Goal: Task Accomplishment & Management: Manage account settings

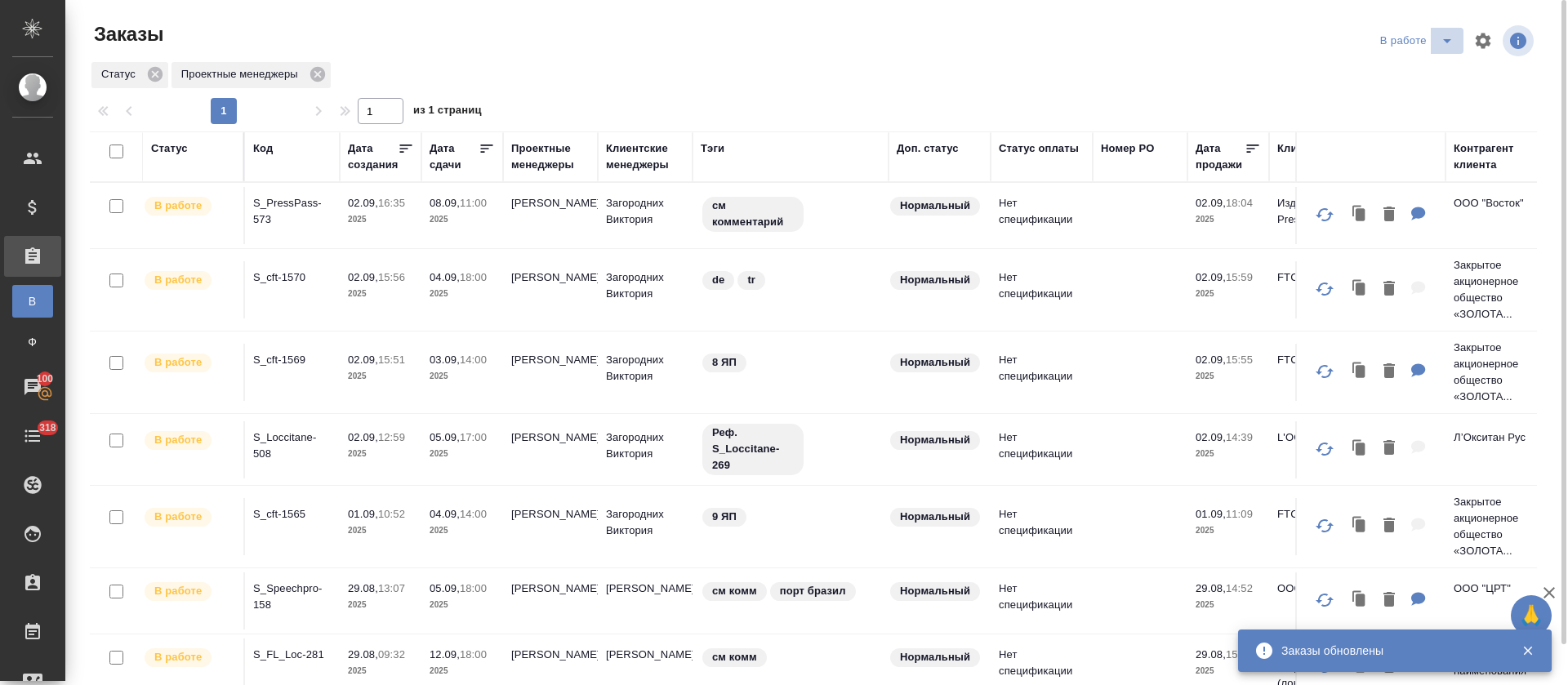
click at [1437, 48] on icon "split button" at bounding box center [1447, 41] width 20 height 20
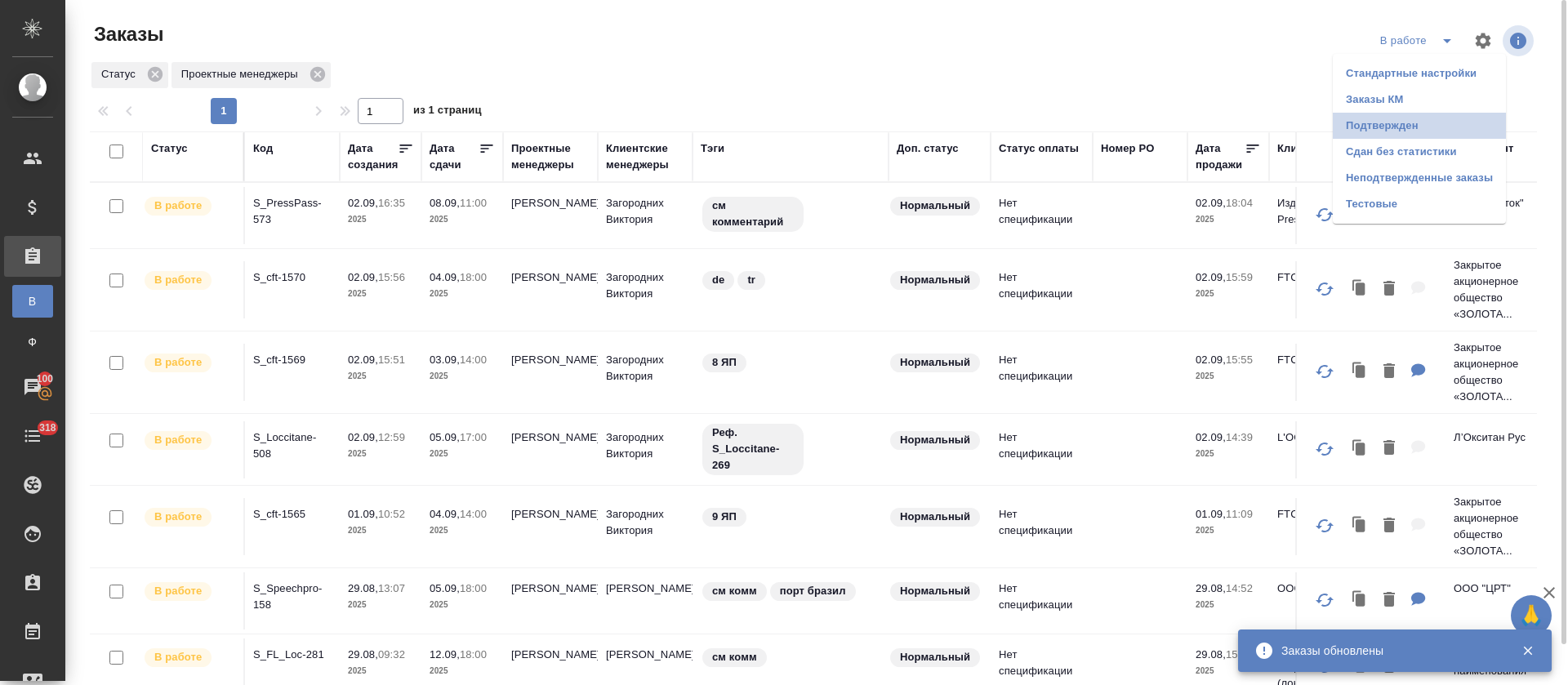
click at [1389, 134] on li "Подтвержден" at bounding box center [1418, 125] width 173 height 26
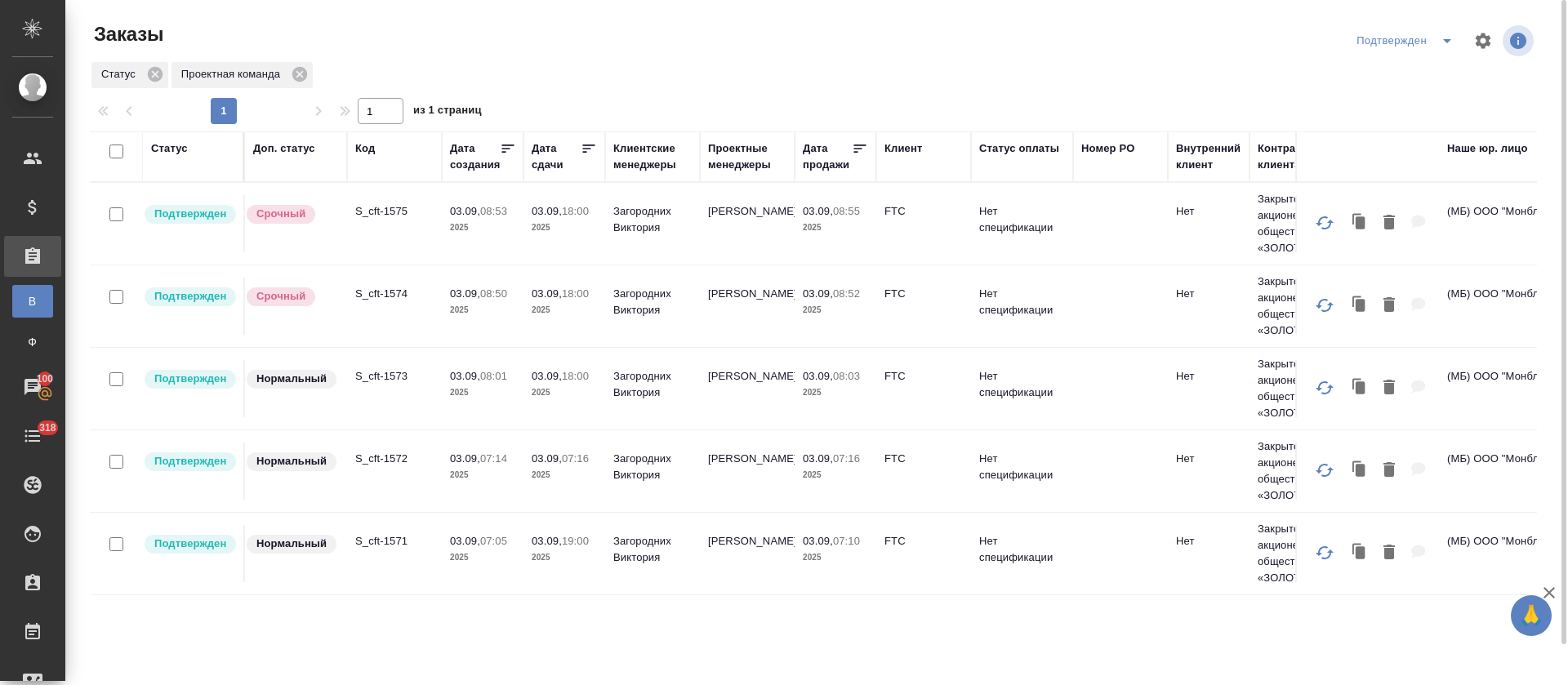
click at [1446, 46] on icon "split button" at bounding box center [1447, 41] width 20 height 20
click at [1427, 108] on li "В работе" at bounding box center [1407, 99] width 173 height 26
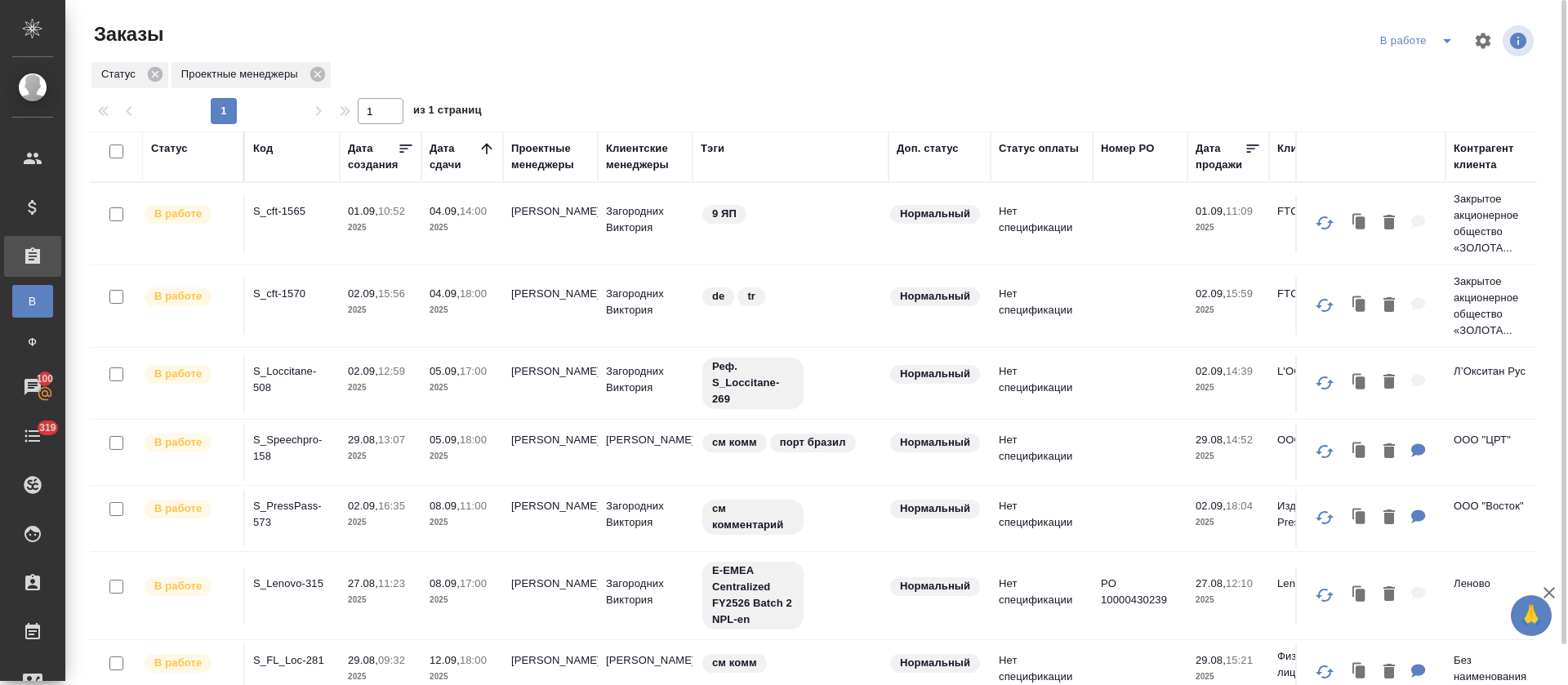
click at [1443, 36] on icon "split button" at bounding box center [1447, 41] width 20 height 20
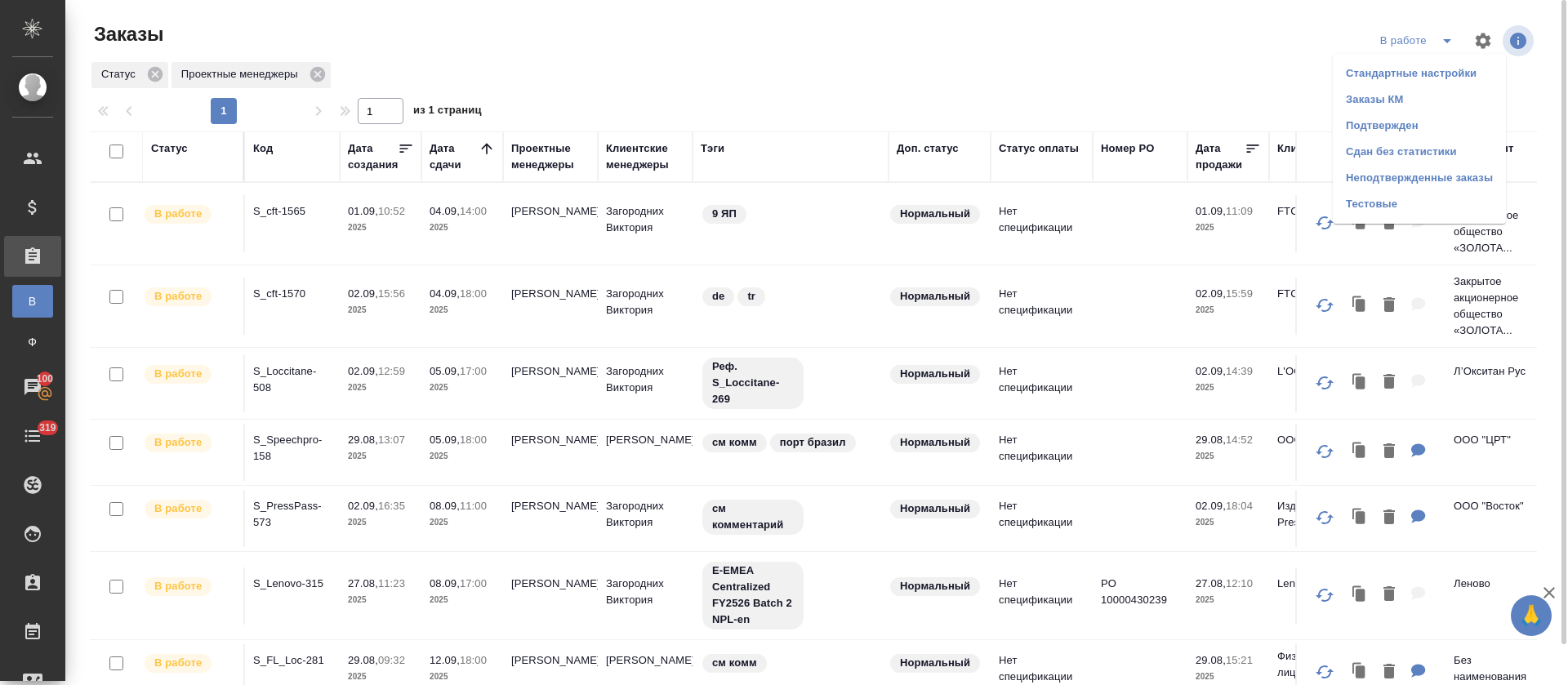
click at [1413, 127] on li "Подтвержден" at bounding box center [1418, 125] width 173 height 26
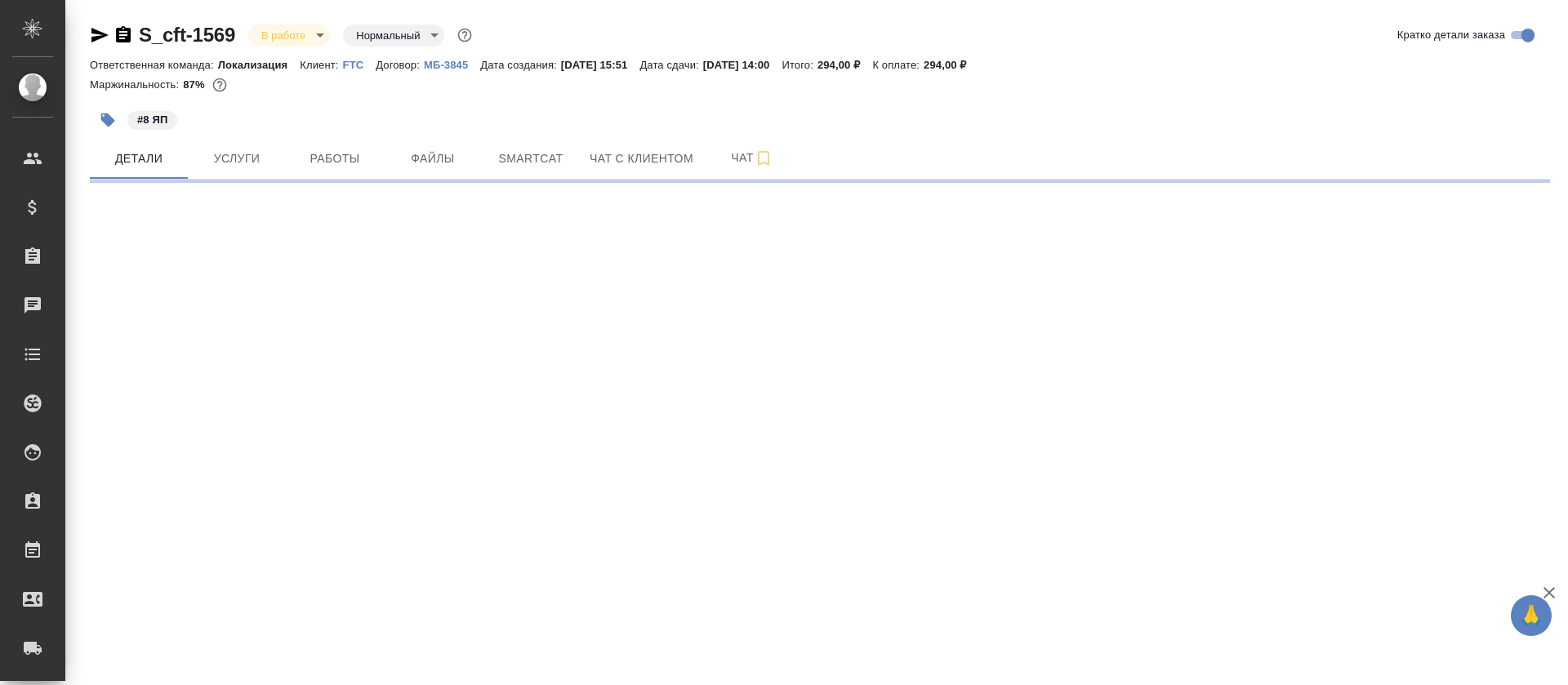
select select "RU"
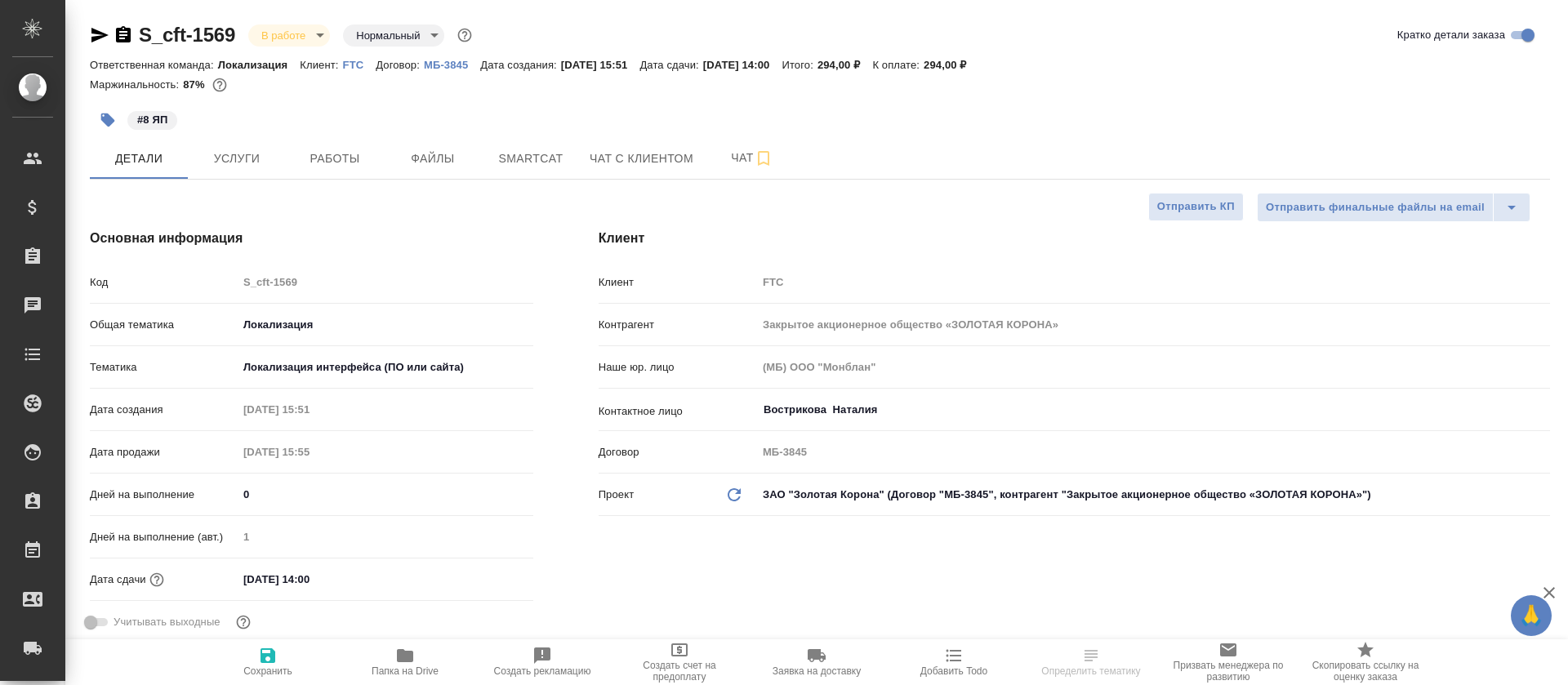
type textarea "x"
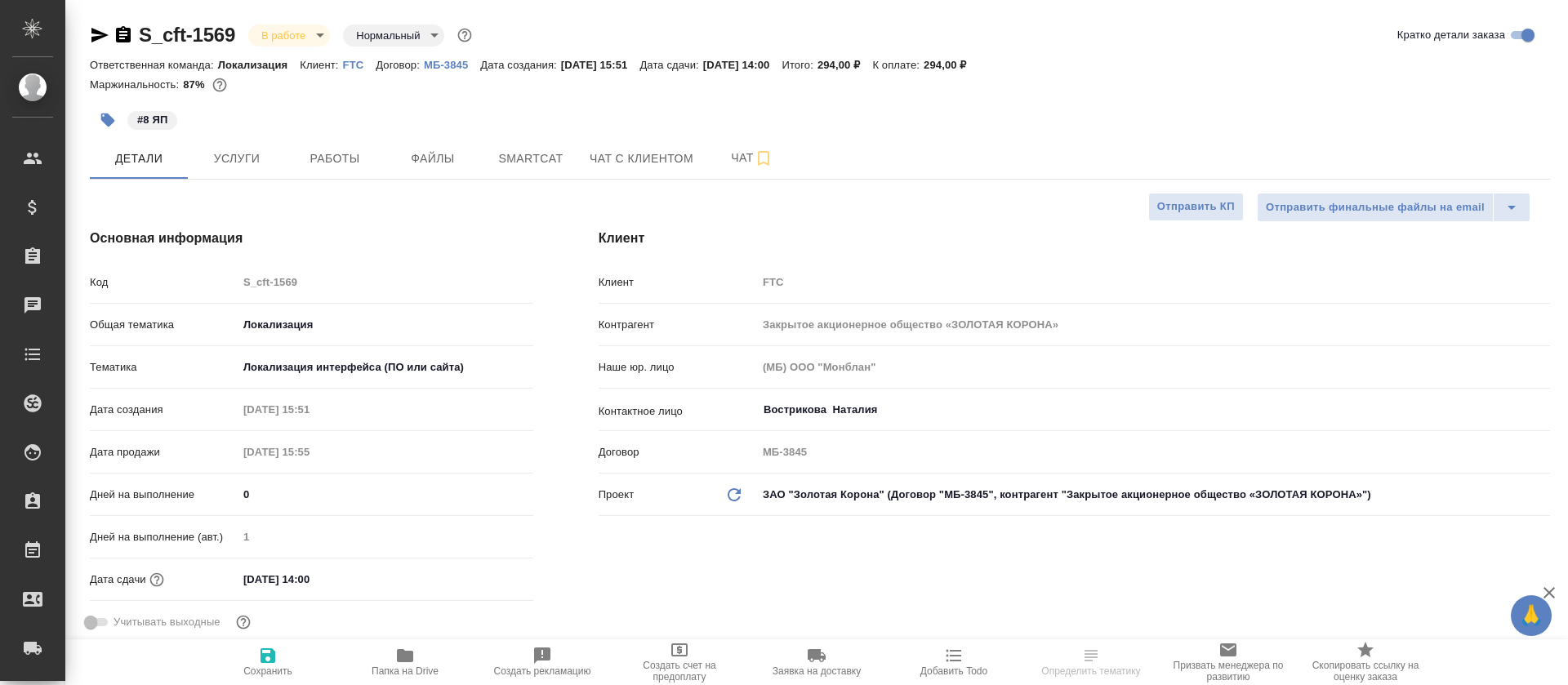
type textarea "x"
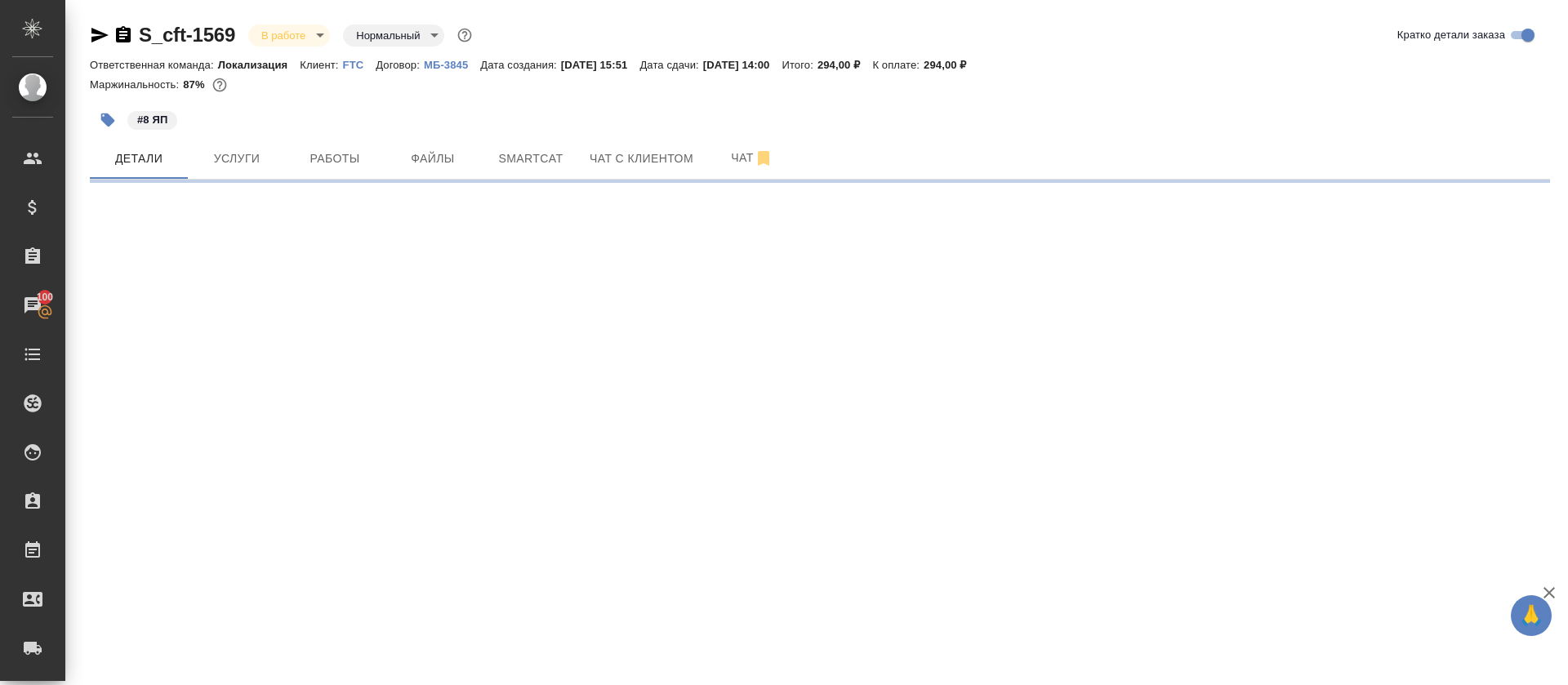
select select "RU"
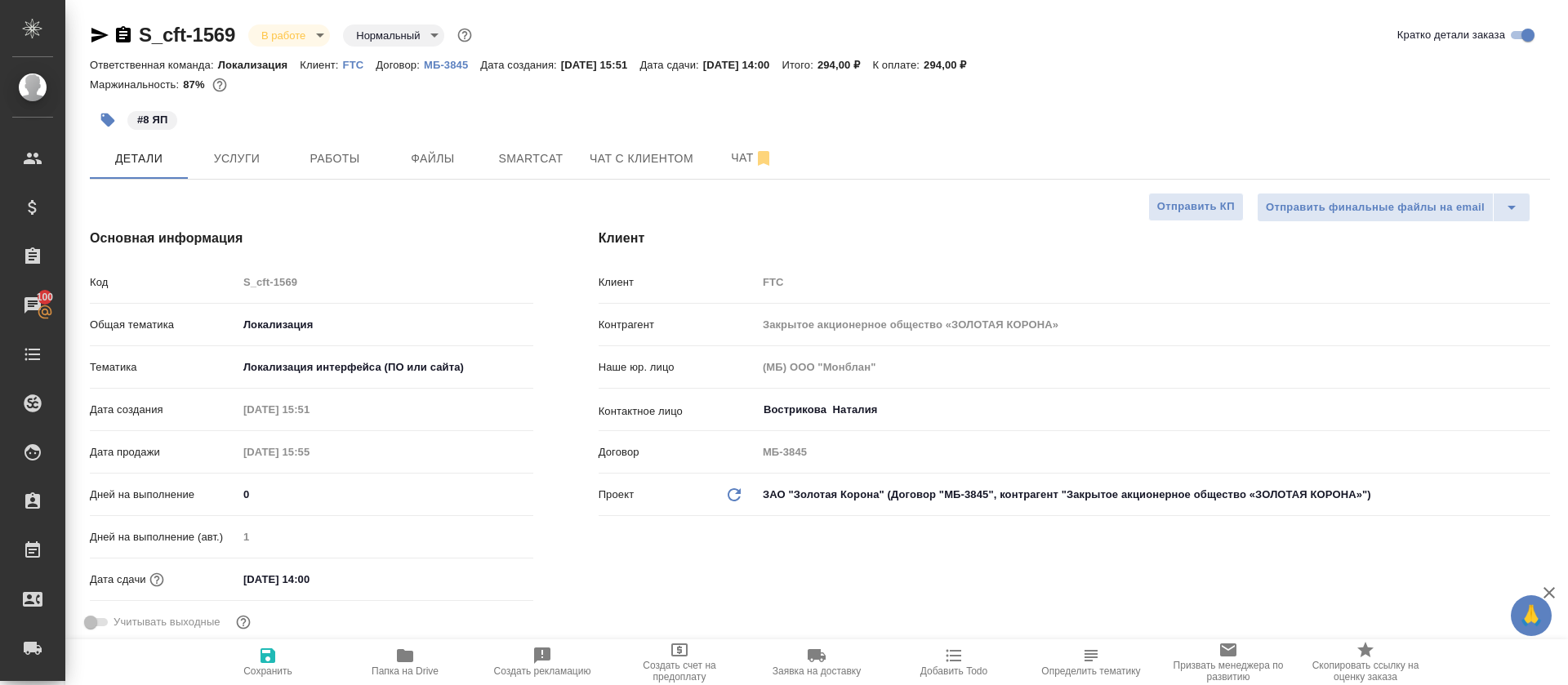
type textarea "x"
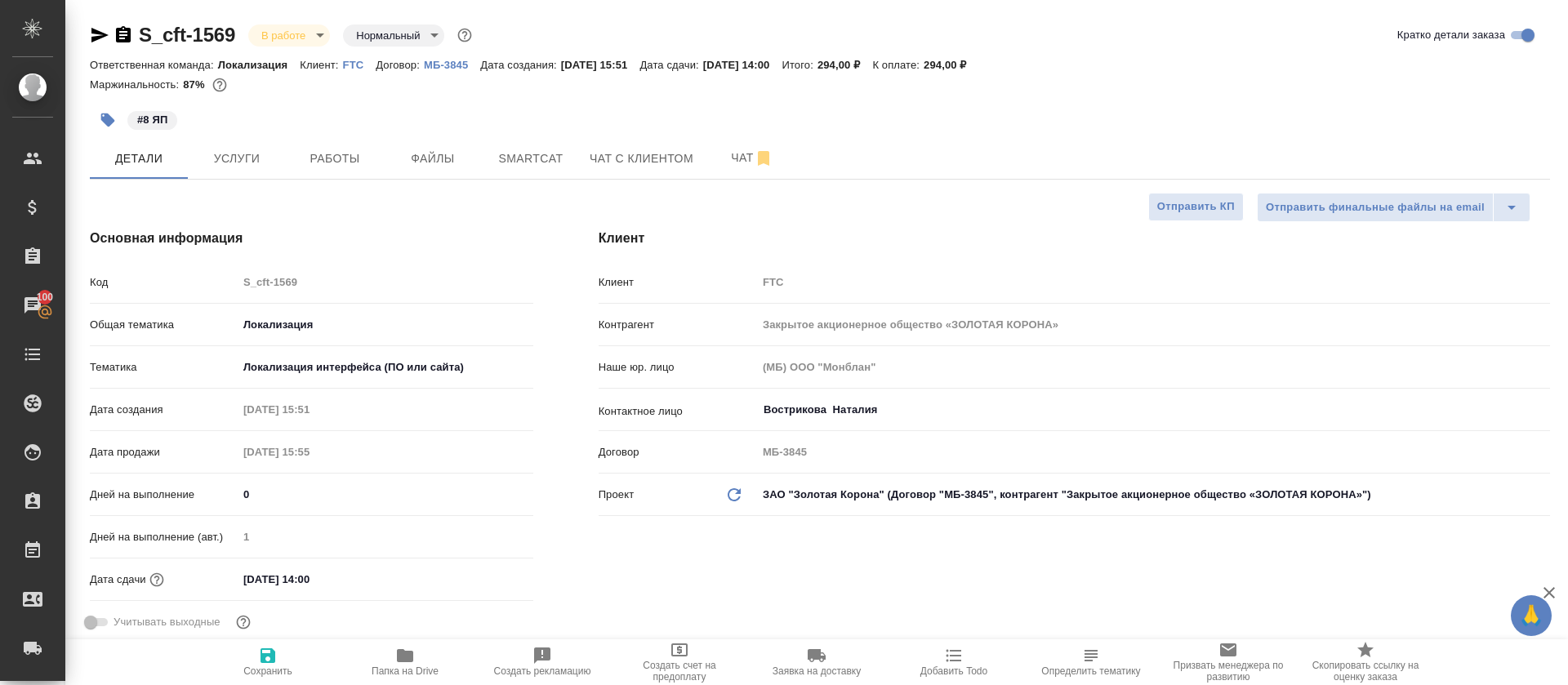
type textarea "x"
click at [566, 161] on span "Smartcat" at bounding box center [531, 158] width 79 height 21
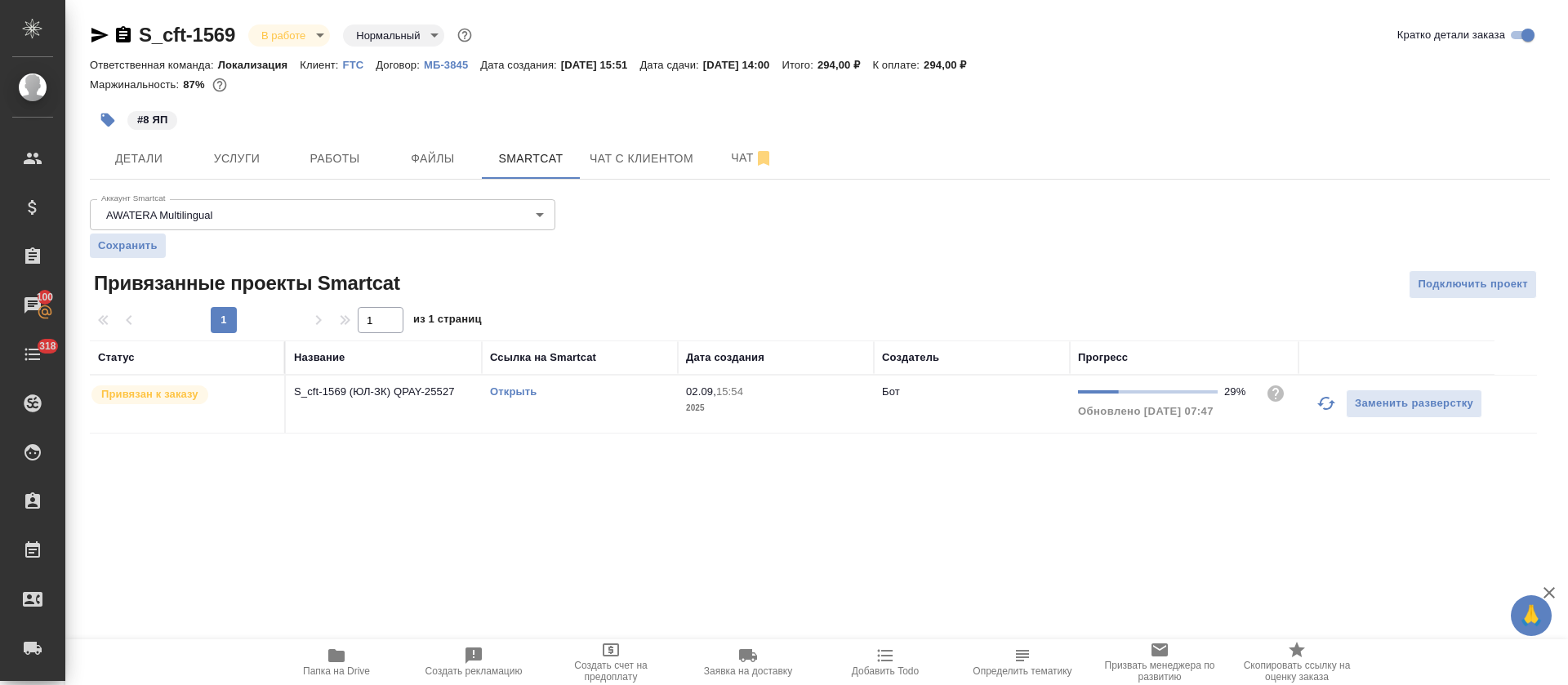
click at [1315, 411] on button "button" at bounding box center [1326, 404] width 39 height 39
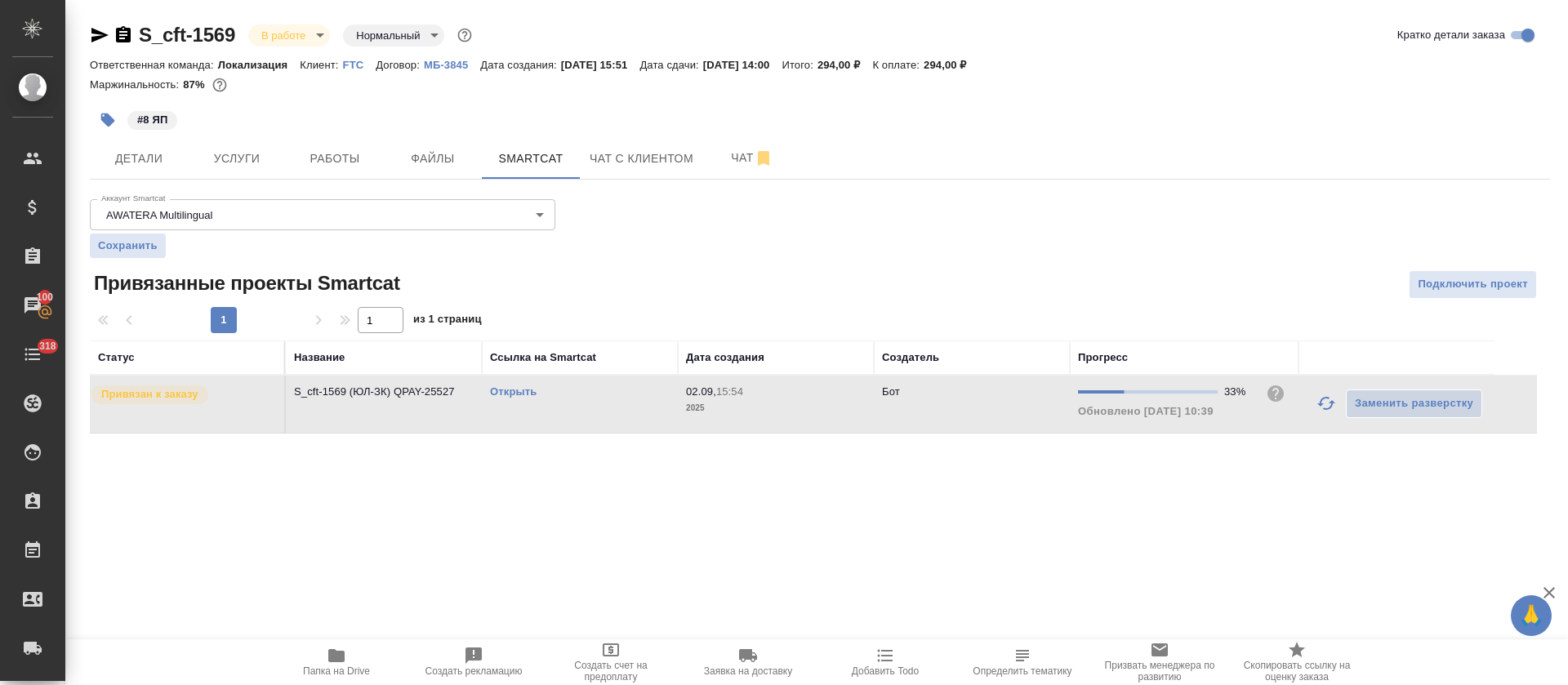
click at [510, 390] on link "Открыть" at bounding box center [513, 391] width 47 height 13
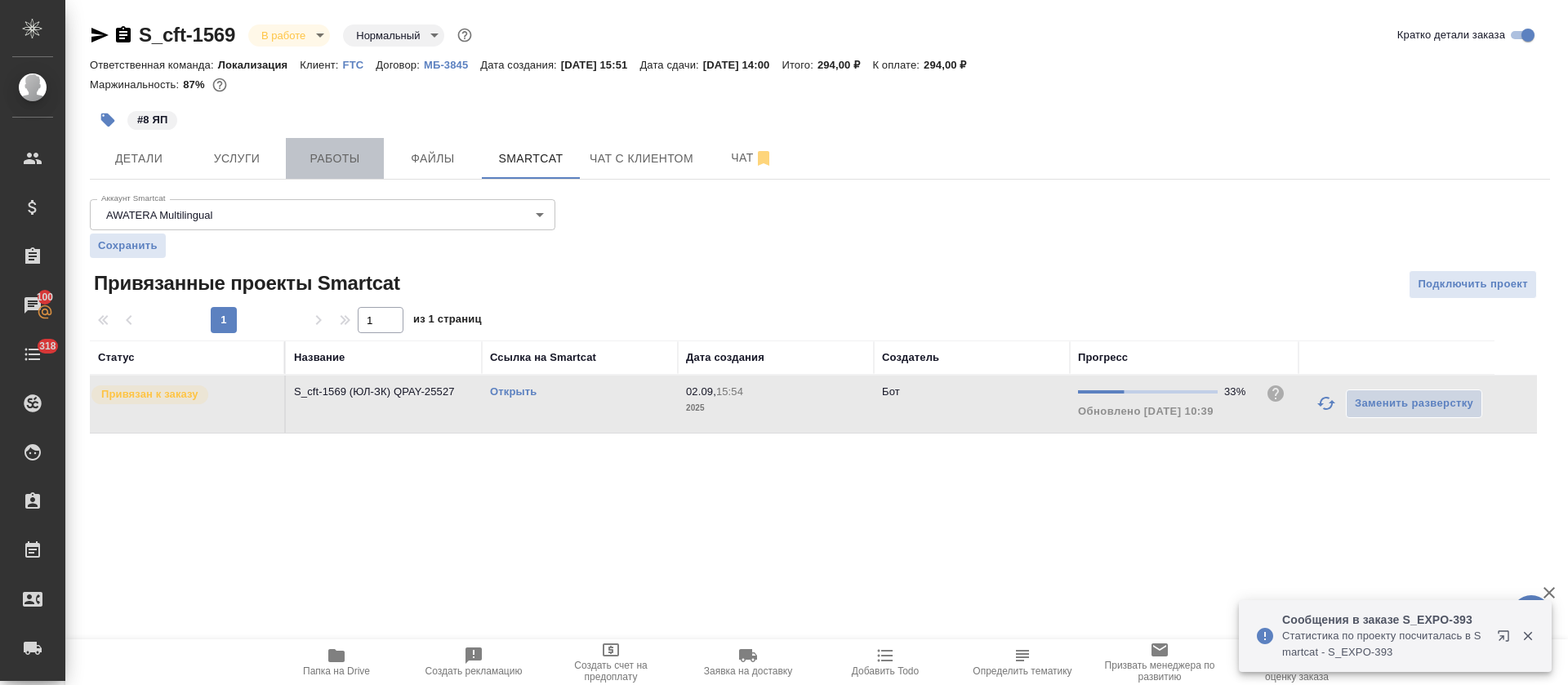
click at [350, 161] on span "Работы" at bounding box center [335, 158] width 79 height 21
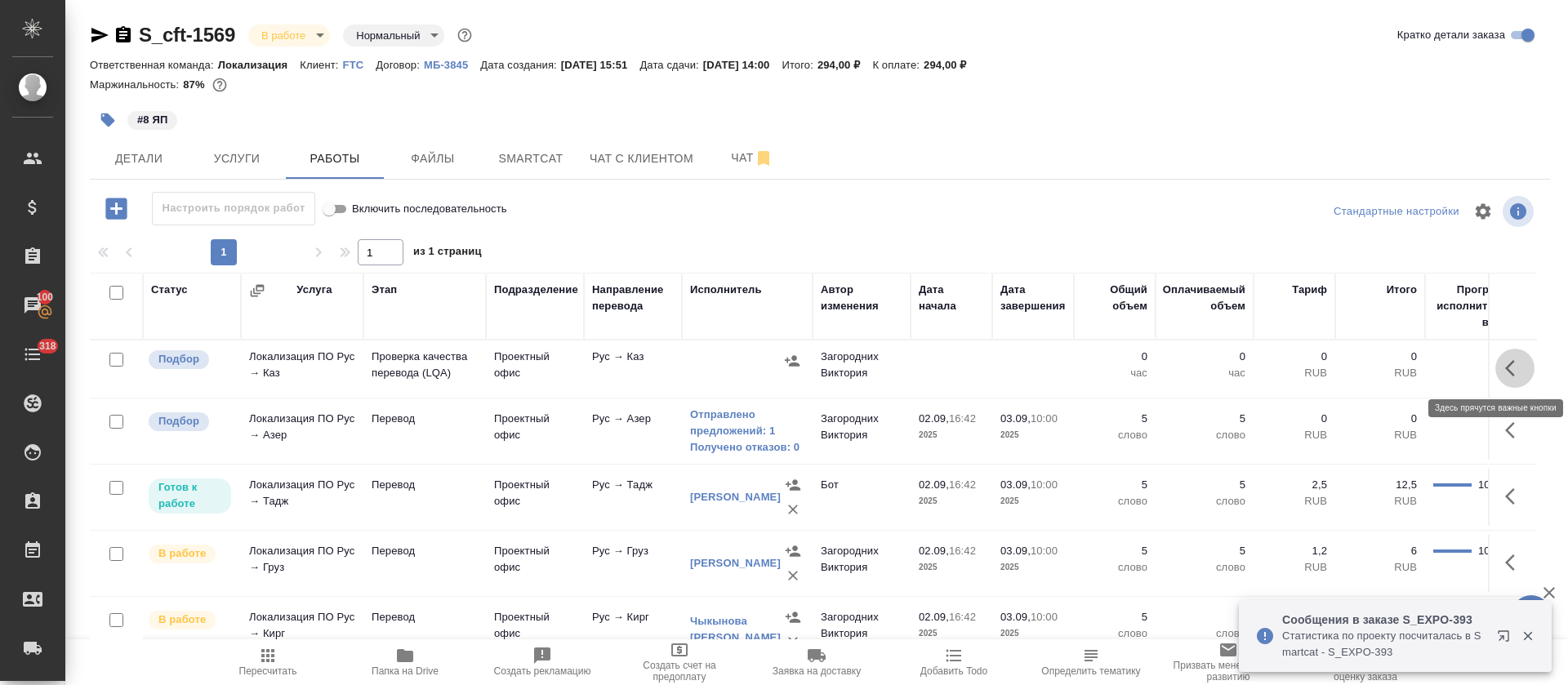
click at [1504, 370] on icon "button" at bounding box center [1514, 368] width 20 height 20
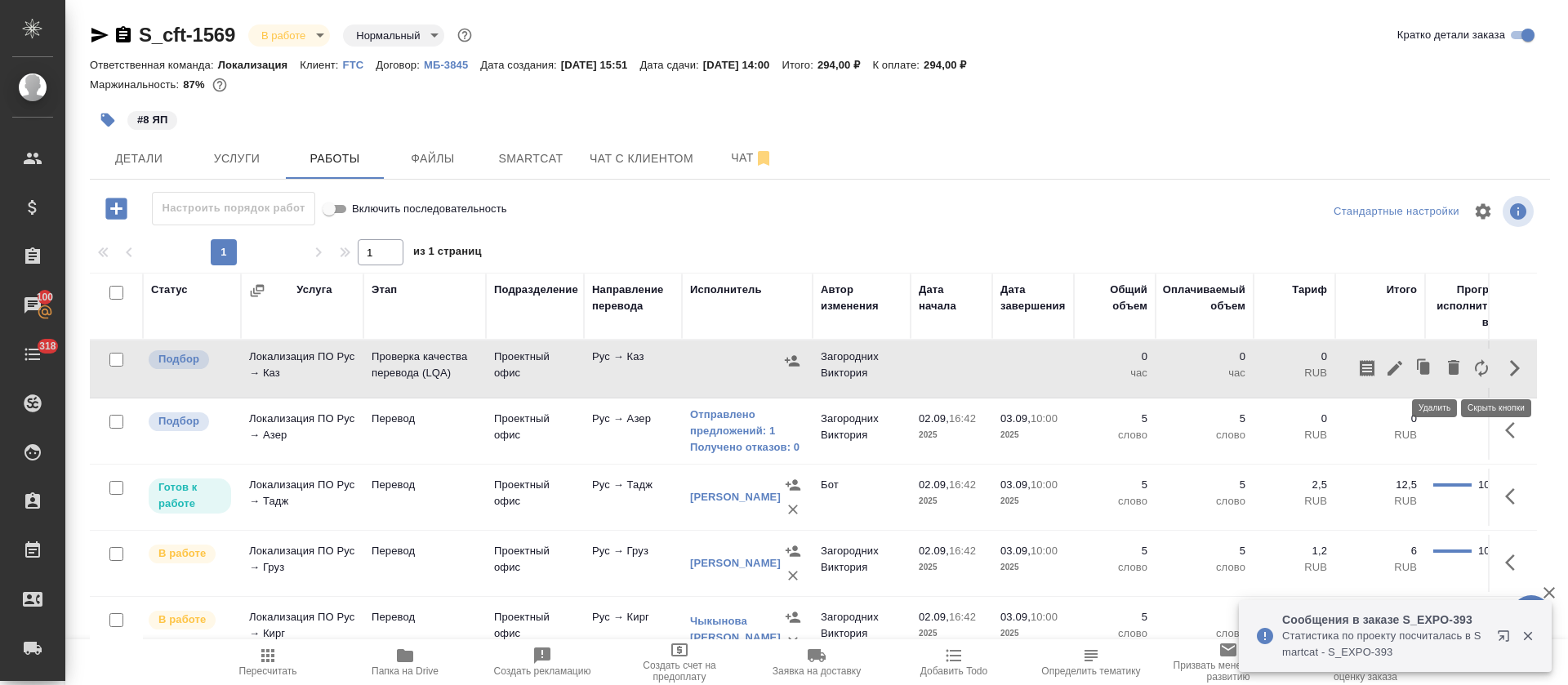
click at [1448, 372] on icon "button" at bounding box center [1453, 367] width 12 height 14
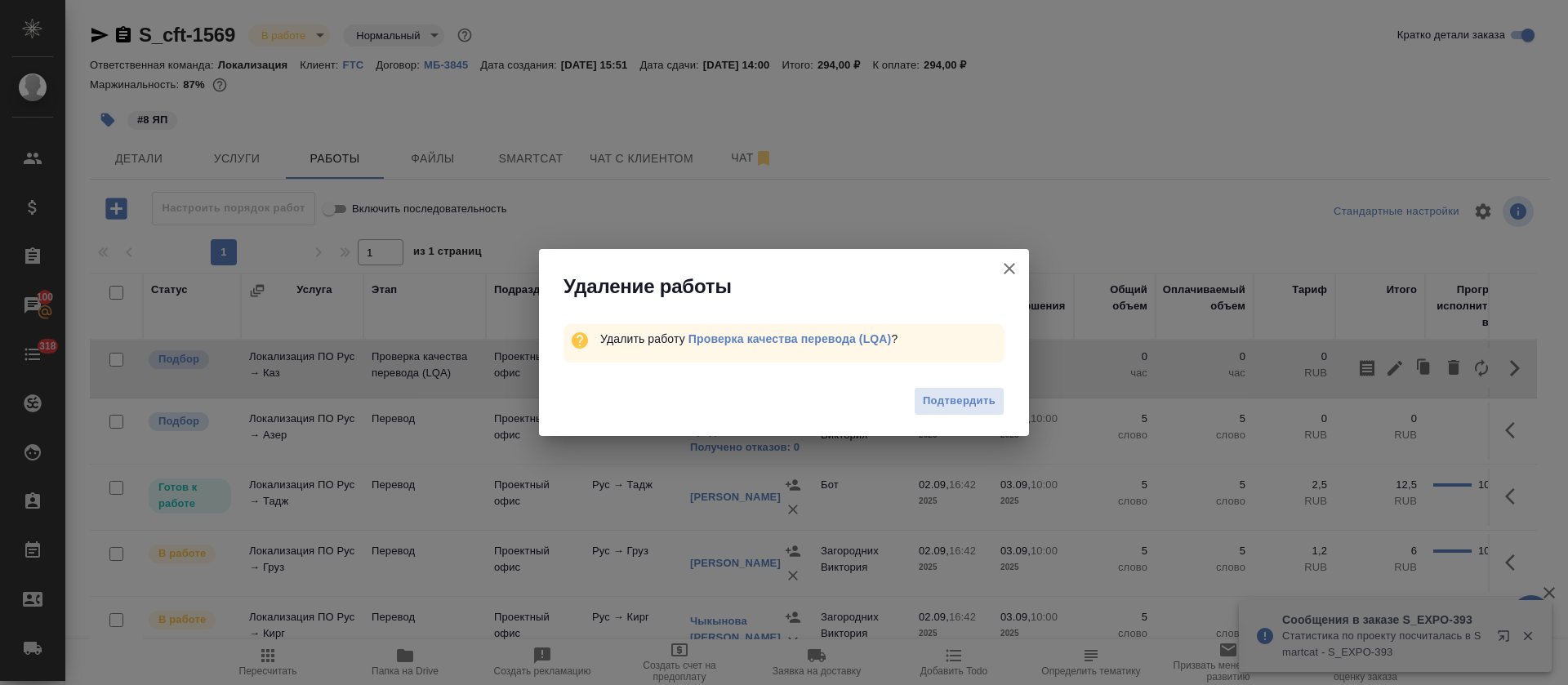
drag, startPoint x: 937, startPoint y: 388, endPoint x: 789, endPoint y: 401, distance: 148.6
click at [938, 390] on button "Подтвердить" at bounding box center [958, 401] width 90 height 29
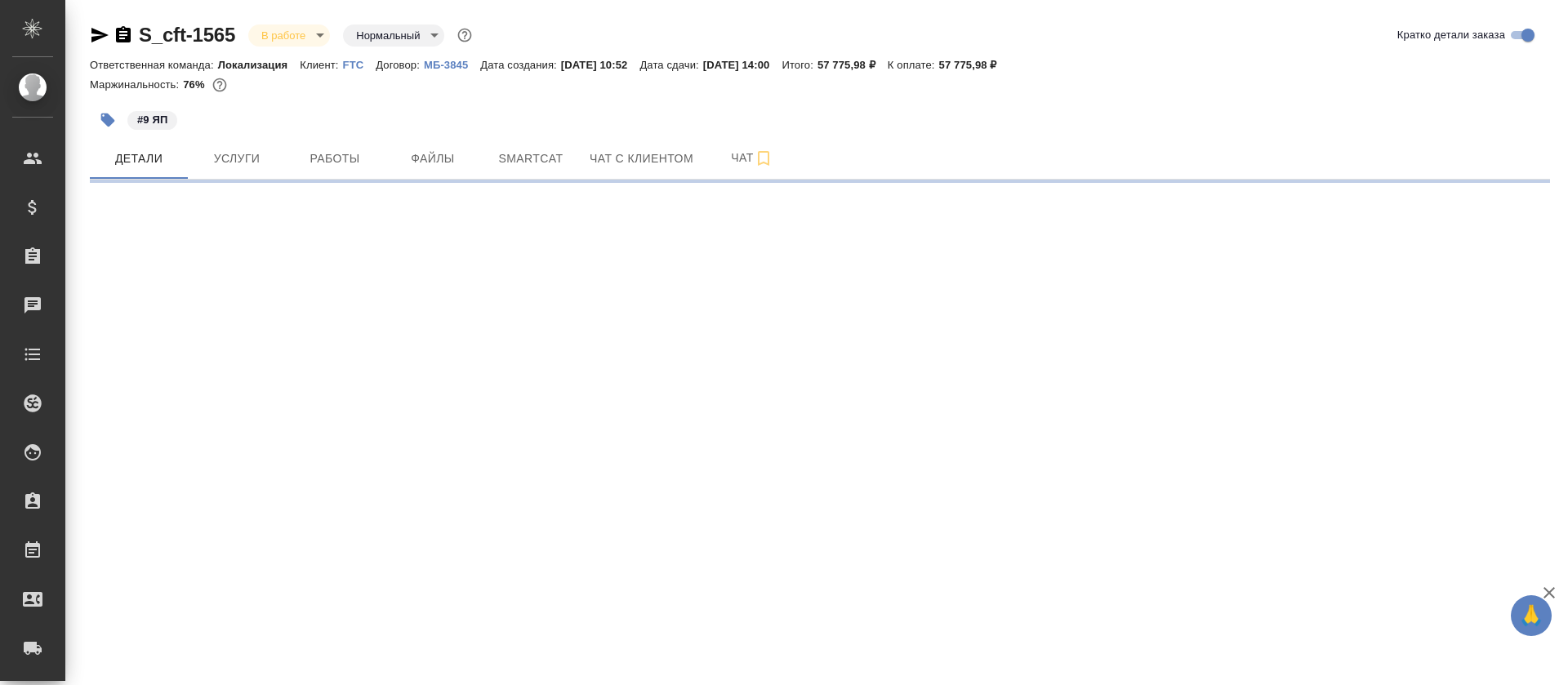
select select "RU"
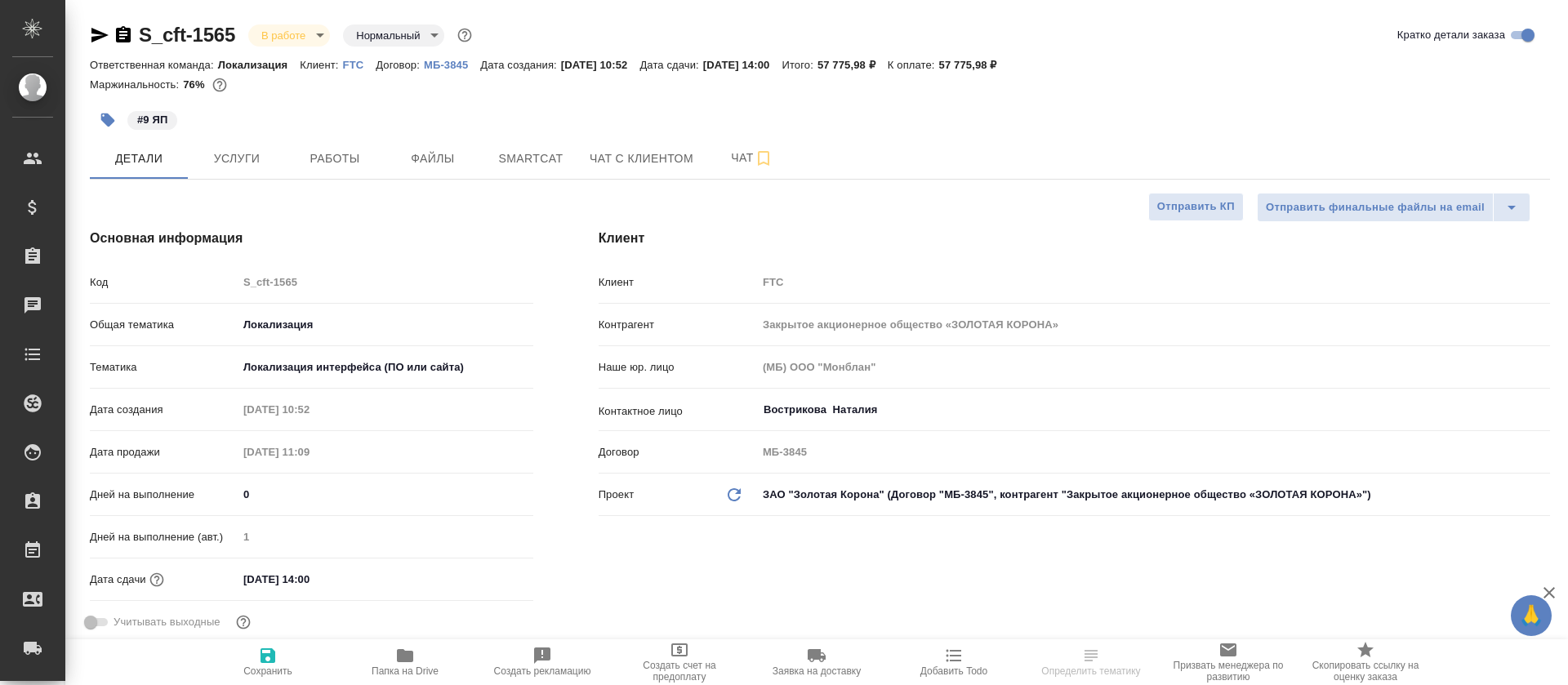
type textarea "x"
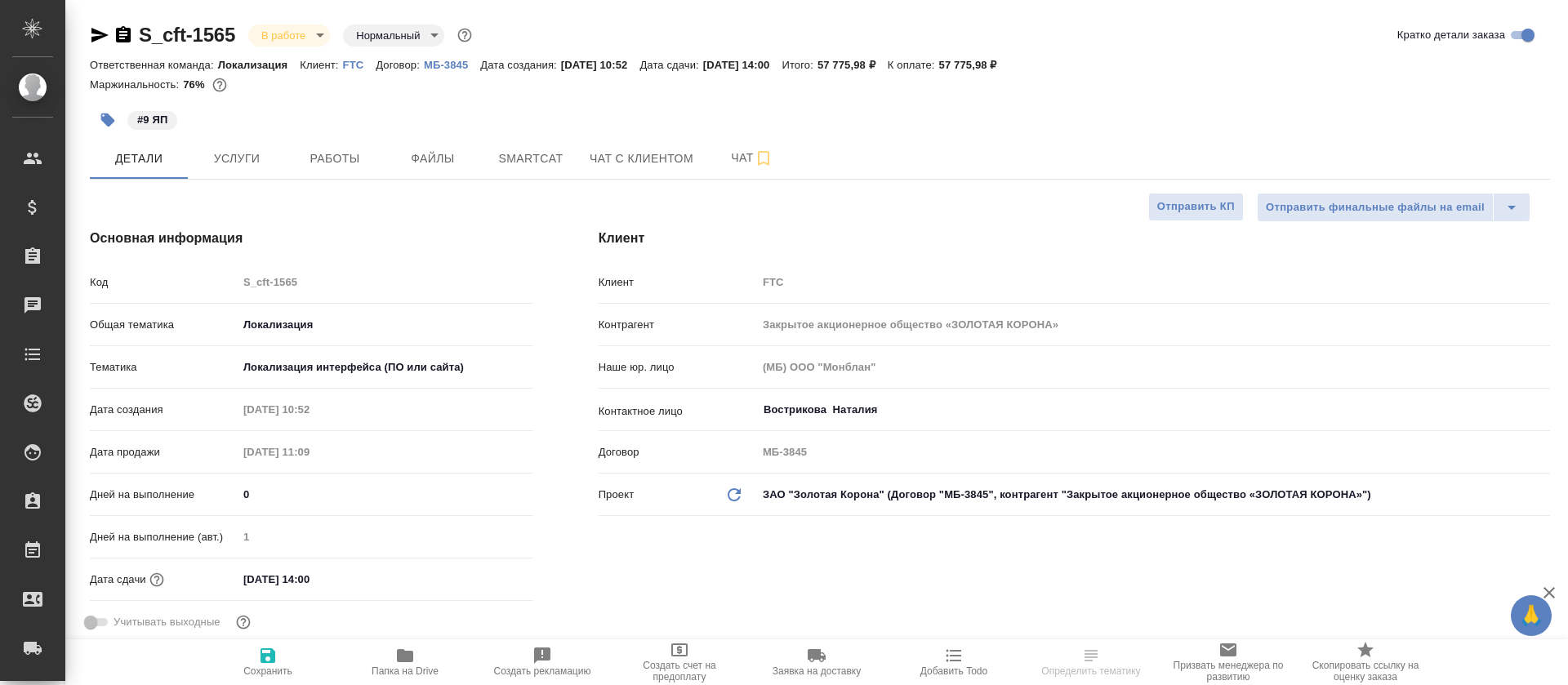
type textarea "x"
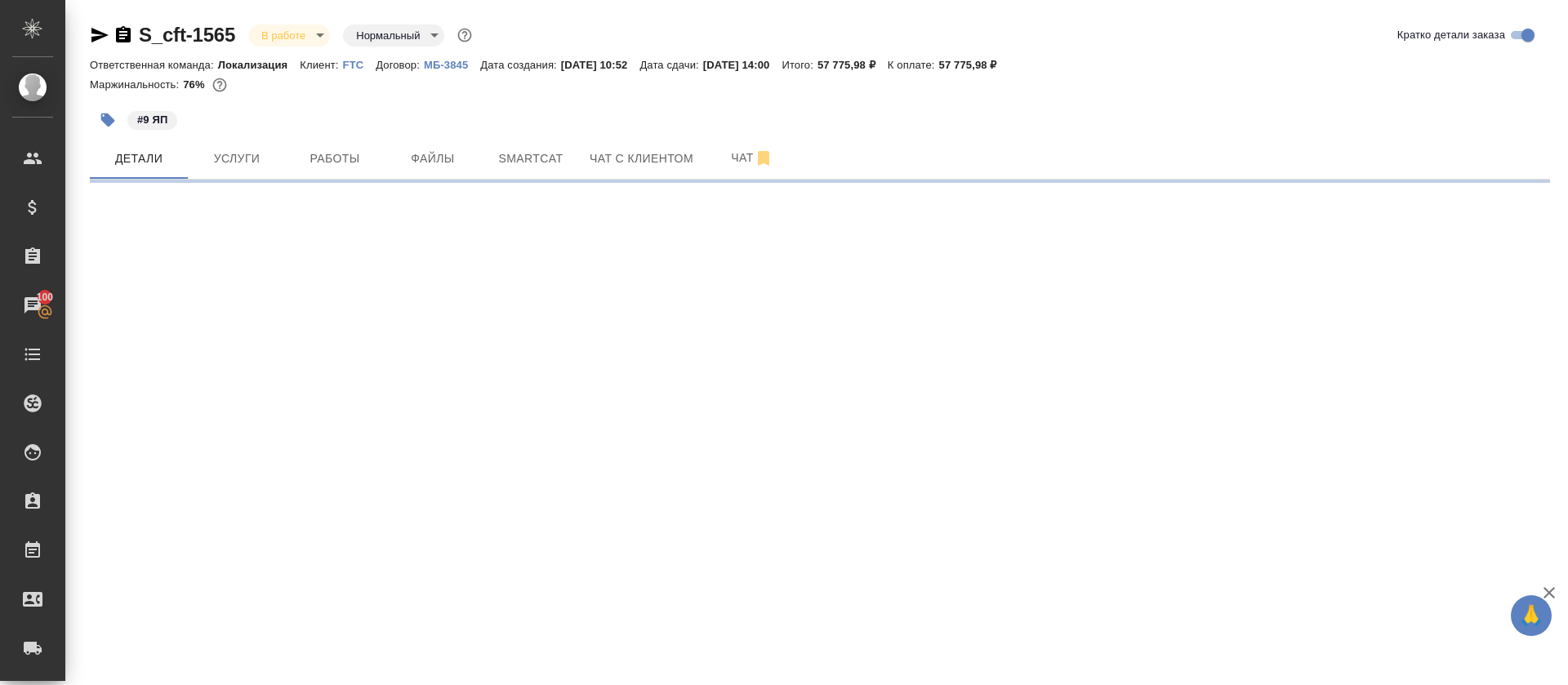
select select "RU"
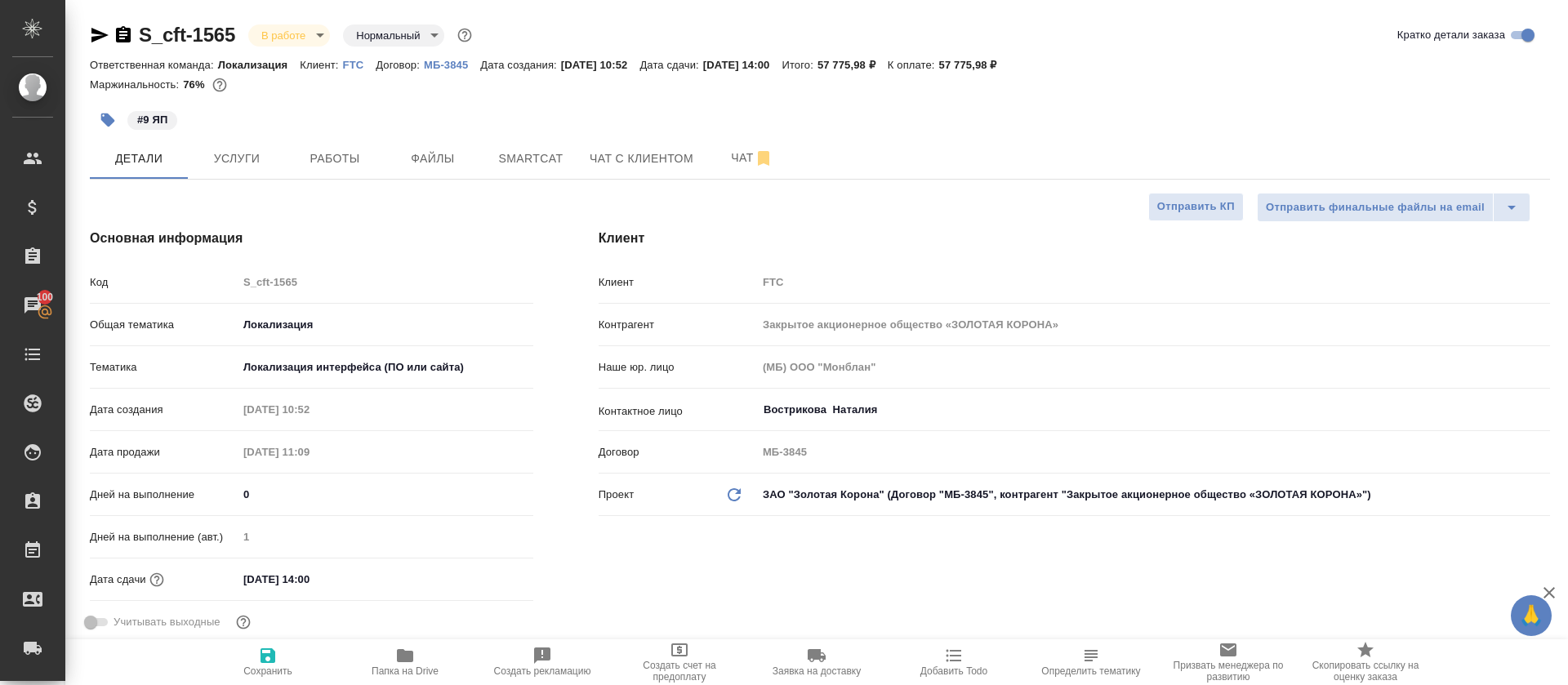
type textarea "x"
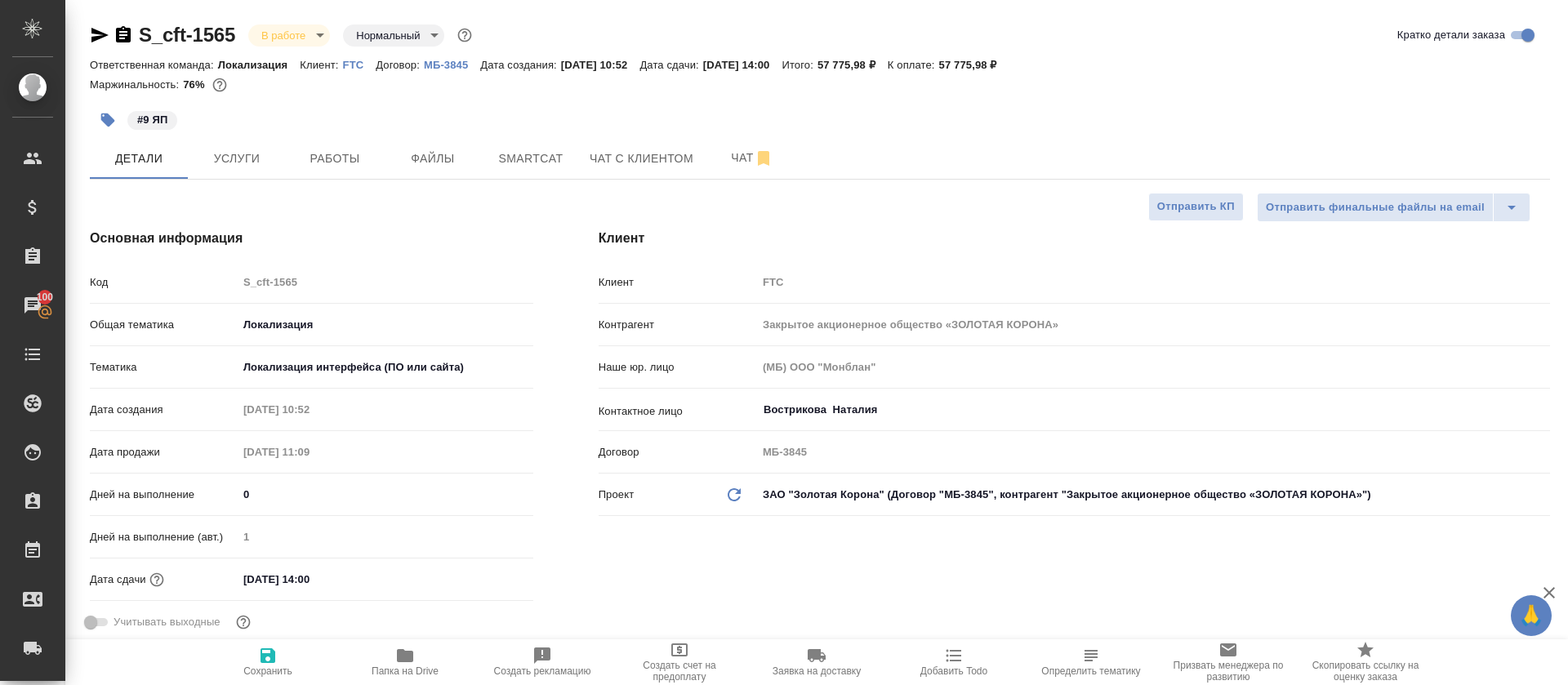
type textarea "x"
click at [573, 162] on button "Smartcat" at bounding box center [530, 158] width 98 height 41
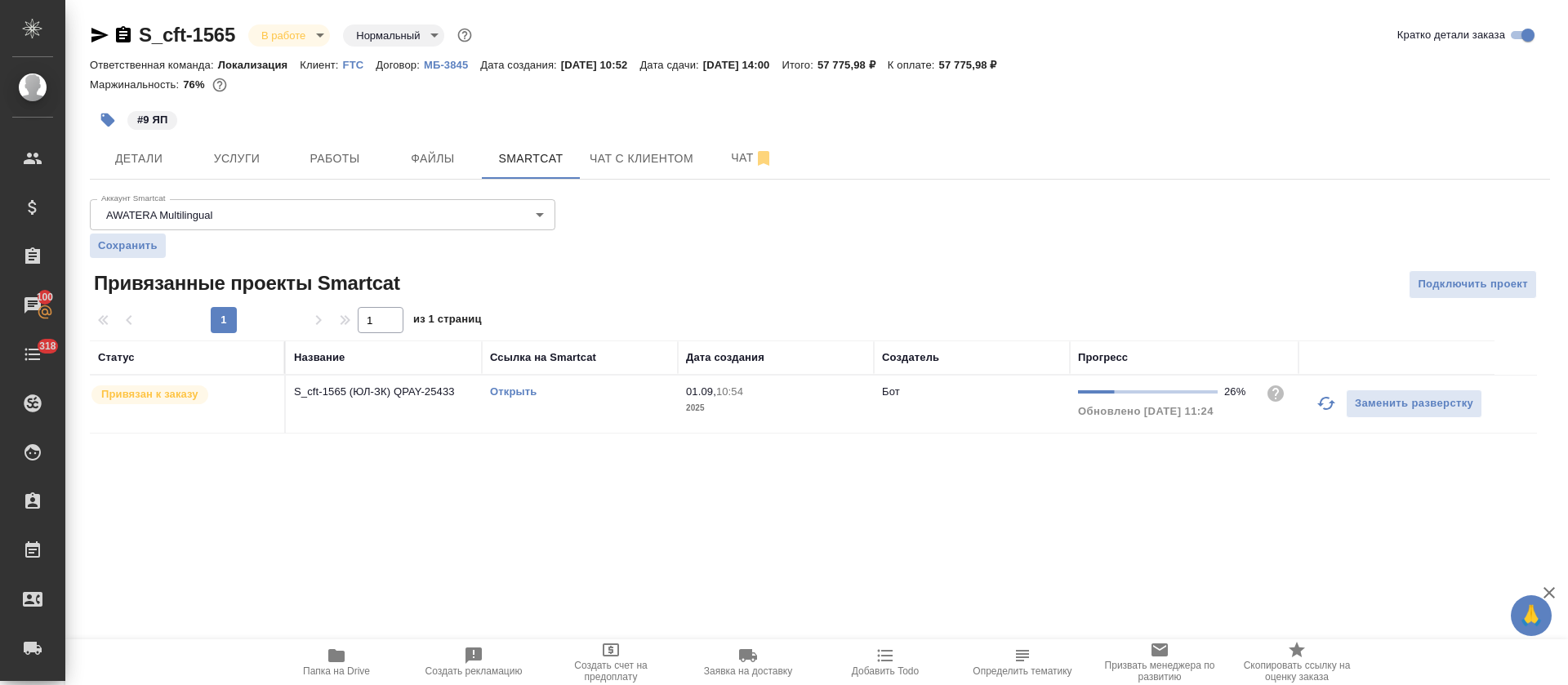
click at [1316, 407] on icon "button" at bounding box center [1326, 403] width 20 height 20
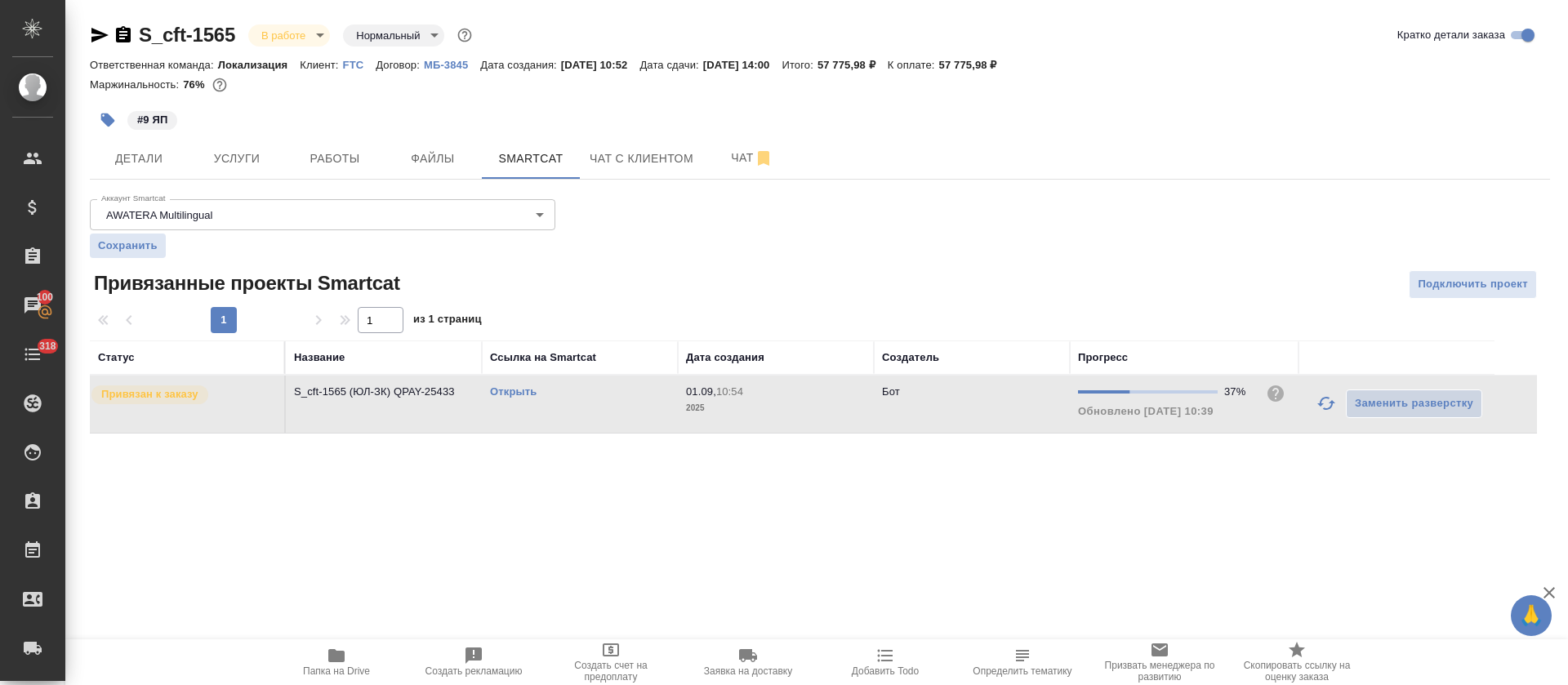
click at [501, 391] on link "Открыть" at bounding box center [513, 391] width 47 height 13
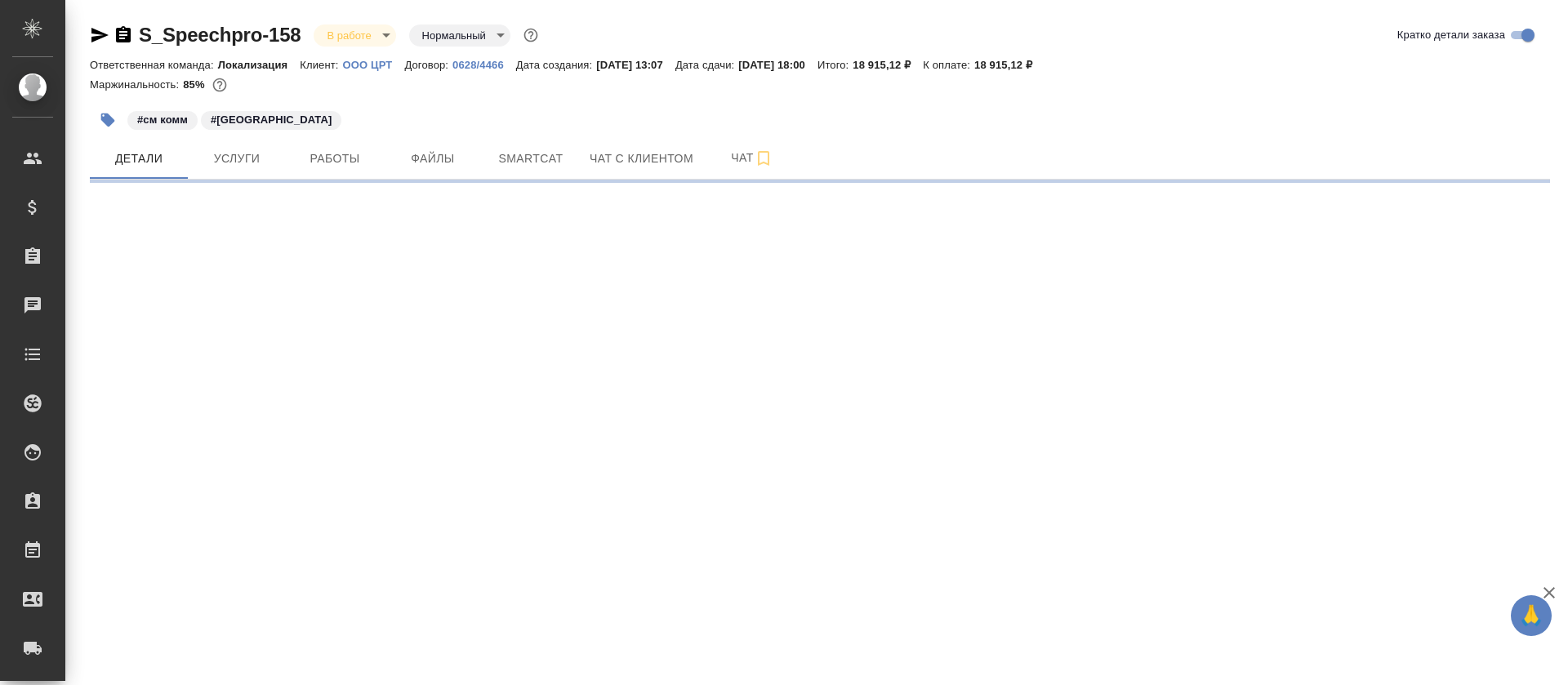
select select "RU"
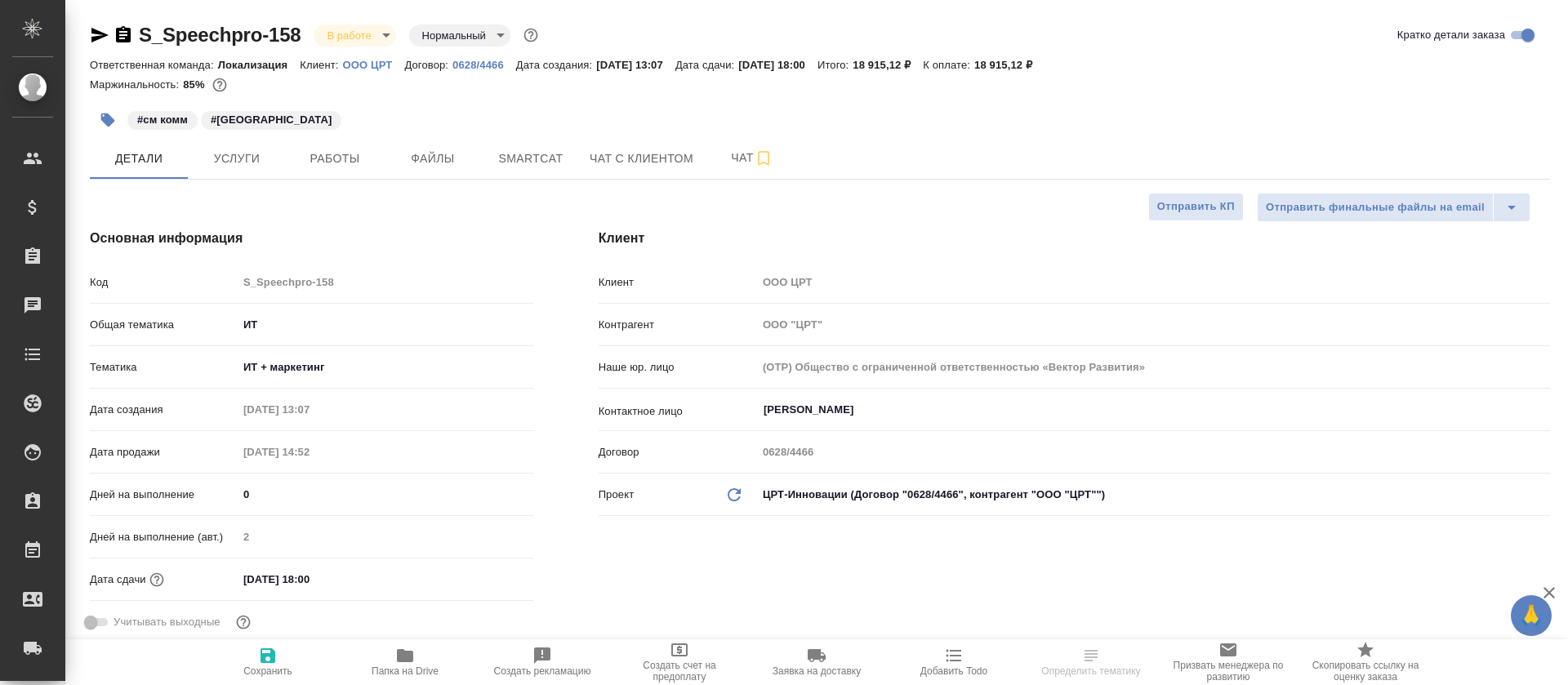
type textarea "x"
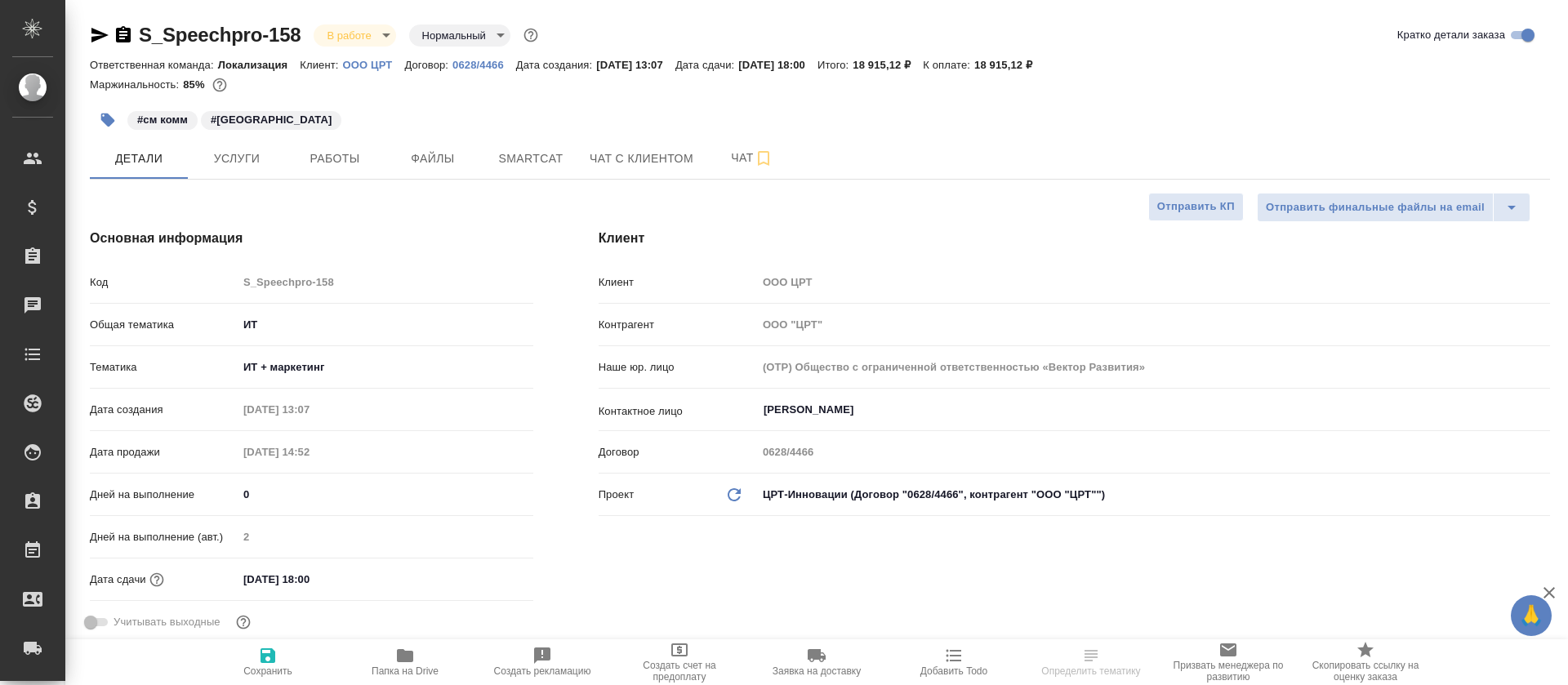
type textarea "x"
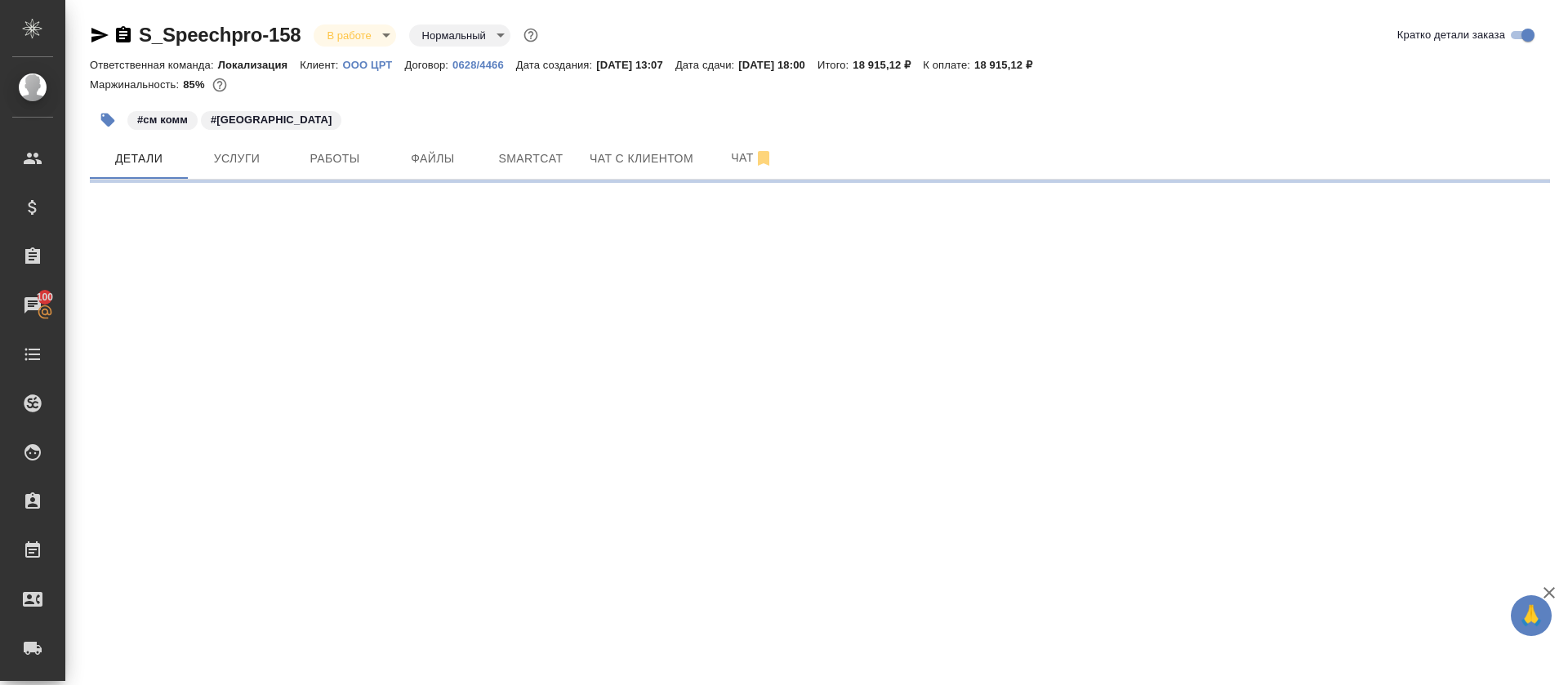
select select "RU"
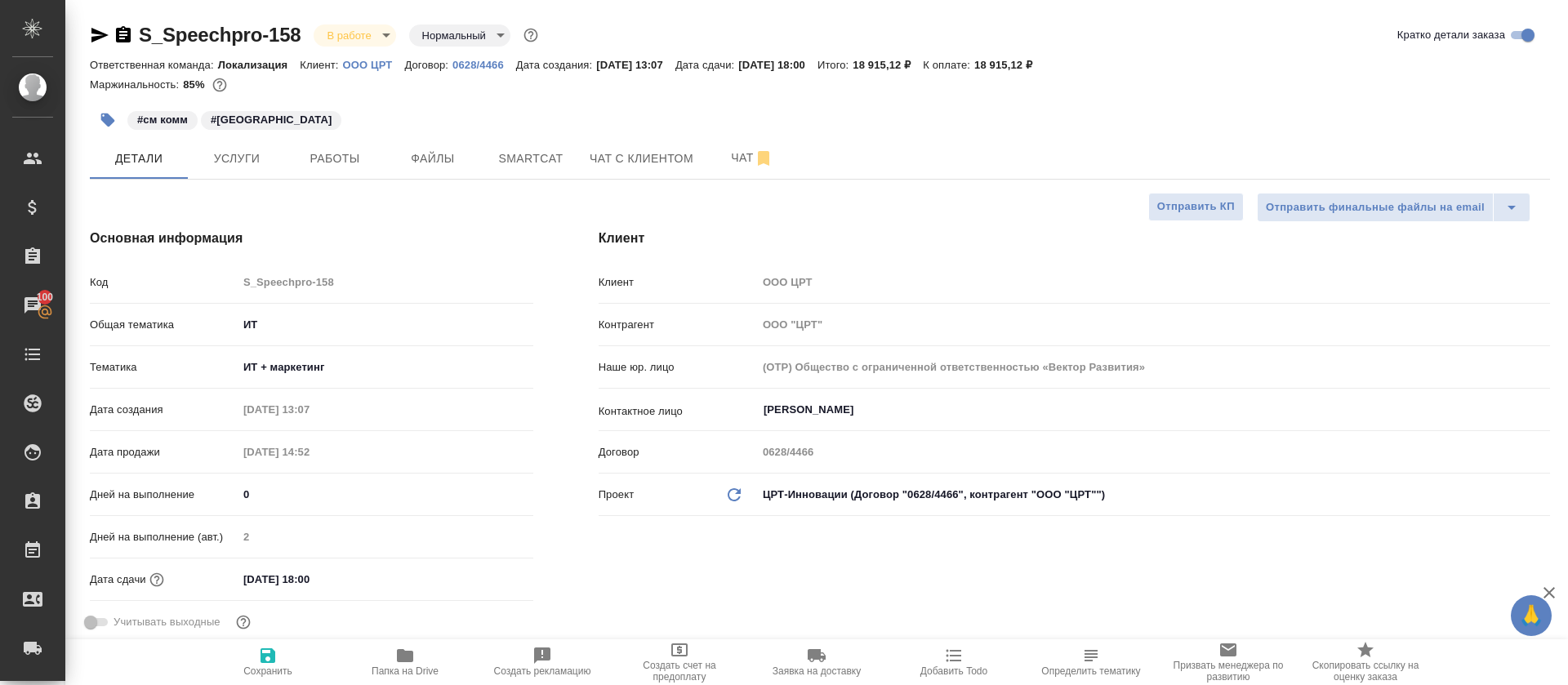
type textarea "x"
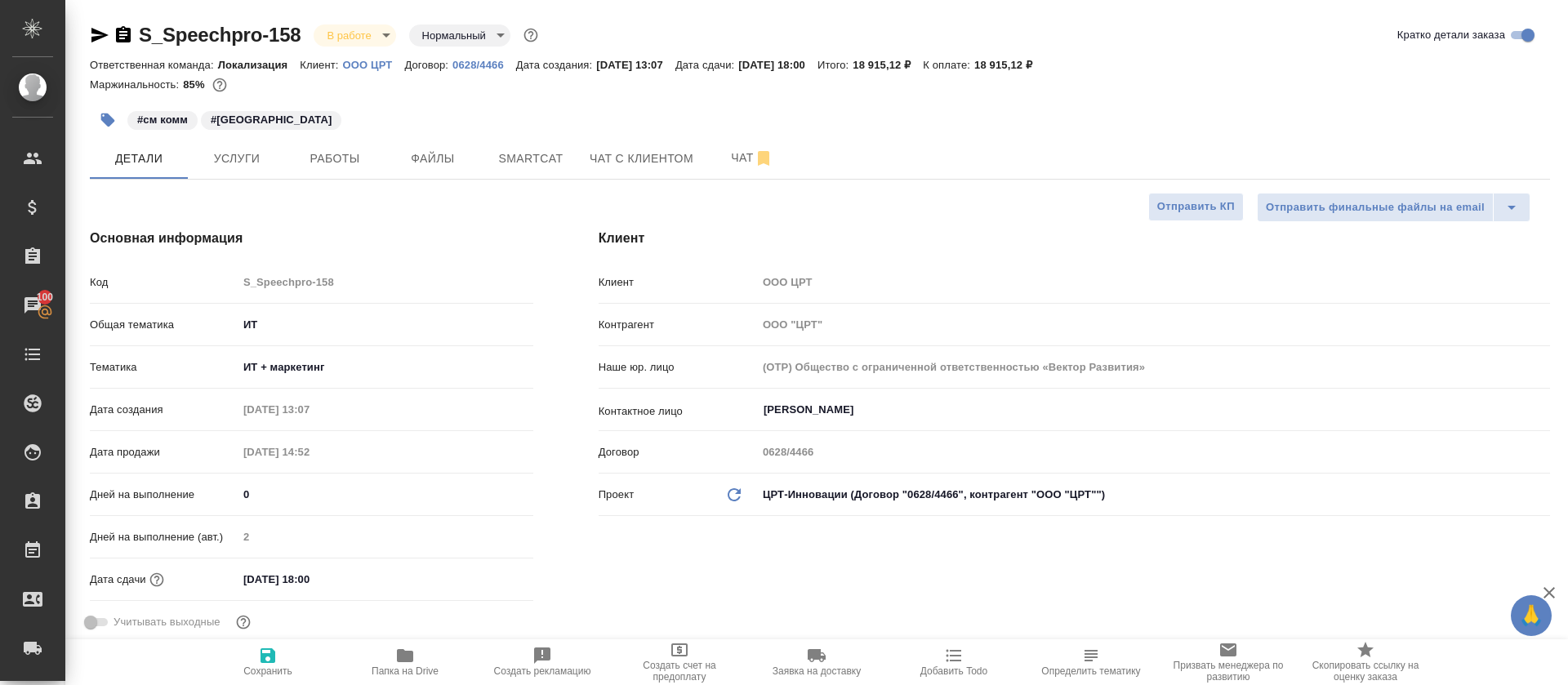
type textarea "x"
click at [507, 154] on span "Smartcat" at bounding box center [531, 158] width 79 height 21
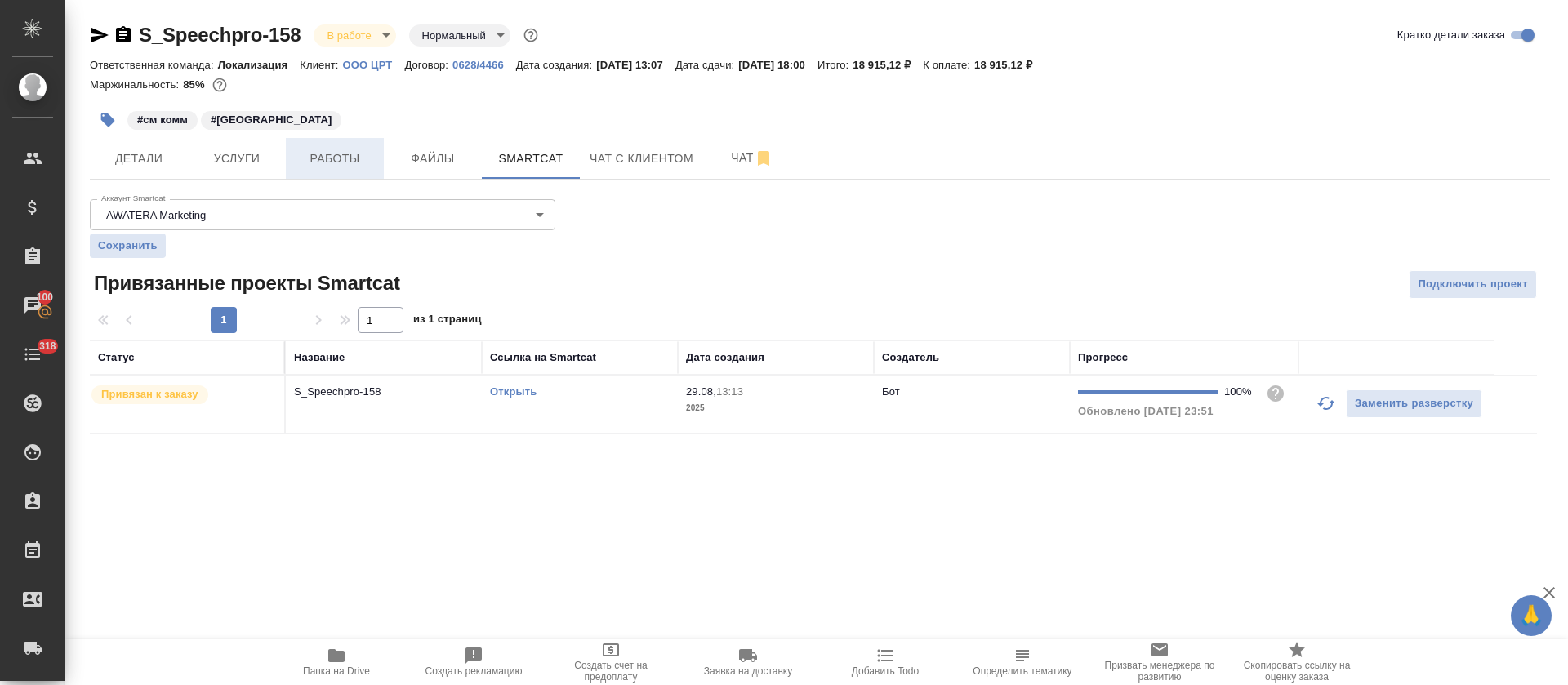
click at [374, 150] on button "Работы" at bounding box center [334, 158] width 98 height 41
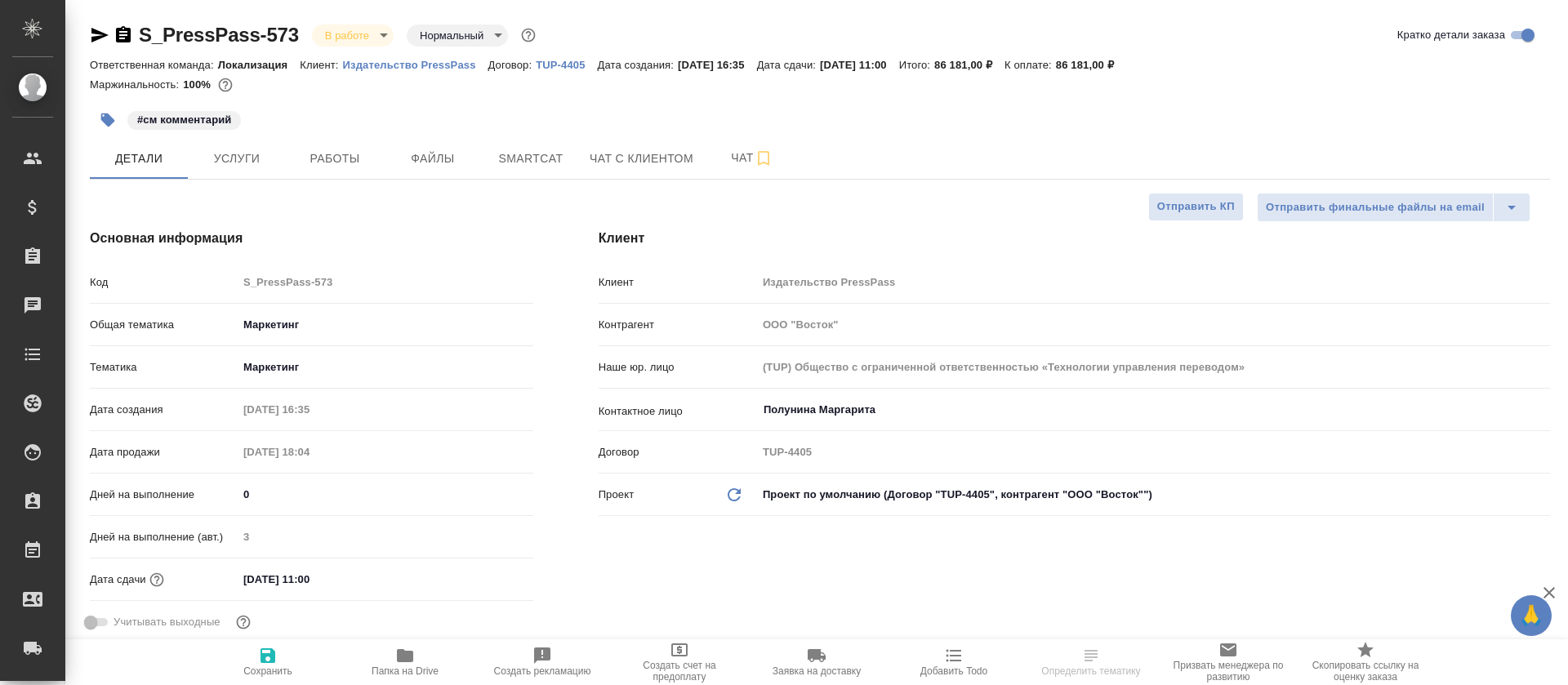
select select "RU"
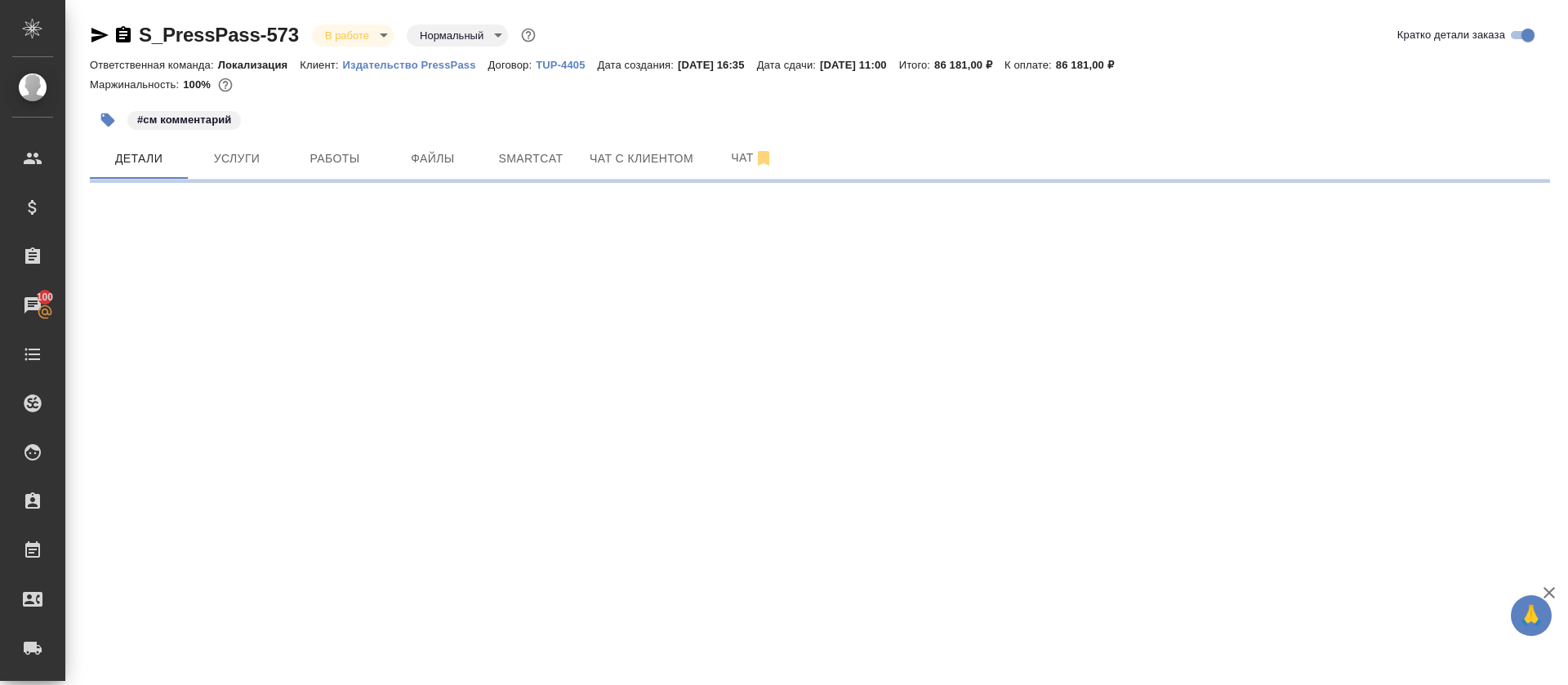
select select "RU"
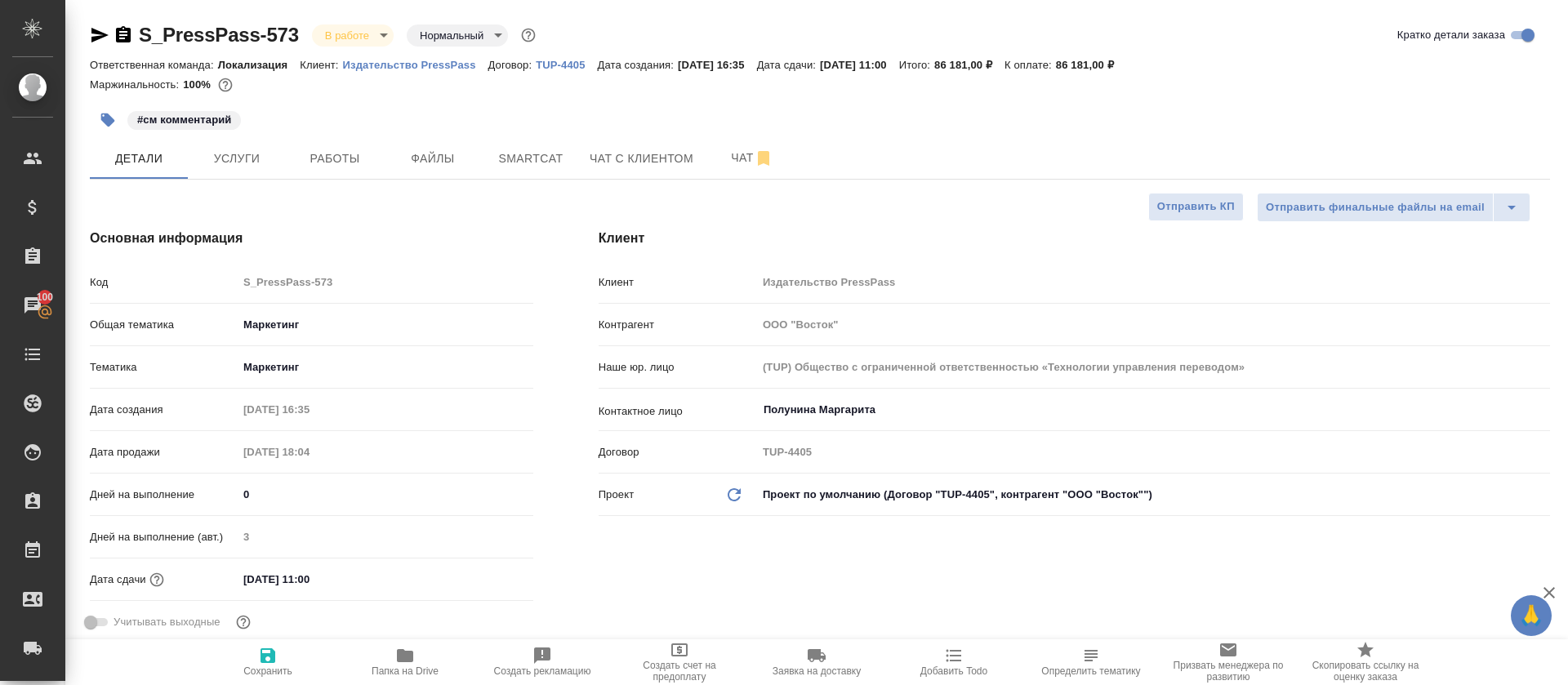
type textarea "x"
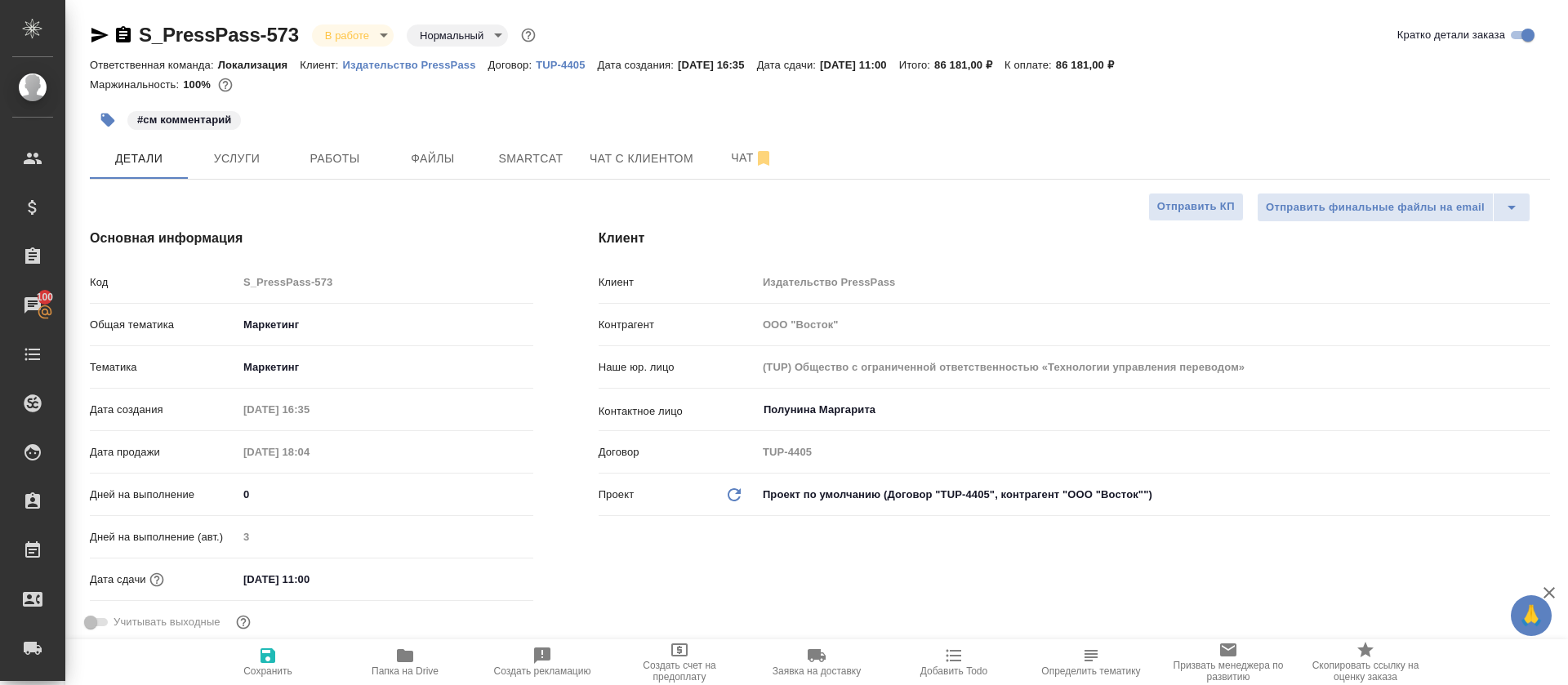
type textarea "x"
click at [375, 163] on button "Работы" at bounding box center [334, 158] width 98 height 41
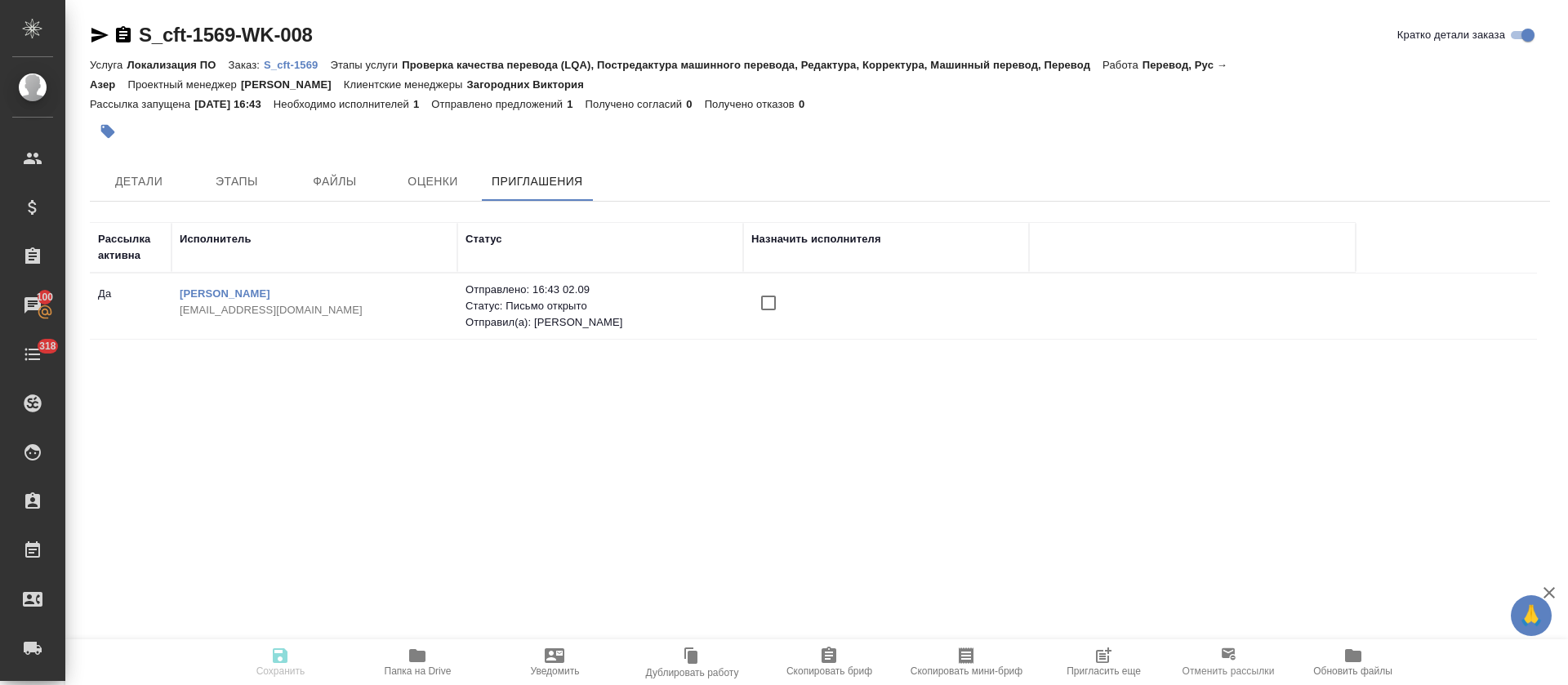
click at [774, 304] on input "checkbox" at bounding box center [768, 303] width 34 height 34
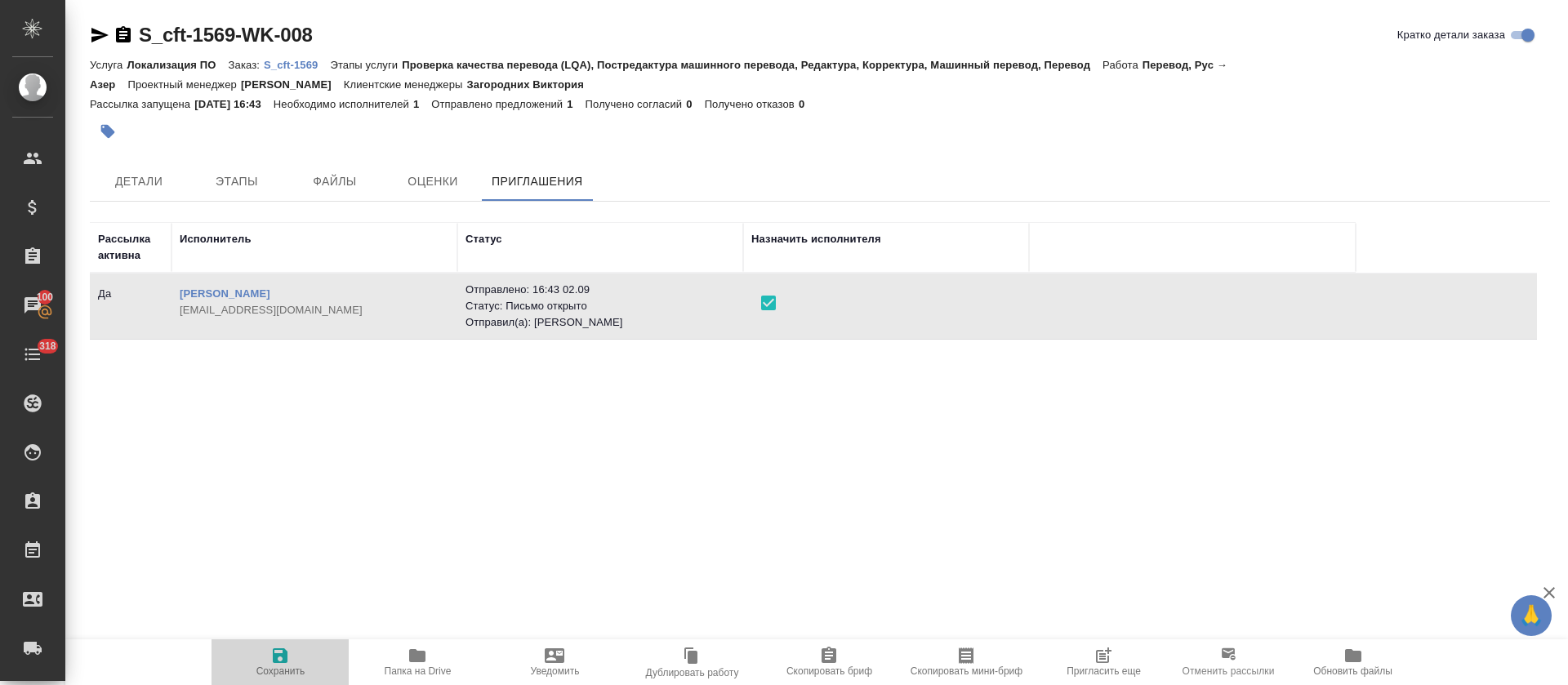
click at [287, 657] on icon "button" at bounding box center [280, 655] width 14 height 14
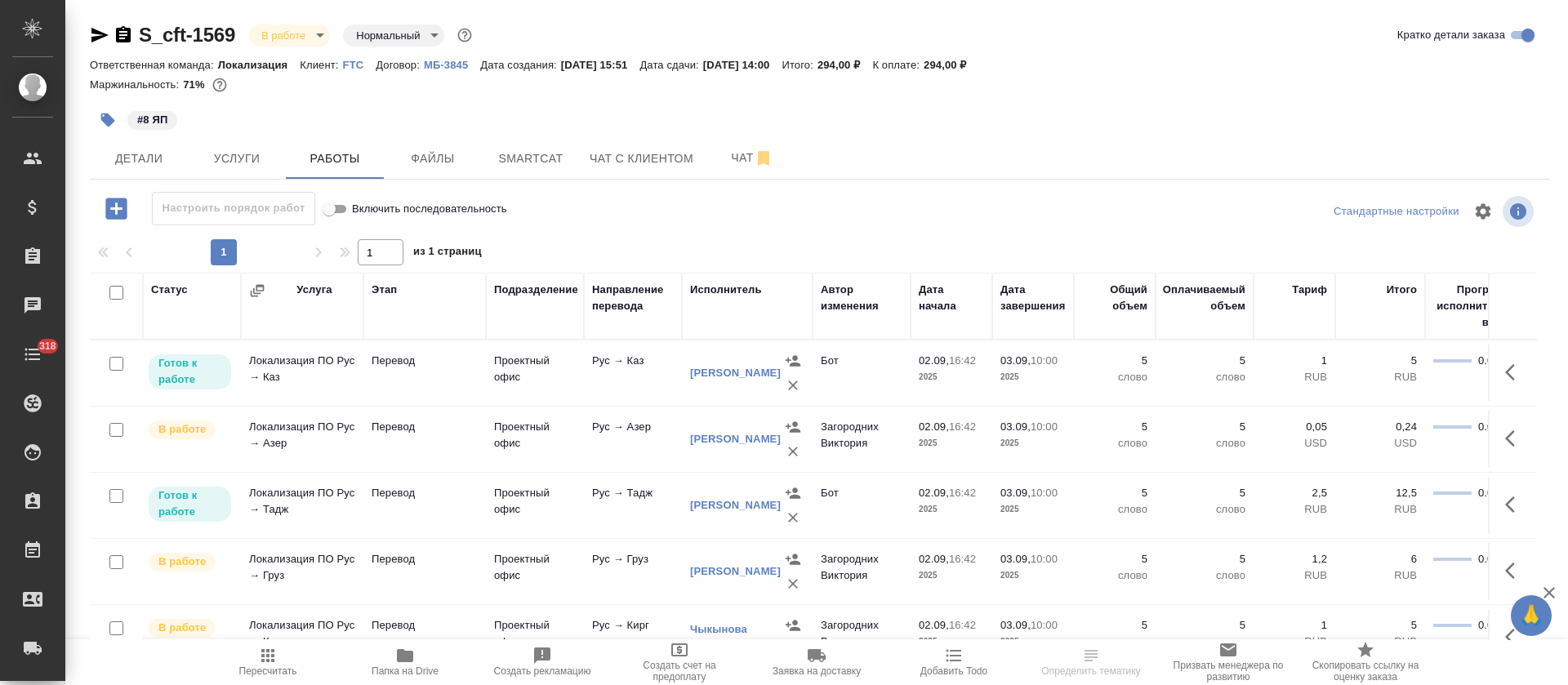
click at [116, 296] on input "checkbox" at bounding box center [116, 292] width 13 height 13
checkbox input "true"
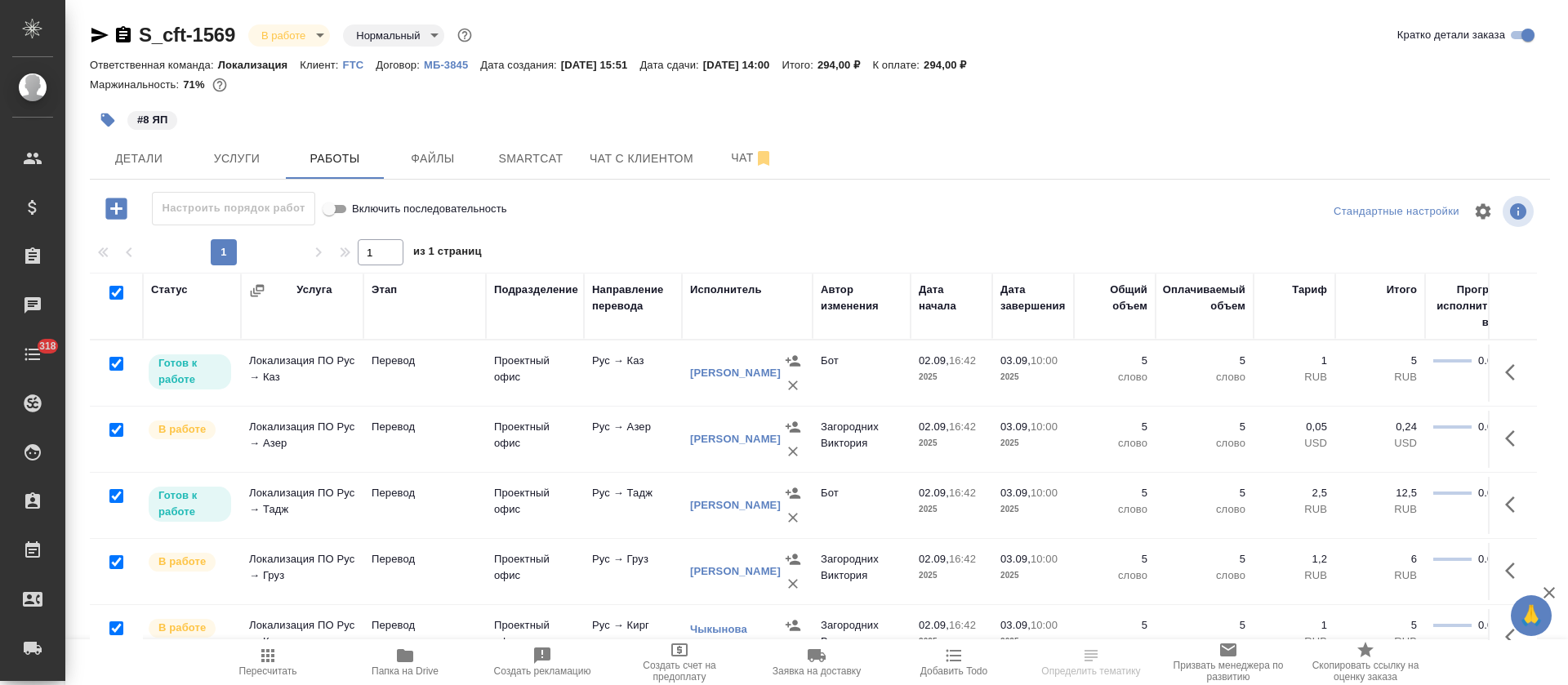
checkbox input "true"
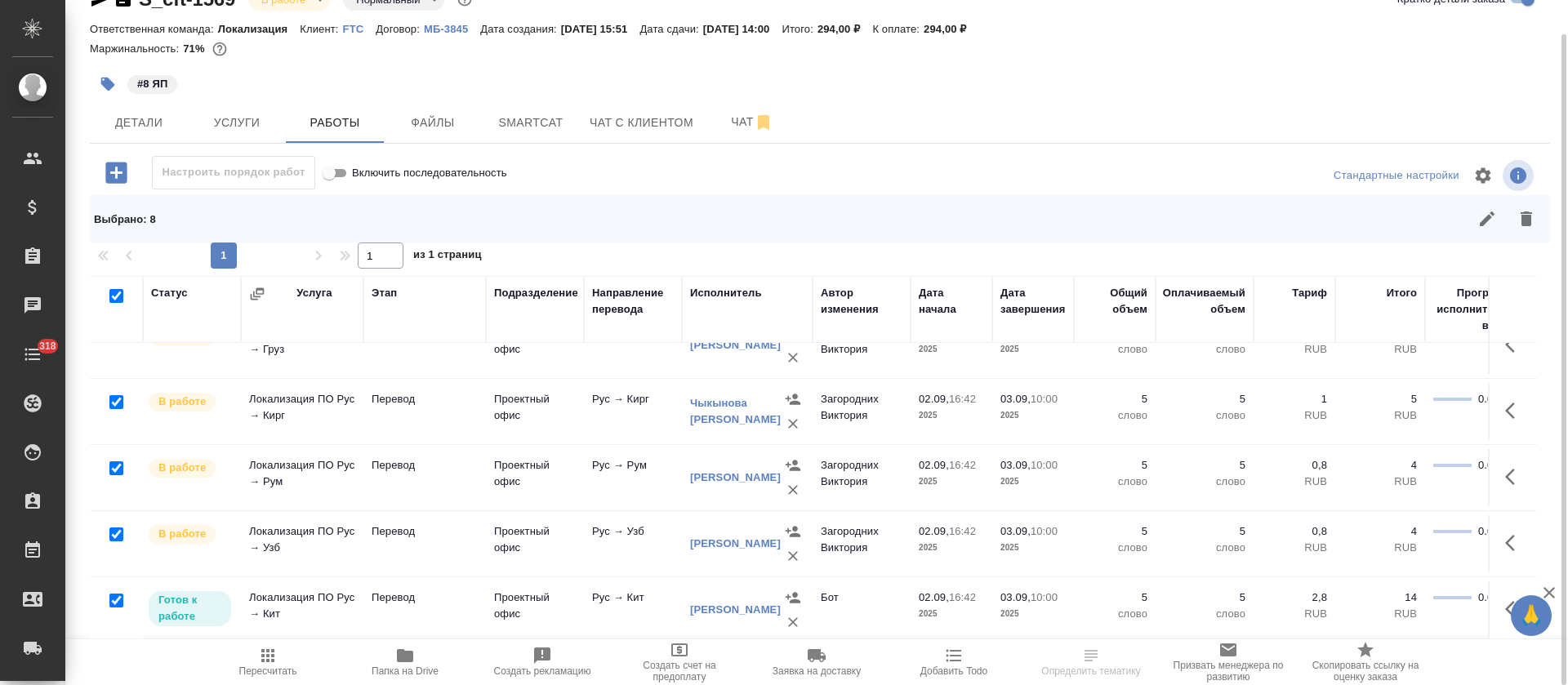
scroll to position [248, 0]
click at [1474, 216] on button "button" at bounding box center [1487, 218] width 39 height 39
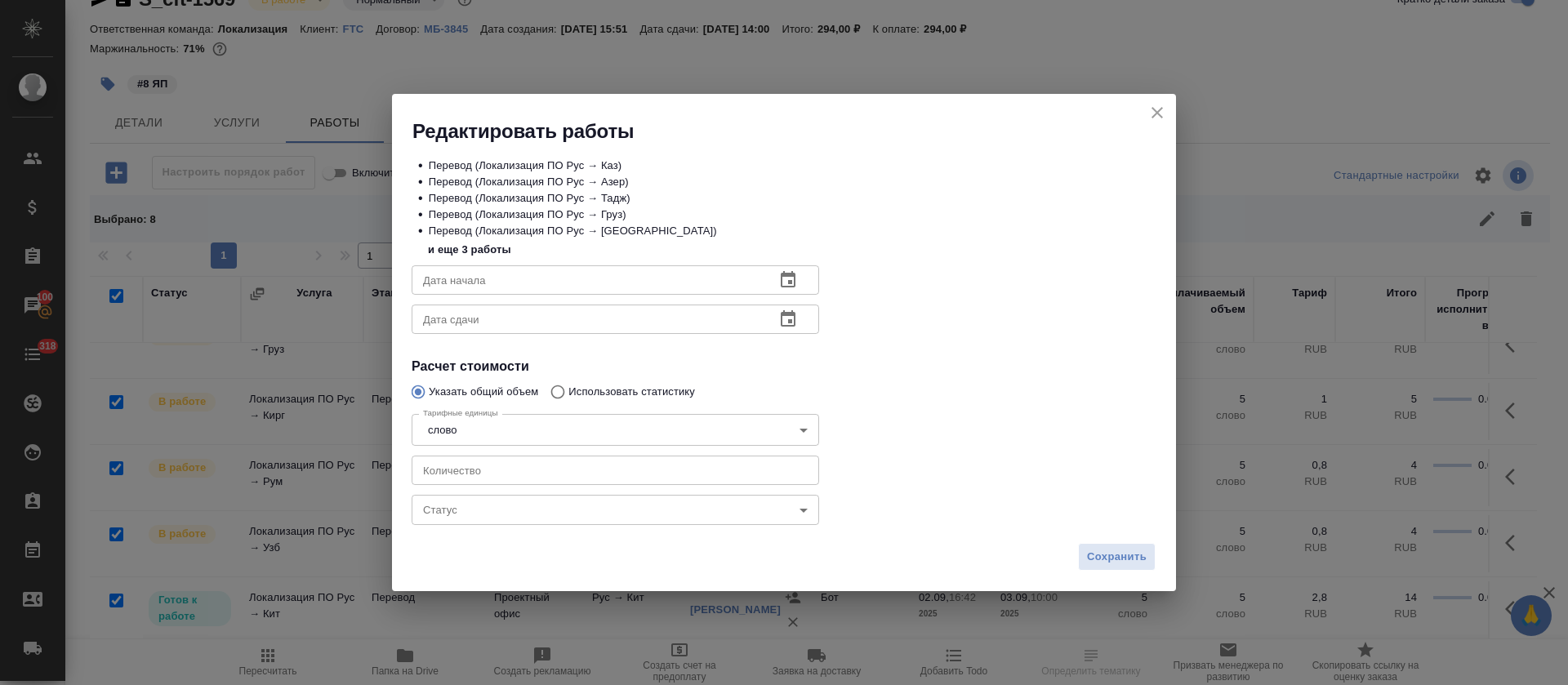
click at [458, 509] on body "🙏 .cls-1 fill:#fff; AWATERA Tretyakova Olga Клиенты Спецификации Заказы 100 Чат…" at bounding box center [784, 342] width 1568 height 685
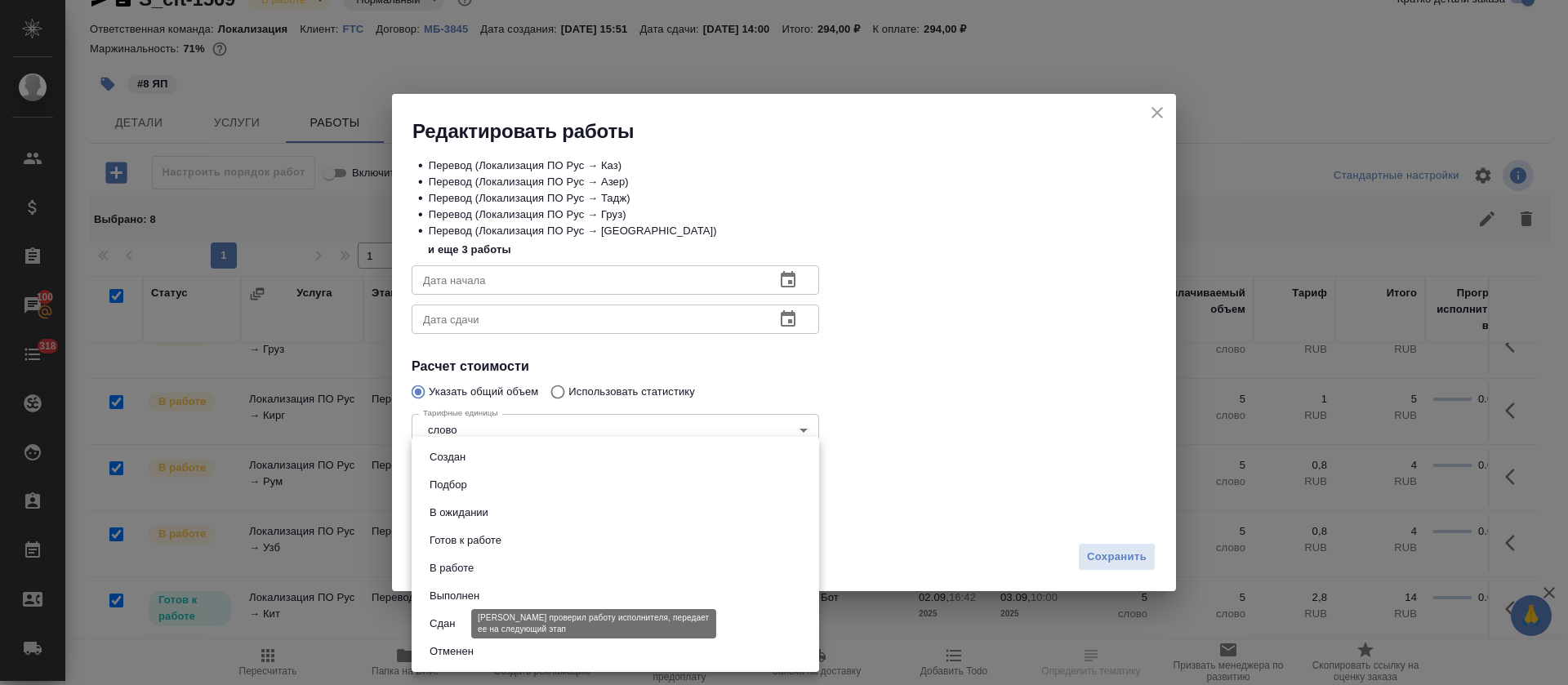
click at [449, 618] on button "Сдан" at bounding box center [441, 624] width 35 height 18
type input "closed"
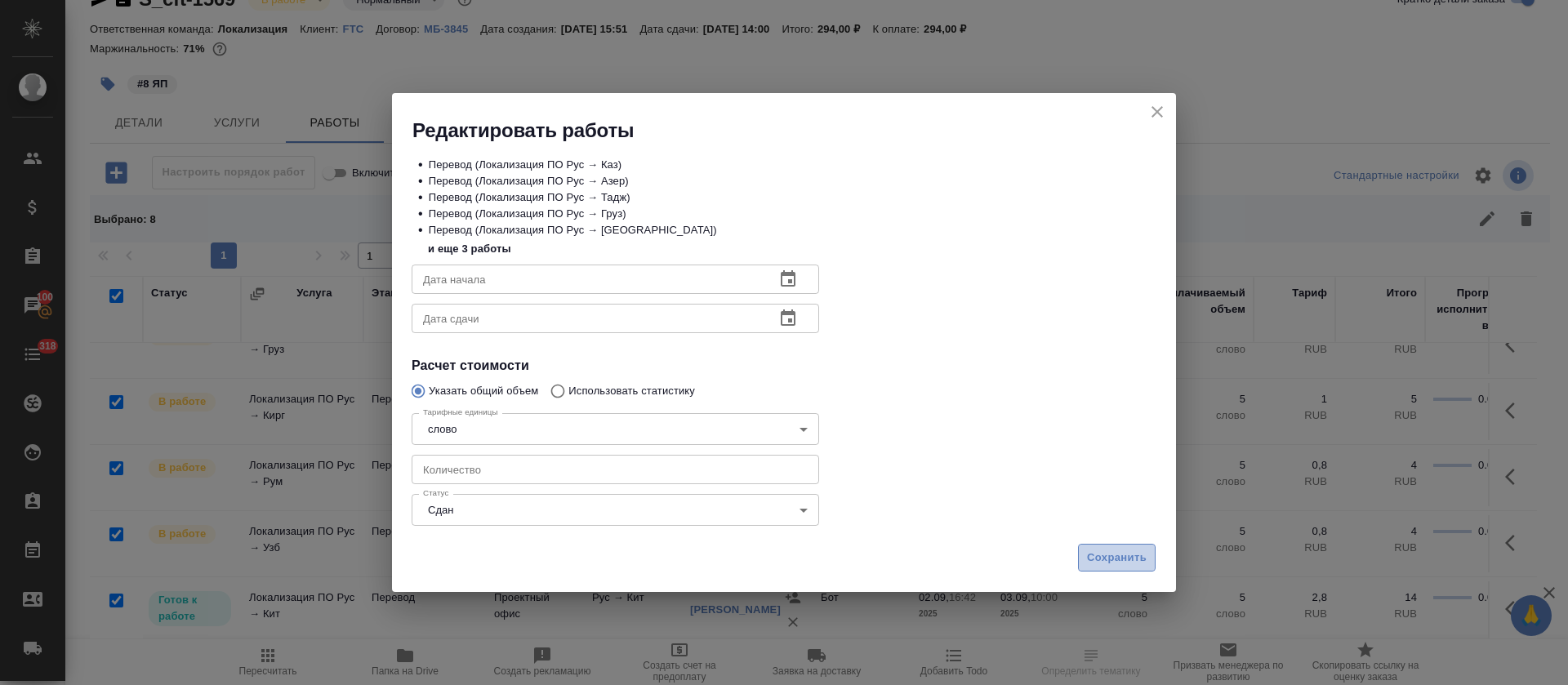
click at [1096, 559] on span "Сохранить" at bounding box center [1117, 558] width 60 height 19
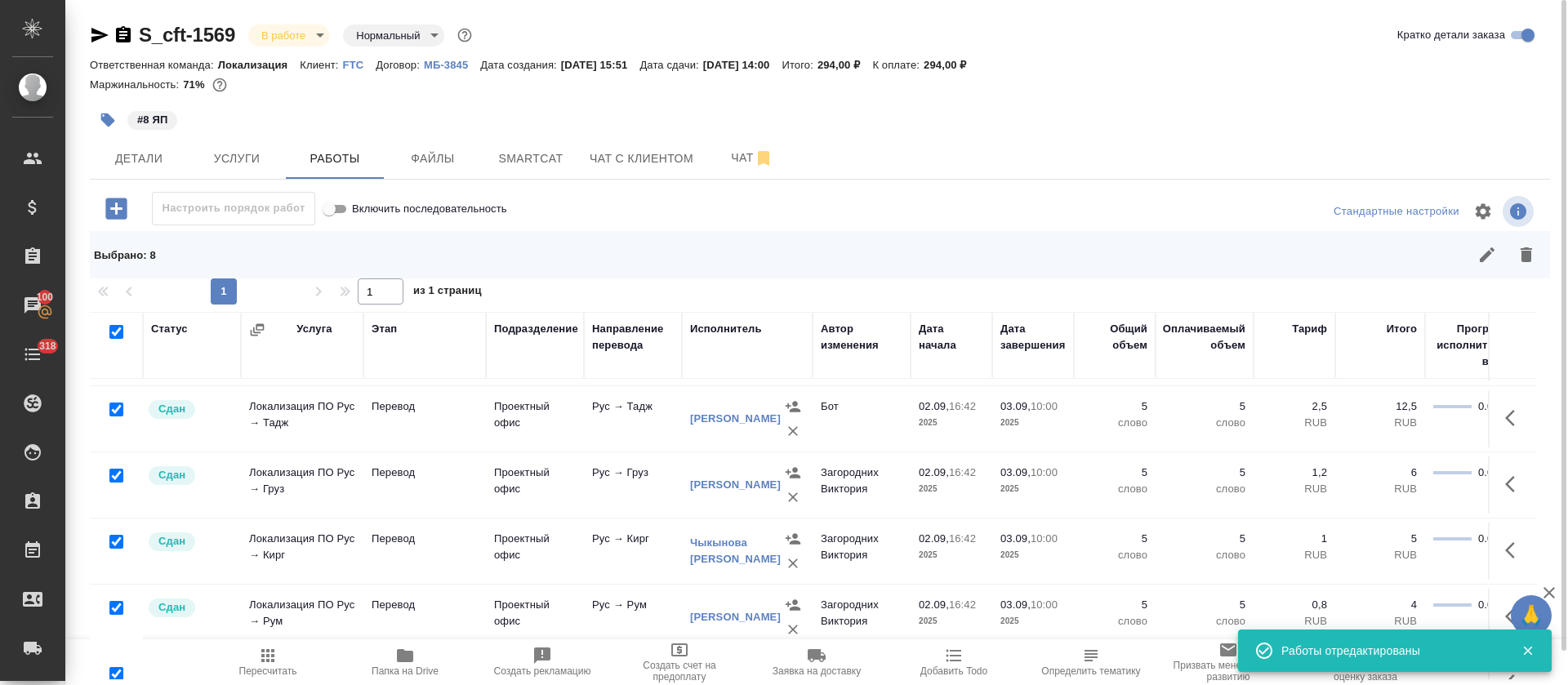
scroll to position [0, 0]
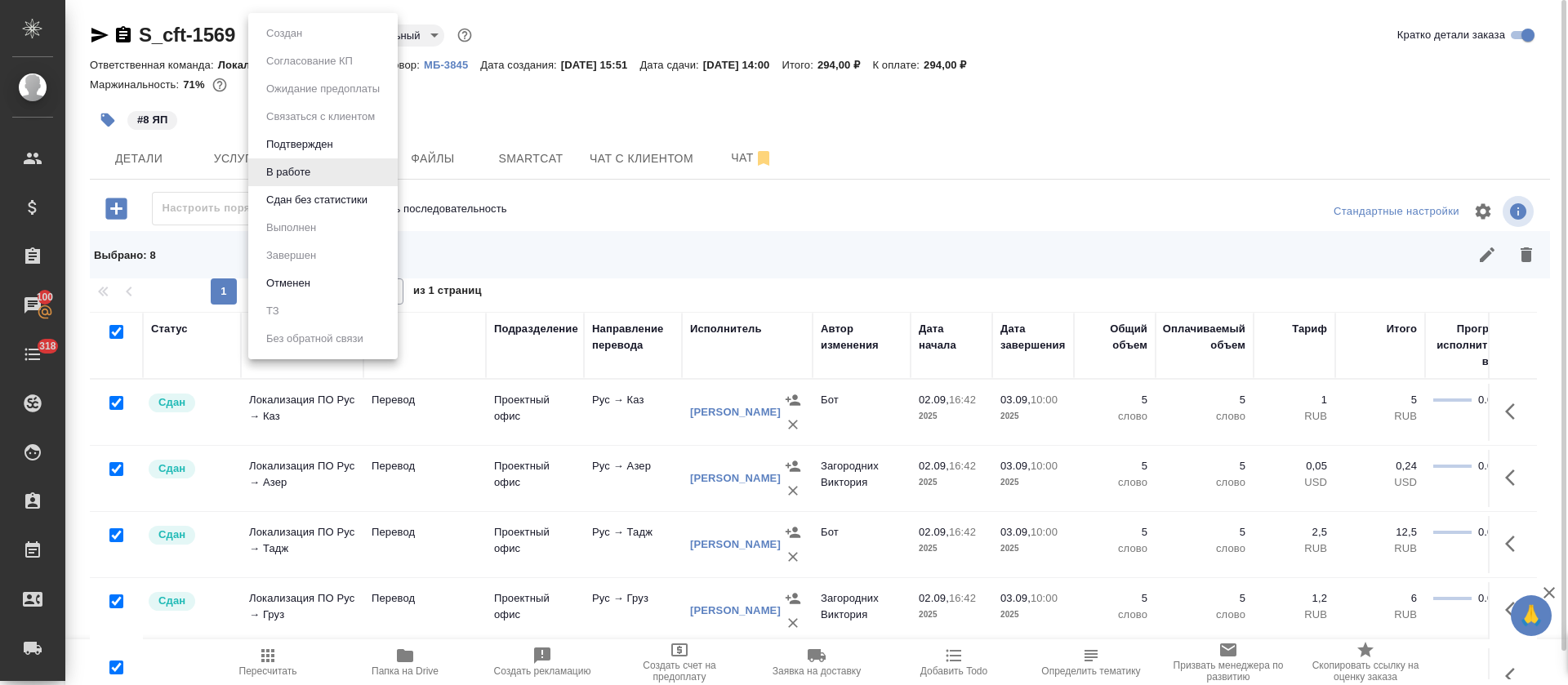
click at [323, 42] on body "🙏 .cls-1 fill:#fff; AWATERA Tretyakova Olga Клиенты Спецификации Заказы 100 Чат…" at bounding box center [784, 342] width 1568 height 685
click at [321, 201] on button "Сдан без статистики" at bounding box center [317, 200] width 111 height 18
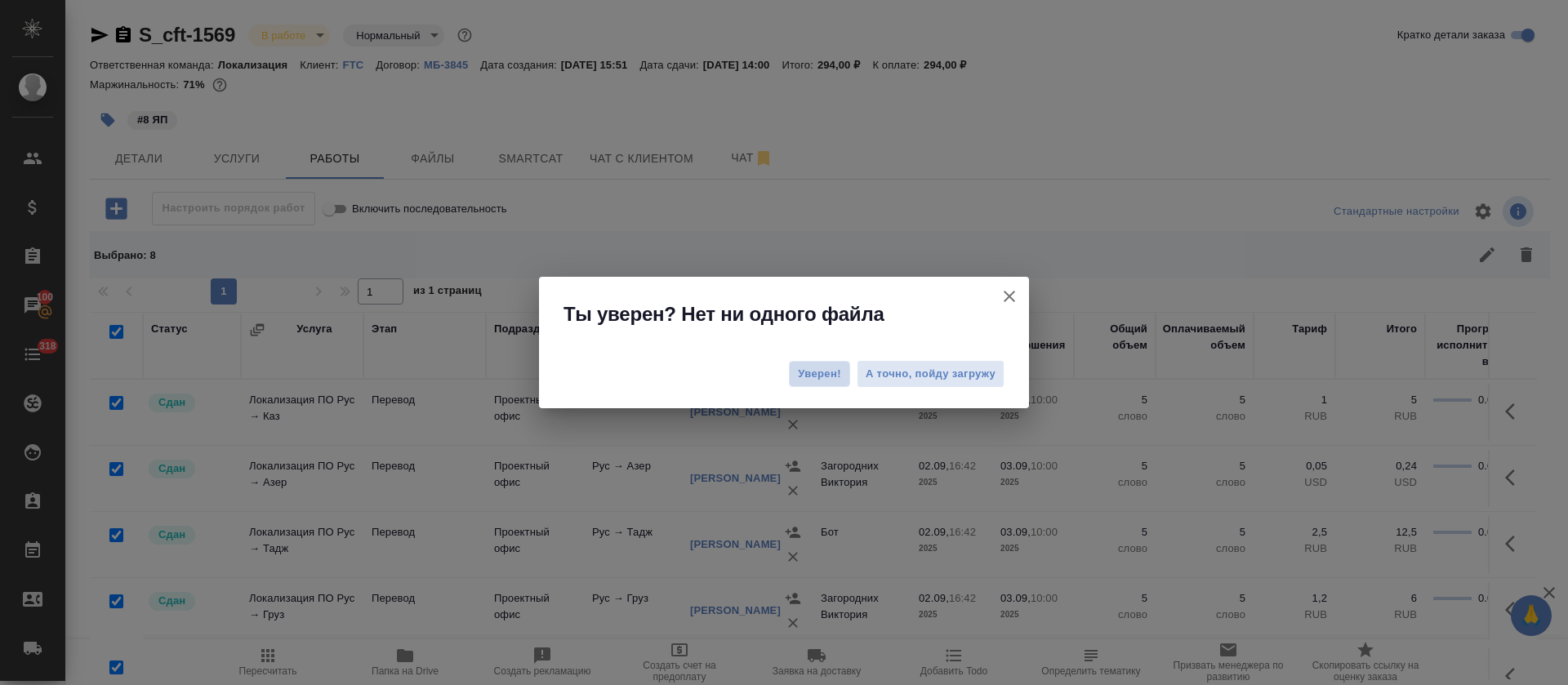
click at [810, 385] on button "Уверен!" at bounding box center [819, 373] width 61 height 26
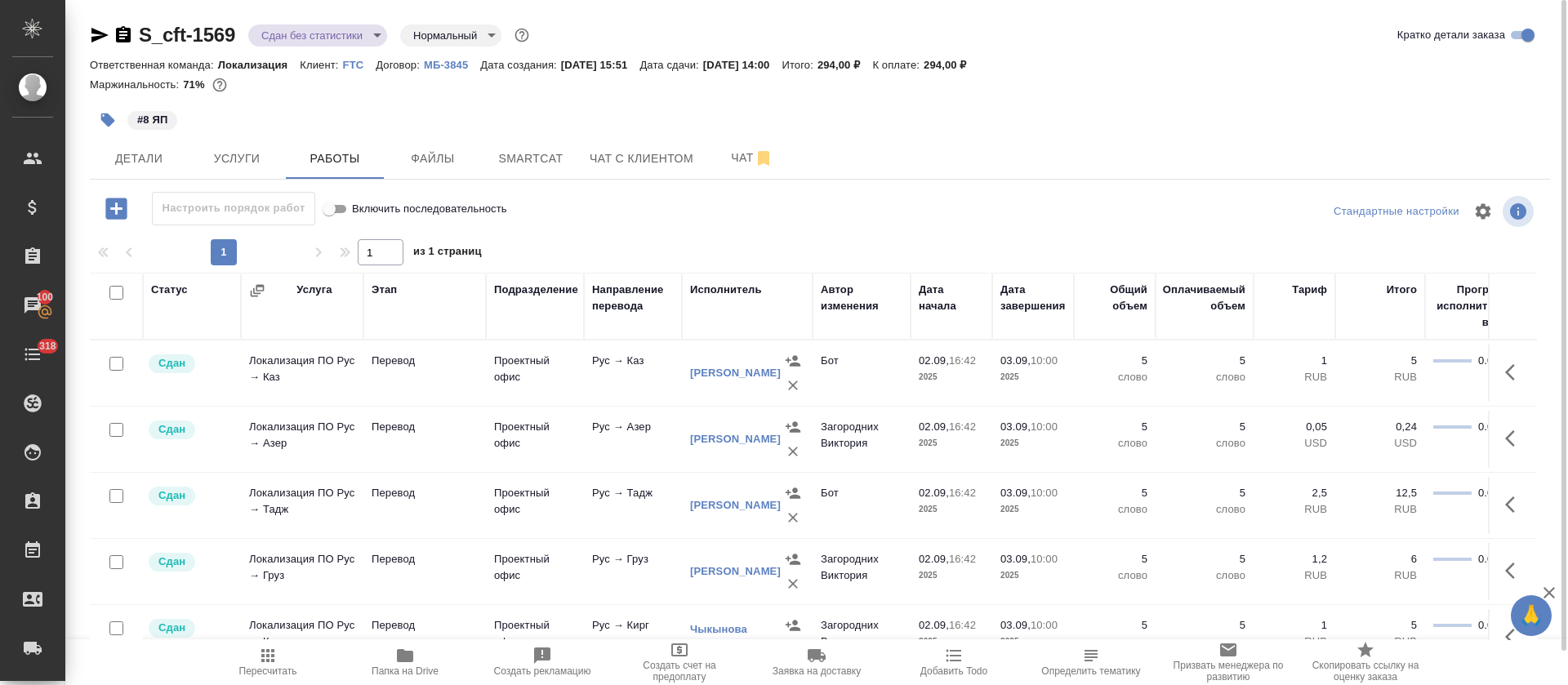
click at [374, 39] on body "🙏 .cls-1 fill:#fff; AWATERA Tretyakova Olga Клиенты Спецификации Заказы 100 Чат…" at bounding box center [784, 342] width 1568 height 685
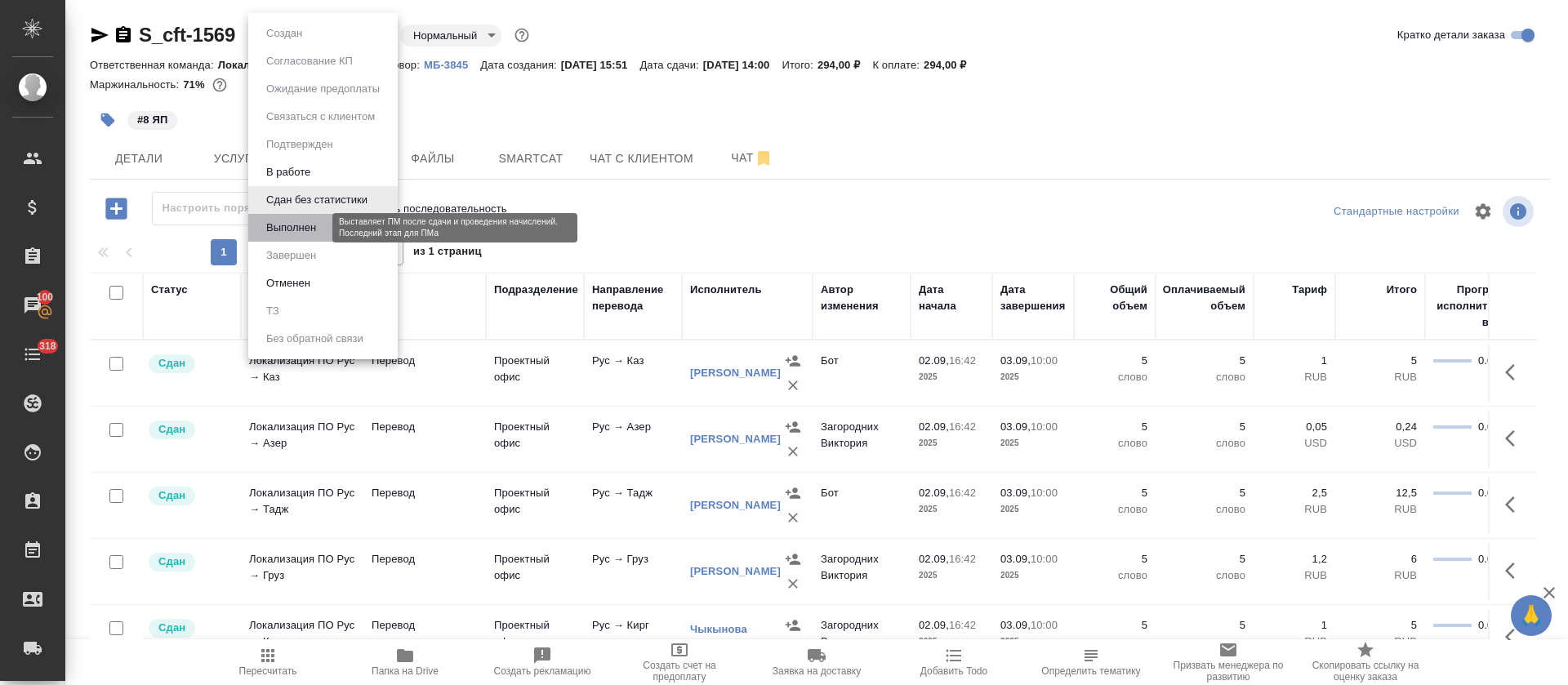
click at [301, 227] on button "Выполнен" at bounding box center [291, 227] width 60 height 18
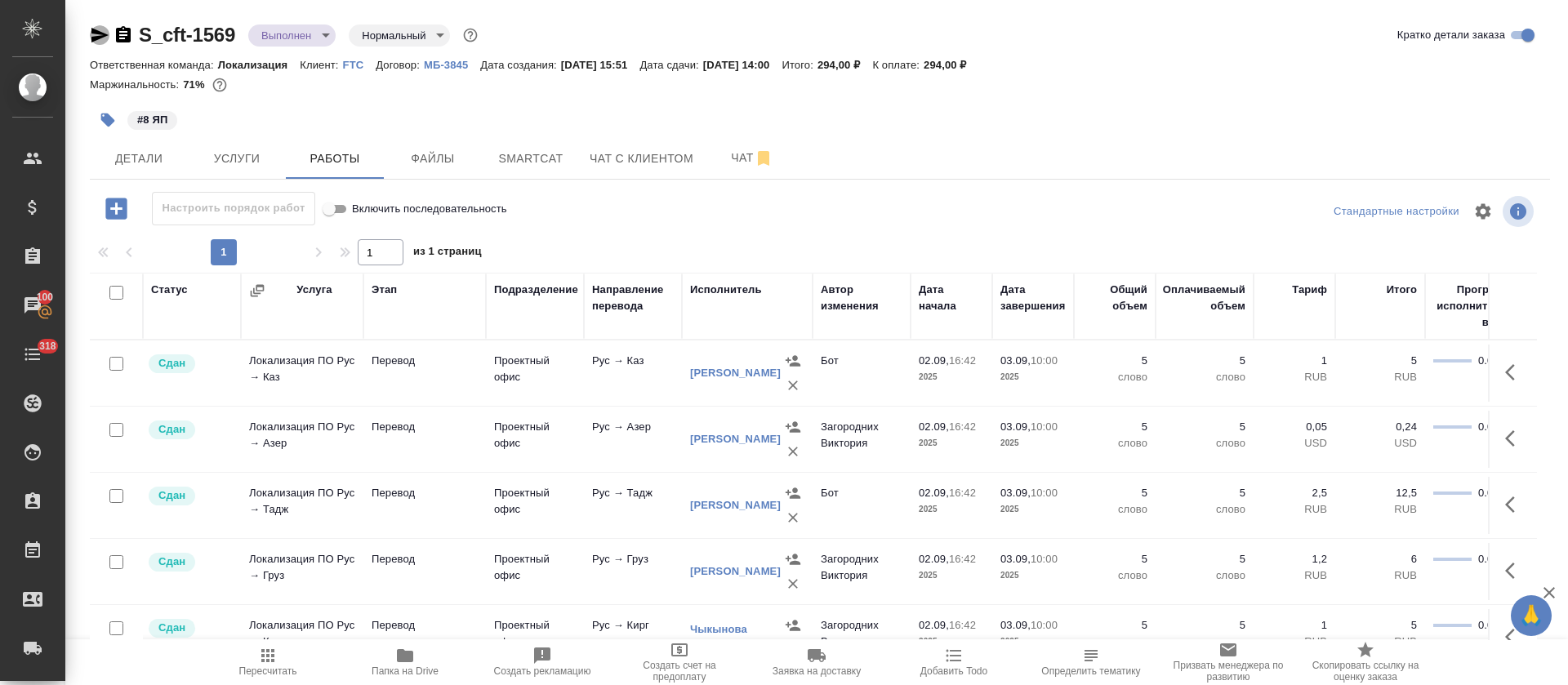
click at [97, 38] on icon "button" at bounding box center [99, 35] width 17 height 14
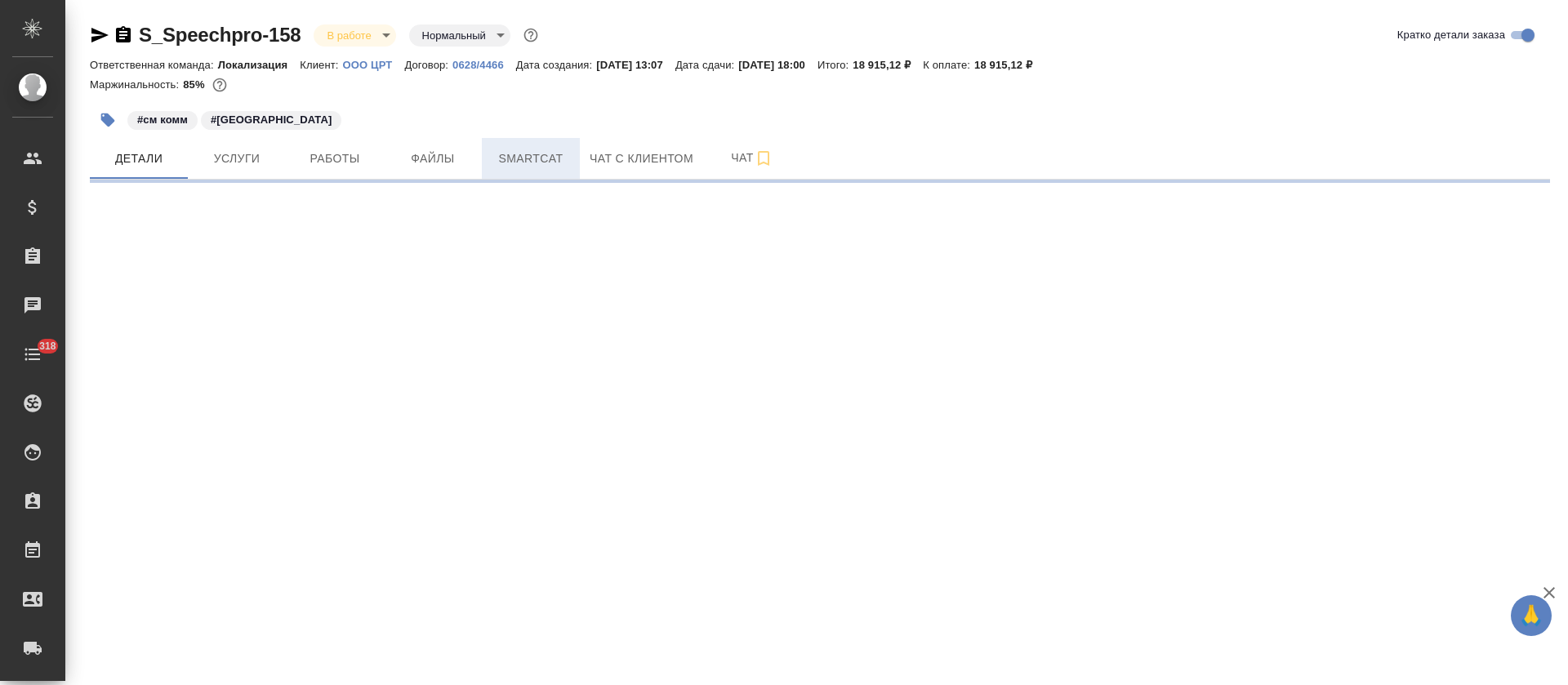
select select "RU"
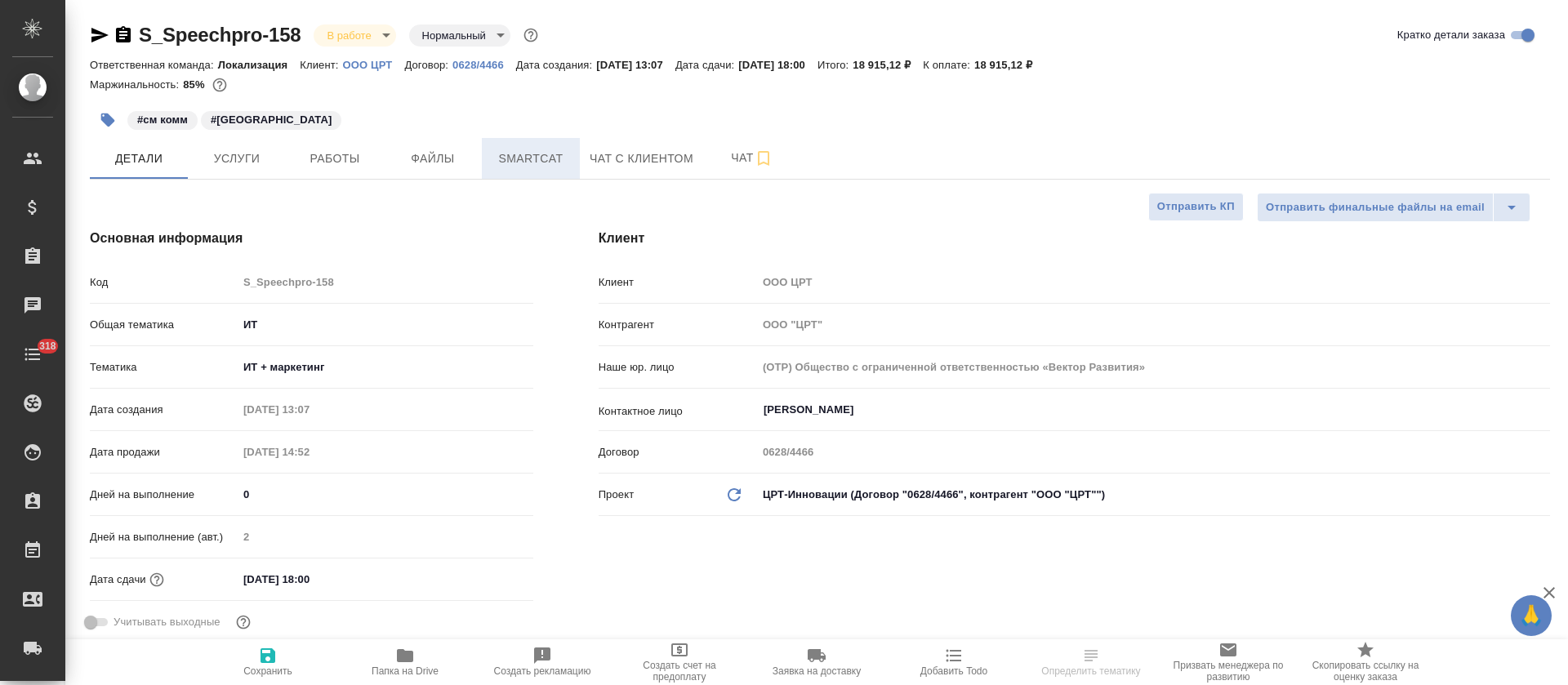
type textarea "x"
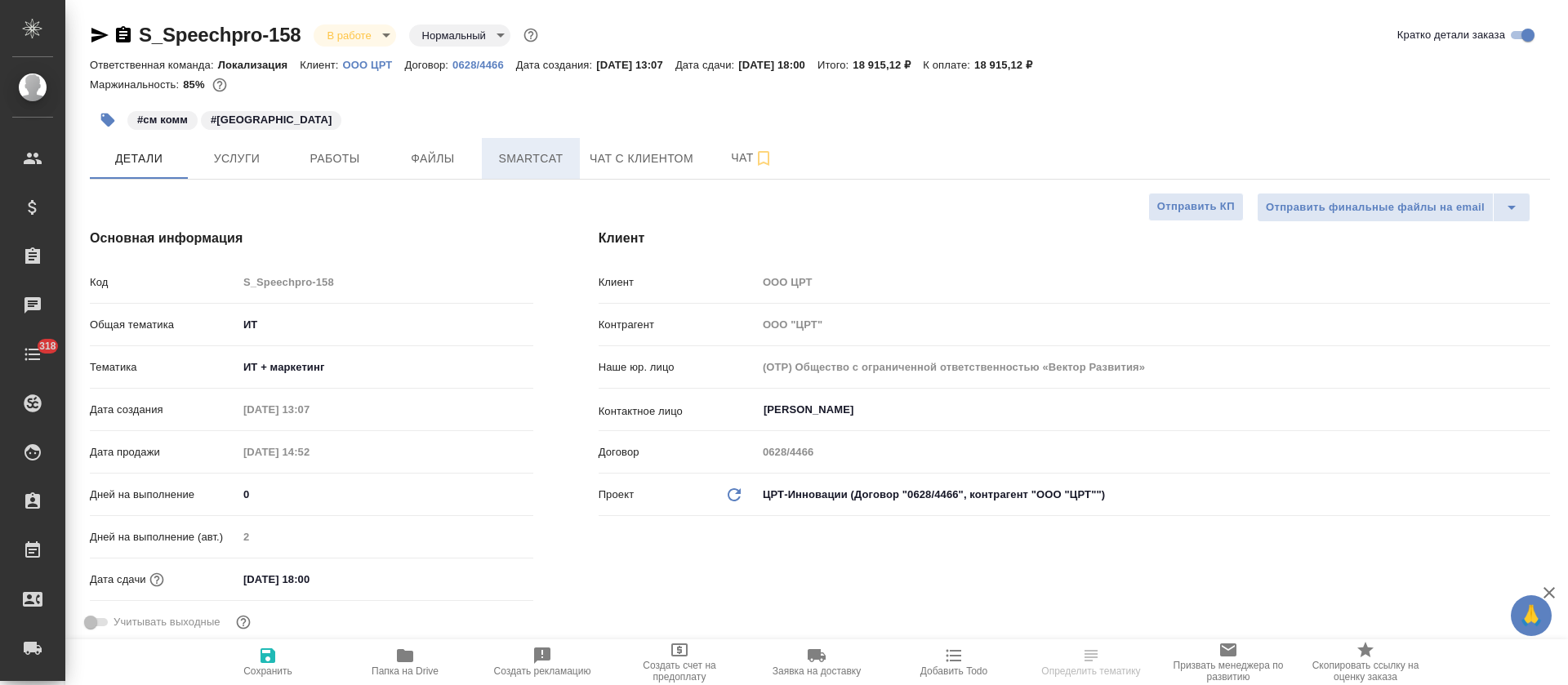
type textarea "x"
click at [554, 157] on span "Smartcat" at bounding box center [531, 158] width 79 height 21
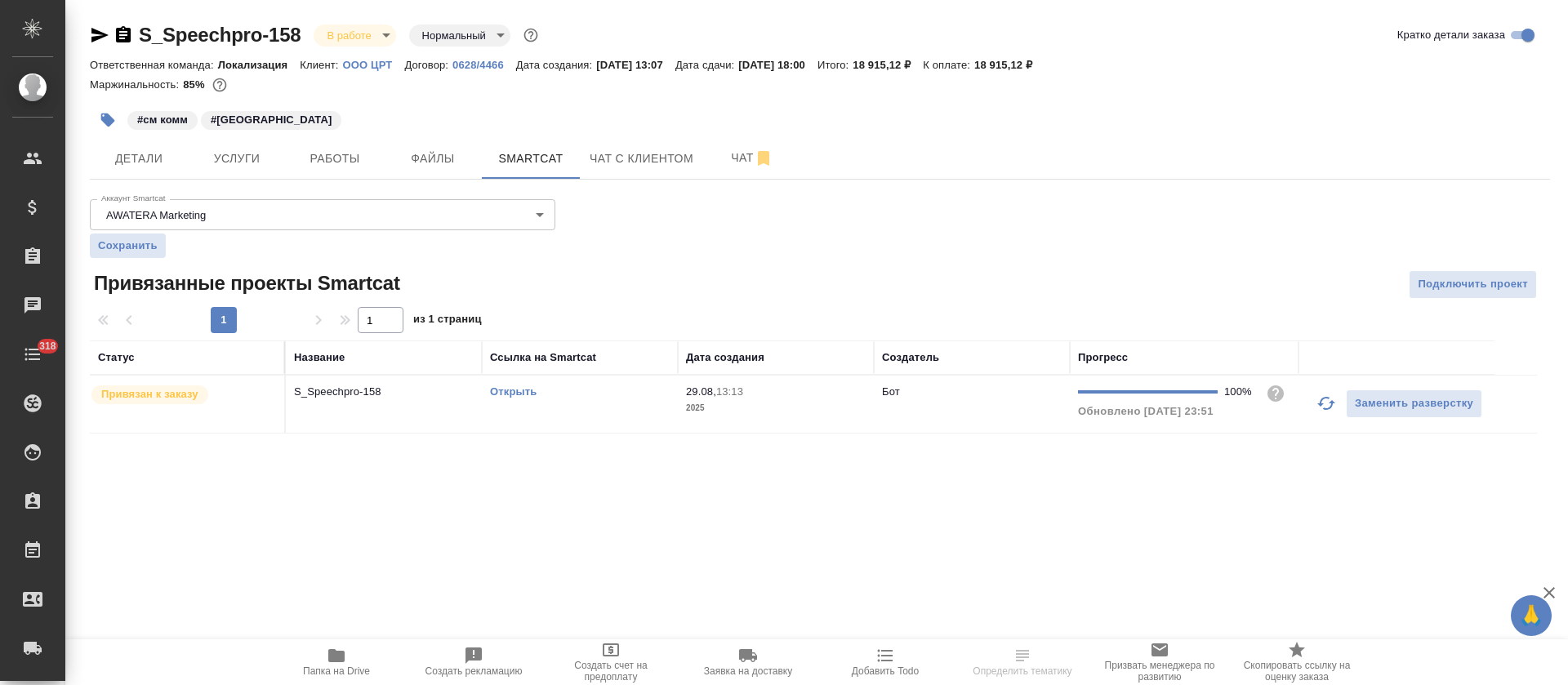
click at [528, 390] on link "Открыть" at bounding box center [513, 391] width 47 height 13
click at [159, 157] on span "Детали" at bounding box center [139, 158] width 79 height 21
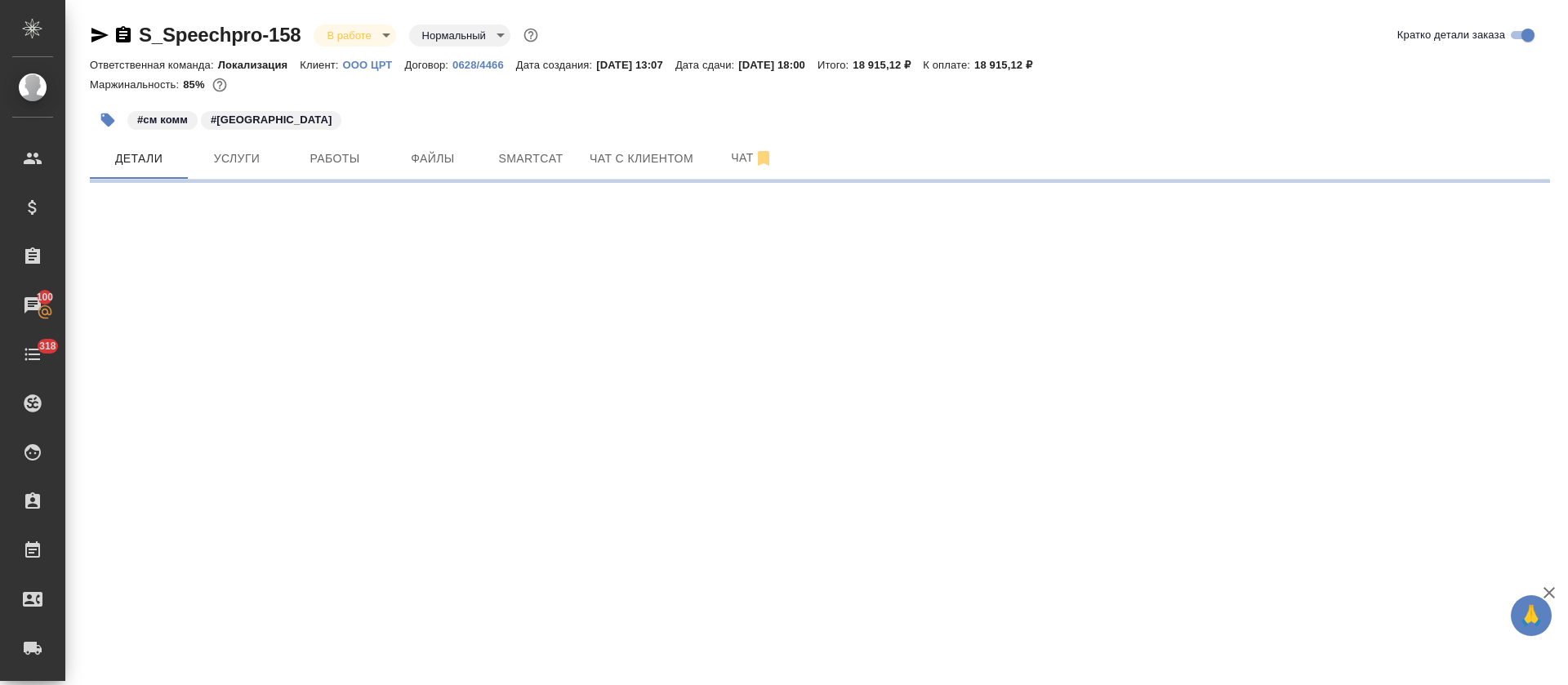
select select "RU"
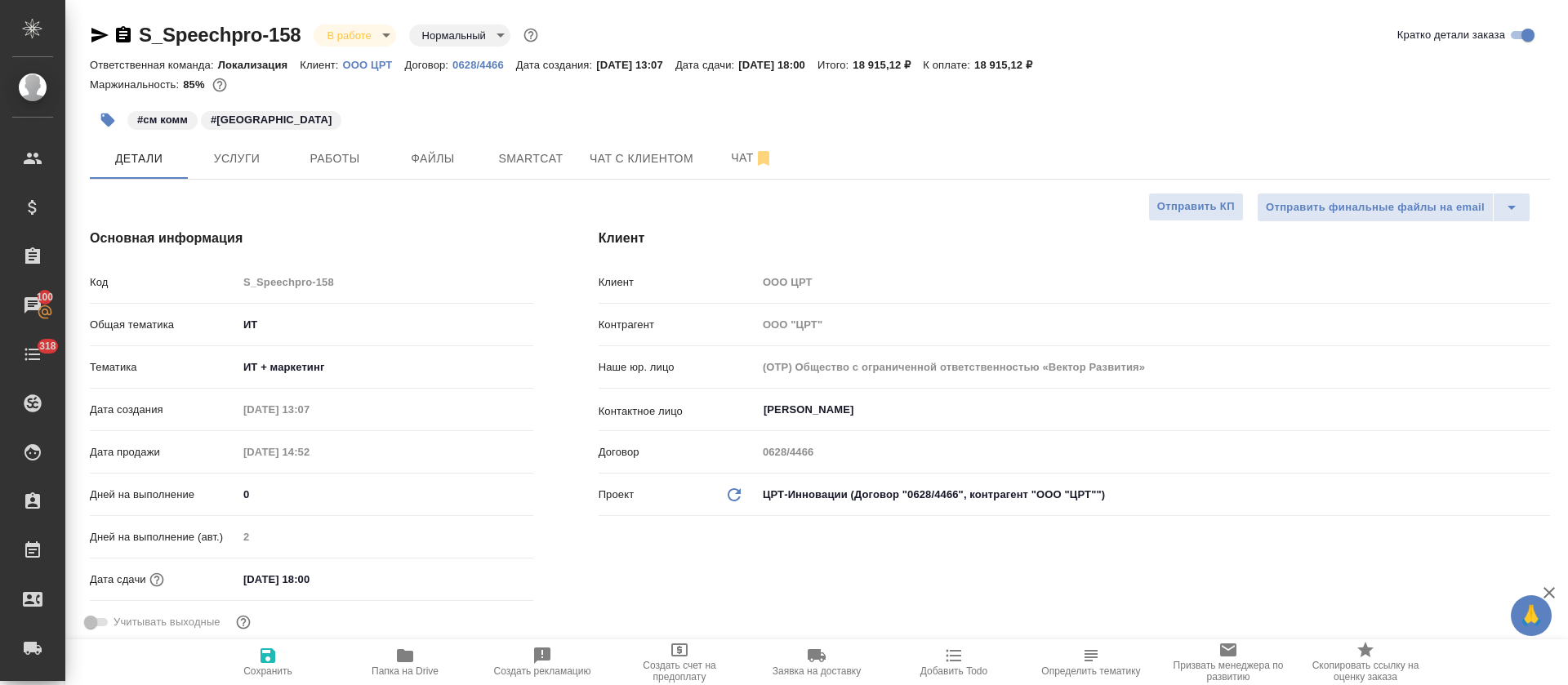
type textarea "x"
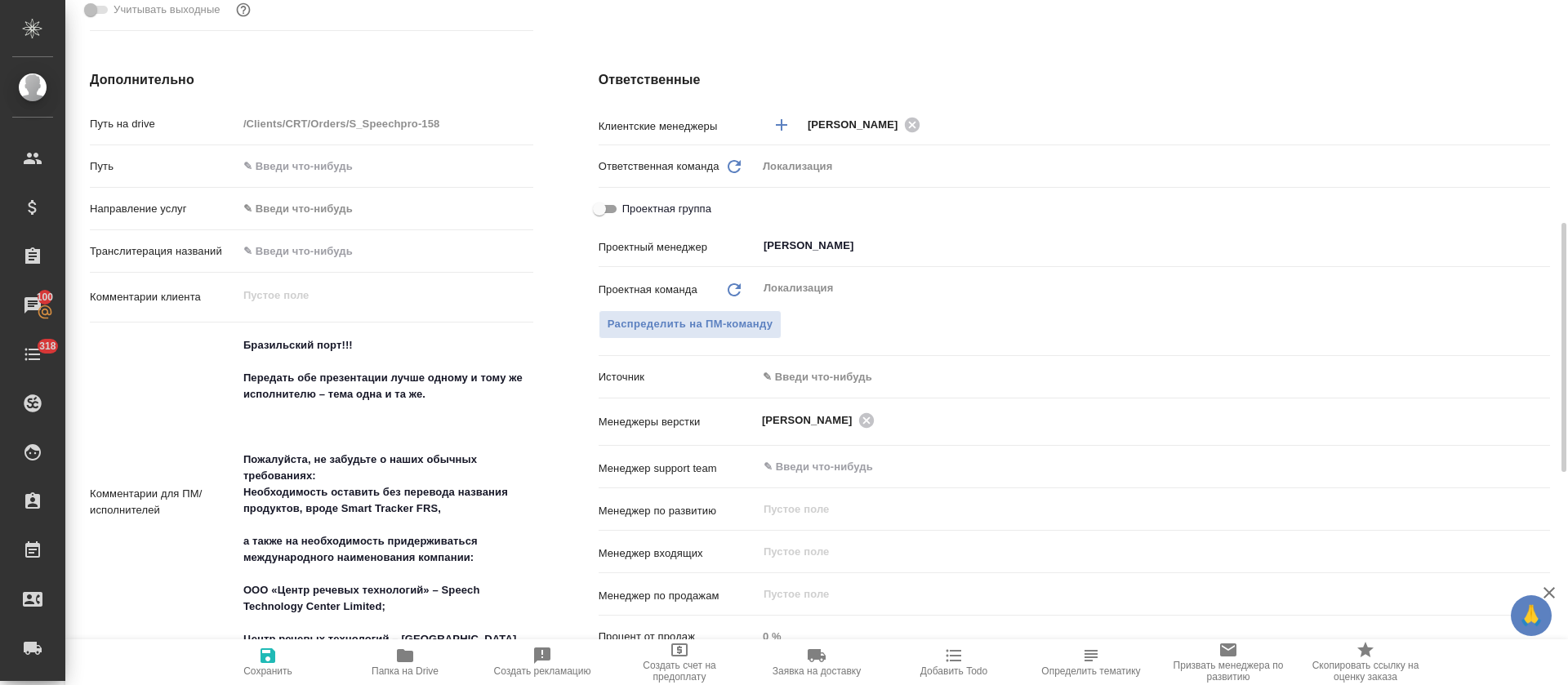
scroll to position [857, 0]
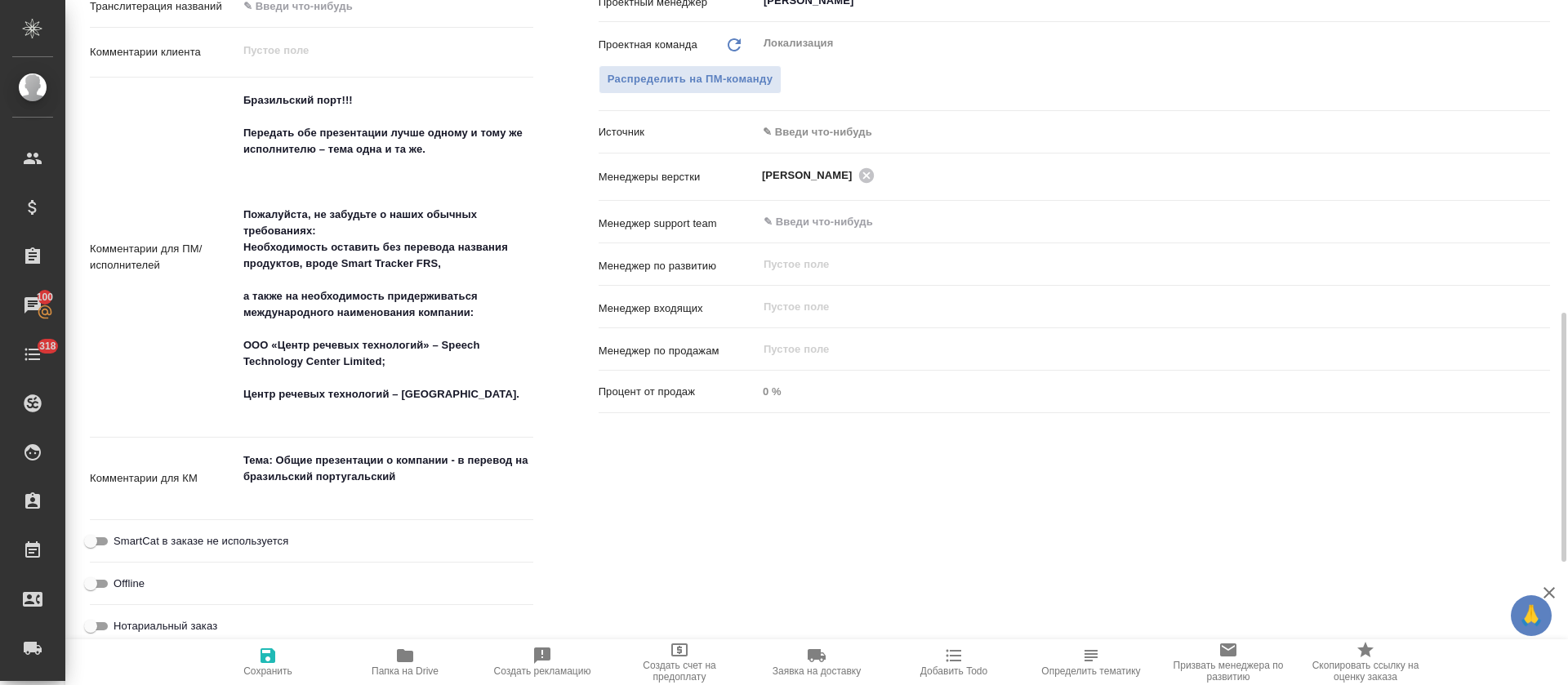
type textarea "x"
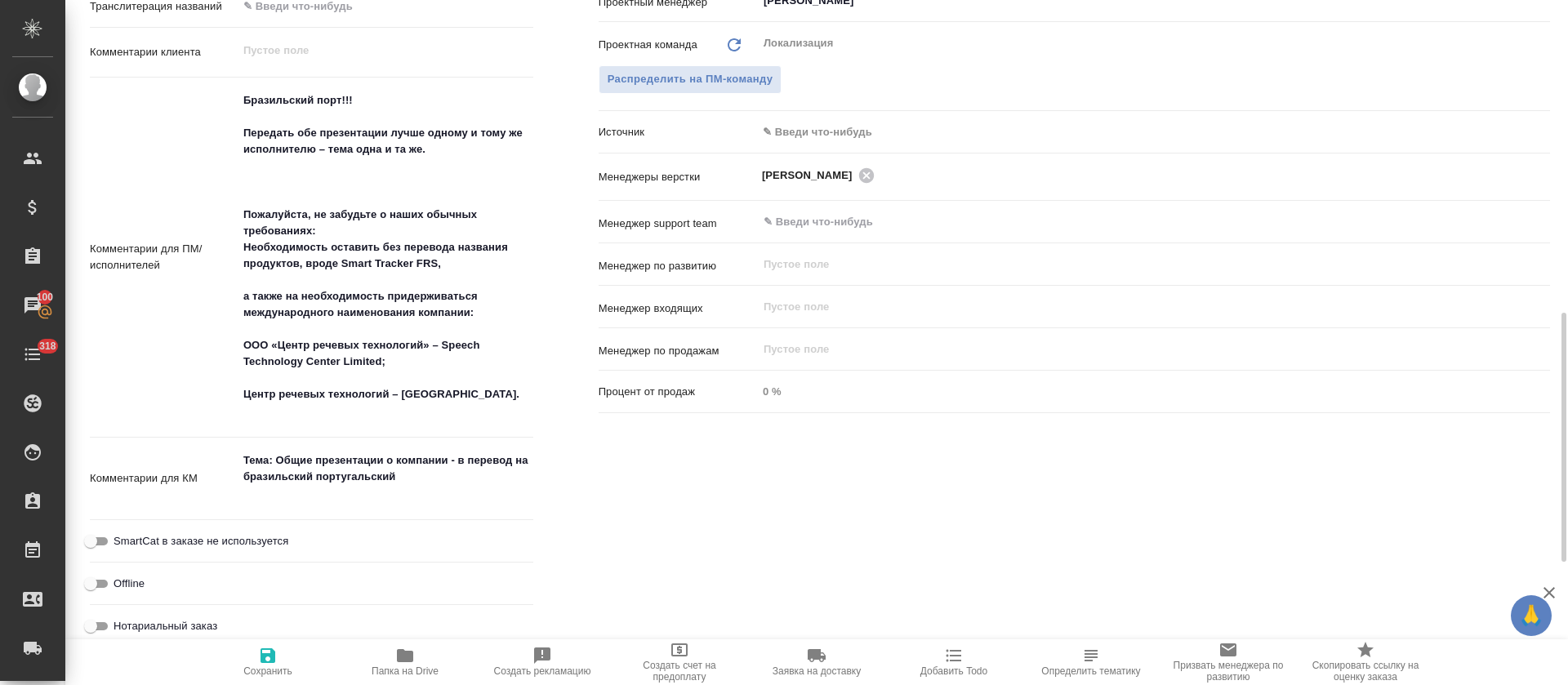
type textarea "x"
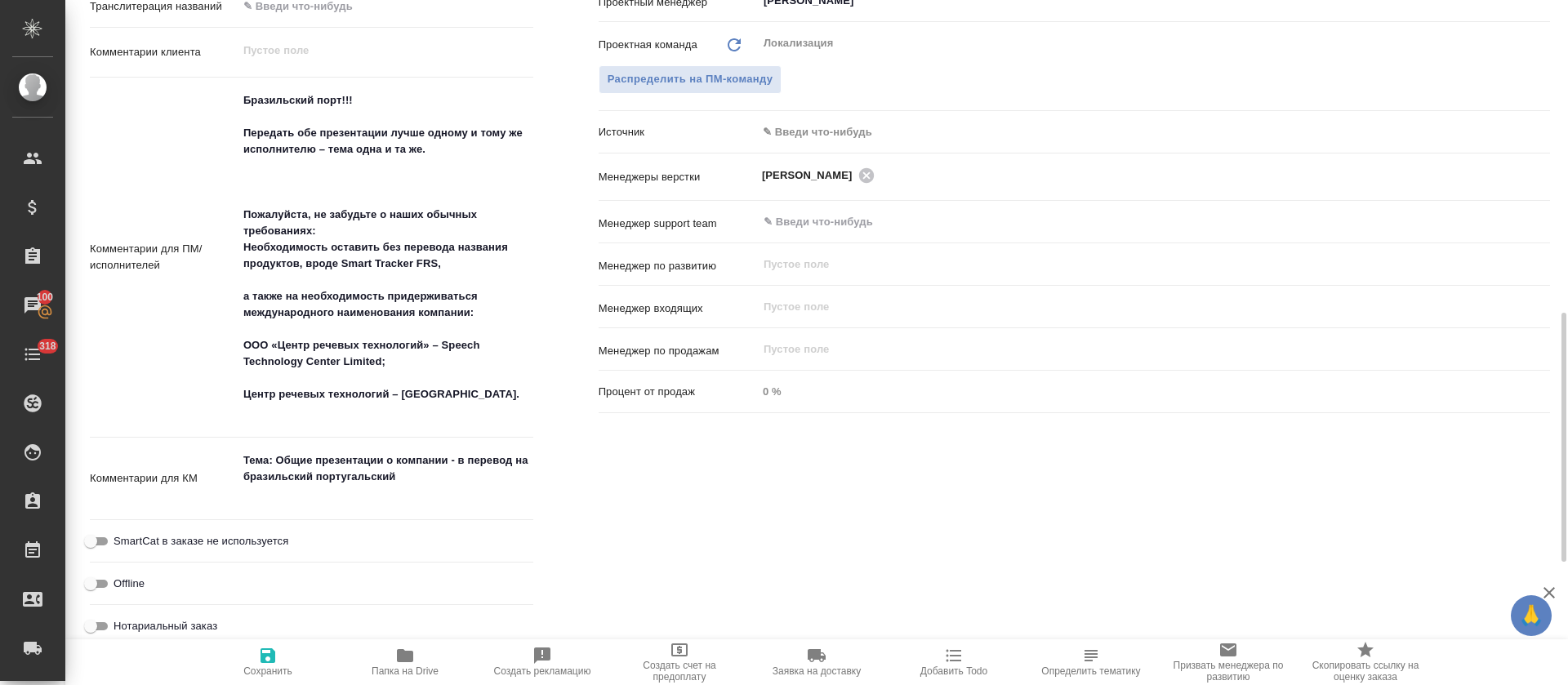
type textarea "x"
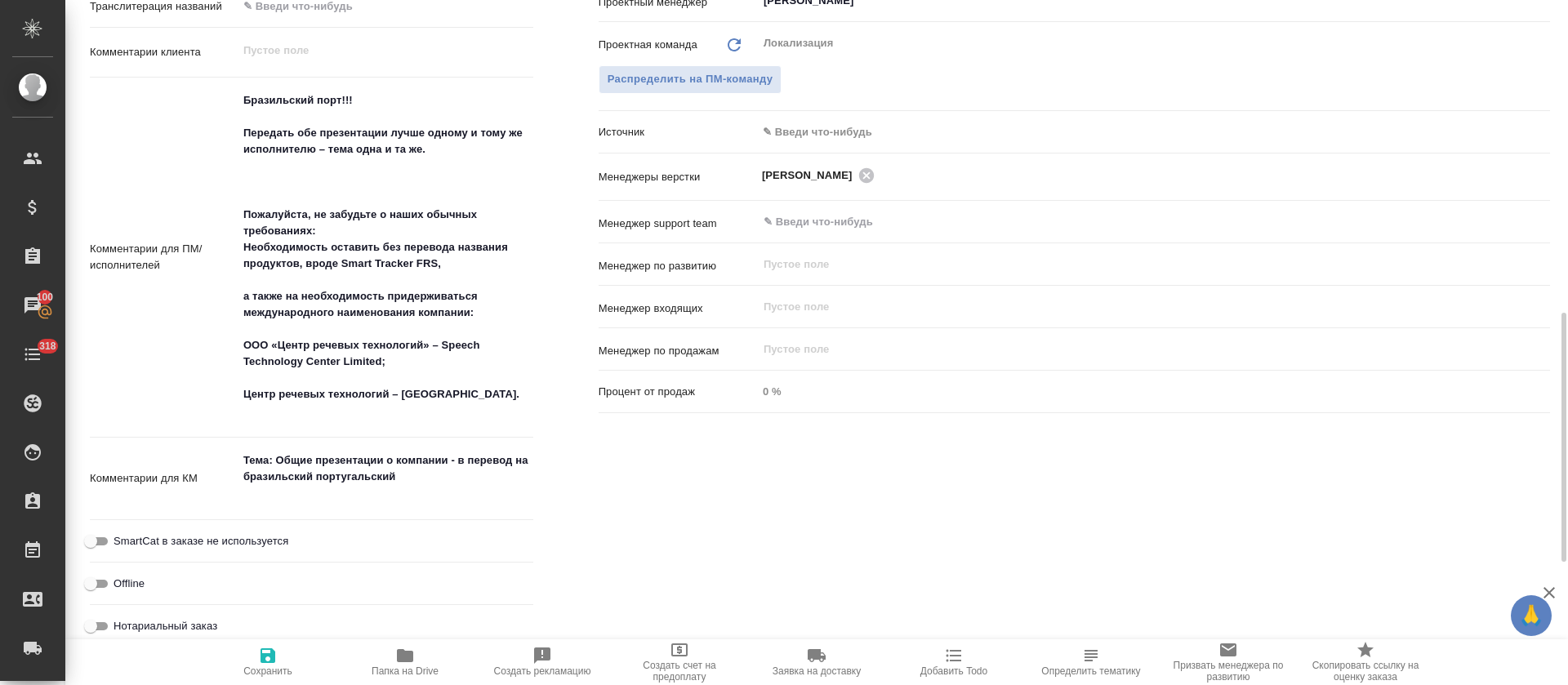
type textarea "x"
drag, startPoint x: 241, startPoint y: 340, endPoint x: 431, endPoint y: 346, distance: 190.1
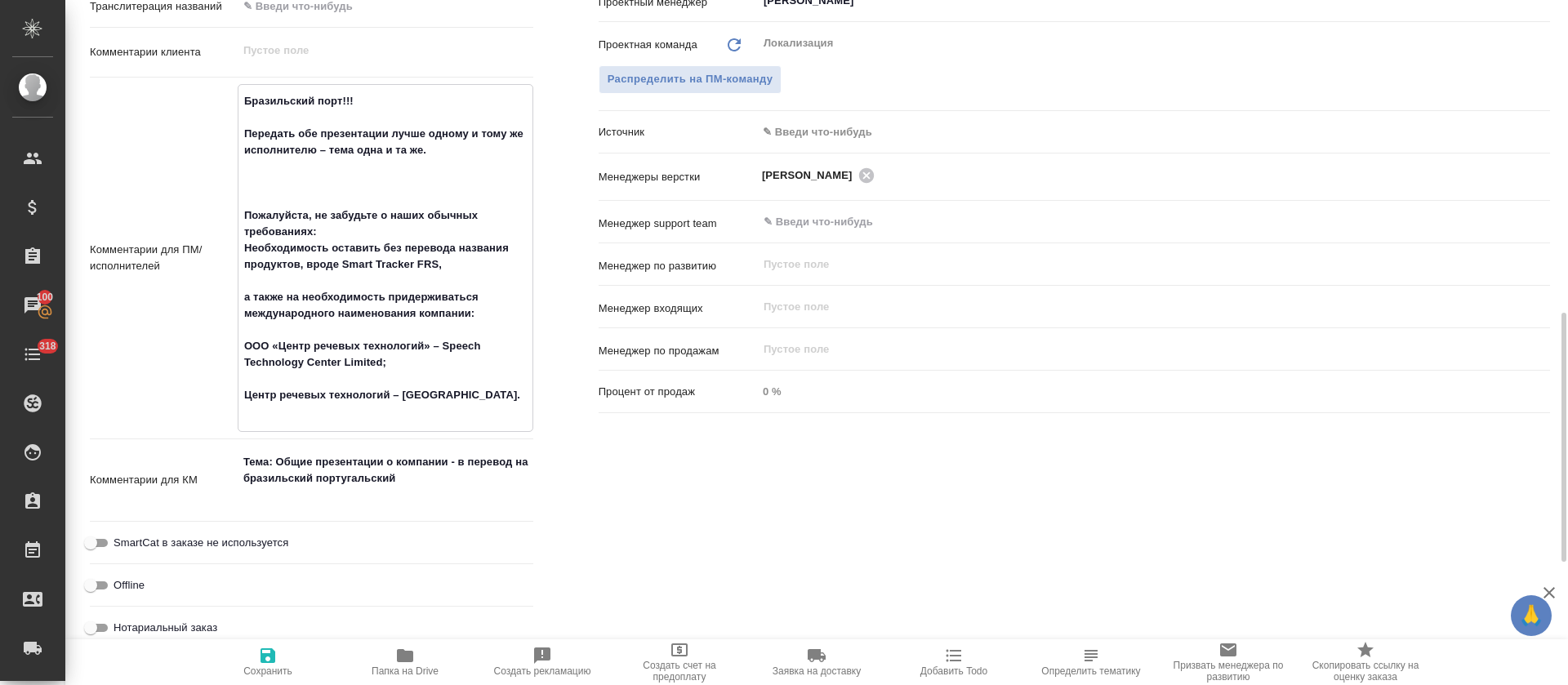
click at [431, 346] on textarea "Бразильский порт!!! Передать обе презентации лучше одному и тому же исполнителю…" at bounding box center [385, 256] width 294 height 338
type textarea "x"
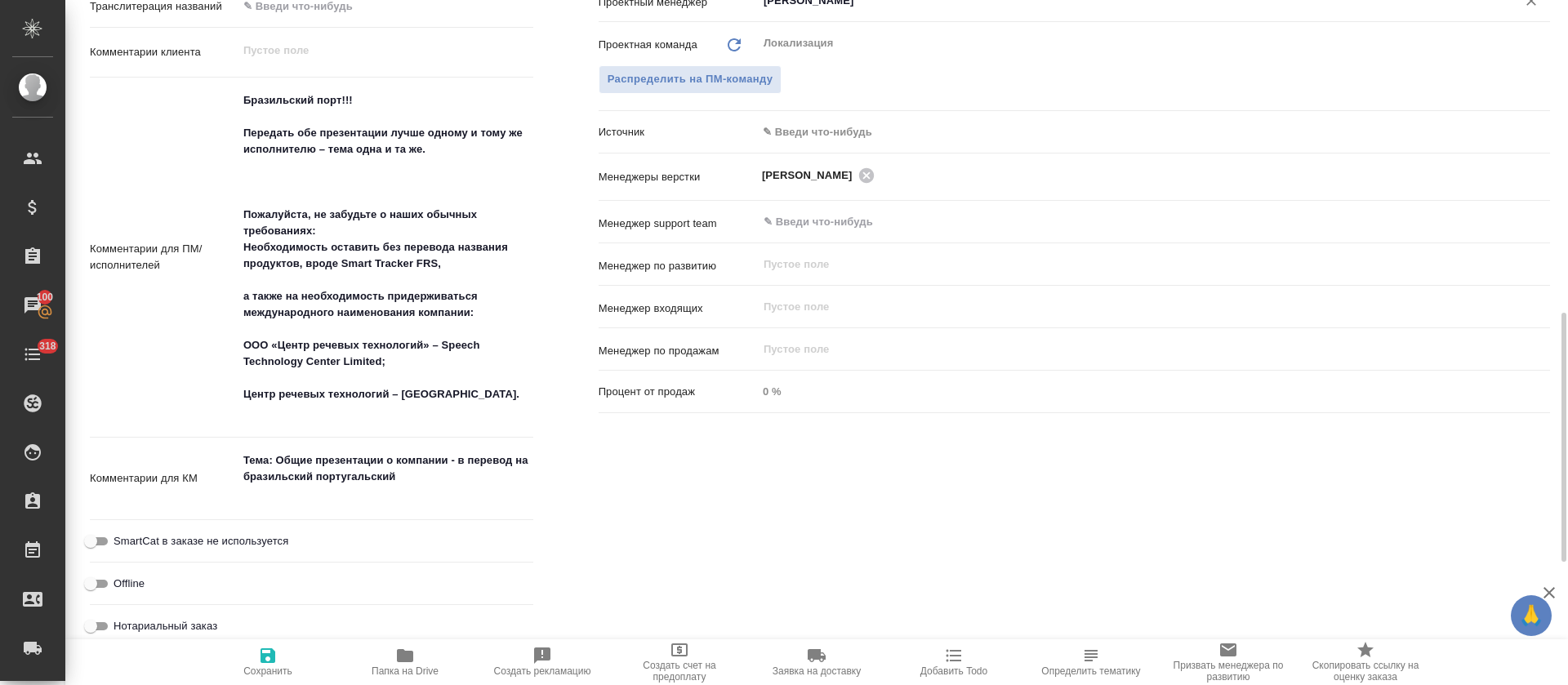
type textarea "x"
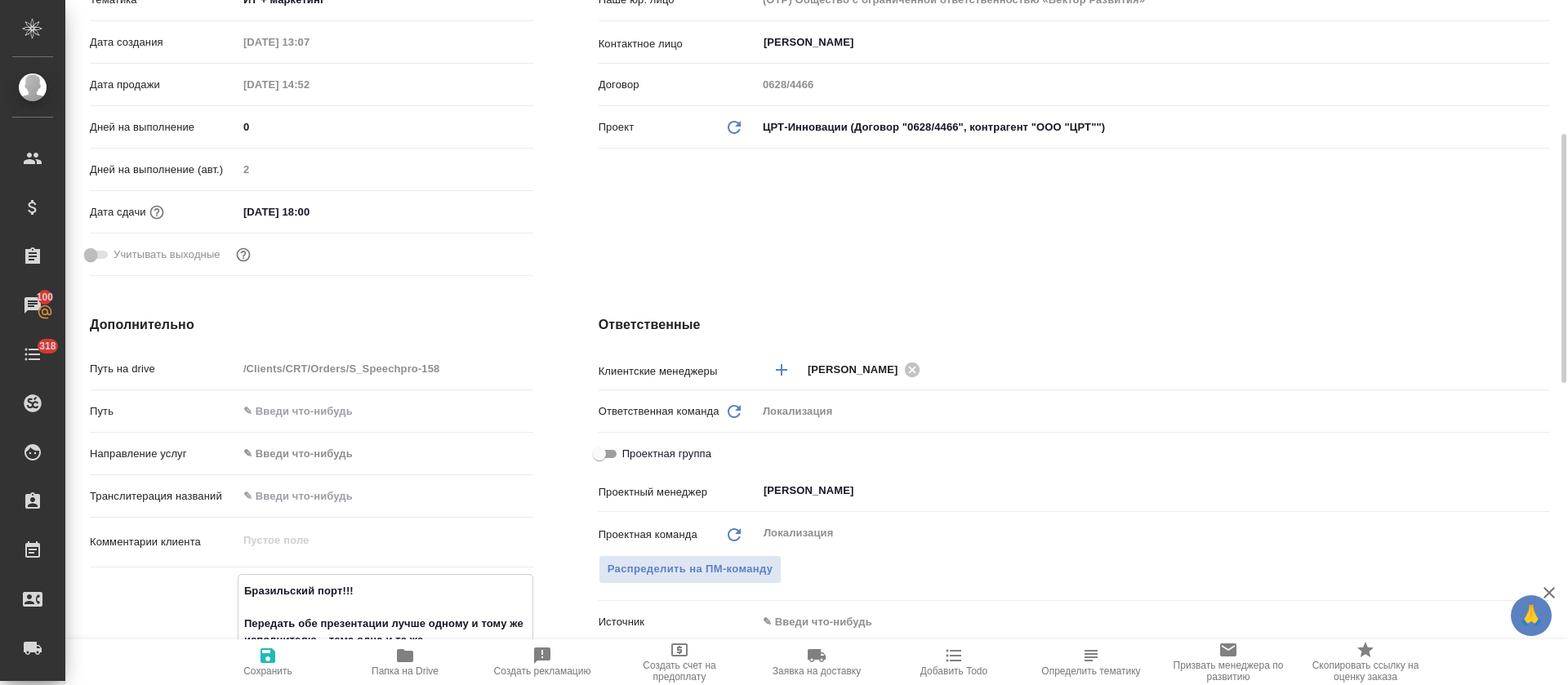
scroll to position [0, 0]
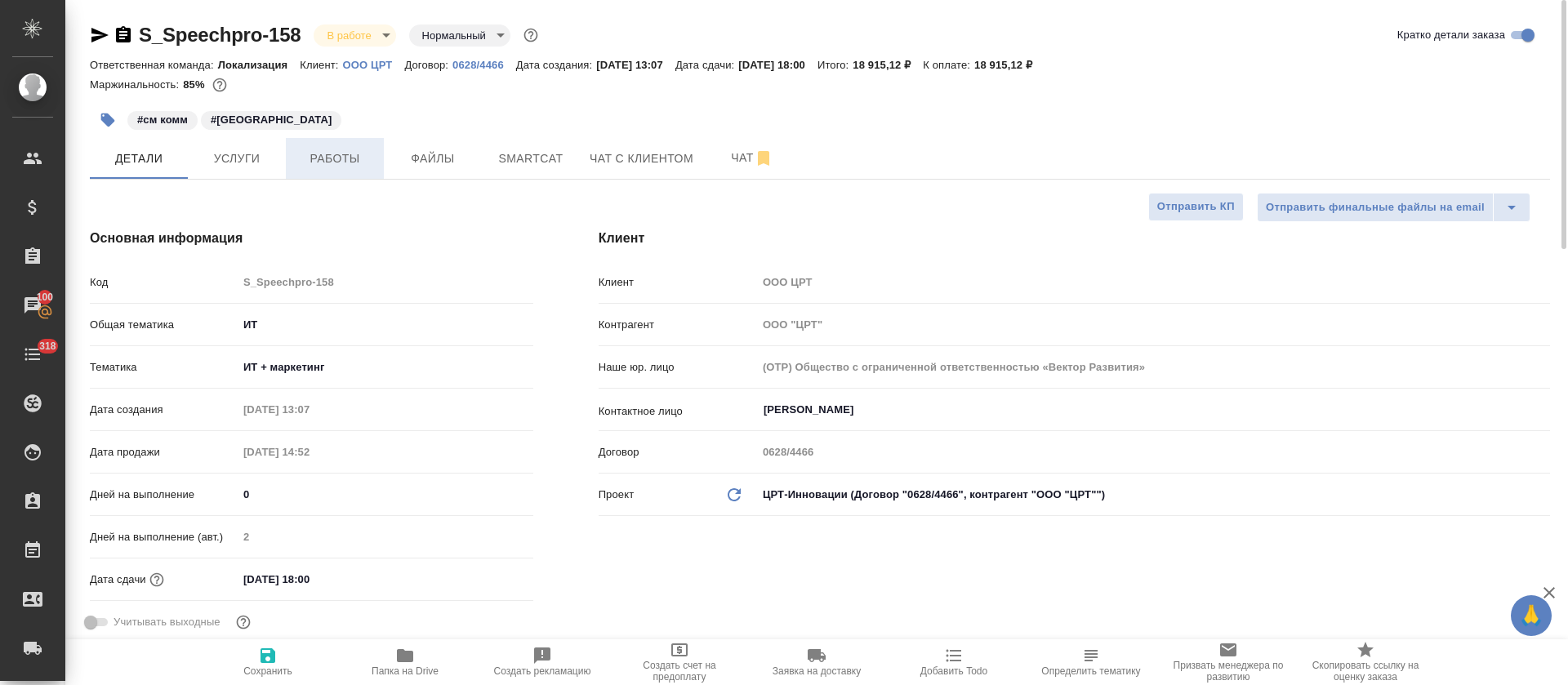
type textarea "x"
click at [315, 157] on span "Работы" at bounding box center [335, 158] width 79 height 21
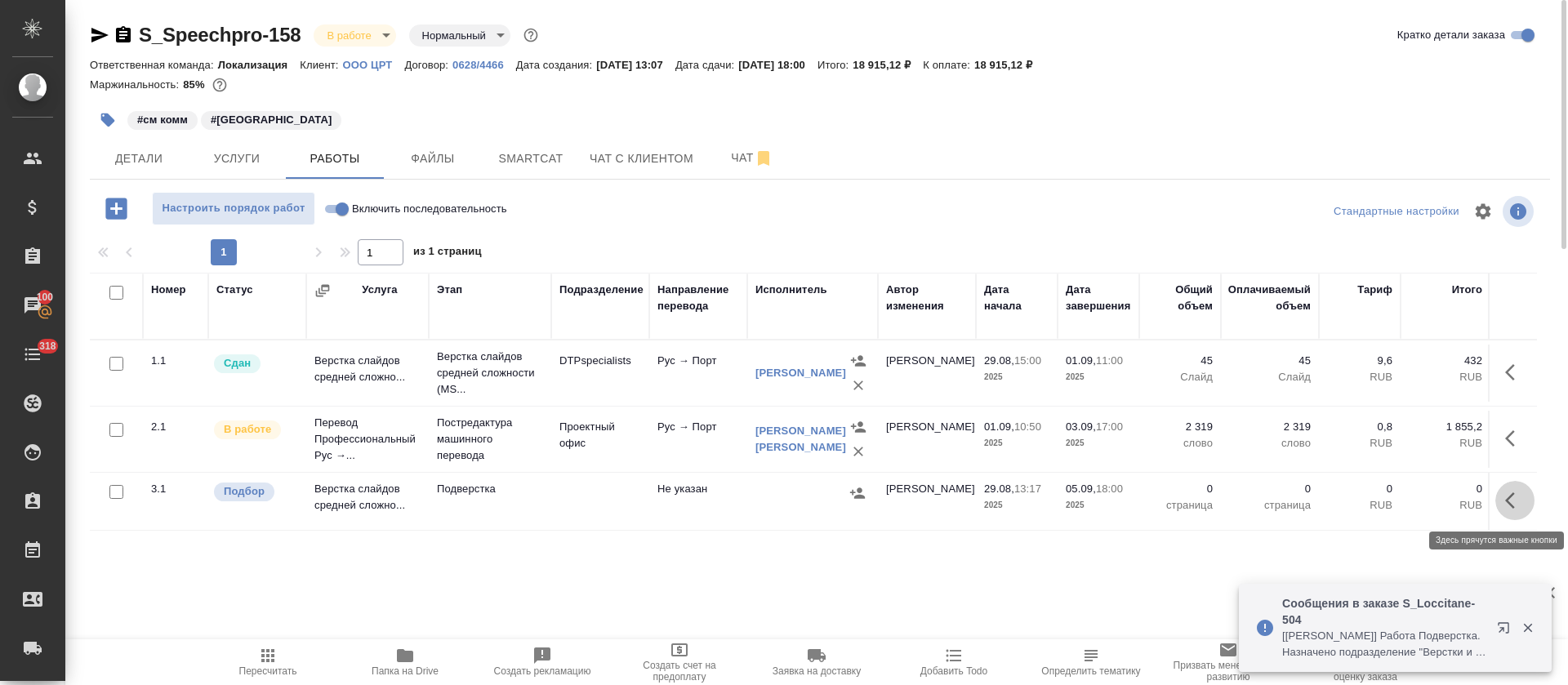
click at [1513, 504] on icon "button" at bounding box center [1514, 501] width 20 height 20
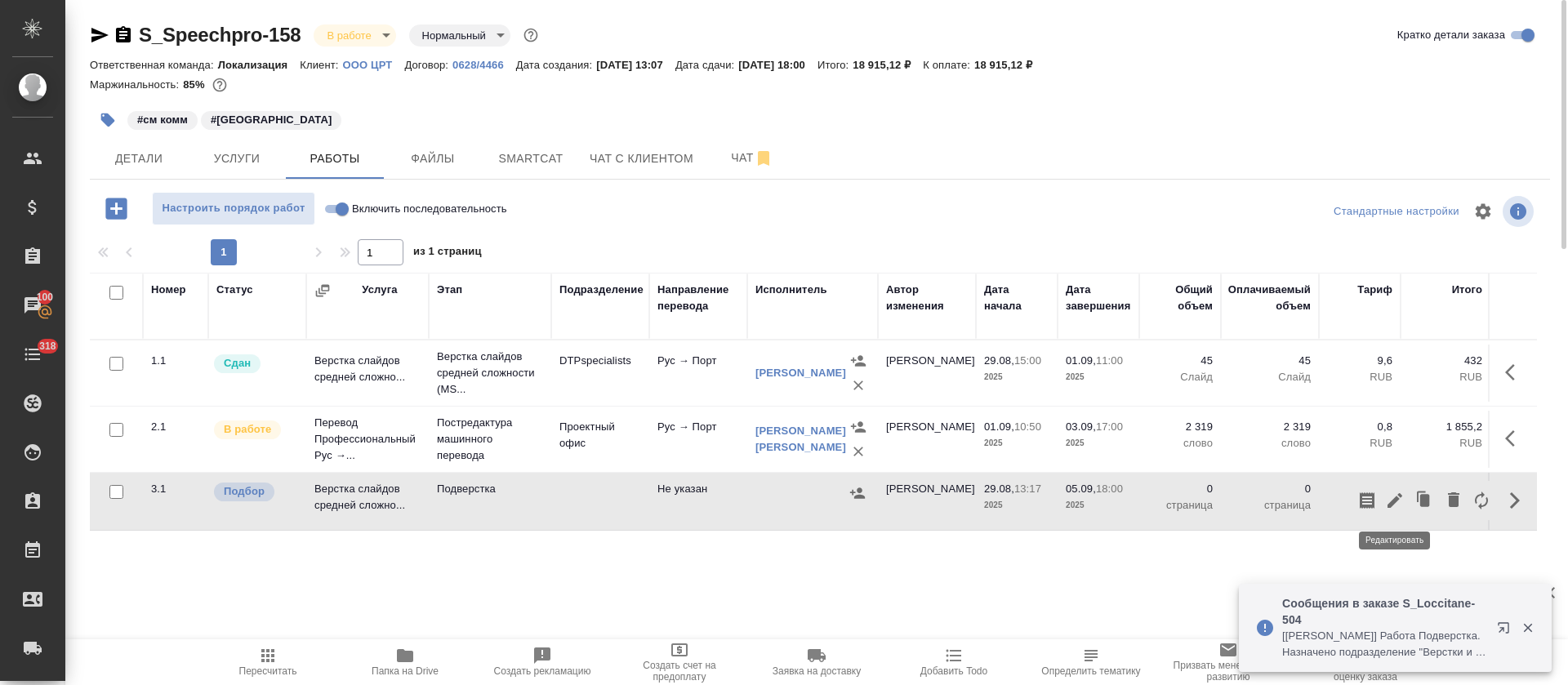
click at [1400, 504] on icon "button" at bounding box center [1394, 501] width 20 height 20
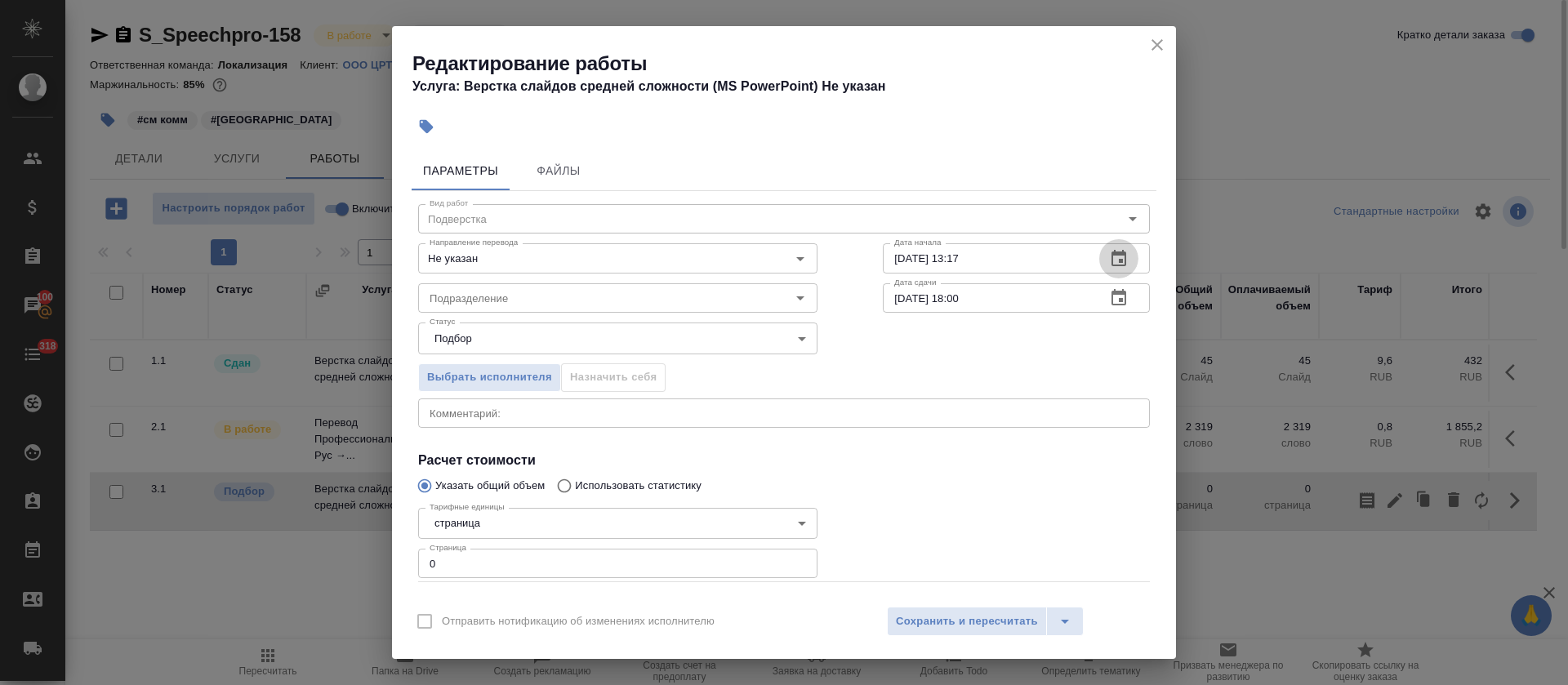
click at [1109, 261] on icon "button" at bounding box center [1118, 259] width 20 height 20
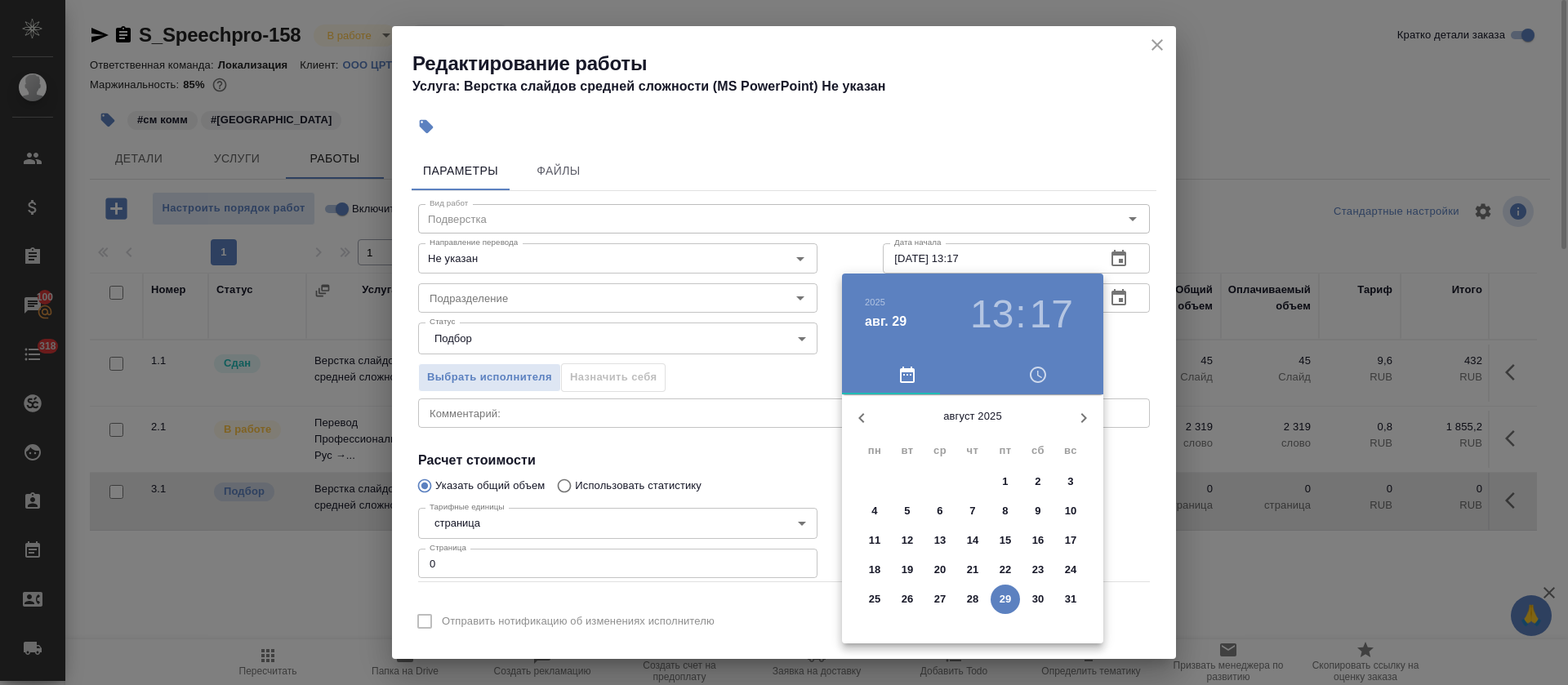
click at [1072, 417] on button "button" at bounding box center [1084, 418] width 39 height 39
click at [934, 485] on span "3" at bounding box center [939, 482] width 30 height 16
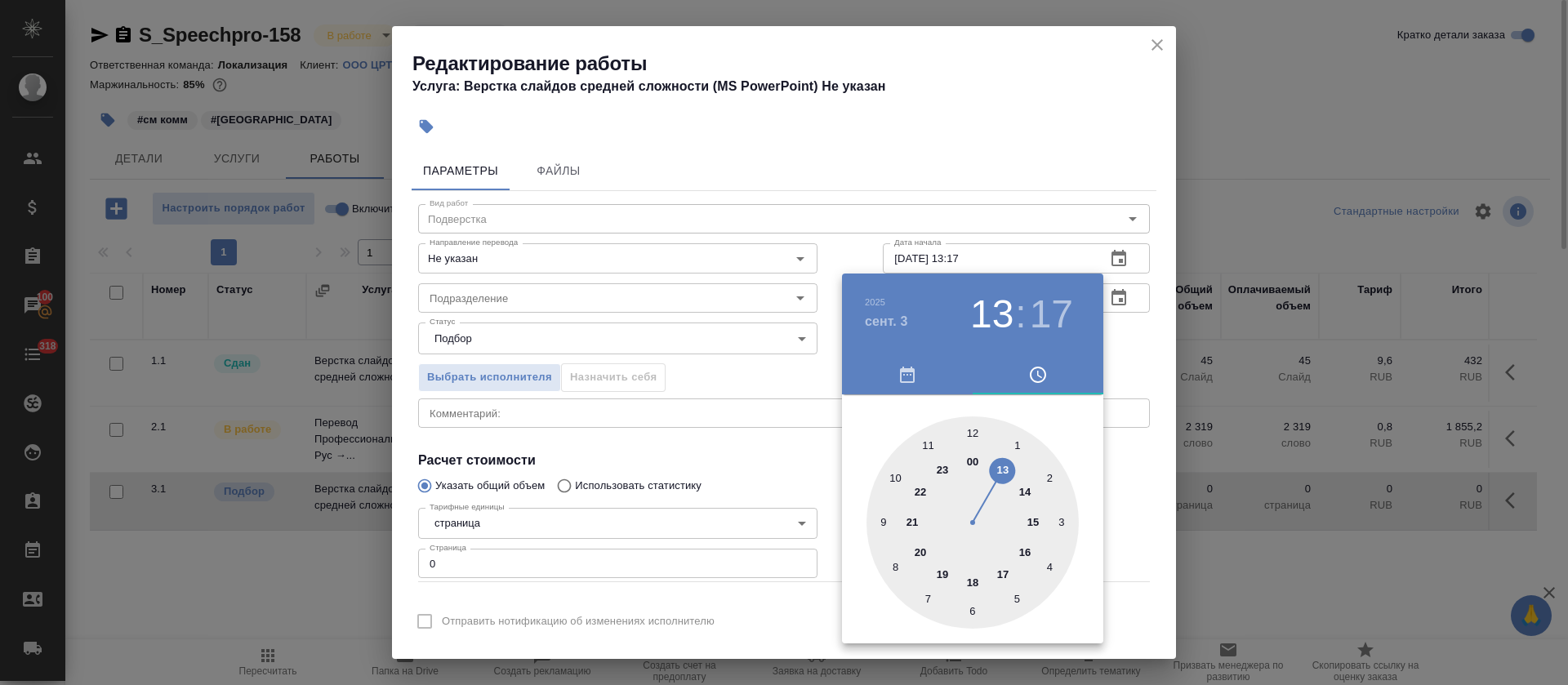
click at [1005, 574] on div at bounding box center [972, 522] width 212 height 212
click at [971, 430] on div at bounding box center [972, 522] width 212 height 212
type input "03.09.2025 17:00"
click at [715, 388] on div at bounding box center [784, 342] width 1568 height 685
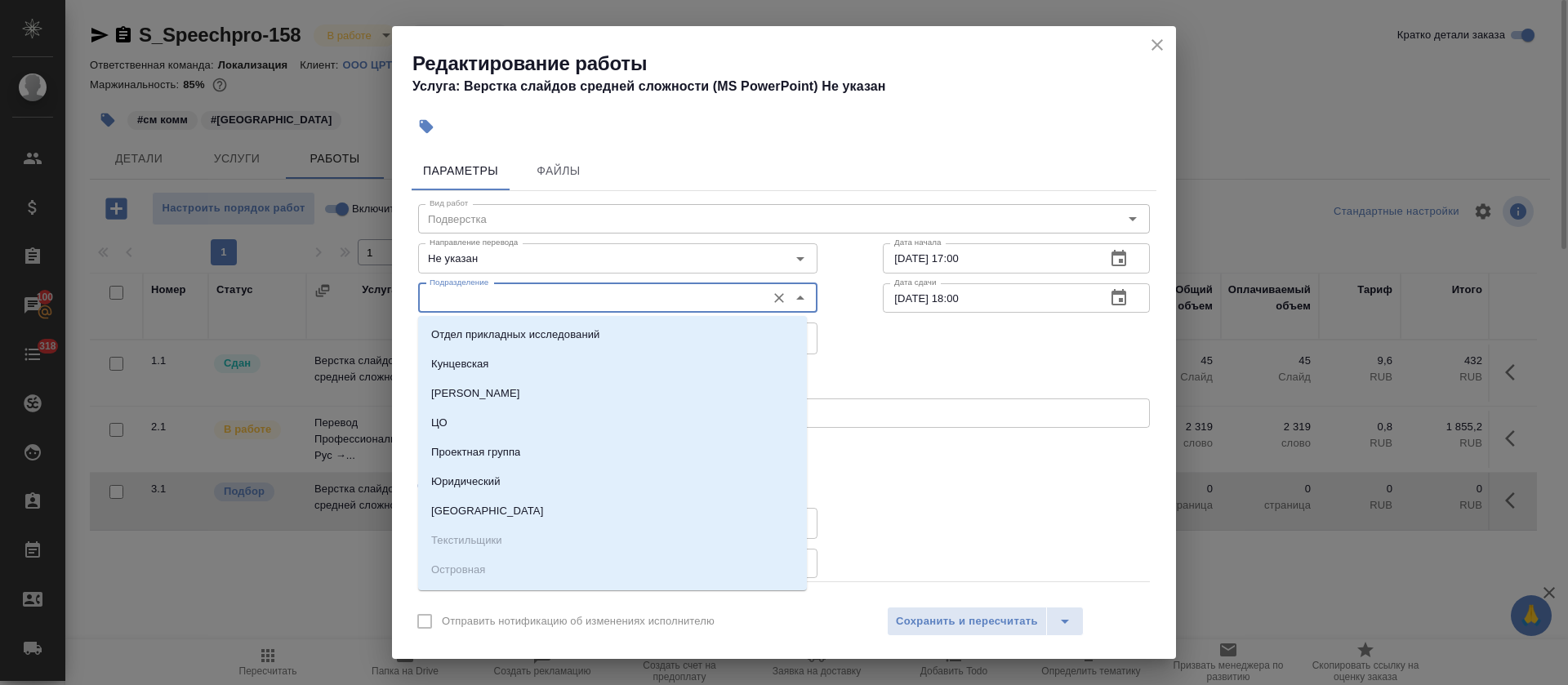
click at [535, 304] on input "Подразделение" at bounding box center [590, 298] width 335 height 20
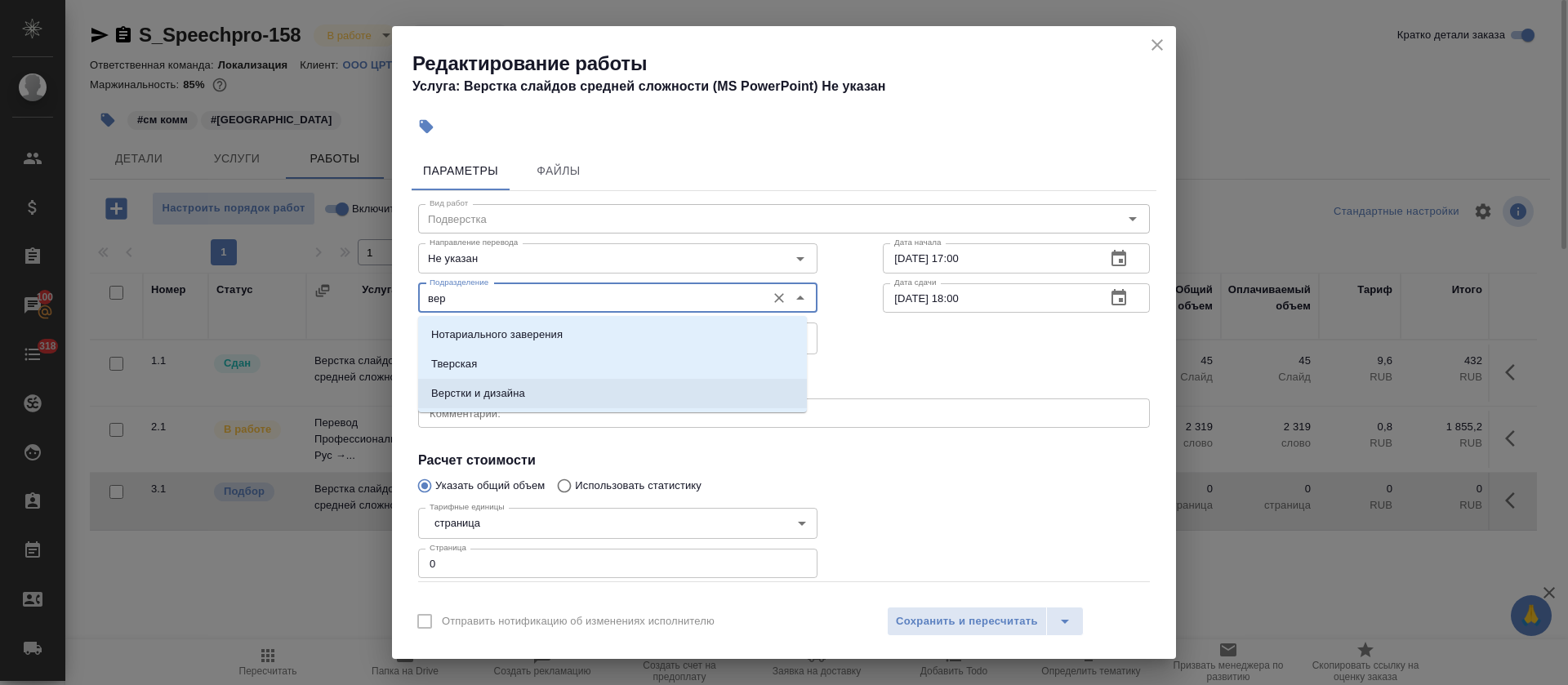
click at [531, 391] on li "Верстки и дизайна" at bounding box center [613, 393] width 389 height 30
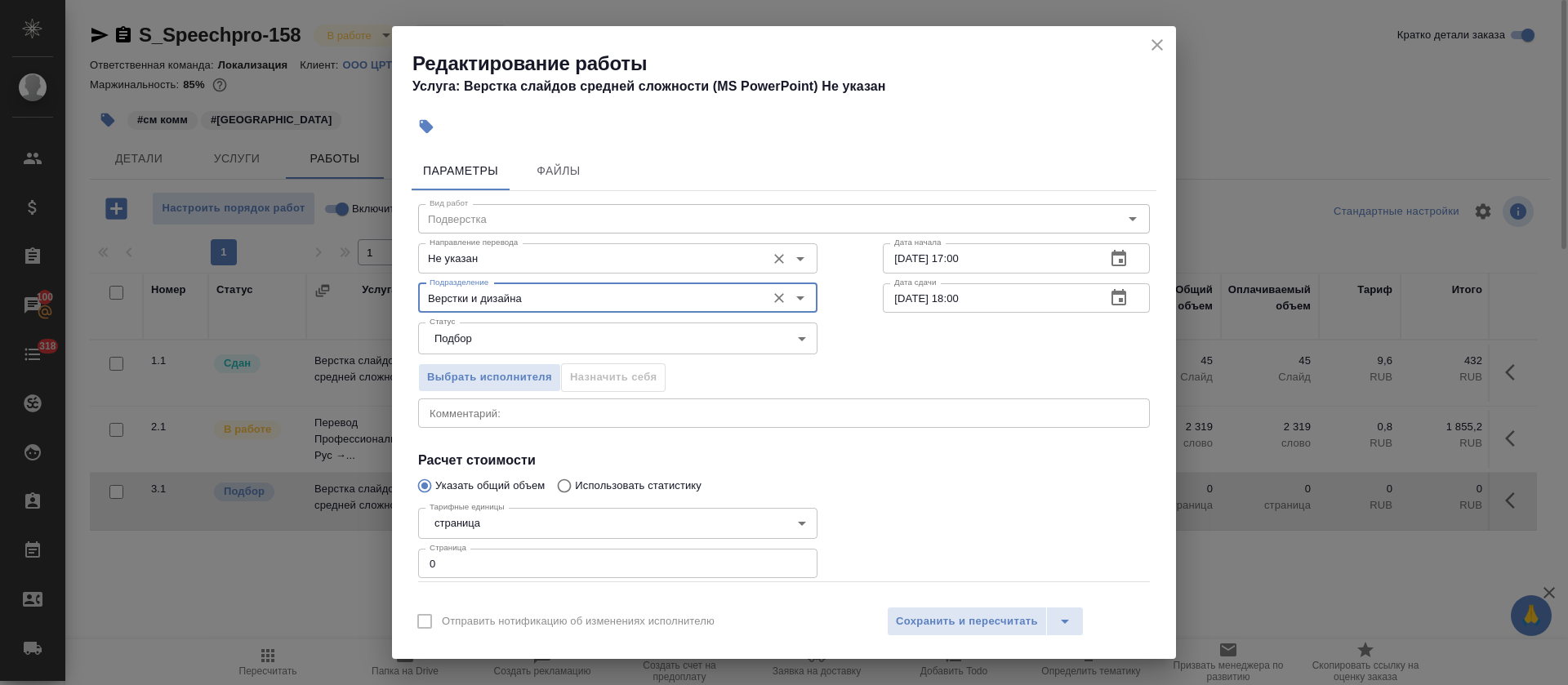
type input "Верстки и дизайна"
click at [516, 267] on input "Не указан" at bounding box center [590, 258] width 335 height 20
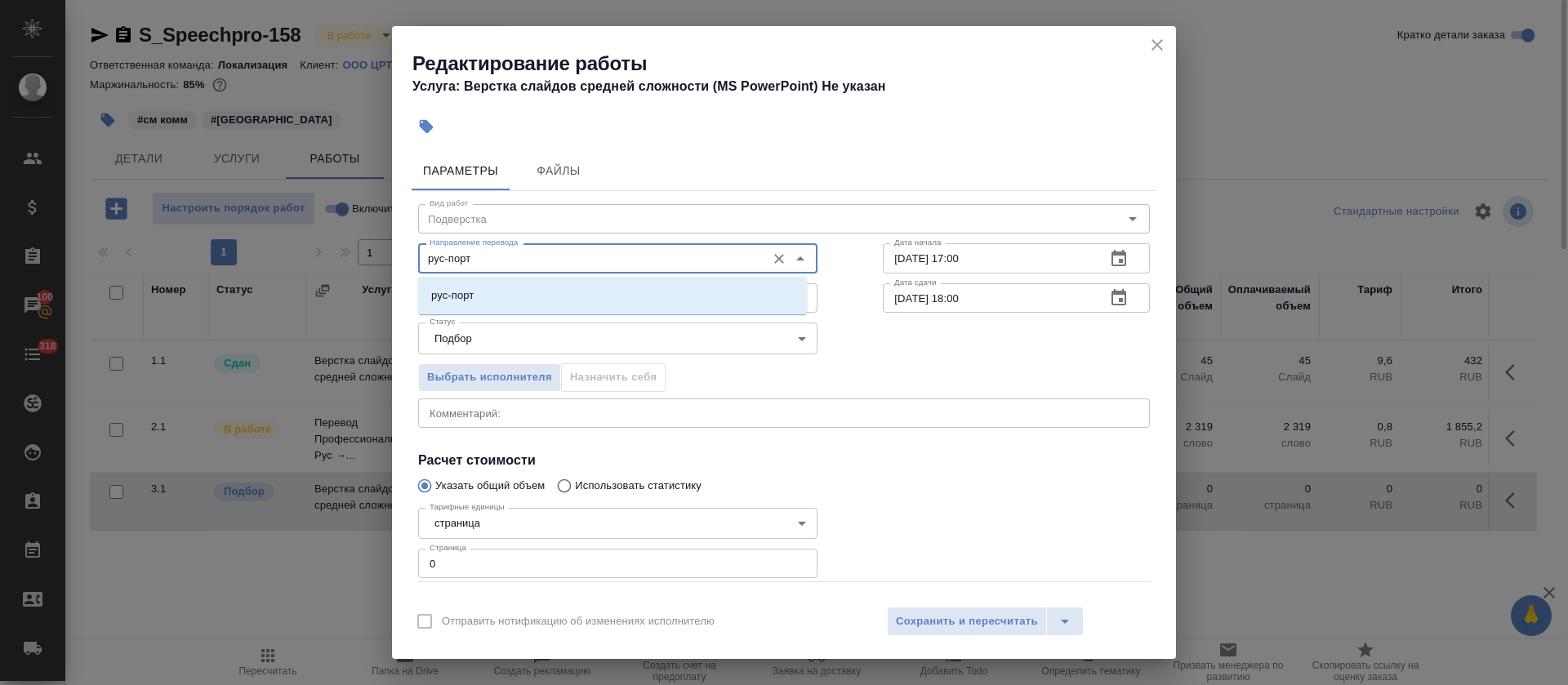
click at [514, 301] on li "рус-порт" at bounding box center [613, 295] width 389 height 30
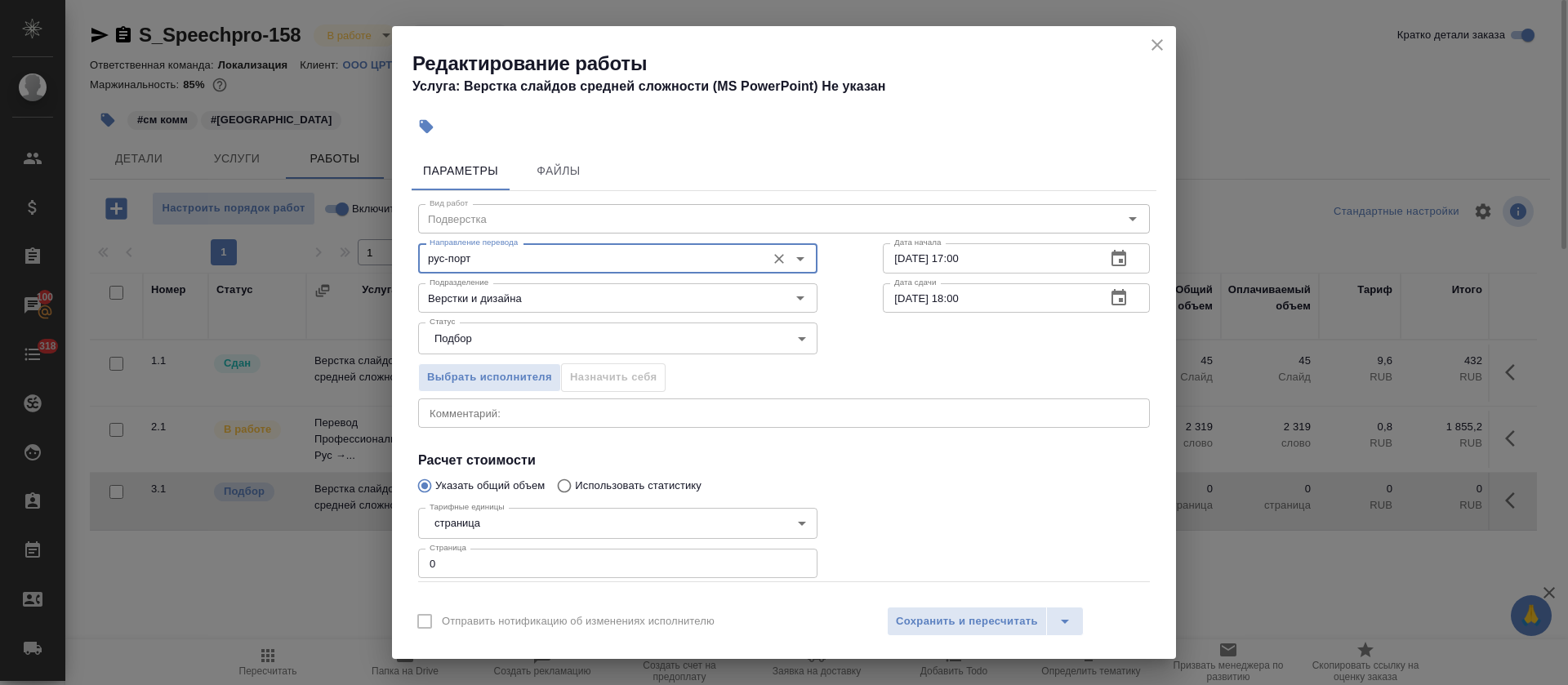
type input "рус-порт"
click at [1109, 307] on icon "button" at bounding box center [1118, 298] width 20 height 20
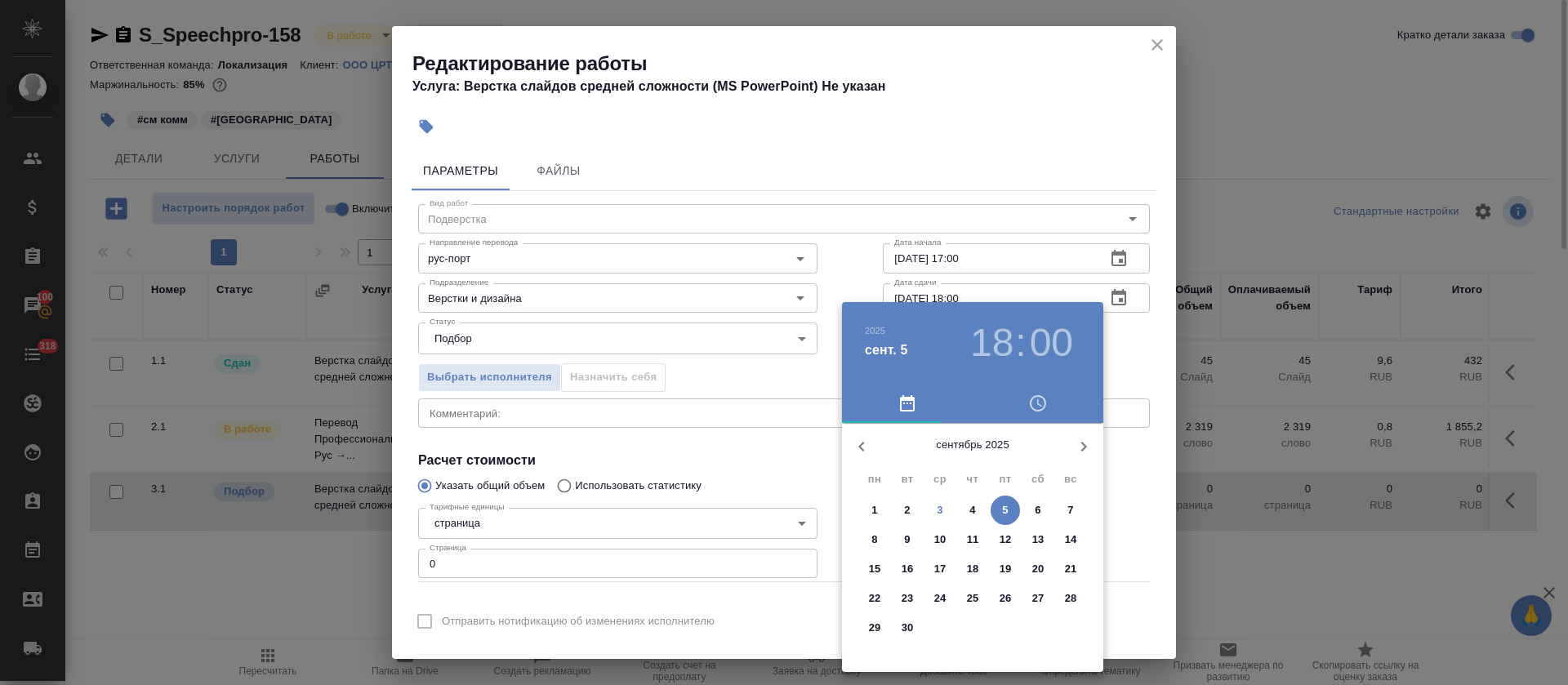
click at [976, 513] on span "4" at bounding box center [972, 510] width 30 height 16
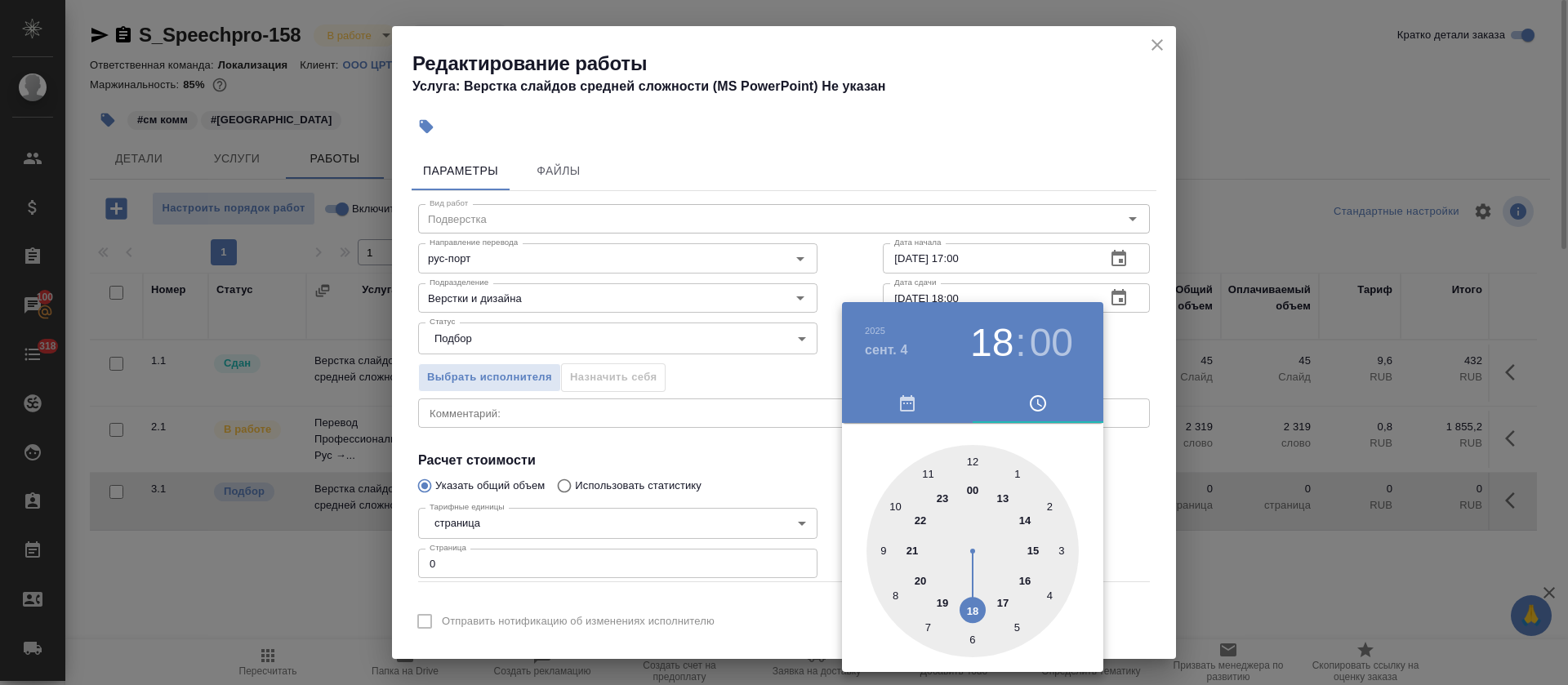
click at [1005, 495] on div at bounding box center [972, 551] width 212 height 212
type input "04.09.2025 13:00"
click at [712, 432] on div at bounding box center [784, 342] width 1568 height 685
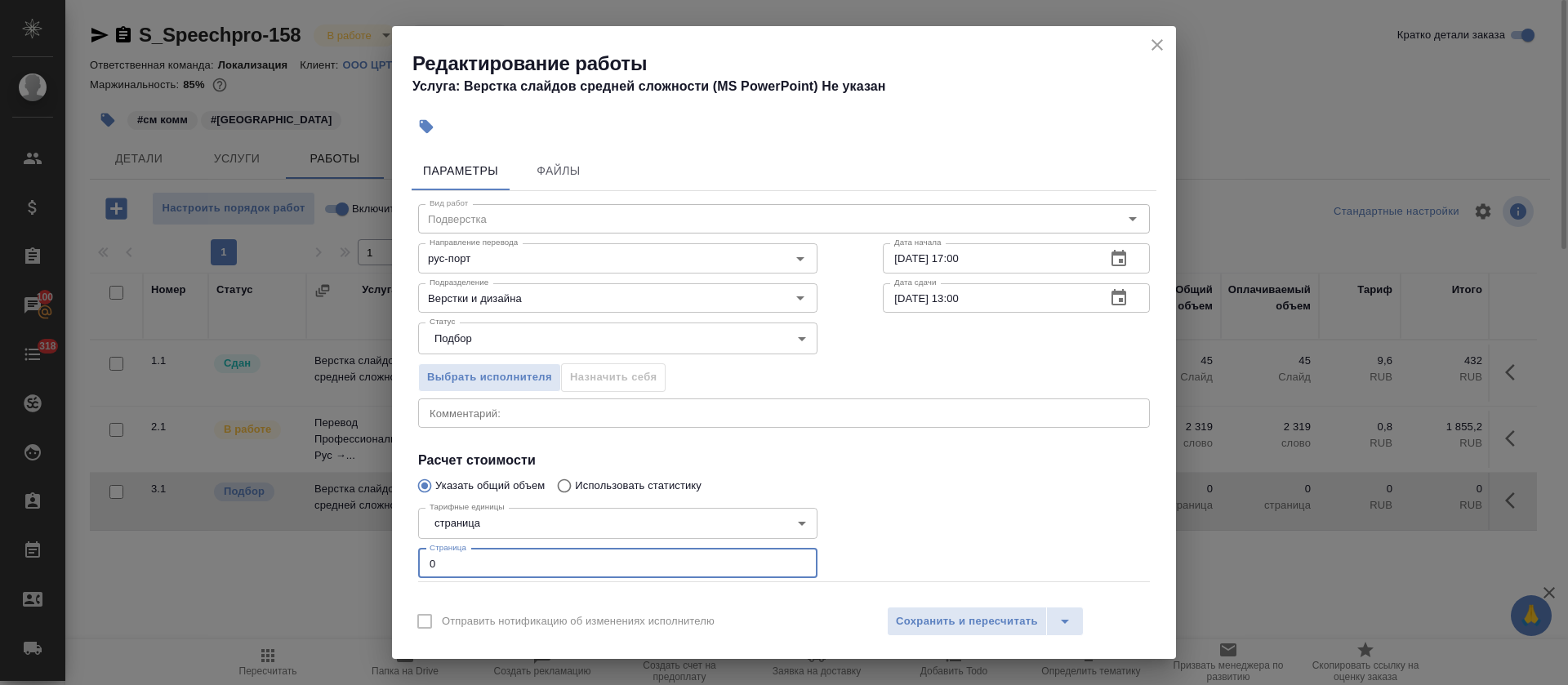
drag, startPoint x: 412, startPoint y: 559, endPoint x: 444, endPoint y: 560, distance: 32.0
click at [444, 560] on div "Тарифные единицы страница 5a8b1489cc6b4906c91bfdb2 Тарифные единицы Страница 0 …" at bounding box center [617, 541] width 465 height 146
type input "45"
click at [485, 540] on div "Тарифные единицы страница 5a8b1489cc6b4906c91bfdb2 Тарифные единицы Страница 45…" at bounding box center [618, 542] width 399 height 81
click at [484, 527] on body "🙏 .cls-1 fill:#fff; AWATERA Tretyakova Olga Клиенты Спецификации Заказы 100 Чат…" at bounding box center [784, 342] width 1568 height 685
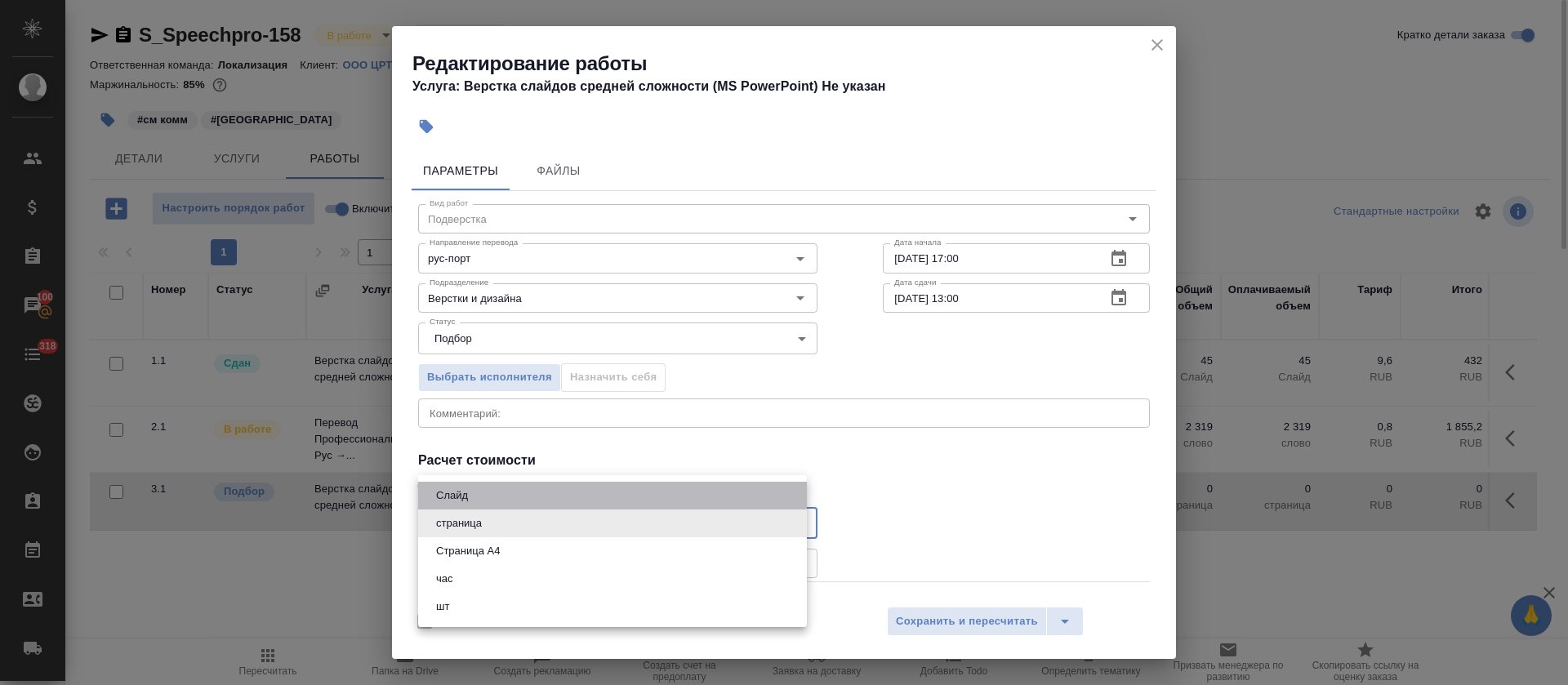
click at [476, 501] on li "Слайд" at bounding box center [613, 495] width 389 height 28
type input "5ca1acf853b22f58dad1d151"
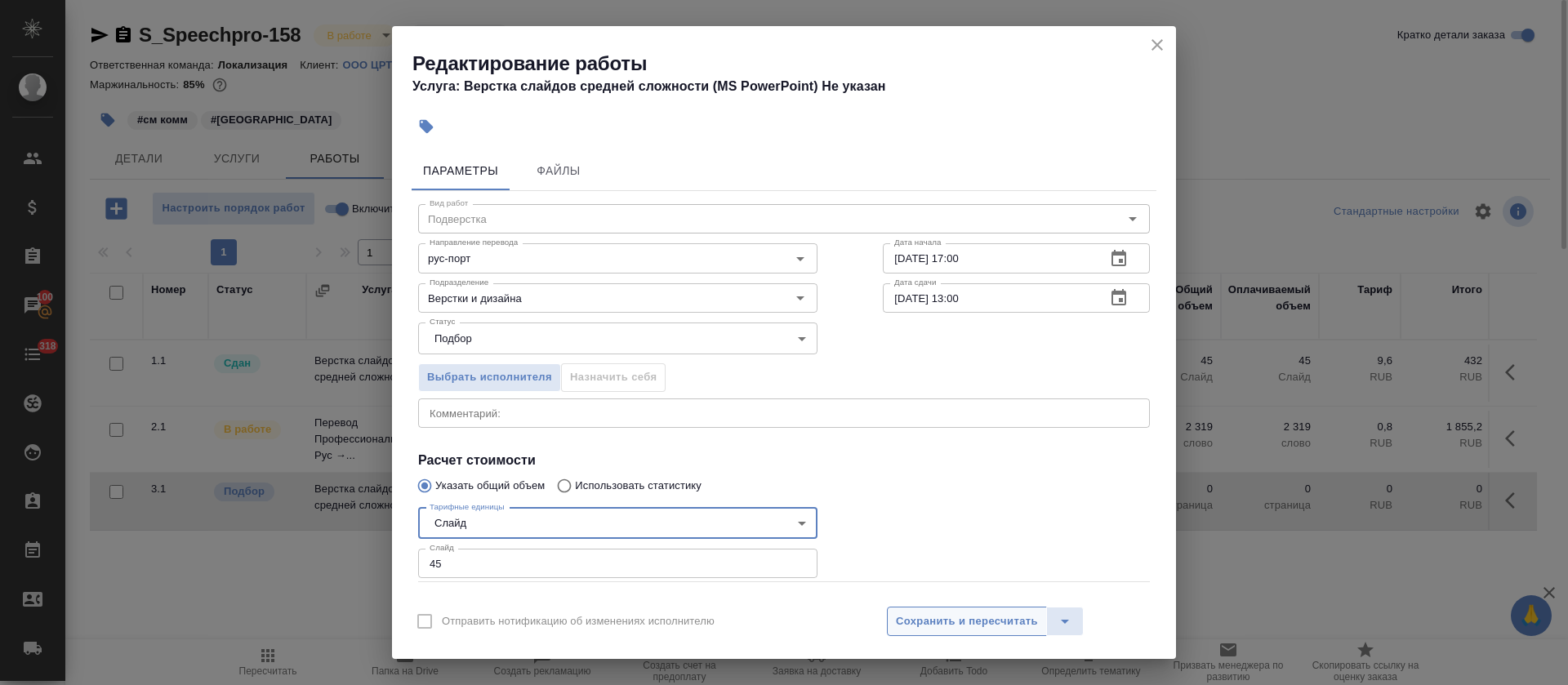
click at [921, 618] on span "Сохранить и пересчитать" at bounding box center [966, 621] width 142 height 19
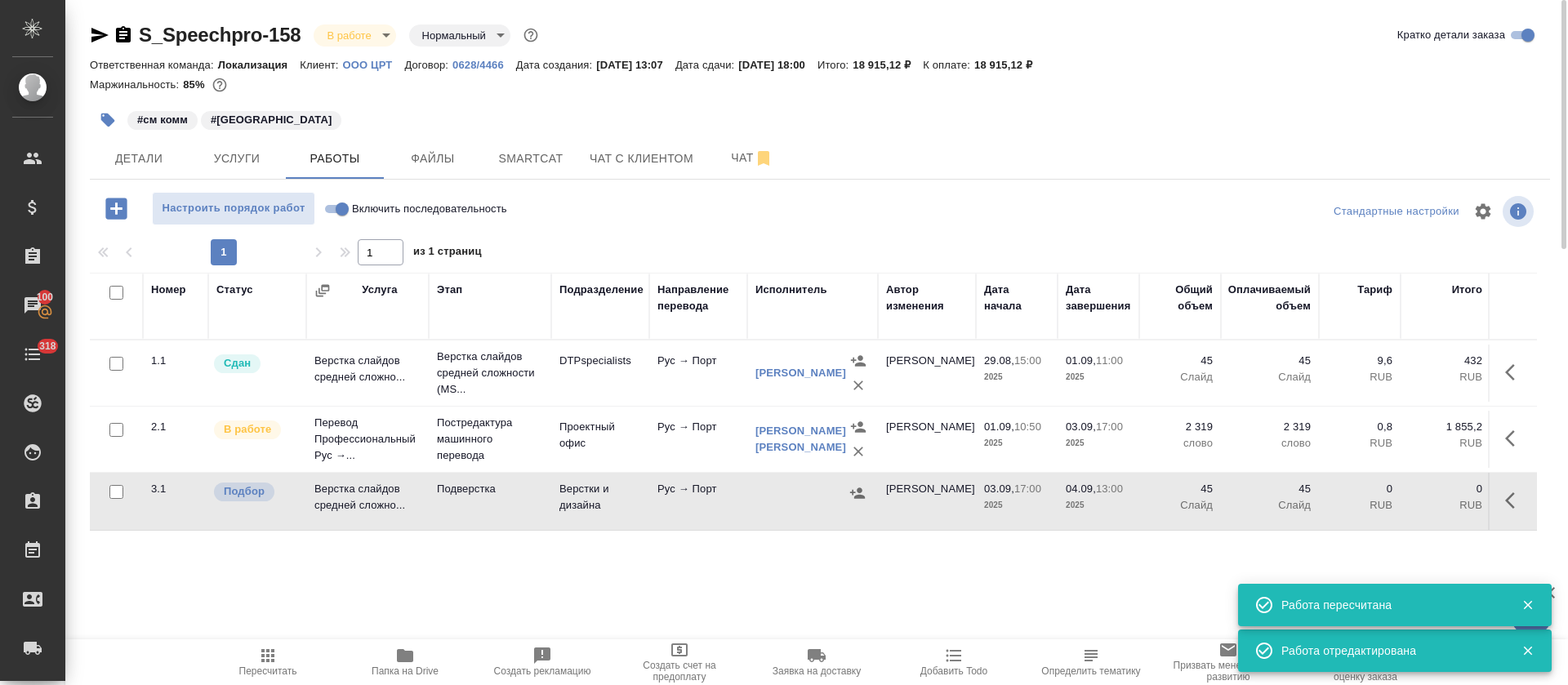
click at [940, 665] on span "Добавить Todo" at bounding box center [954, 671] width 67 height 12
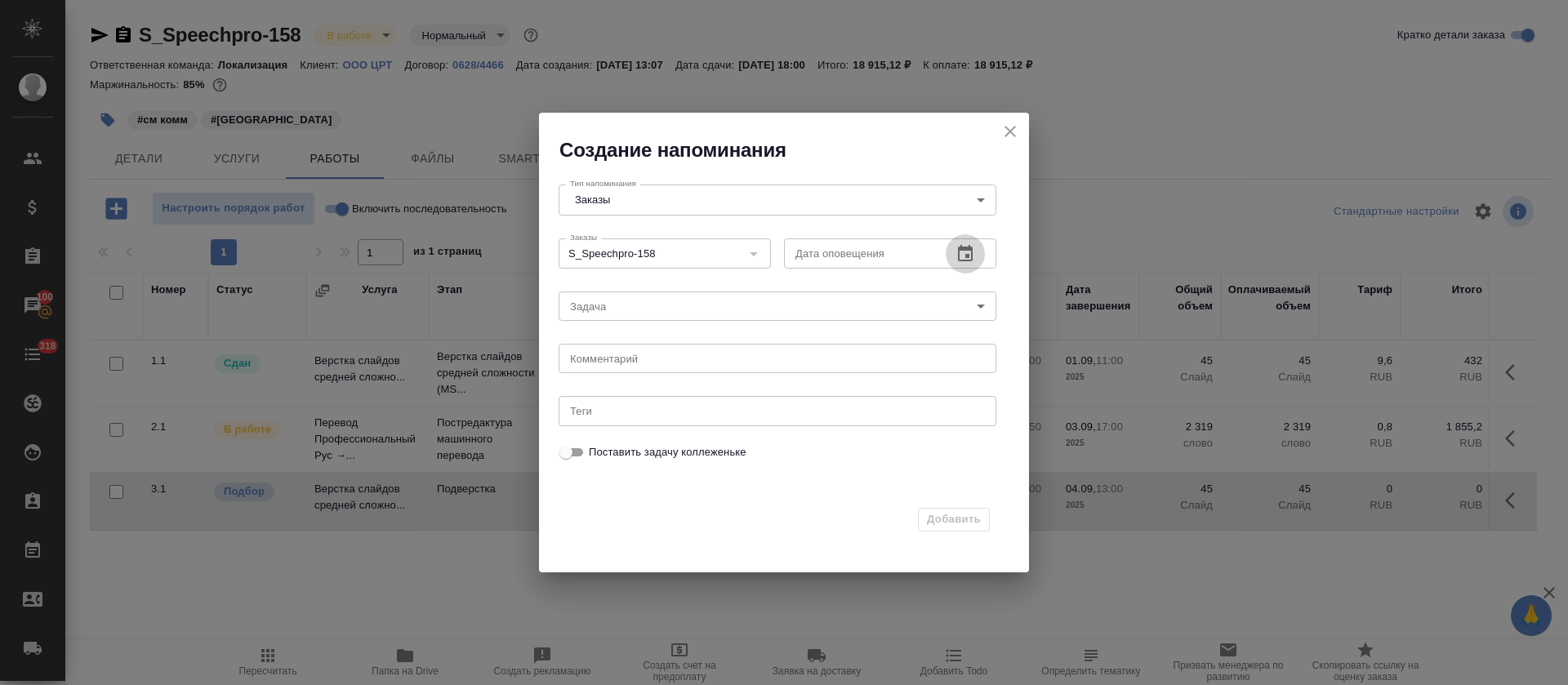
click at [958, 260] on icon "button" at bounding box center [964, 253] width 14 height 16
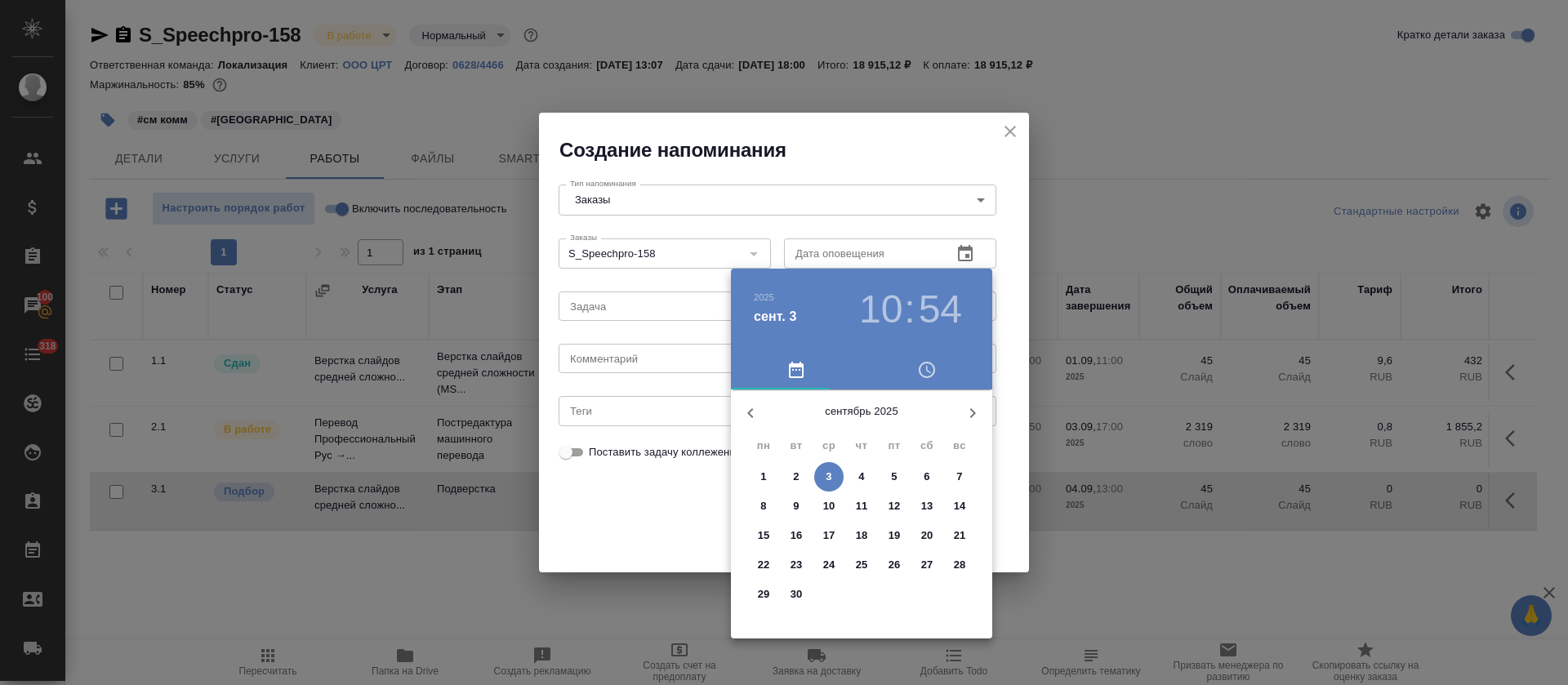
click at [823, 476] on span "3" at bounding box center [828, 476] width 30 height 16
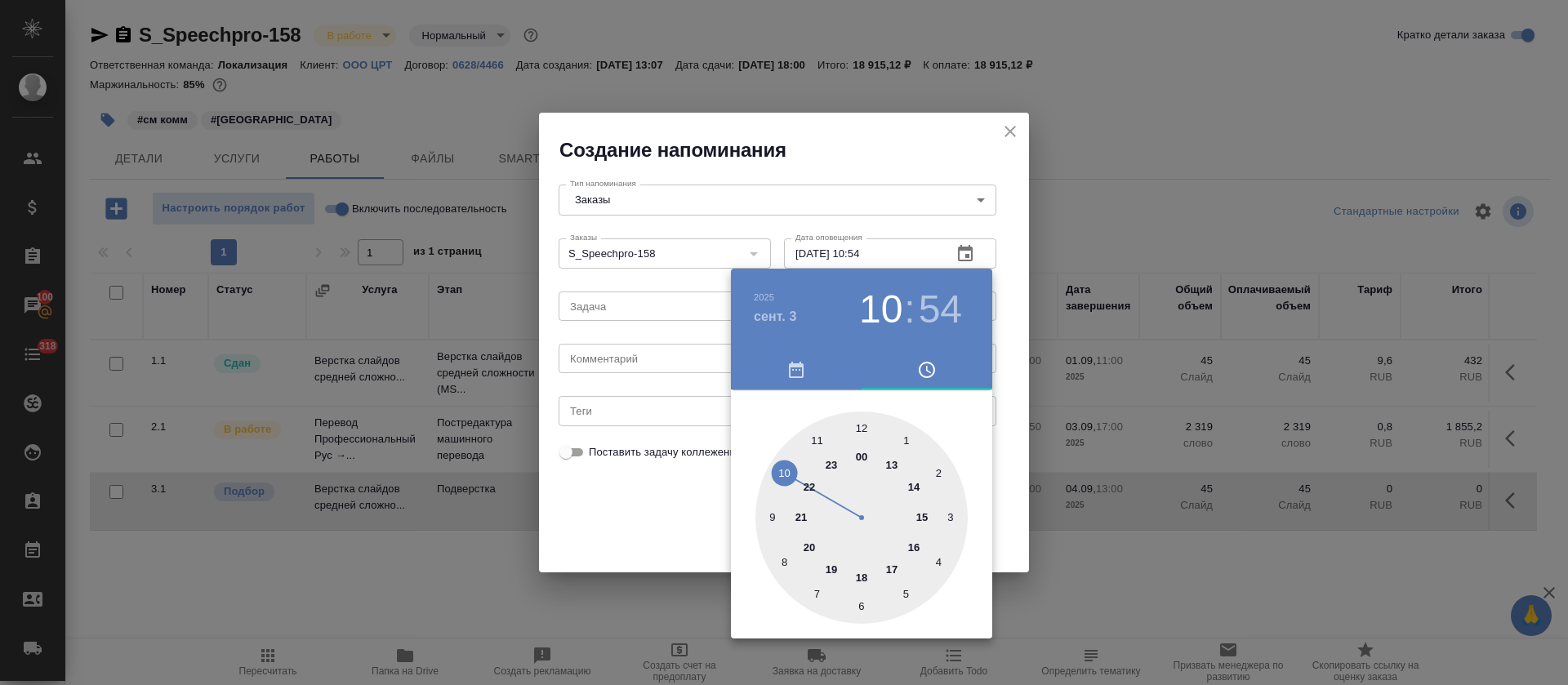
click at [913, 548] on div at bounding box center [861, 518] width 212 height 212
click at [861, 598] on div at bounding box center [861, 518] width 212 height 212
type input "03.09.2025 16:30"
drag, startPoint x: 668, startPoint y: 538, endPoint x: 635, endPoint y: 328, distance: 212.6
click at [667, 537] on div at bounding box center [784, 342] width 1568 height 685
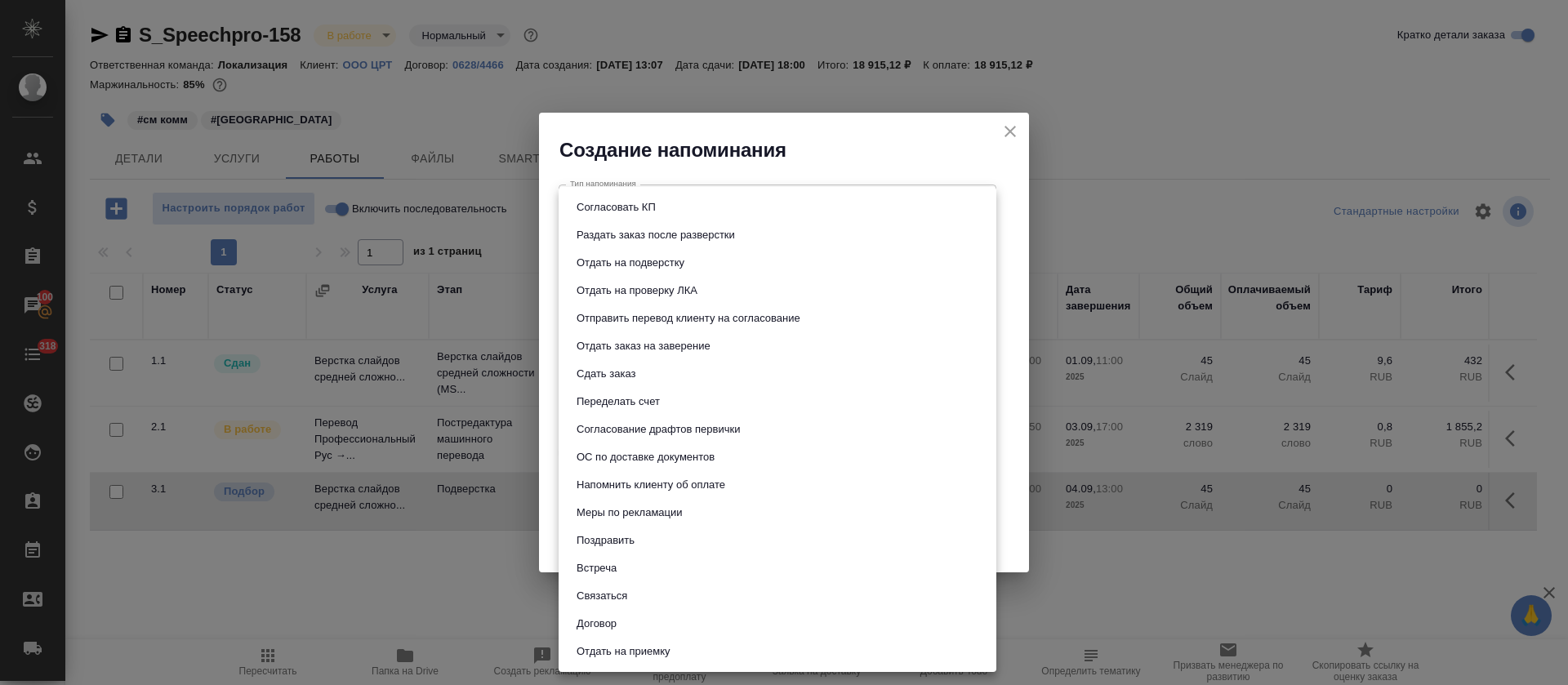
click at [629, 307] on body "🙏 .cls-1 fill:#fff; AWATERA Tretyakova Olga Клиенты Спецификации Заказы 100 Чат…" at bounding box center [784, 342] width 1568 height 685
click at [655, 256] on button "Отдать на подверстку" at bounding box center [630, 263] width 117 height 18
type input "Отдать на подверстку"
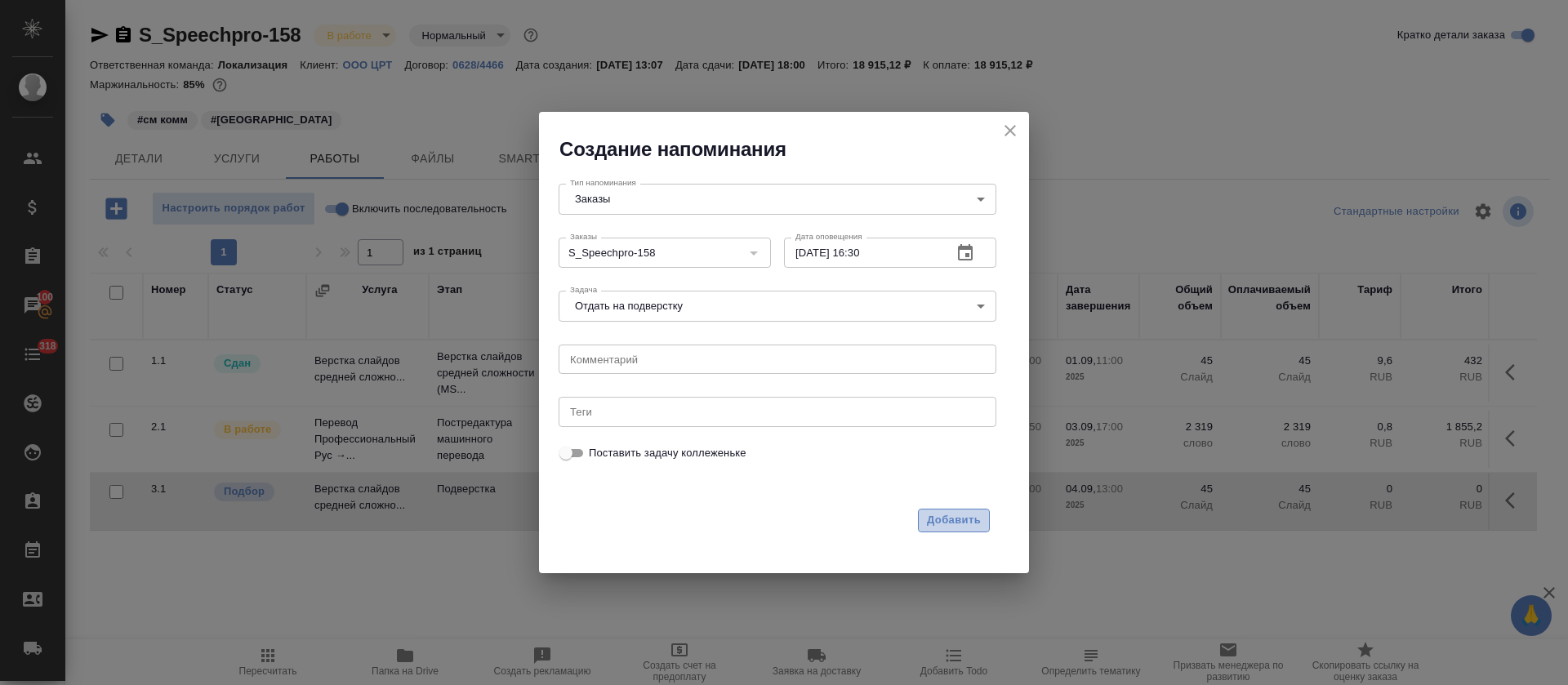
click at [950, 514] on span "Добавить" at bounding box center [954, 520] width 54 height 19
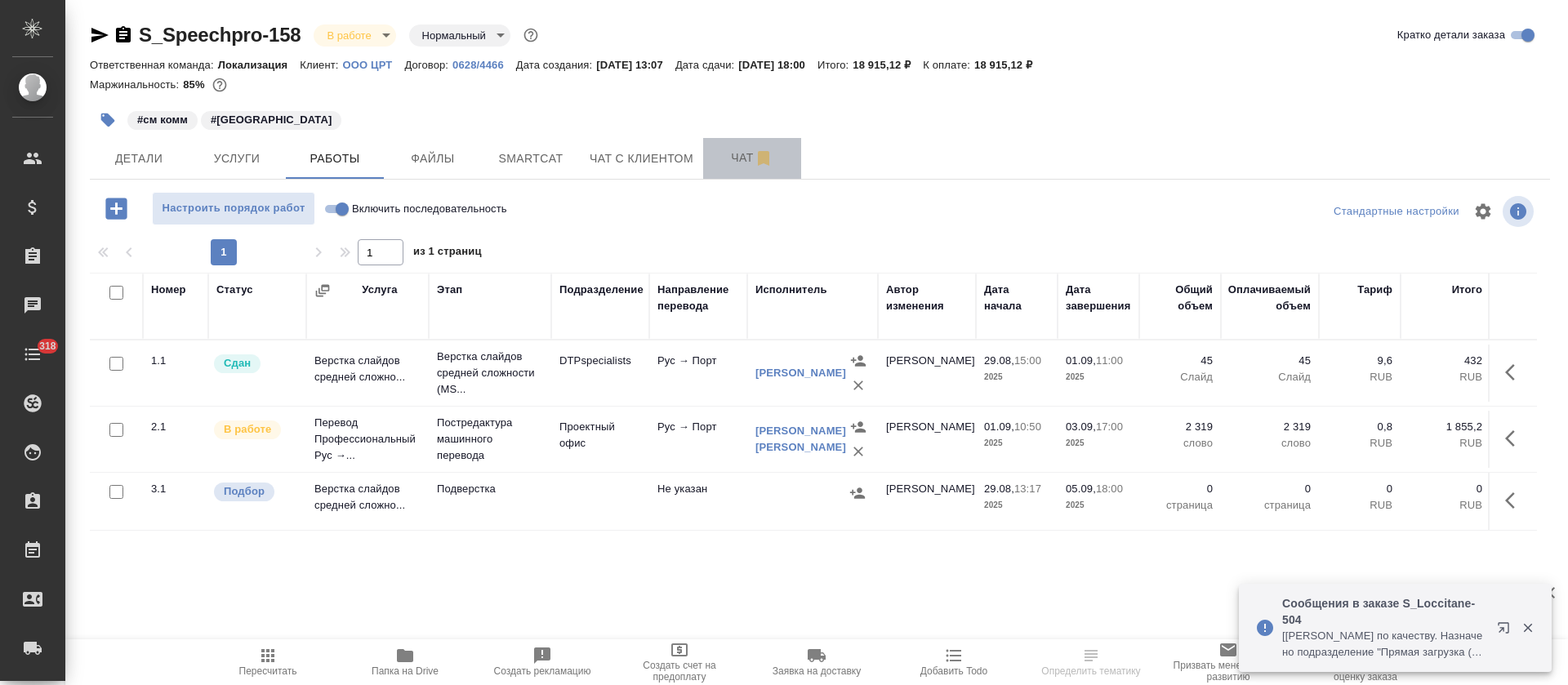
click at [703, 163] on button "Чат" at bounding box center [751, 158] width 98 height 41
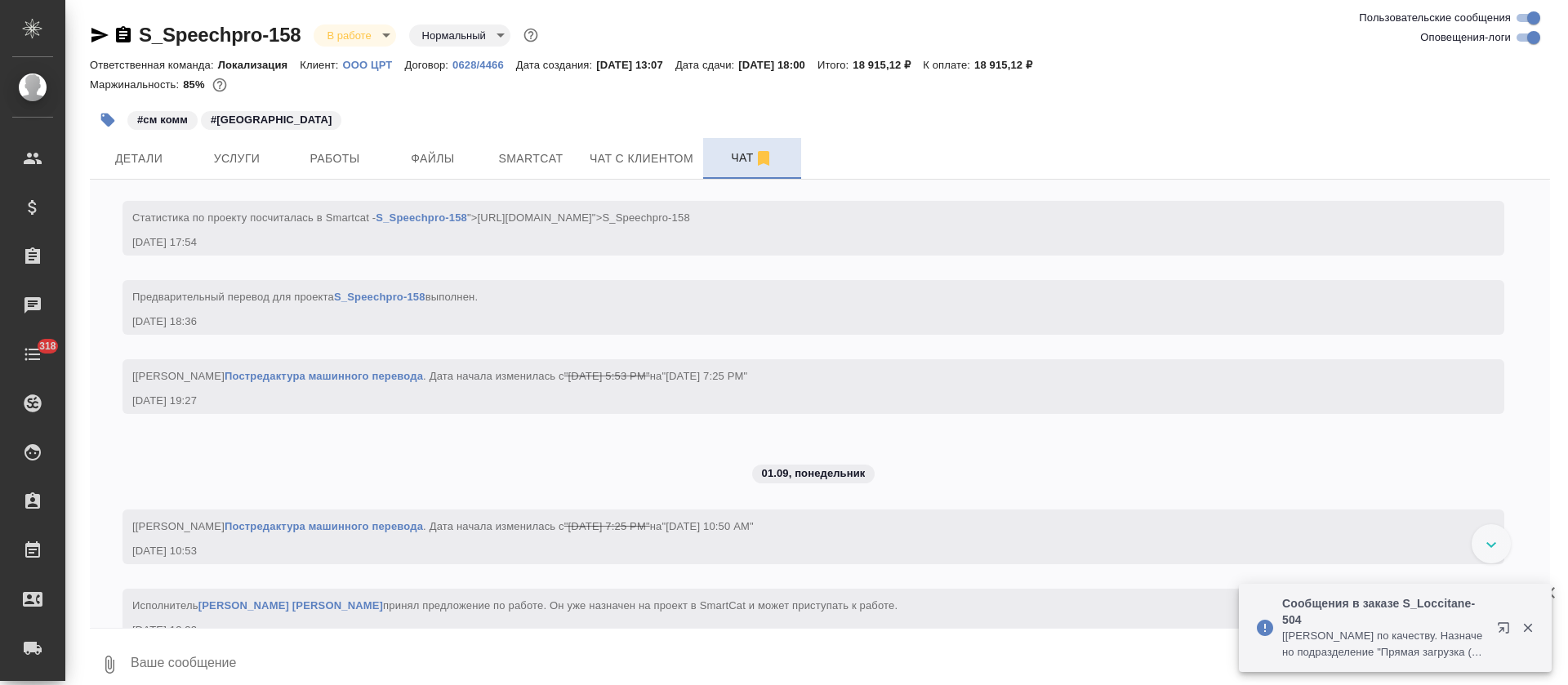
scroll to position [3456, 0]
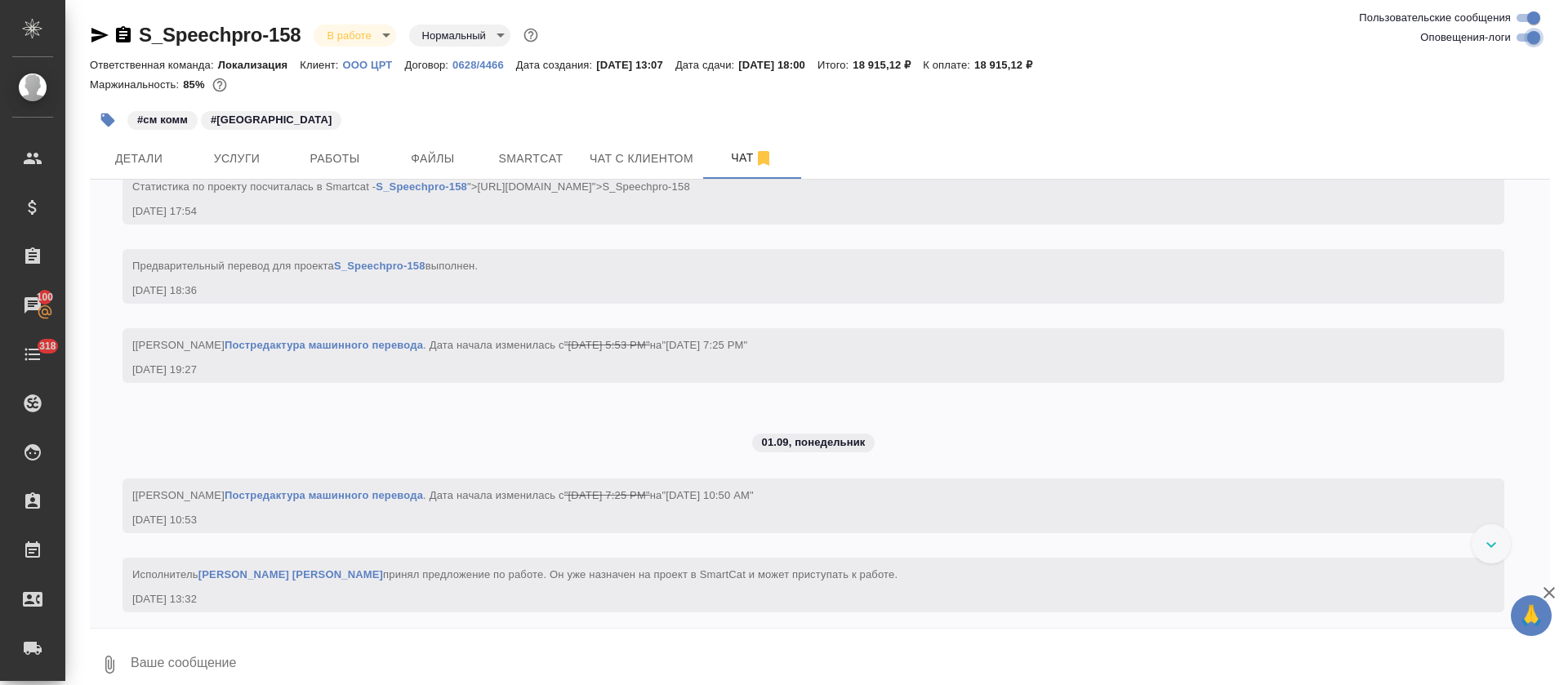
click at [1528, 38] on input "Оповещения-логи" at bounding box center [1533, 38] width 59 height 20
checkbox input "false"
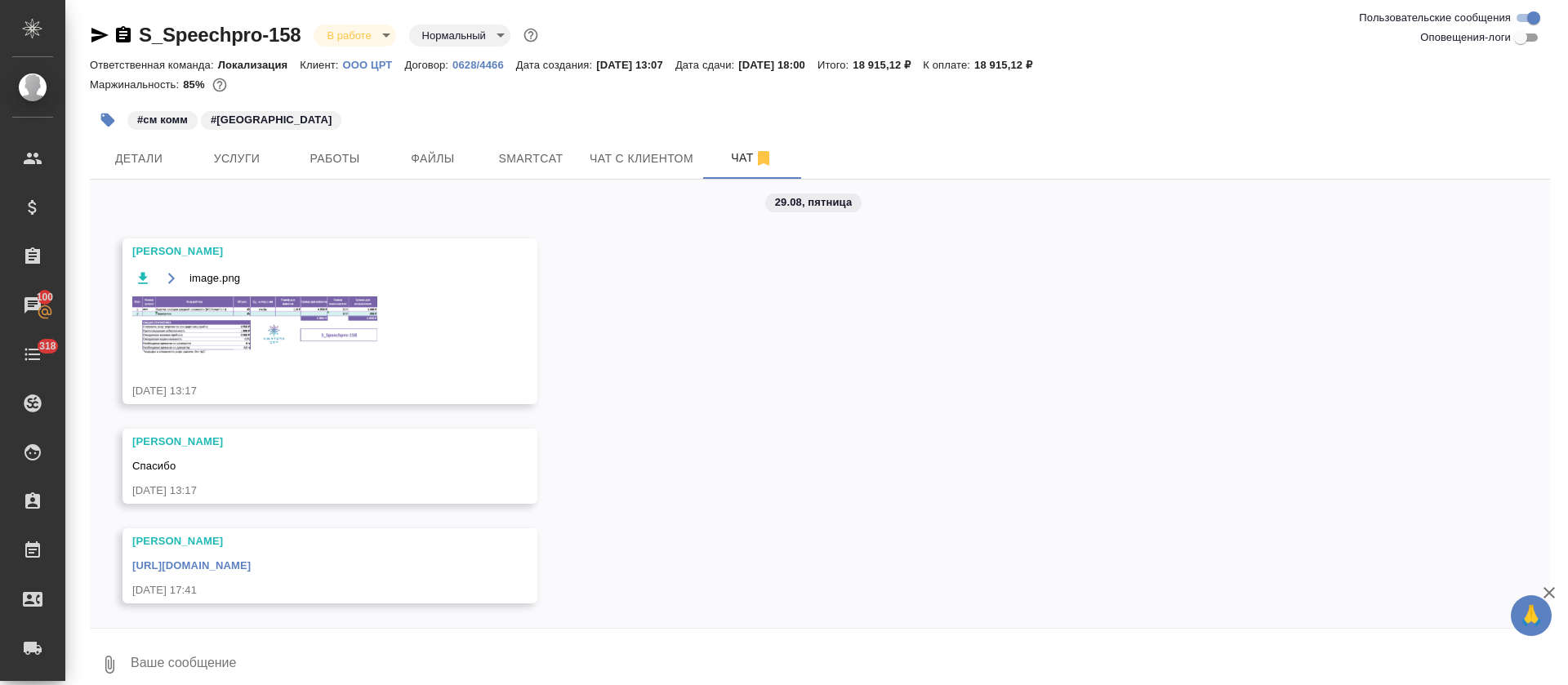
scroll to position [13, 0]
click at [270, 336] on img at bounding box center [255, 325] width 245 height 58
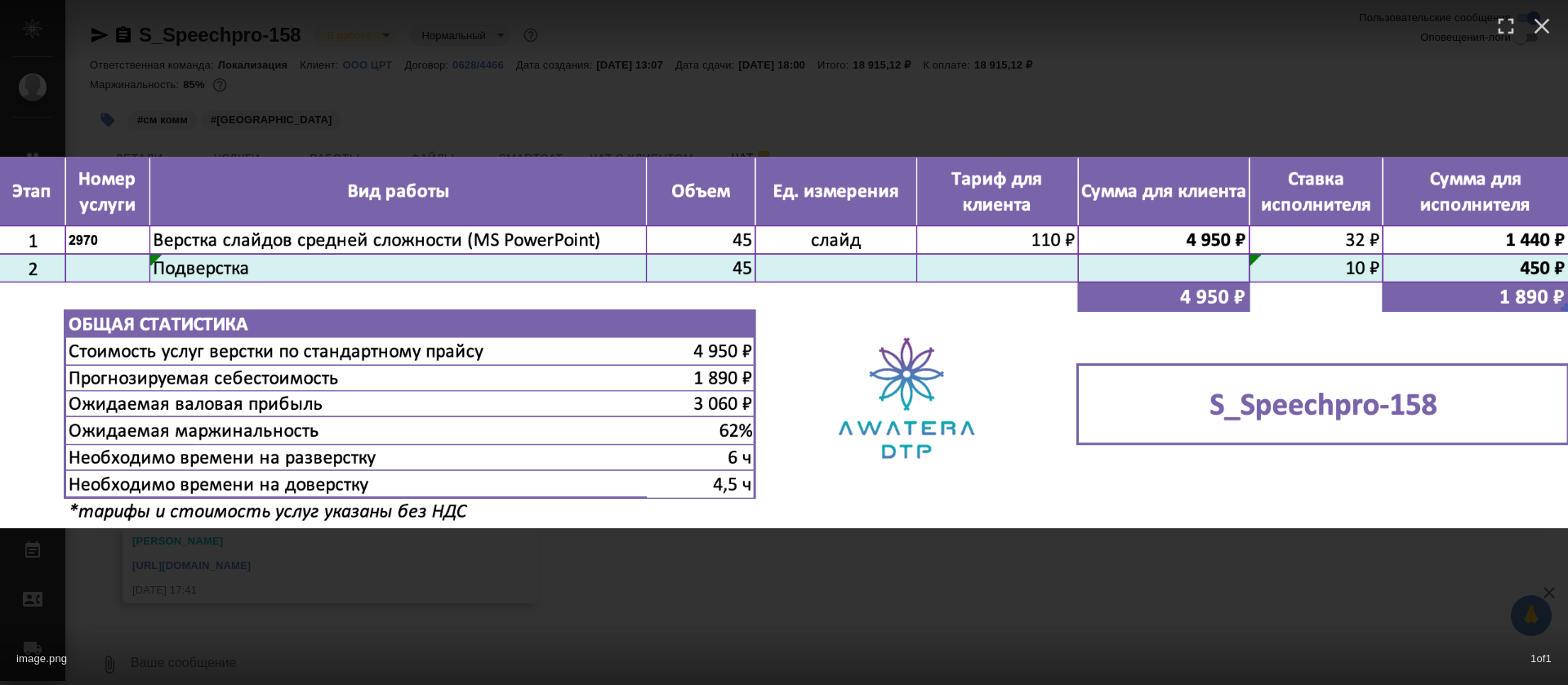
click at [843, 134] on div "image.png 1 of 1" at bounding box center [784, 342] width 1568 height 685
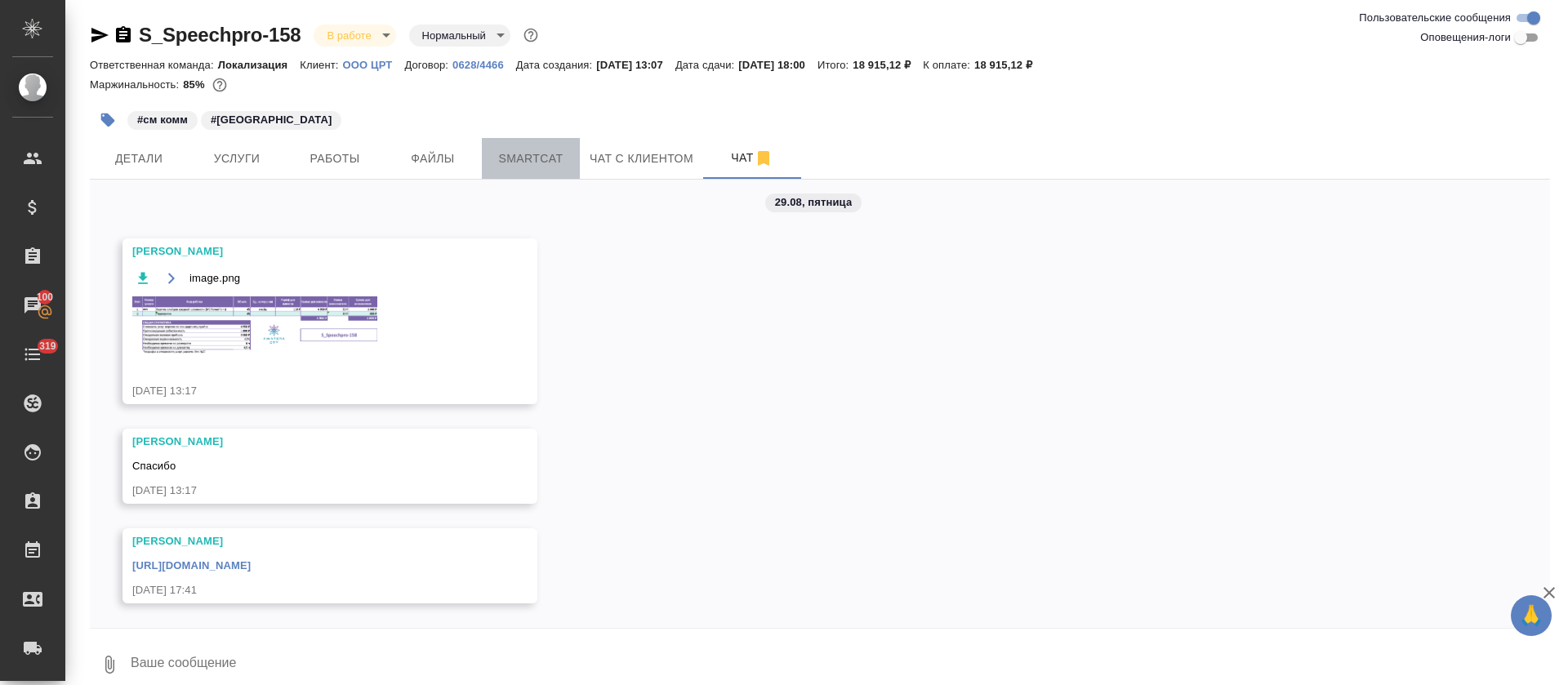
click at [495, 162] on span "Smartcat" at bounding box center [531, 158] width 79 height 21
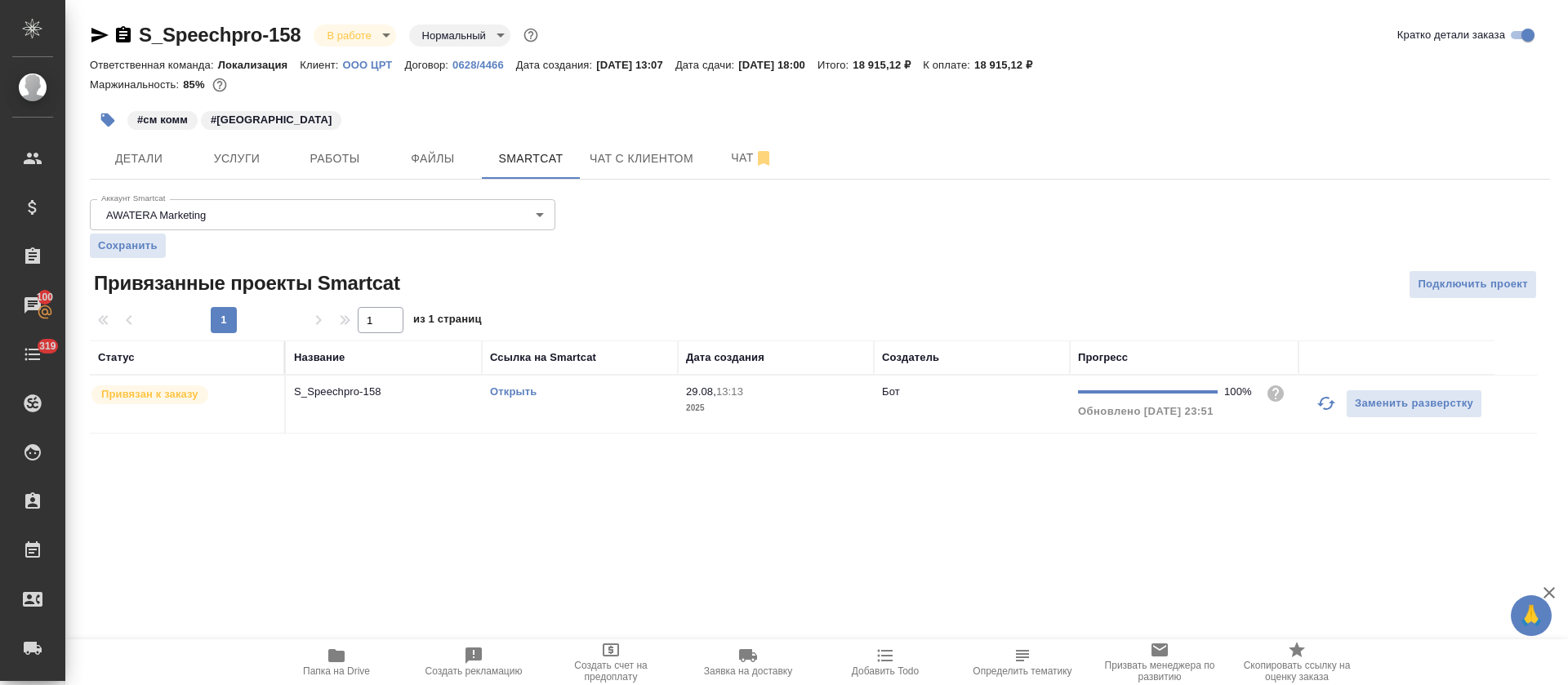
click at [606, 398] on div "Открыть" at bounding box center [579, 392] width 180 height 16
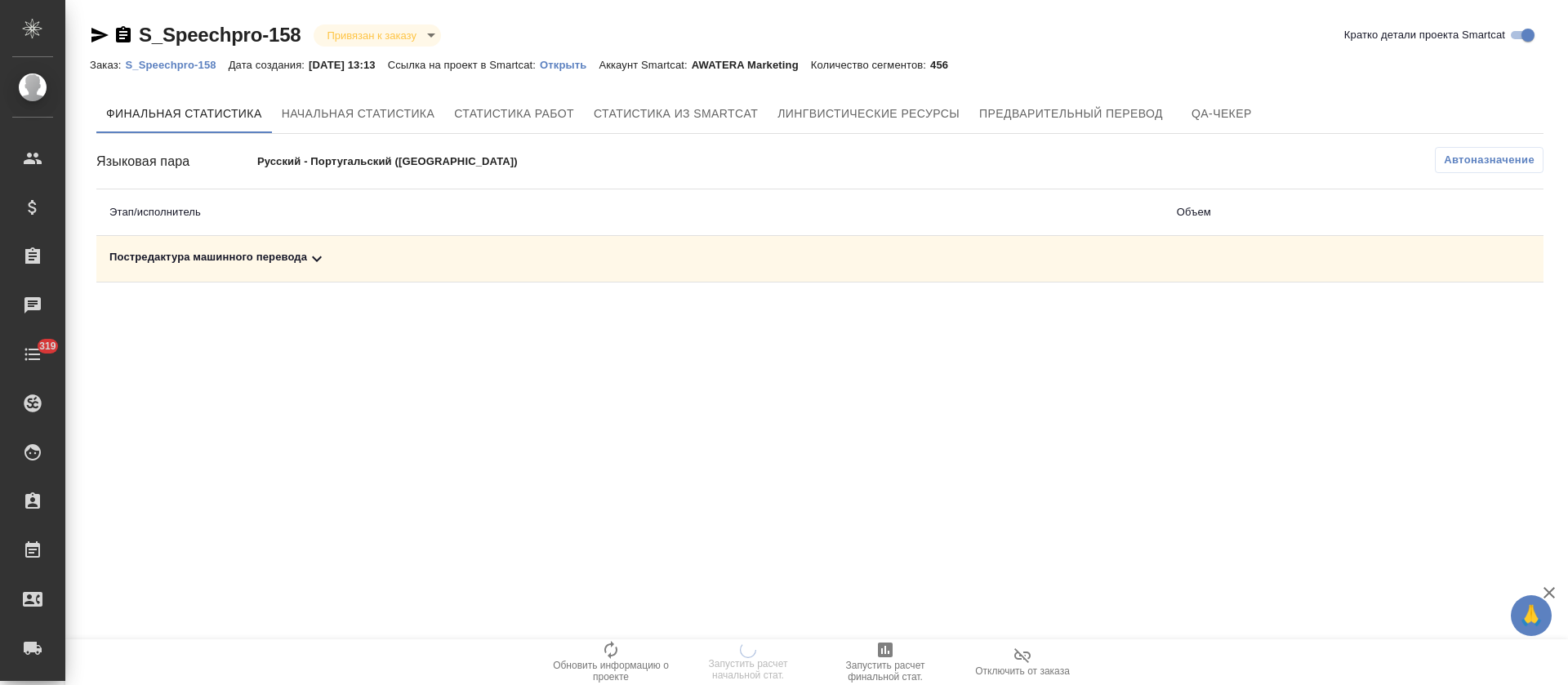
click at [588, 255] on div "Постредактура машинного перевода" at bounding box center [630, 259] width 1041 height 20
click at [907, 664] on span "Запустить расчет финальной стат." at bounding box center [885, 672] width 117 height 23
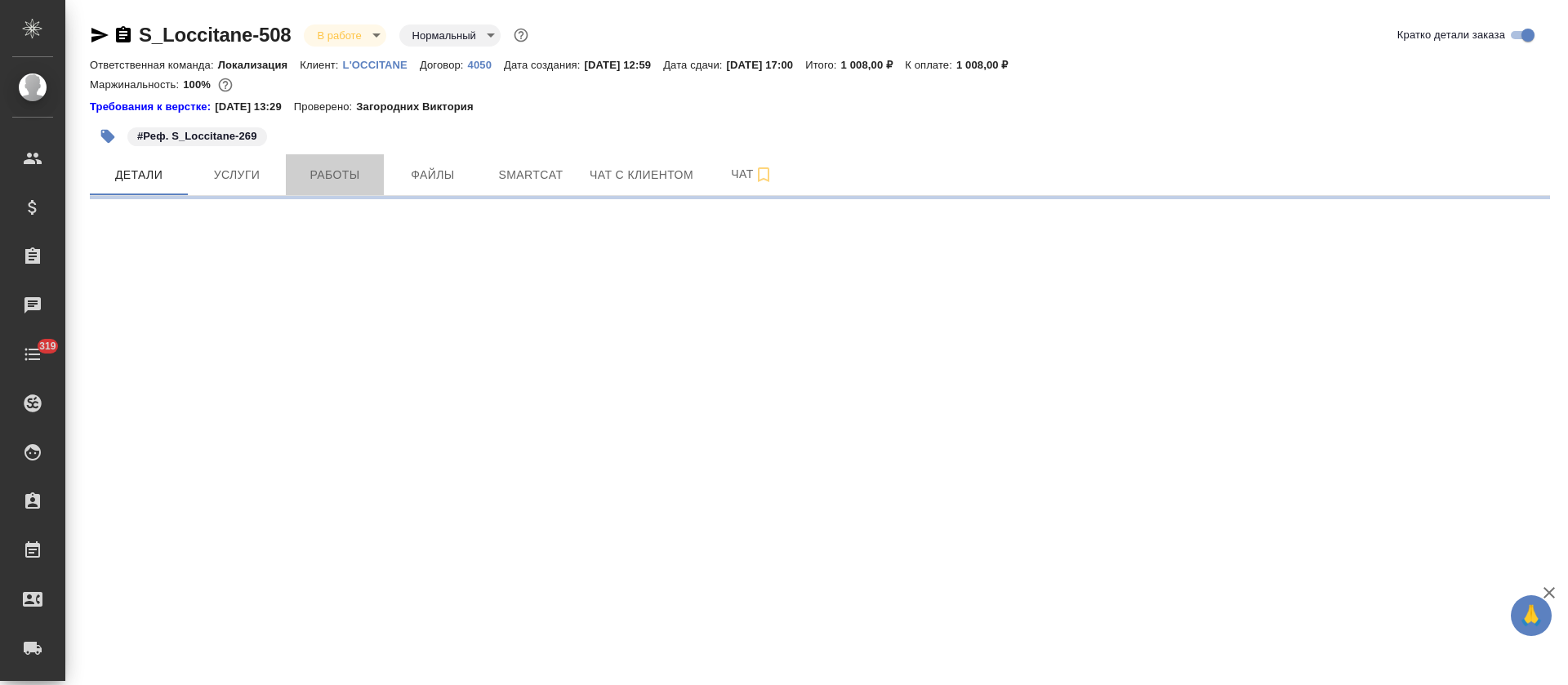
click at [372, 181] on span "Работы" at bounding box center [335, 175] width 79 height 21
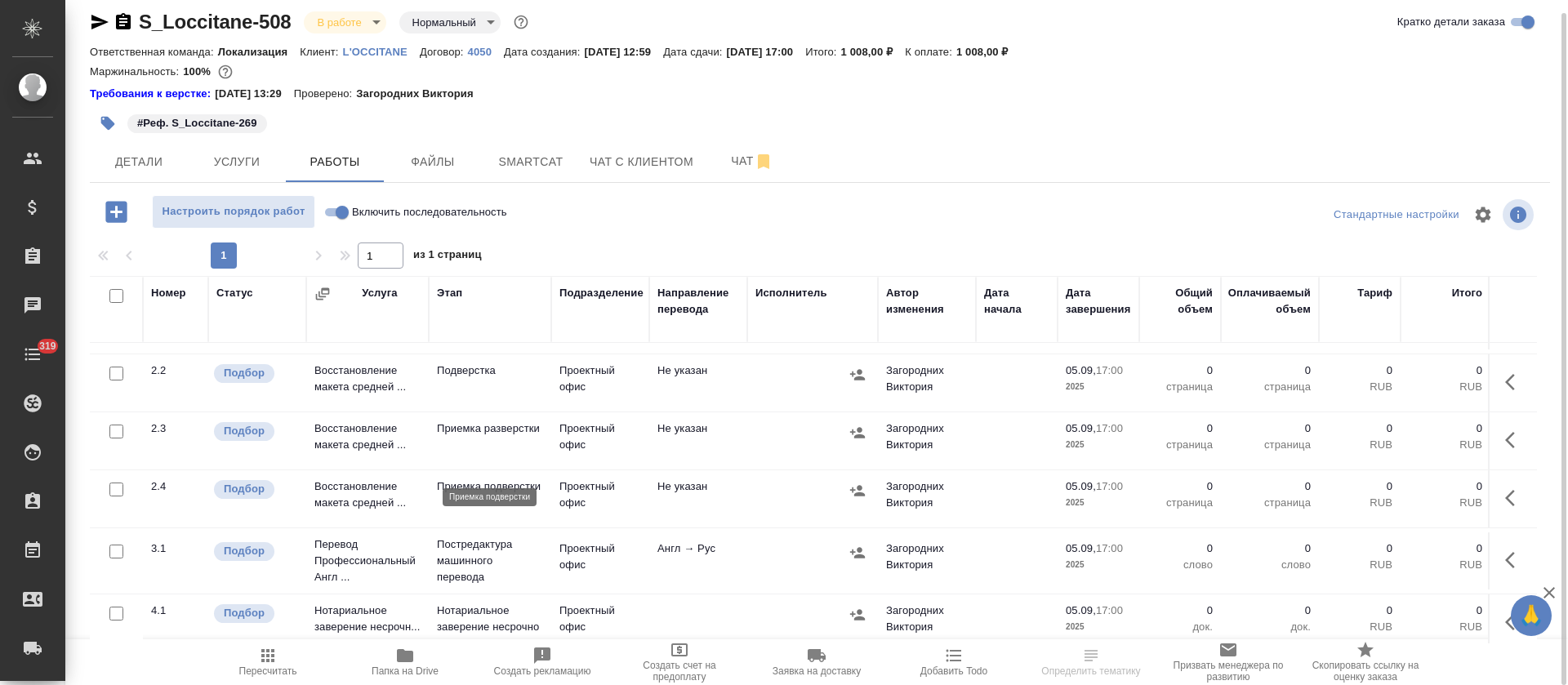
scroll to position [323, 0]
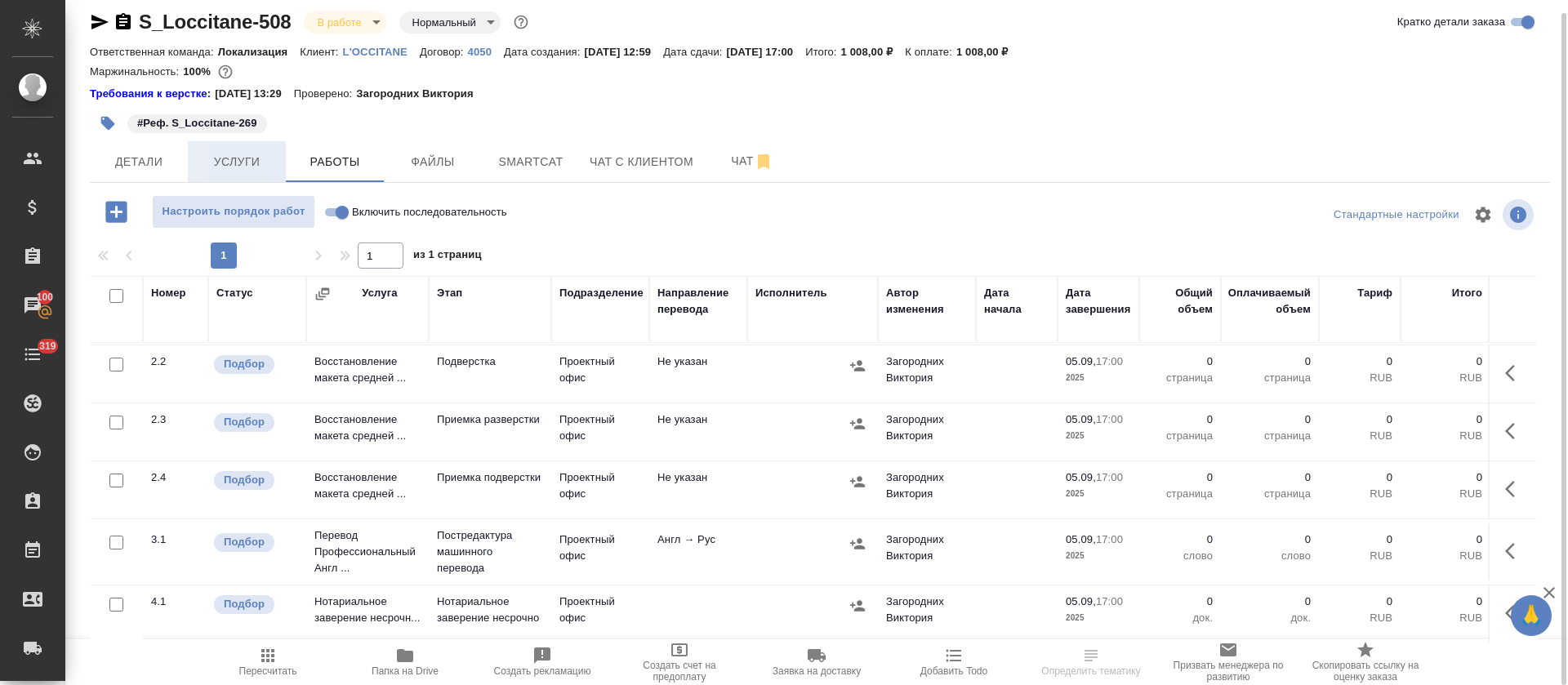
click at [271, 172] on button "Услуги" at bounding box center [236, 162] width 98 height 41
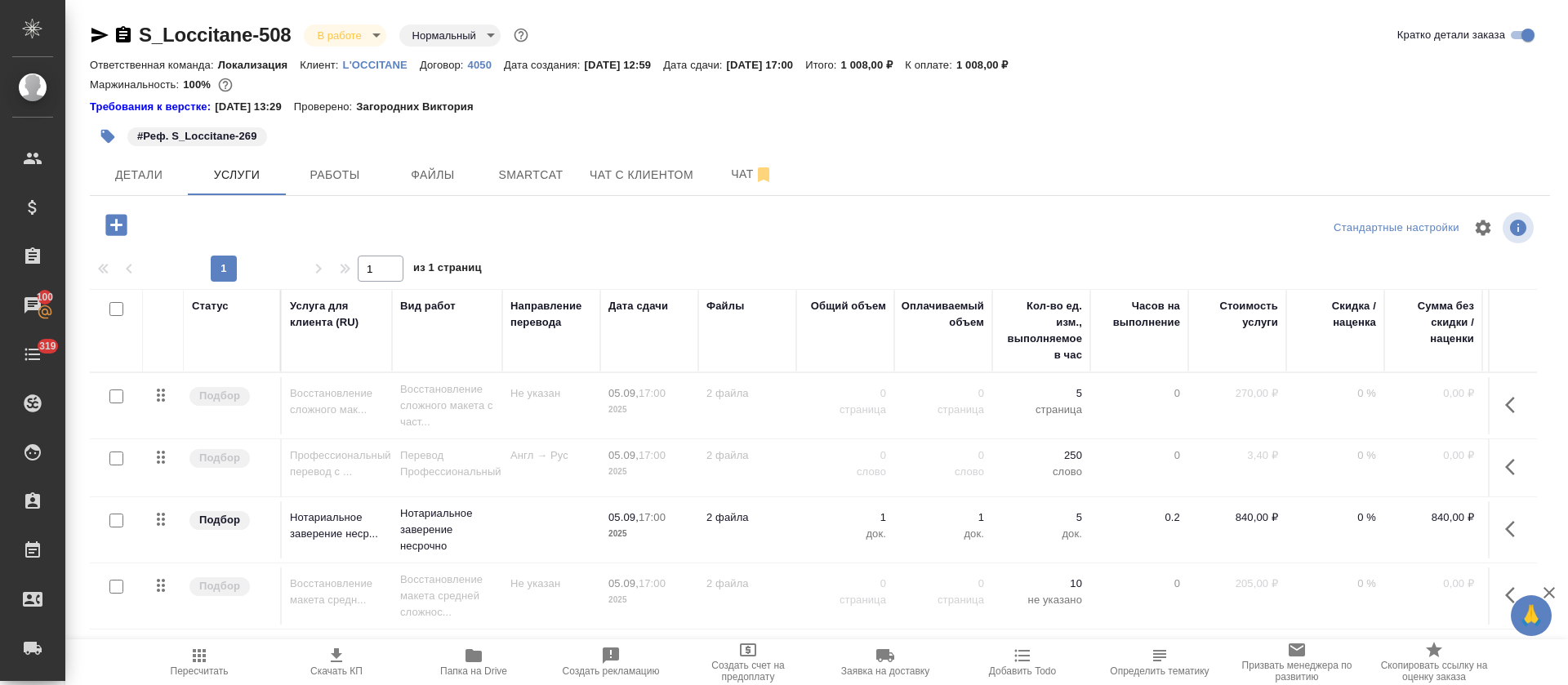
click at [102, 30] on icon "button" at bounding box center [99, 35] width 20 height 20
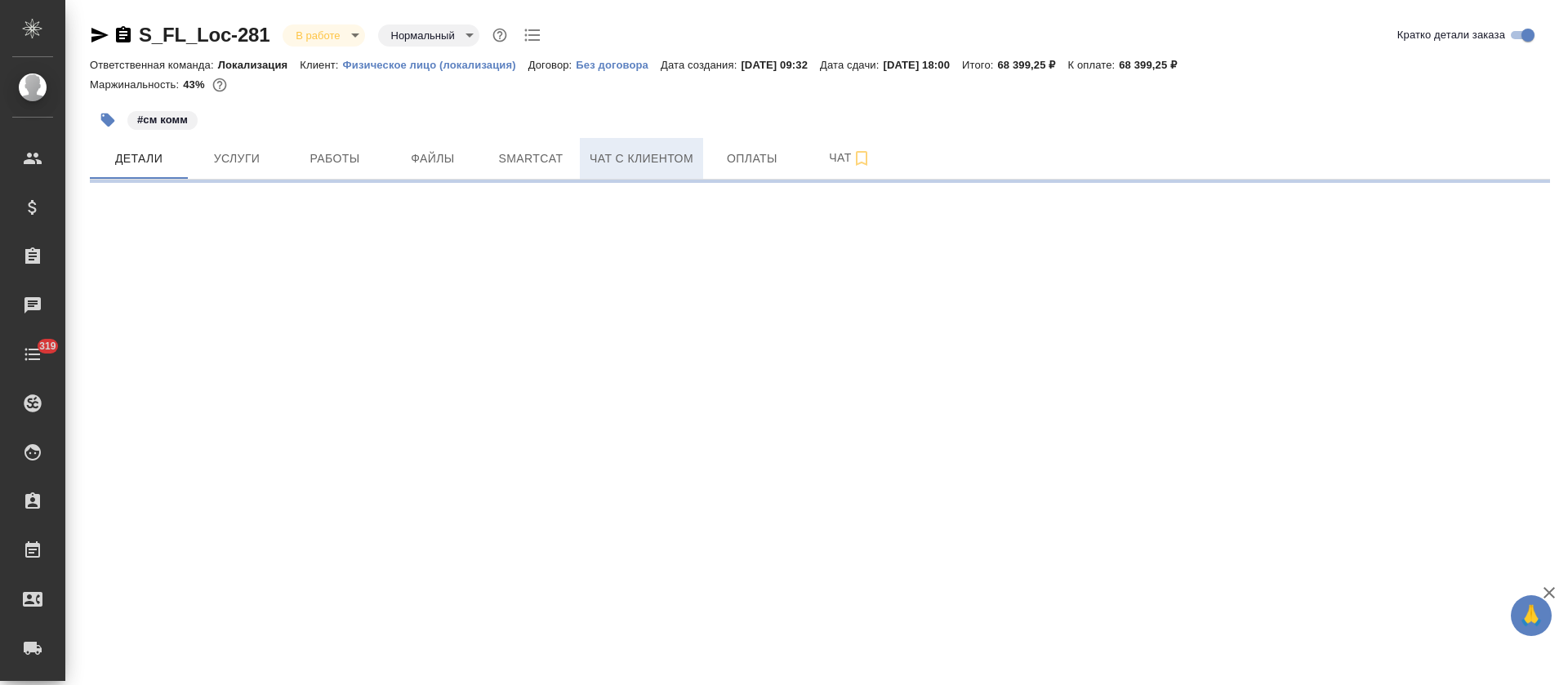
select select "RU"
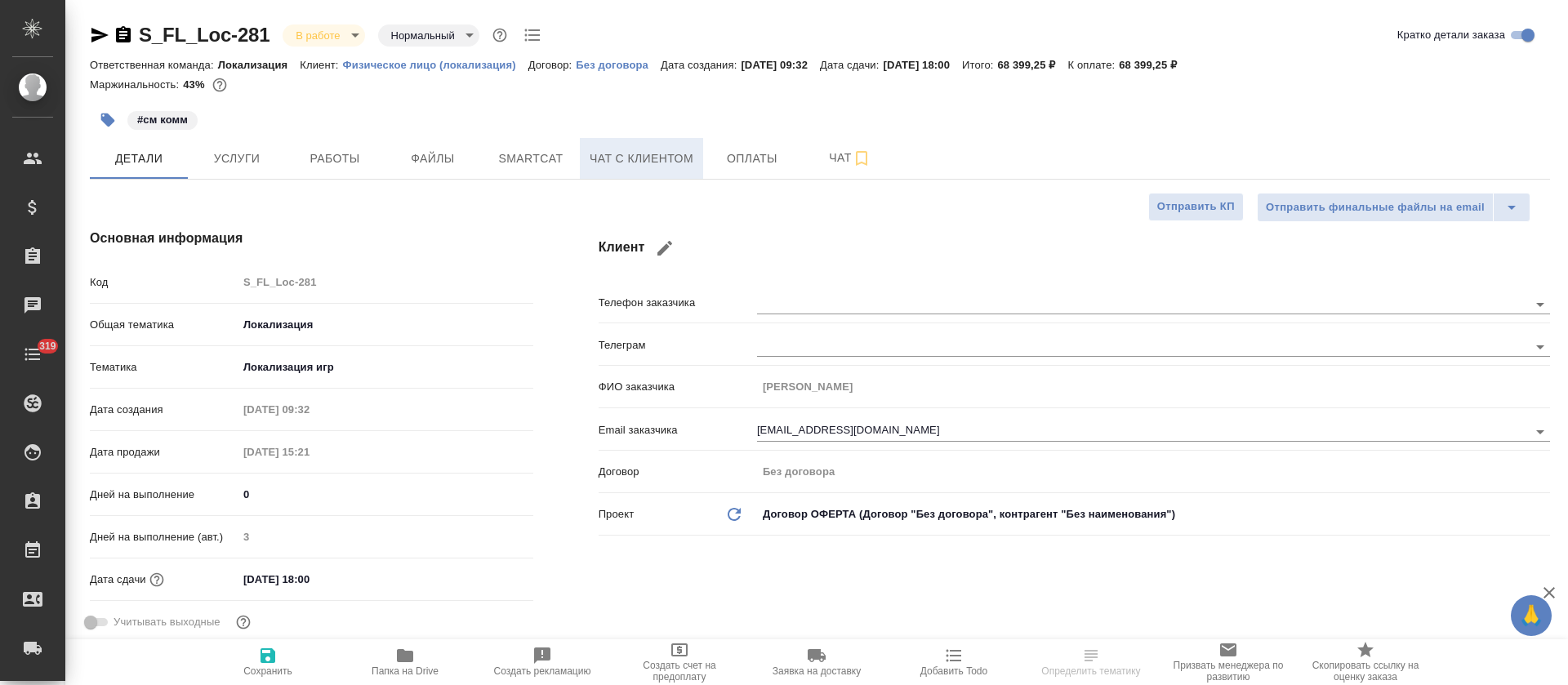
type textarea "x"
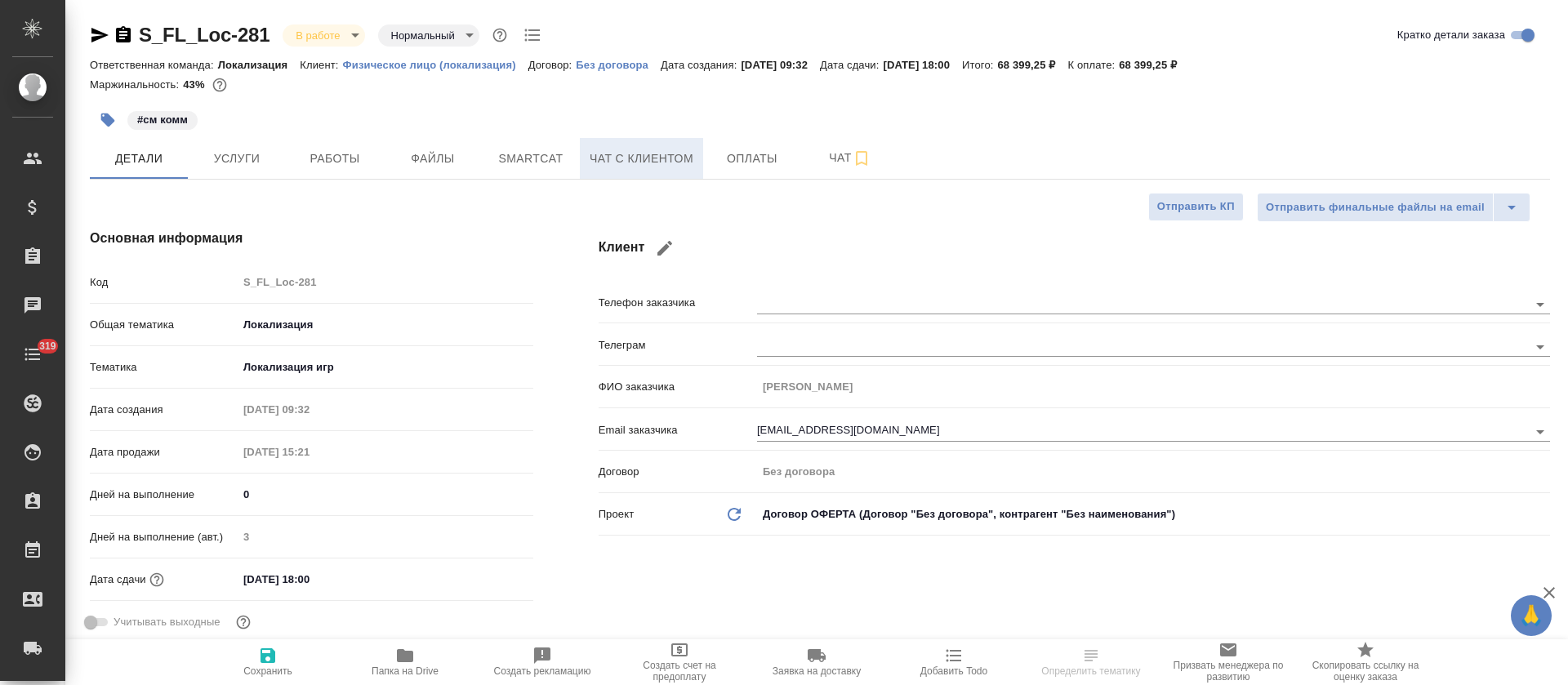
type textarea "x"
click at [309, 155] on span "Работы" at bounding box center [335, 158] width 79 height 21
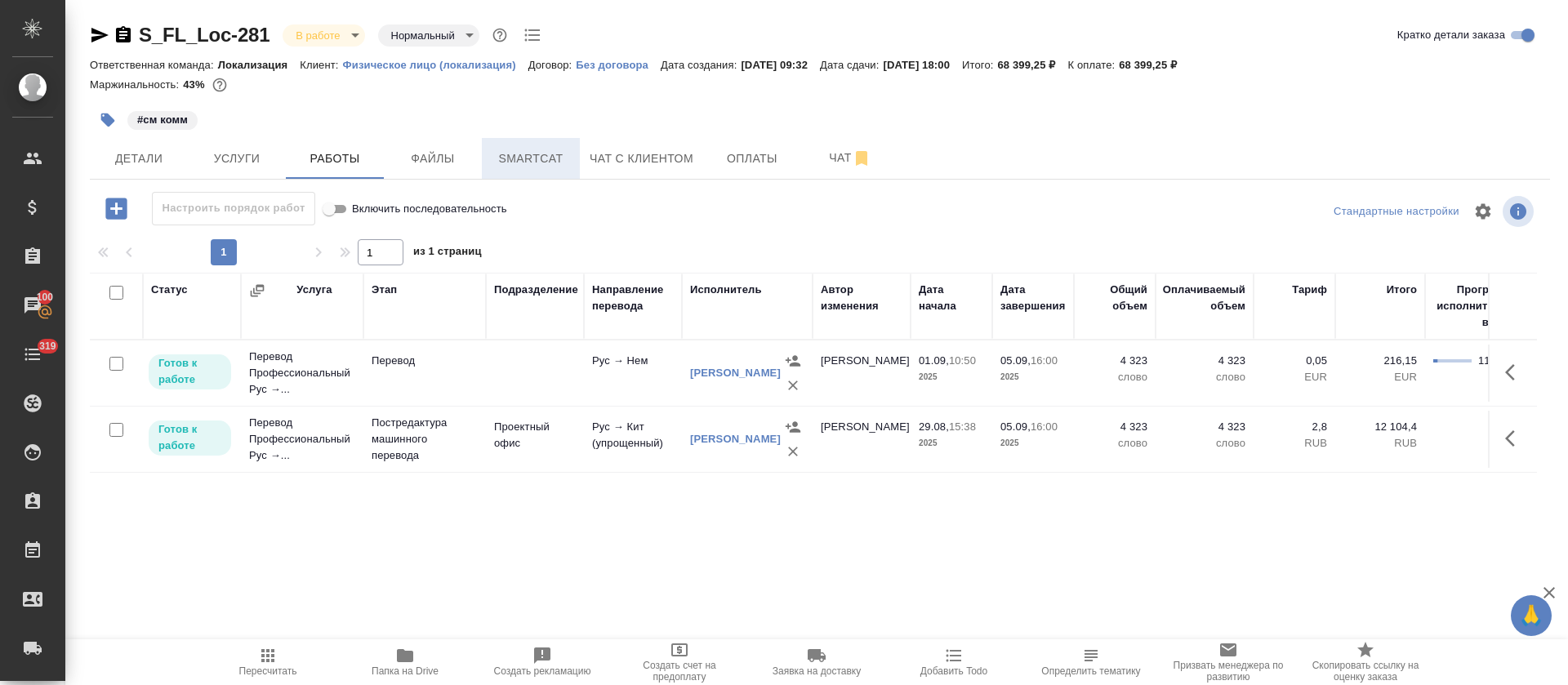
click at [536, 155] on span "Smartcat" at bounding box center [531, 158] width 79 height 21
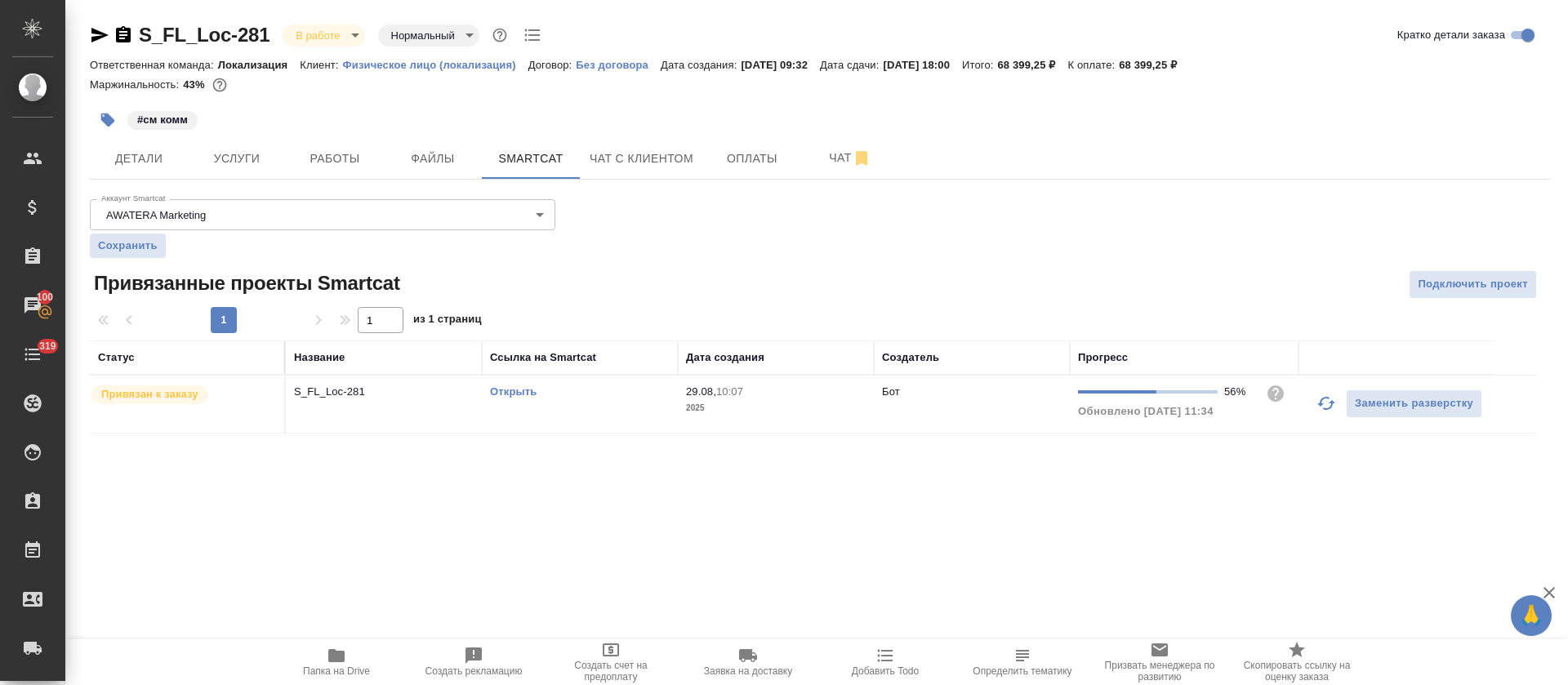
click at [526, 393] on link "Открыть" at bounding box center [513, 391] width 47 height 13
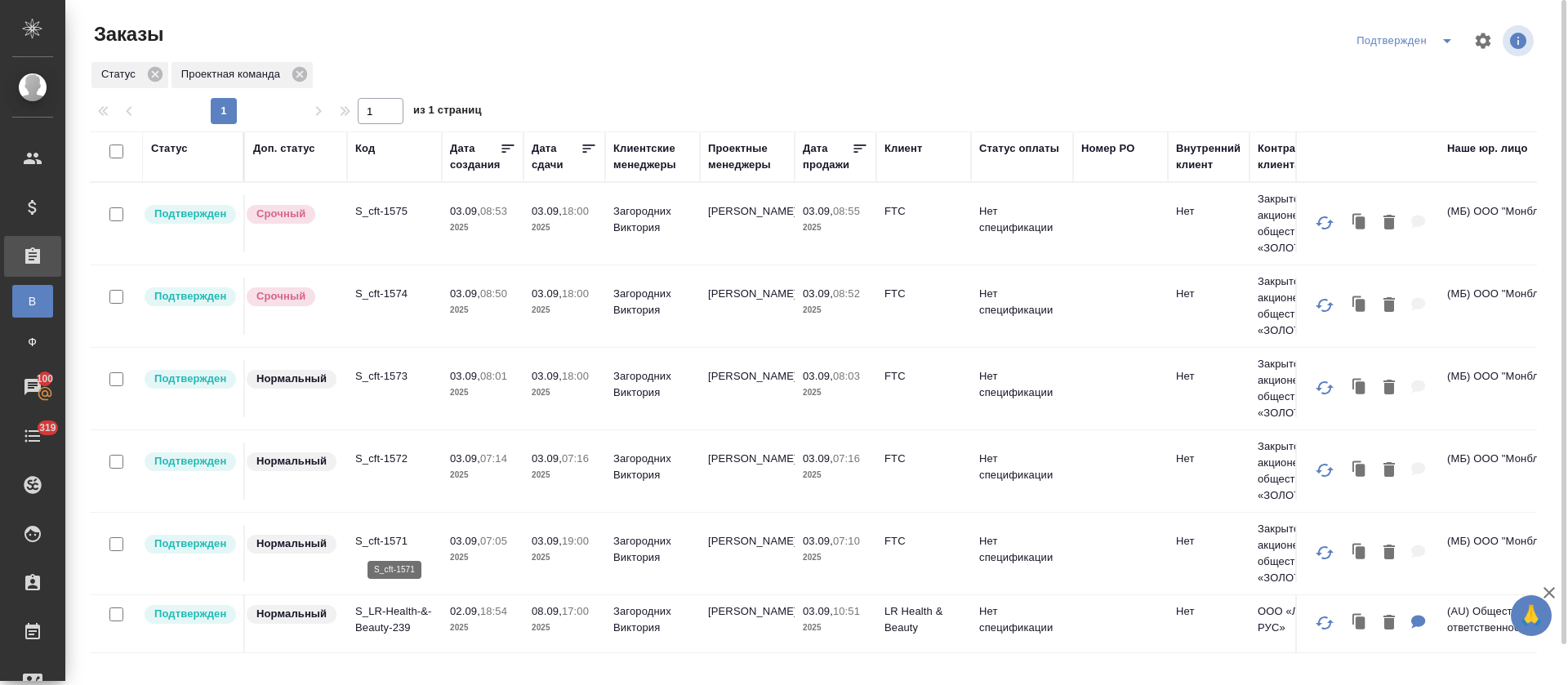
click at [394, 542] on p "S_cft-1571" at bounding box center [395, 541] width 79 height 16
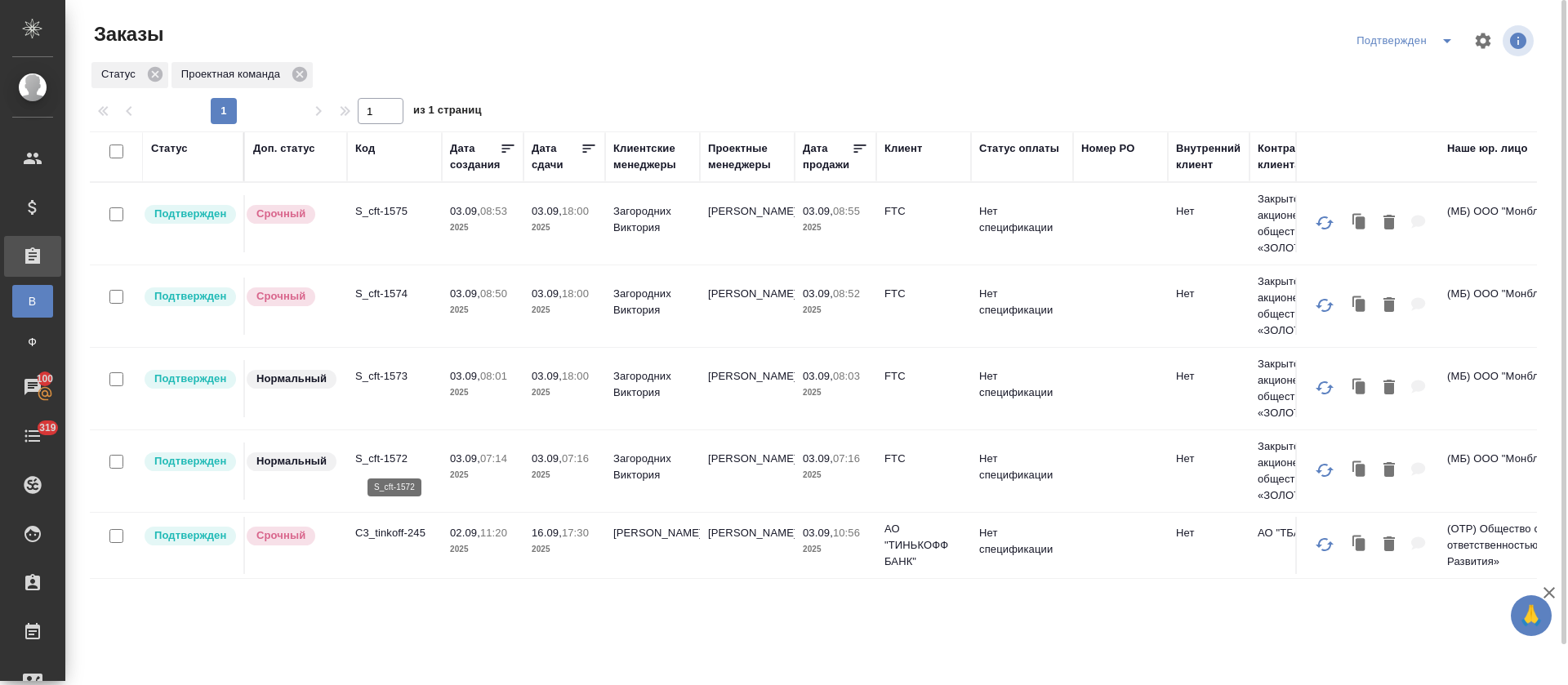
click at [382, 458] on p "S_cft-1572" at bounding box center [395, 458] width 79 height 16
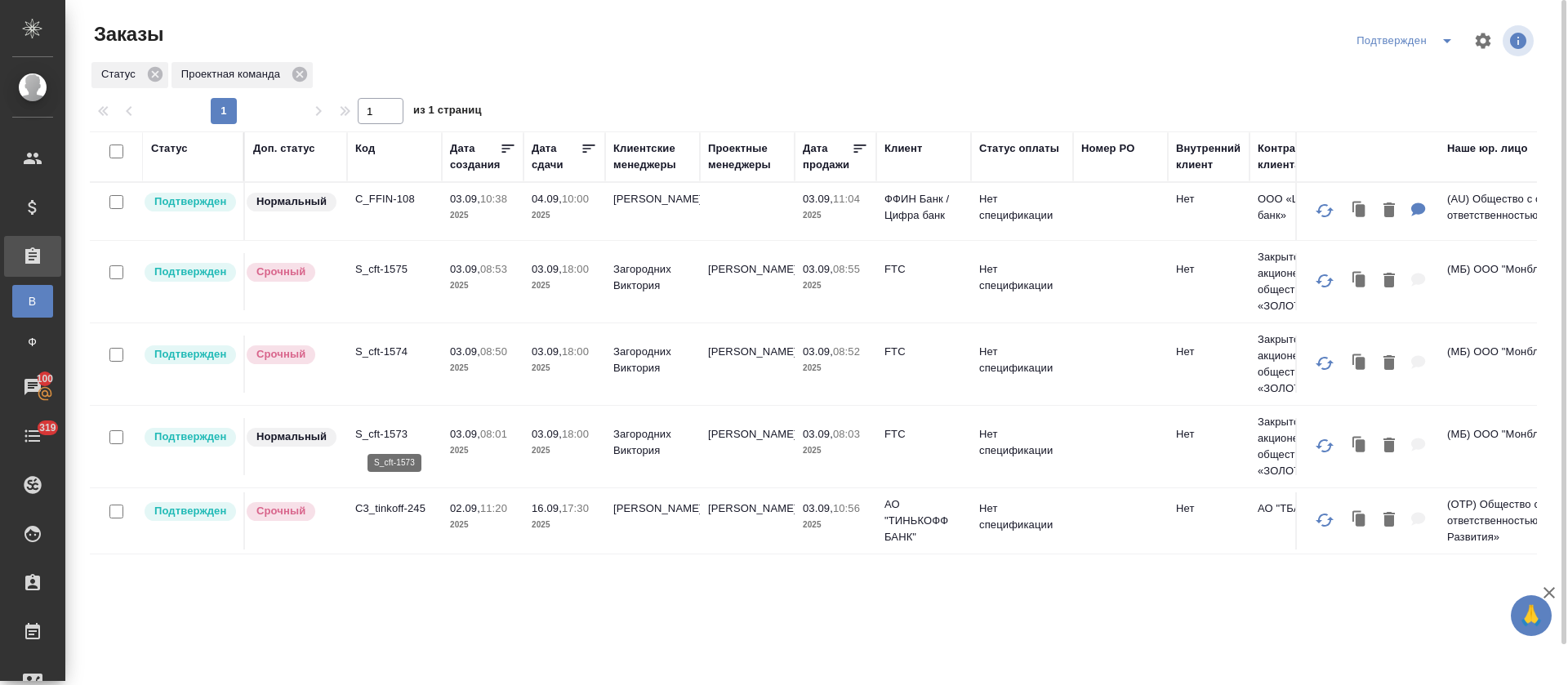
click at [376, 427] on p "S_cft-1573" at bounding box center [395, 434] width 79 height 16
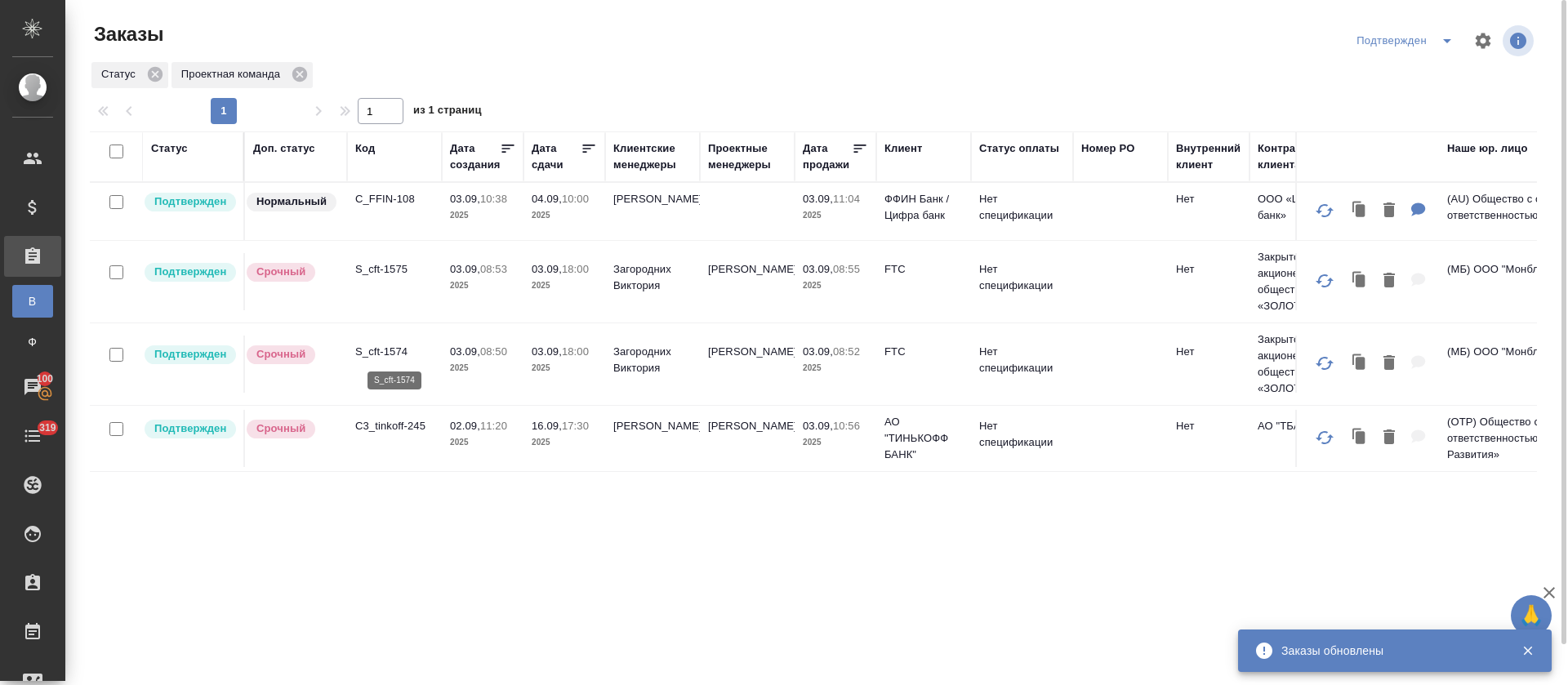
click at [385, 354] on p "S_cft-1574" at bounding box center [395, 352] width 79 height 16
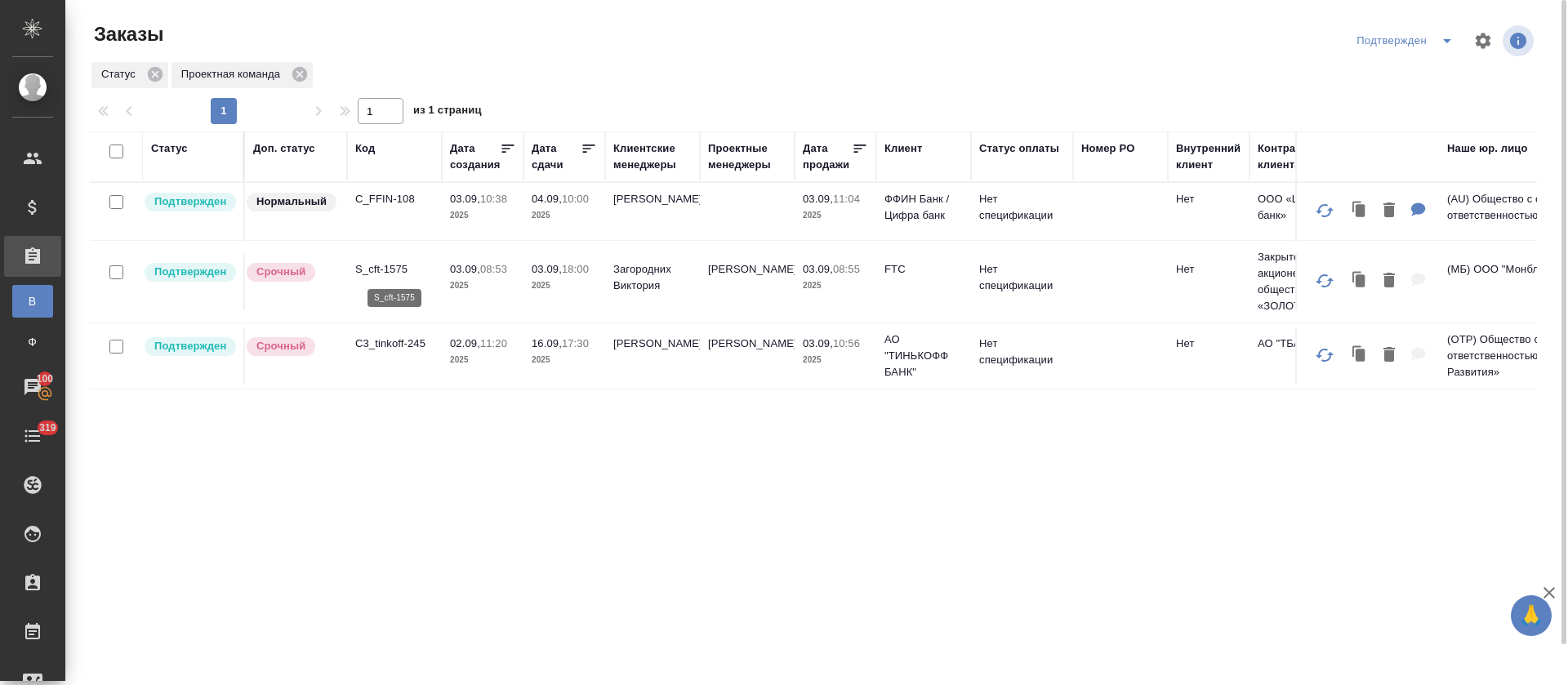
click at [373, 264] on p "S_cft-1575" at bounding box center [395, 270] width 79 height 16
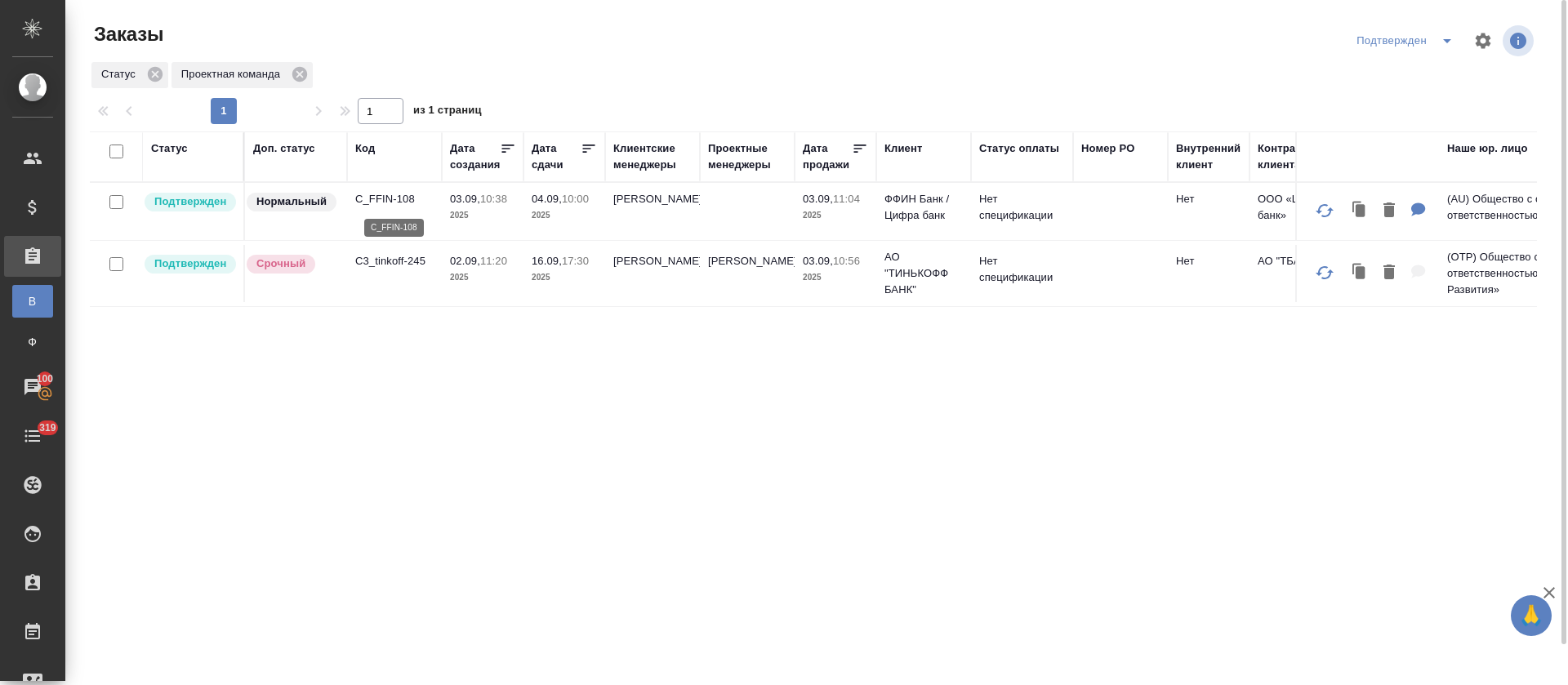
click at [398, 197] on p "C_FFIN-108" at bounding box center [395, 199] width 79 height 16
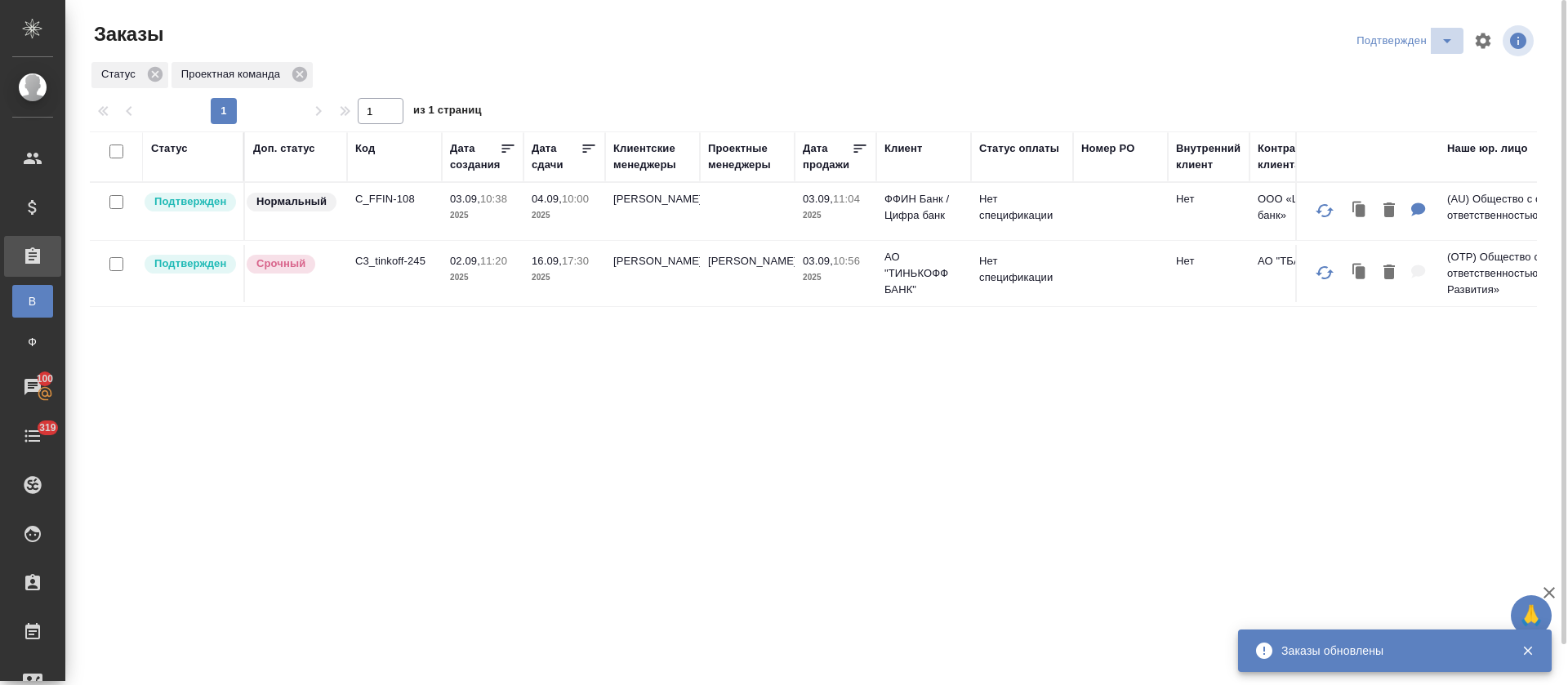
click at [1439, 39] on icon "split button" at bounding box center [1447, 41] width 20 height 20
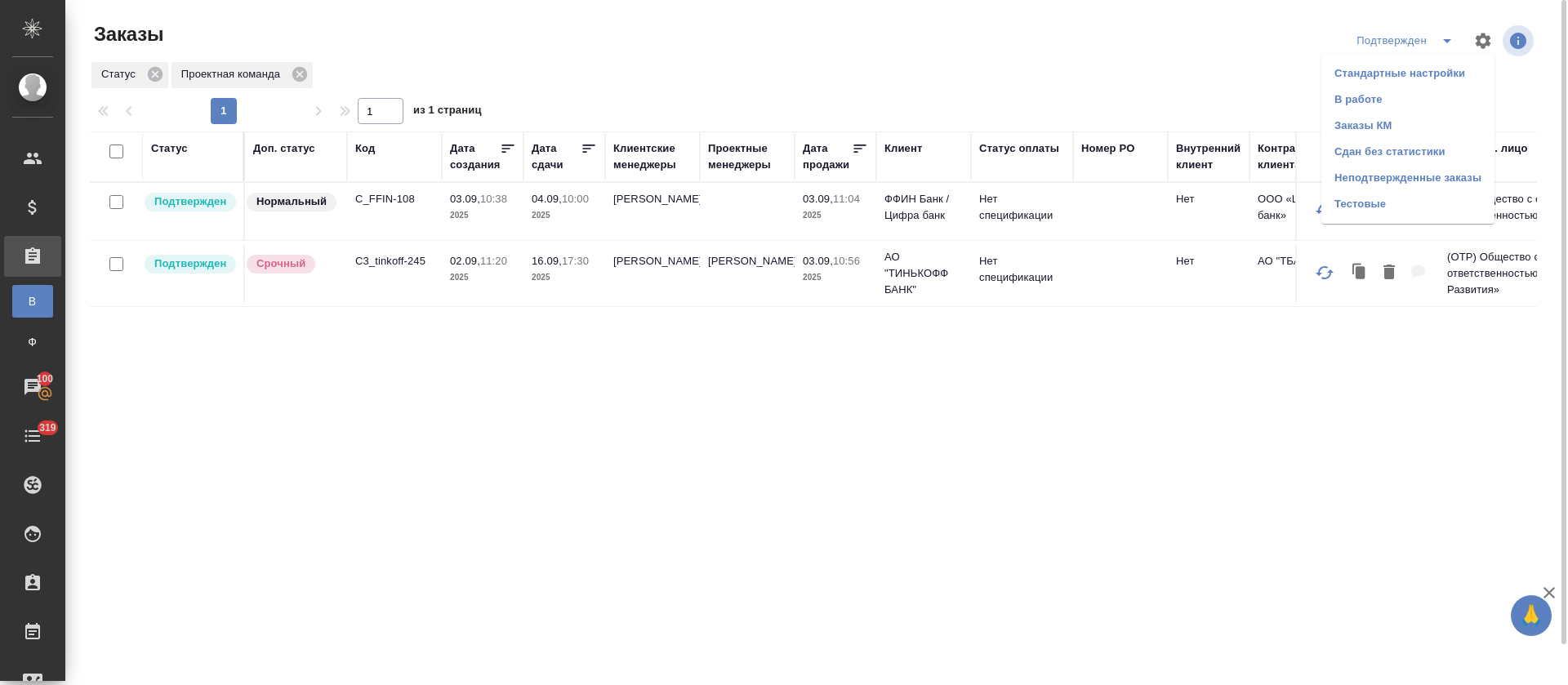
click at [1420, 90] on li "В работе" at bounding box center [1407, 99] width 173 height 26
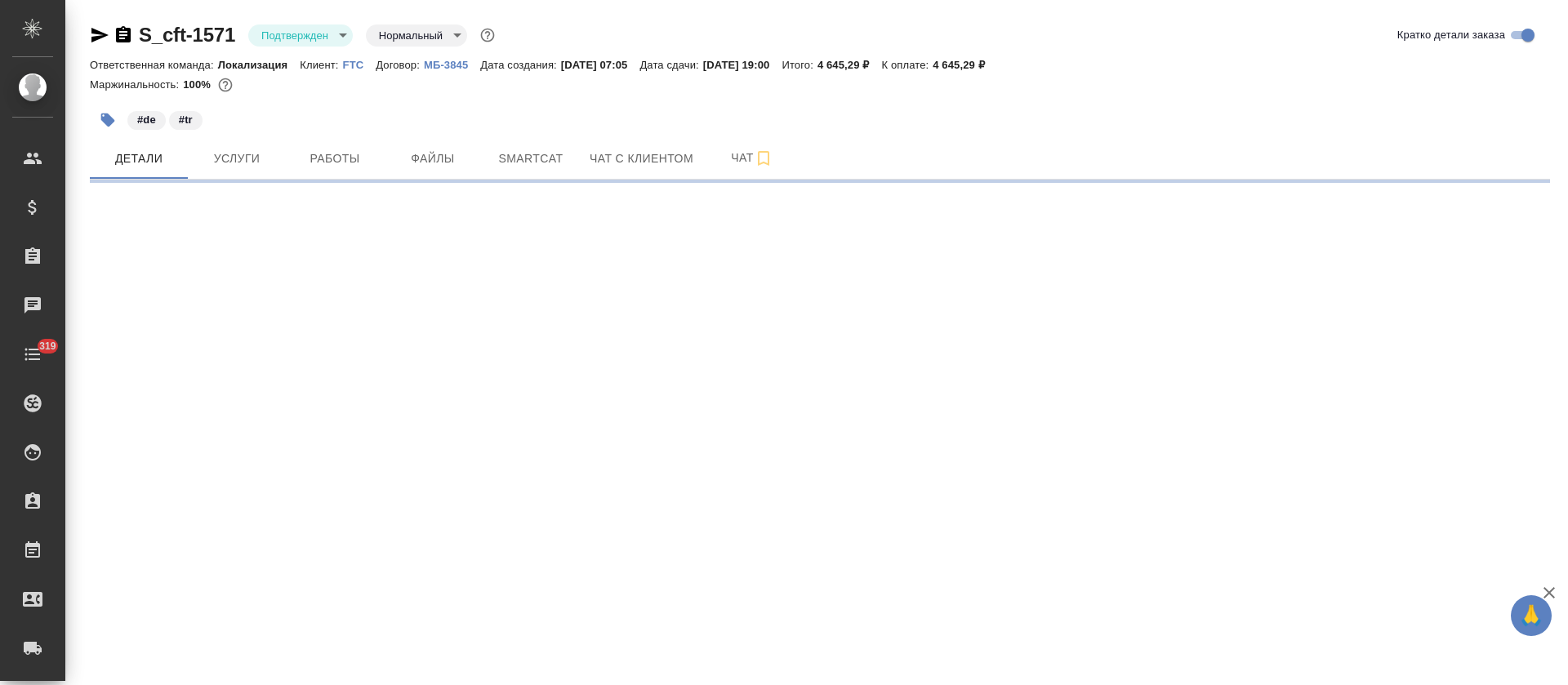
select select "RU"
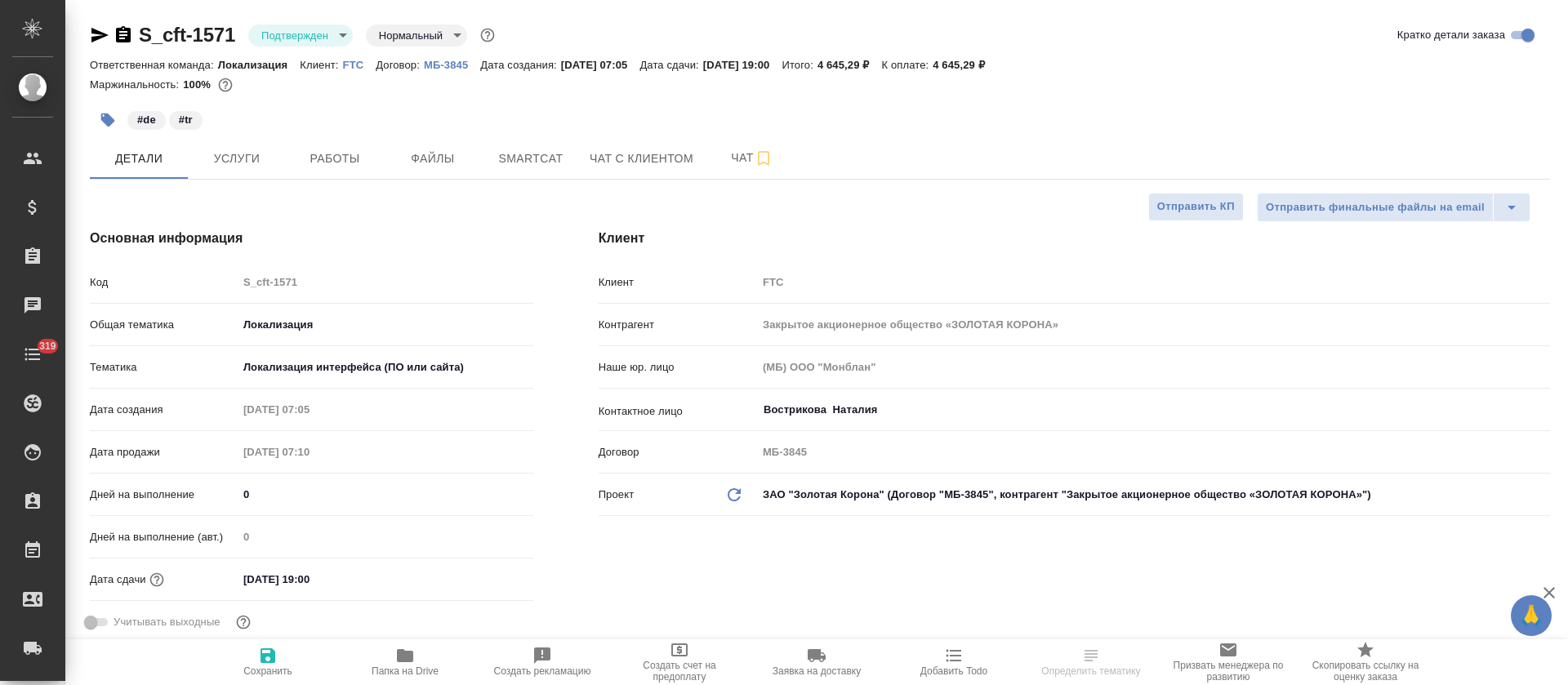
click at [343, 38] on body "🙏 .cls-1 fill:#fff; AWATERA [PERSON_NAME] Спецификации Заказы Чаты 319 Todo Про…" at bounding box center [784, 342] width 1568 height 685
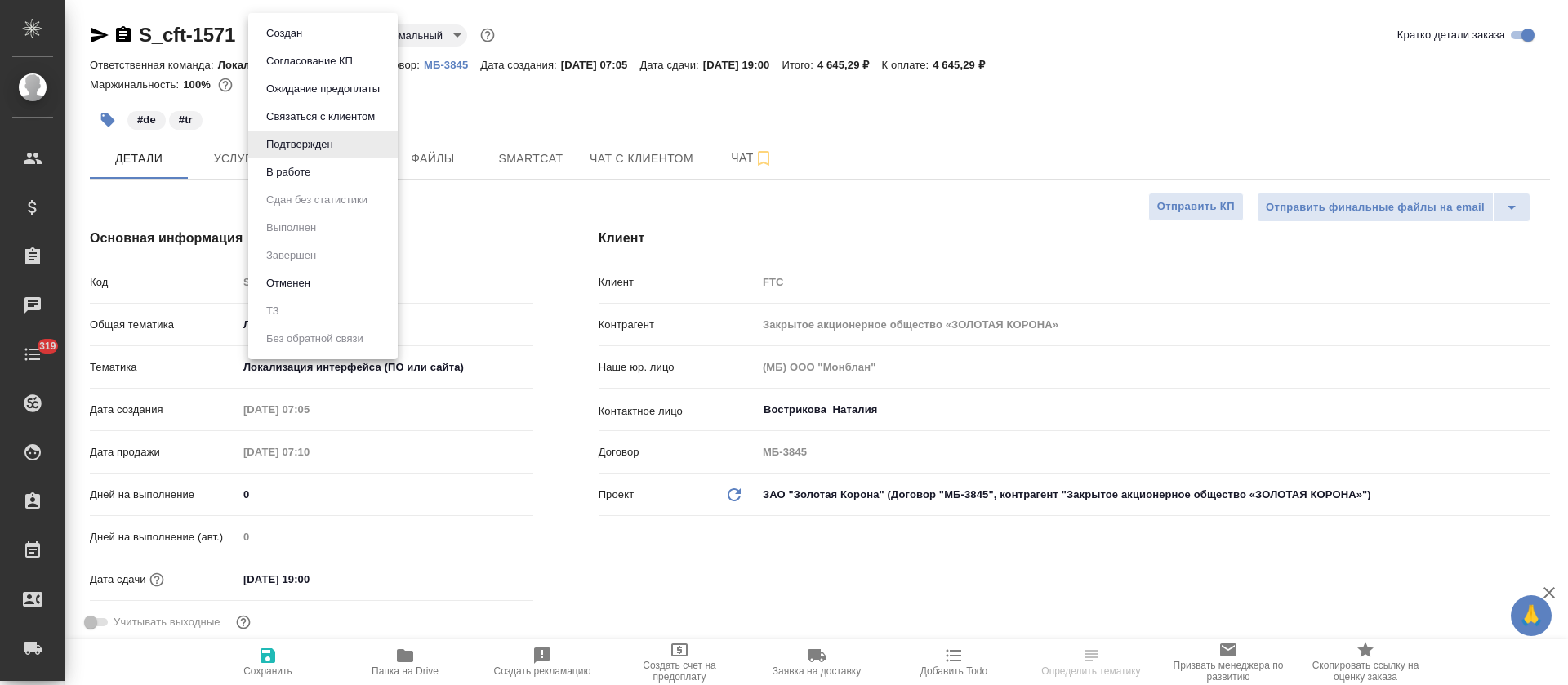
type textarea "x"
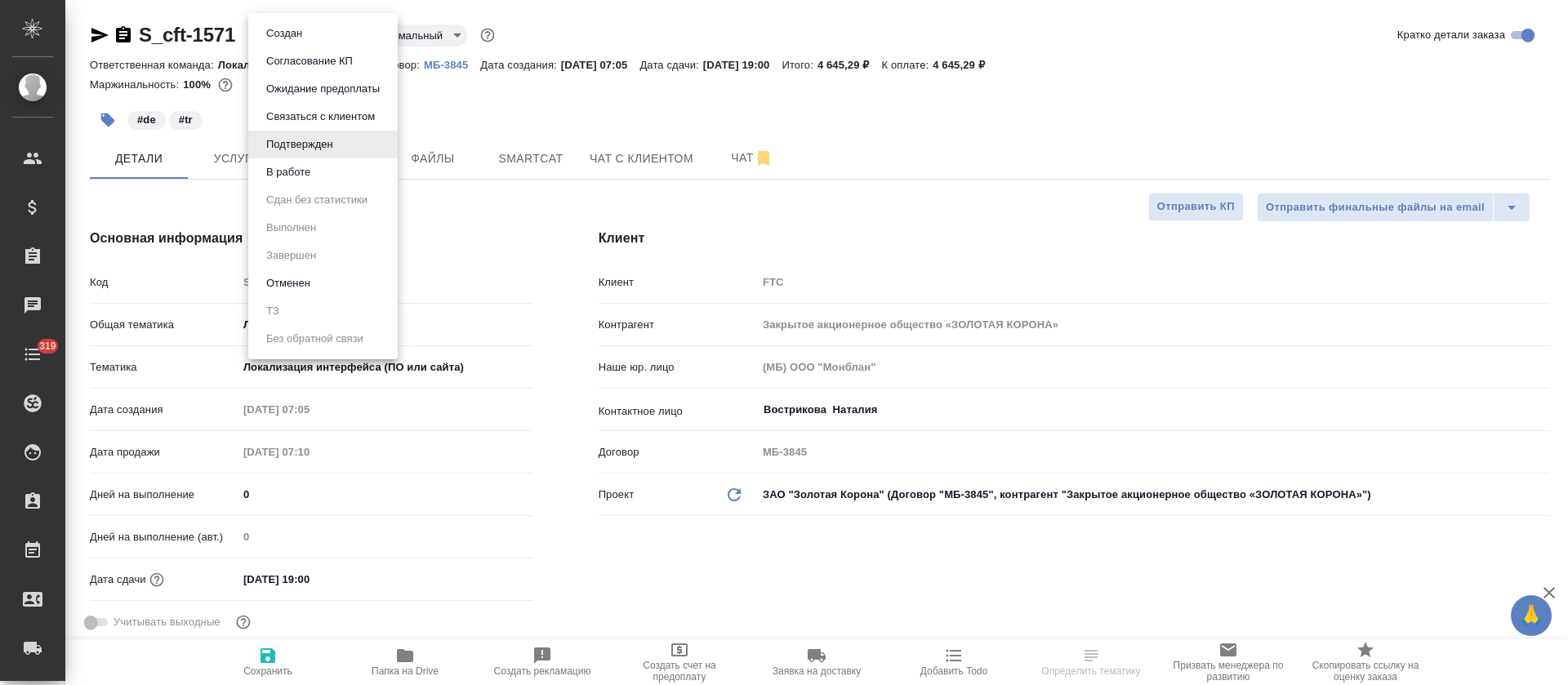
type textarea "x"
click at [338, 167] on li "В работе" at bounding box center [322, 172] width 150 height 28
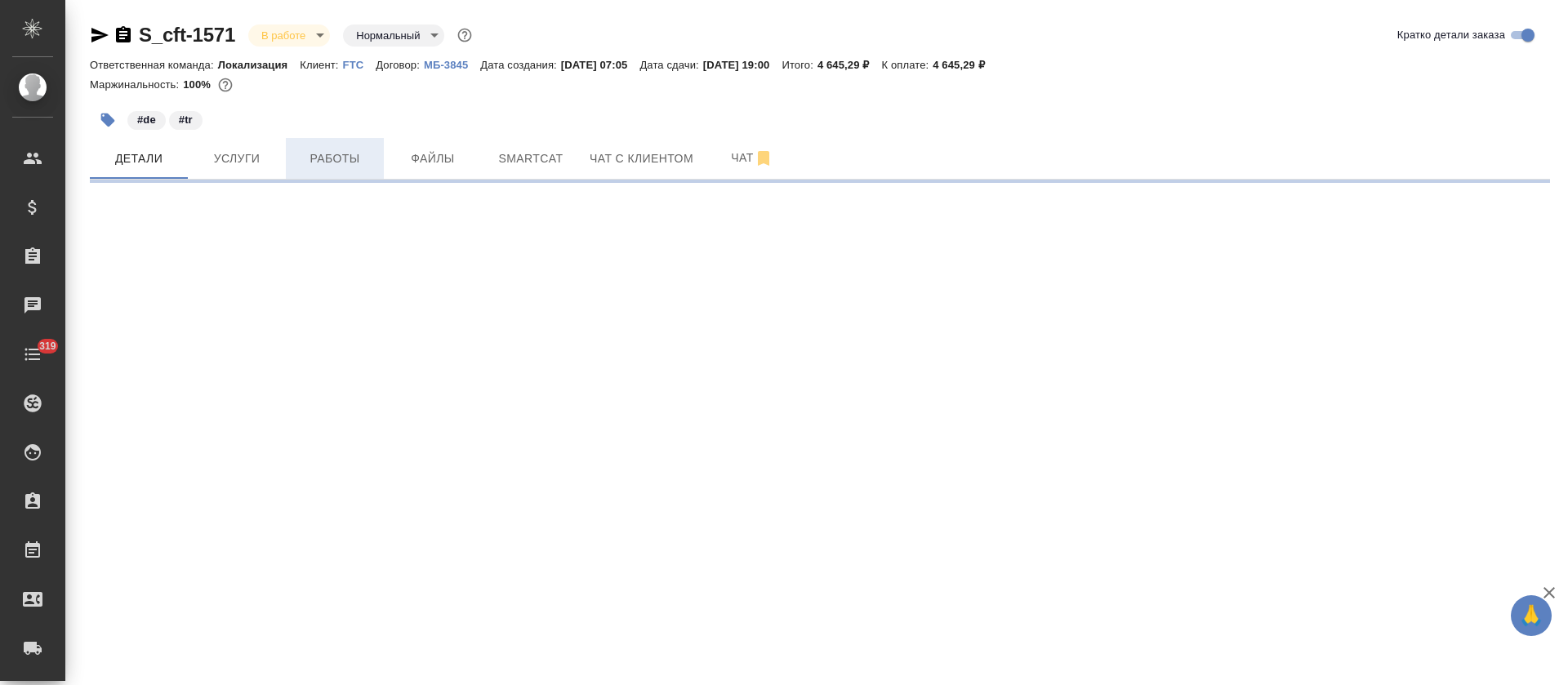
select select "RU"
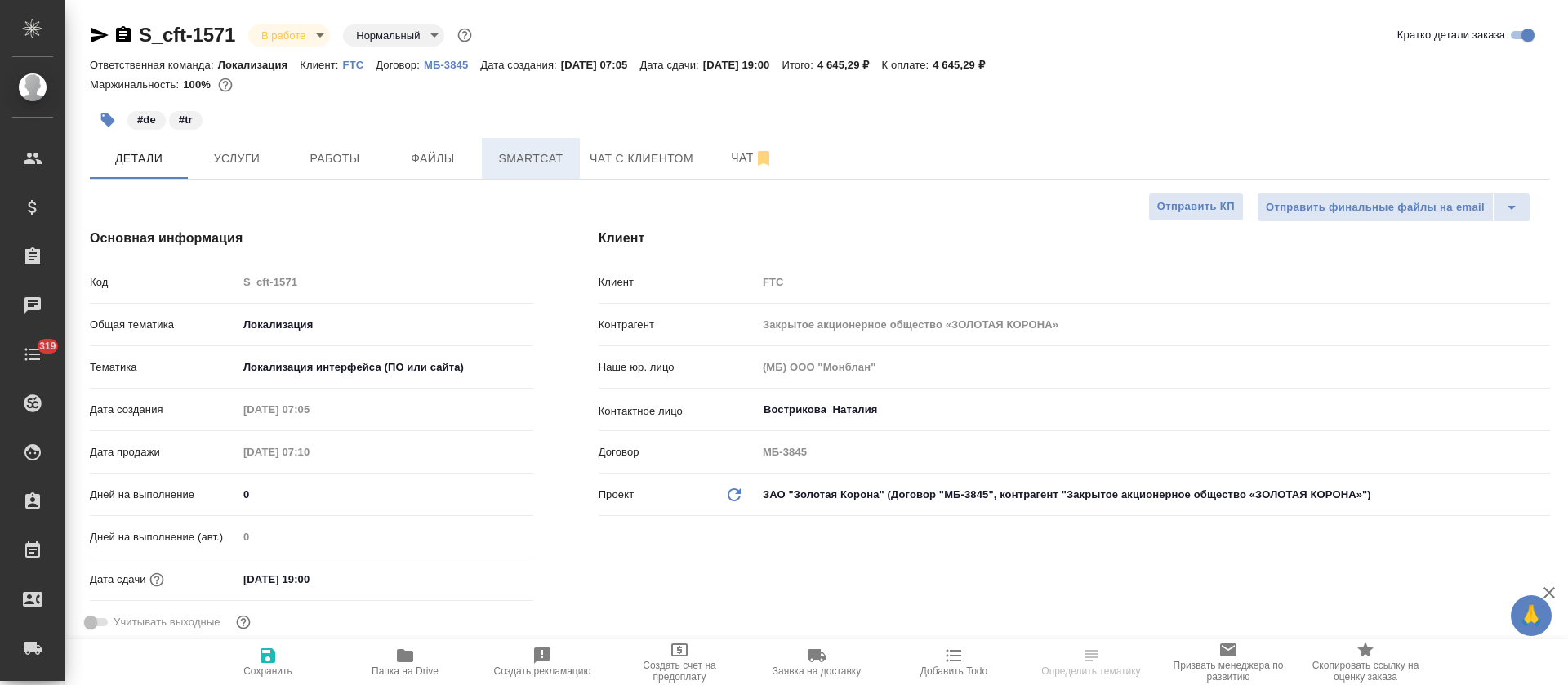
type textarea "x"
click at [514, 163] on span "Smartcat" at bounding box center [531, 158] width 79 height 21
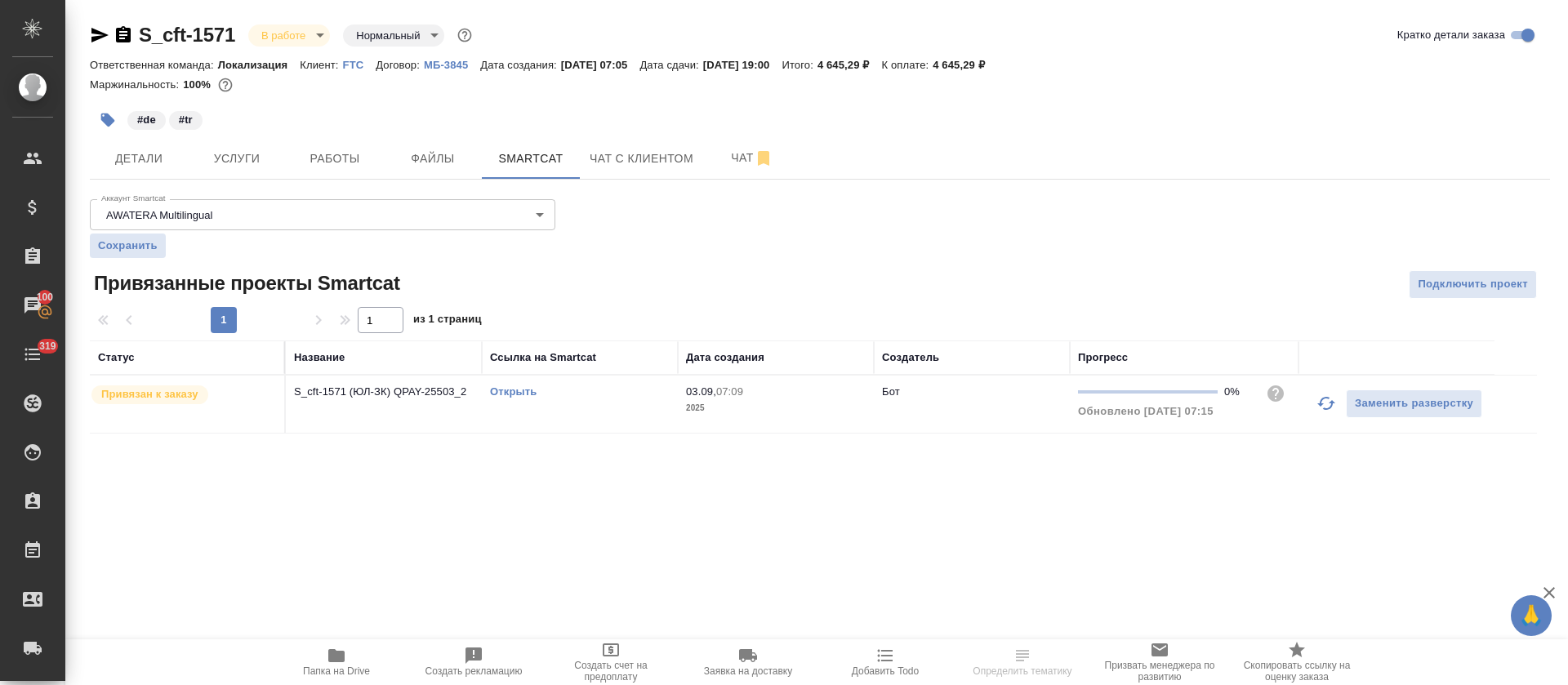
click at [523, 396] on link "Открыть" at bounding box center [513, 391] width 47 height 13
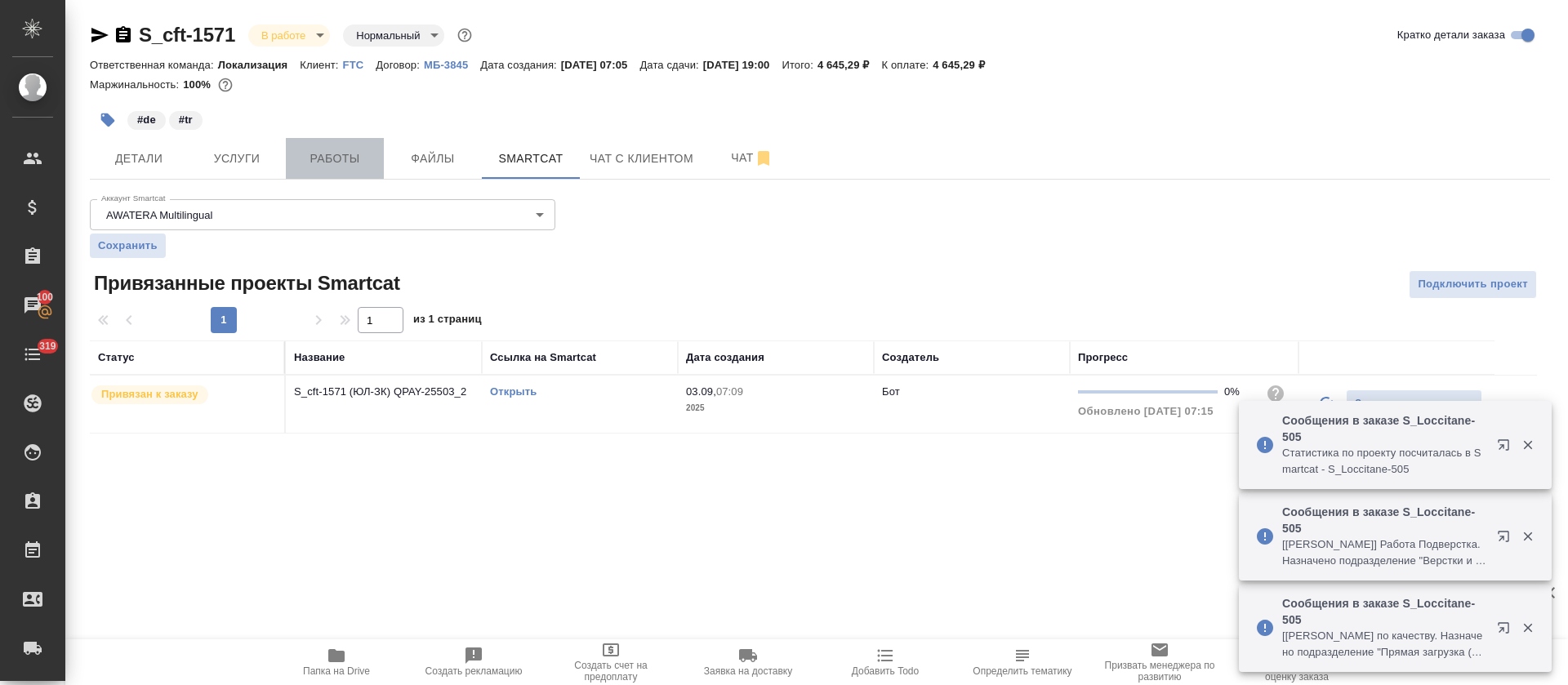
click at [328, 169] on button "Работы" at bounding box center [334, 158] width 98 height 41
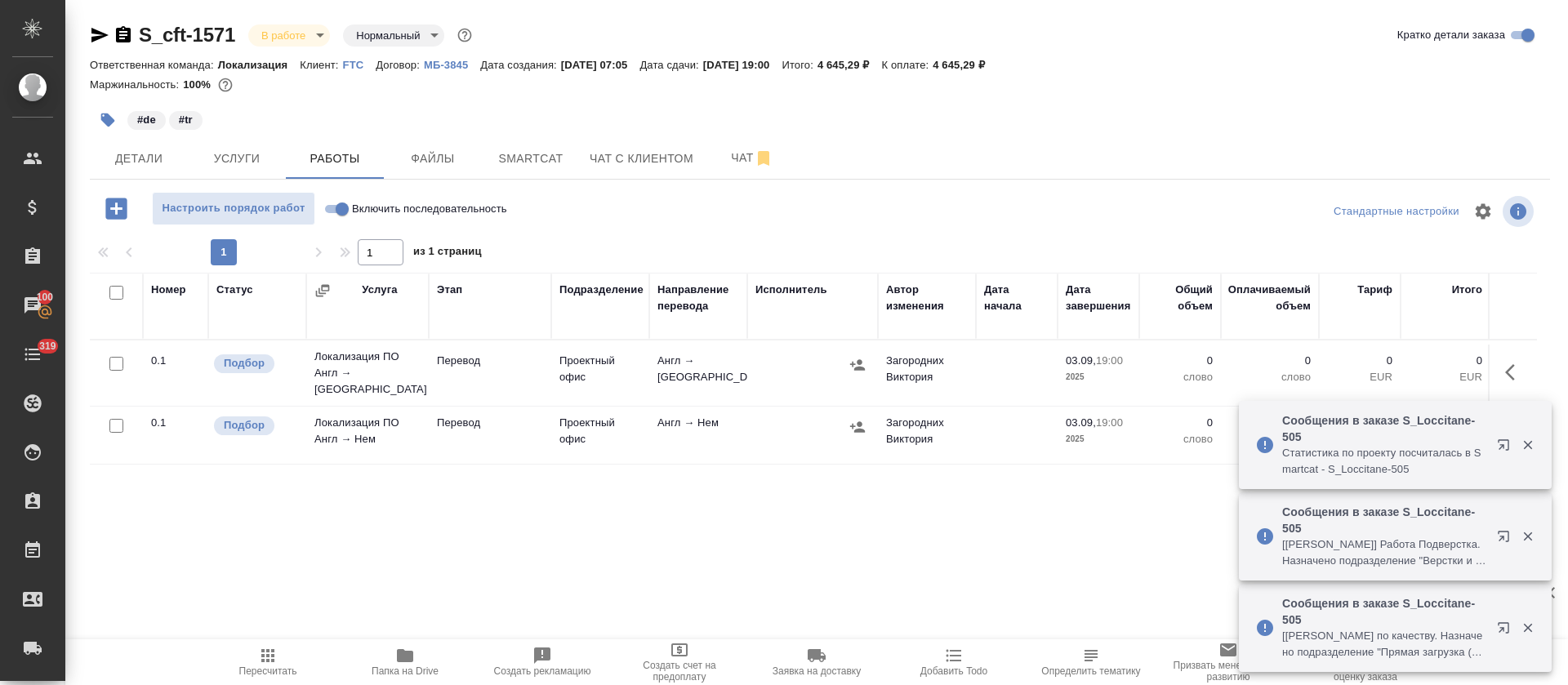
click at [342, 209] on input "Включить последовательность" at bounding box center [342, 209] width 59 height 20
checkbox input "true"
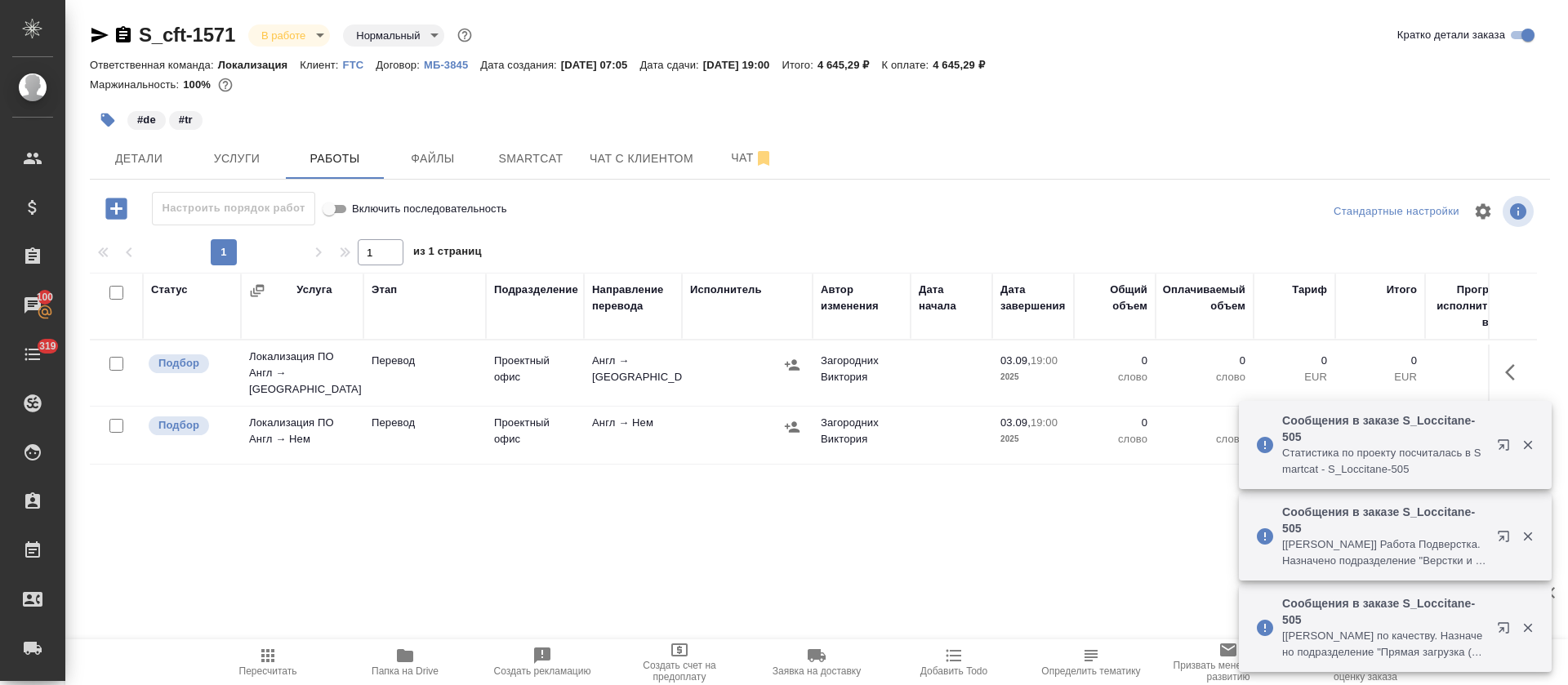
drag, startPoint x: 107, startPoint y: 288, endPoint x: 118, endPoint y: 299, distance: 15.6
click at [107, 290] on div at bounding box center [111, 294] width 28 height 23
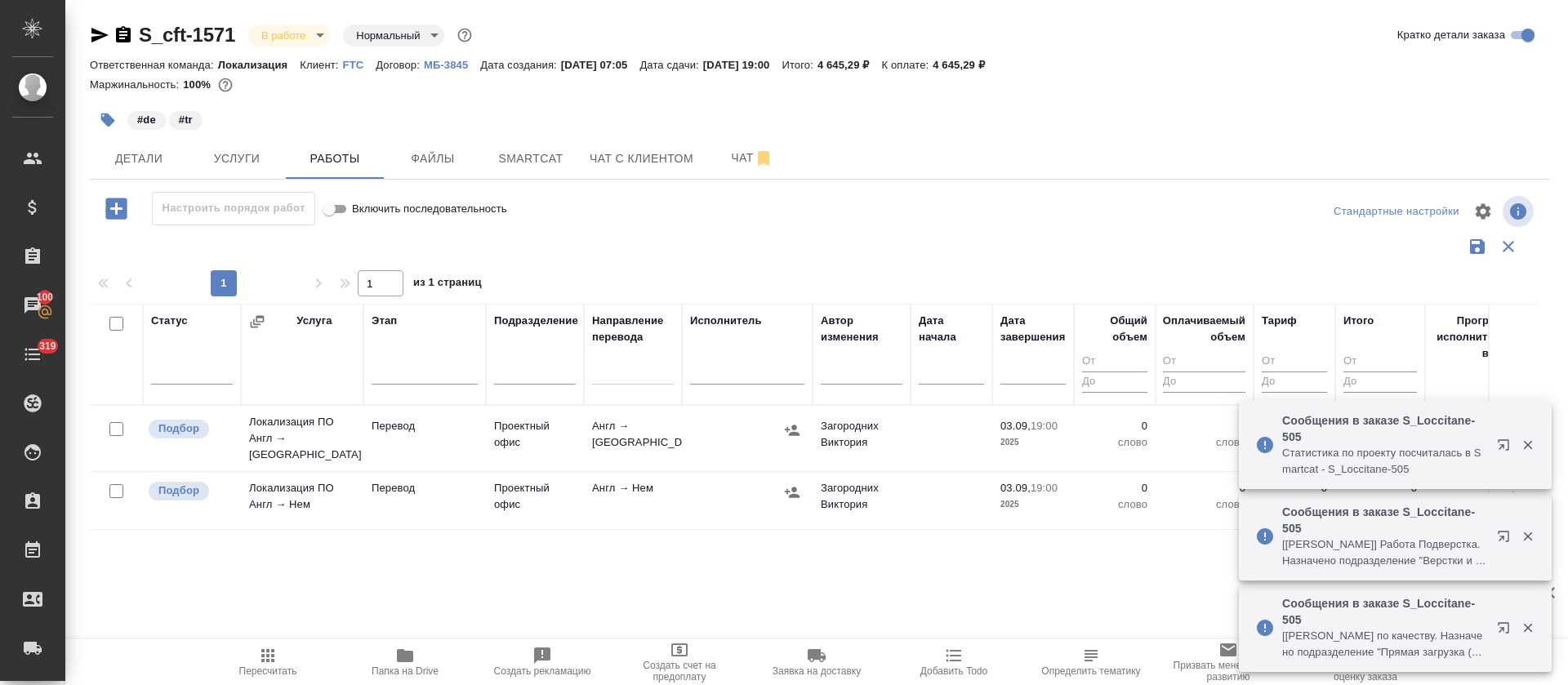
click at [117, 324] on input "checkbox" at bounding box center [116, 323] width 13 height 13
checkbox input "true"
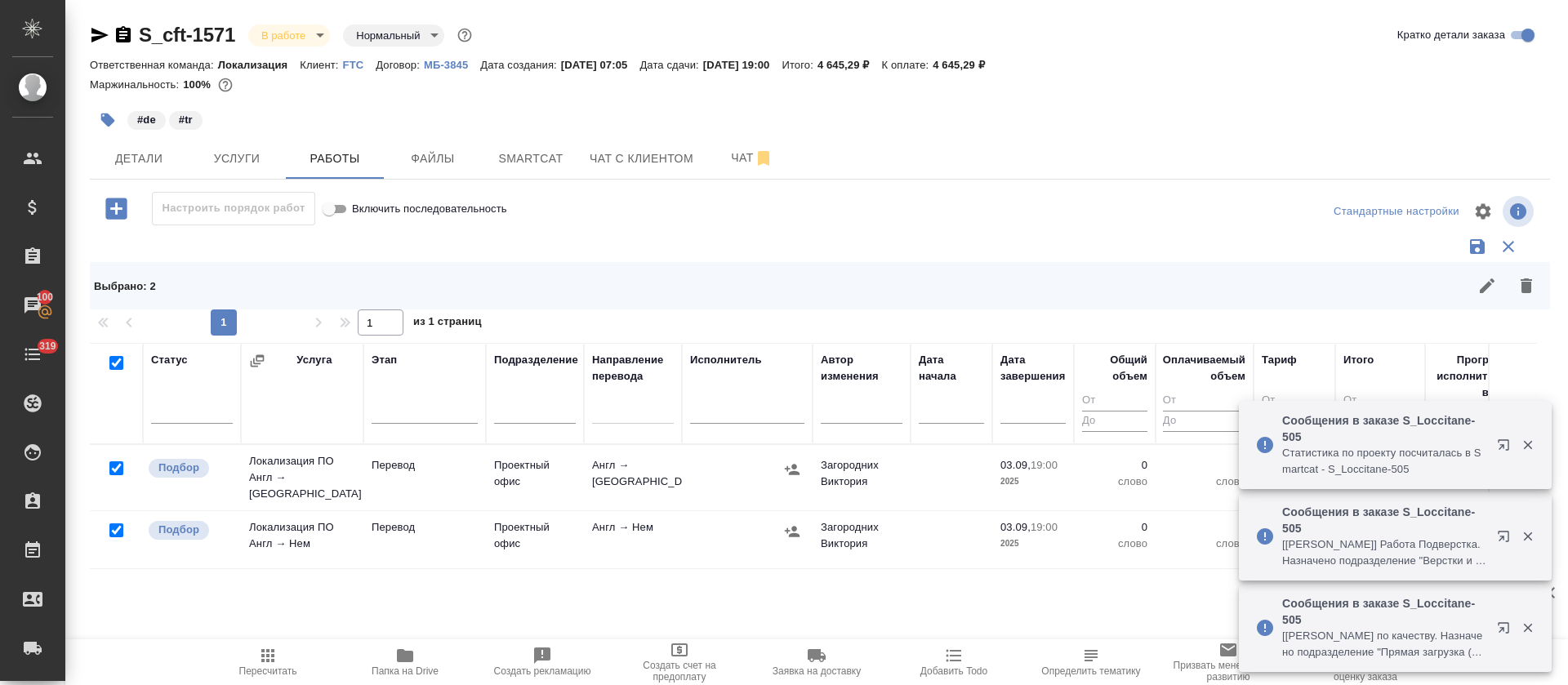
click at [1477, 292] on icon "button" at bounding box center [1487, 286] width 20 height 20
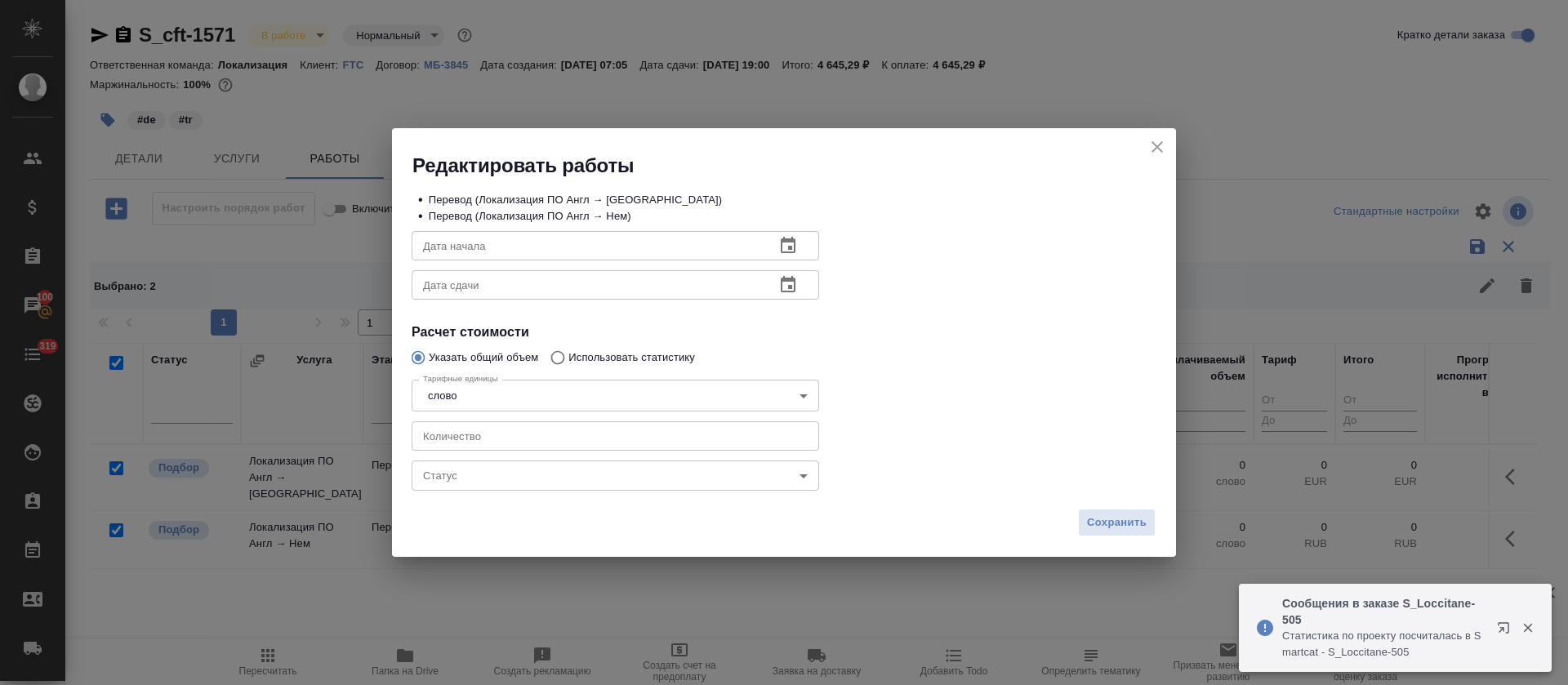
click at [458, 440] on input "number" at bounding box center [615, 435] width 407 height 30
type input "119"
click at [793, 245] on icon "button" at bounding box center [788, 244] width 14 height 16
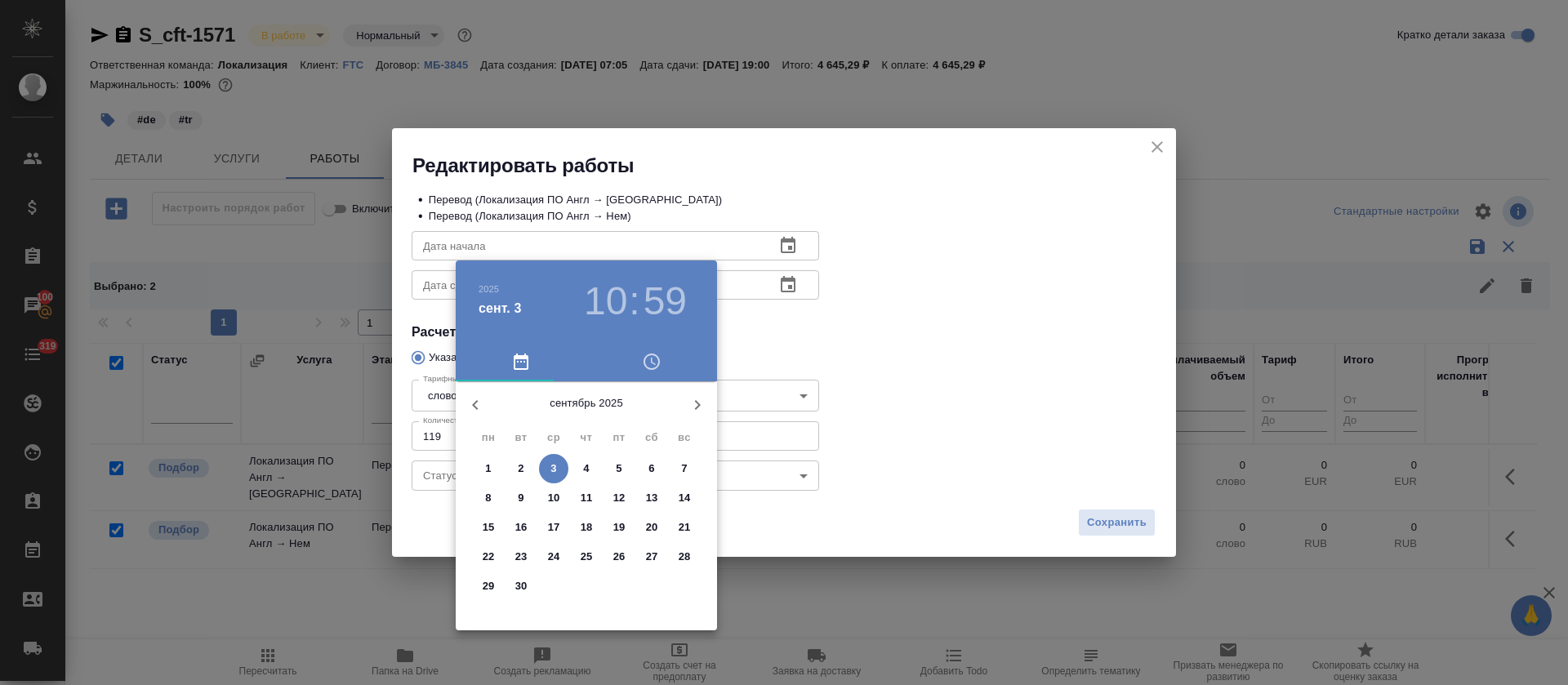
click at [557, 467] on span "3" at bounding box center [553, 468] width 30 height 16
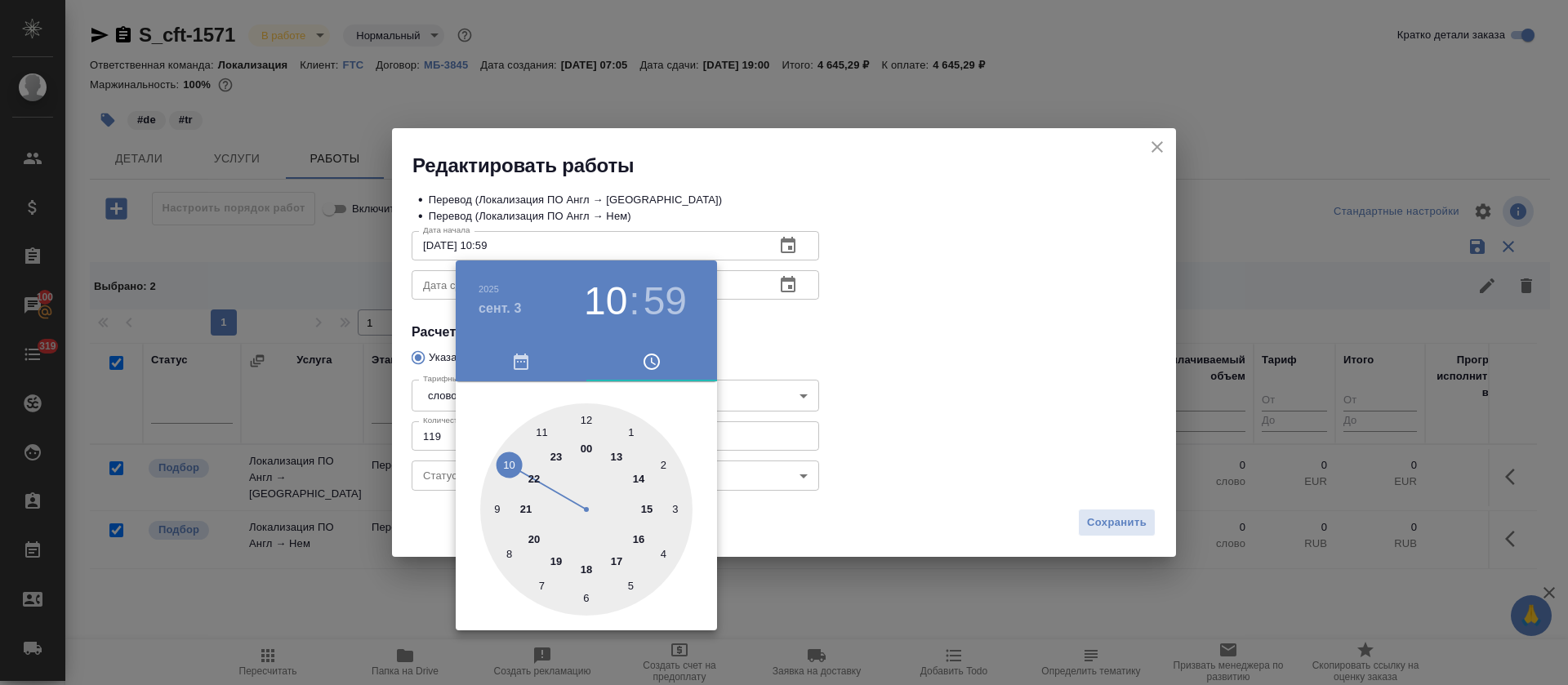
click at [544, 432] on div at bounding box center [586, 509] width 212 height 212
click at [588, 420] on div at bounding box center [586, 509] width 212 height 212
type input "03.09.2025 11:00"
click at [897, 317] on div at bounding box center [784, 342] width 1568 height 685
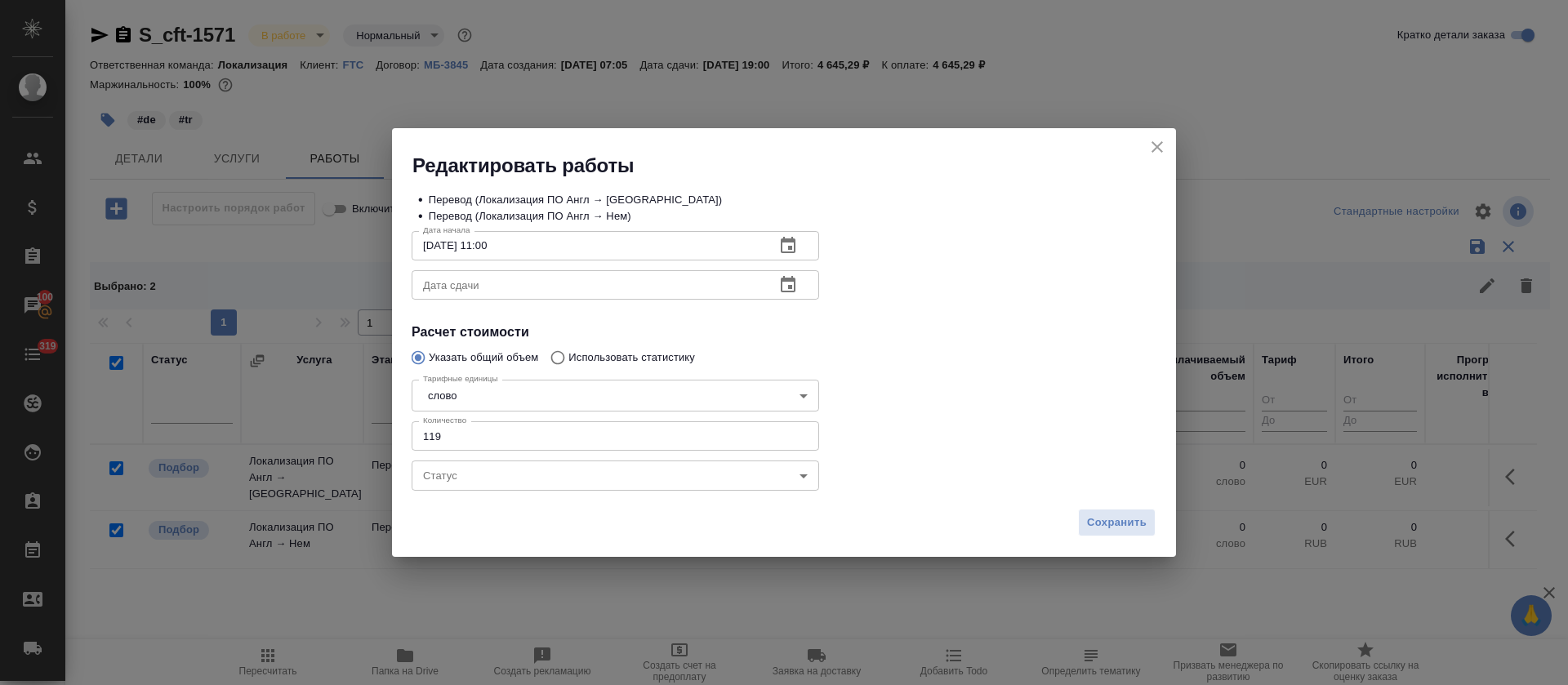
click at [792, 283] on icon "button" at bounding box center [788, 285] width 20 height 20
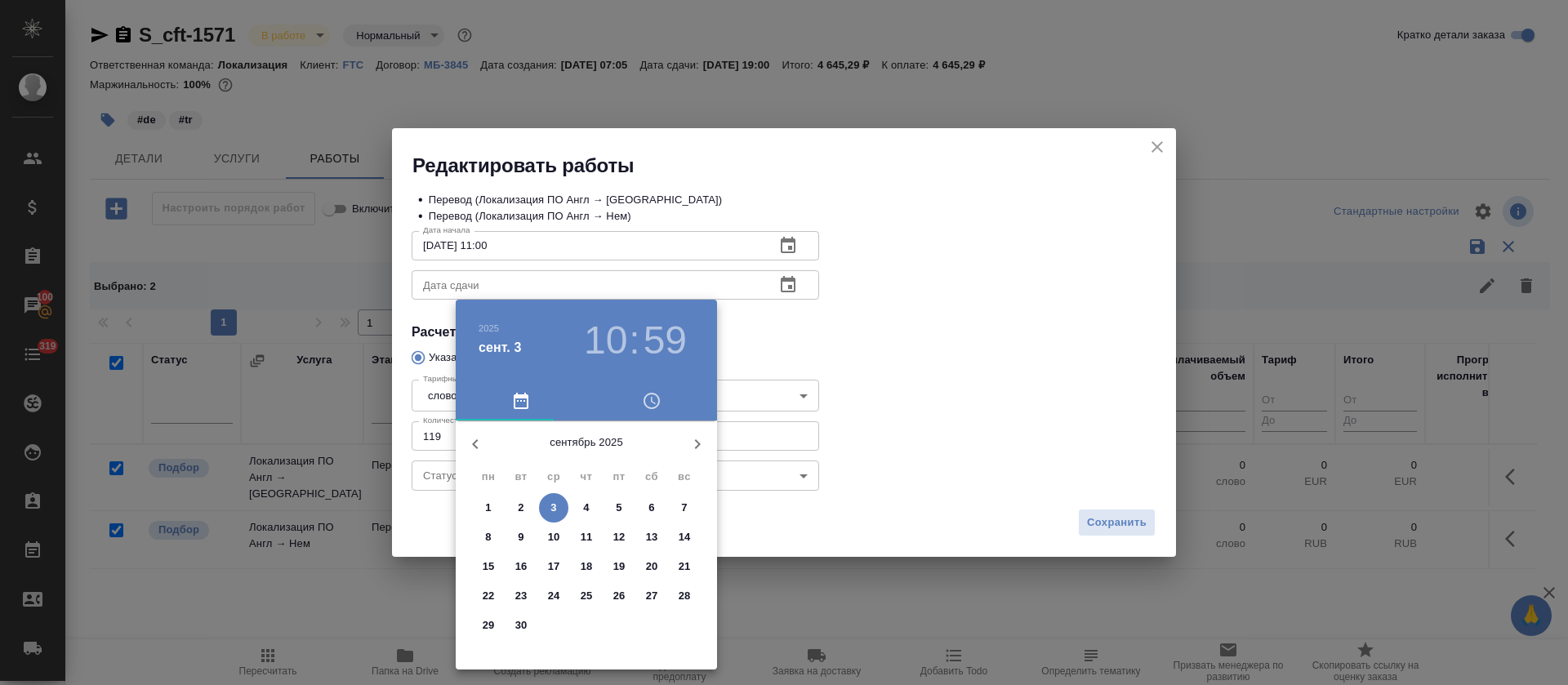
click at [551, 509] on p "3" at bounding box center [553, 508] width 5 height 16
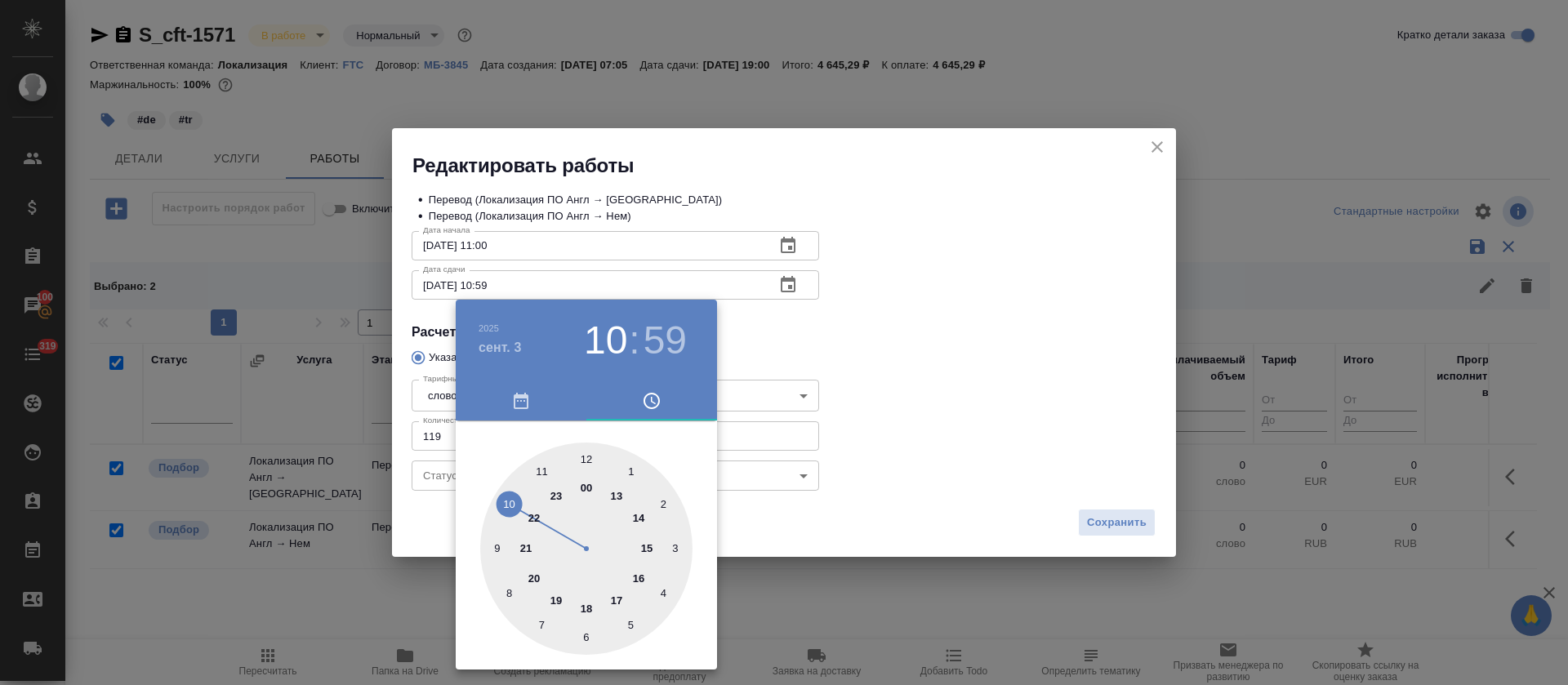
click at [643, 583] on div at bounding box center [586, 548] width 212 height 212
click at [589, 455] on div at bounding box center [586, 548] width 212 height 212
type input "03.09.2025 16:00"
click at [1110, 439] on div at bounding box center [784, 342] width 1568 height 685
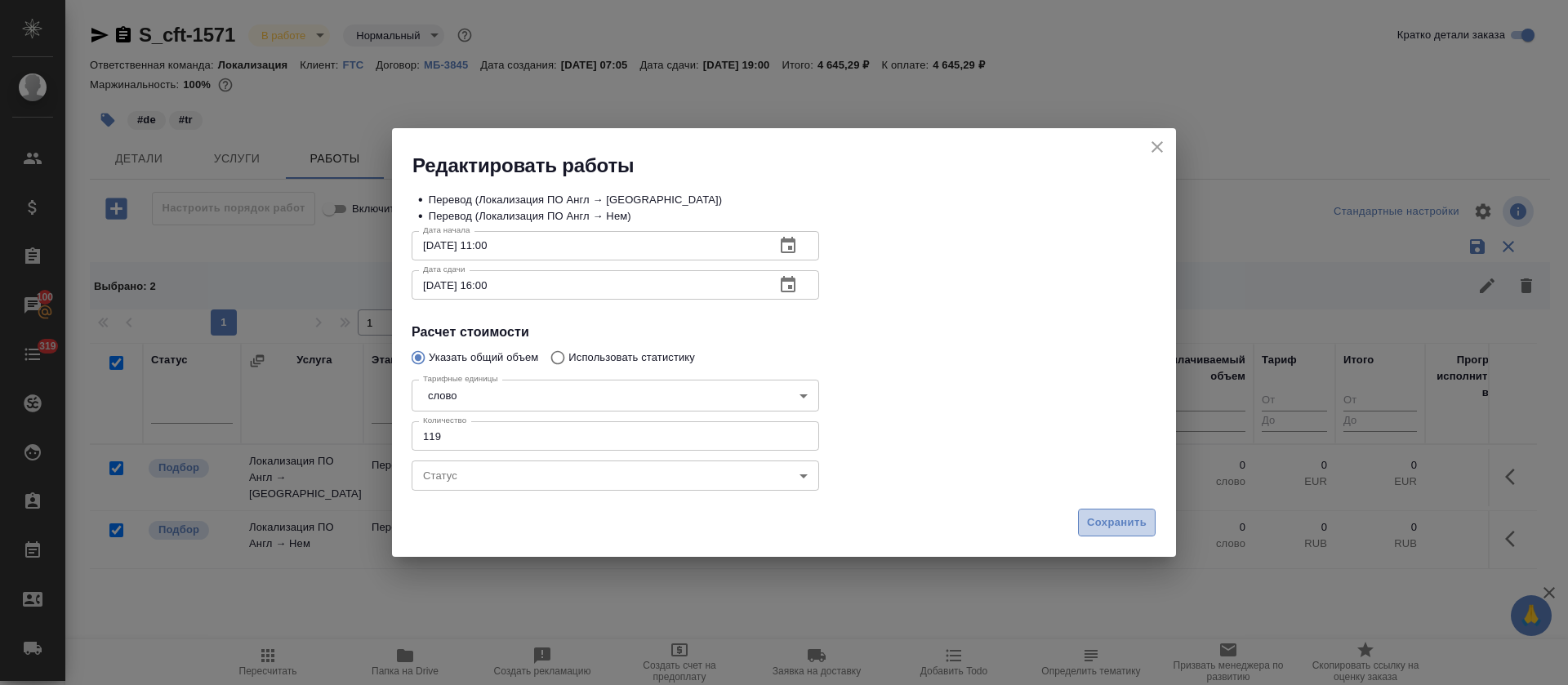
click at [1140, 522] on span "Сохранить" at bounding box center [1117, 522] width 60 height 19
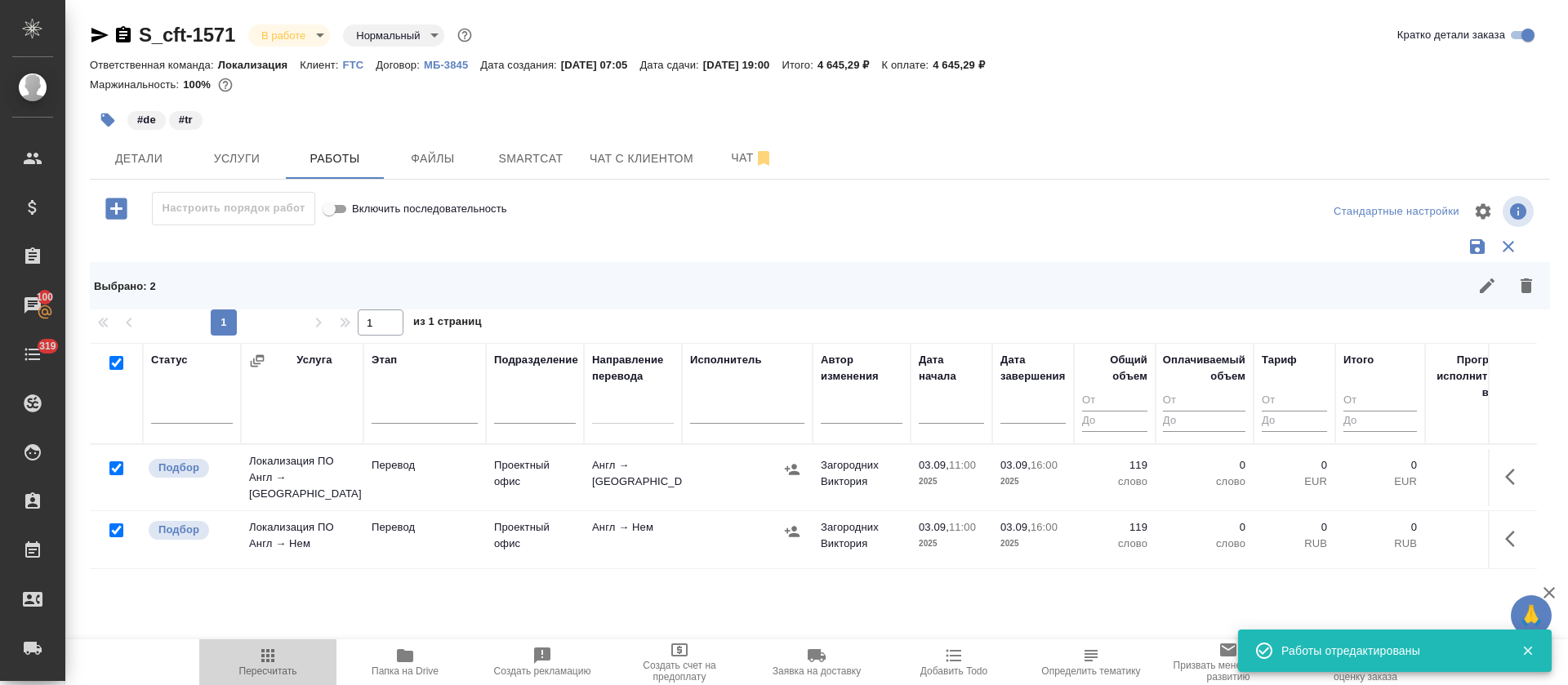
click at [277, 654] on icon "button" at bounding box center [268, 655] width 20 height 20
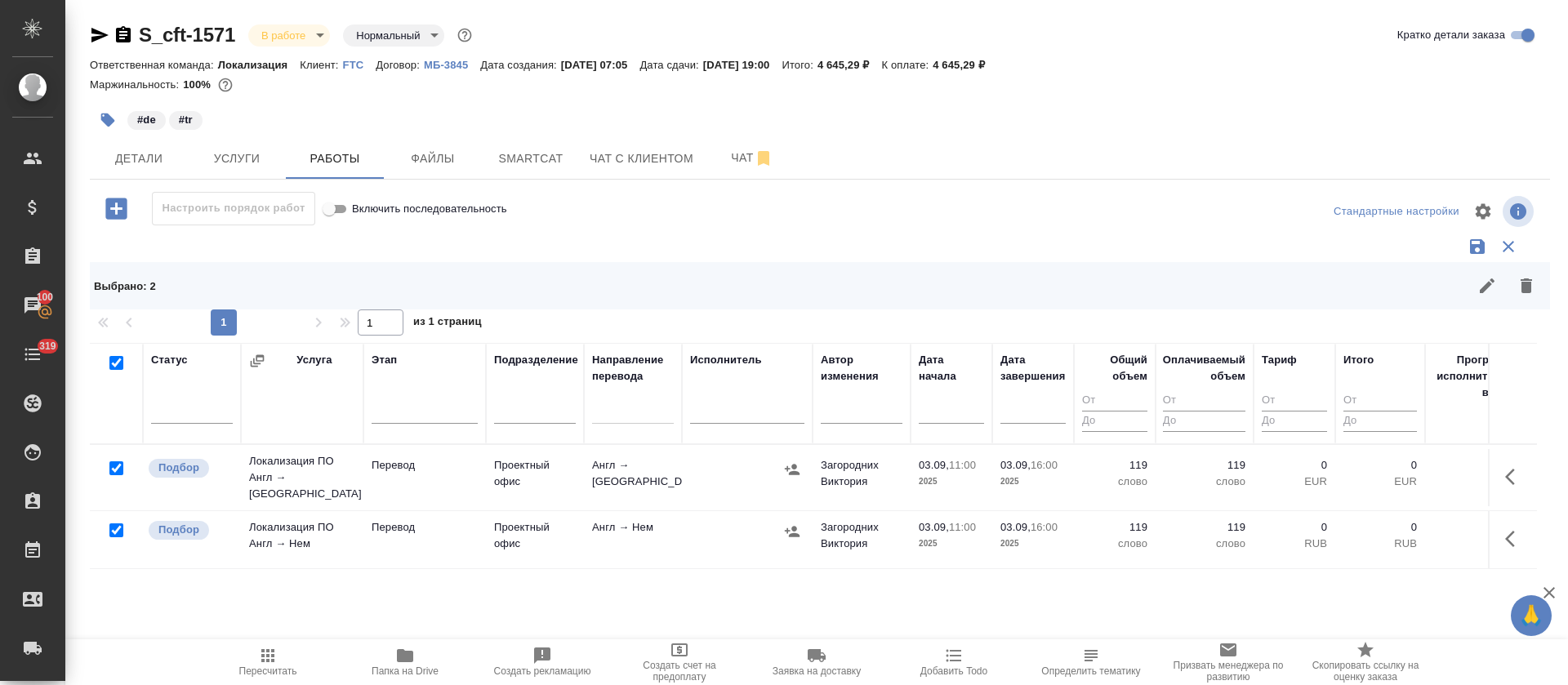
scroll to position [67, 0]
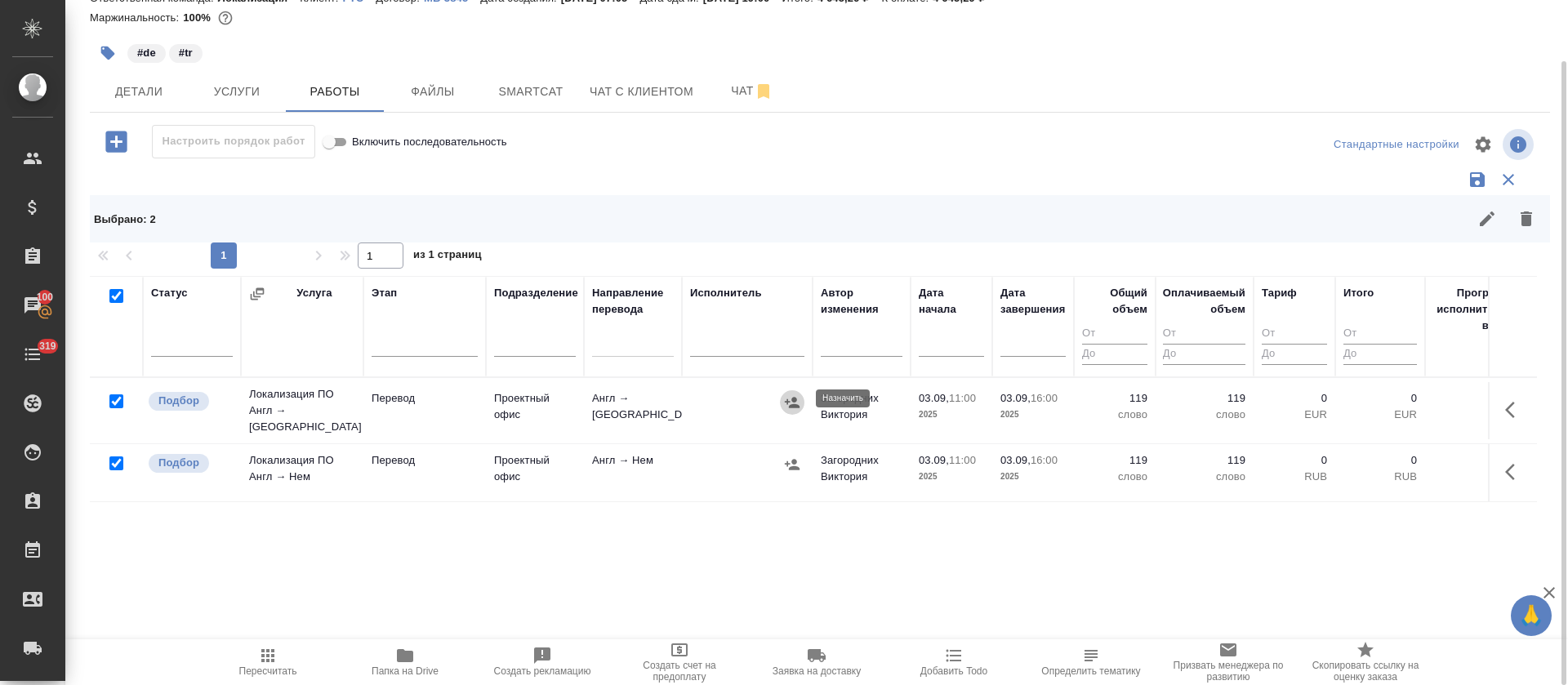
click at [797, 394] on icon "button" at bounding box center [792, 402] width 16 height 16
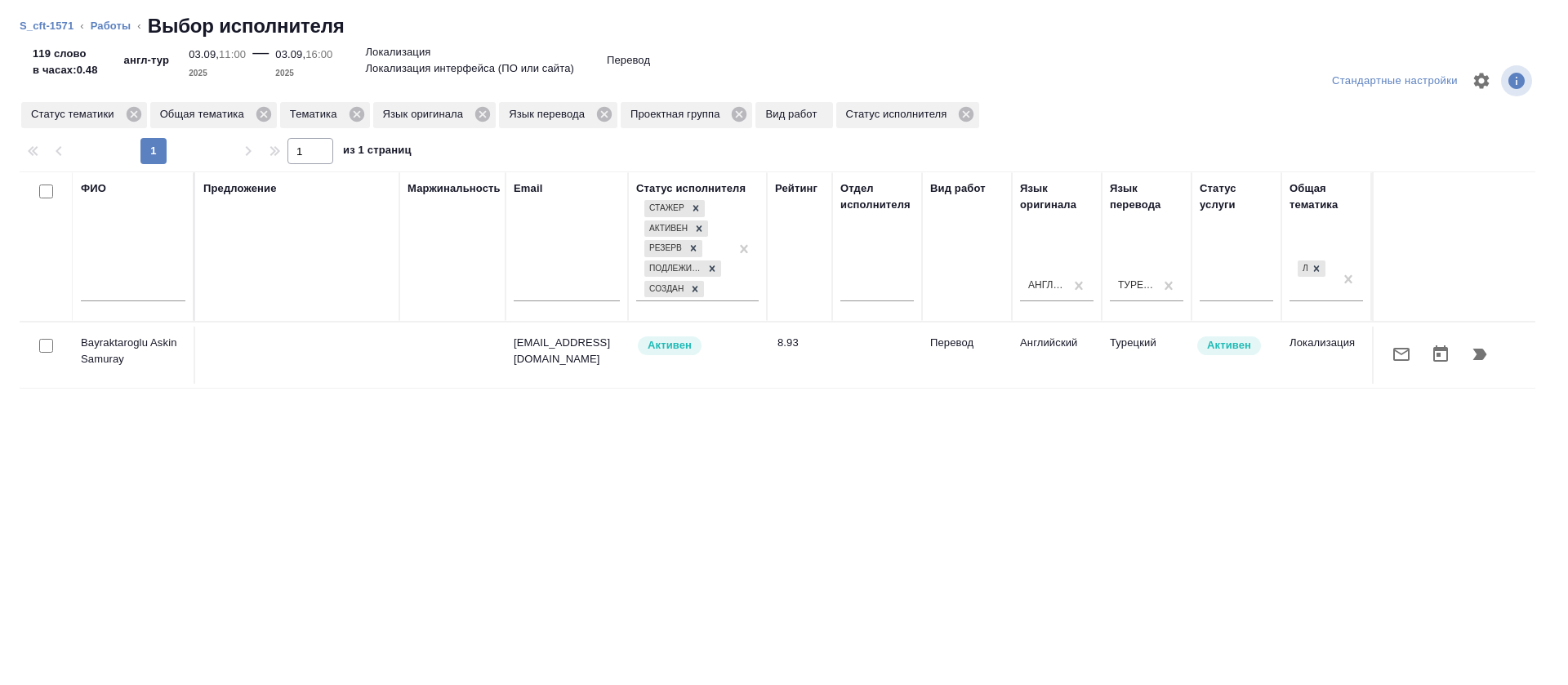
click at [1392, 347] on icon "button" at bounding box center [1401, 354] width 16 height 13
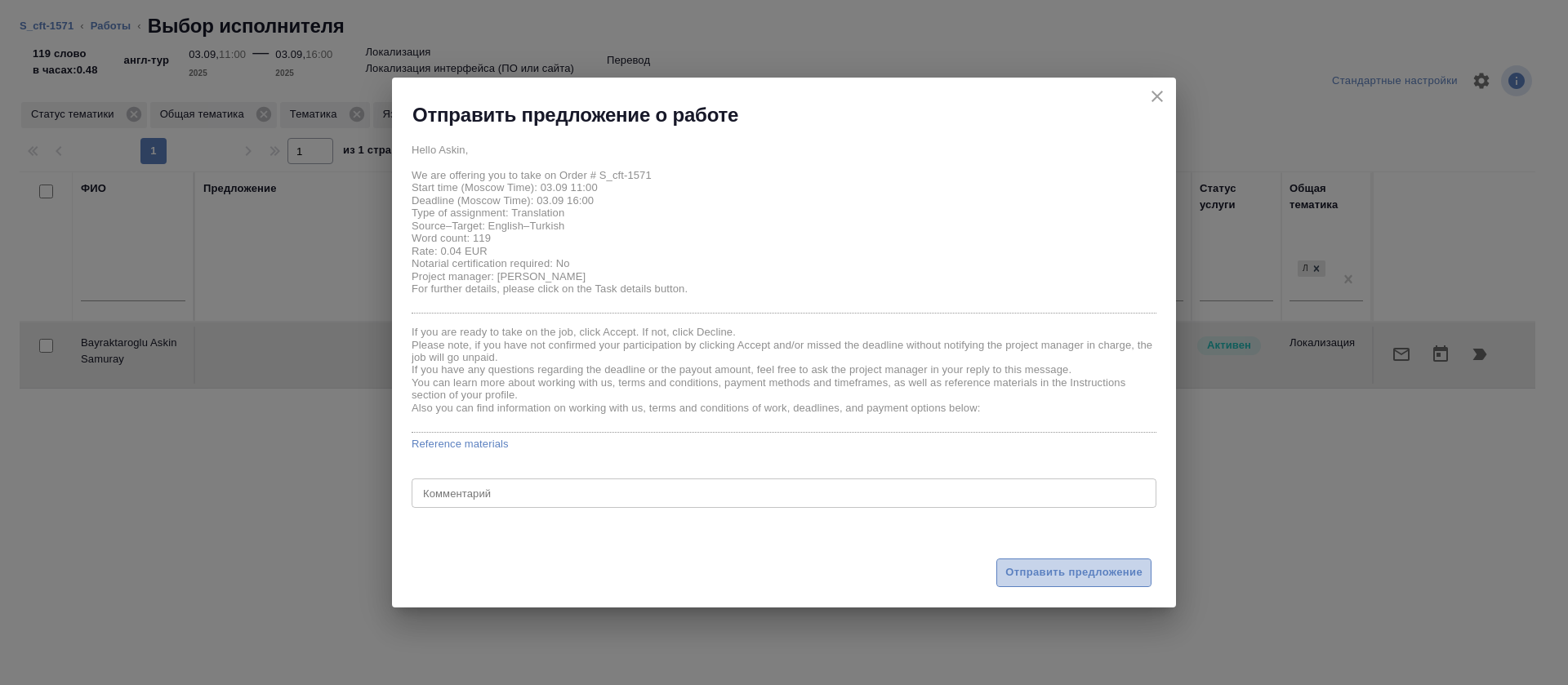
click at [1064, 561] on button "Отправить предложение" at bounding box center [1073, 573] width 155 height 29
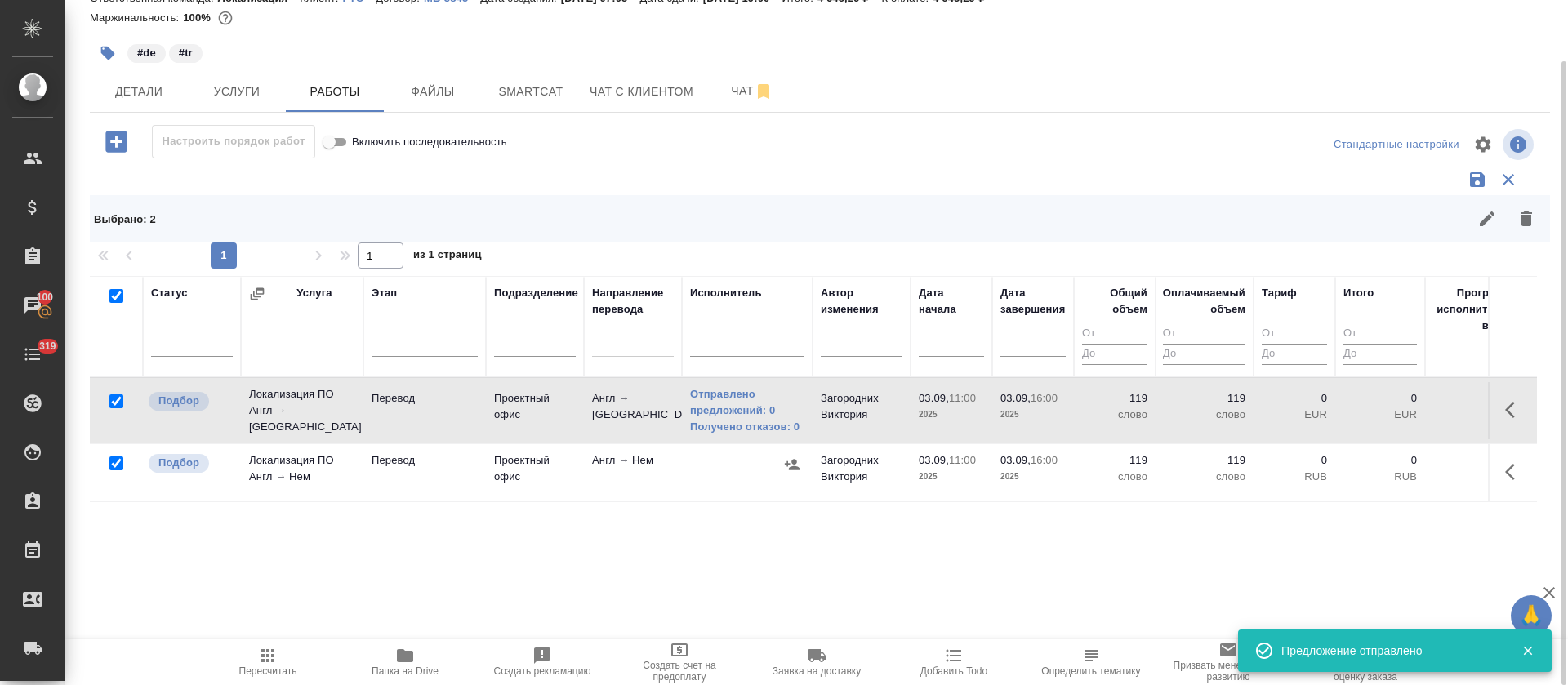
click at [793, 464] on icon "button" at bounding box center [792, 464] width 14 height 11
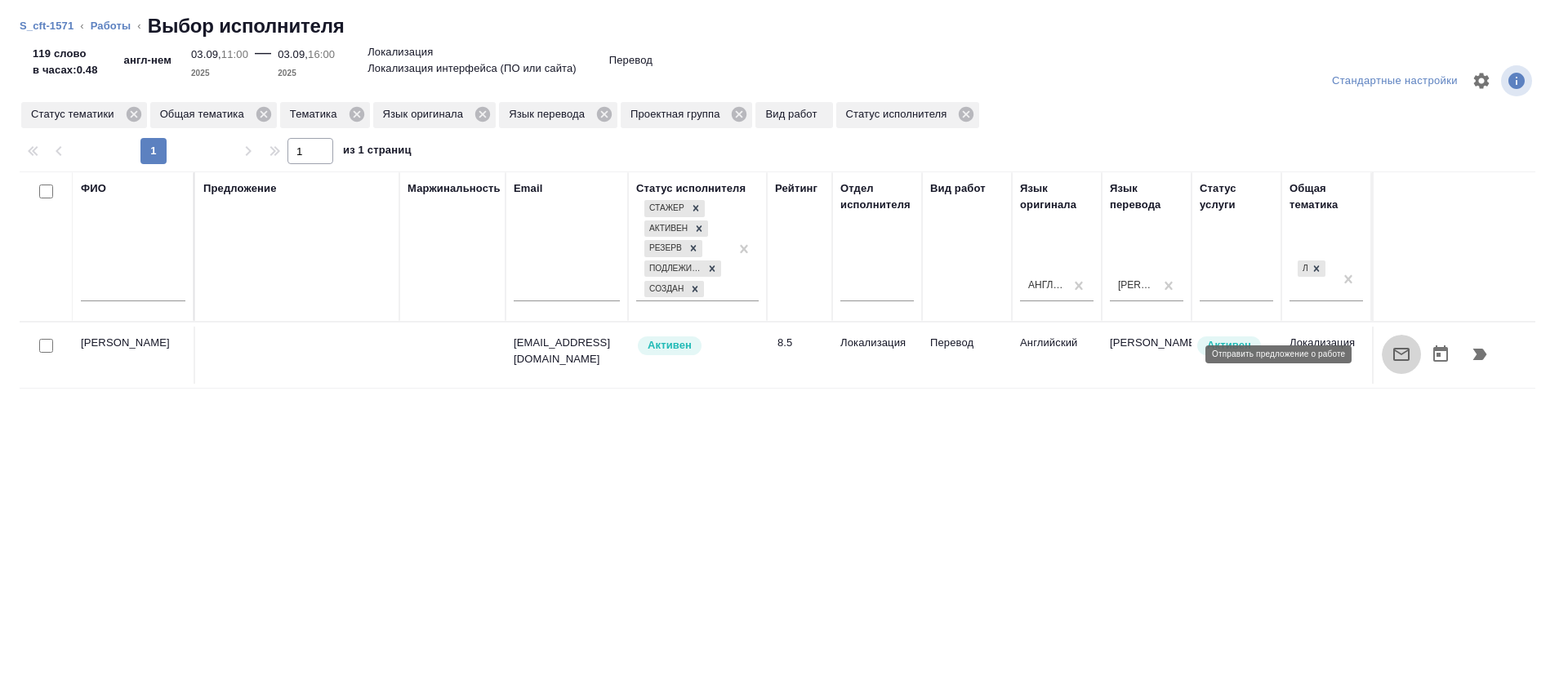
click at [1392, 364] on icon "button" at bounding box center [1401, 355] width 20 height 20
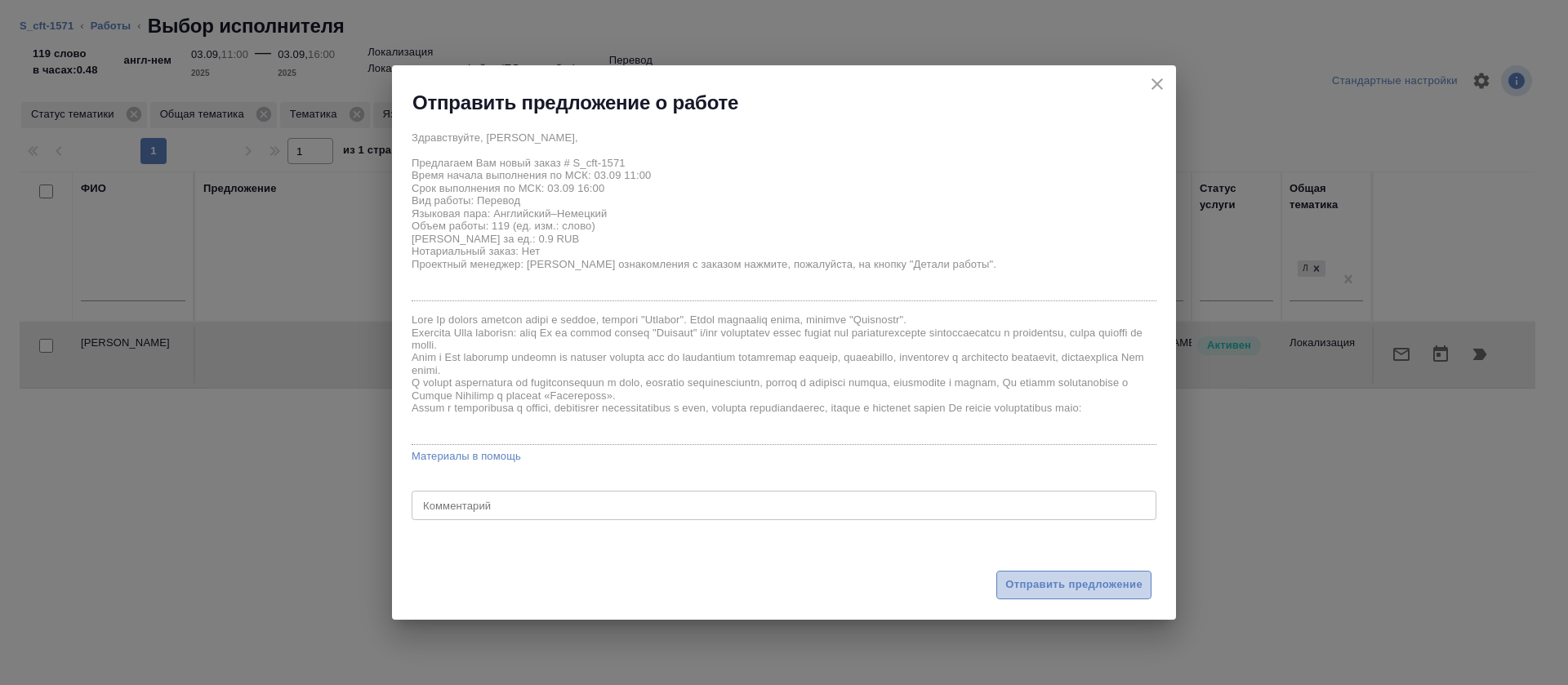
click at [1004, 579] on button "Отправить предложение" at bounding box center [1073, 585] width 155 height 29
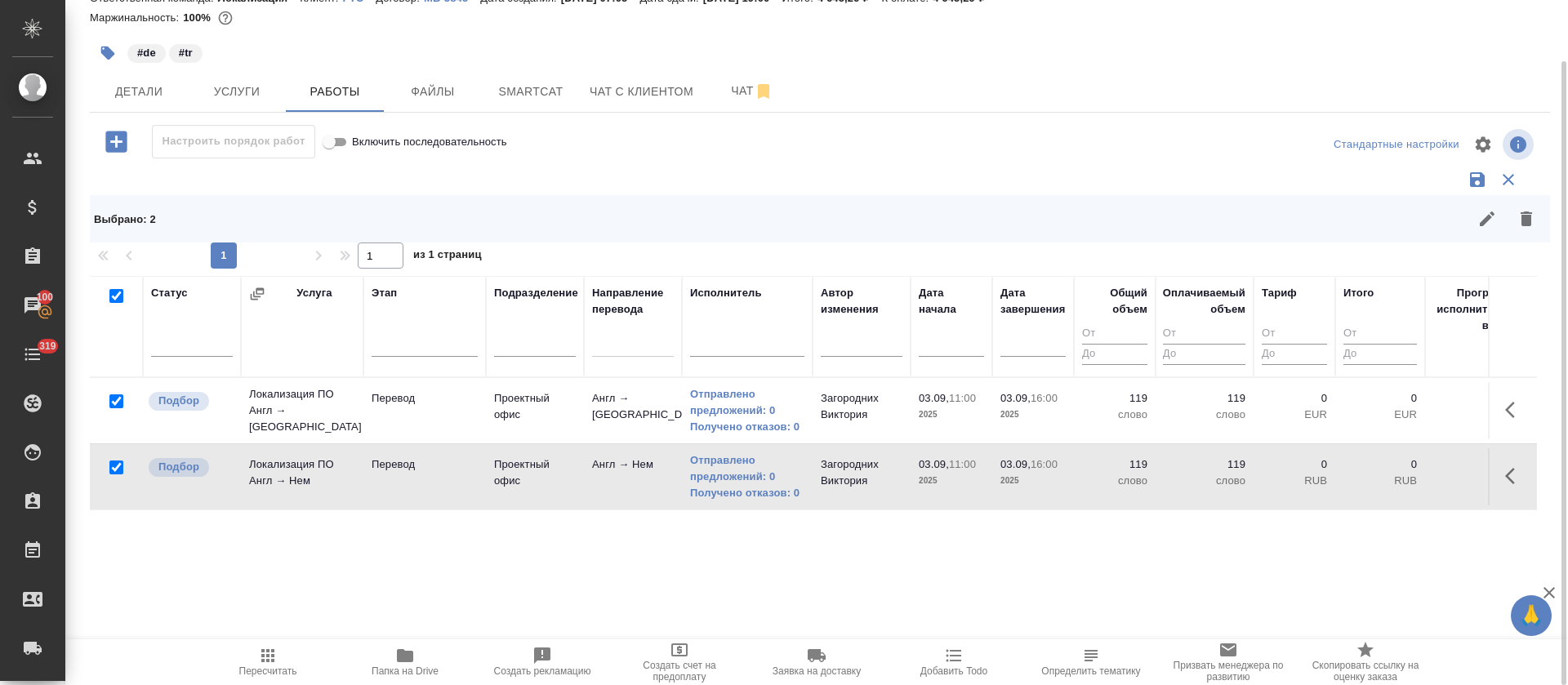
scroll to position [0, 0]
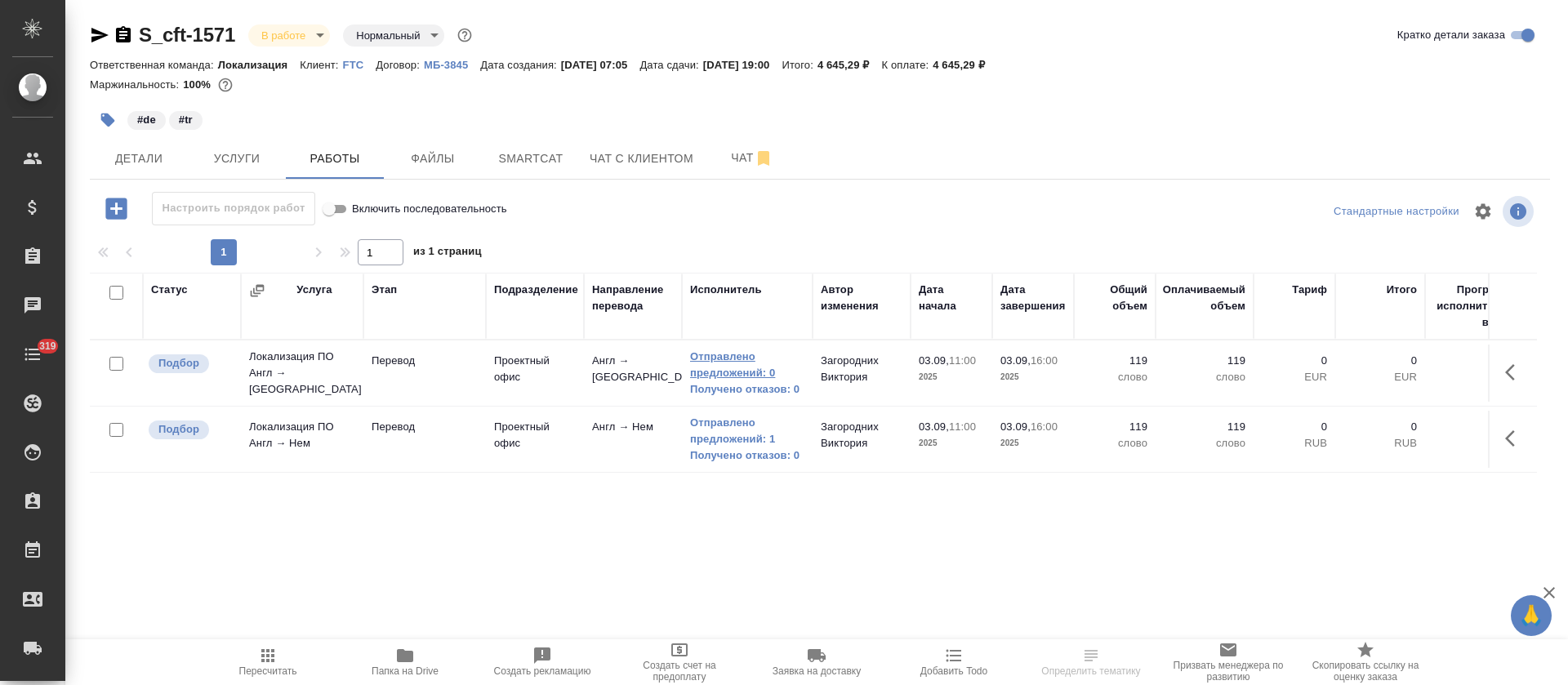
click at [745, 369] on link "Отправлено предложений: 0" at bounding box center [747, 364] width 115 height 32
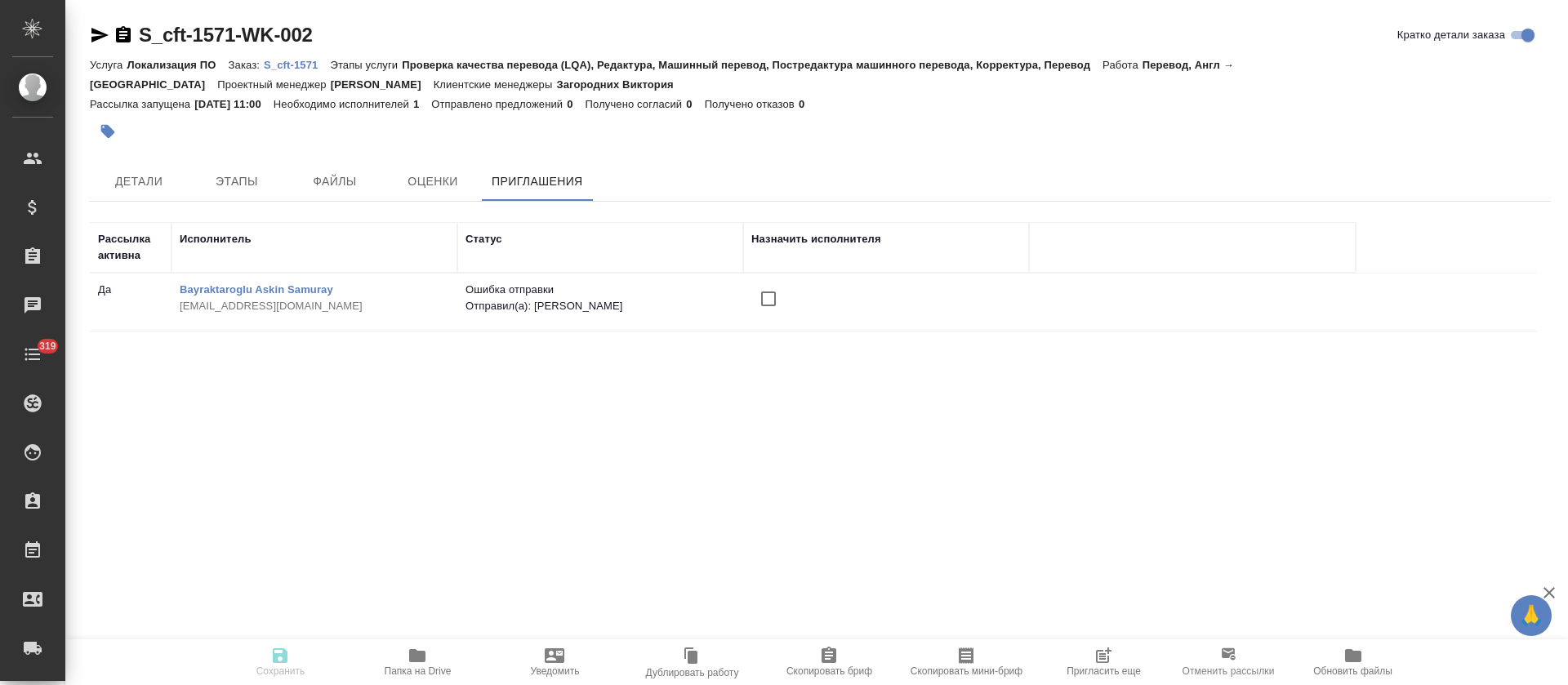
click at [1100, 653] on icon "button" at bounding box center [1105, 654] width 13 height 13
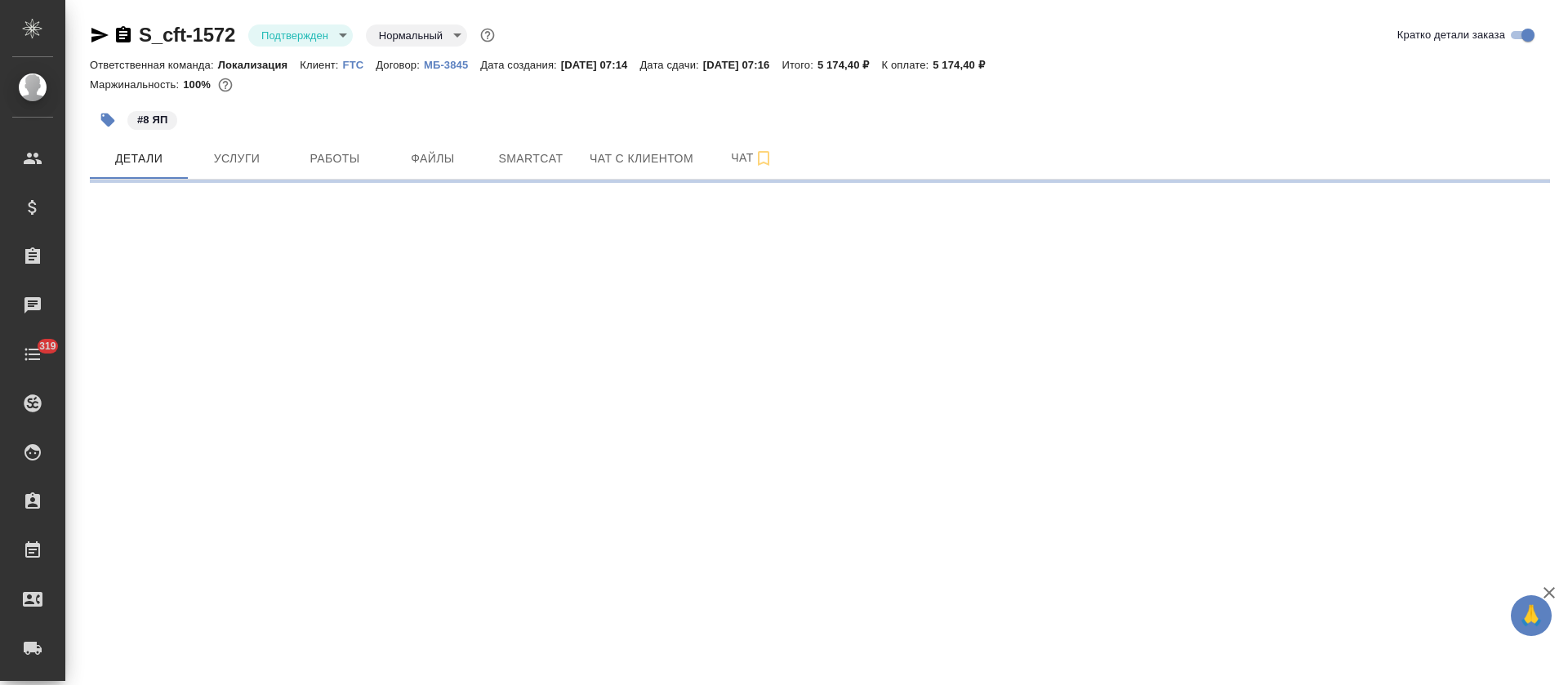
select select "RU"
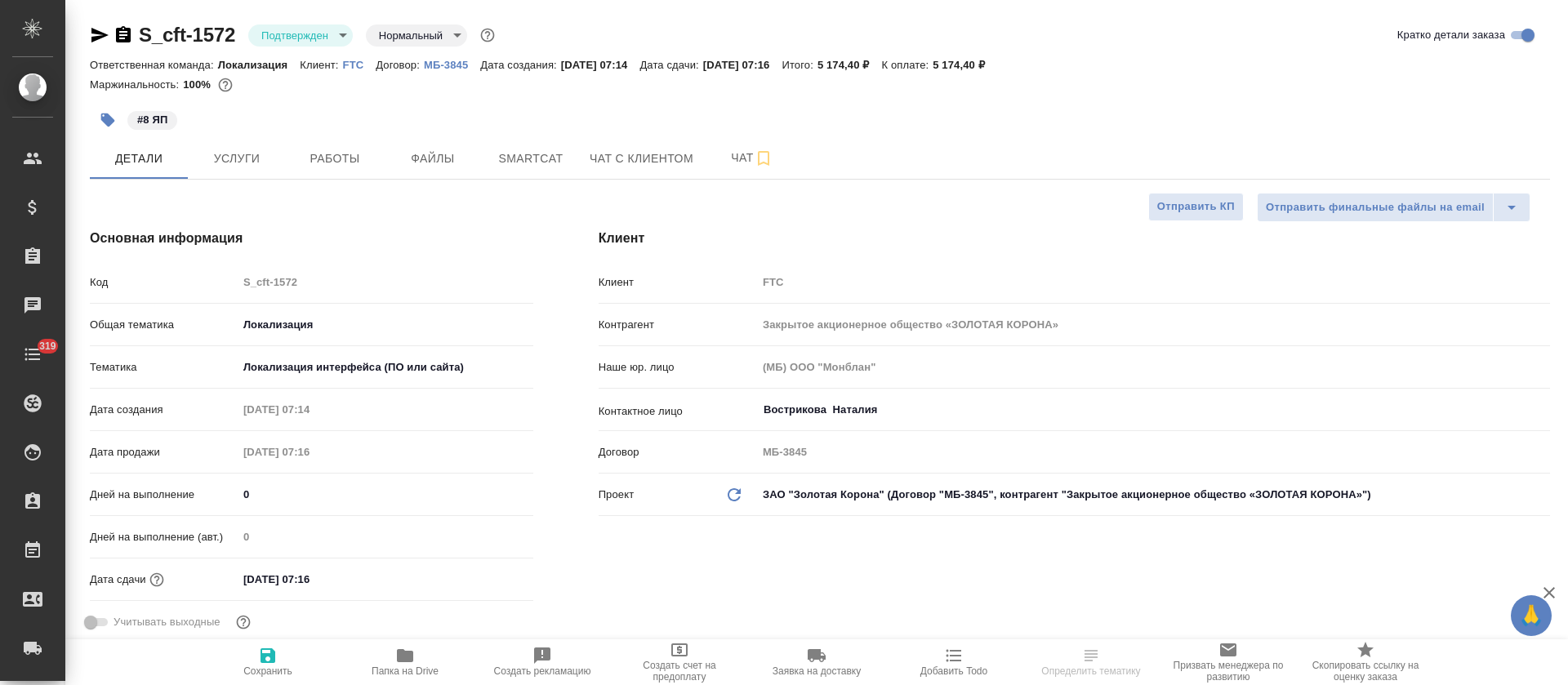
type textarea "x"
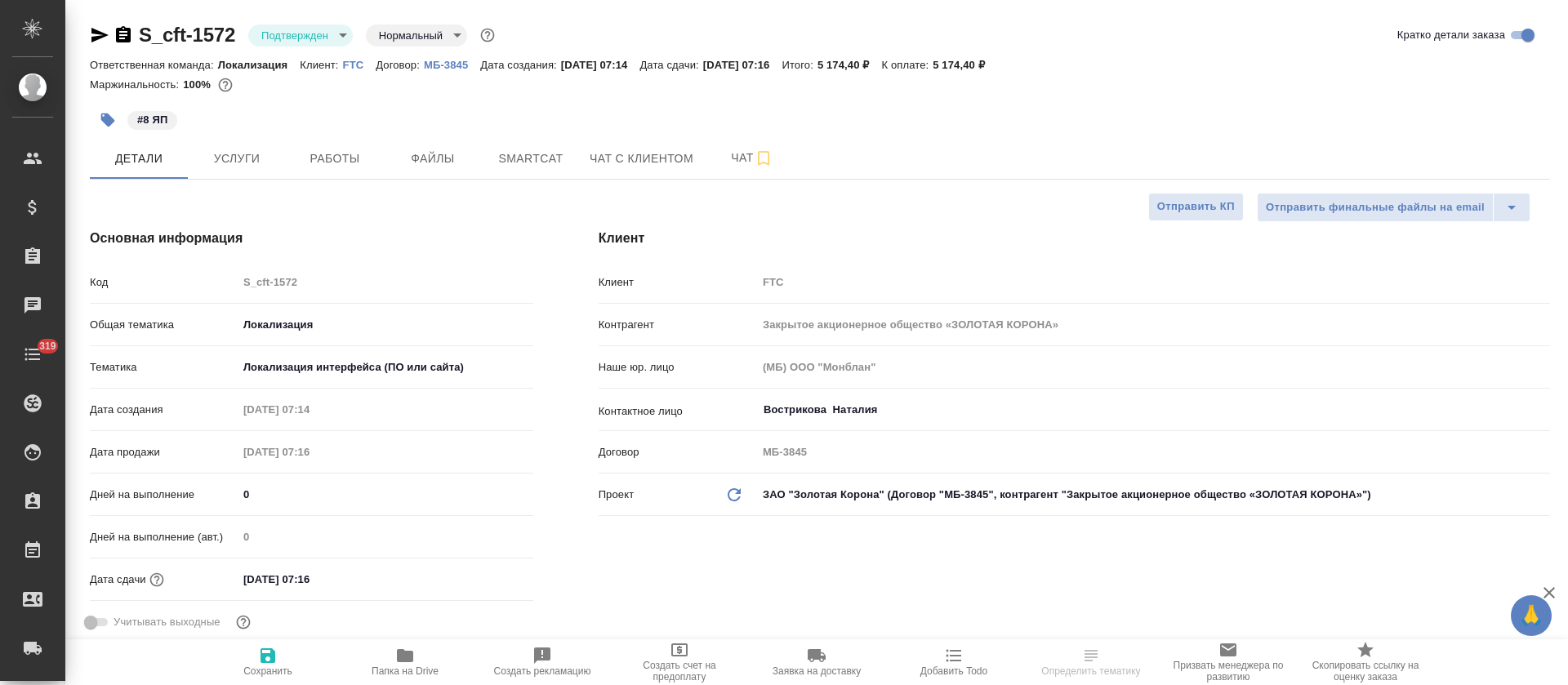
type textarea "x"
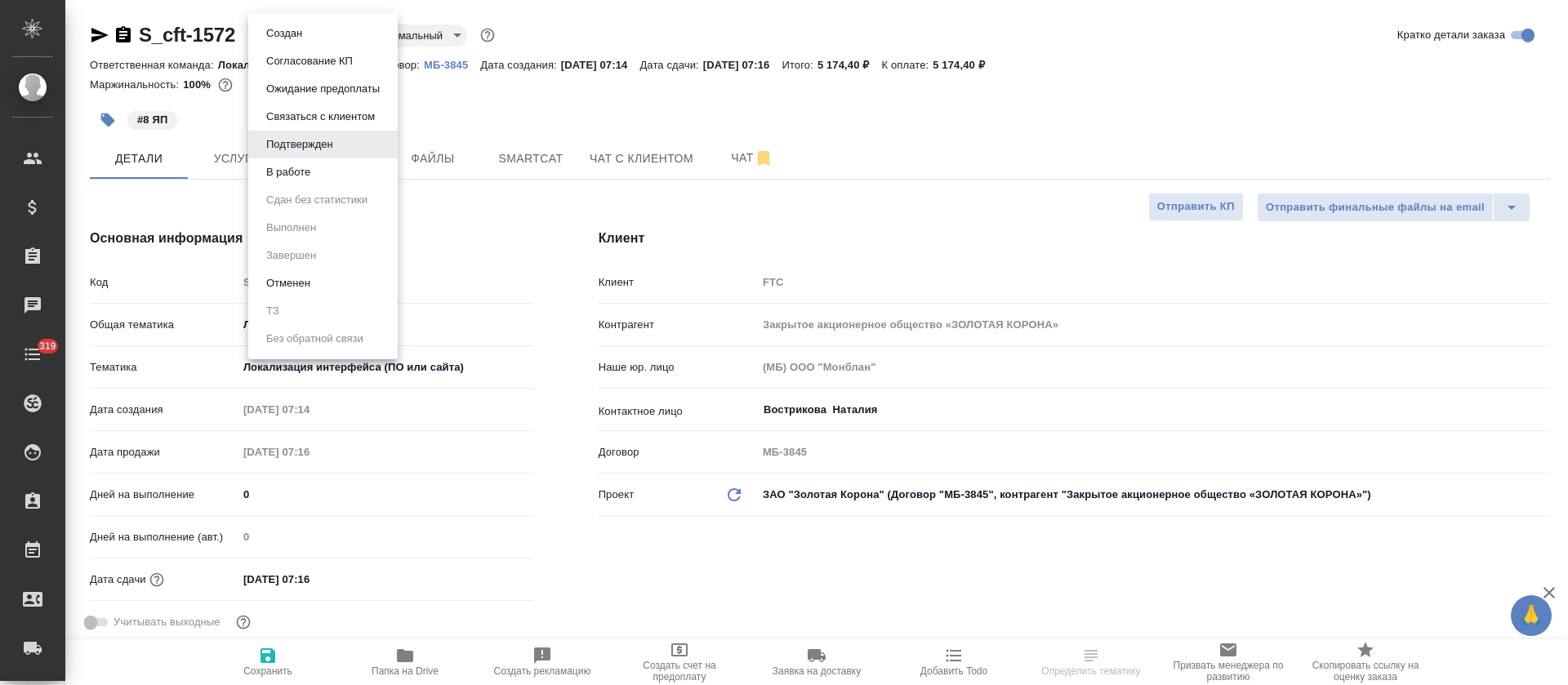
click at [338, 39] on body "🙏 .cls-1 fill:#fff; AWATERA [PERSON_NAME] Спецификации Заказы Чаты 319 Todo Про…" at bounding box center [784, 342] width 1568 height 685
click at [332, 162] on li "В работе" at bounding box center [322, 172] width 150 height 28
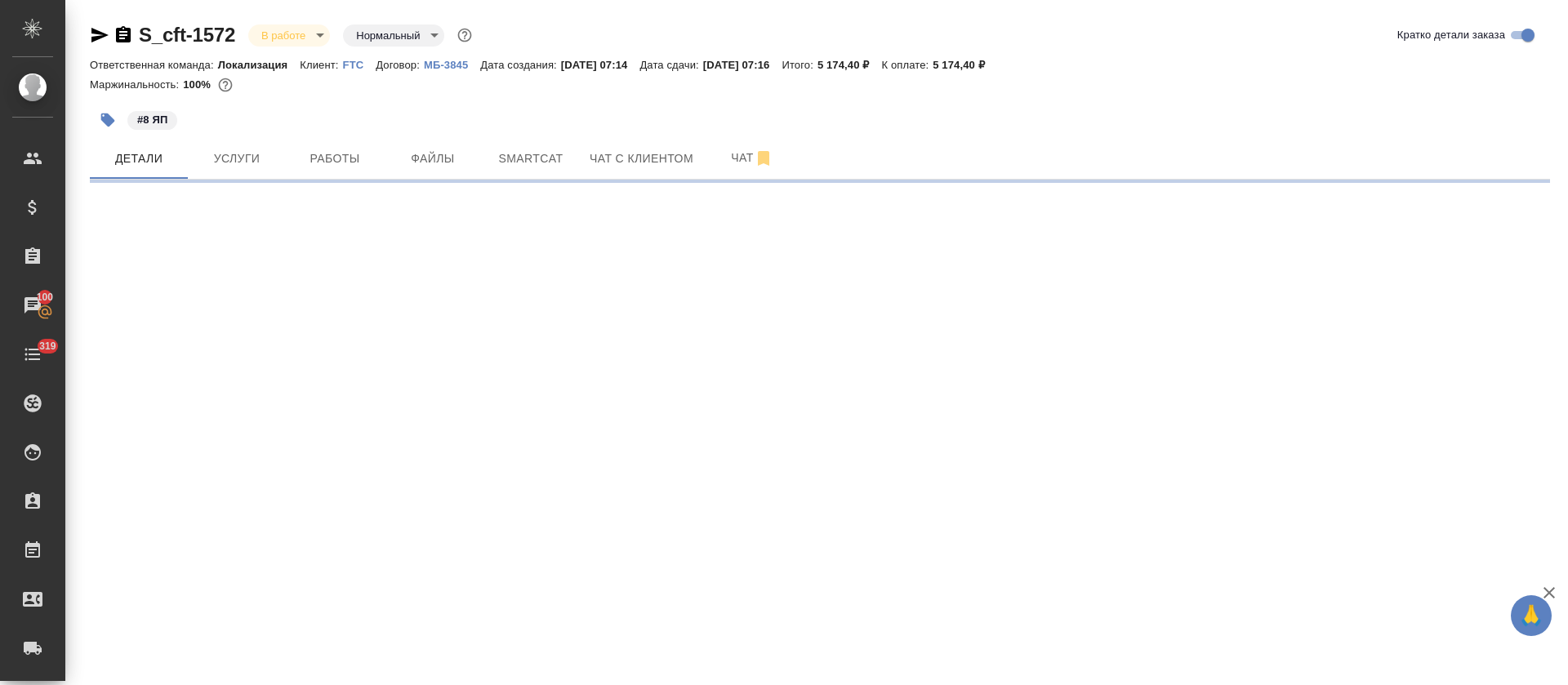
select select "RU"
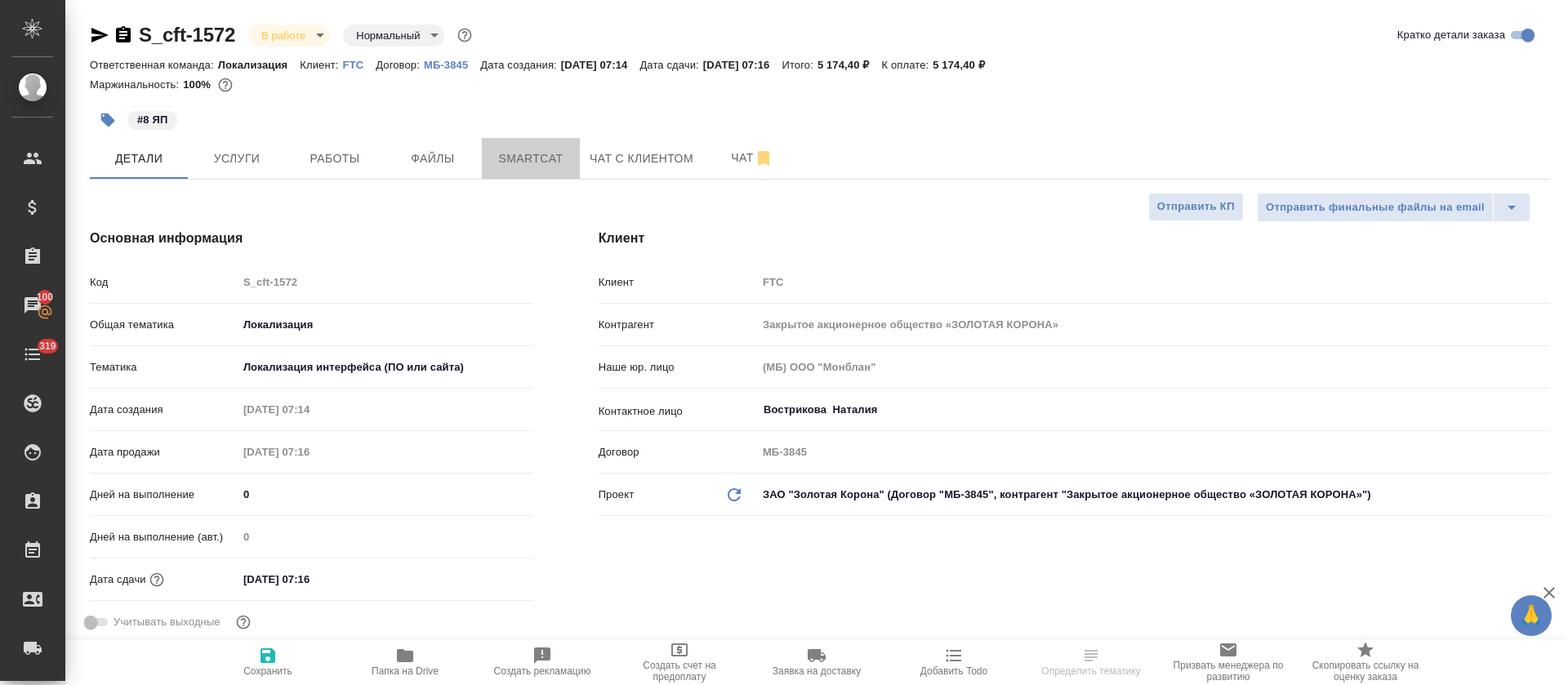
click at [550, 159] on span "Smartcat" at bounding box center [531, 158] width 79 height 21
type textarea "x"
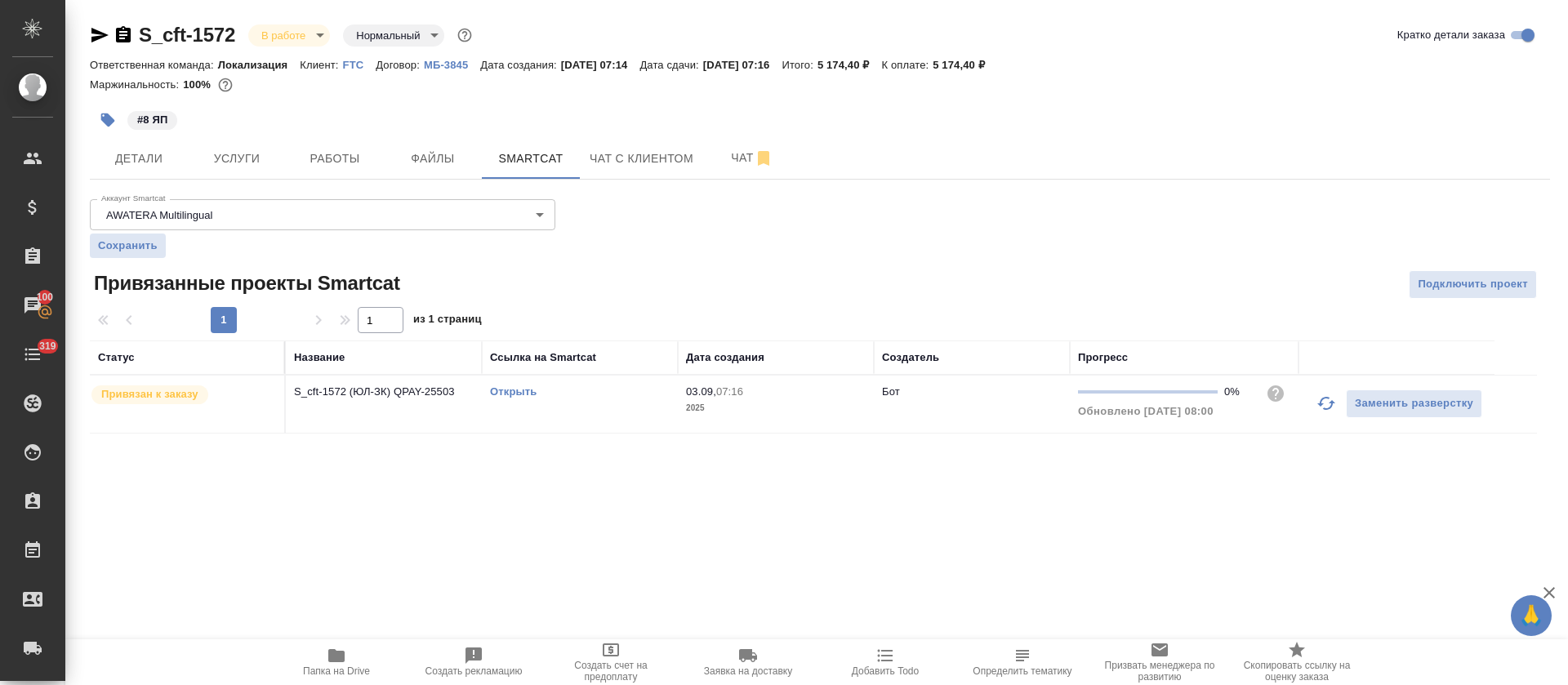
click at [506, 388] on link "Открыть" at bounding box center [513, 391] width 47 height 13
click at [333, 158] on span "Работы" at bounding box center [335, 158] width 79 height 21
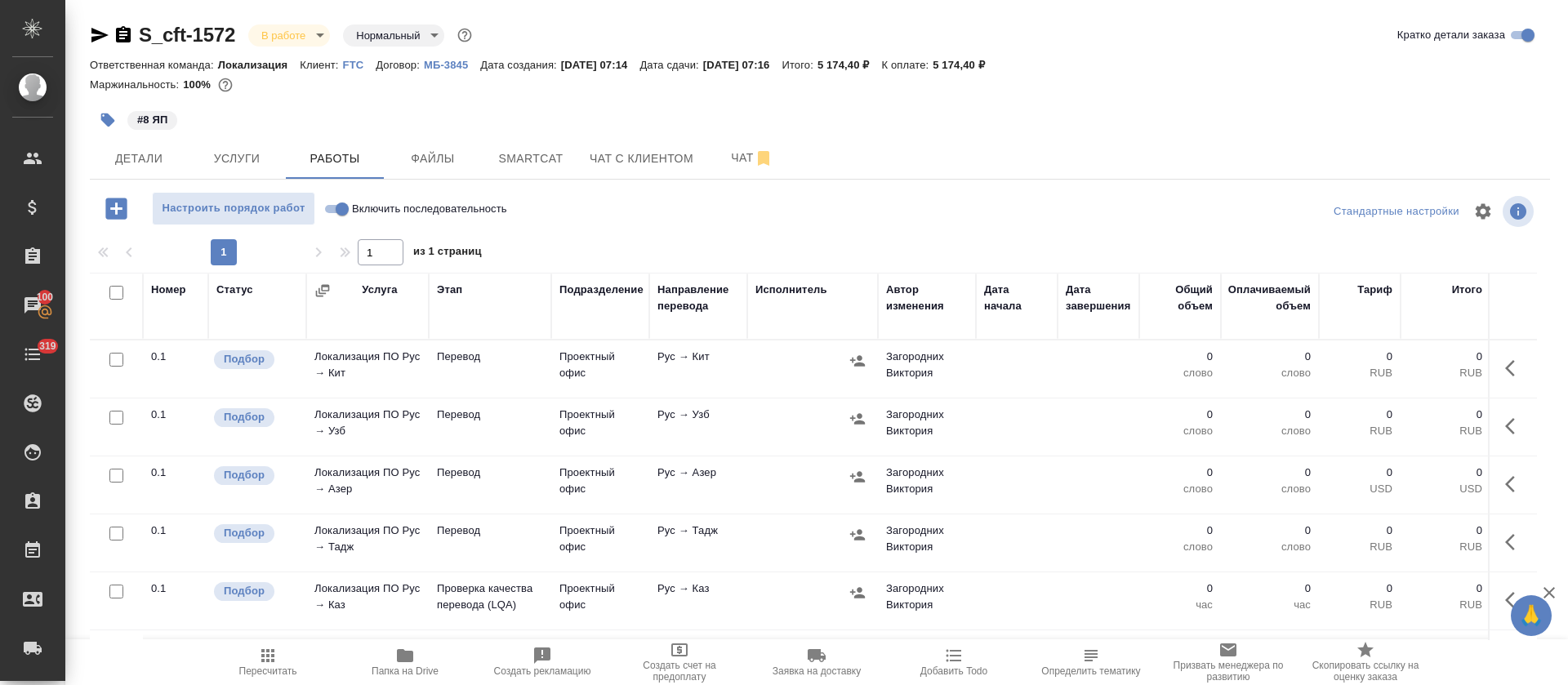
click at [338, 203] on input "Включить последовательность" at bounding box center [342, 209] width 59 height 20
checkbox input "true"
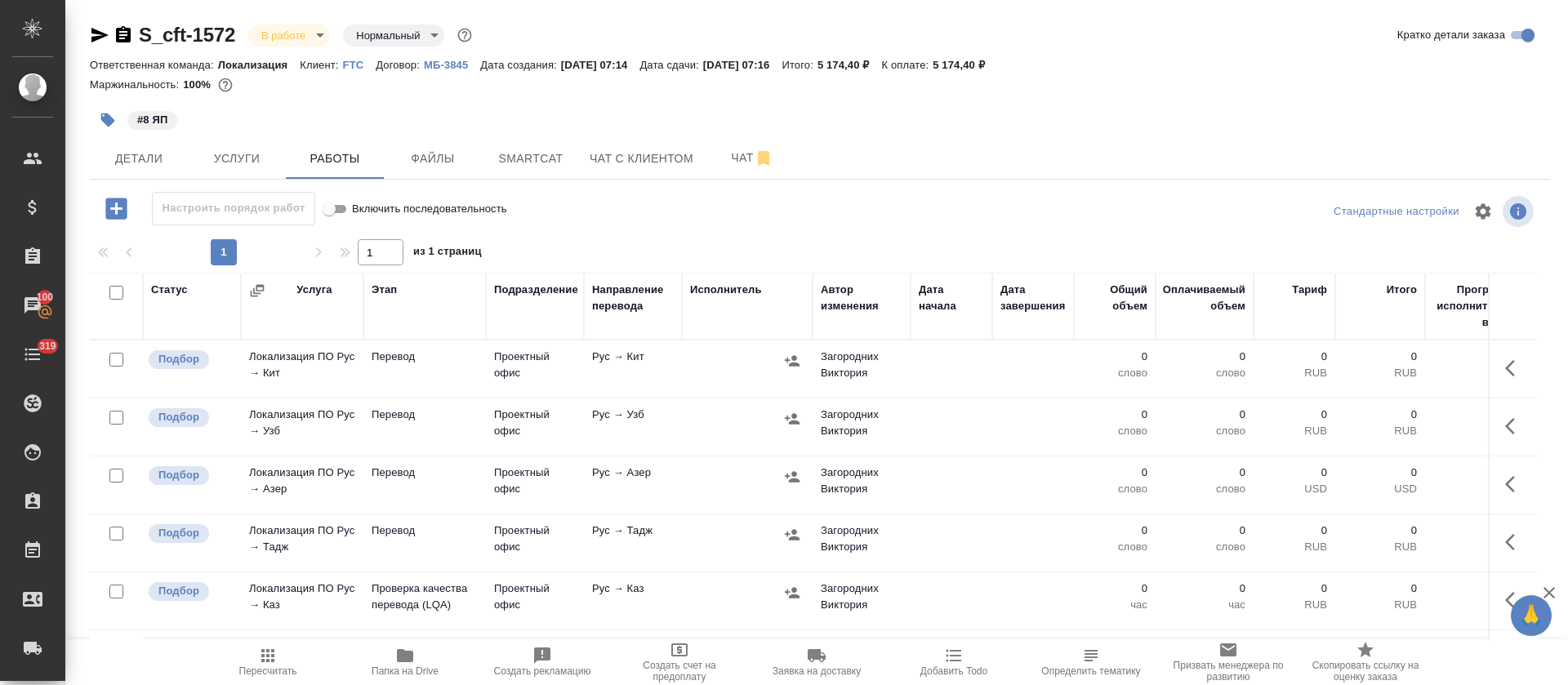
click at [118, 291] on input "checkbox" at bounding box center [116, 292] width 13 height 13
checkbox input "true"
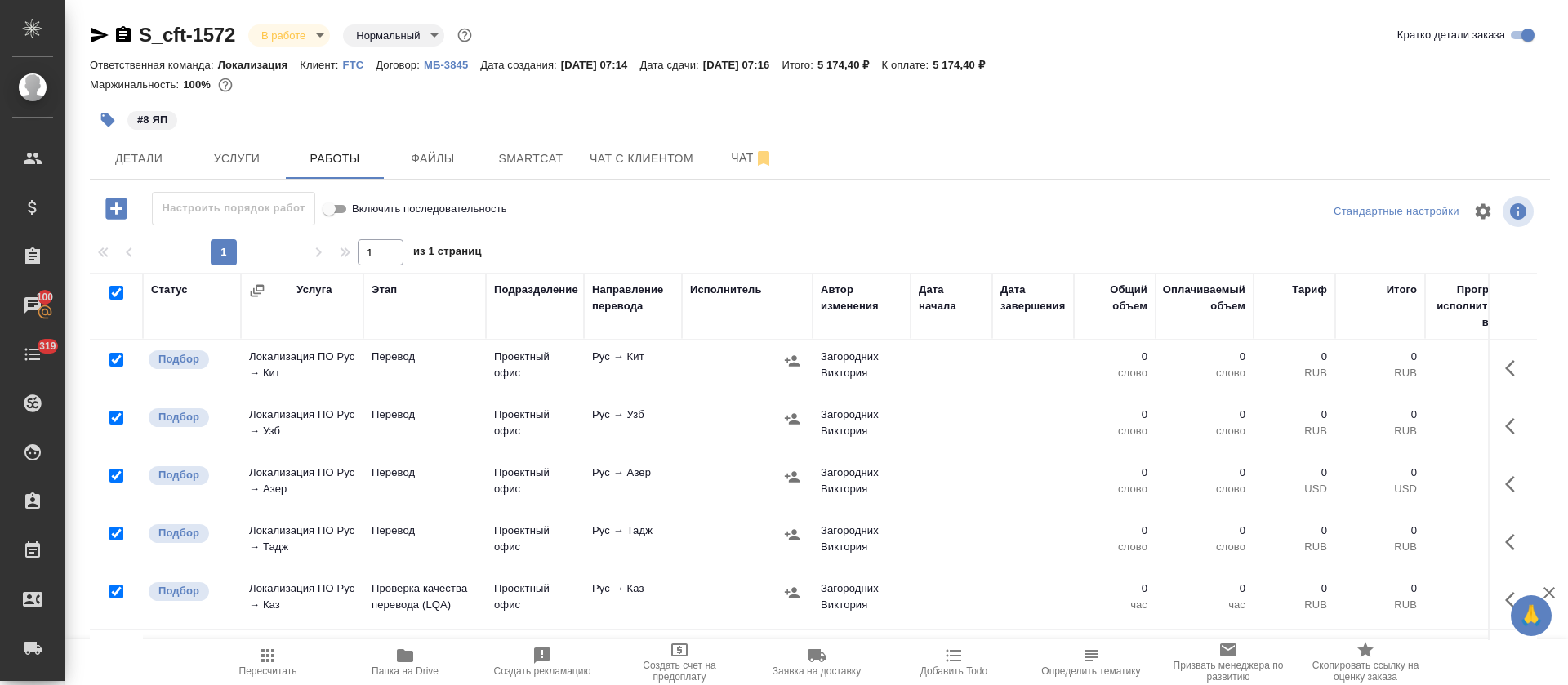
checkbox input "true"
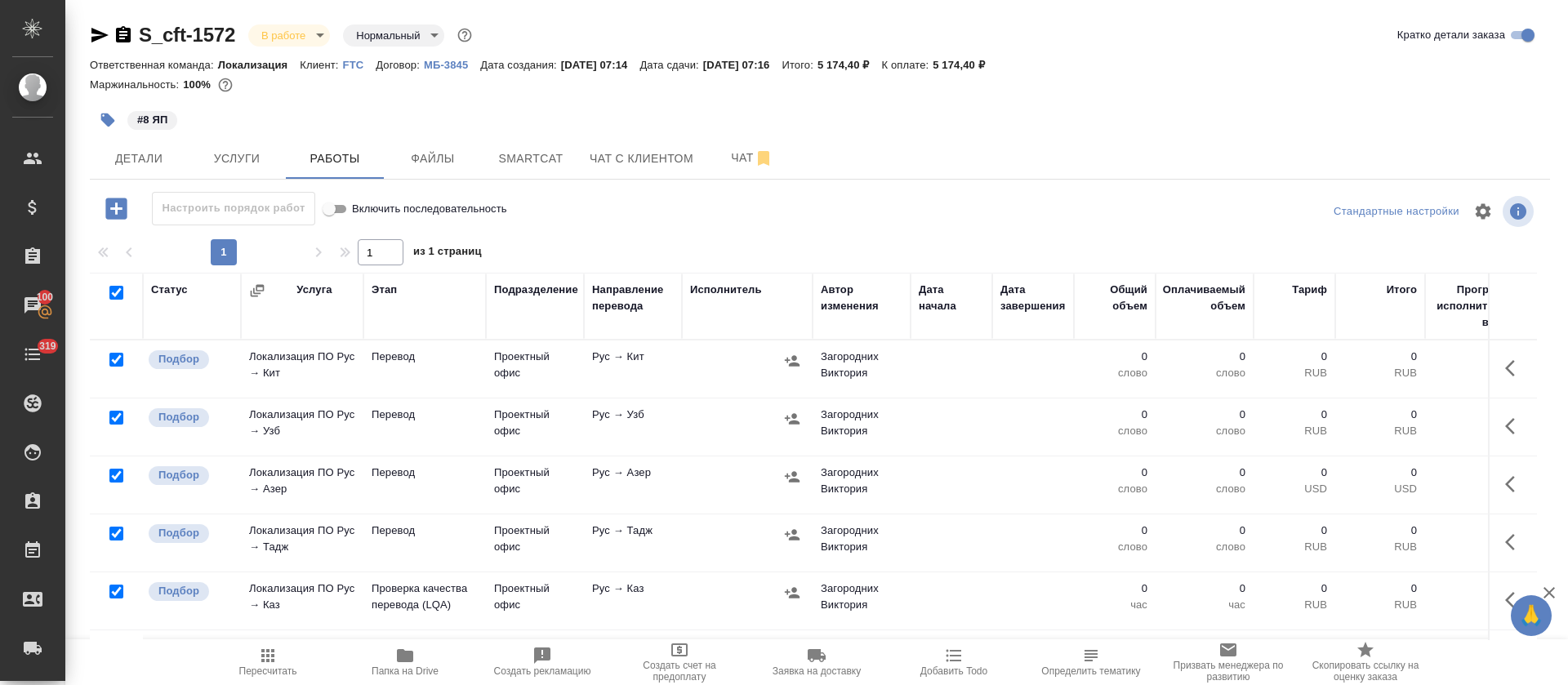
checkbox input "true"
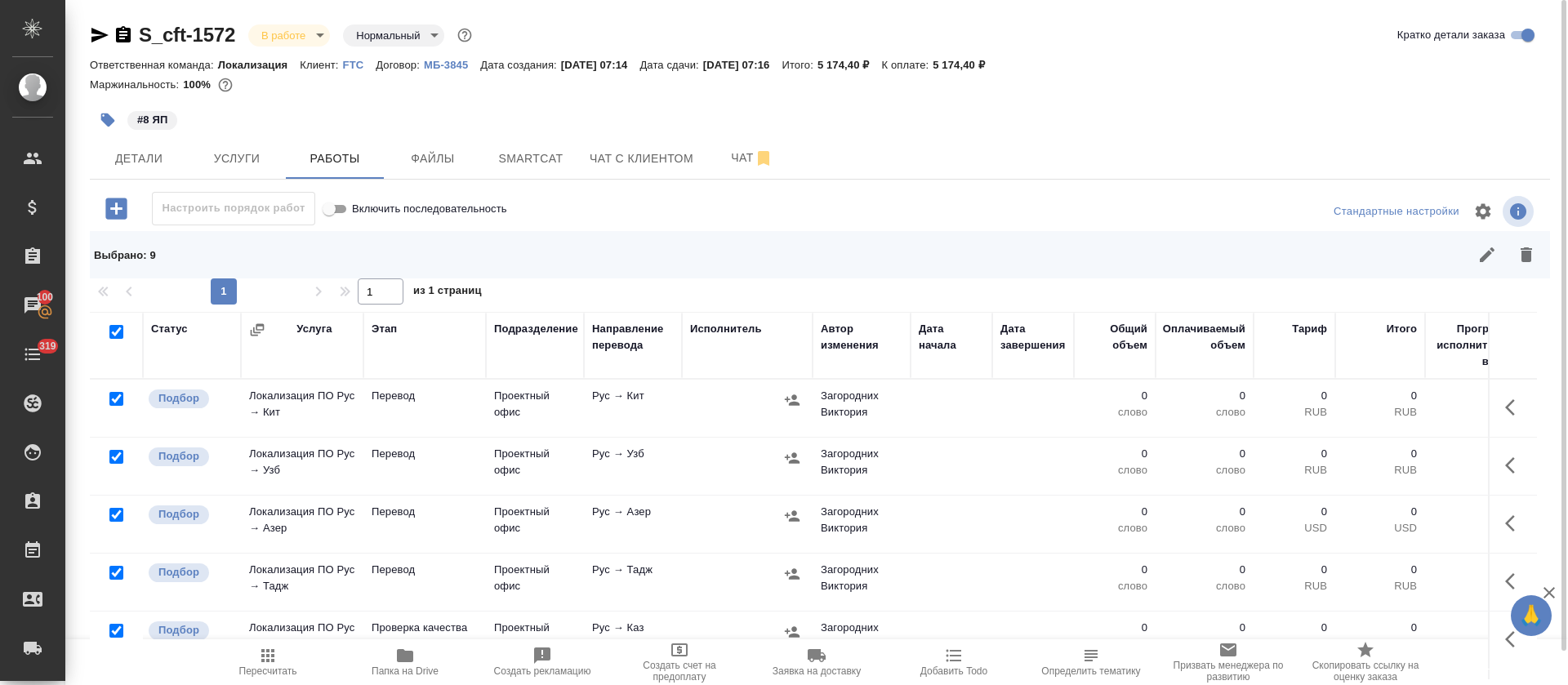
scroll to position [123, 0]
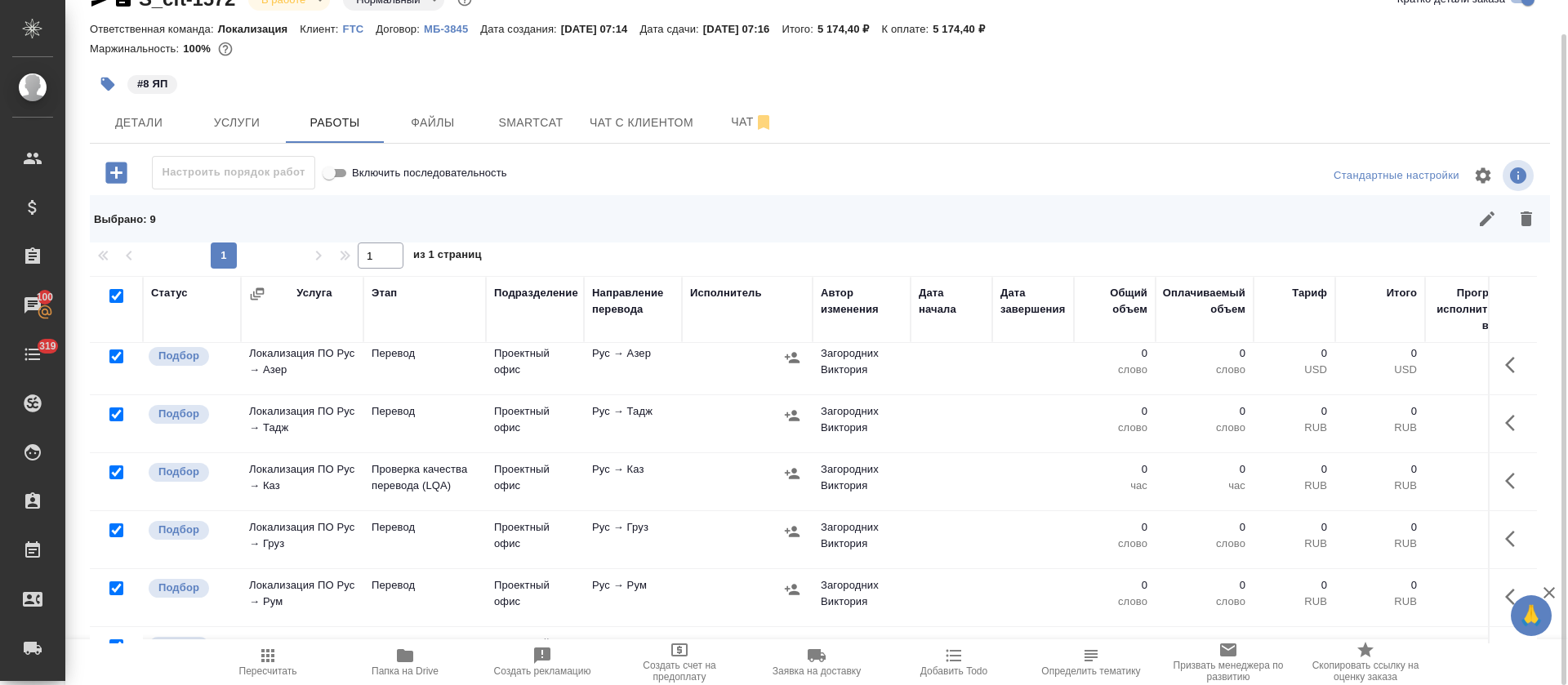
click at [112, 467] on input "checkbox" at bounding box center [116, 472] width 13 height 13
checkbox input "false"
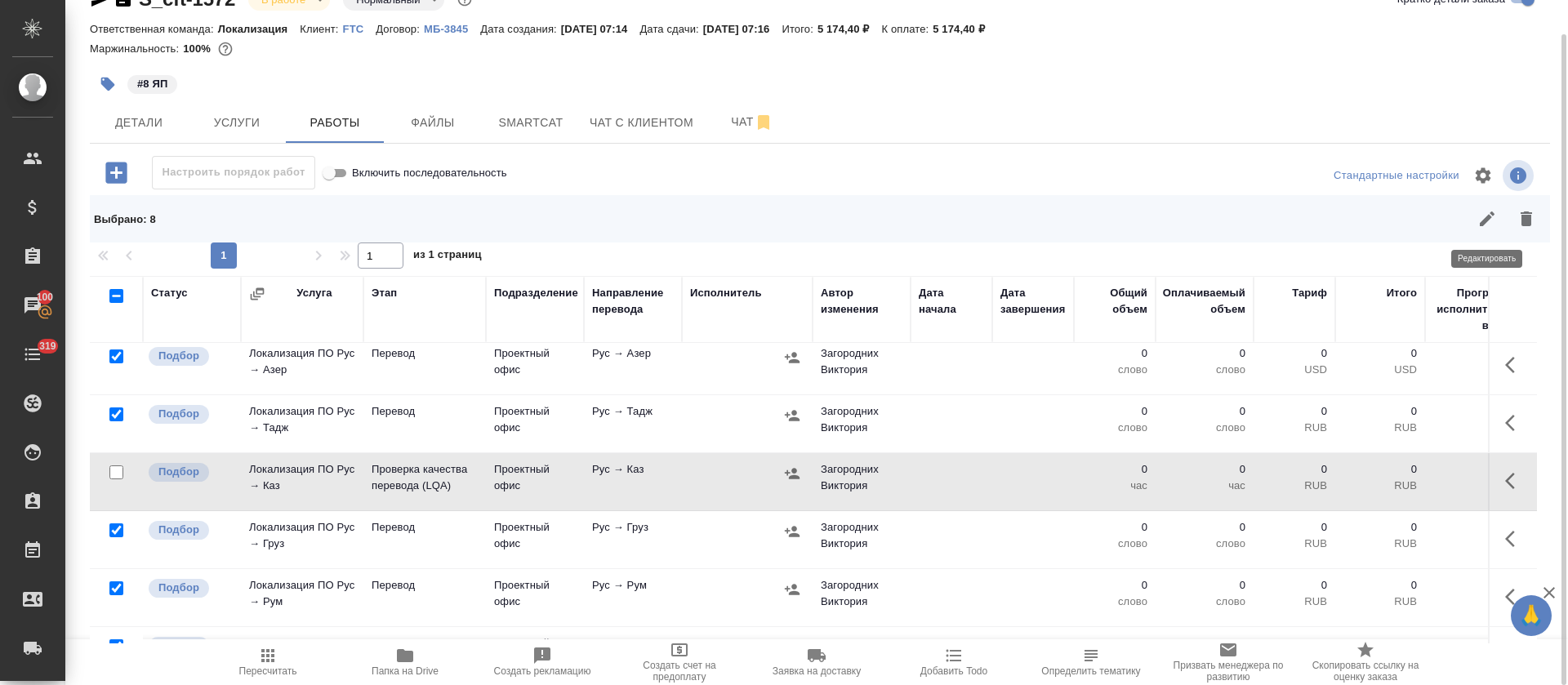
click at [1474, 212] on button "button" at bounding box center [1487, 218] width 39 height 39
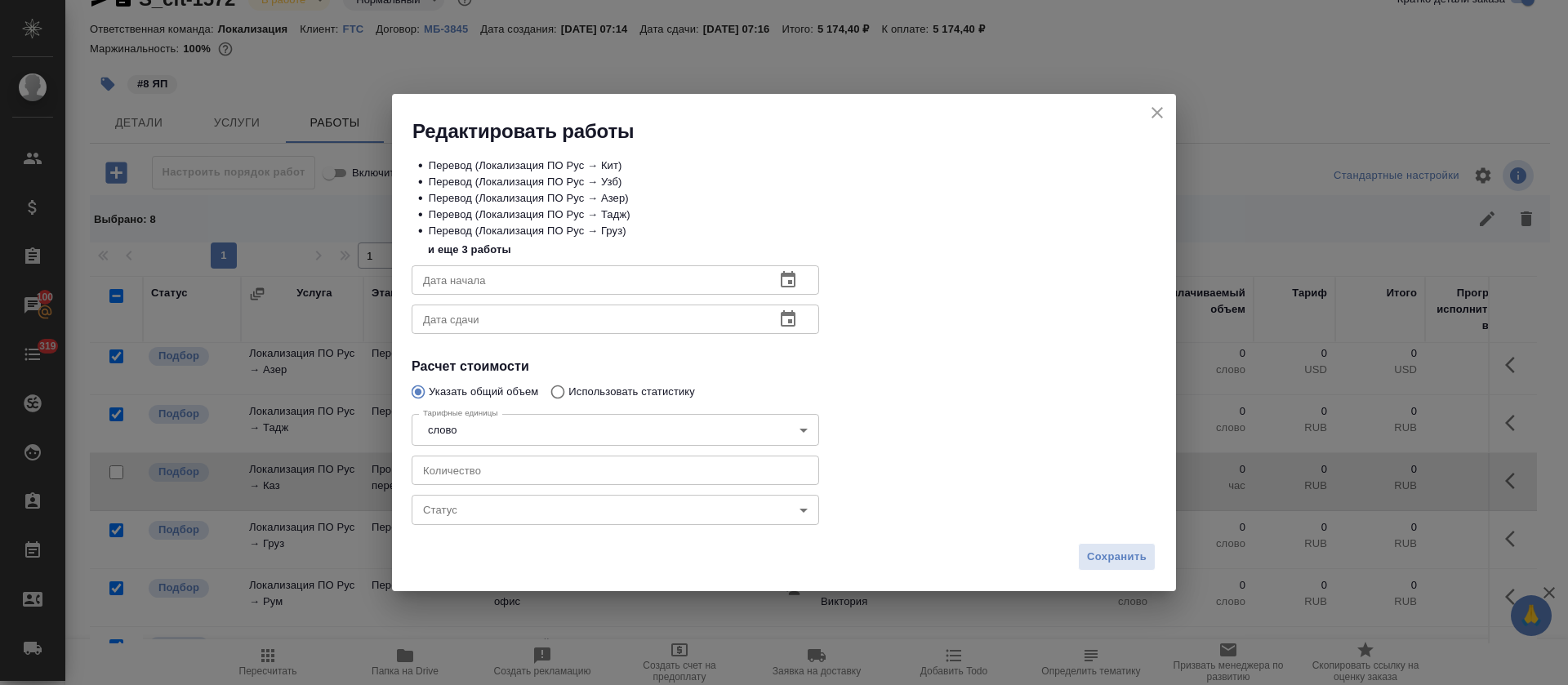
click at [1161, 110] on icon "close" at bounding box center [1157, 113] width 20 height 20
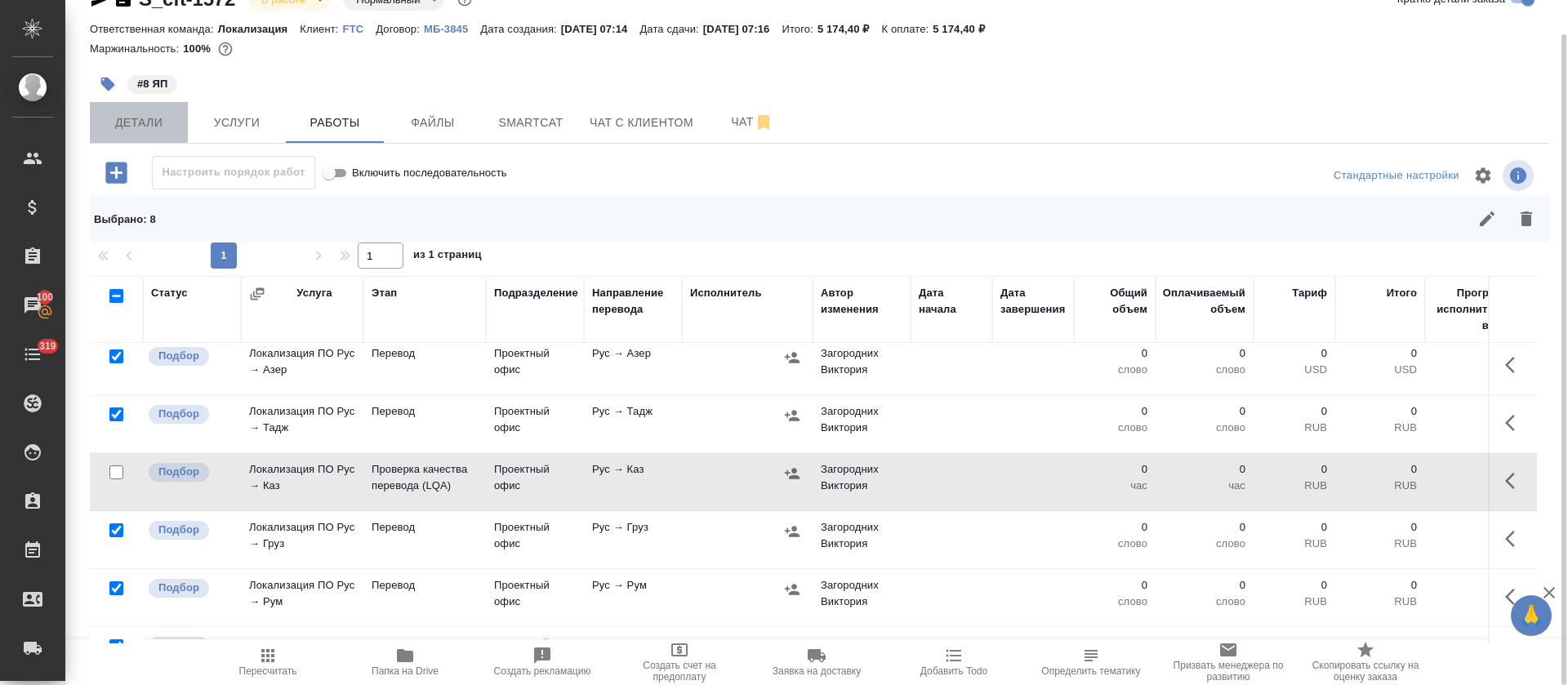
click at [152, 117] on span "Детали" at bounding box center [139, 123] width 79 height 21
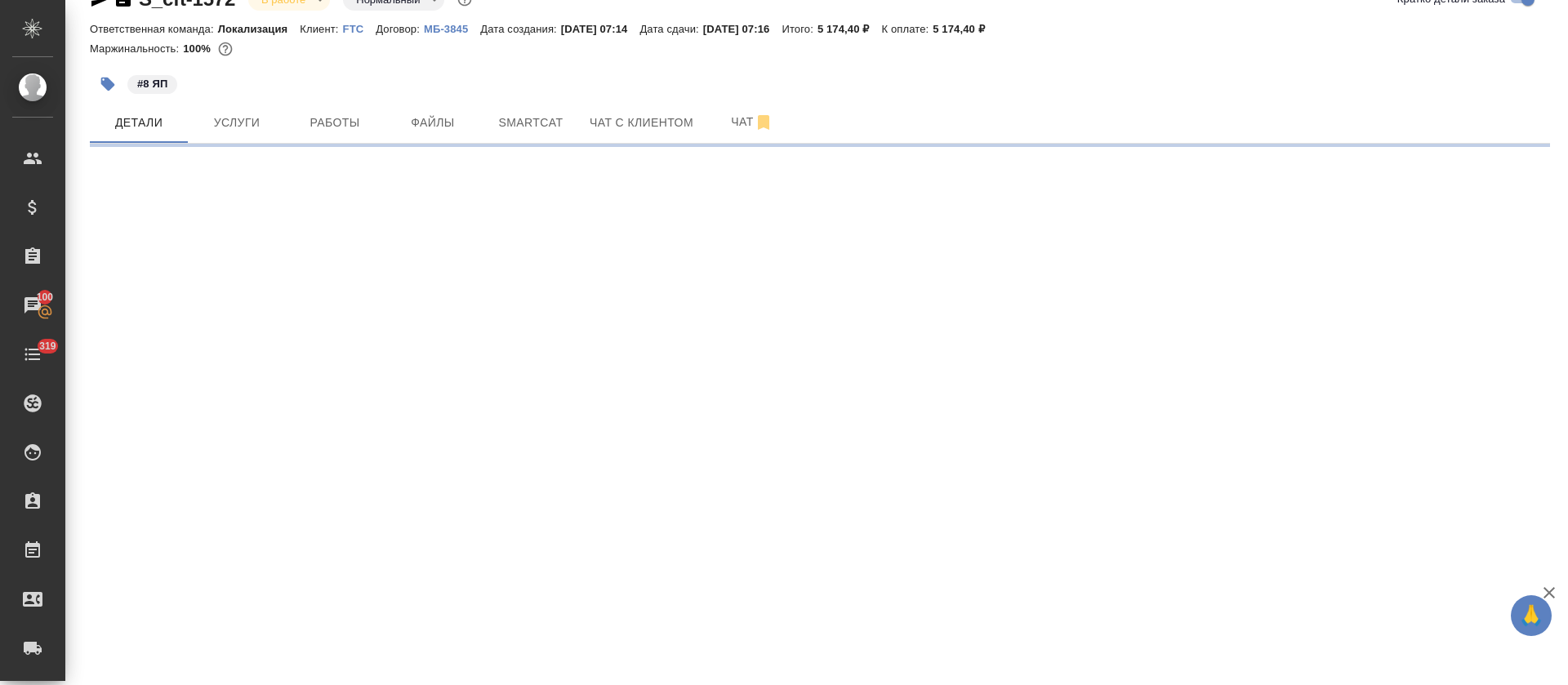
select select "RU"
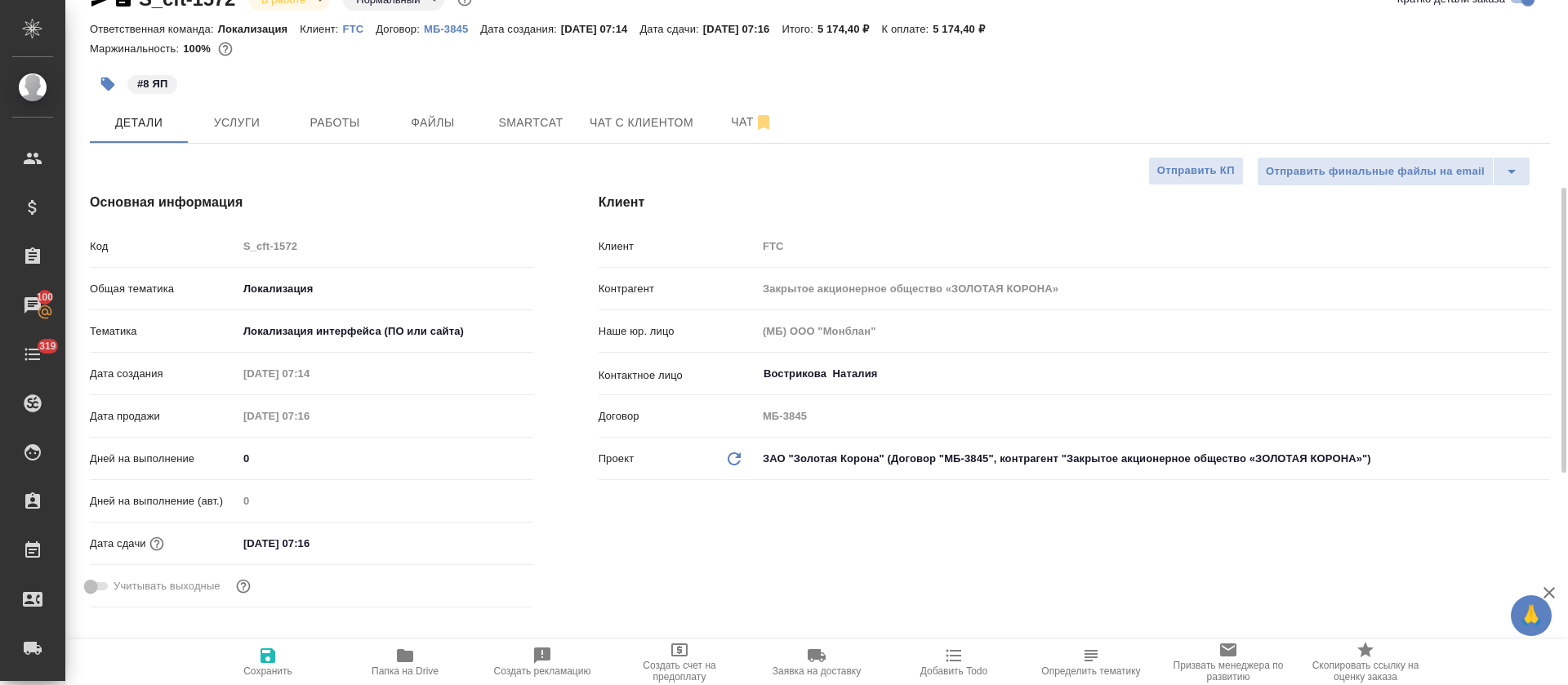
type textarea "x"
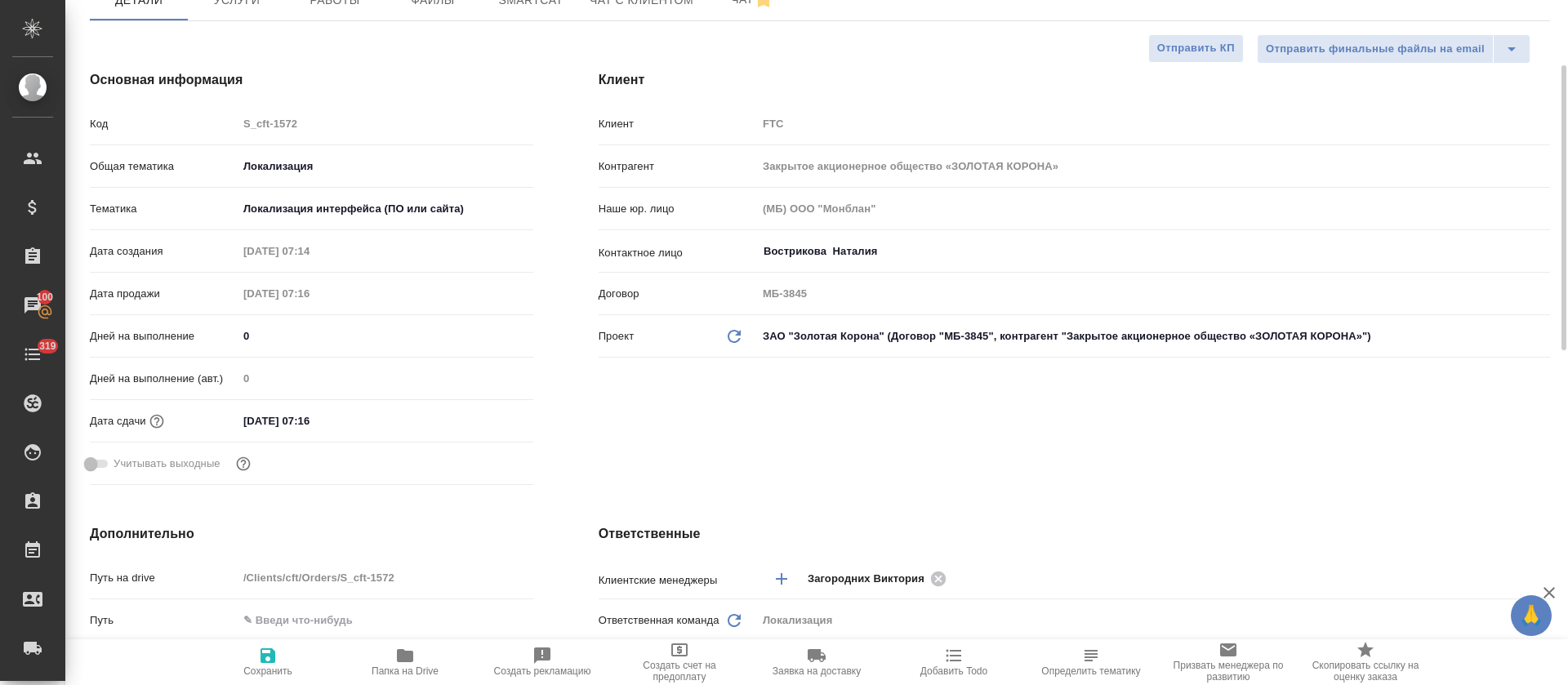
click at [319, 398] on div "Дней на выполнение (авт.) 0" at bounding box center [311, 385] width 443 height 42
click at [313, 421] on input "03.09.2025 07:16" at bounding box center [309, 421] width 143 height 23
click at [481, 419] on icon "button" at bounding box center [486, 420] width 20 height 20
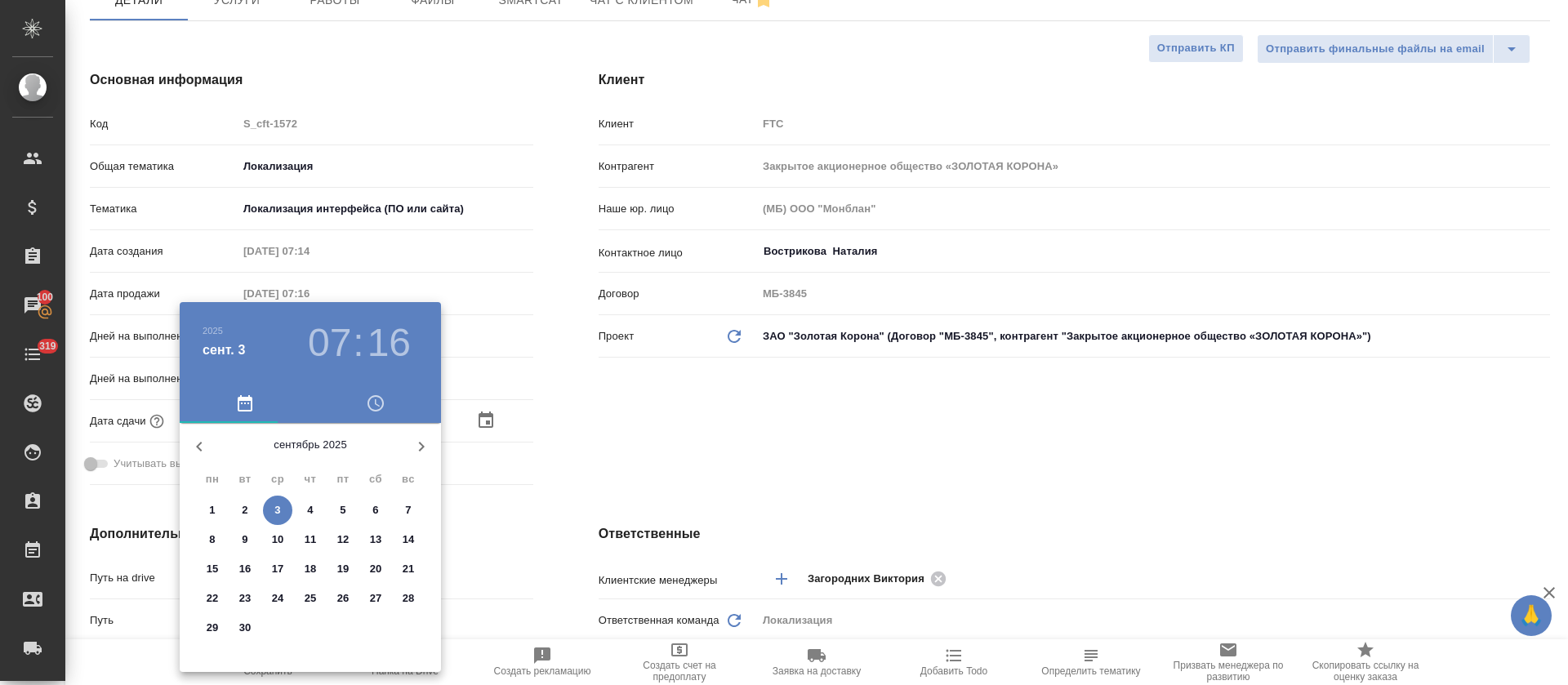
click at [310, 510] on p "4" at bounding box center [310, 510] width 5 height 16
type input "04.09.2025 07:16"
type textarea "x"
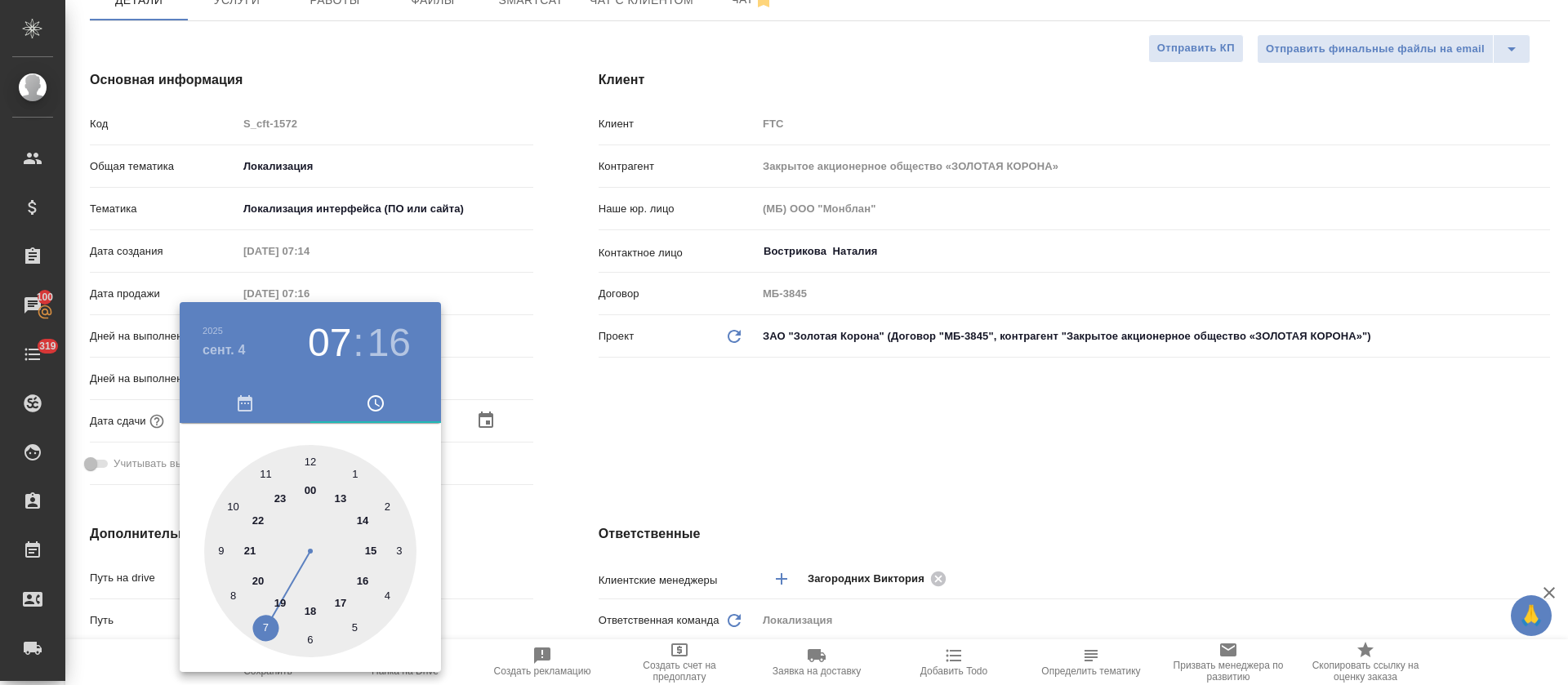
click at [263, 467] on div at bounding box center [310, 551] width 212 height 212
type input "04.09.2025 11:16"
type textarea "x"
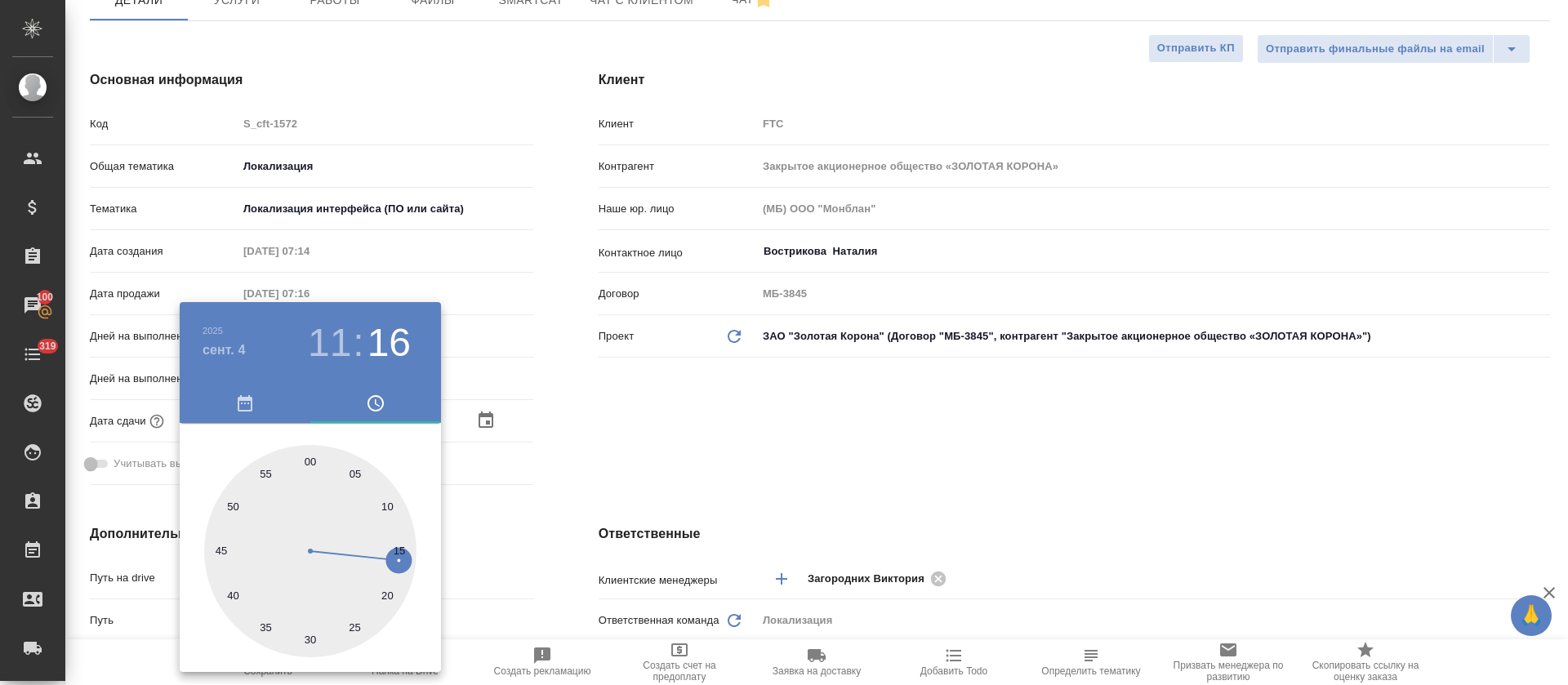
click at [310, 466] on div at bounding box center [310, 551] width 212 height 212
type input "04.09.2025 11:00"
type textarea "x"
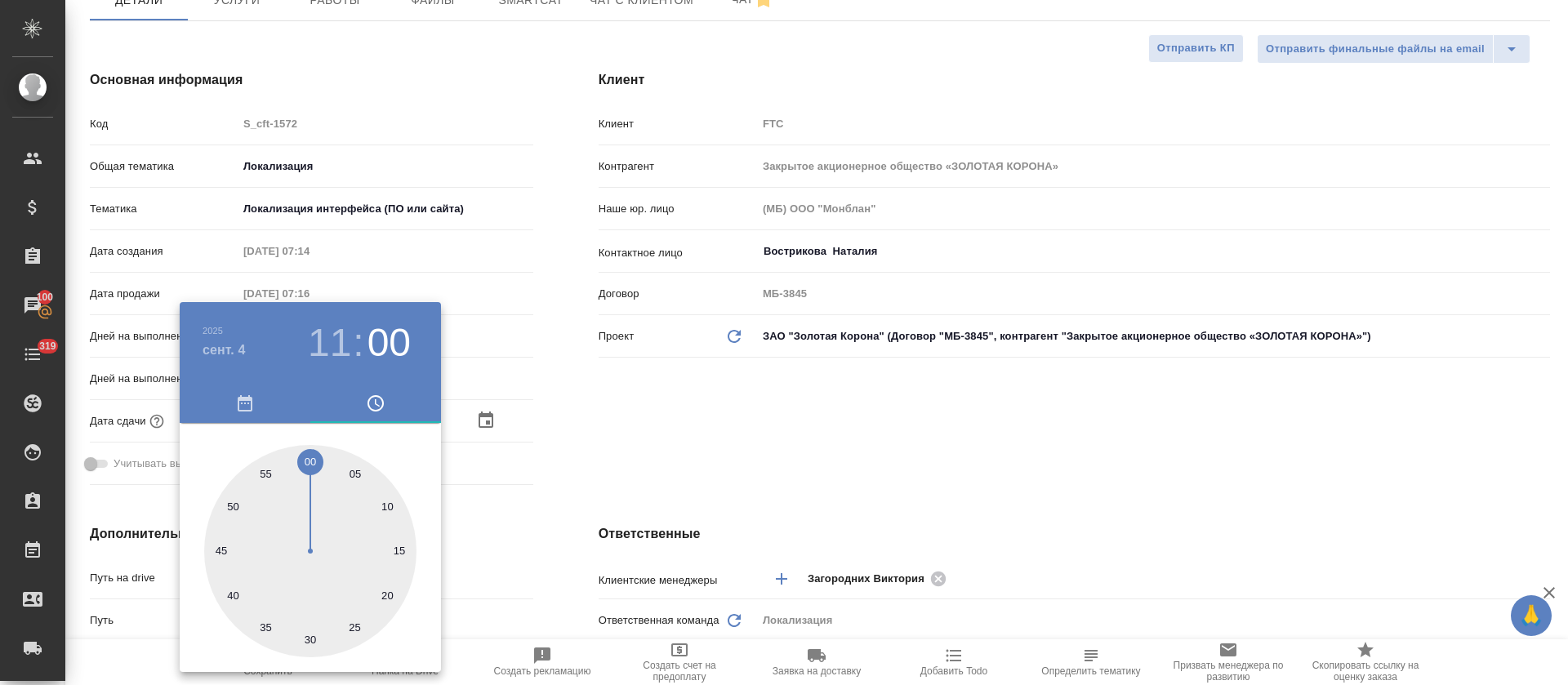
click at [621, 450] on div at bounding box center [784, 342] width 1568 height 685
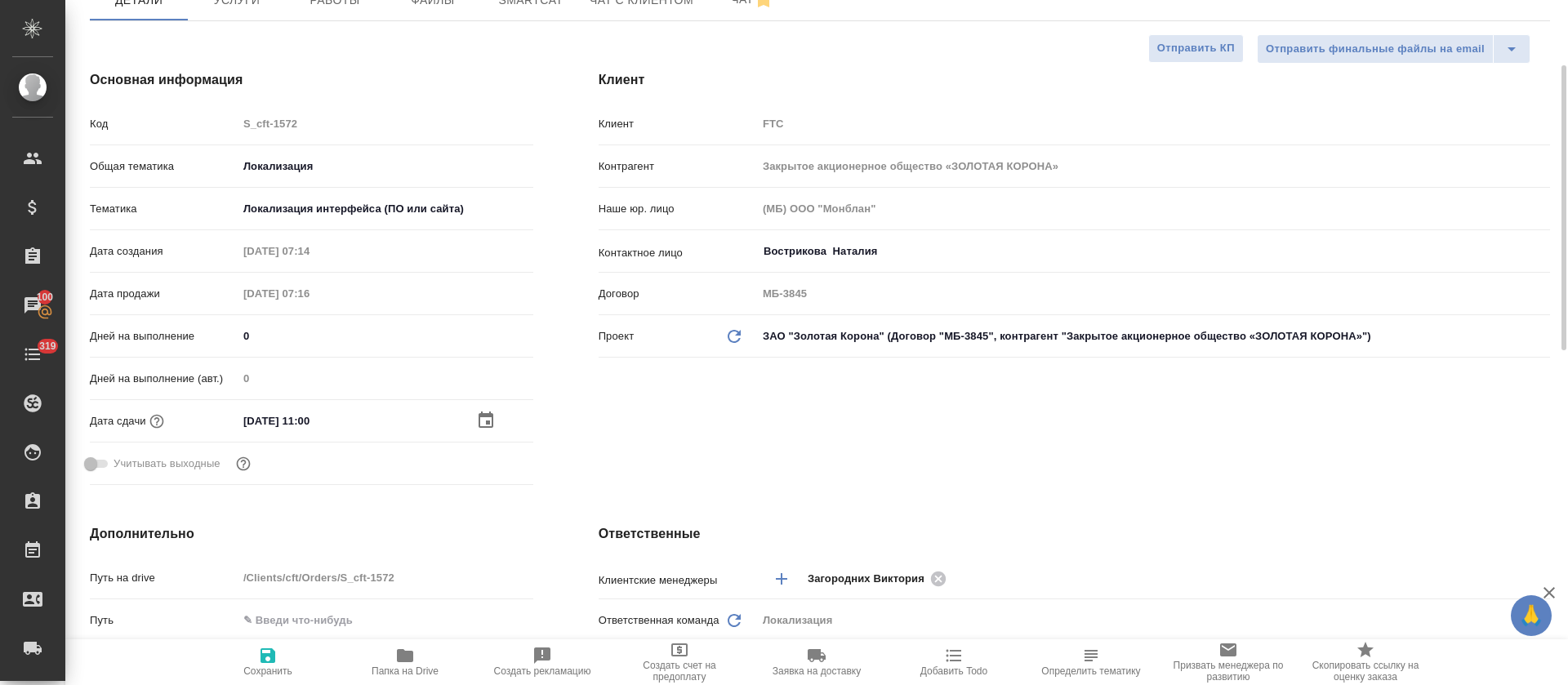
click at [484, 418] on icon "button" at bounding box center [486, 421] width 20 height 20
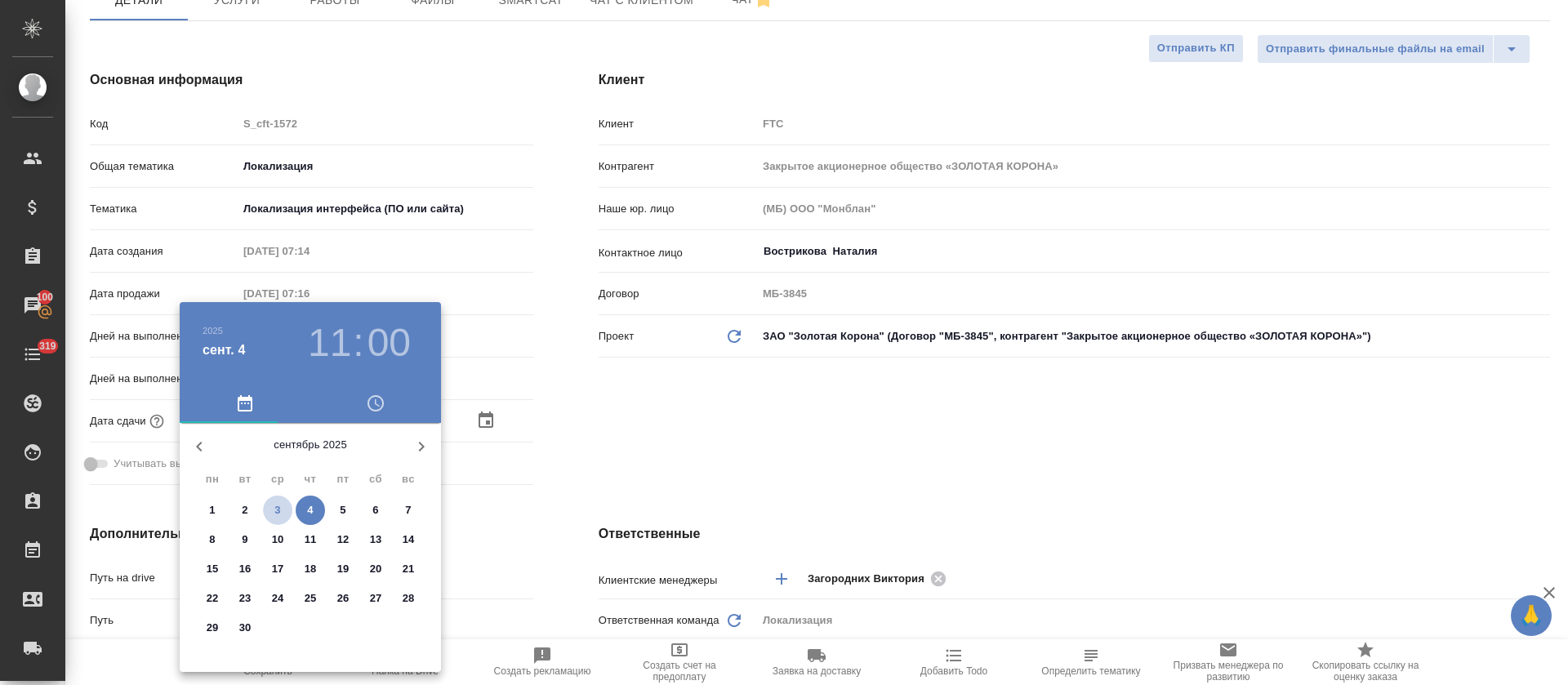
click at [278, 513] on p "3" at bounding box center [277, 510] width 5 height 16
type input "03.09.2025 11:00"
type textarea "x"
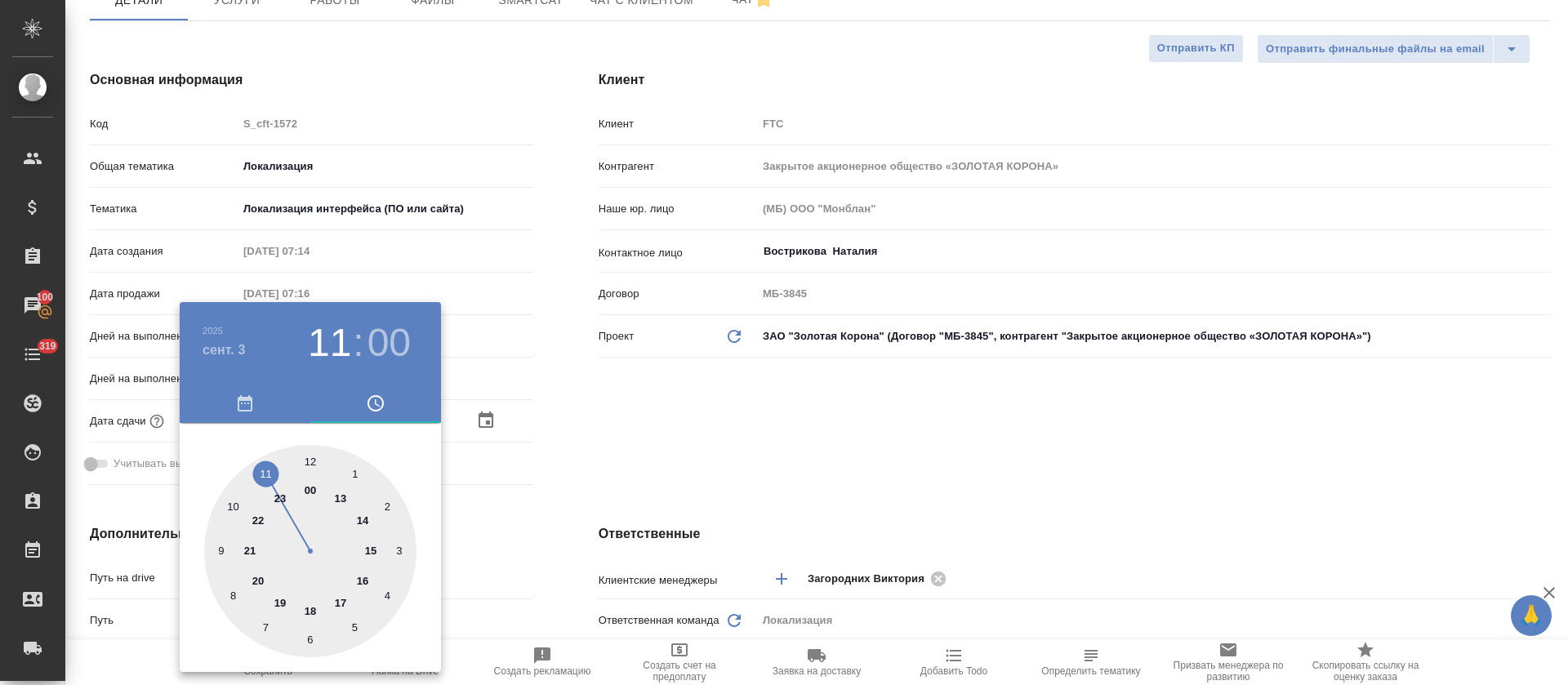
click at [277, 594] on div at bounding box center [310, 551] width 212 height 212
type input "03.09.2025 19:00"
type textarea "x"
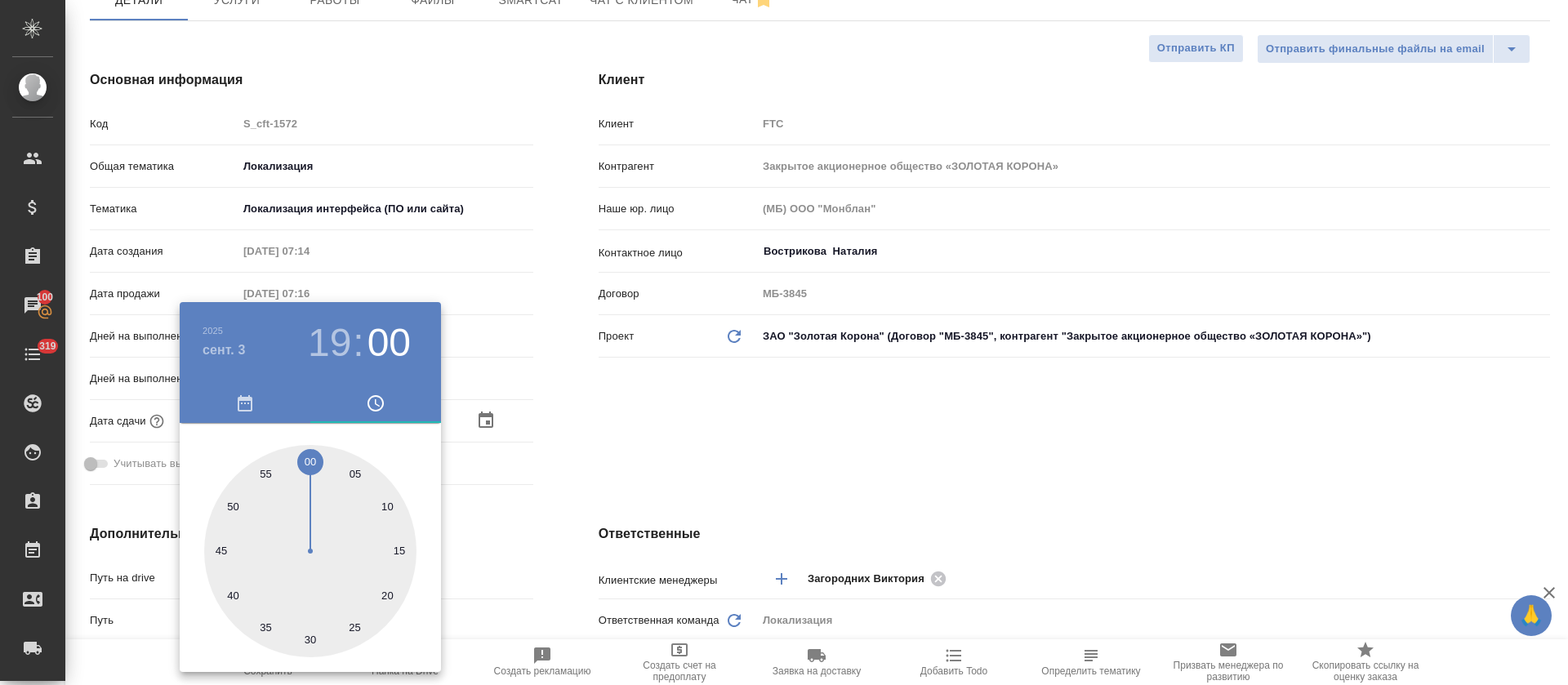
click at [563, 479] on div at bounding box center [784, 342] width 1568 height 685
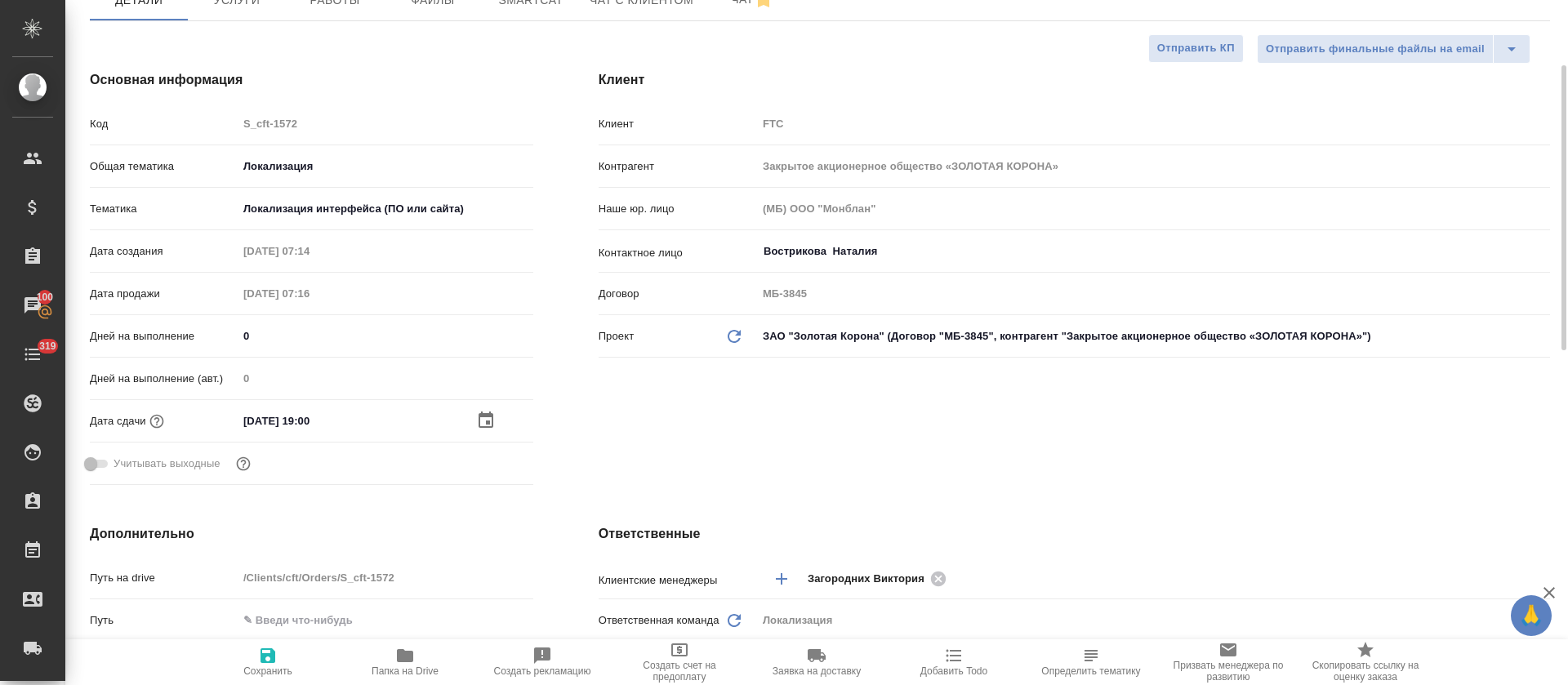
click at [249, 653] on span "Сохранить" at bounding box center [267, 661] width 117 height 31
type textarea "x"
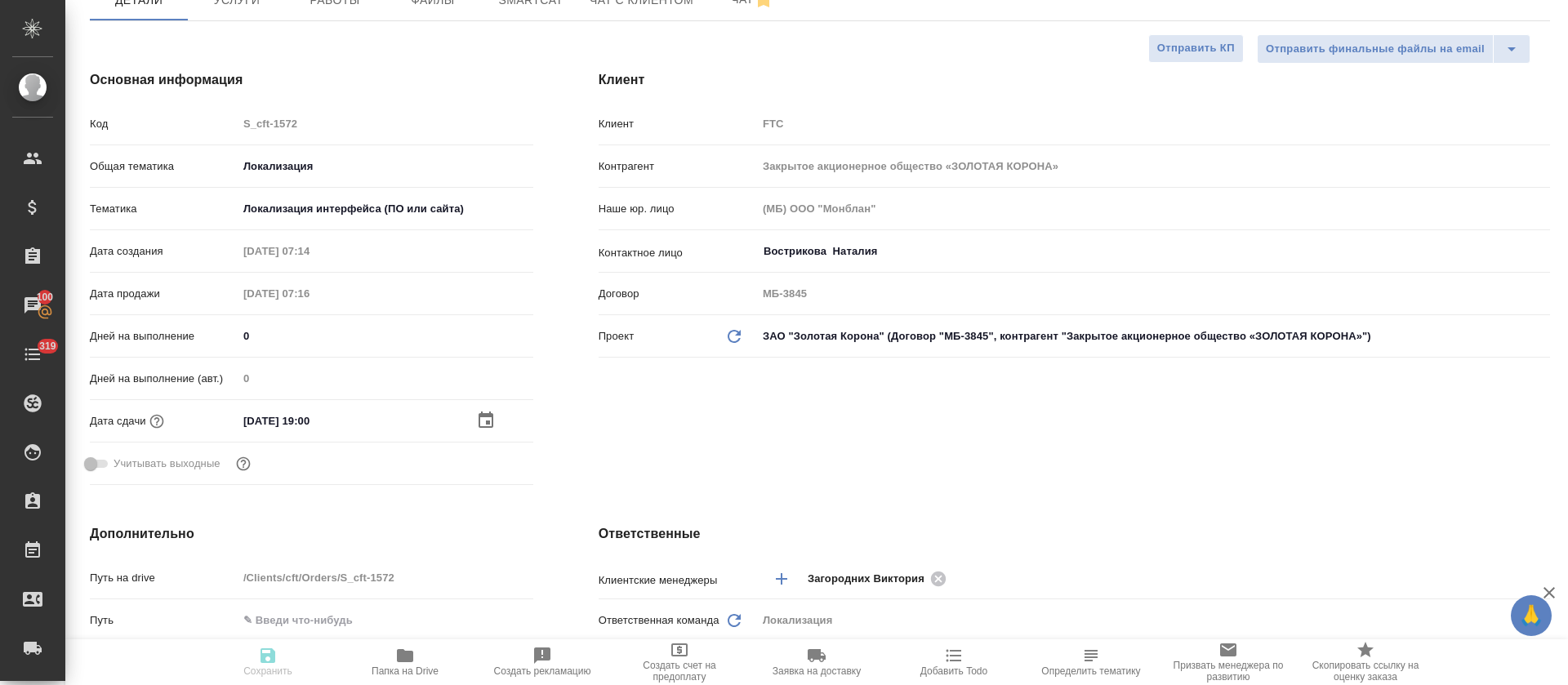
type textarea "x"
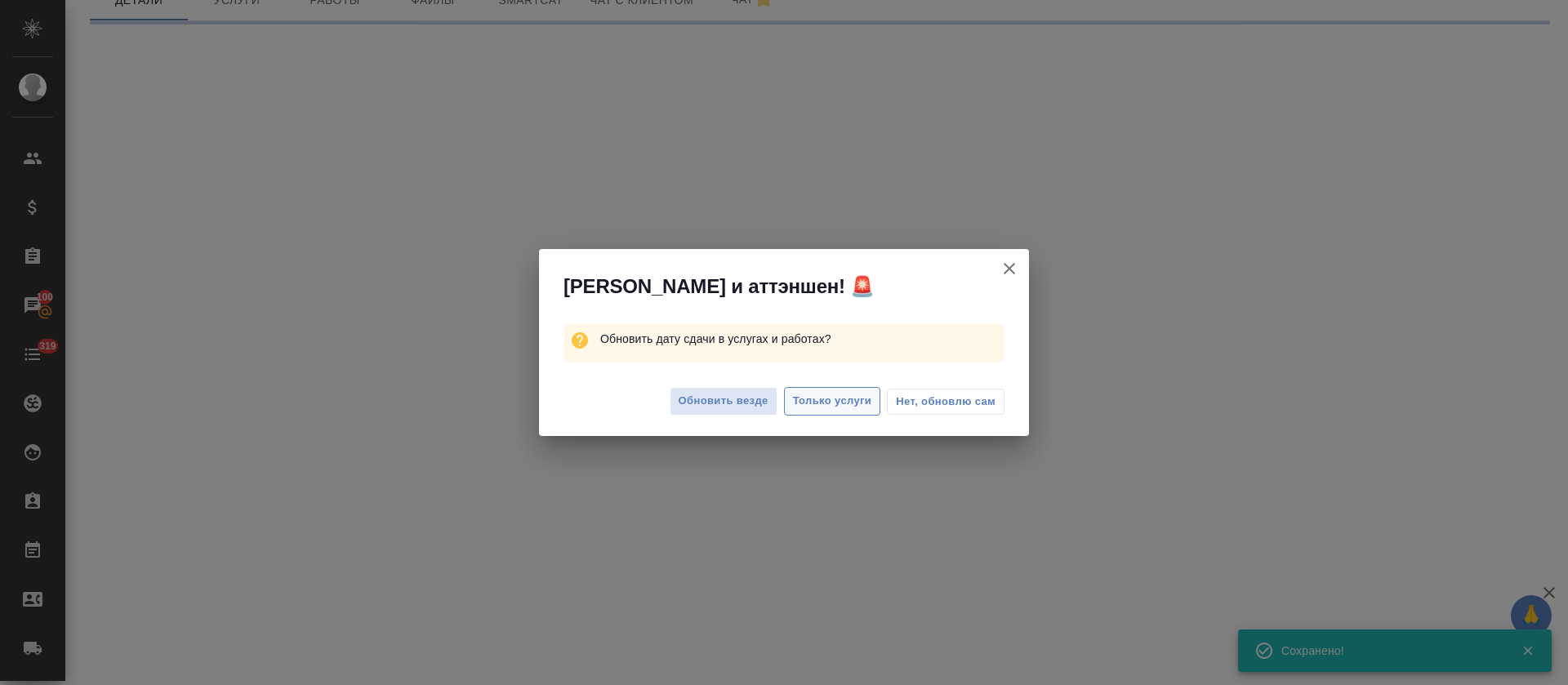
select select "RU"
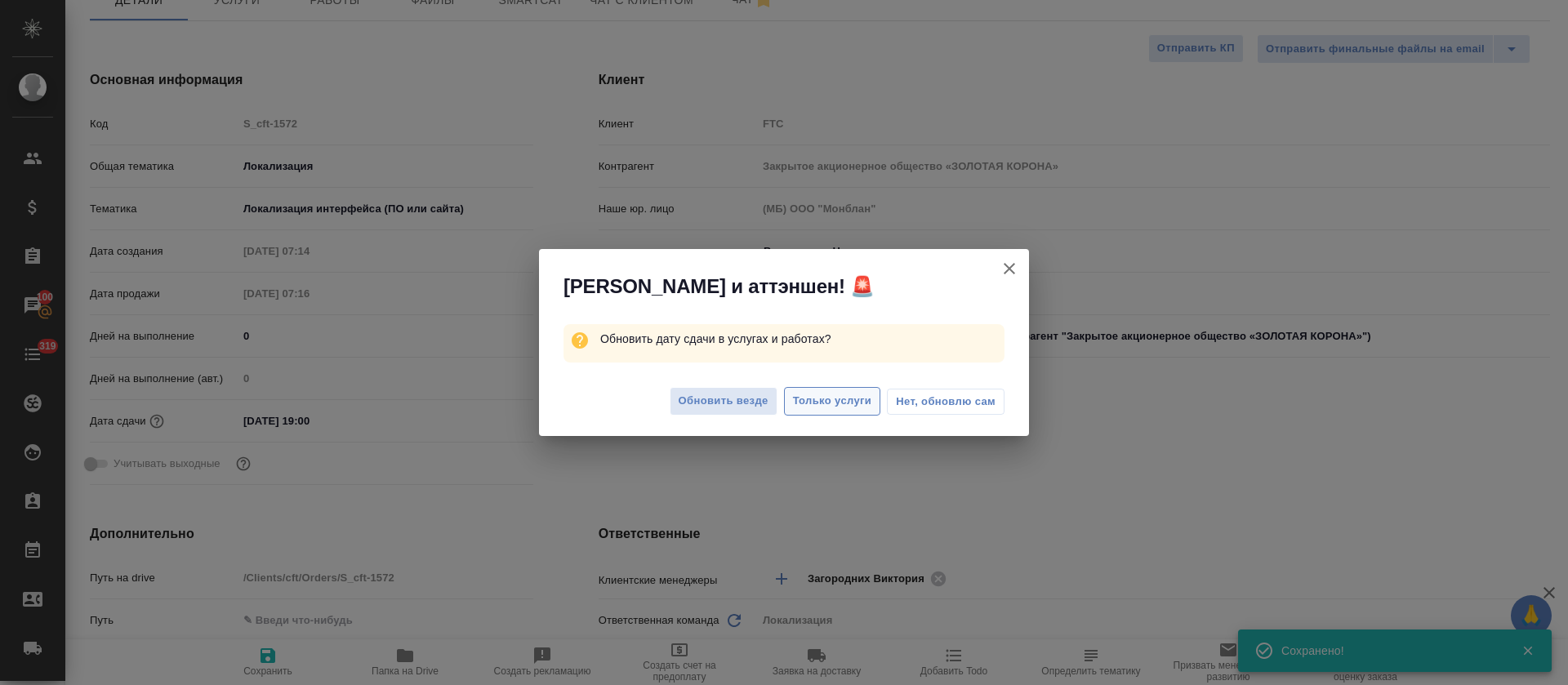
type textarea "x"
click at [835, 393] on span "Только услуги" at bounding box center [832, 401] width 79 height 19
type textarea "x"
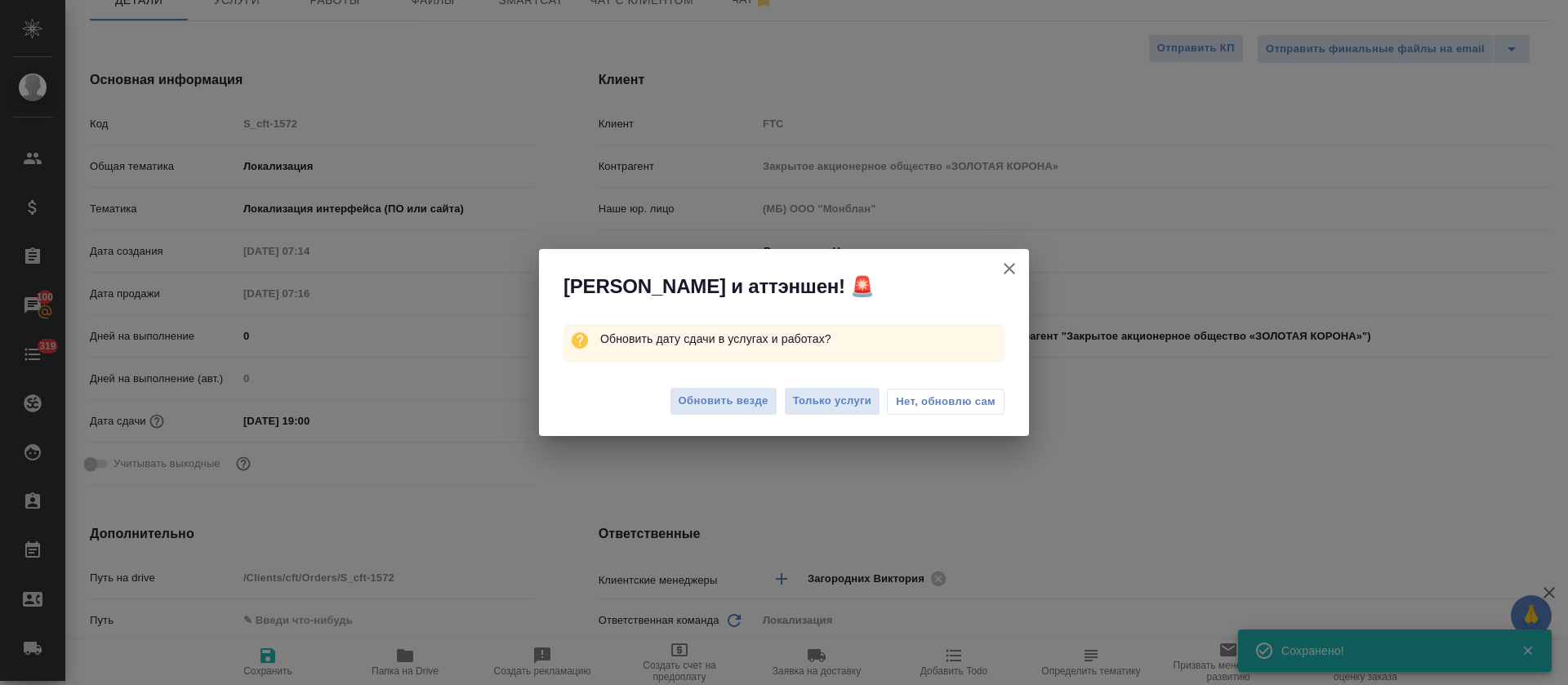
type textarea "x"
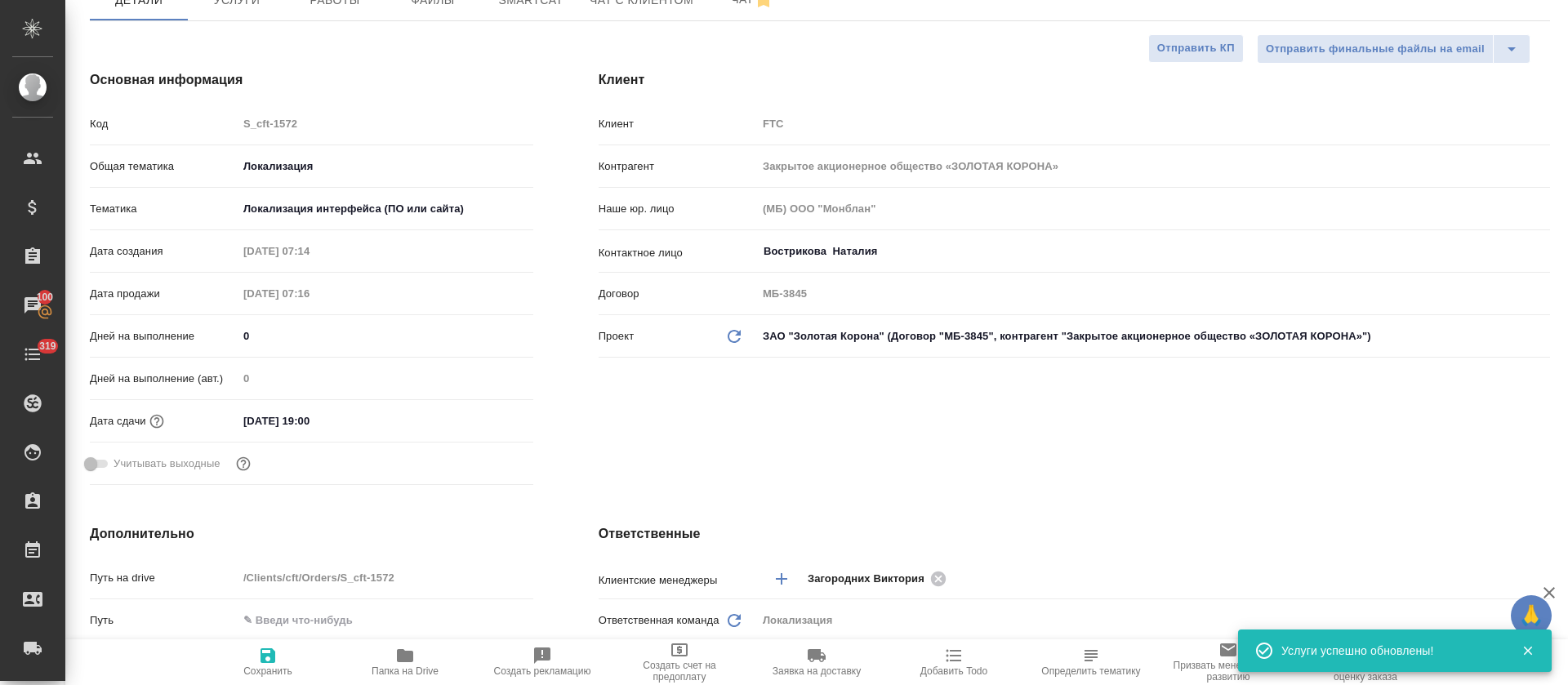
scroll to position [0, 0]
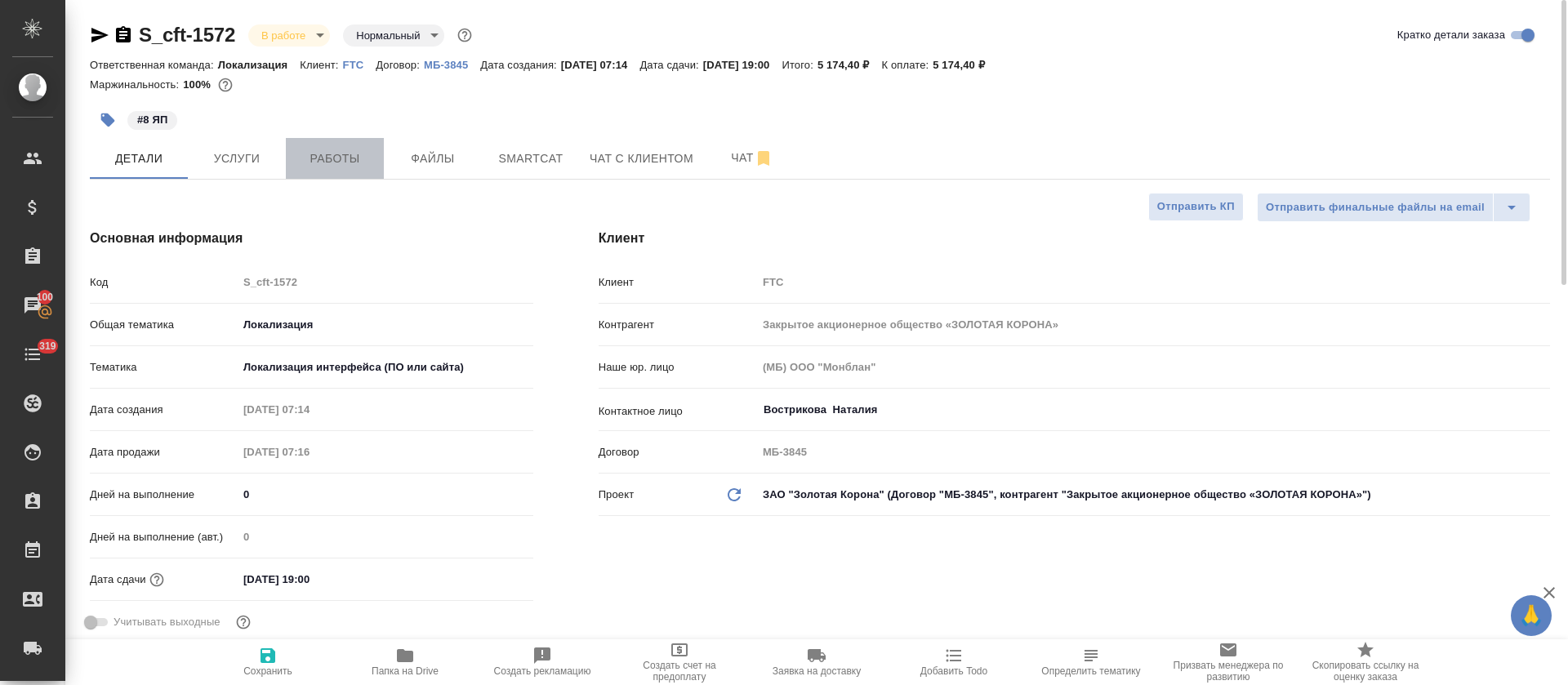
click at [350, 152] on span "Работы" at bounding box center [335, 158] width 79 height 21
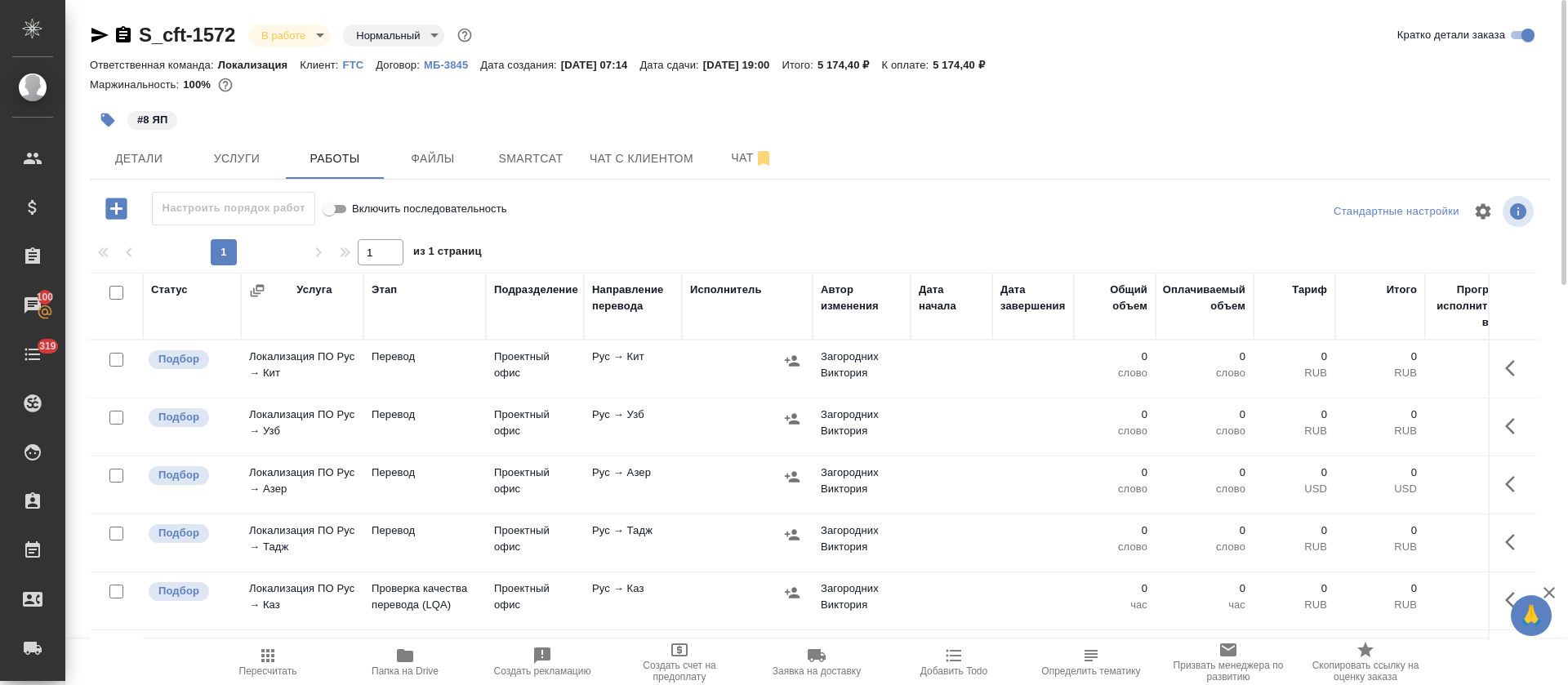
click at [121, 294] on input "checkbox" at bounding box center [116, 292] width 13 height 13
checkbox input "true"
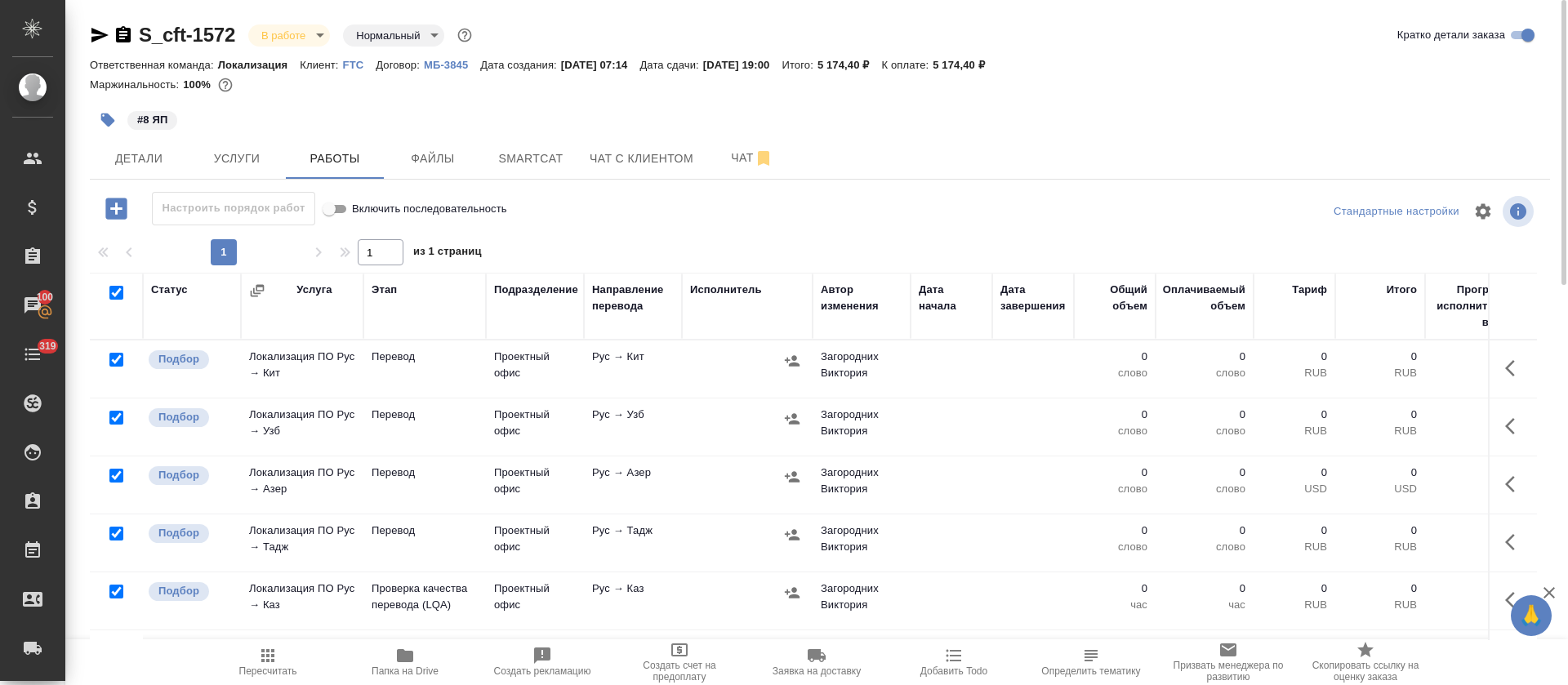
checkbox input "true"
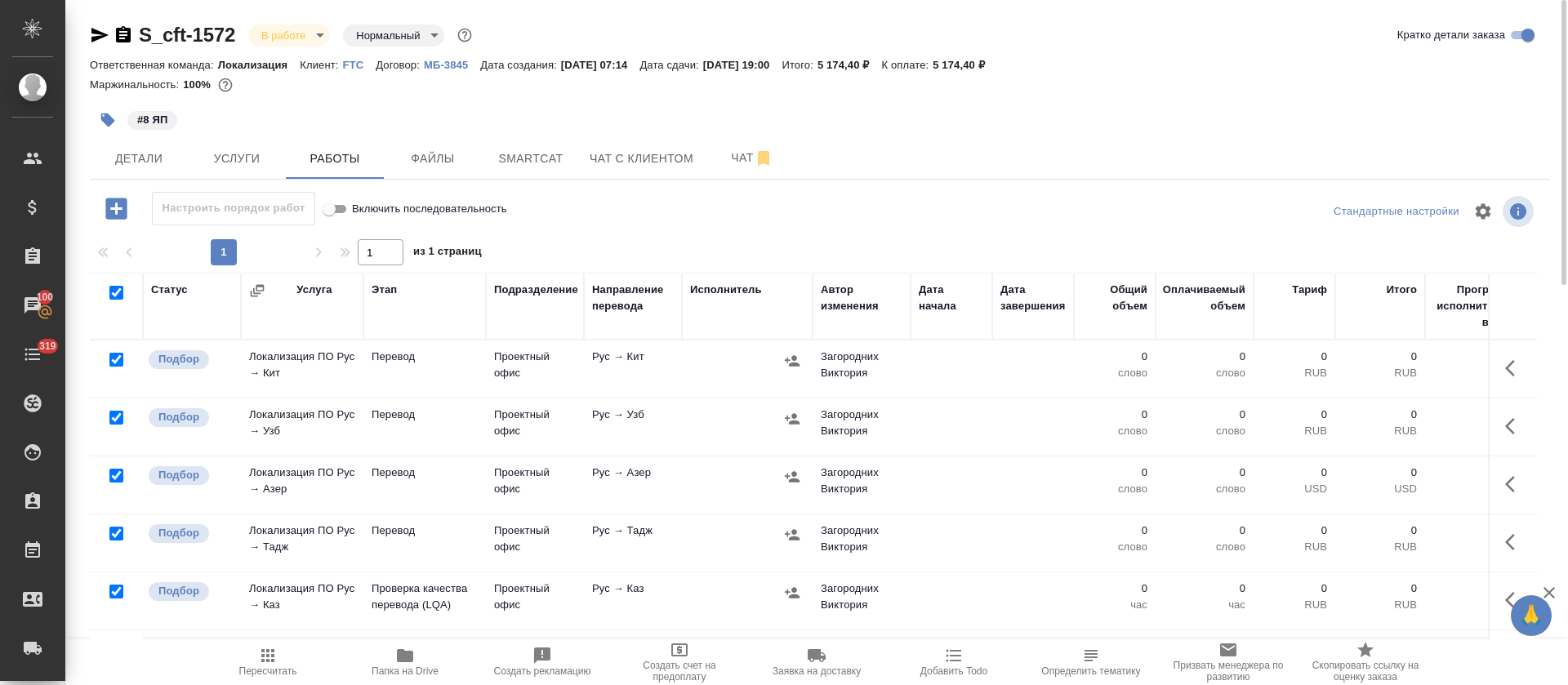
checkbox input "true"
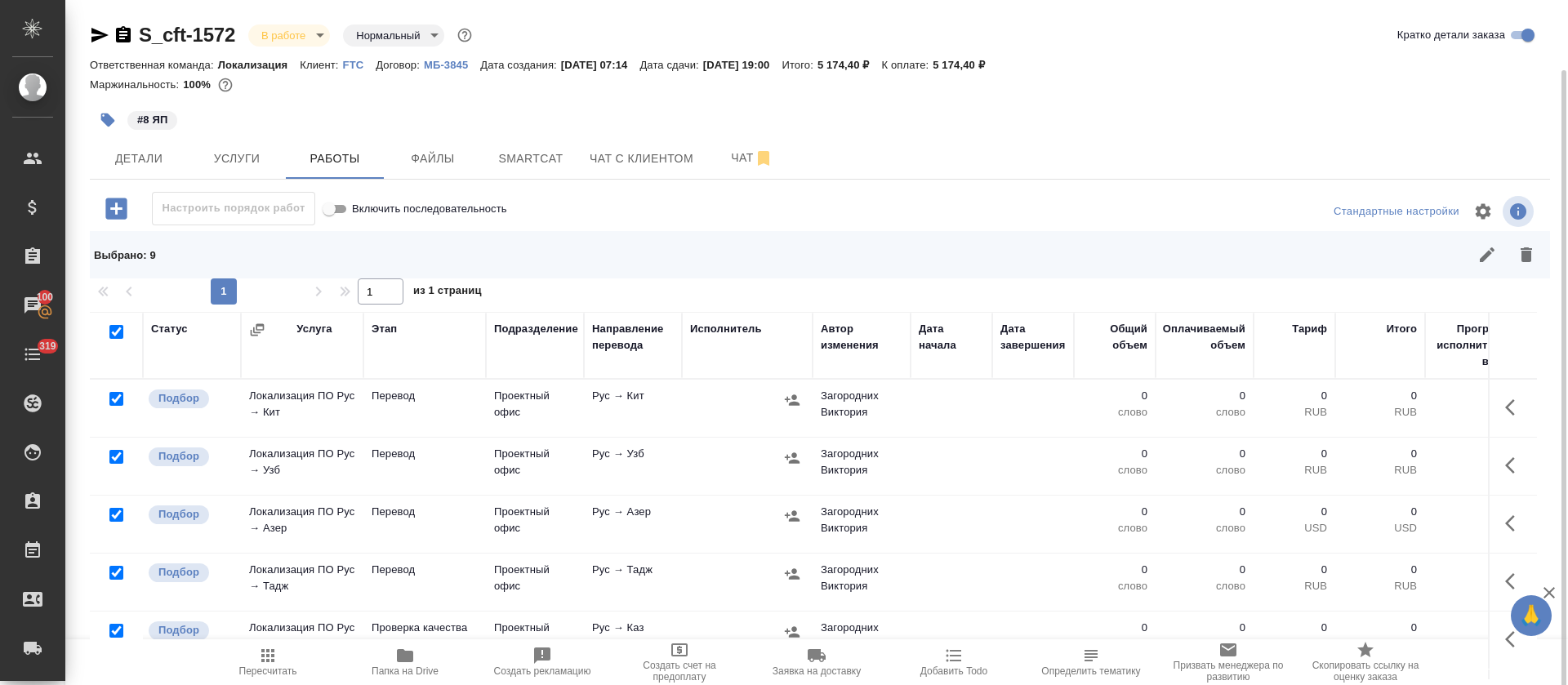
scroll to position [241, 0]
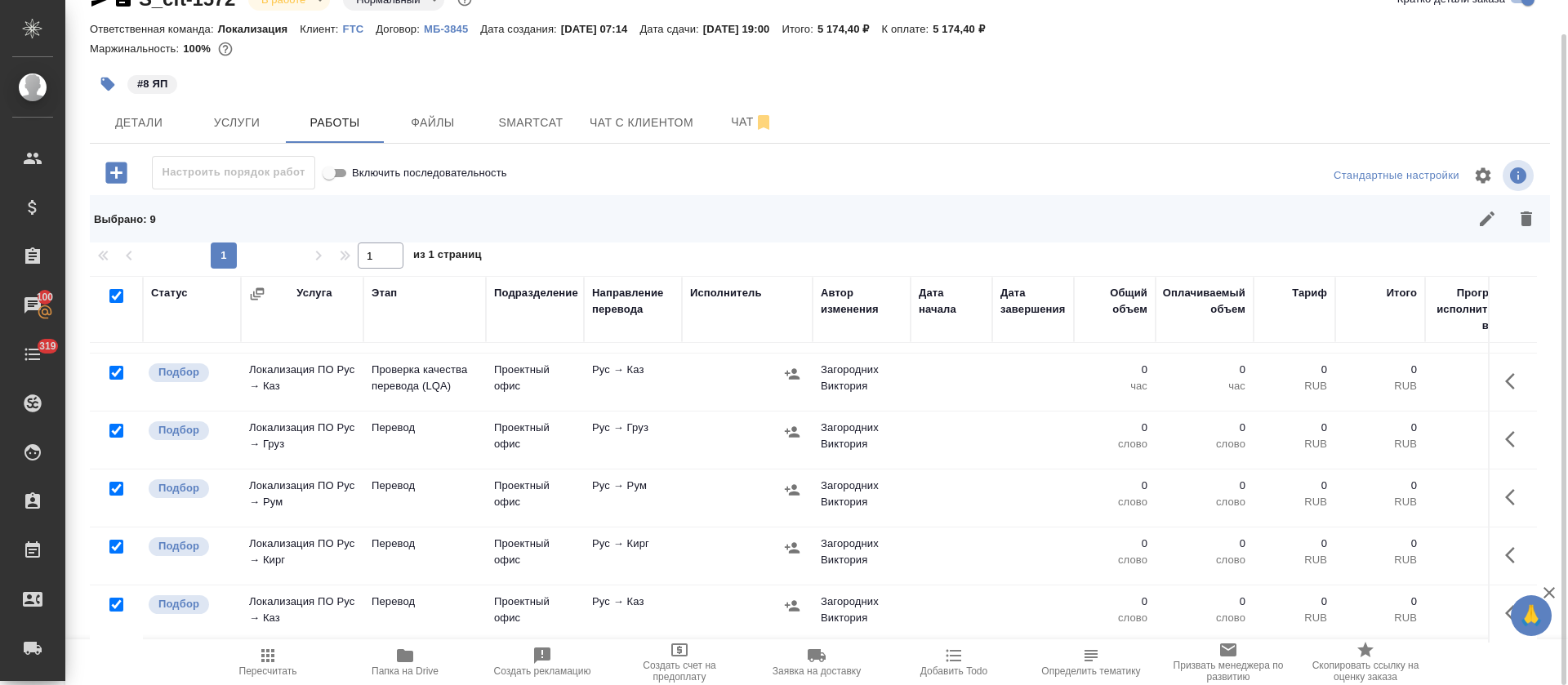
click at [116, 365] on input "checkbox" at bounding box center [116, 372] width 13 height 13
checkbox input "false"
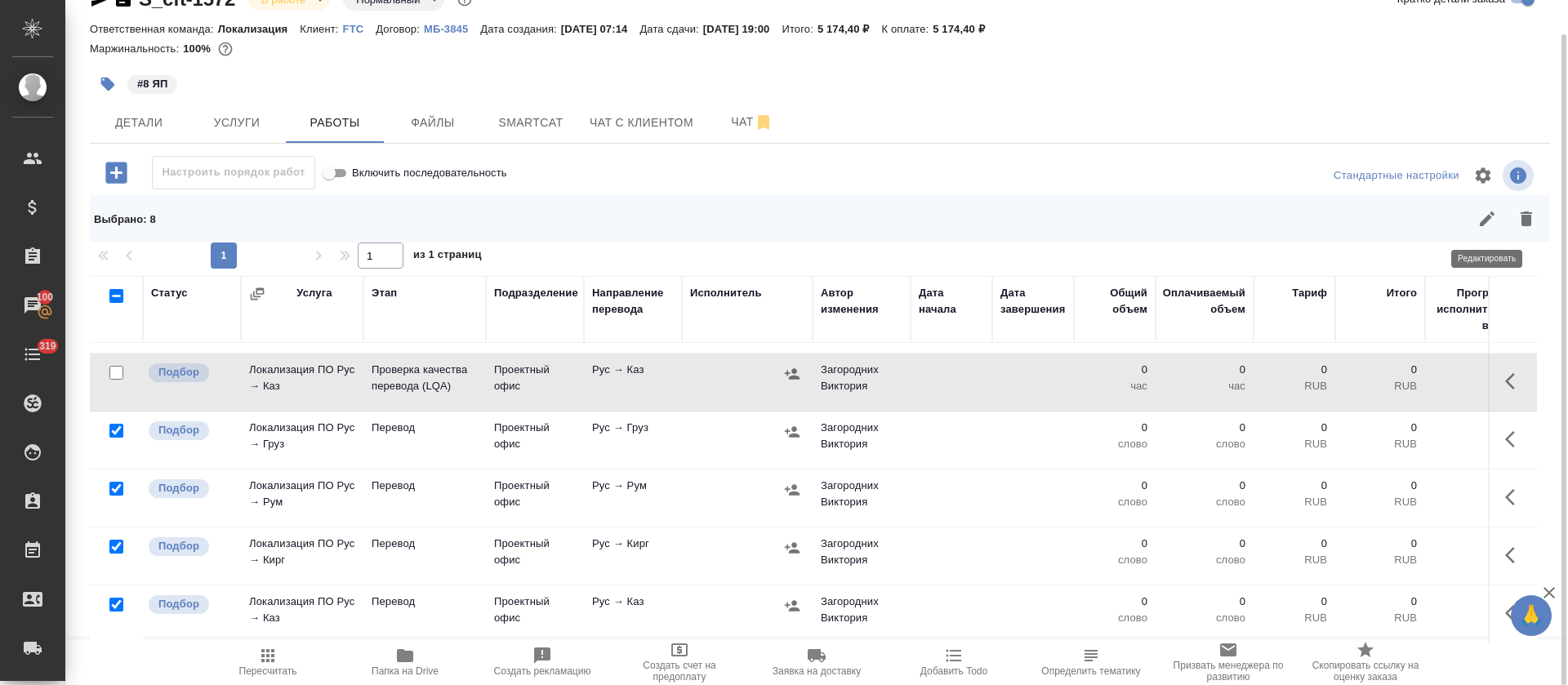
click at [1468, 218] on button "button" at bounding box center [1487, 218] width 39 height 39
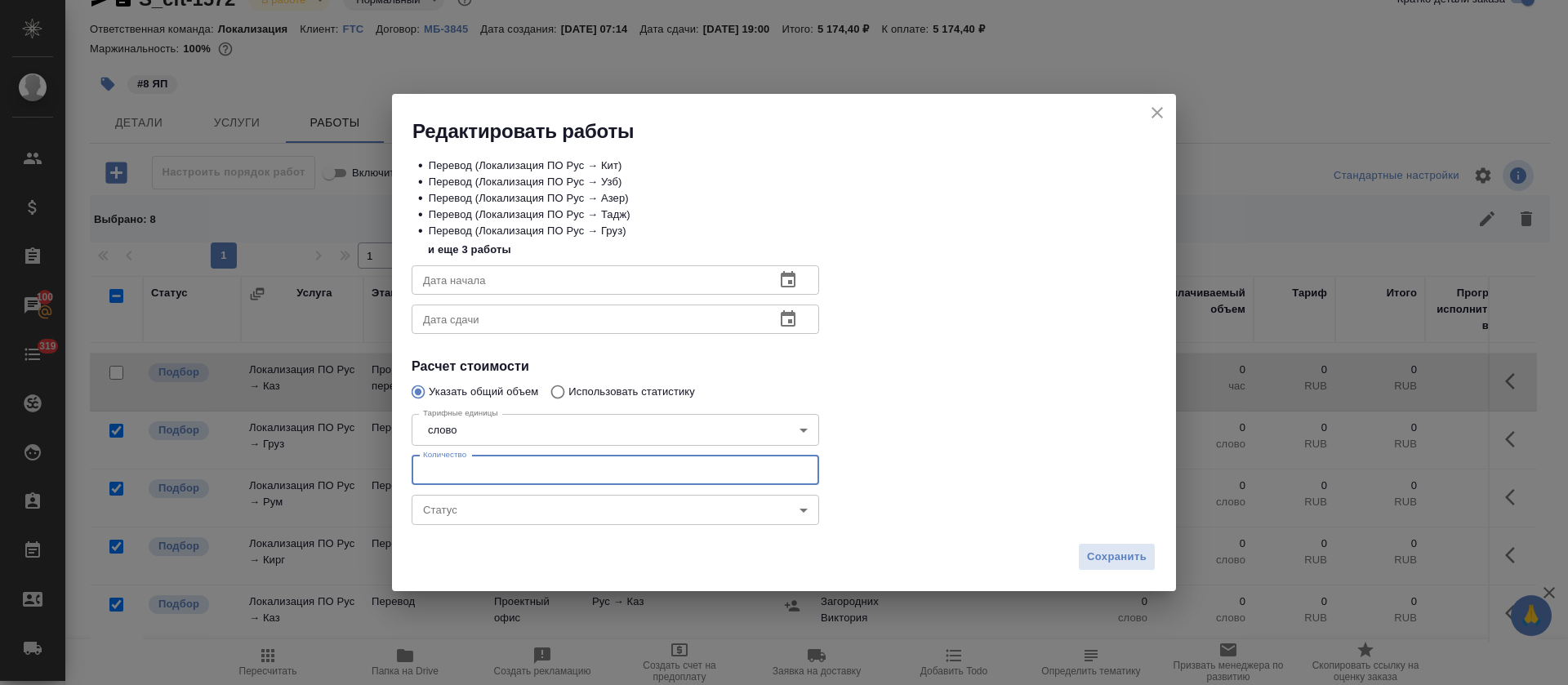
click at [607, 465] on input "number" at bounding box center [615, 470] width 407 height 30
type input "88"
click at [794, 281] on icon "button" at bounding box center [788, 279] width 14 height 16
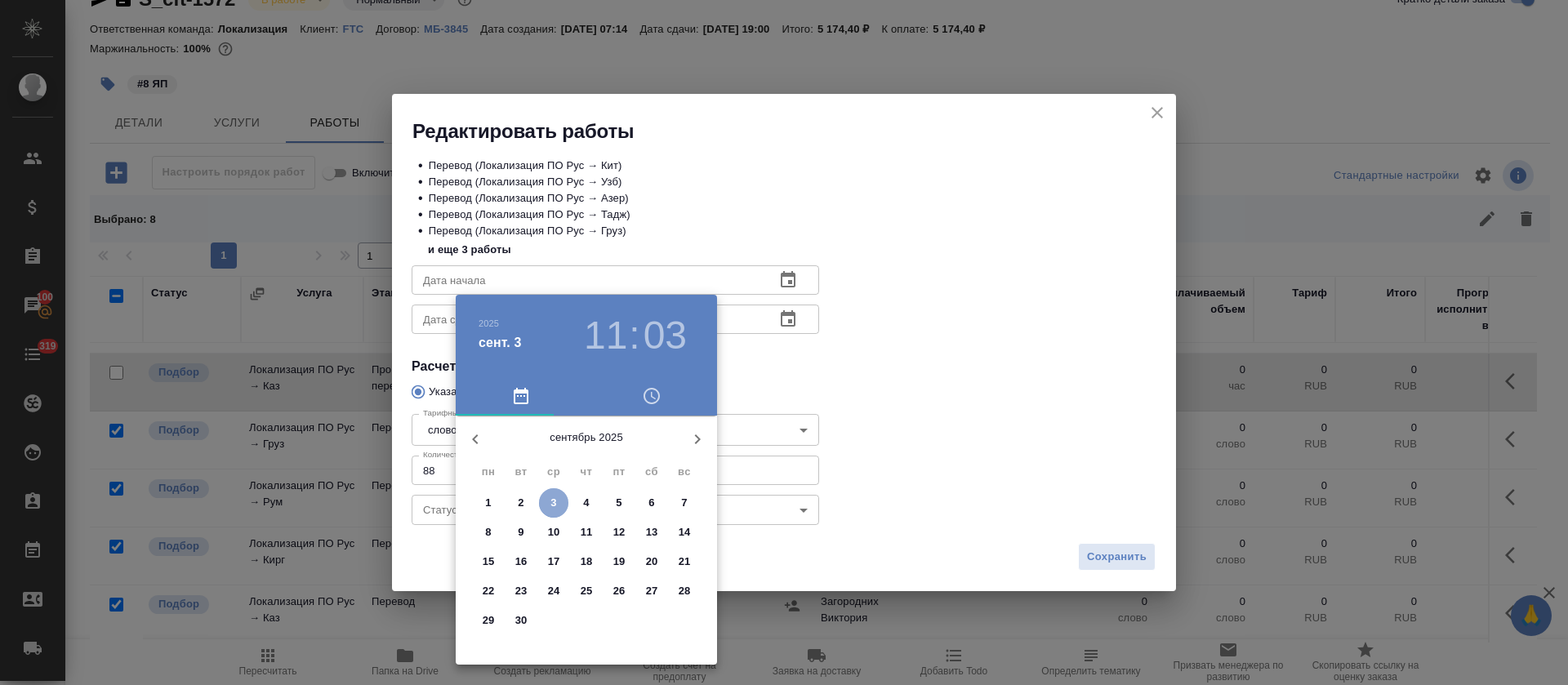
click at [554, 505] on p "3" at bounding box center [553, 503] width 5 height 16
type input "03.09.2025 11:03"
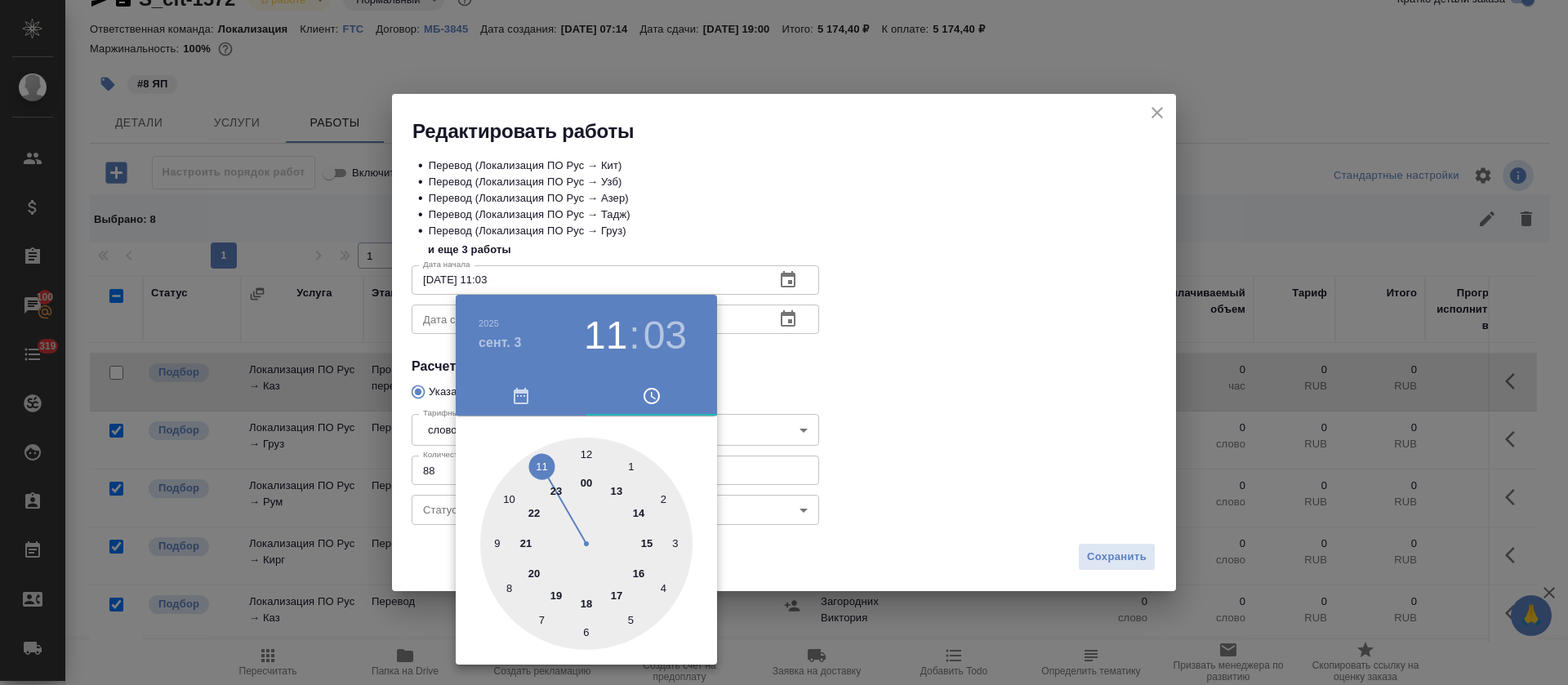
click at [821, 382] on div at bounding box center [784, 342] width 1568 height 685
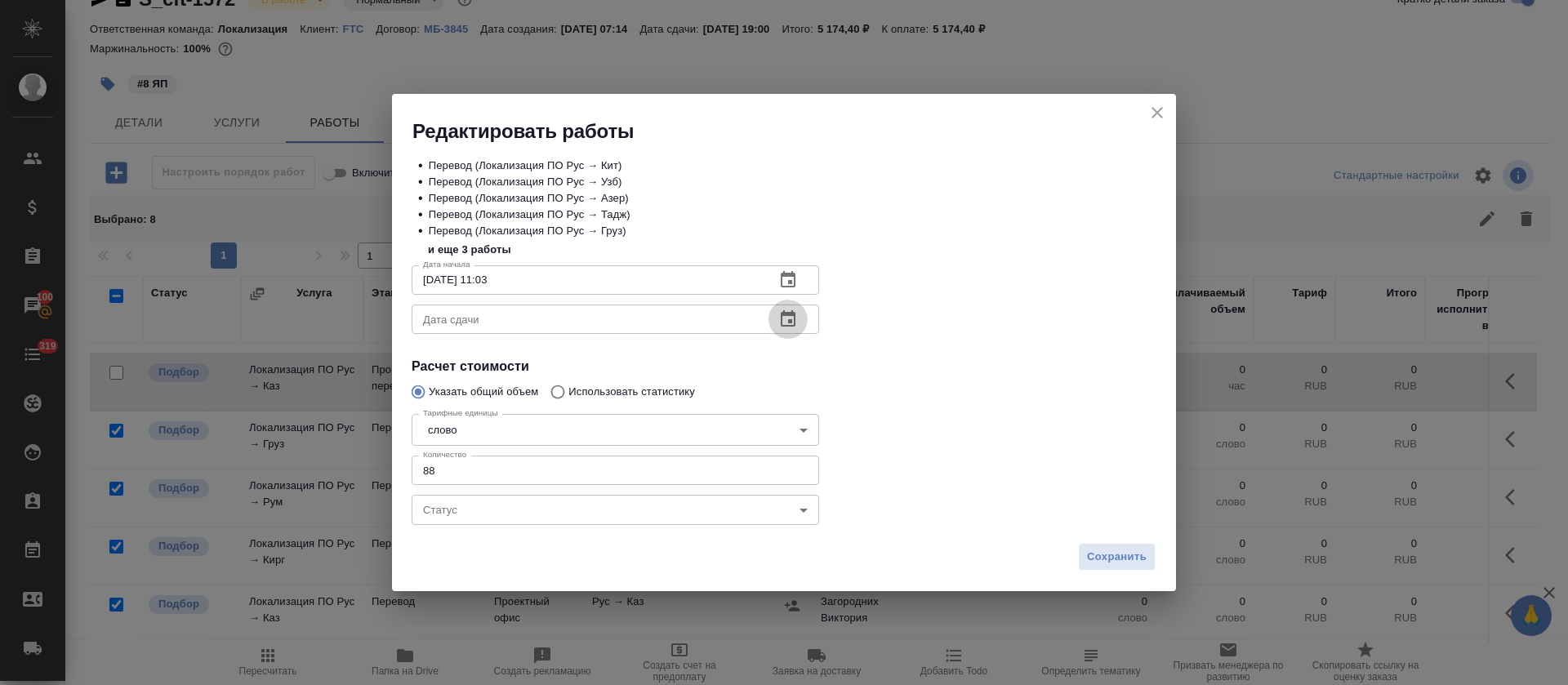
click at [781, 319] on icon "button" at bounding box center [788, 318] width 14 height 16
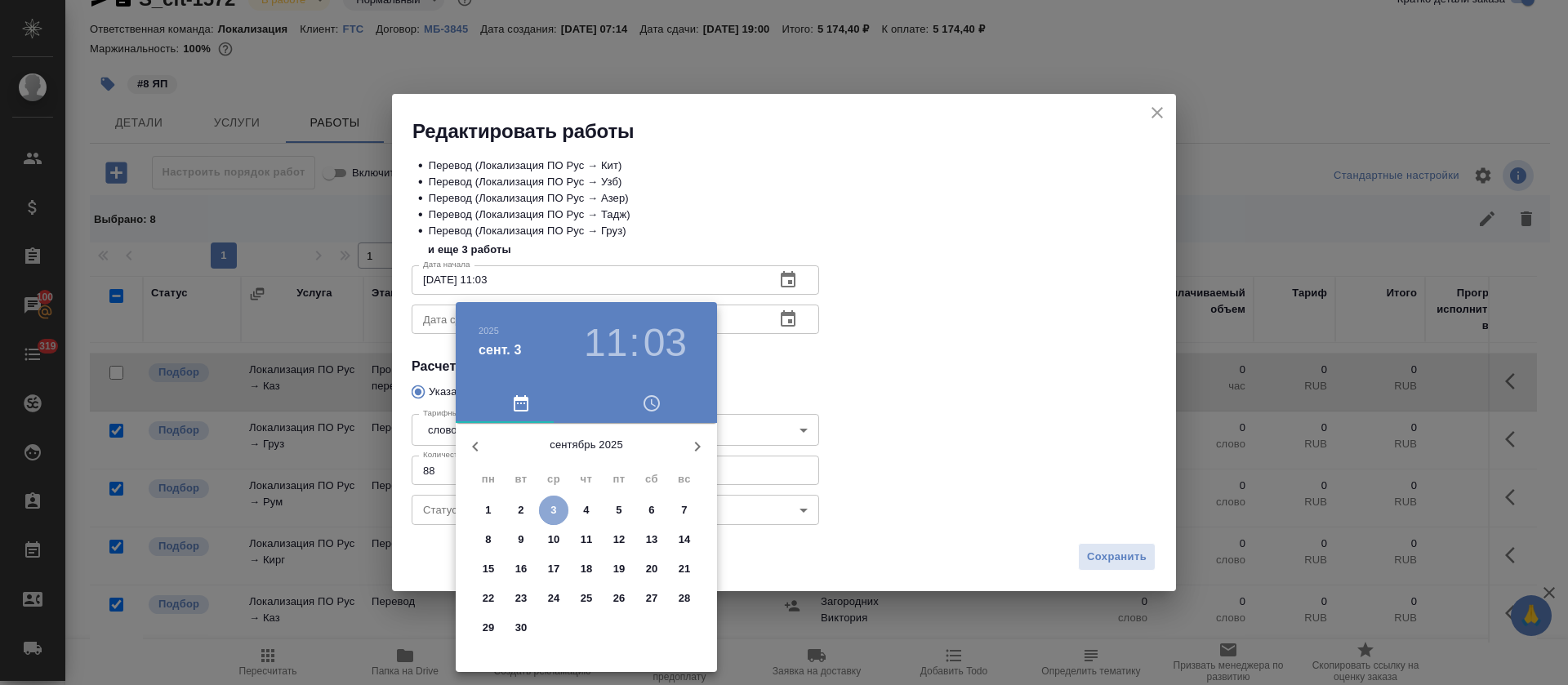
click at [553, 502] on p "3" at bounding box center [553, 510] width 5 height 16
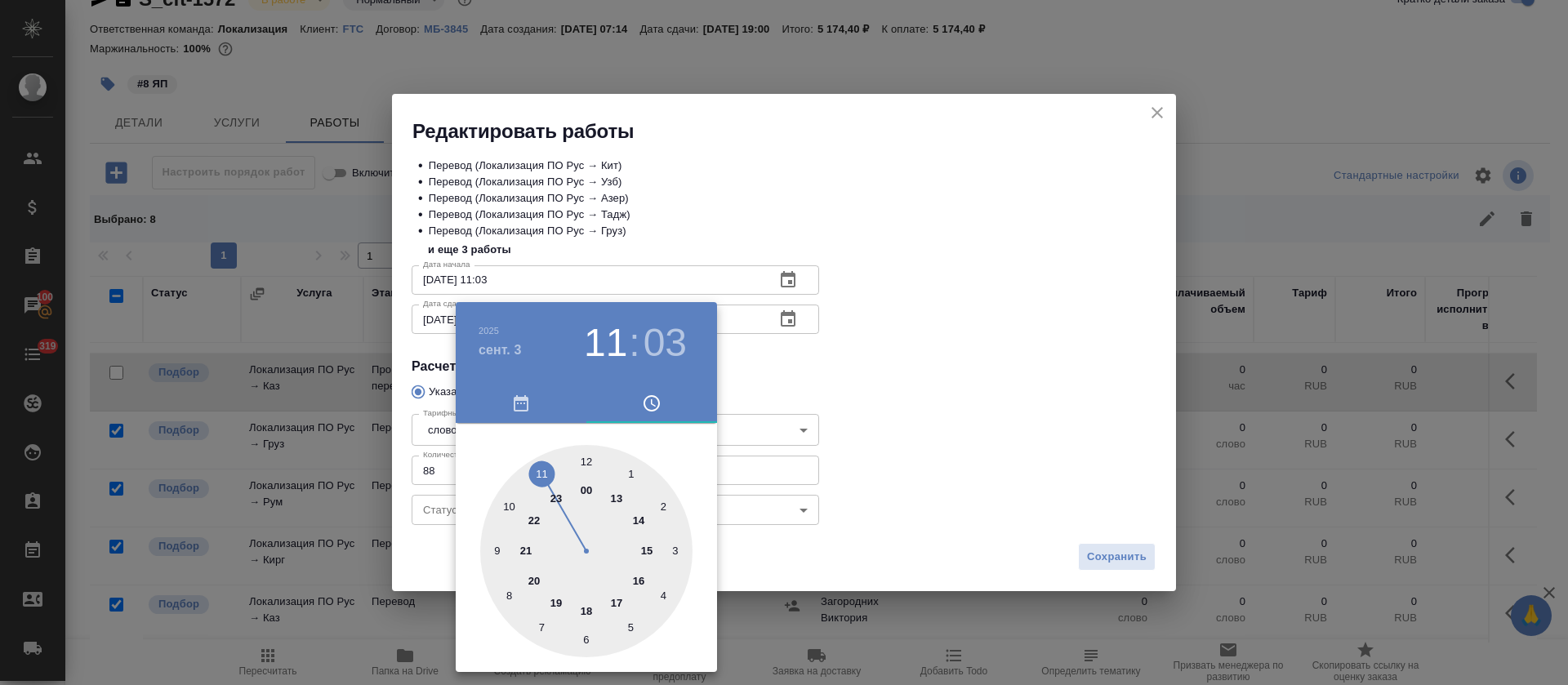
click at [637, 580] on div at bounding box center [586, 551] width 212 height 212
click at [587, 463] on div at bounding box center [586, 551] width 212 height 212
type input "03.09.2025 16:00"
click at [847, 417] on div at bounding box center [784, 342] width 1568 height 685
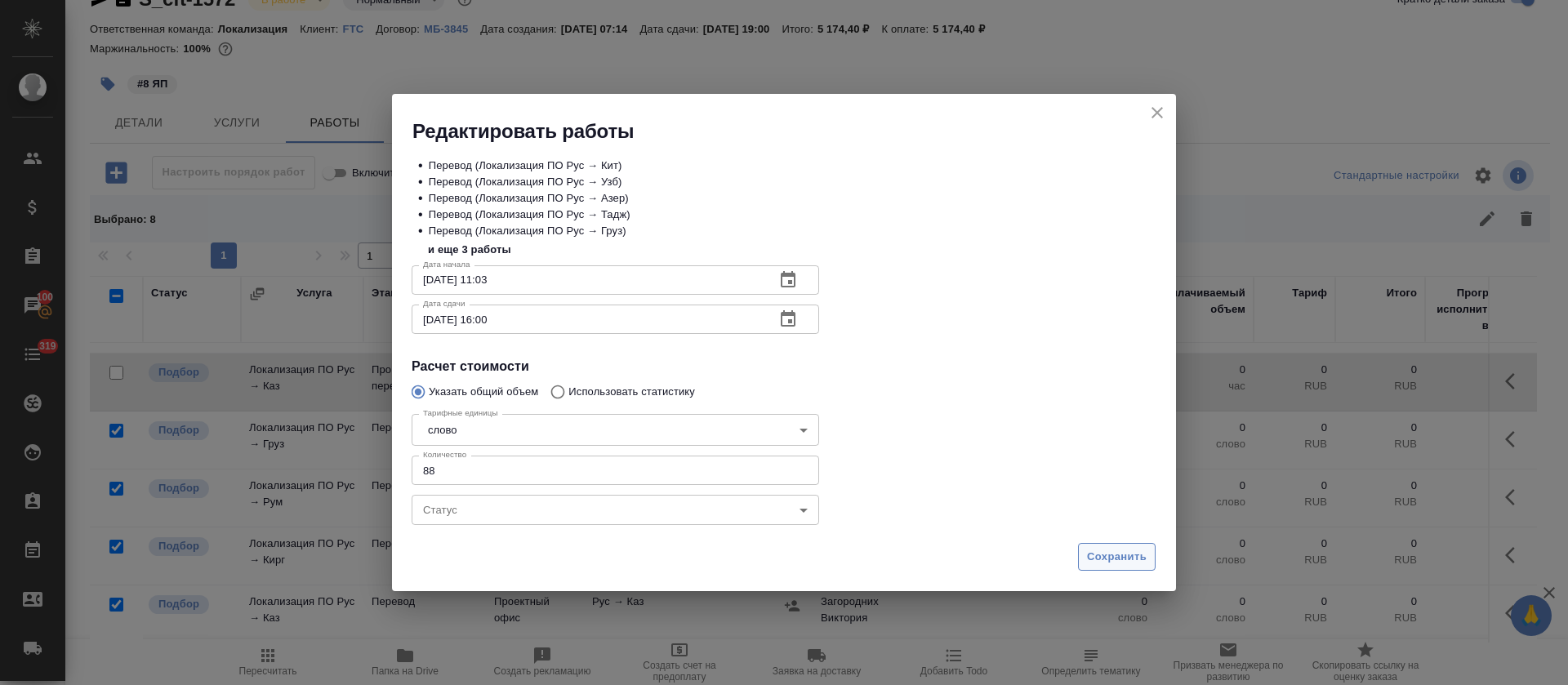
click at [1088, 554] on span "Сохранить" at bounding box center [1117, 557] width 60 height 19
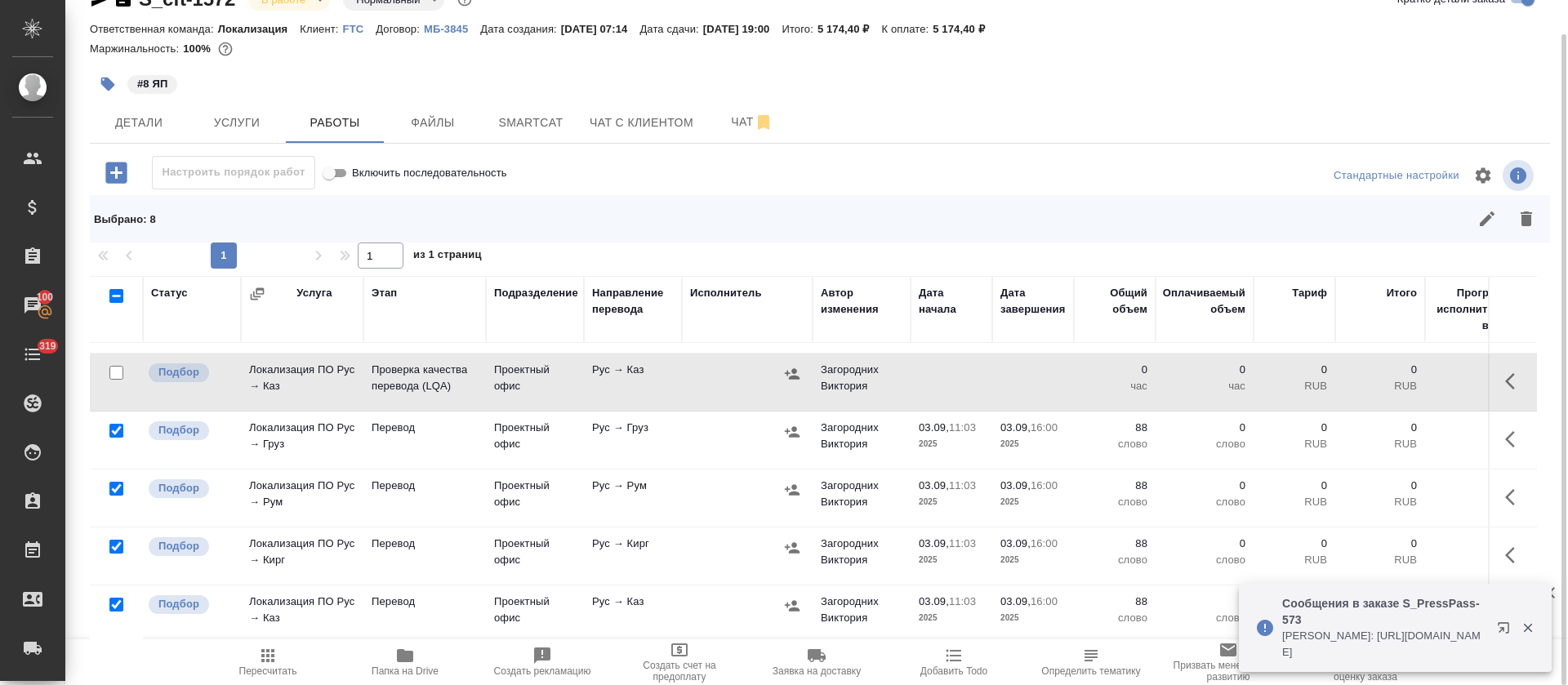
click at [267, 647] on icon "button" at bounding box center [268, 655] width 20 height 20
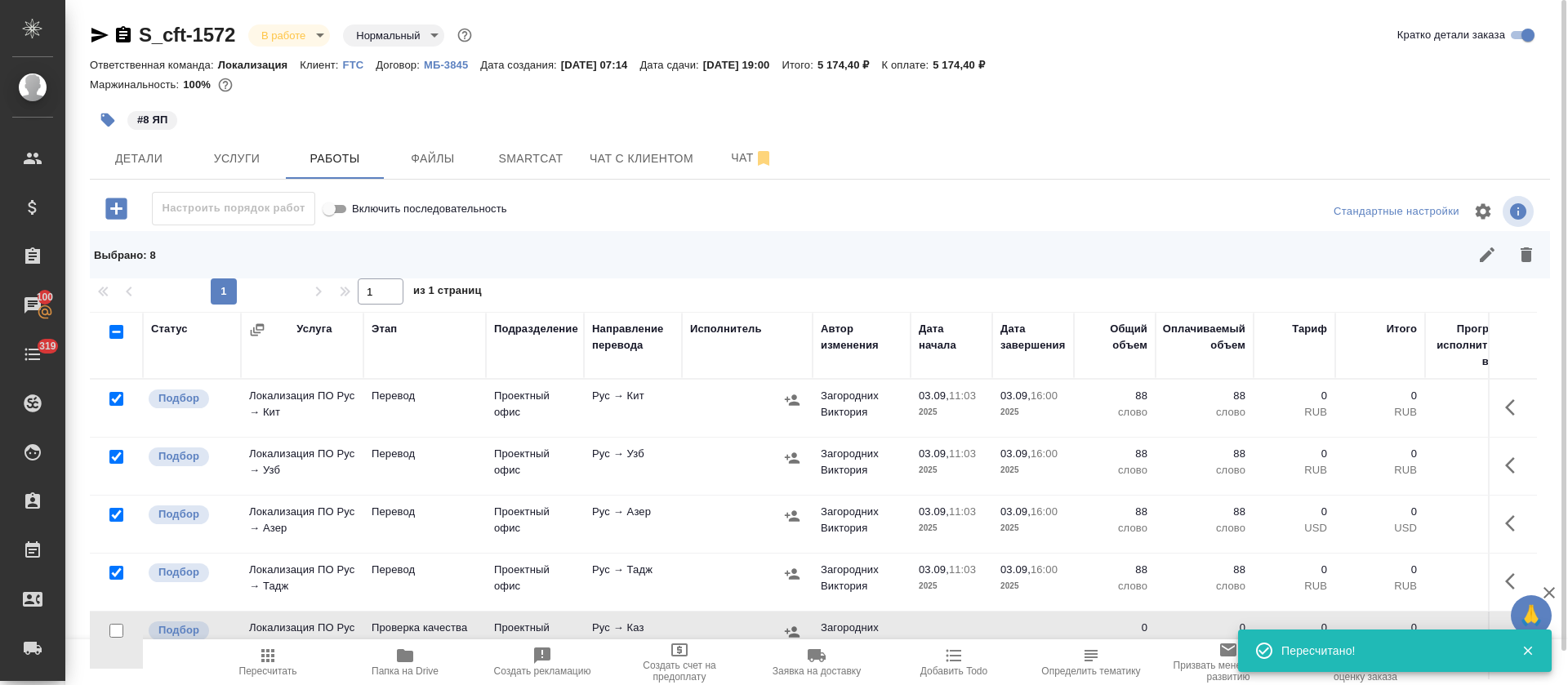
scroll to position [123, 0]
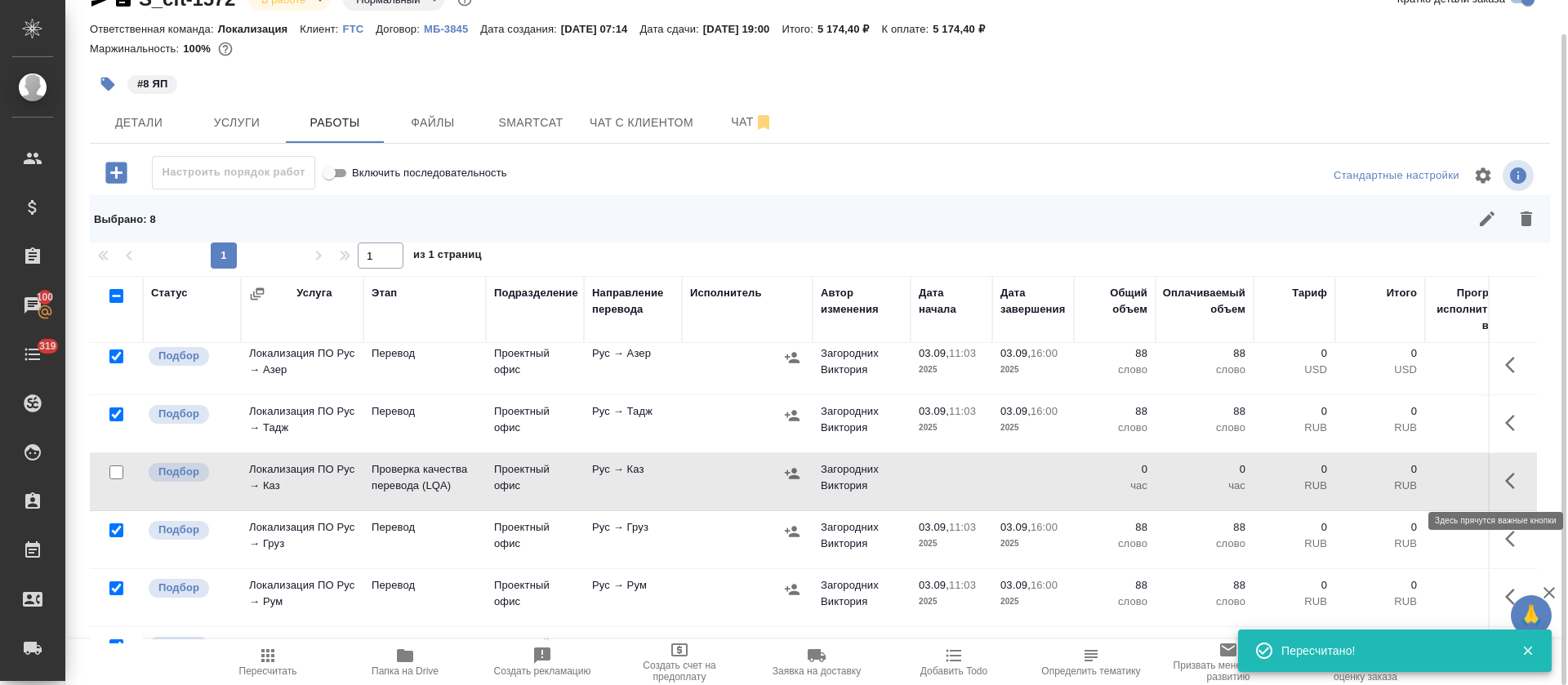
click at [1504, 471] on icon "button" at bounding box center [1514, 481] width 20 height 20
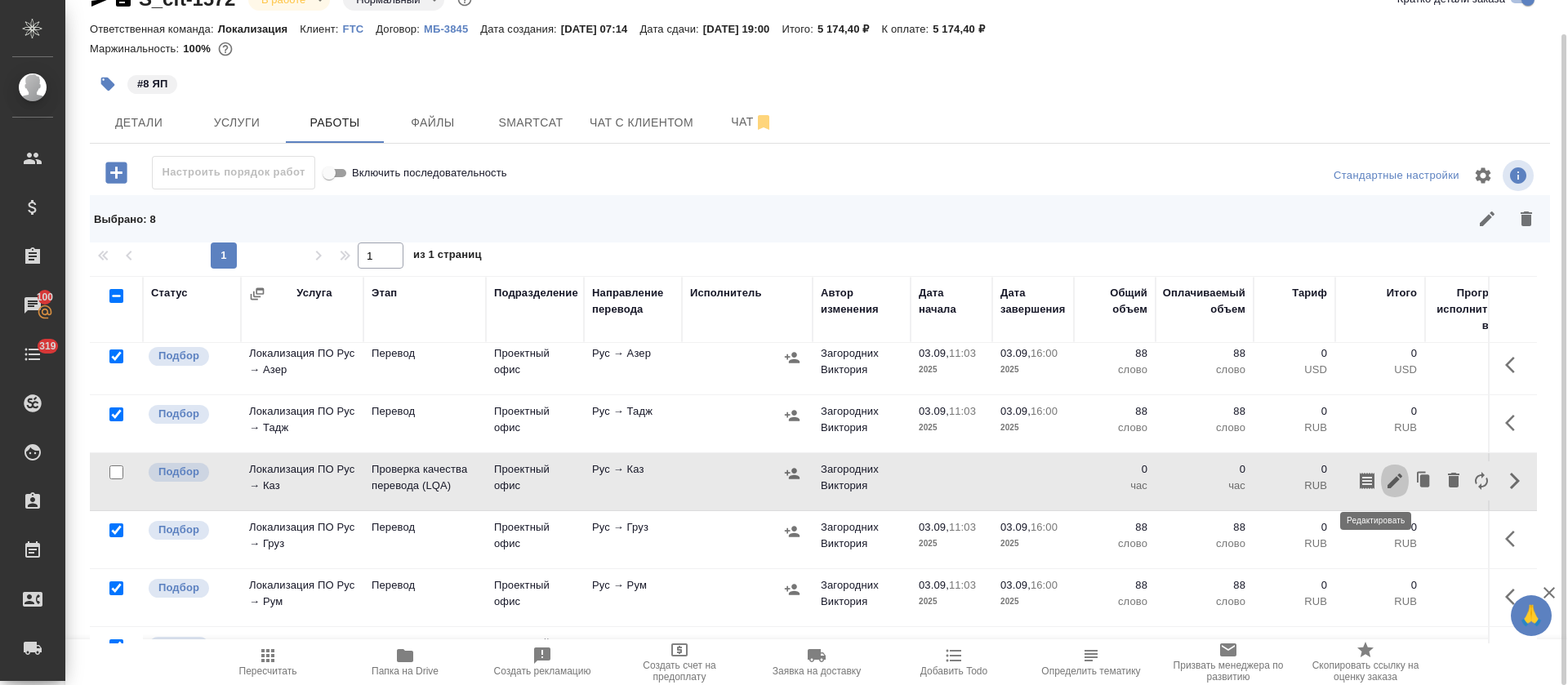
click at [1384, 484] on icon "button" at bounding box center [1394, 481] width 20 height 20
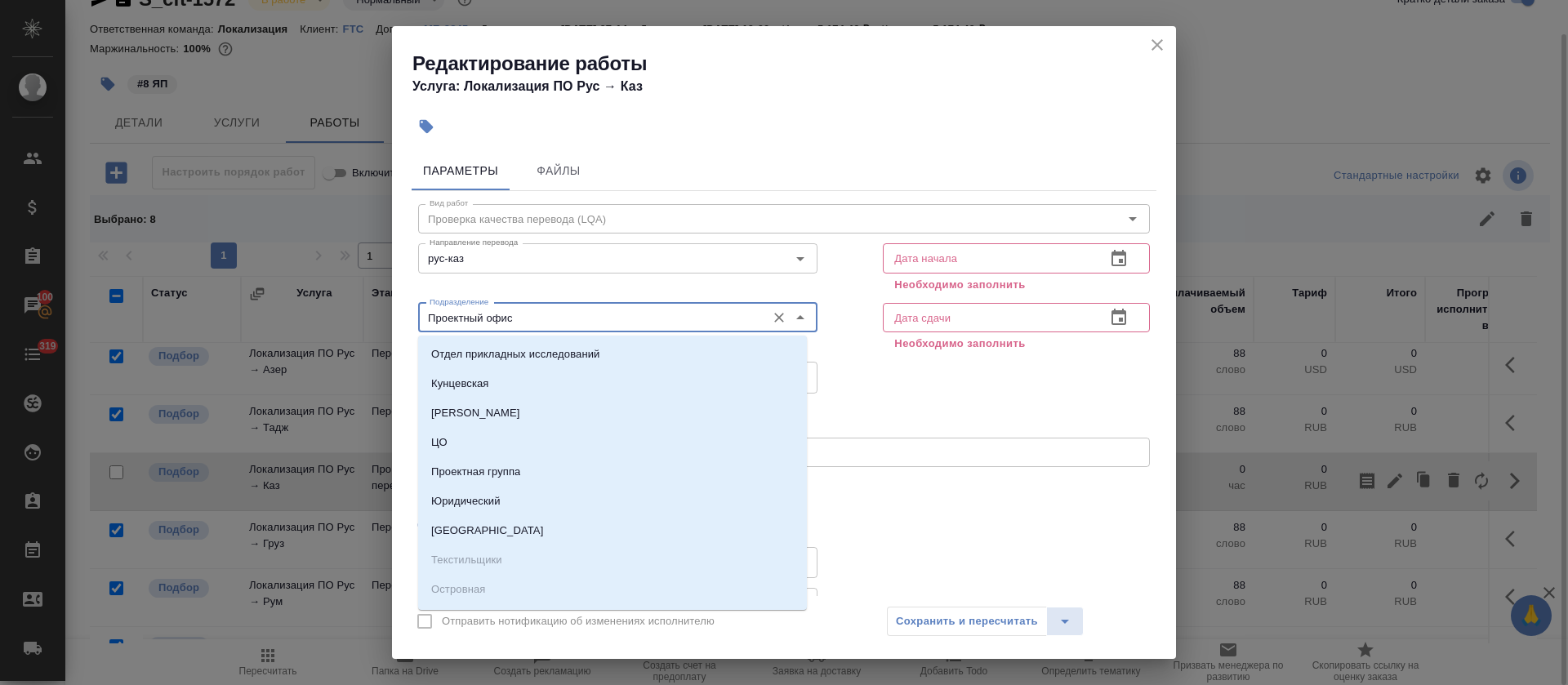
click at [536, 318] on input "Проектный офис" at bounding box center [590, 318] width 335 height 20
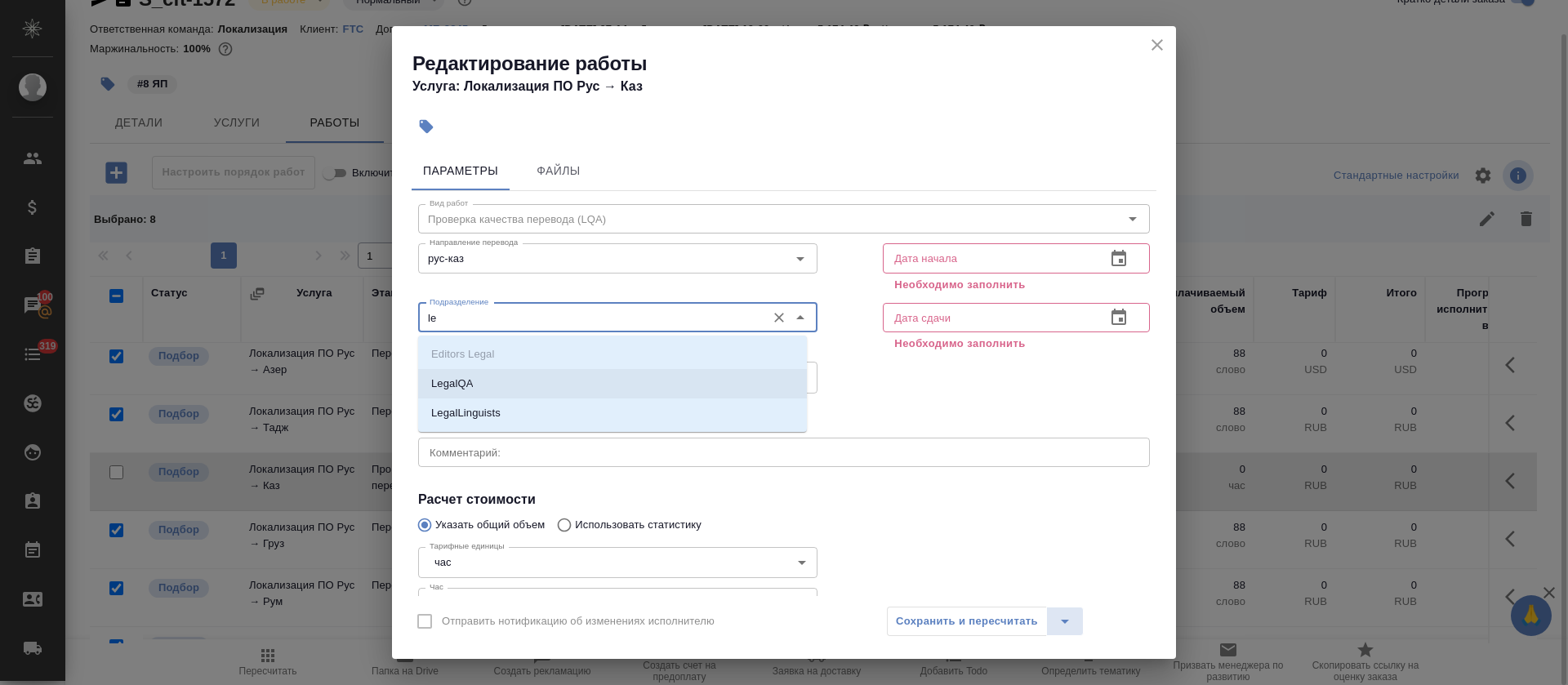
click at [530, 380] on li "LegalQA" at bounding box center [613, 383] width 389 height 30
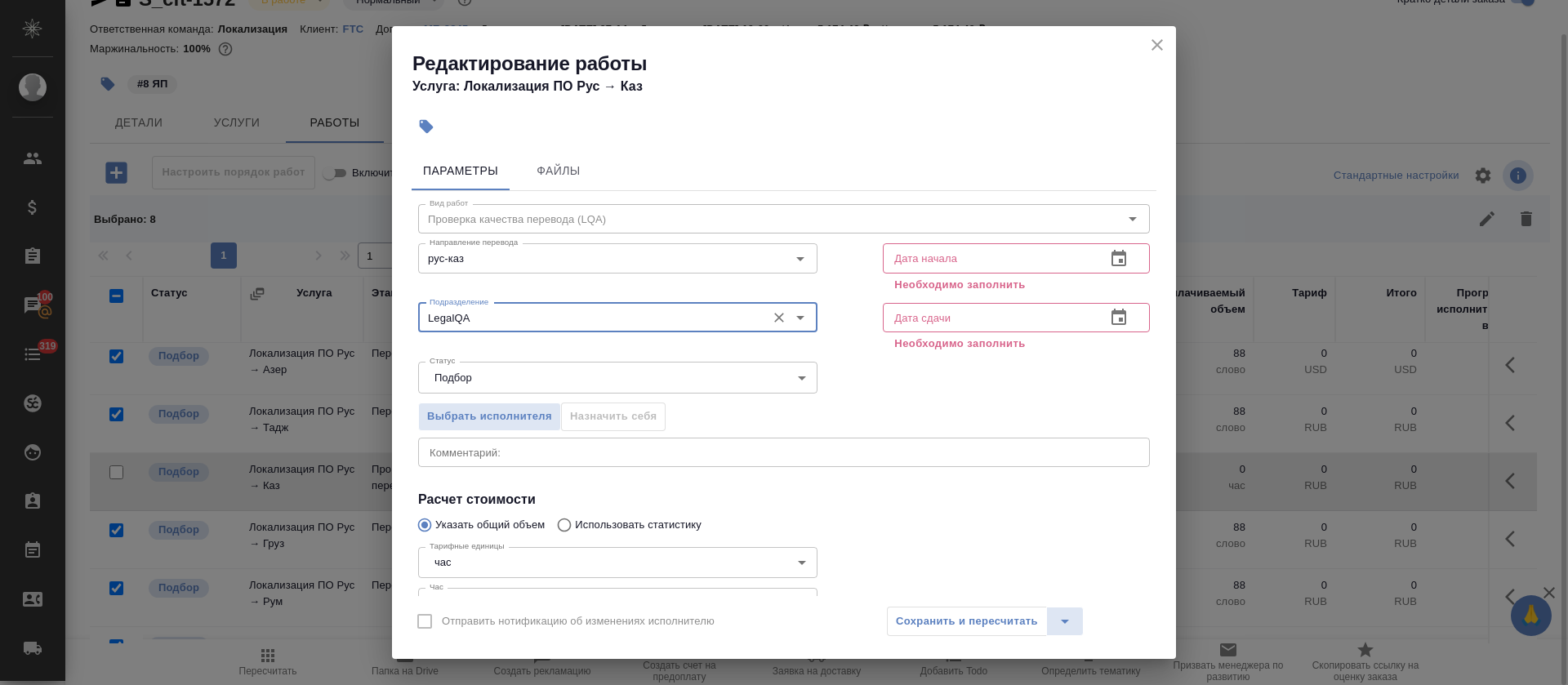
type input "LegalQA"
click at [1111, 265] on icon "button" at bounding box center [1118, 258] width 14 height 16
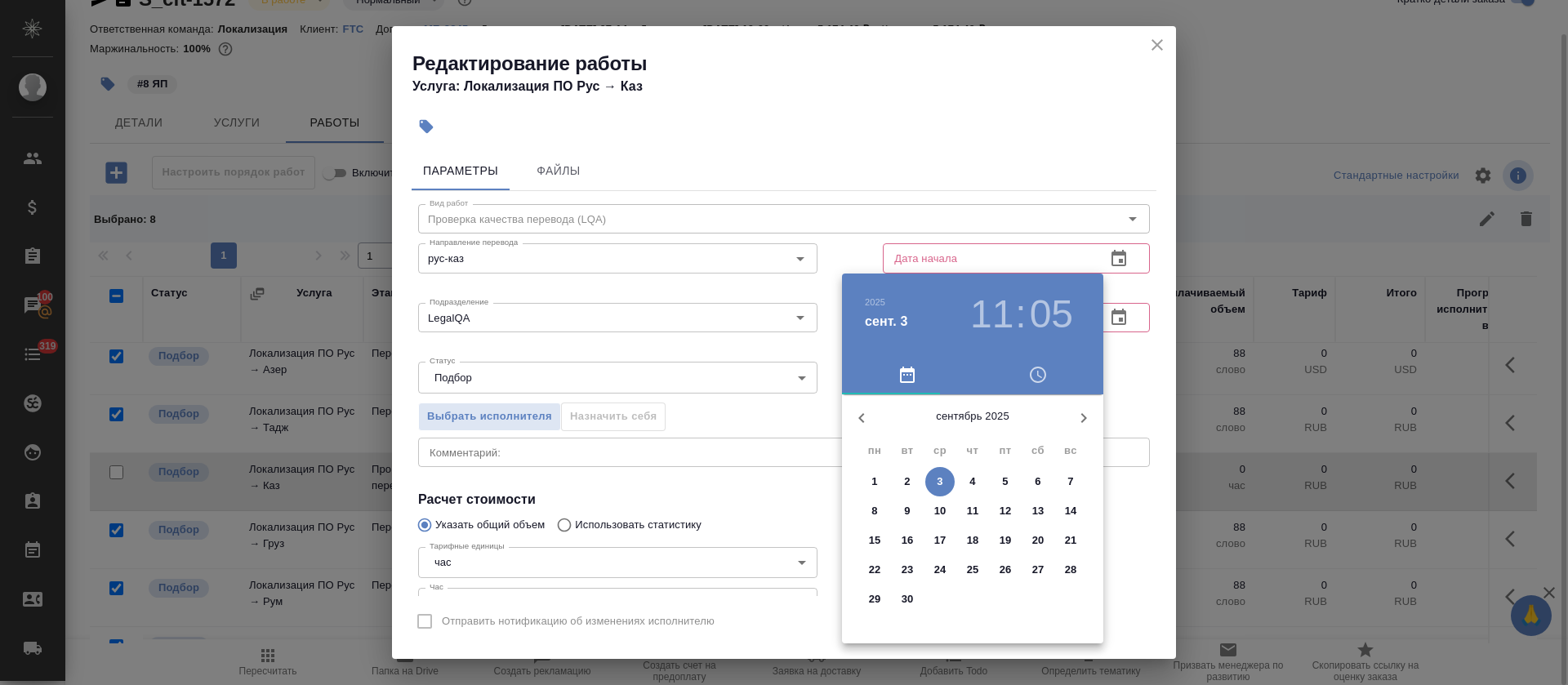
click at [934, 488] on span "3" at bounding box center [939, 482] width 30 height 16
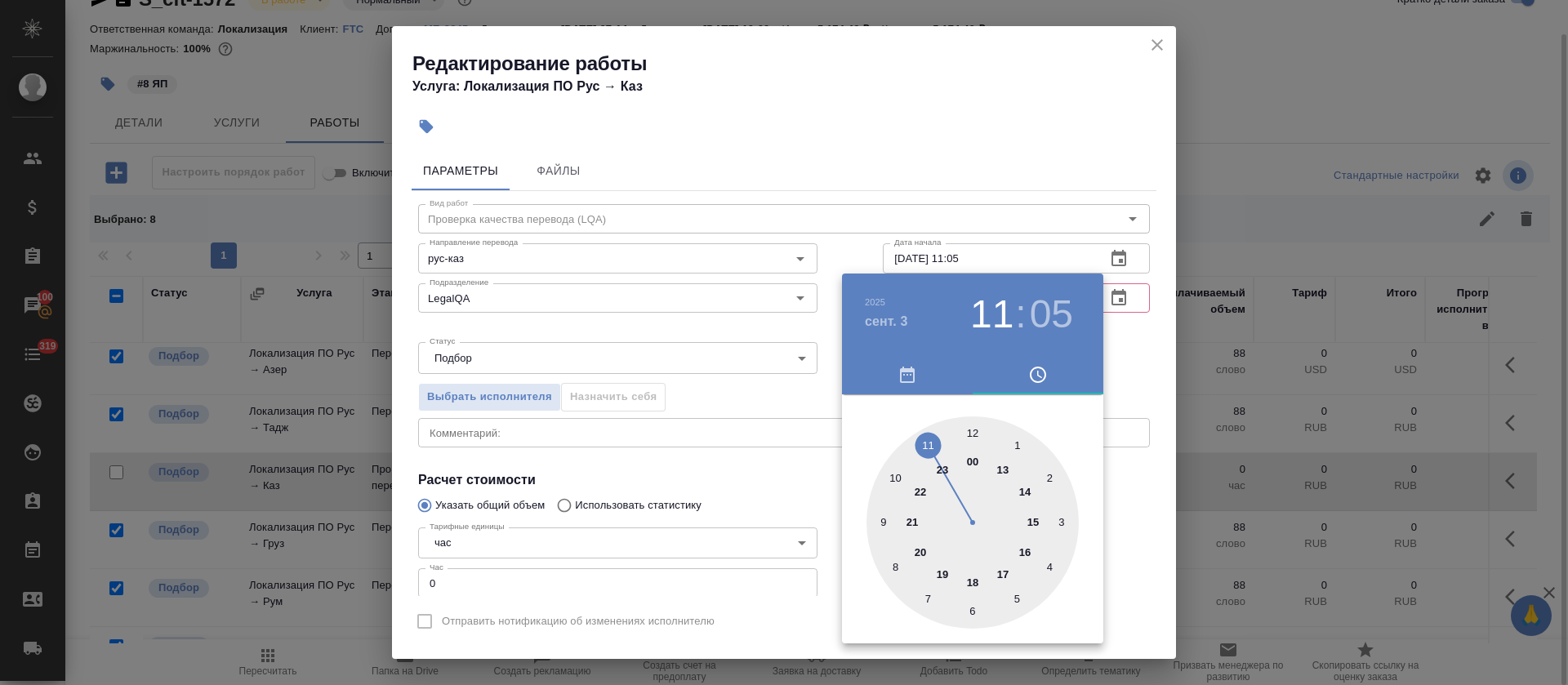
click at [926, 449] on div at bounding box center [972, 522] width 212 height 212
click at [995, 315] on h3 "11" at bounding box center [991, 313] width 43 height 46
click at [1024, 548] on div at bounding box center [972, 522] width 212 height 212
click at [973, 428] on div at bounding box center [972, 522] width 212 height 212
type input "03.09.2025 16:00"
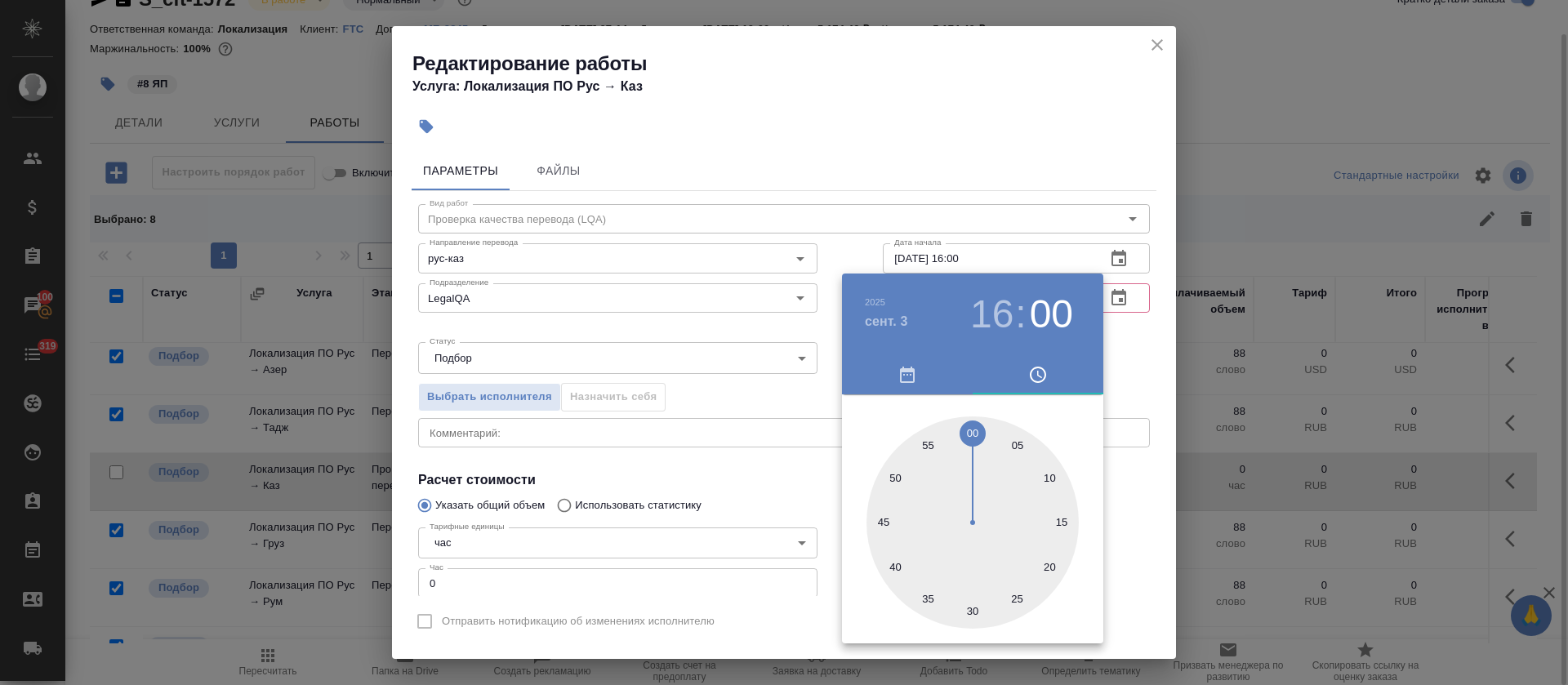
click at [732, 454] on div at bounding box center [784, 342] width 1568 height 685
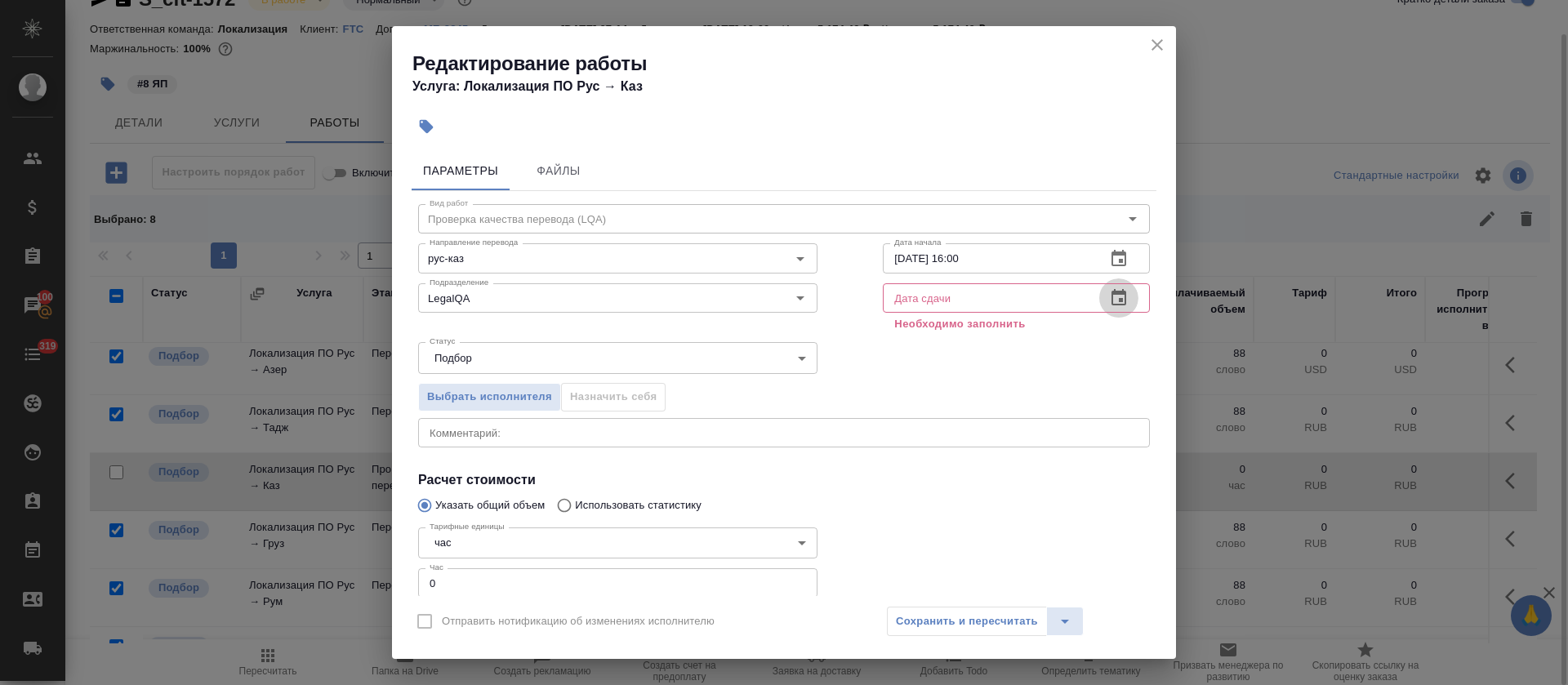
click at [1109, 294] on icon "button" at bounding box center [1118, 298] width 20 height 20
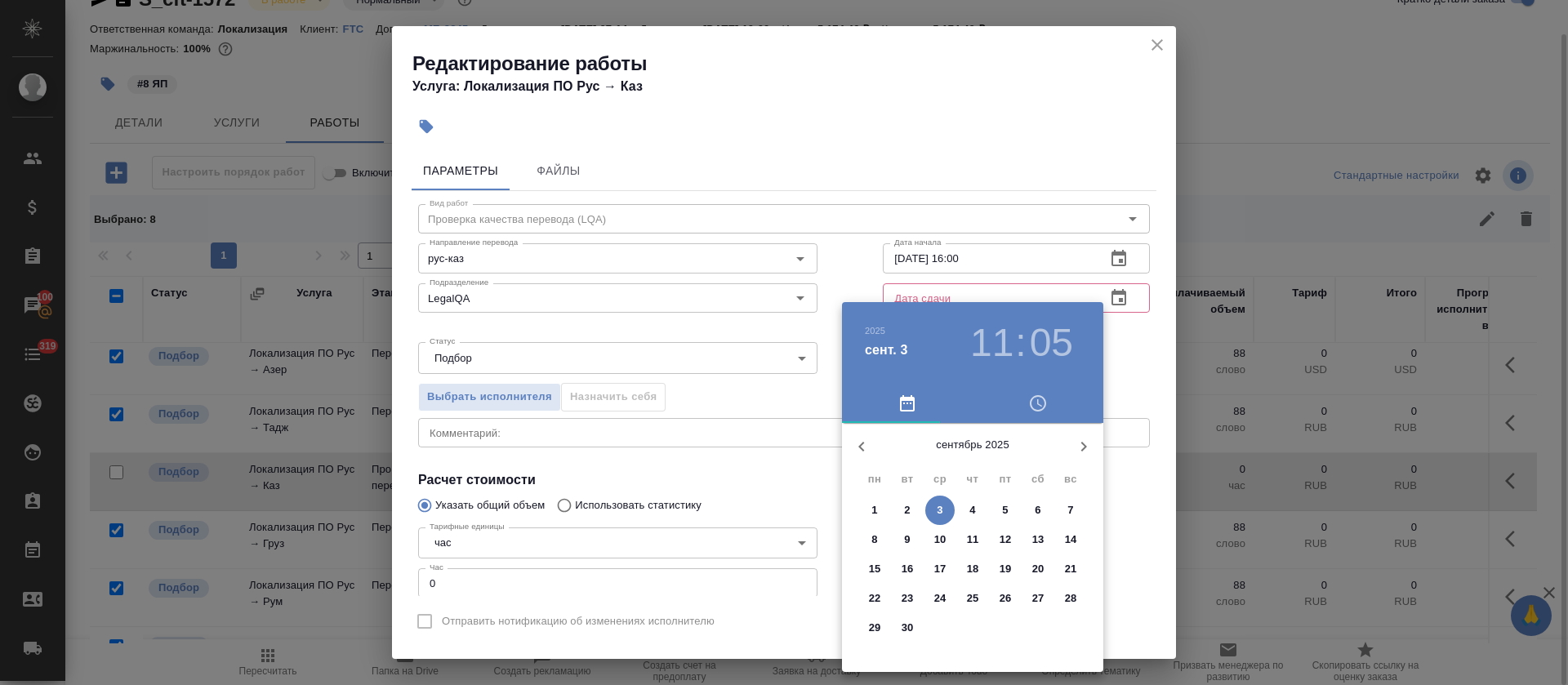
click at [938, 502] on p "3" at bounding box center [939, 510] width 5 height 16
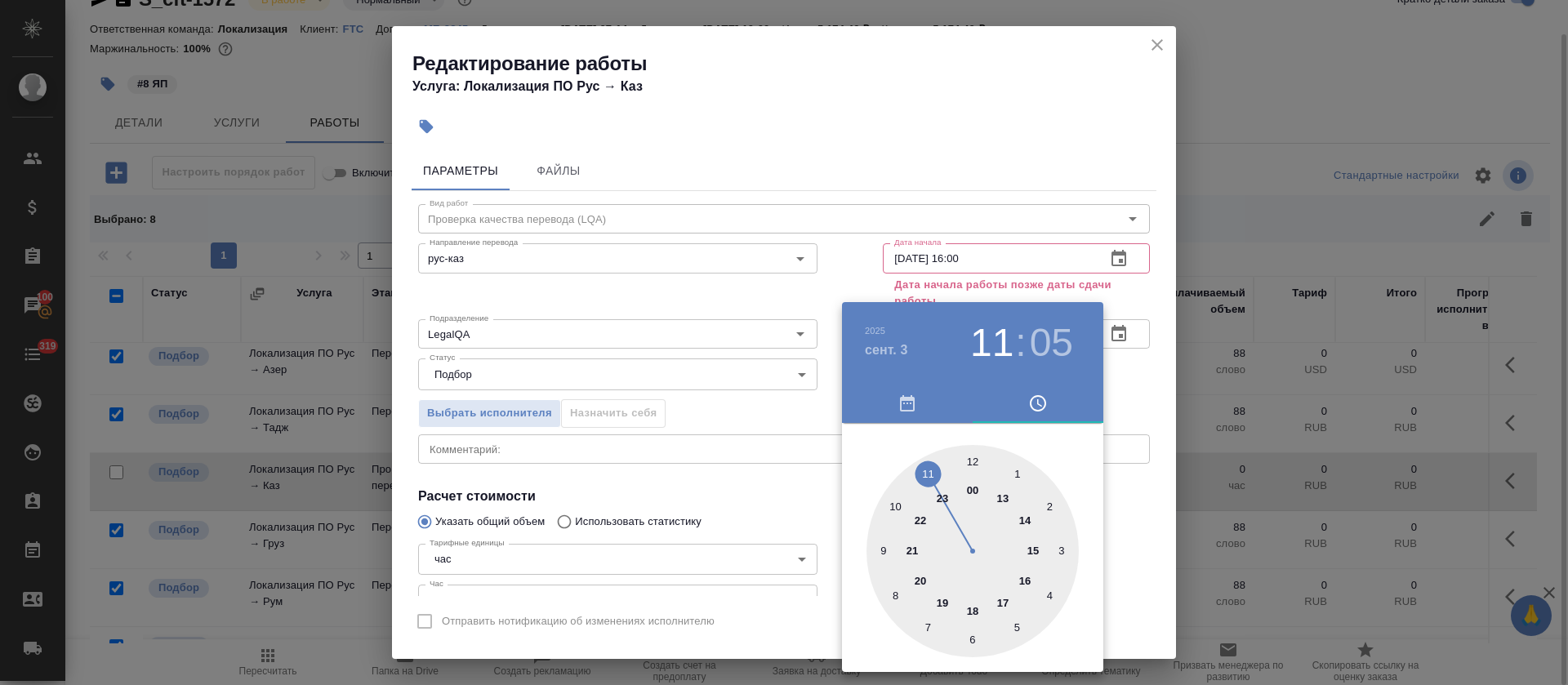
click at [943, 606] on div at bounding box center [972, 551] width 212 height 212
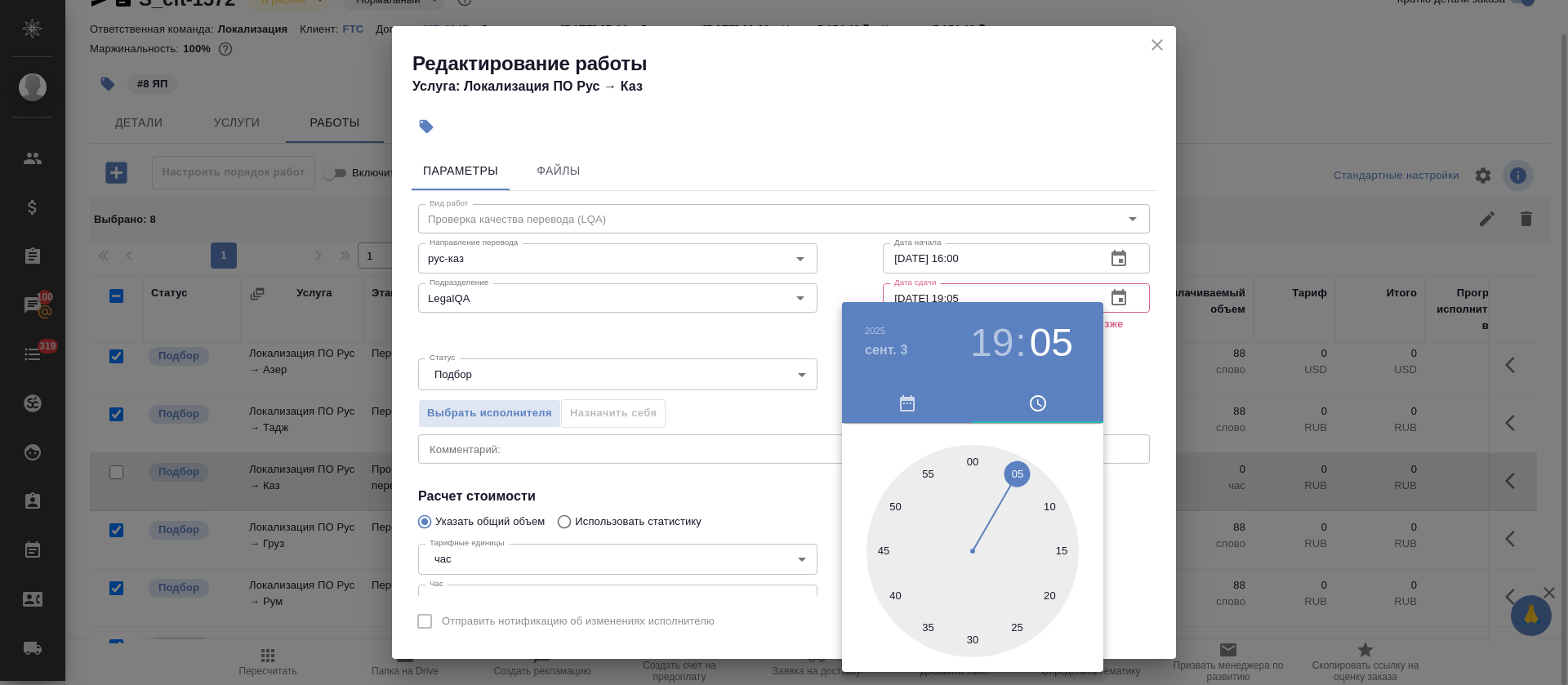
click at [974, 459] on div at bounding box center [972, 551] width 212 height 212
type input "03.09.2025 19:00"
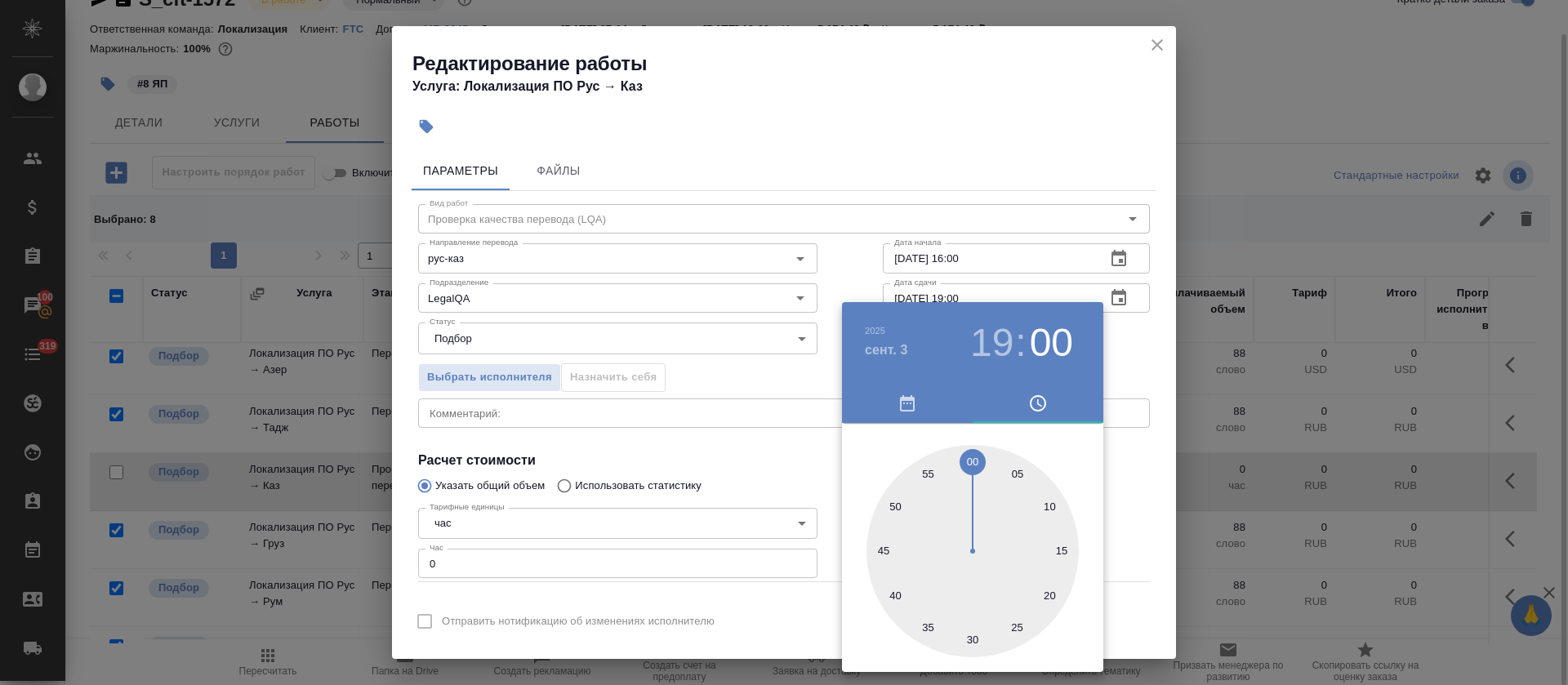
click at [693, 463] on div at bounding box center [784, 342] width 1568 height 685
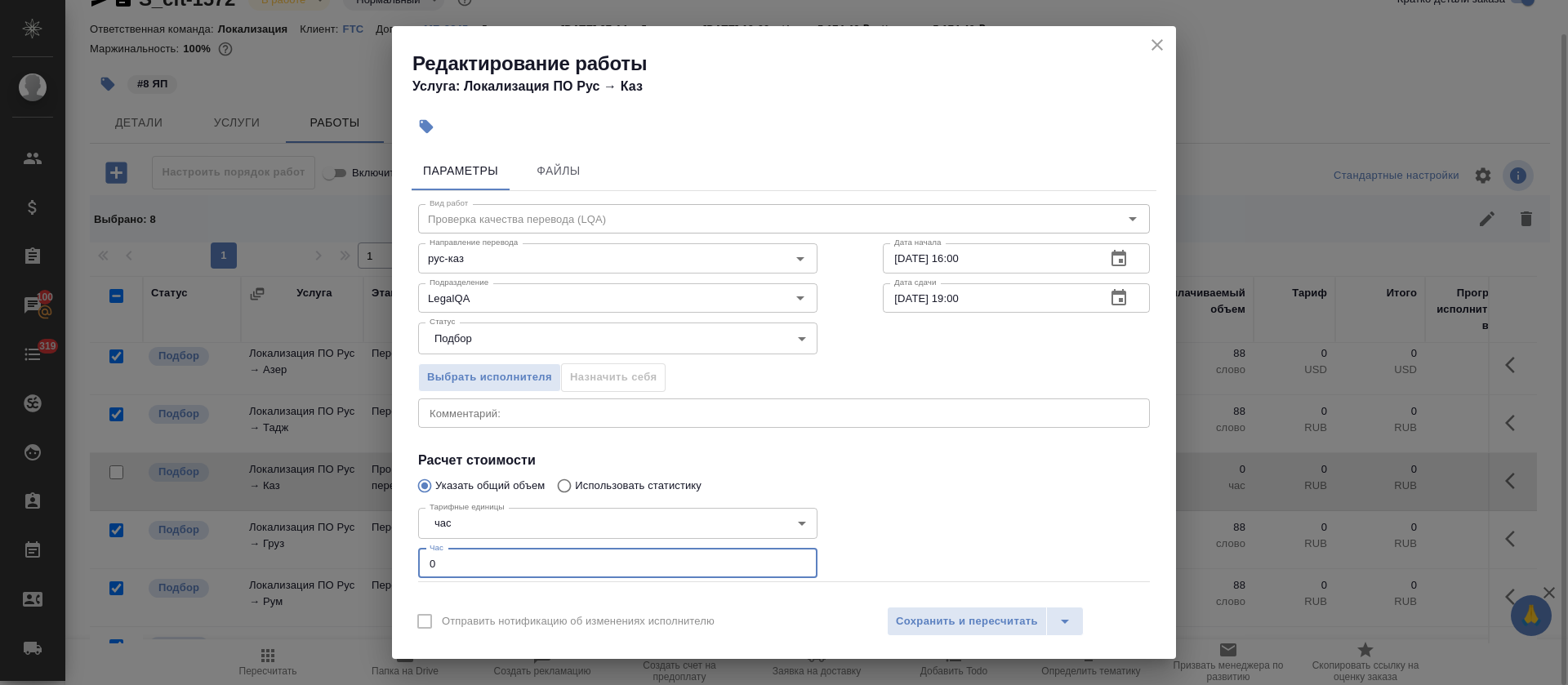
drag, startPoint x: 475, startPoint y: 554, endPoint x: 414, endPoint y: 561, distance: 61.4
click at [414, 561] on div "Тарифные единицы час 5a8b1489cc6b4906c91bfd93 Тарифные единицы Час 0 Час" at bounding box center [617, 541] width 465 height 146
type input "1"
click at [980, 640] on div "Отправить нотификацию об изменениях исполнителю Сохранить и пересчитать" at bounding box center [784, 628] width 784 height 63
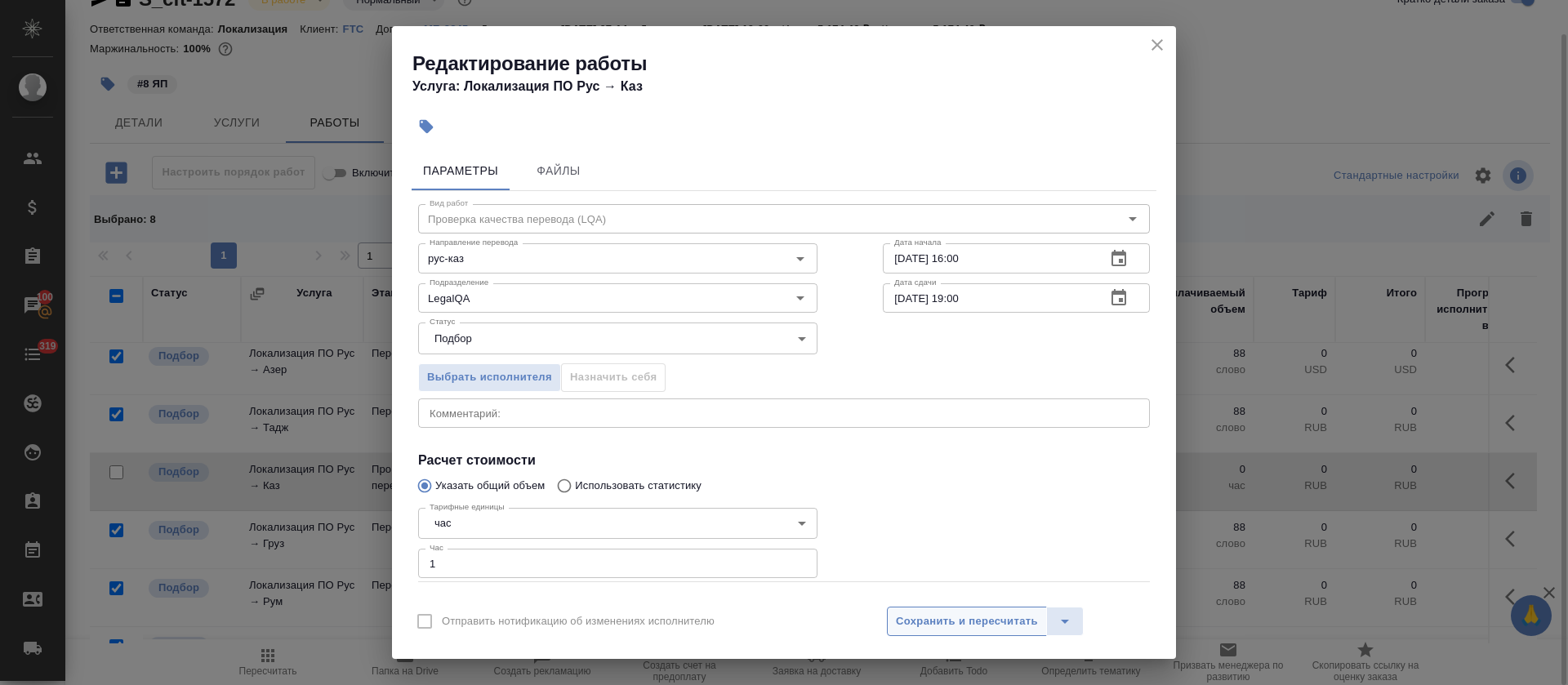
click at [981, 625] on span "Сохранить и пересчитать" at bounding box center [966, 621] width 142 height 19
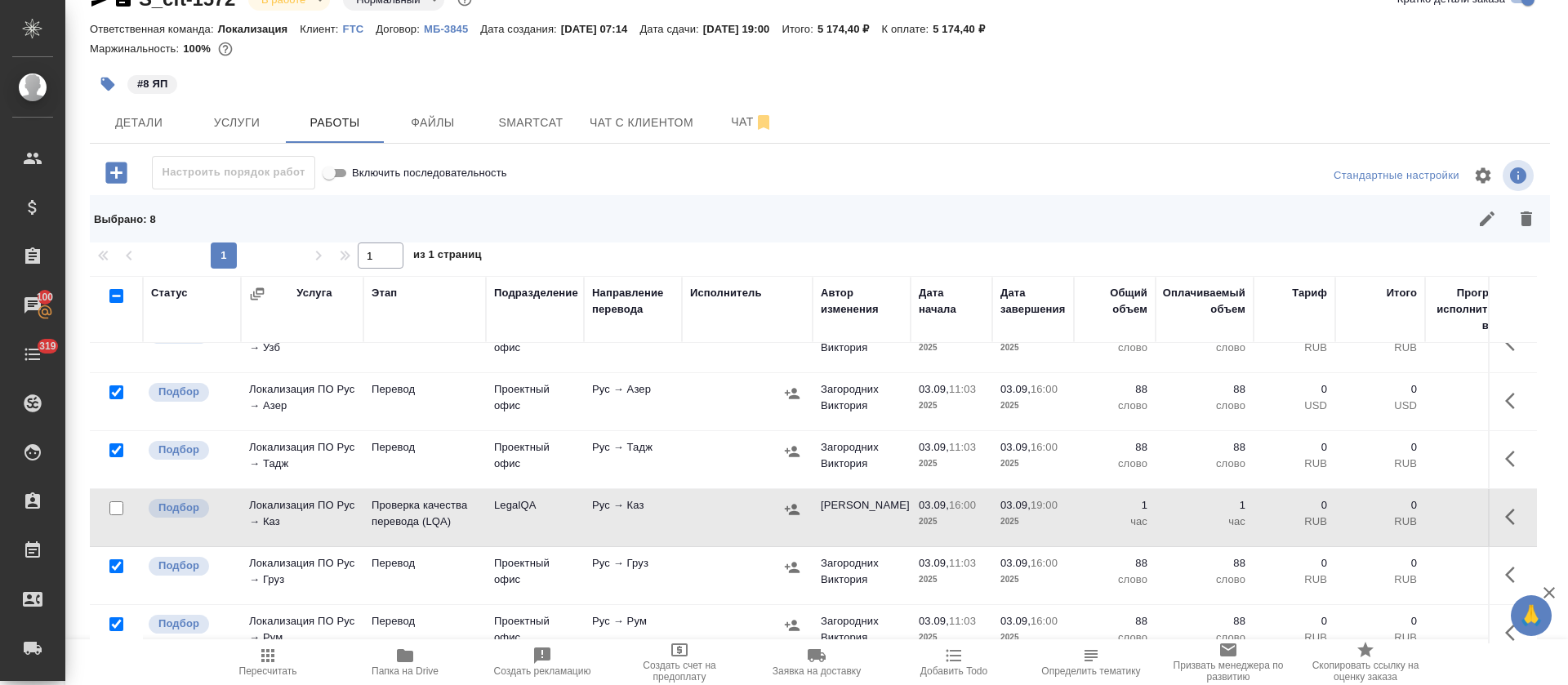
scroll to position [0, 0]
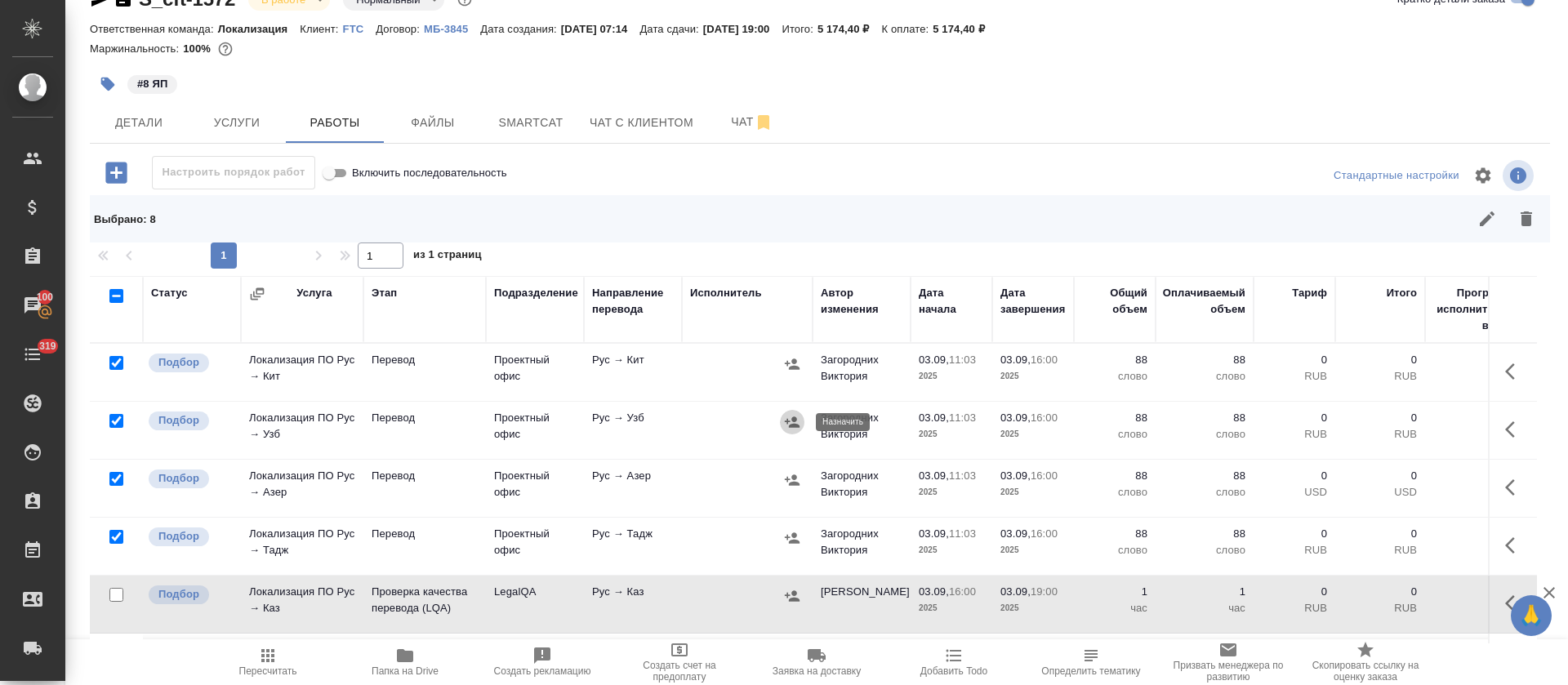
click at [791, 420] on icon "button" at bounding box center [792, 422] width 16 height 16
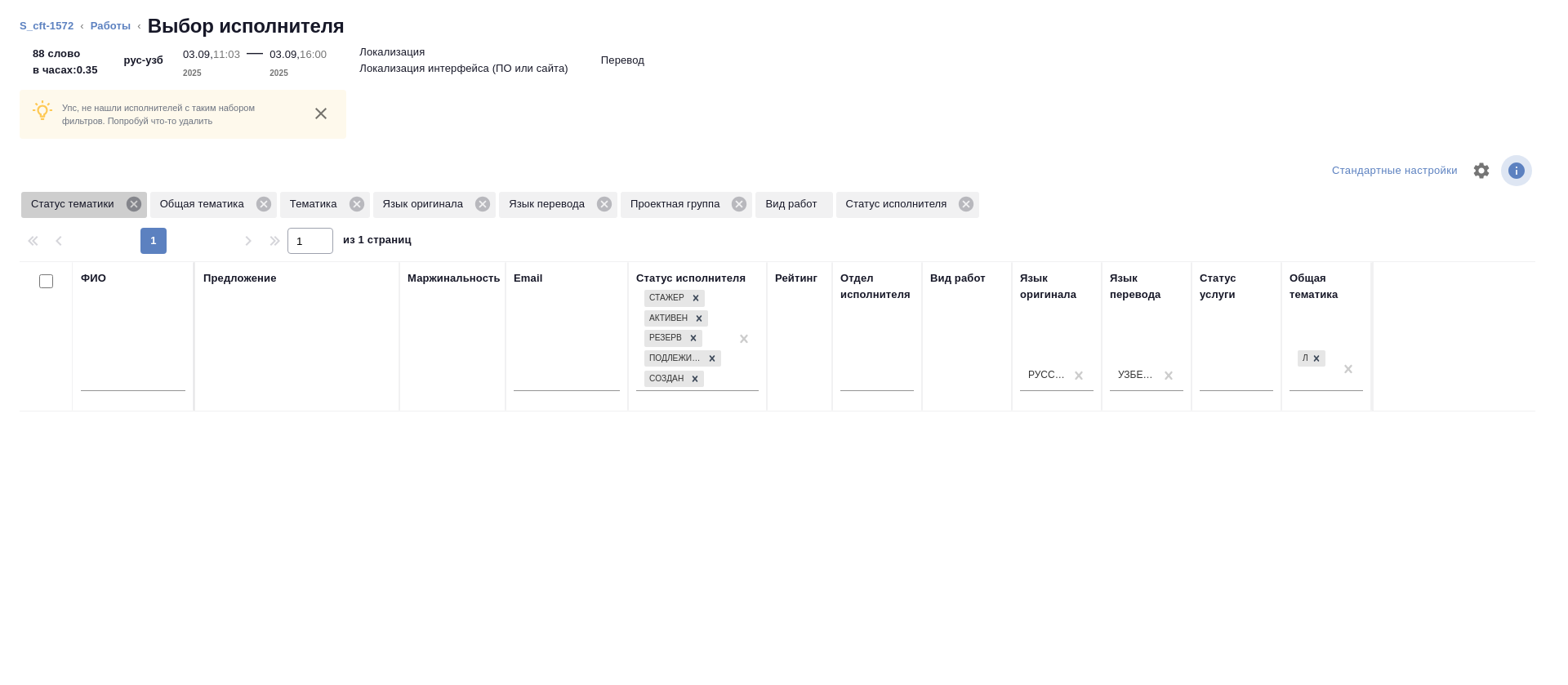
click at [134, 210] on icon at bounding box center [133, 204] width 14 height 14
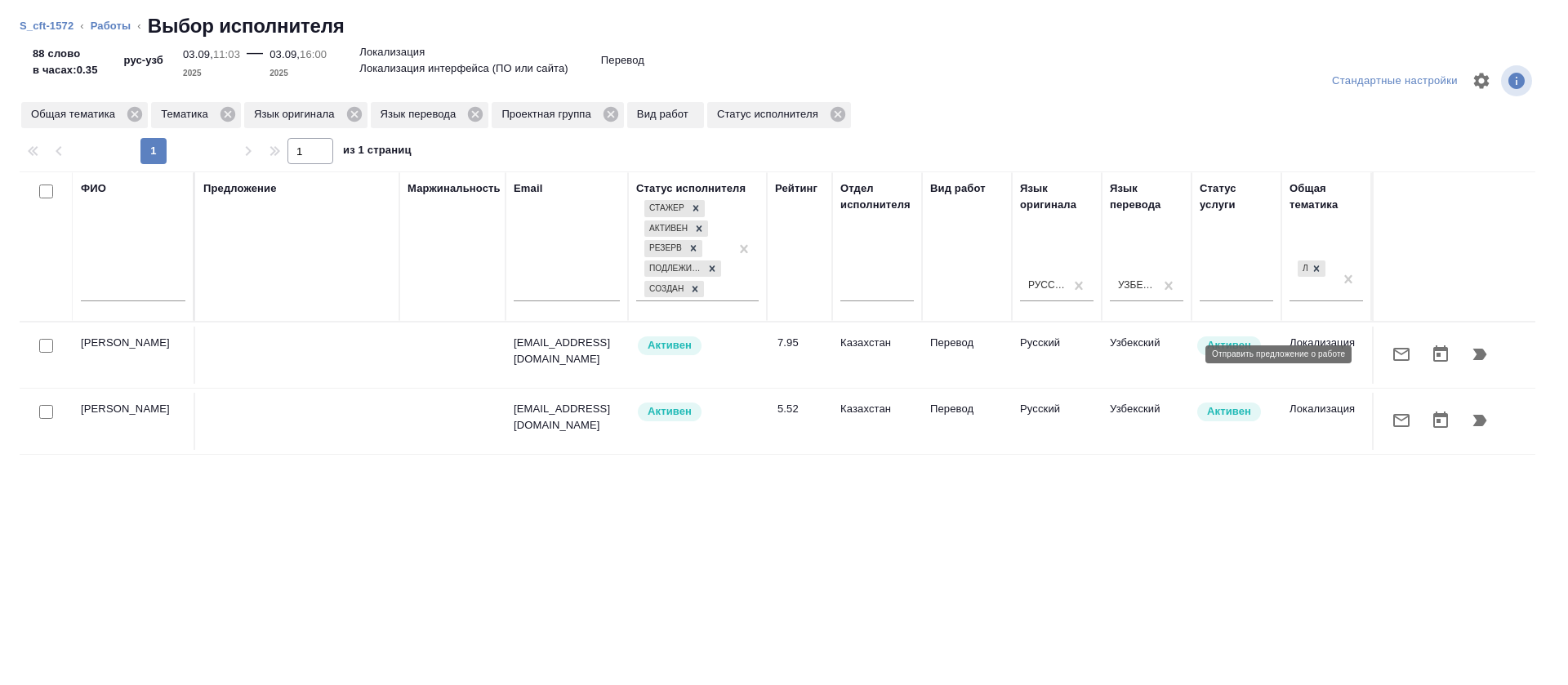
click at [1382, 365] on button "button" at bounding box center [1401, 355] width 39 height 39
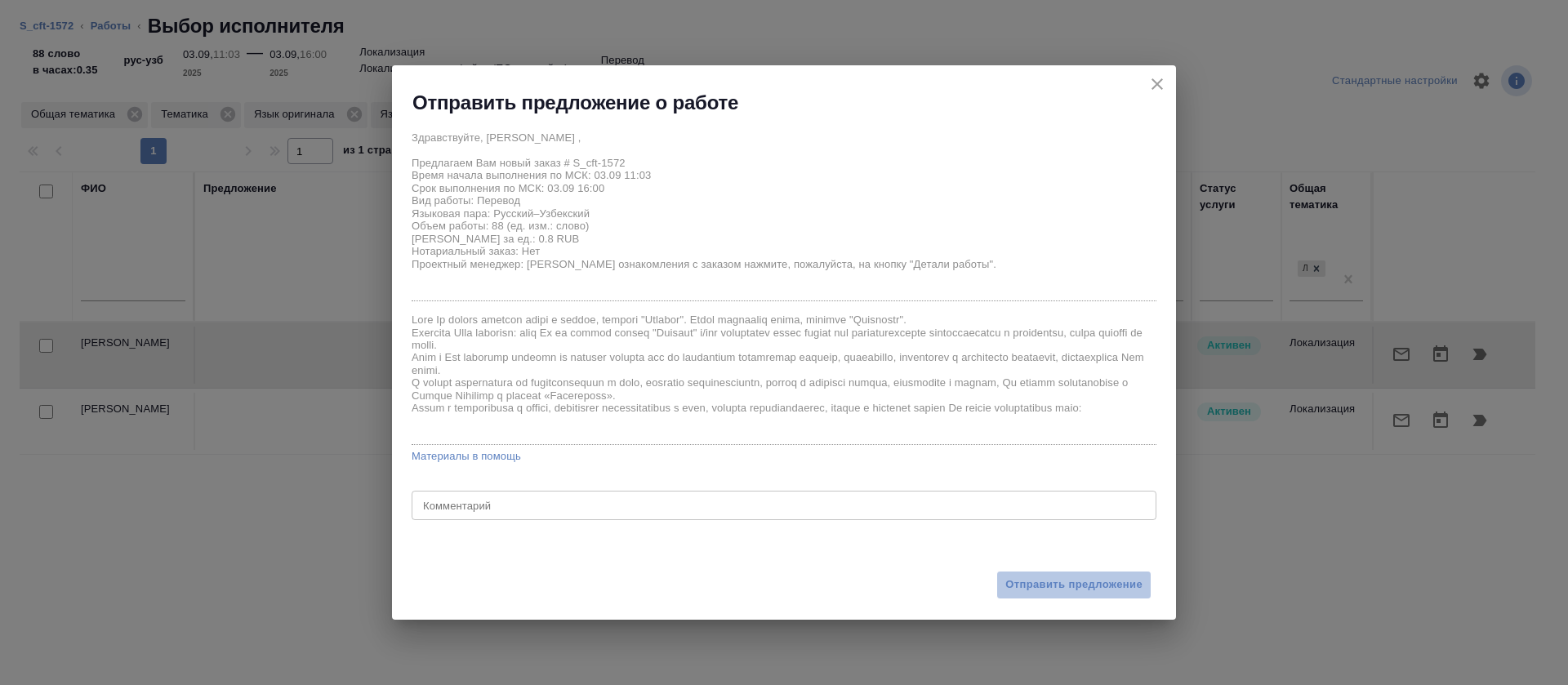
click at [1024, 570] on button "Отправить предложение" at bounding box center [1073, 585] width 155 height 29
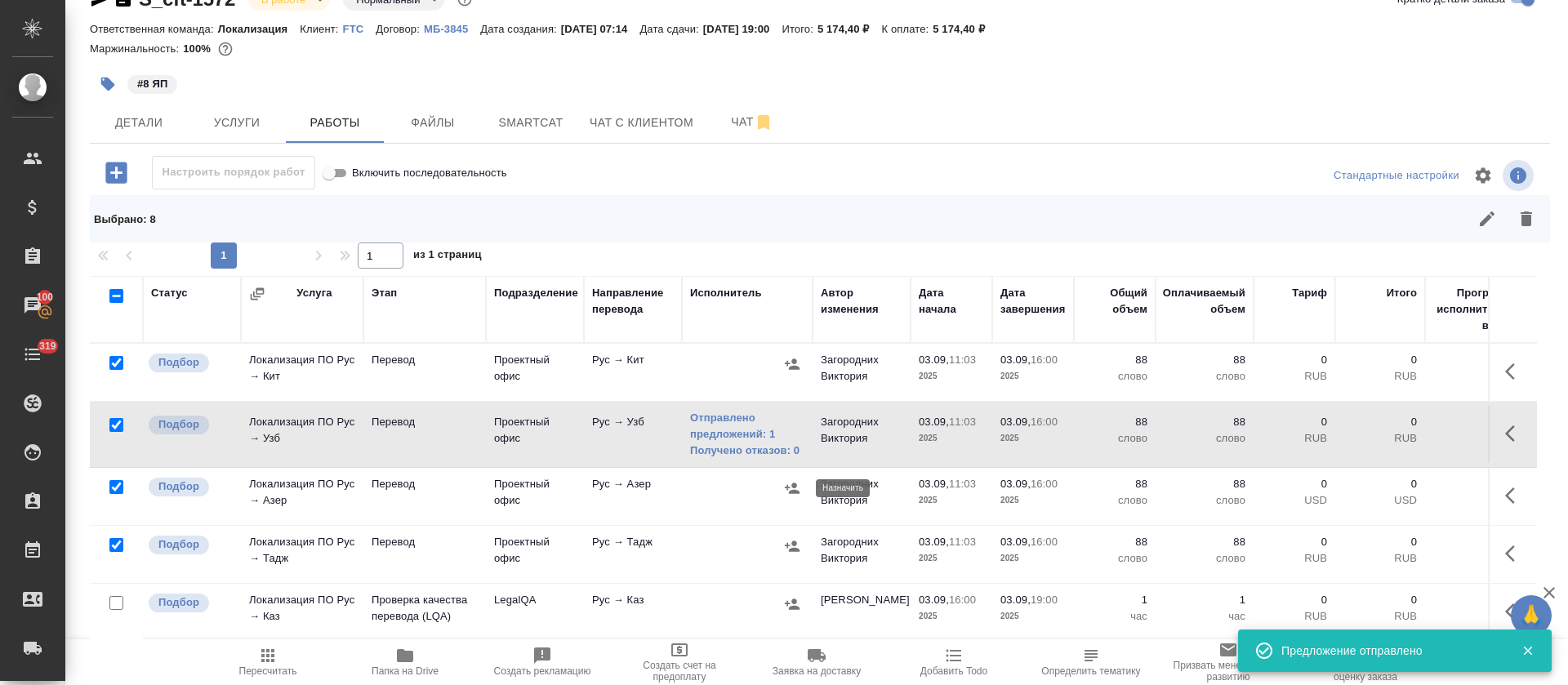
click at [790, 492] on icon "button" at bounding box center [792, 488] width 14 height 11
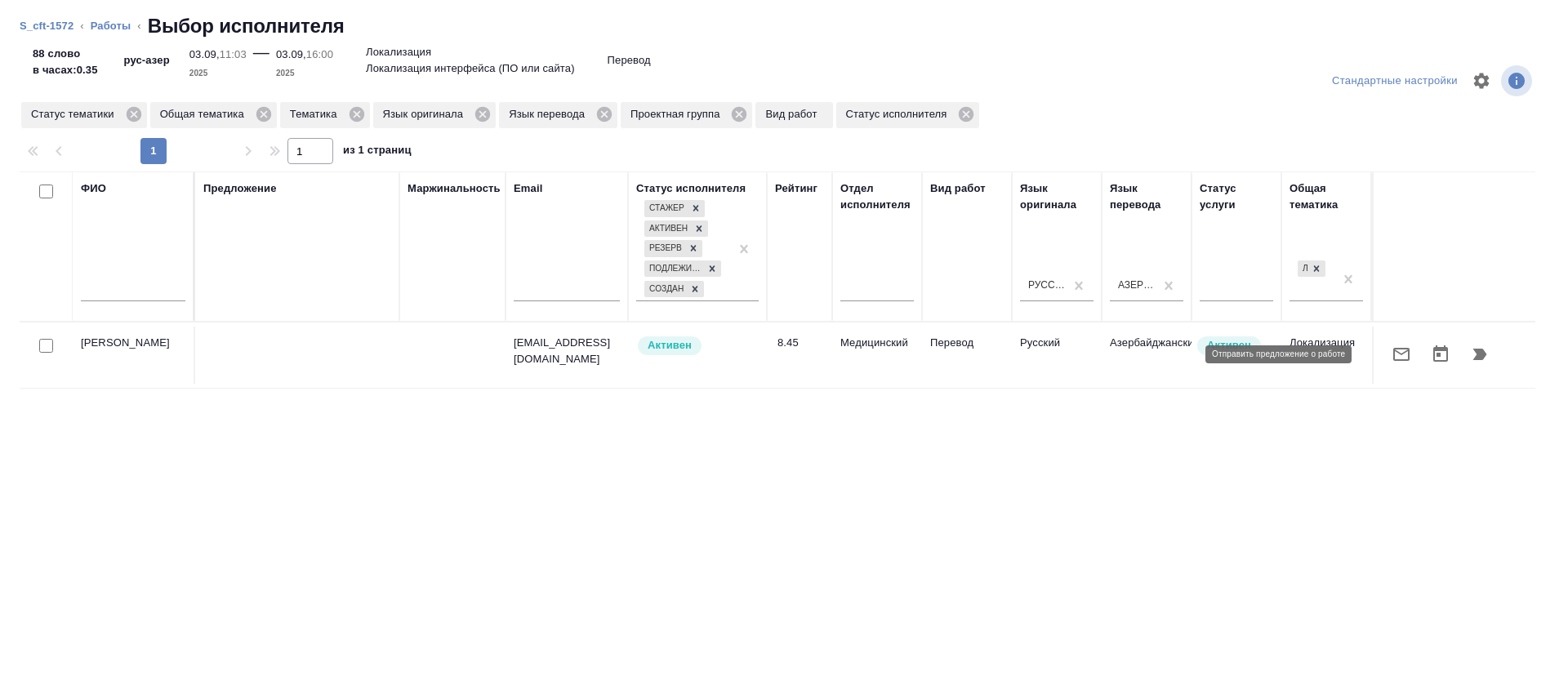
click at [1392, 365] on button "button" at bounding box center [1401, 355] width 39 height 39
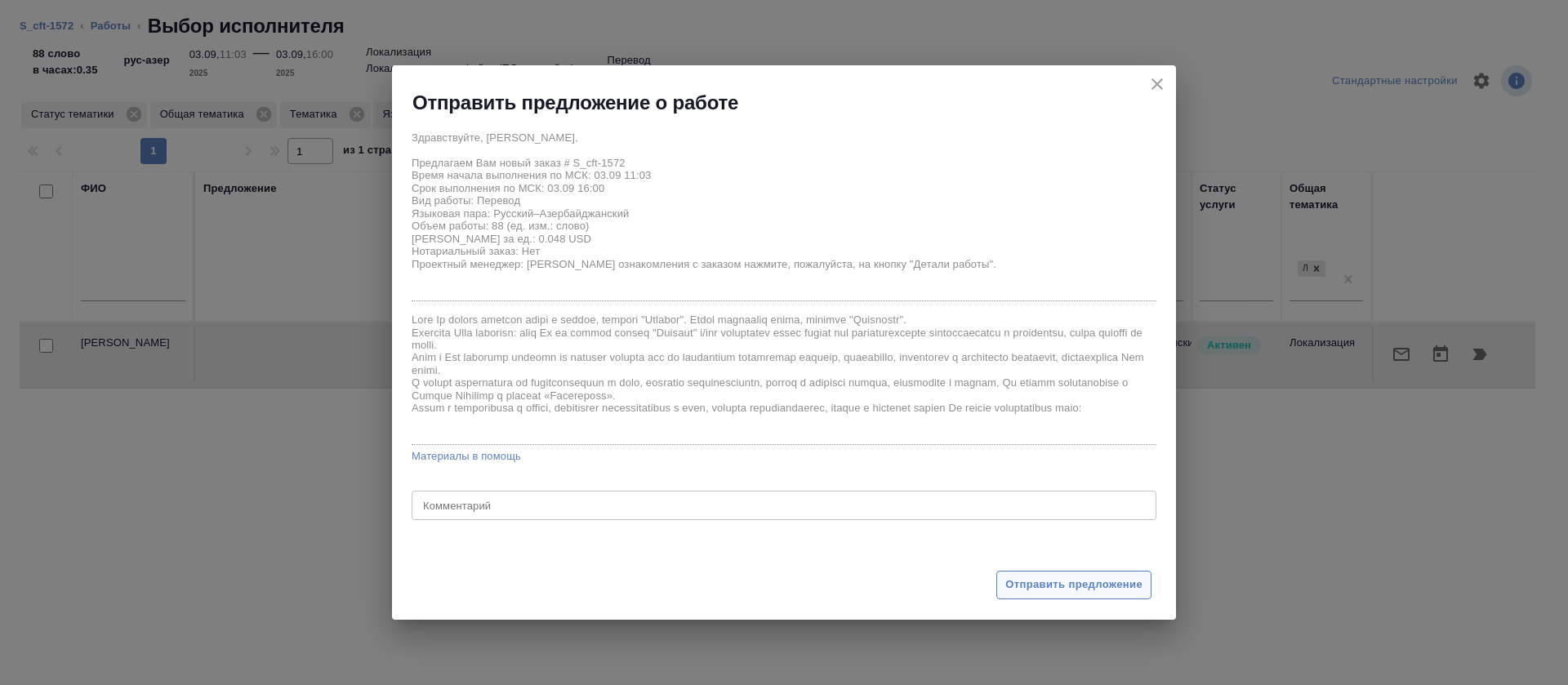
click at [1095, 570] on button "Отправить предложение" at bounding box center [1073, 585] width 155 height 29
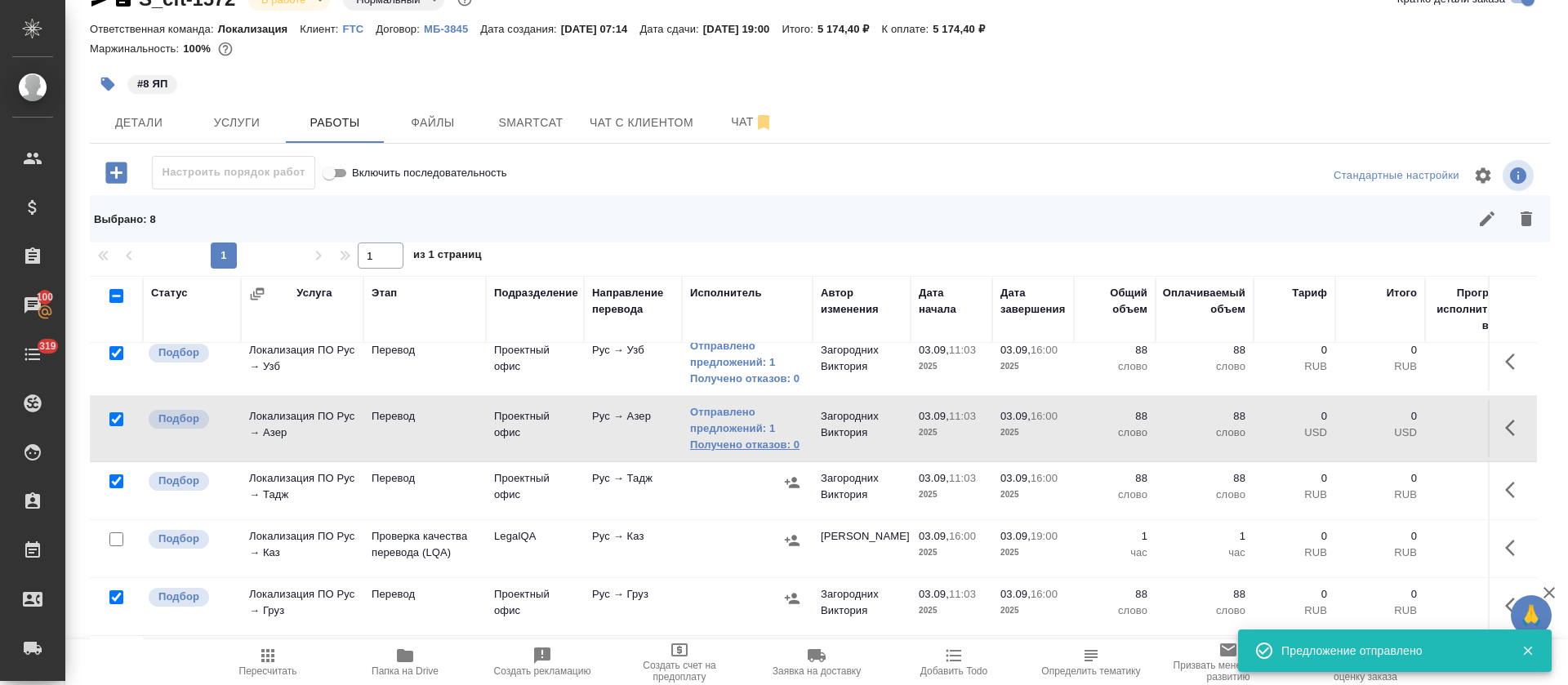
scroll to position [123, 0]
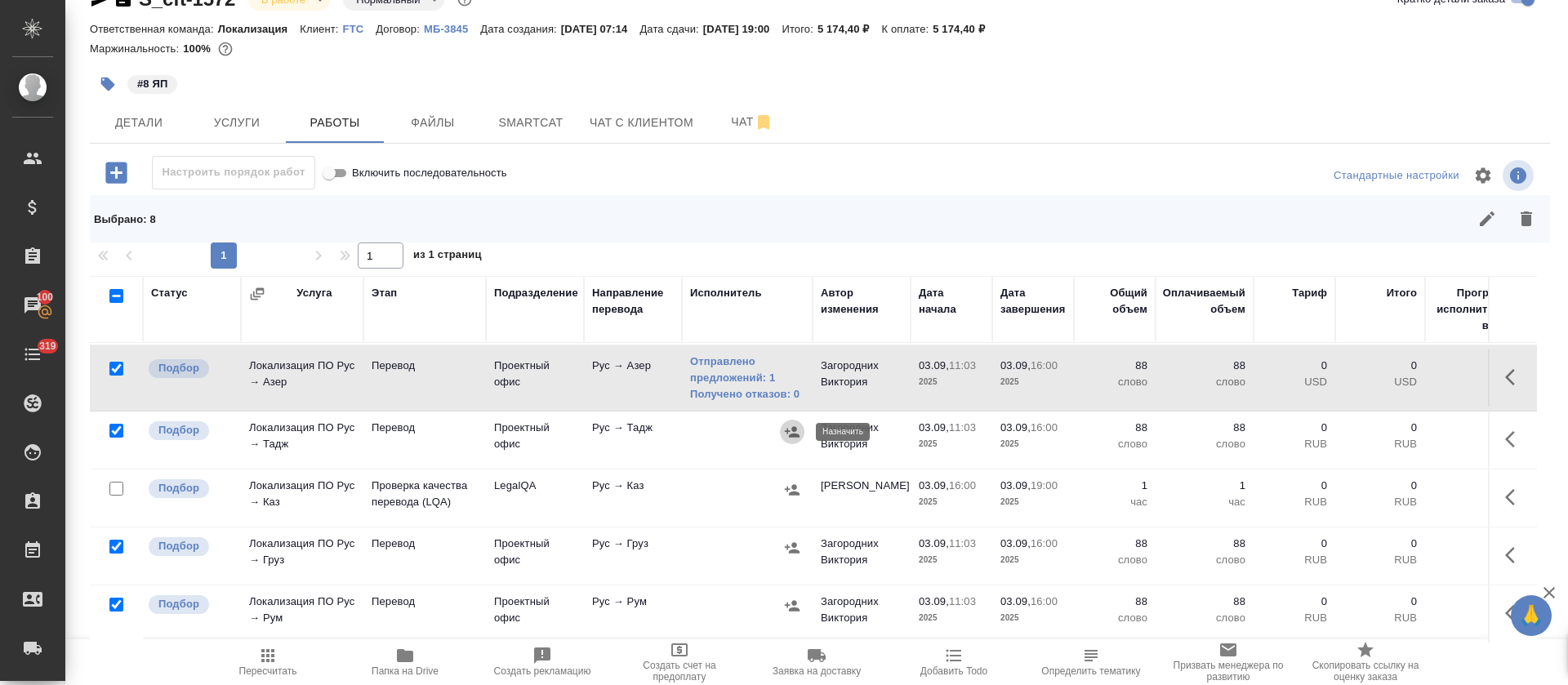
click at [797, 440] on button "button" at bounding box center [792, 432] width 24 height 24
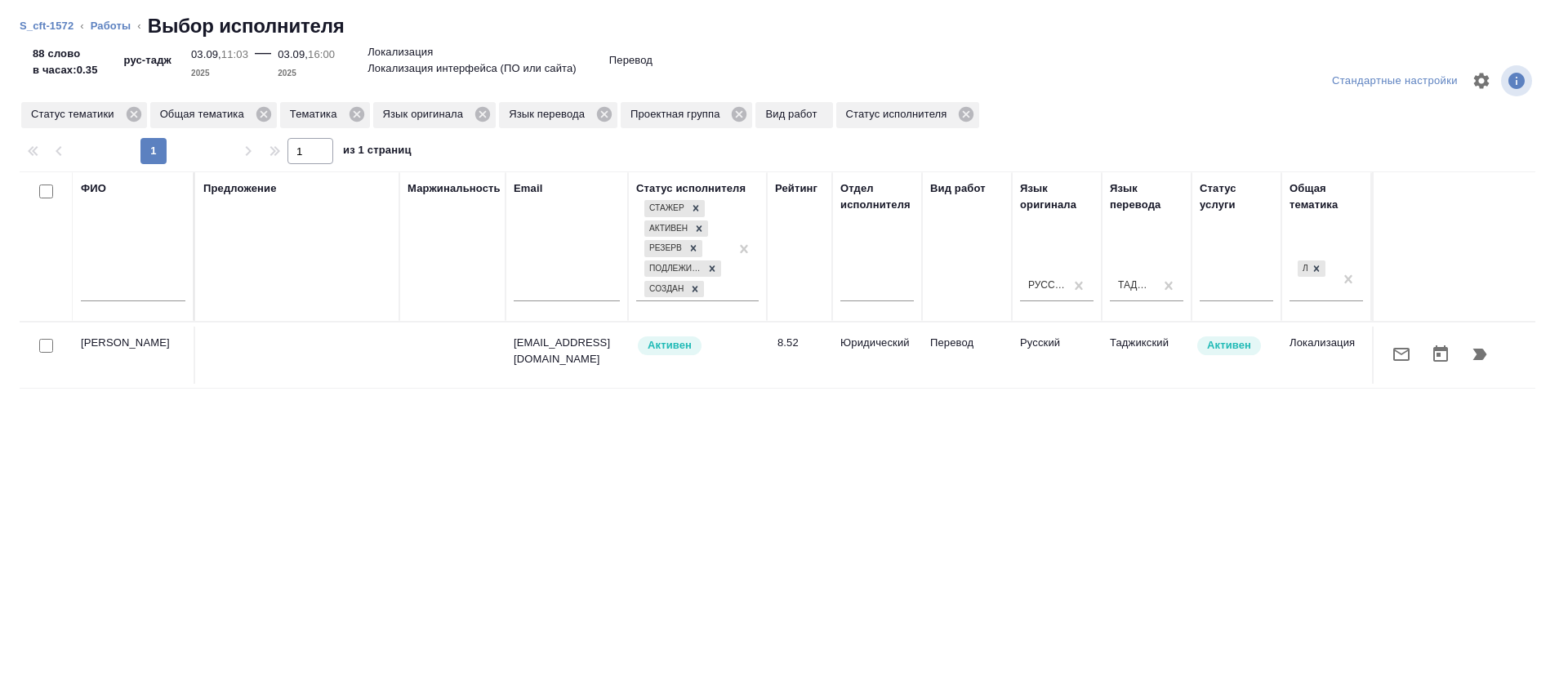
click at [1392, 355] on icon "button" at bounding box center [1401, 354] width 16 height 13
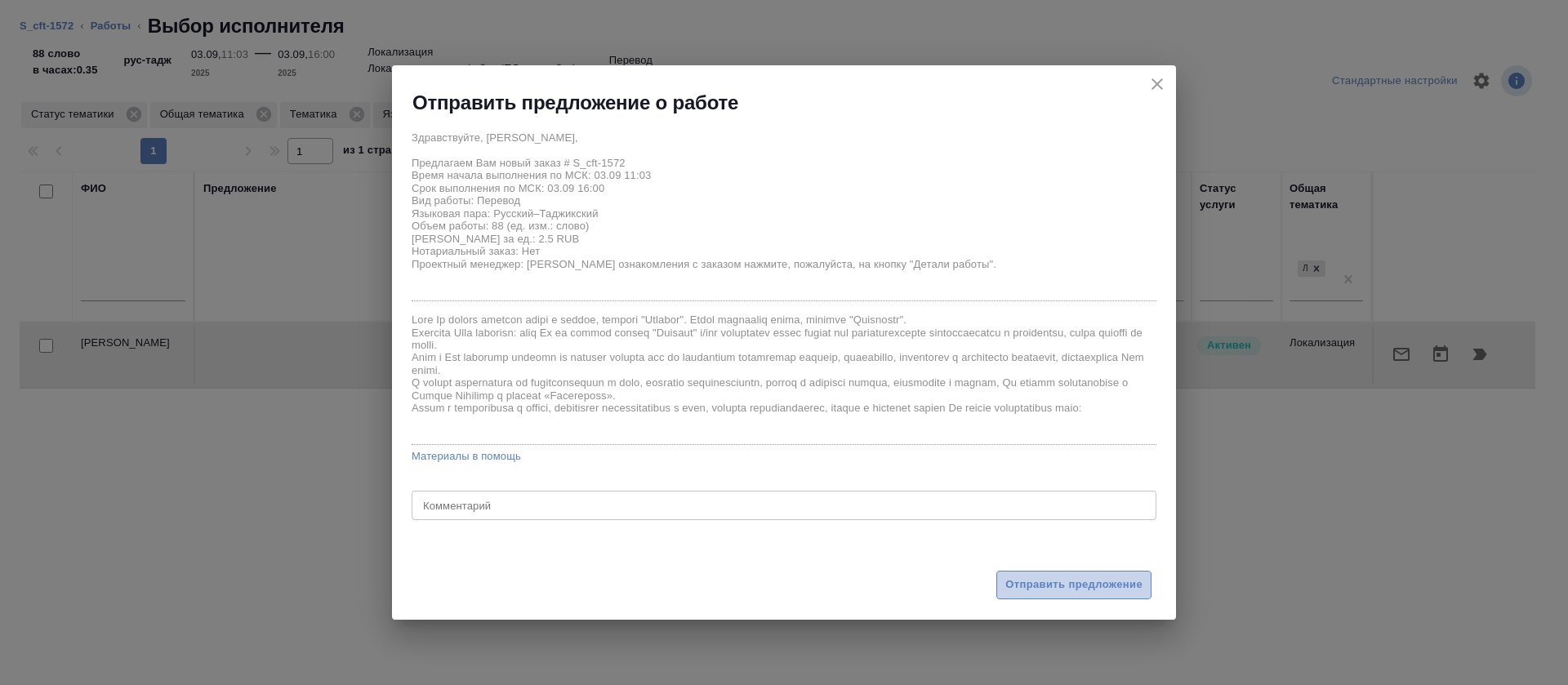
click at [1014, 590] on span "Отправить предложение" at bounding box center [1073, 585] width 137 height 19
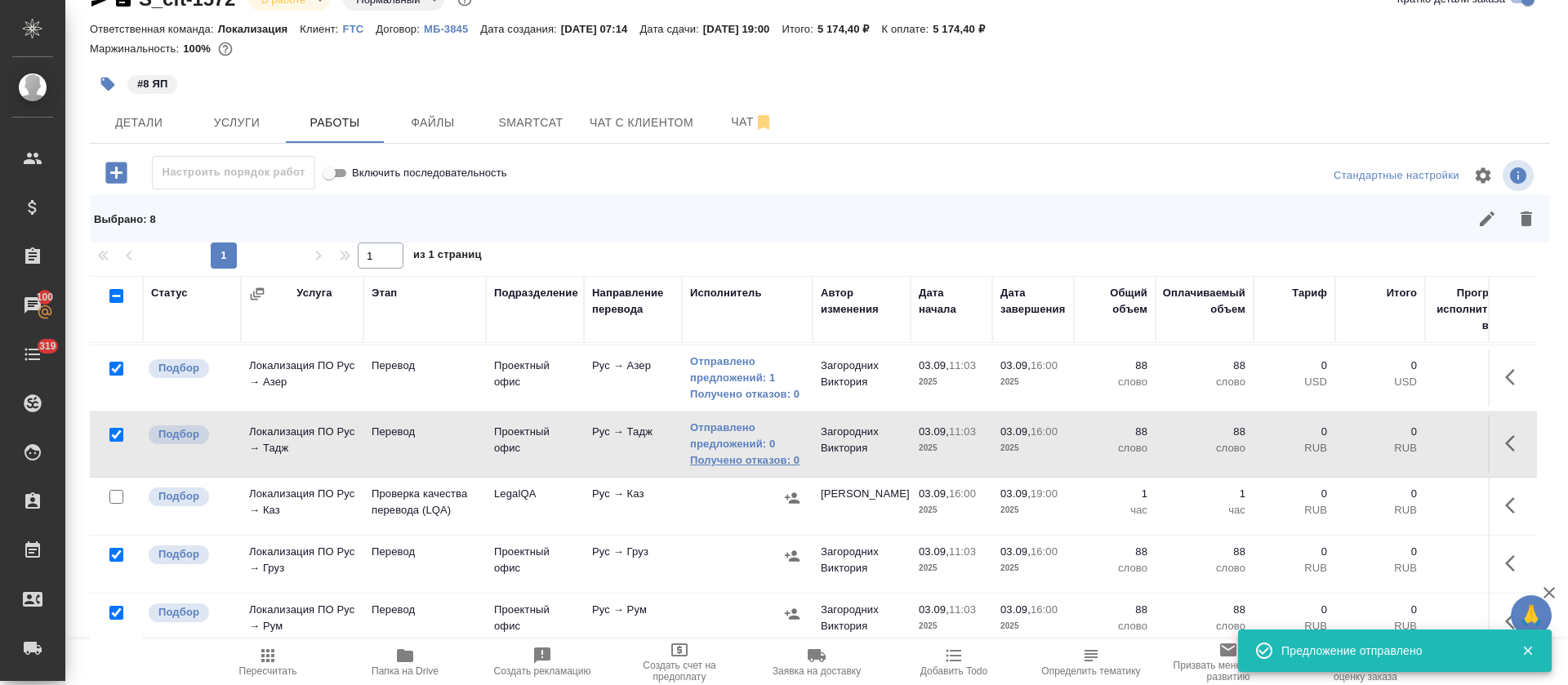
scroll to position [245, 0]
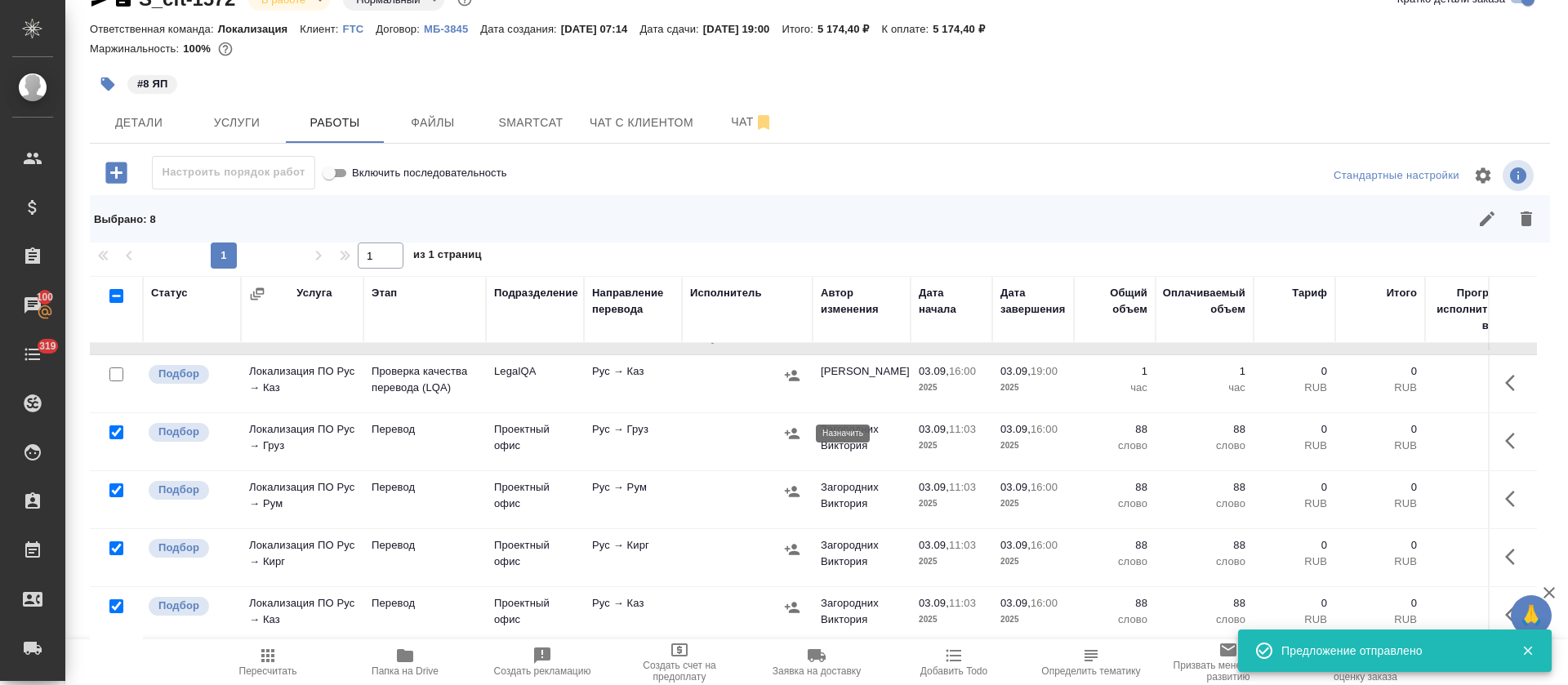
click at [793, 440] on icon "button" at bounding box center [792, 433] width 16 height 16
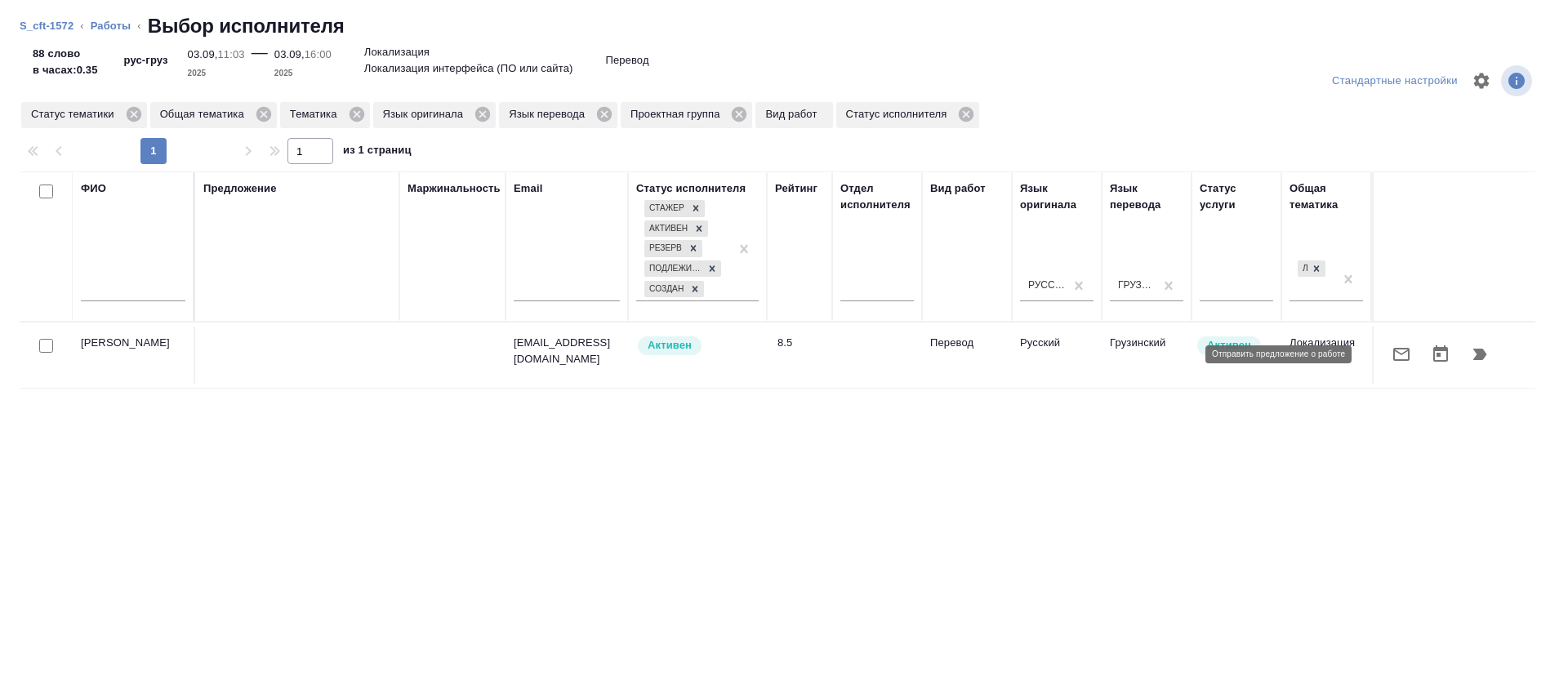
click at [1382, 339] on button "button" at bounding box center [1401, 355] width 39 height 39
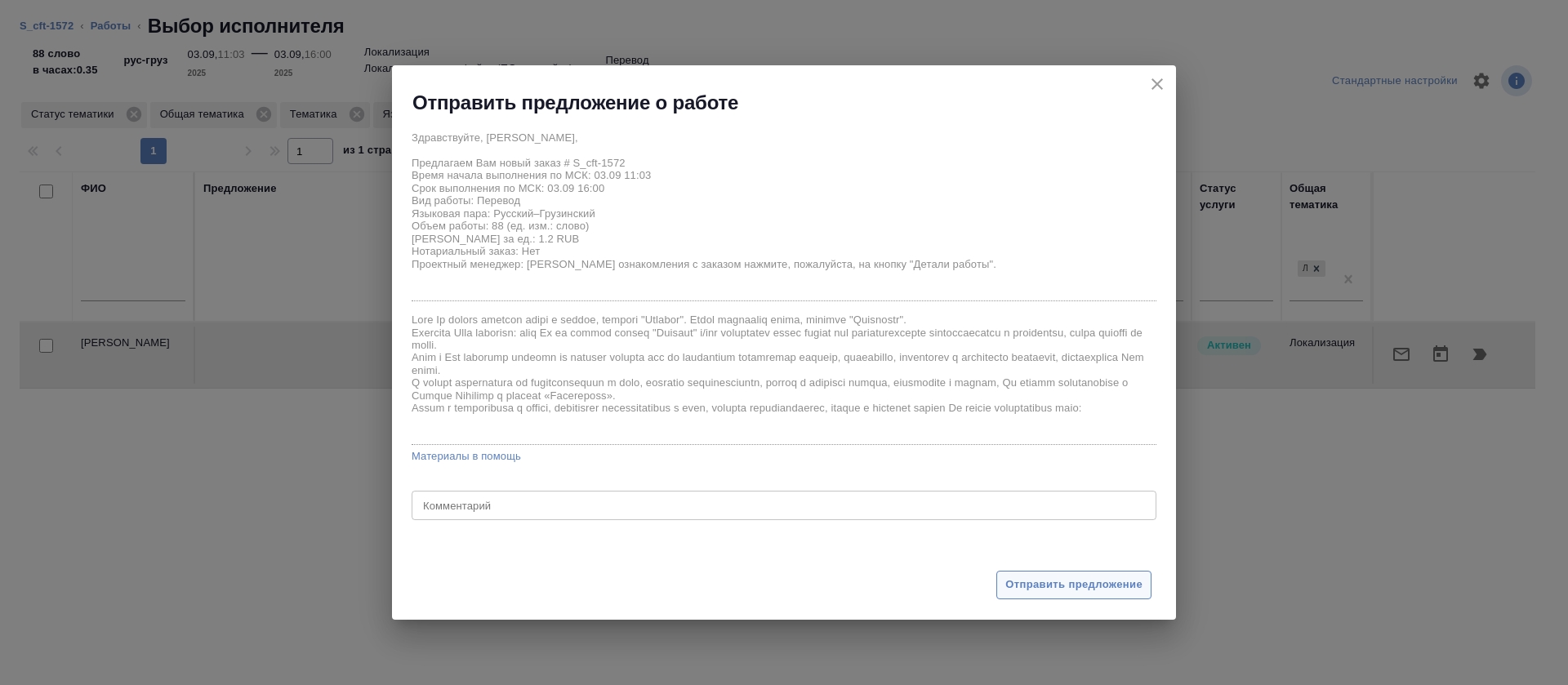
click at [1051, 596] on button "Отправить предложение" at bounding box center [1073, 585] width 155 height 29
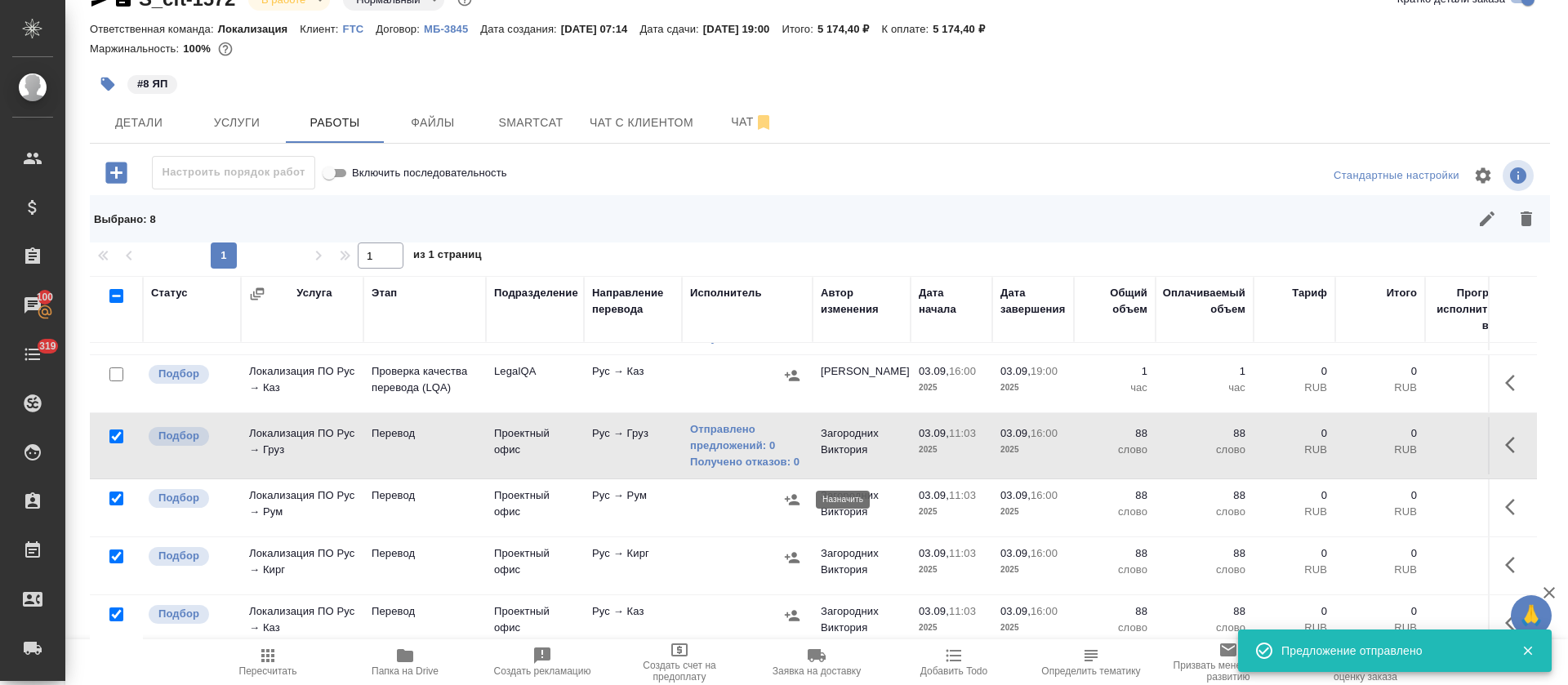
click at [796, 502] on icon "button" at bounding box center [792, 500] width 14 height 11
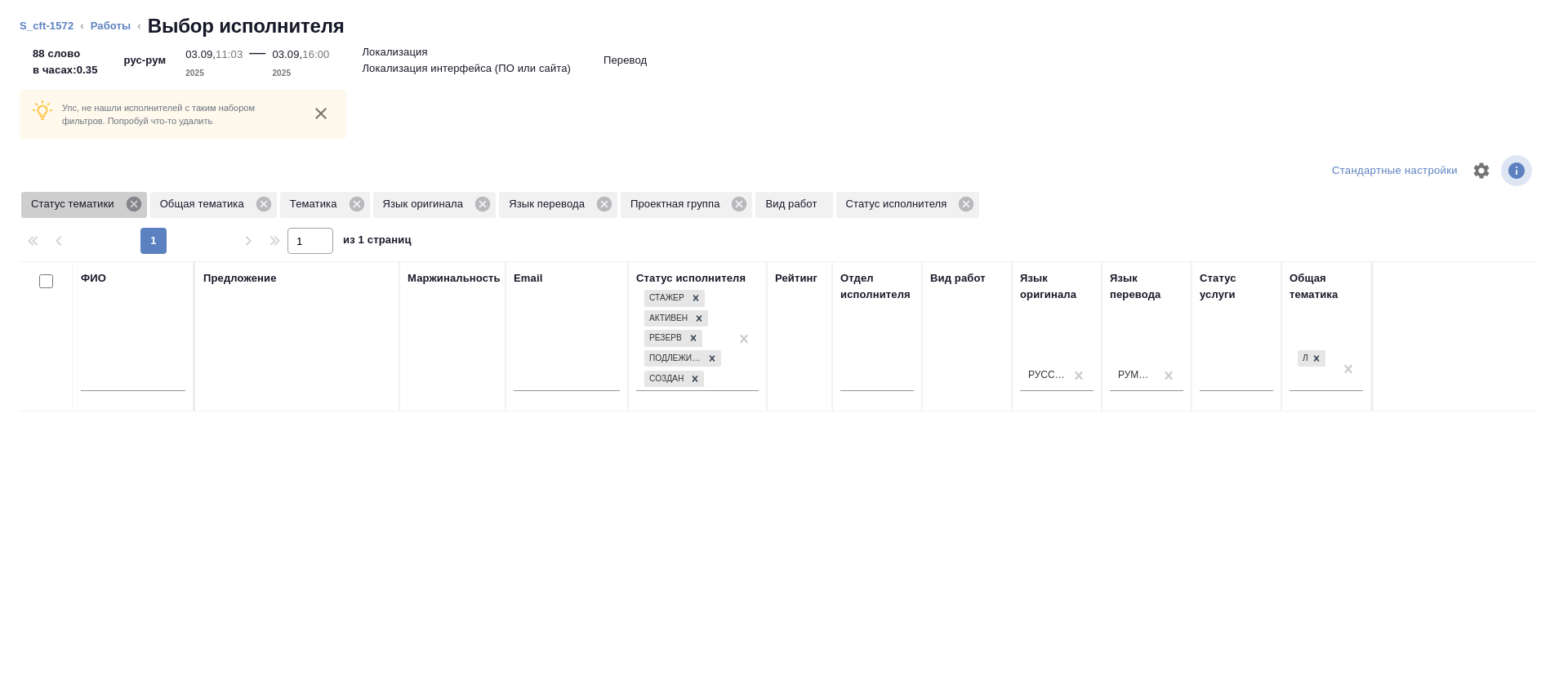
click at [135, 209] on icon at bounding box center [133, 204] width 14 height 14
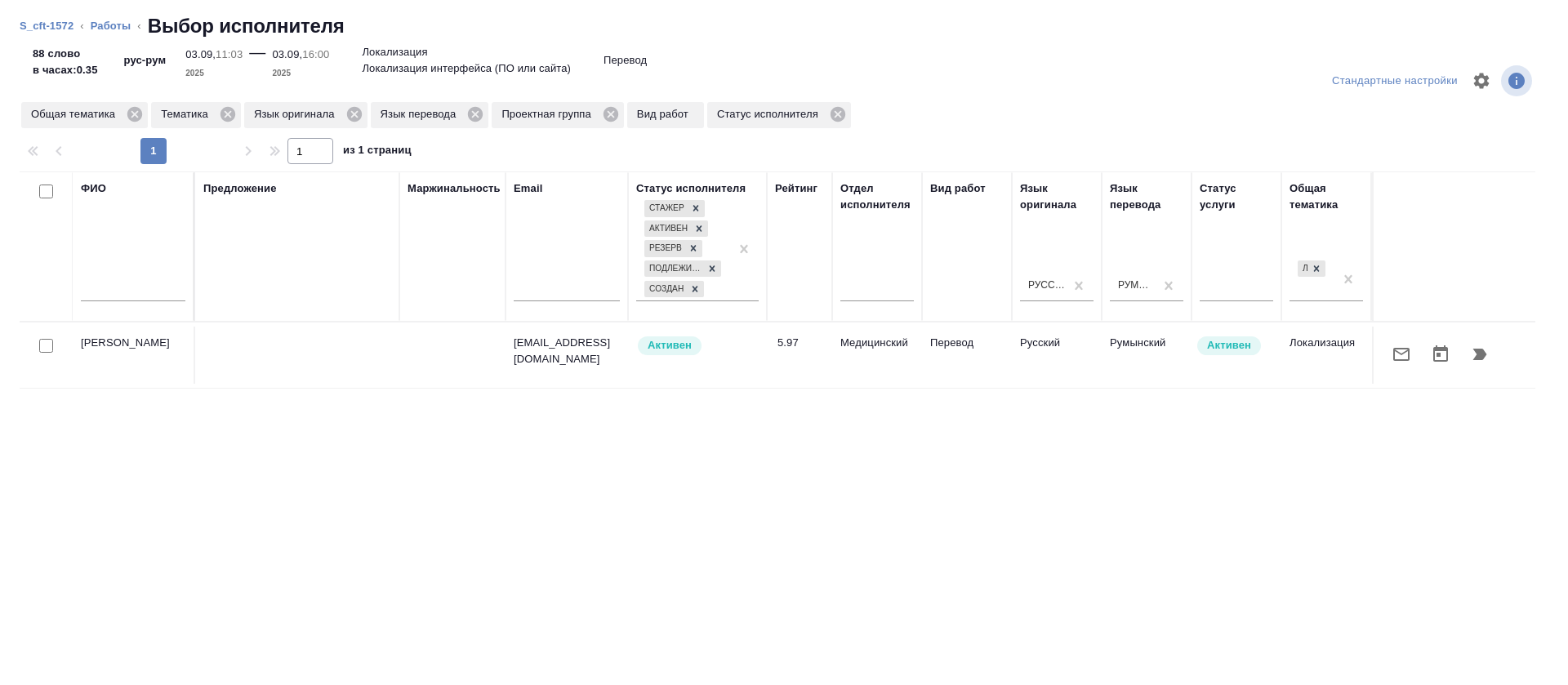
click at [1382, 359] on button "button" at bounding box center [1401, 355] width 39 height 39
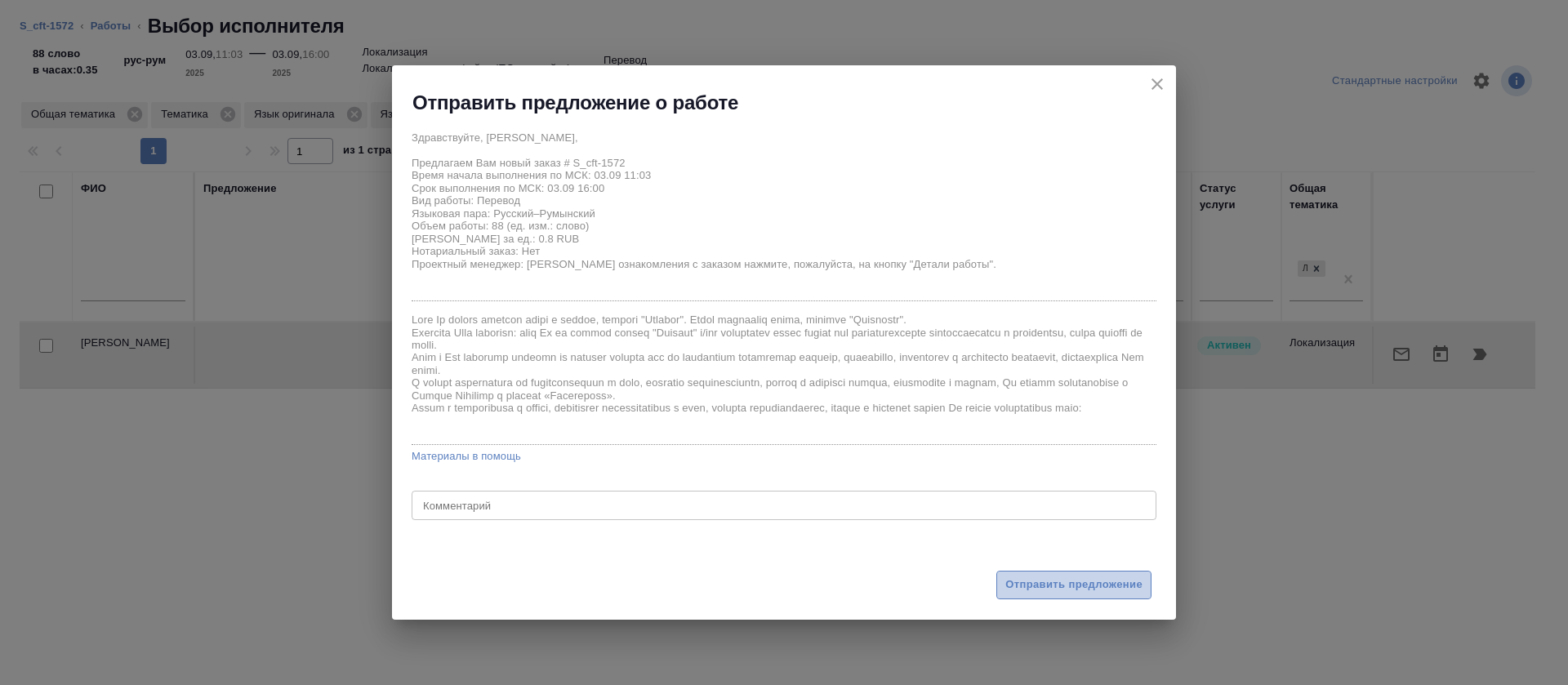
click at [1070, 579] on span "Отправить предложение" at bounding box center [1073, 585] width 137 height 19
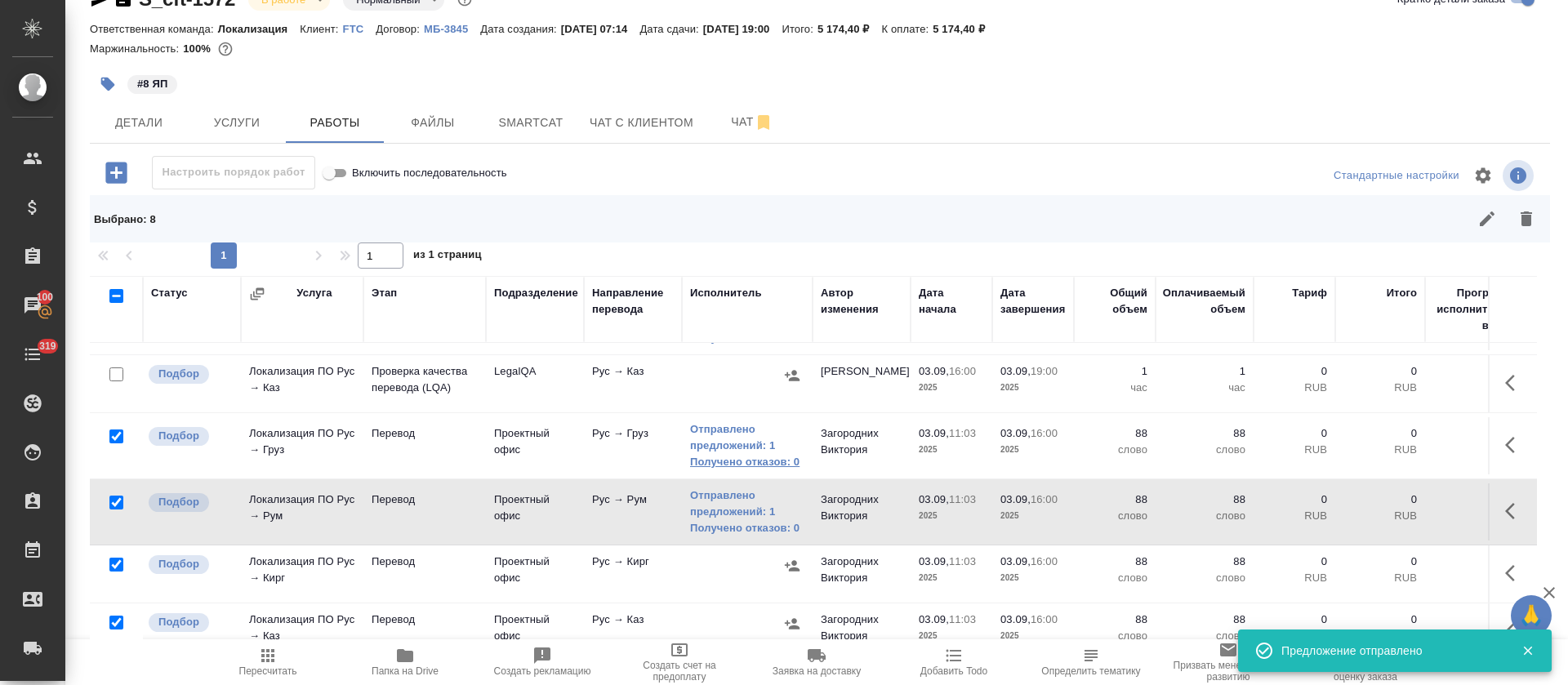
scroll to position [282, 0]
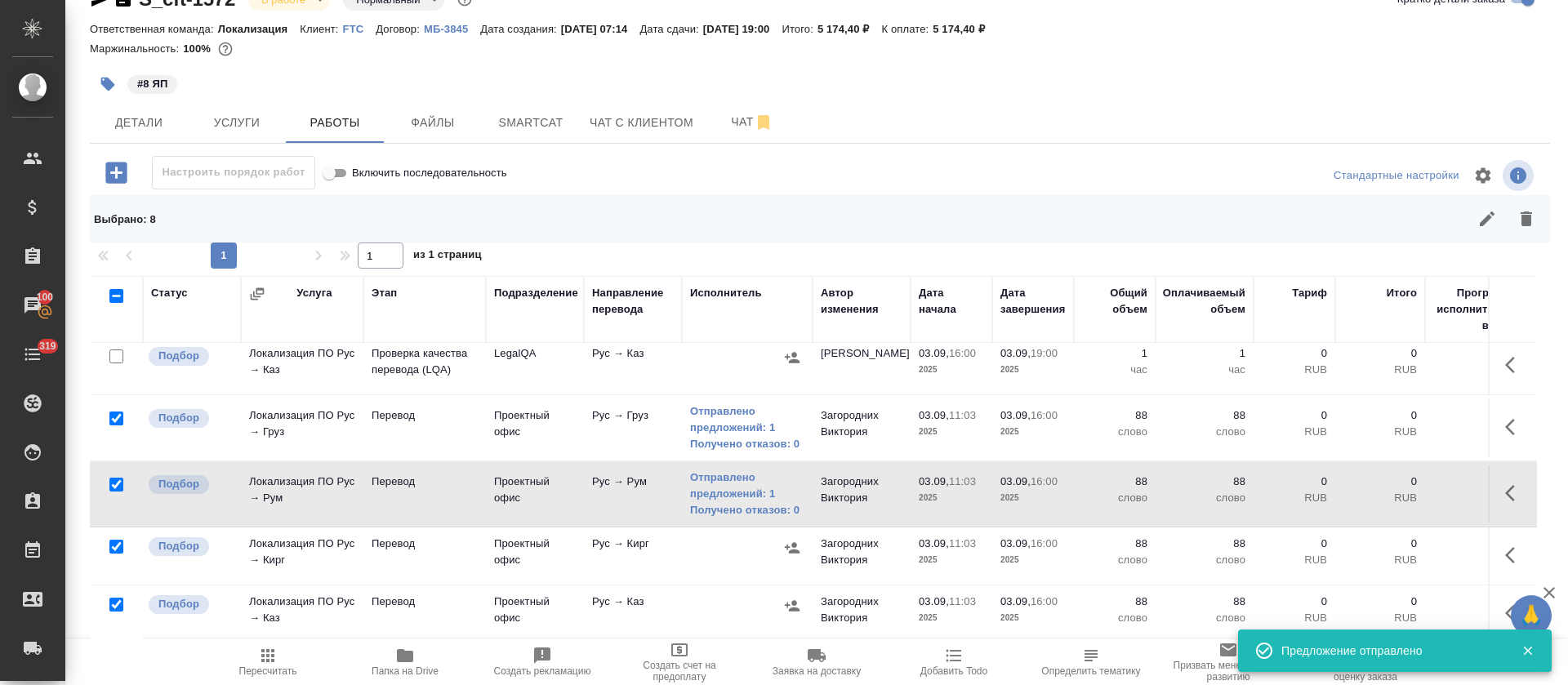
click at [791, 540] on icon "button" at bounding box center [792, 548] width 16 height 16
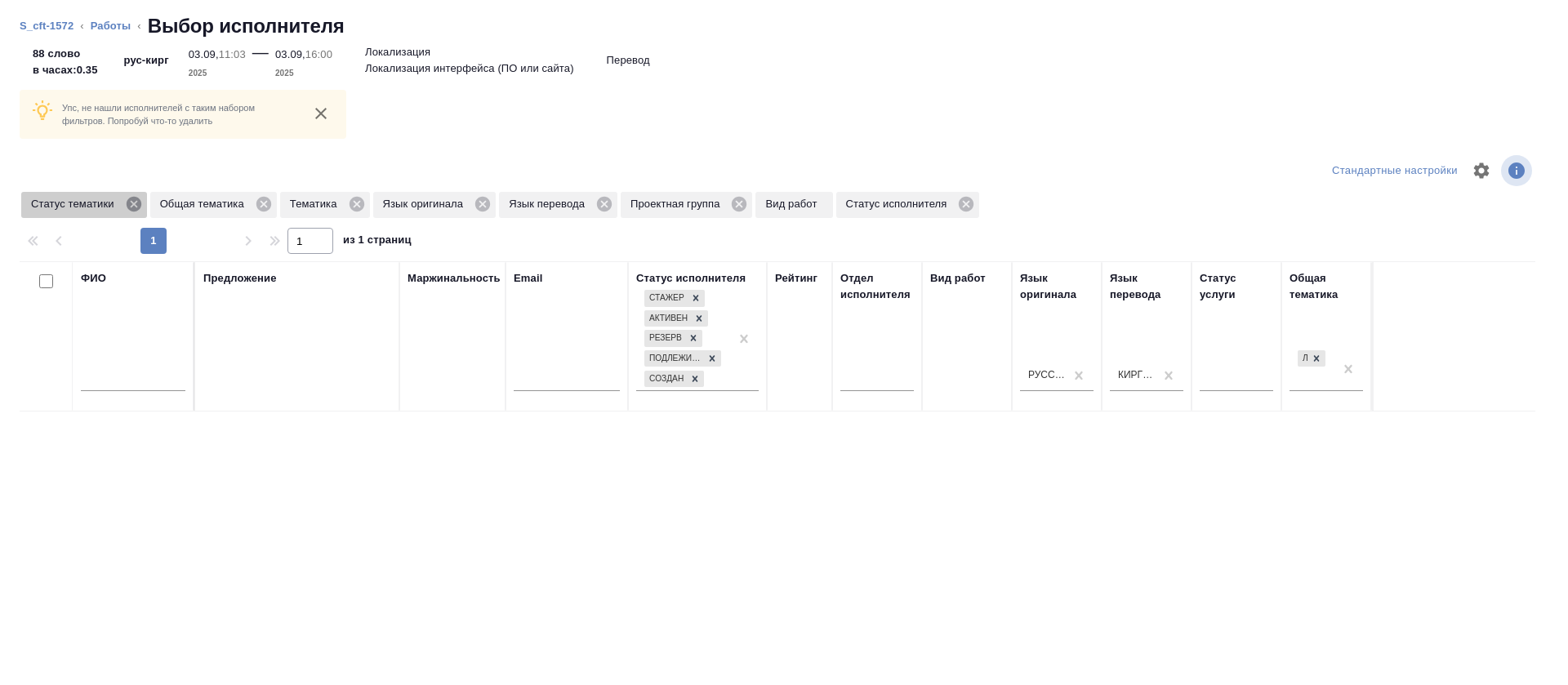
click at [124, 208] on icon at bounding box center [133, 204] width 18 height 18
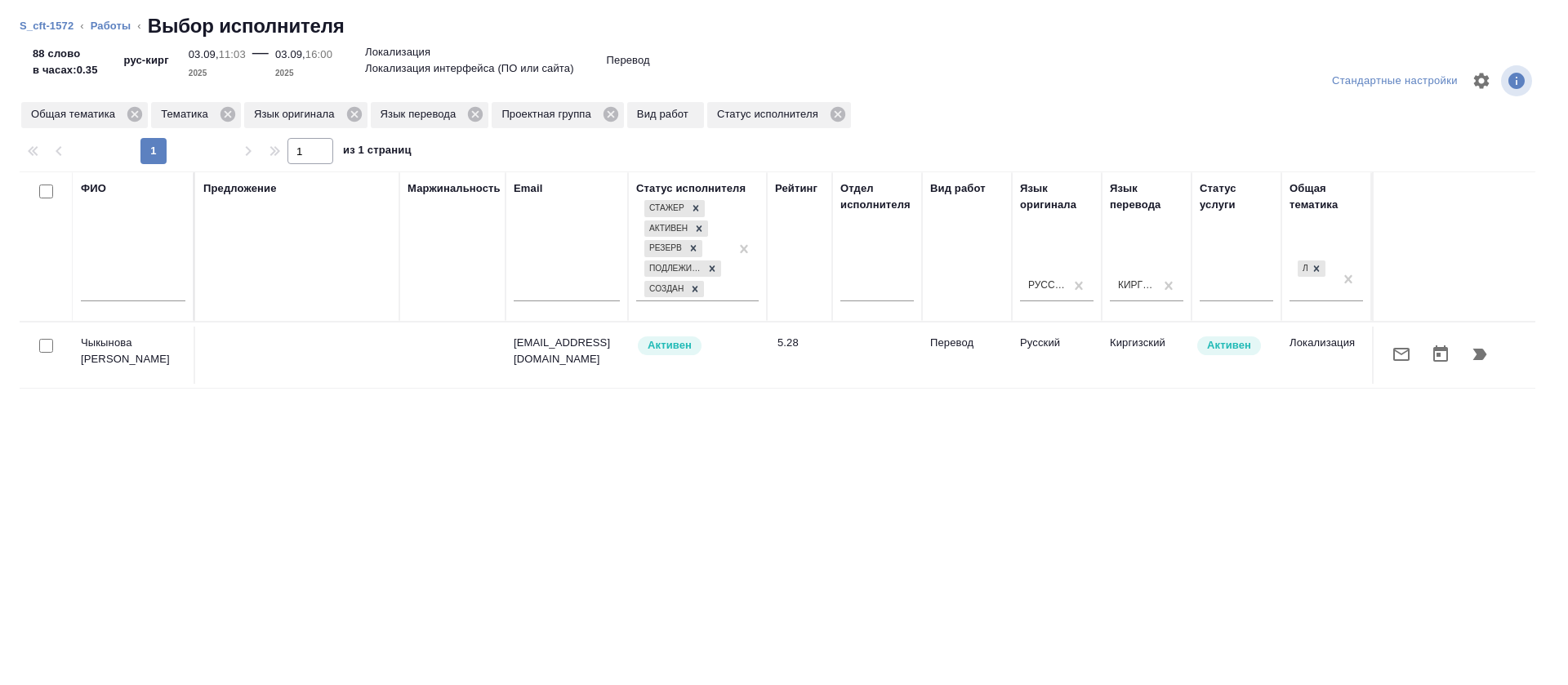
click at [1392, 364] on icon "button" at bounding box center [1401, 355] width 20 height 20
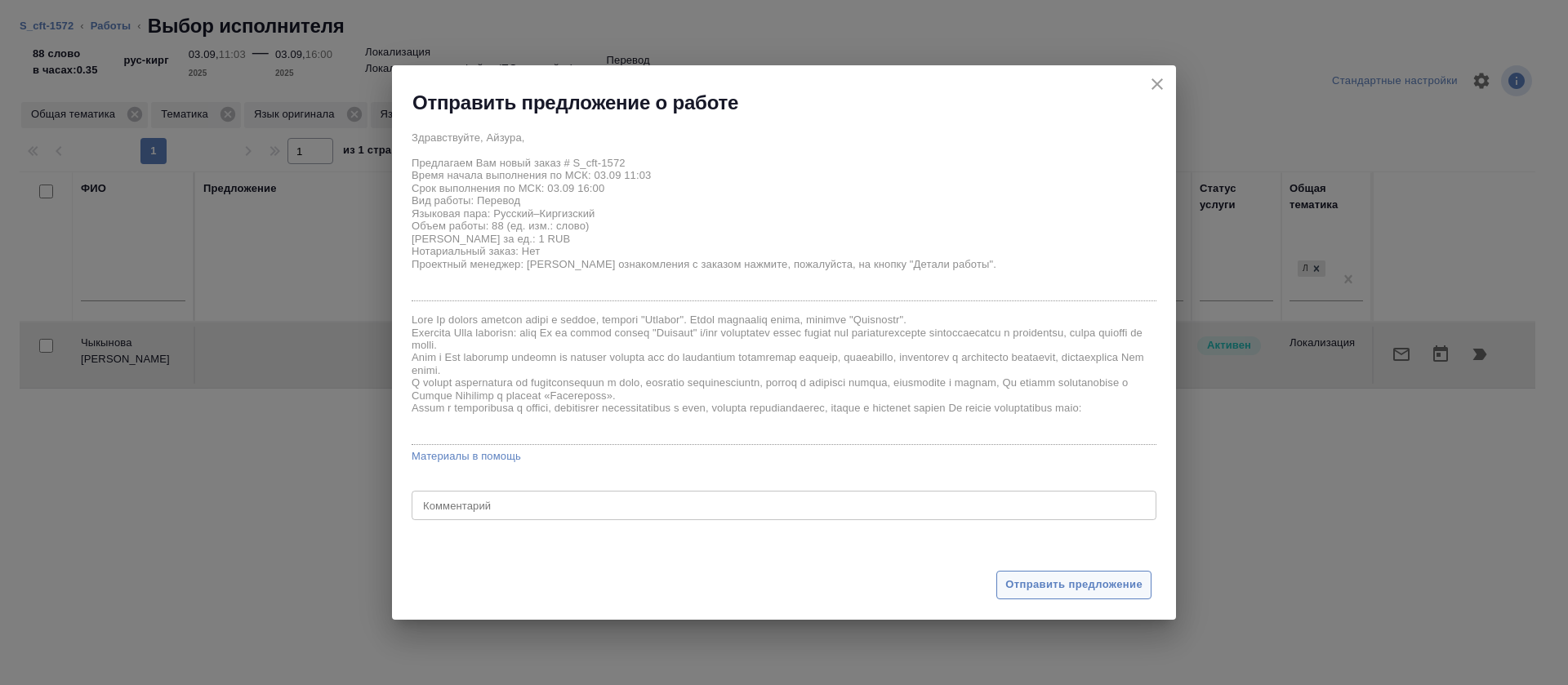
click at [1013, 578] on span "Отправить предложение" at bounding box center [1073, 585] width 137 height 19
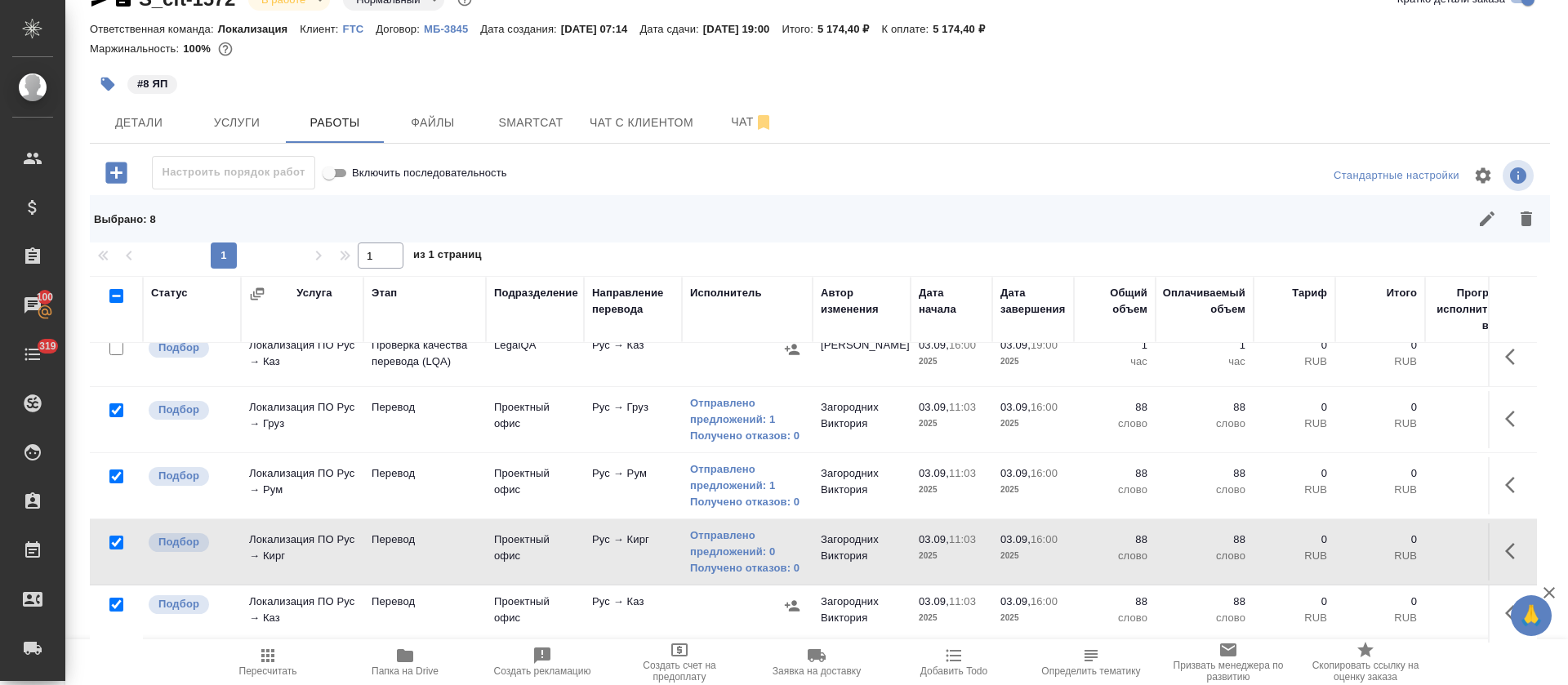
scroll to position [290, 0]
click at [1495, 594] on button "button" at bounding box center [1514, 613] width 39 height 39
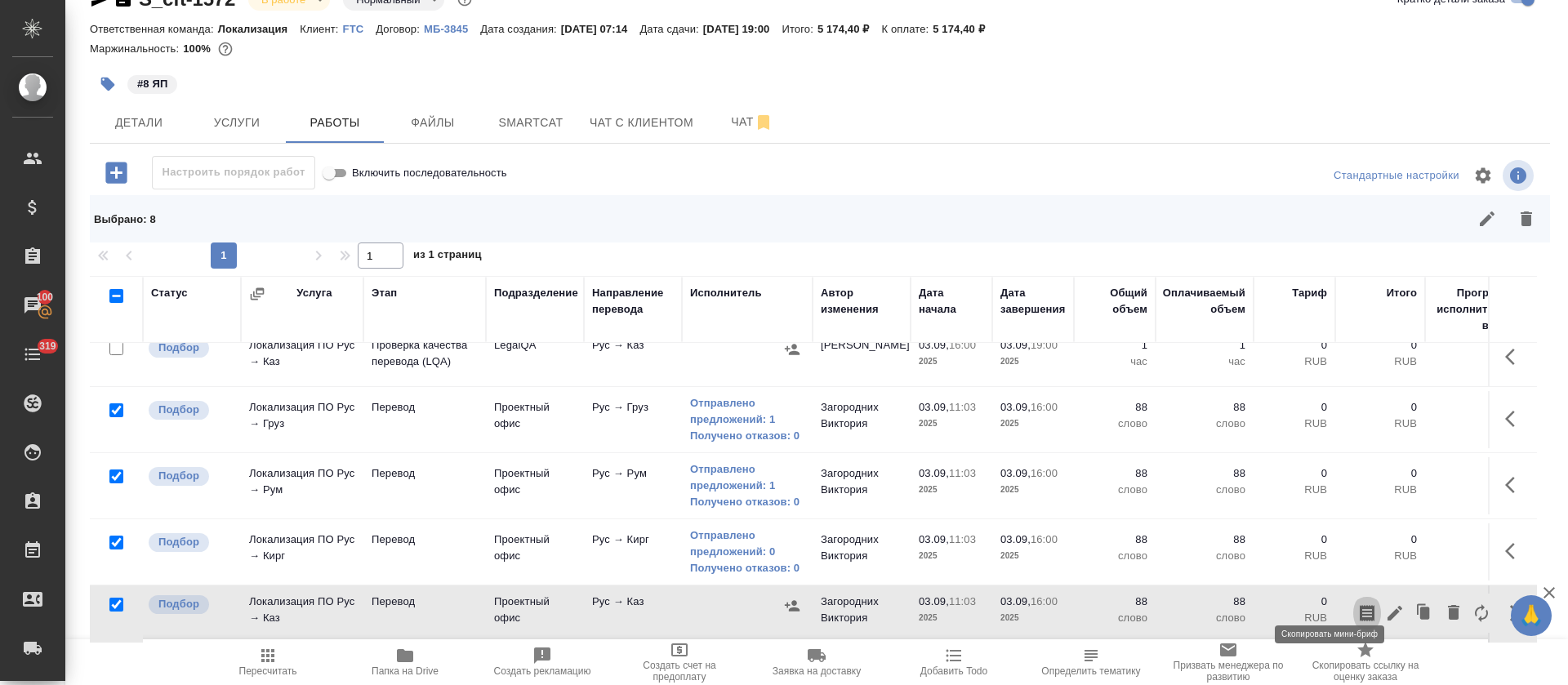
drag, startPoint x: 1328, startPoint y: 593, endPoint x: 1254, endPoint y: 606, distance: 75.1
click at [1359, 605] on icon "button" at bounding box center [1367, 613] width 14 height 16
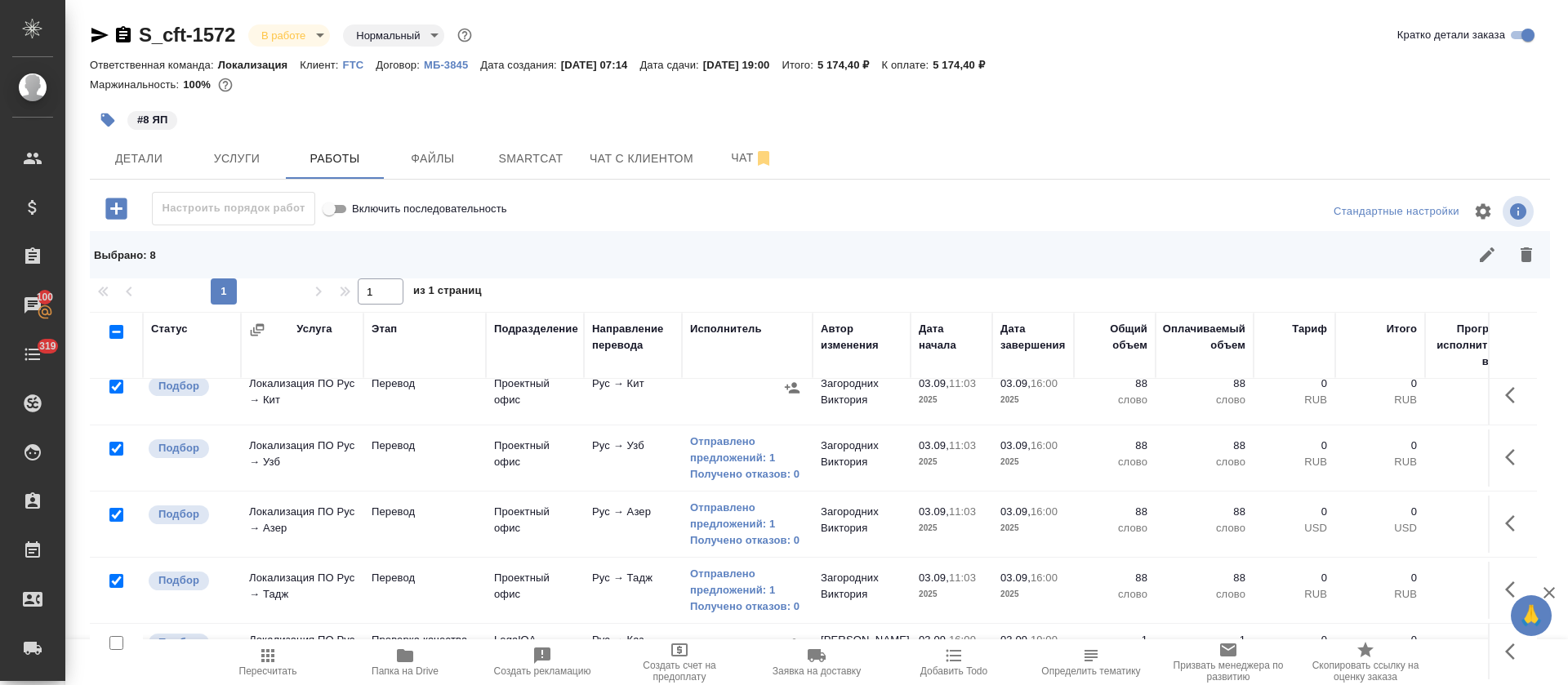
scroll to position [0, 0]
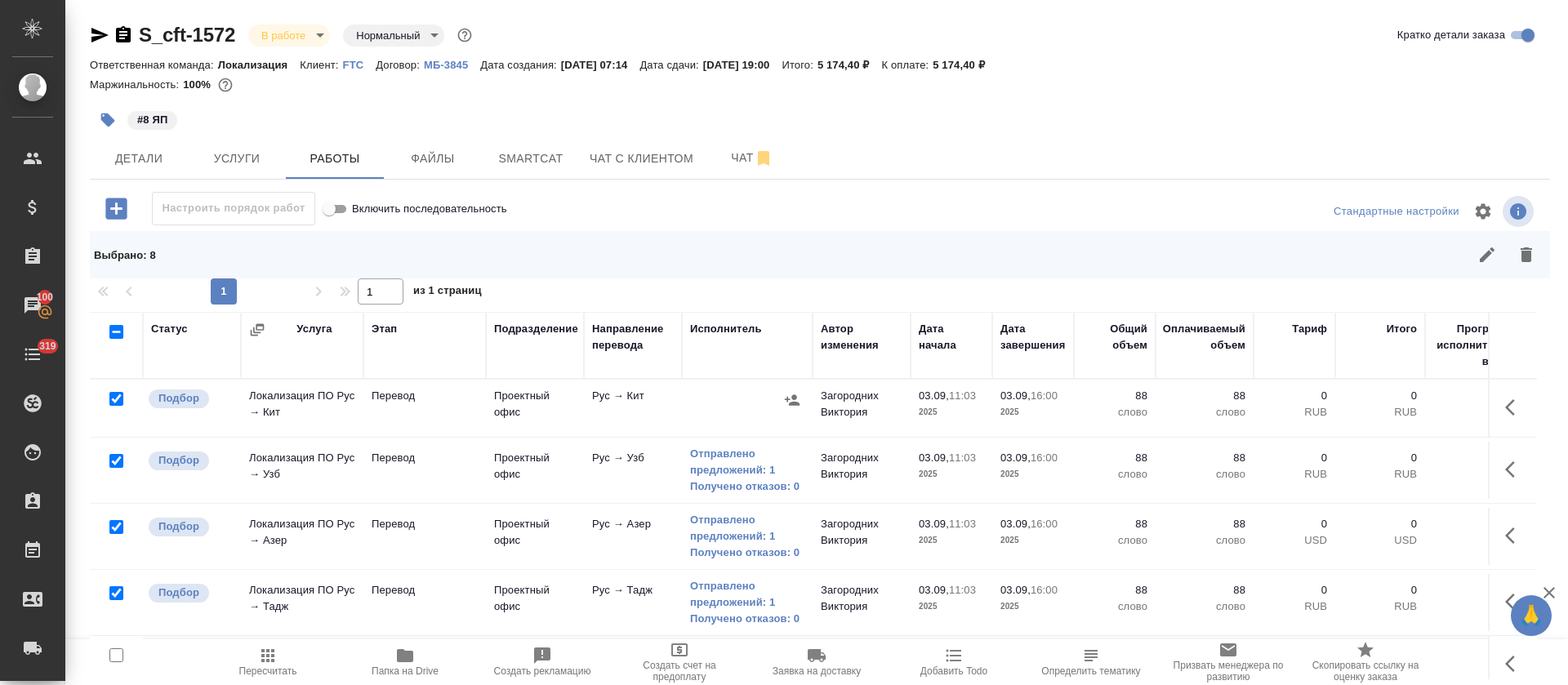
drag, startPoint x: 1472, startPoint y: 412, endPoint x: 1445, endPoint y: 440, distance: 38.9
click at [1504, 413] on icon "button" at bounding box center [1509, 407] width 10 height 16
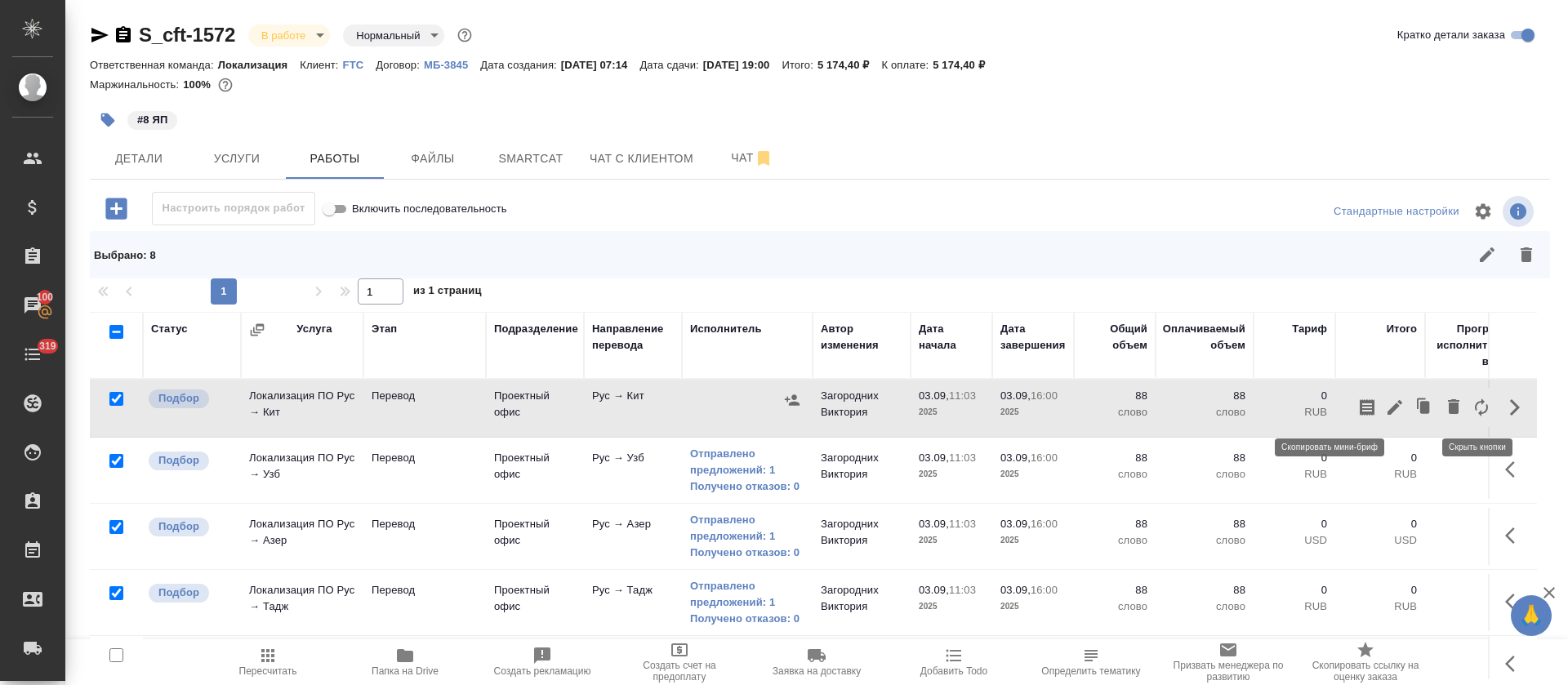
click at [1357, 415] on icon "button" at bounding box center [1367, 407] width 20 height 20
drag, startPoint x: 238, startPoint y: 24, endPoint x: 142, endPoint y: 39, distance: 97.2
click at [142, 39] on div "S_cft-1572 В работе inProgress Нормальный normal" at bounding box center [282, 35] width 385 height 26
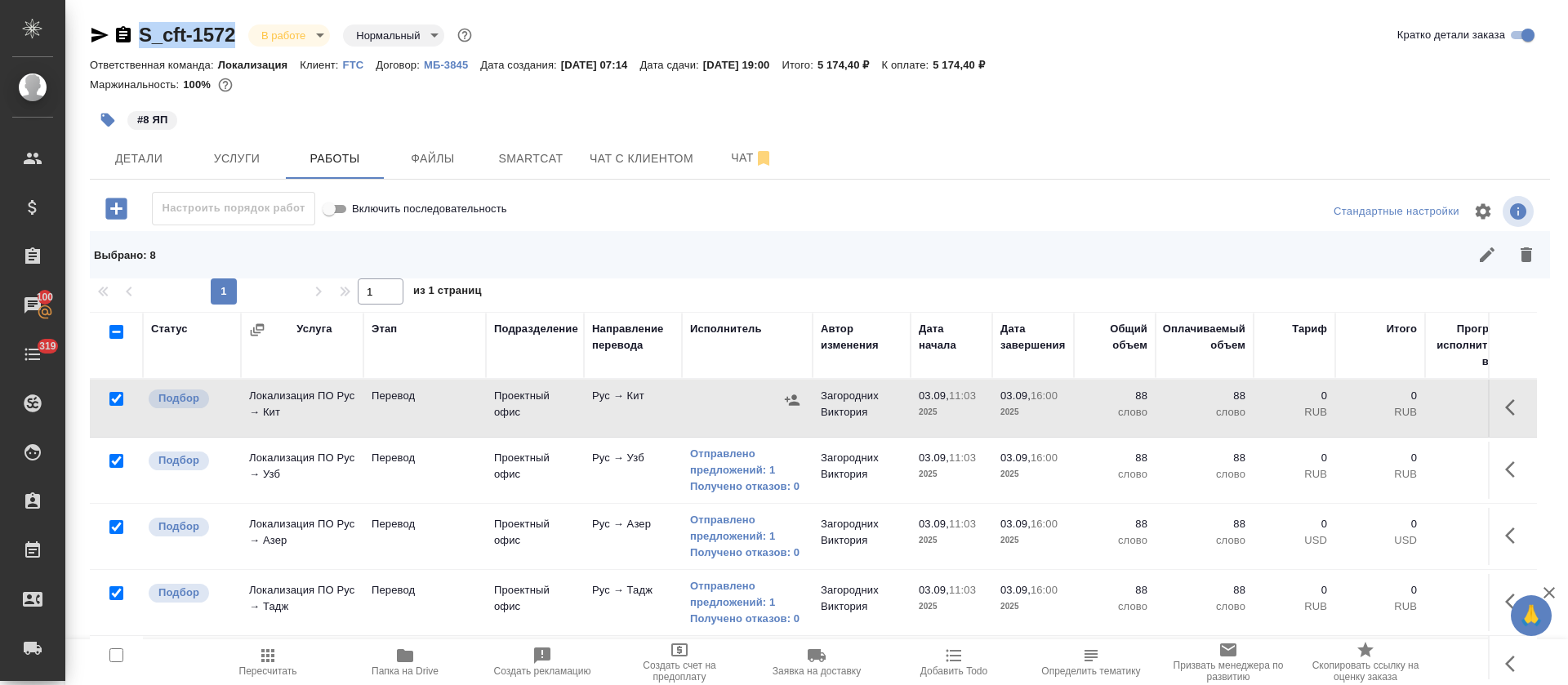
copy link "S_cft-1572"
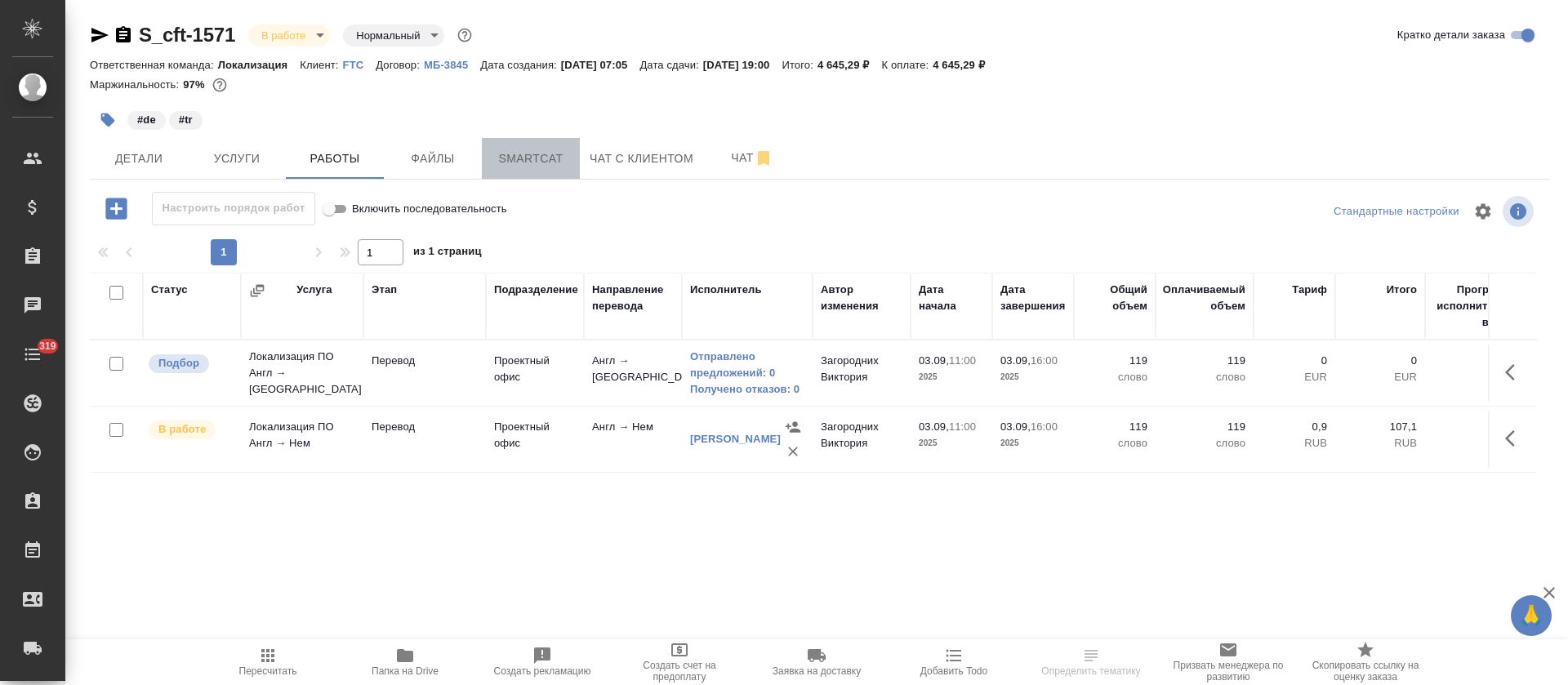
click at [549, 153] on span "Smartcat" at bounding box center [531, 158] width 79 height 21
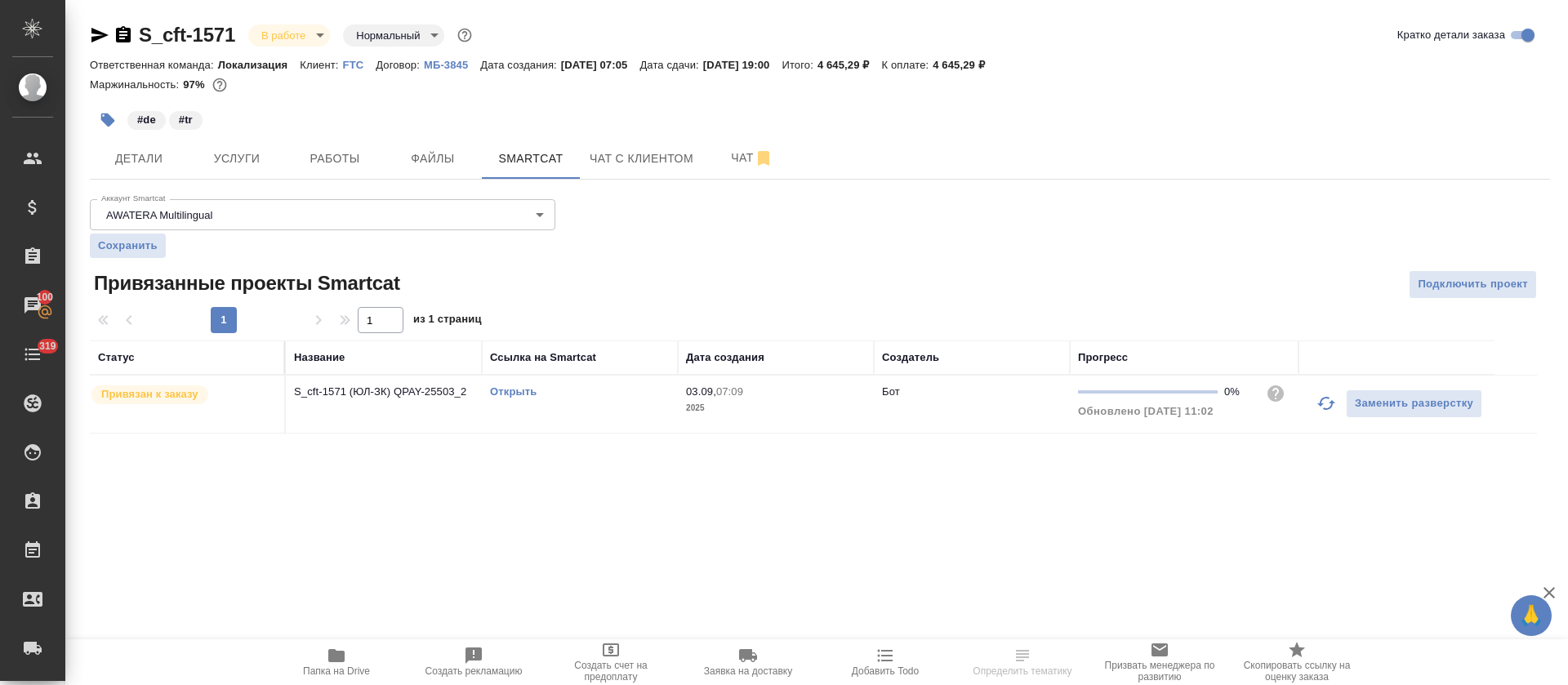
click at [525, 388] on link "Открыть" at bounding box center [513, 391] width 47 height 13
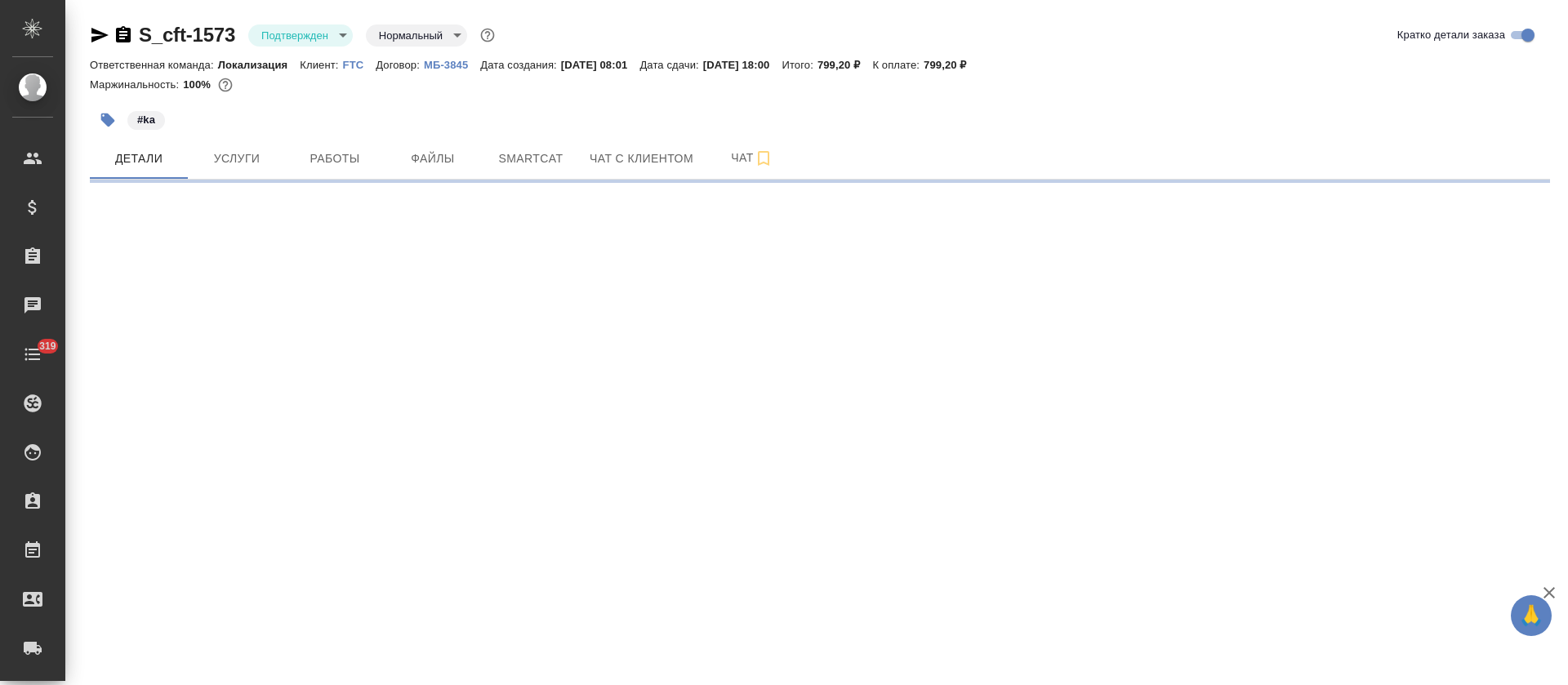
select select "RU"
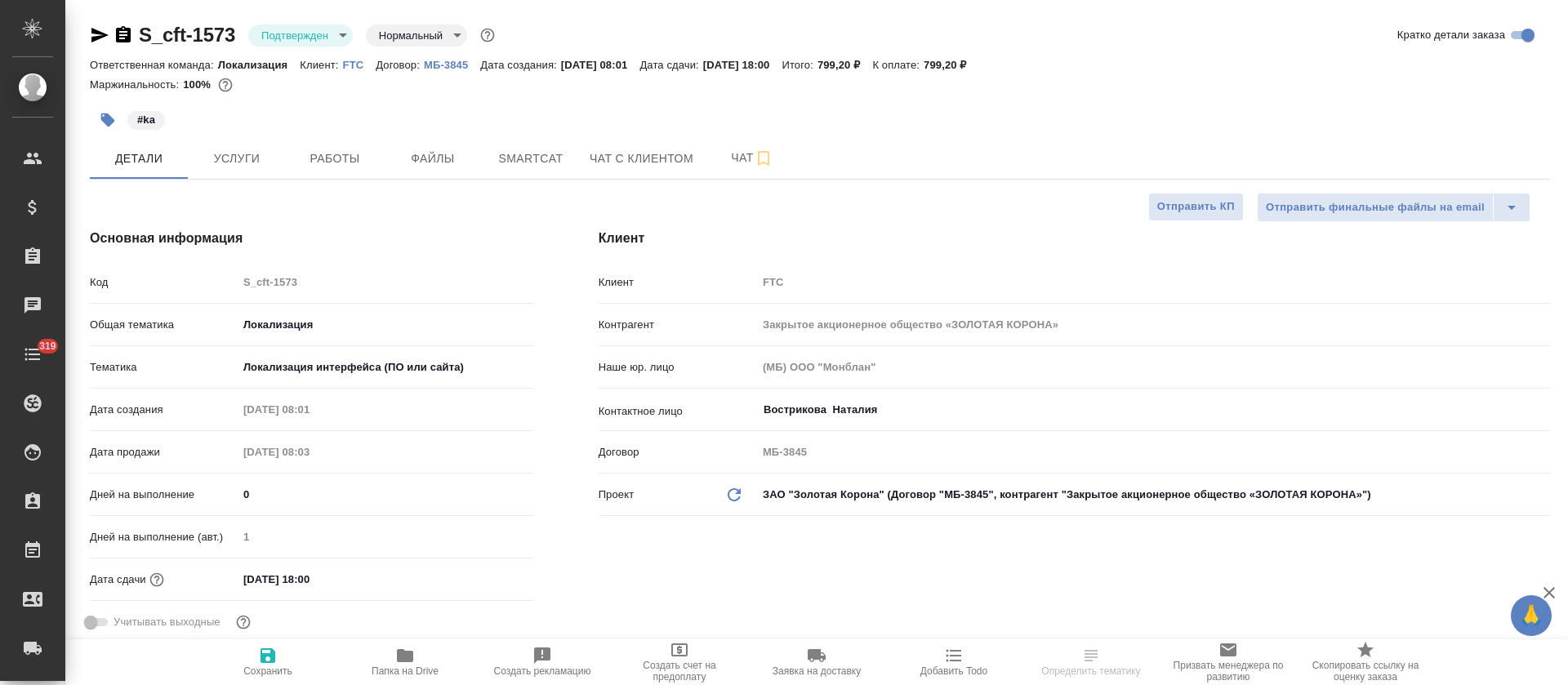
type textarea "x"
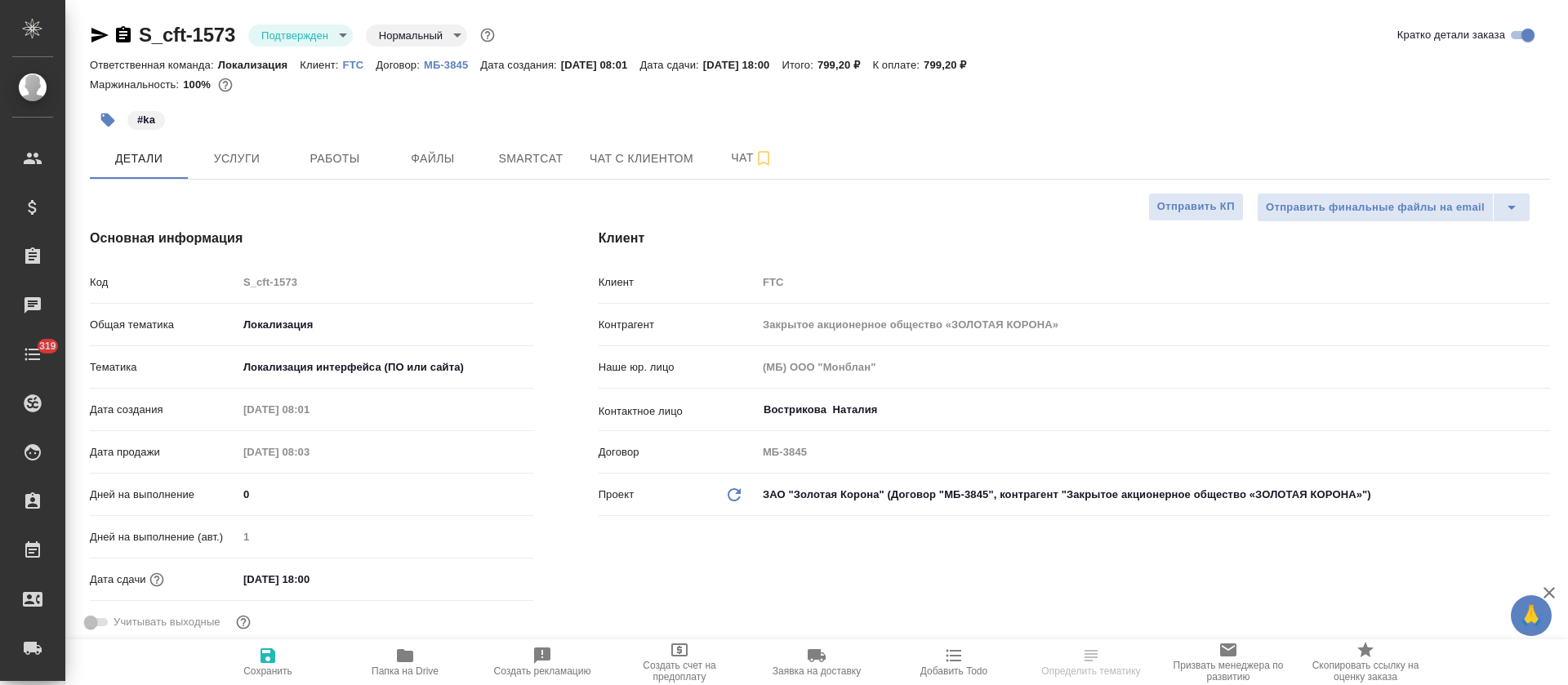
type textarea "x"
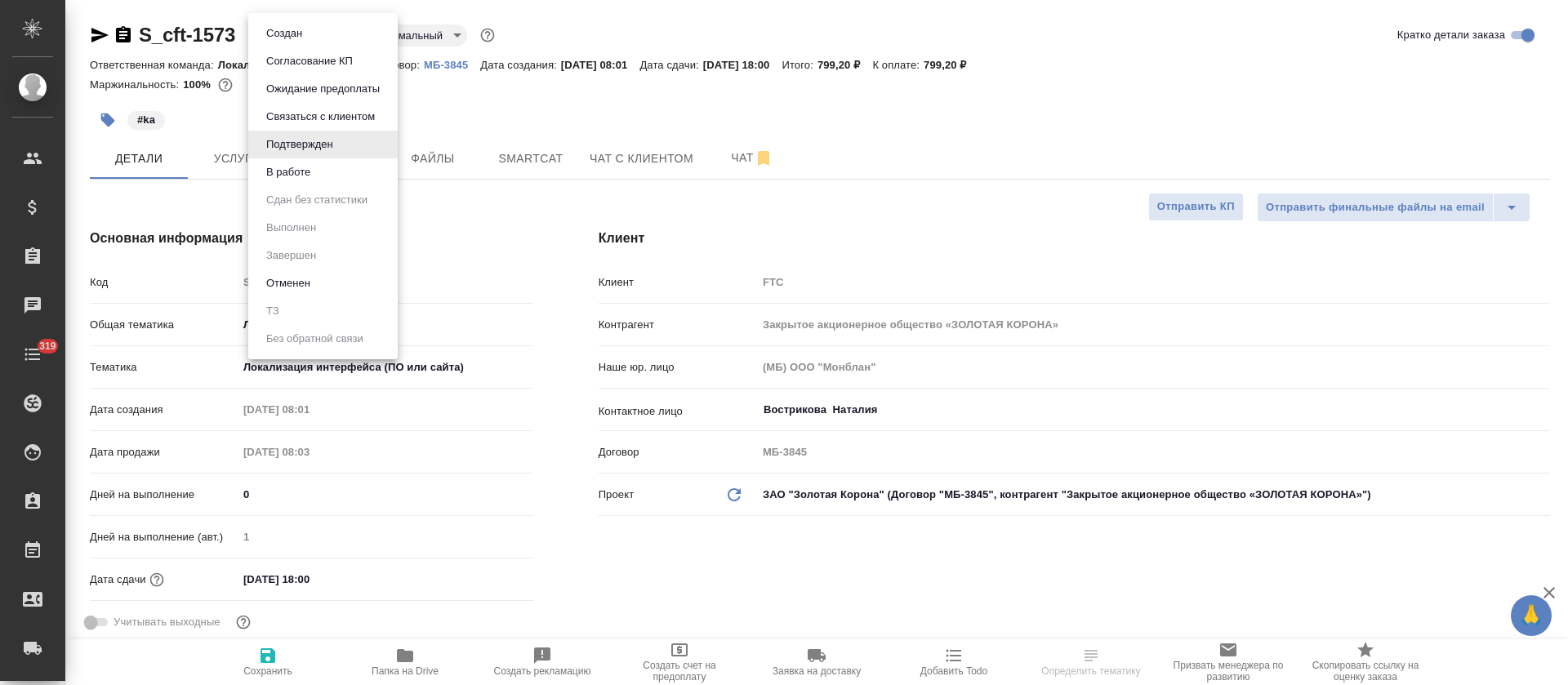
click at [345, 40] on body "🙏 .cls-1 fill:#fff; AWATERA [PERSON_NAME] Спецификации Заказы Чаты 319 Todo Про…" at bounding box center [784, 342] width 1568 height 685
click at [346, 172] on li "В работе" at bounding box center [322, 172] width 150 height 28
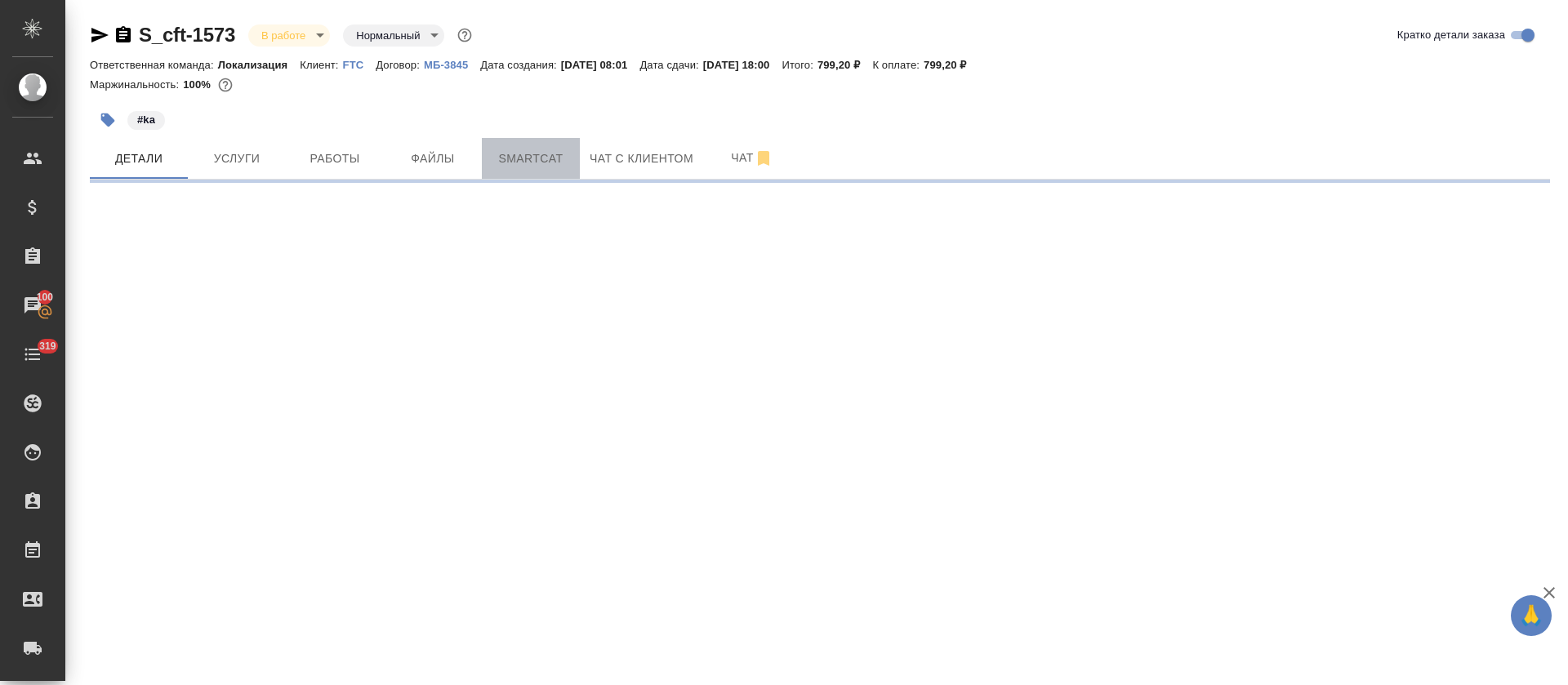
click at [515, 158] on span "Smartcat" at bounding box center [531, 158] width 79 height 21
select select "RU"
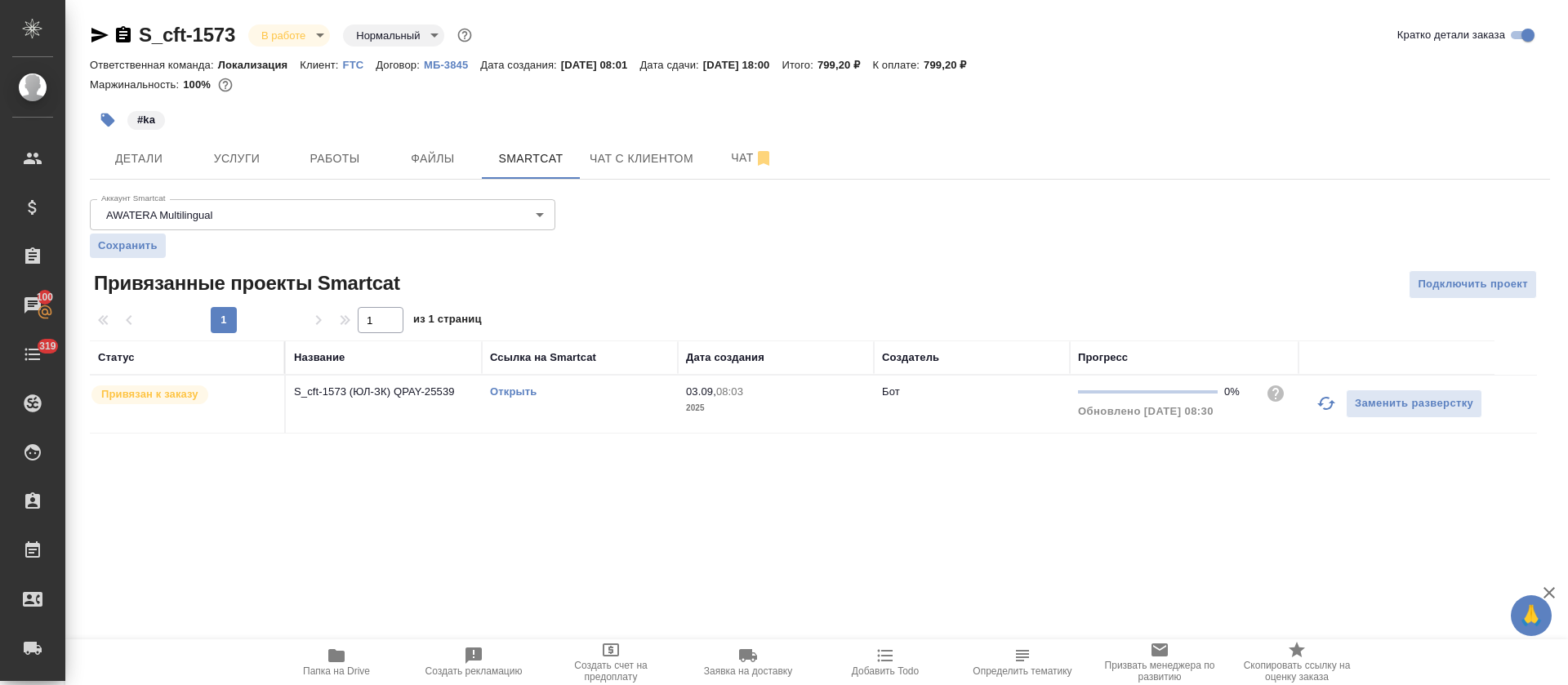
click at [510, 390] on link "Открыть" at bounding box center [513, 391] width 47 height 13
drag, startPoint x: 341, startPoint y: 150, endPoint x: 356, endPoint y: 128, distance: 26.6
click at [341, 152] on span "Работы" at bounding box center [335, 158] width 79 height 21
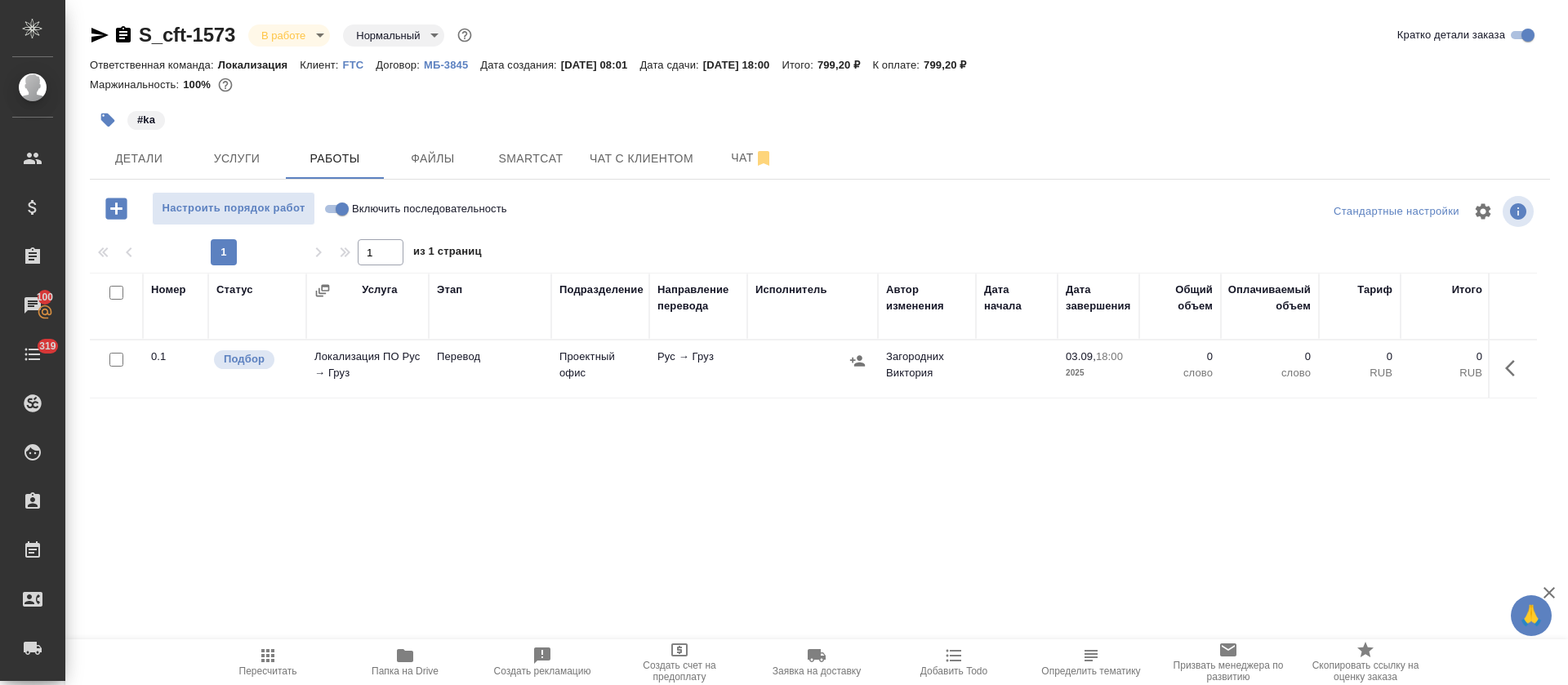
click at [332, 210] on input "Включить последовательность" at bounding box center [342, 209] width 59 height 20
checkbox input "true"
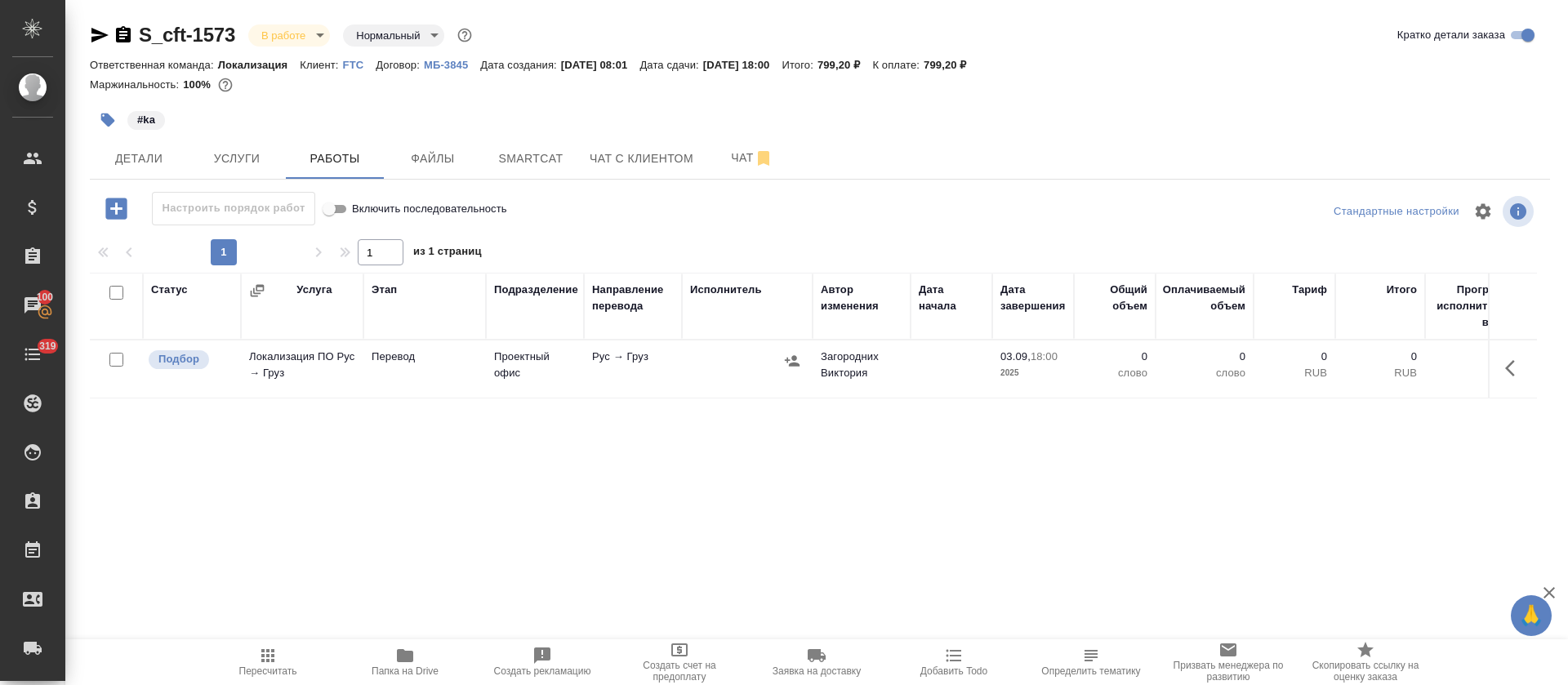
click at [1518, 365] on icon "button" at bounding box center [1514, 368] width 20 height 20
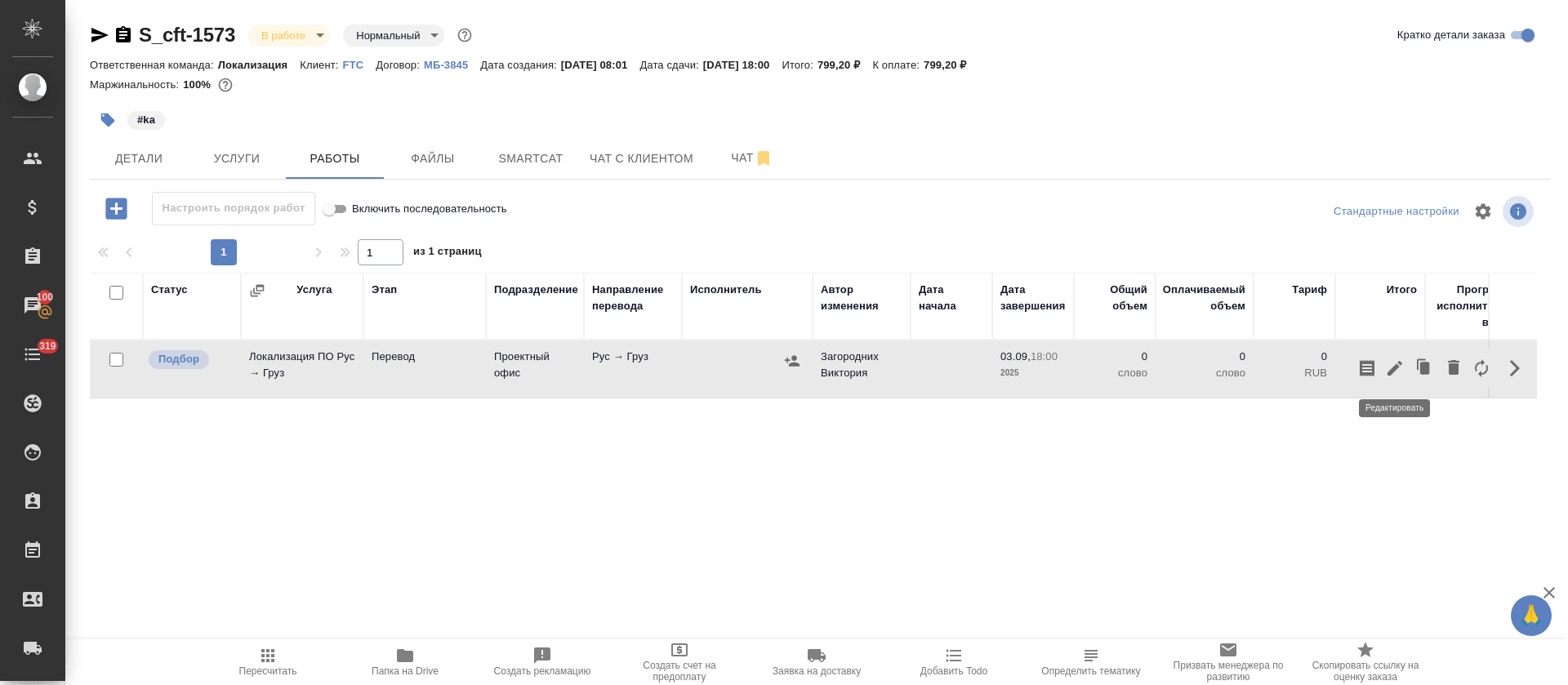
click at [1397, 366] on icon "button" at bounding box center [1394, 368] width 14 height 14
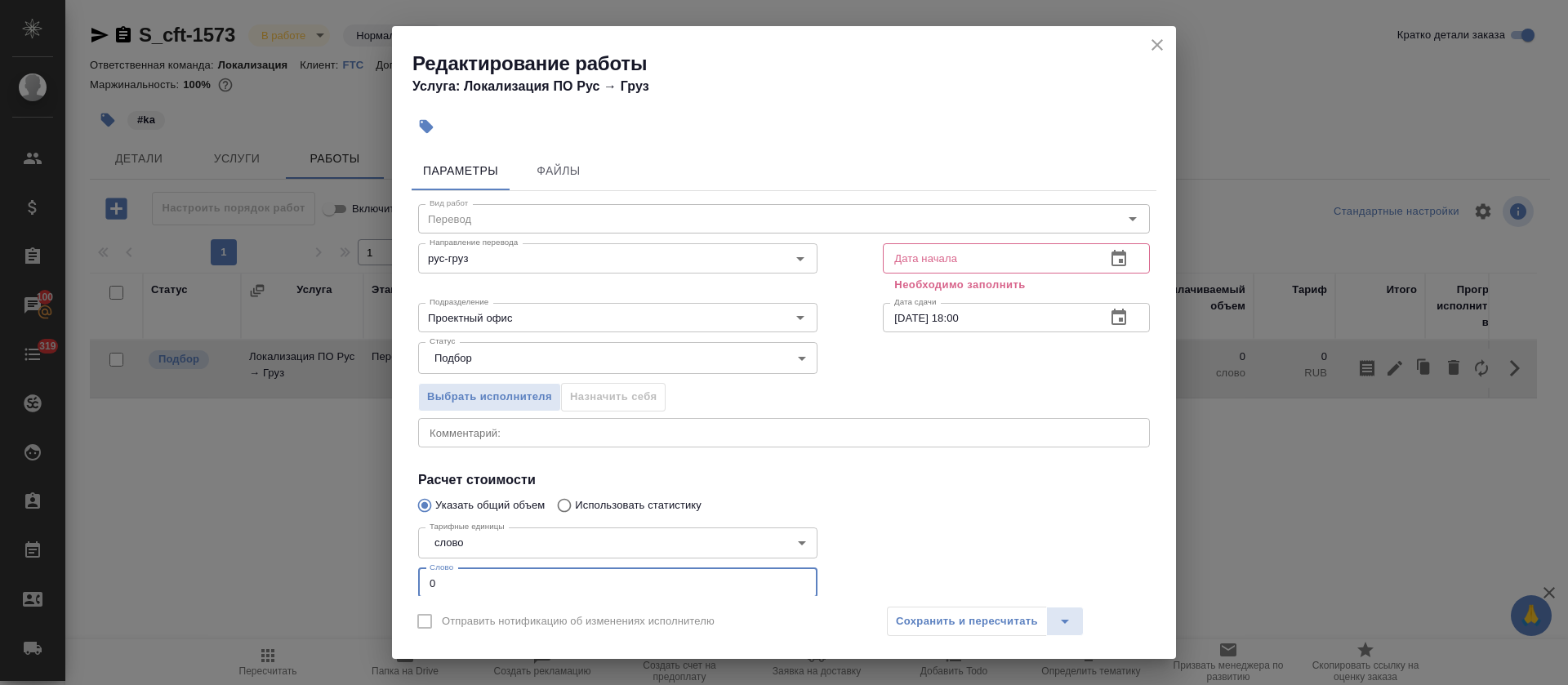
drag, startPoint x: 430, startPoint y: 578, endPoint x: 419, endPoint y: 578, distance: 11.0
click at [419, 578] on input "0" at bounding box center [618, 583] width 399 height 30
type input "78"
click at [1099, 261] on button "button" at bounding box center [1118, 259] width 39 height 39
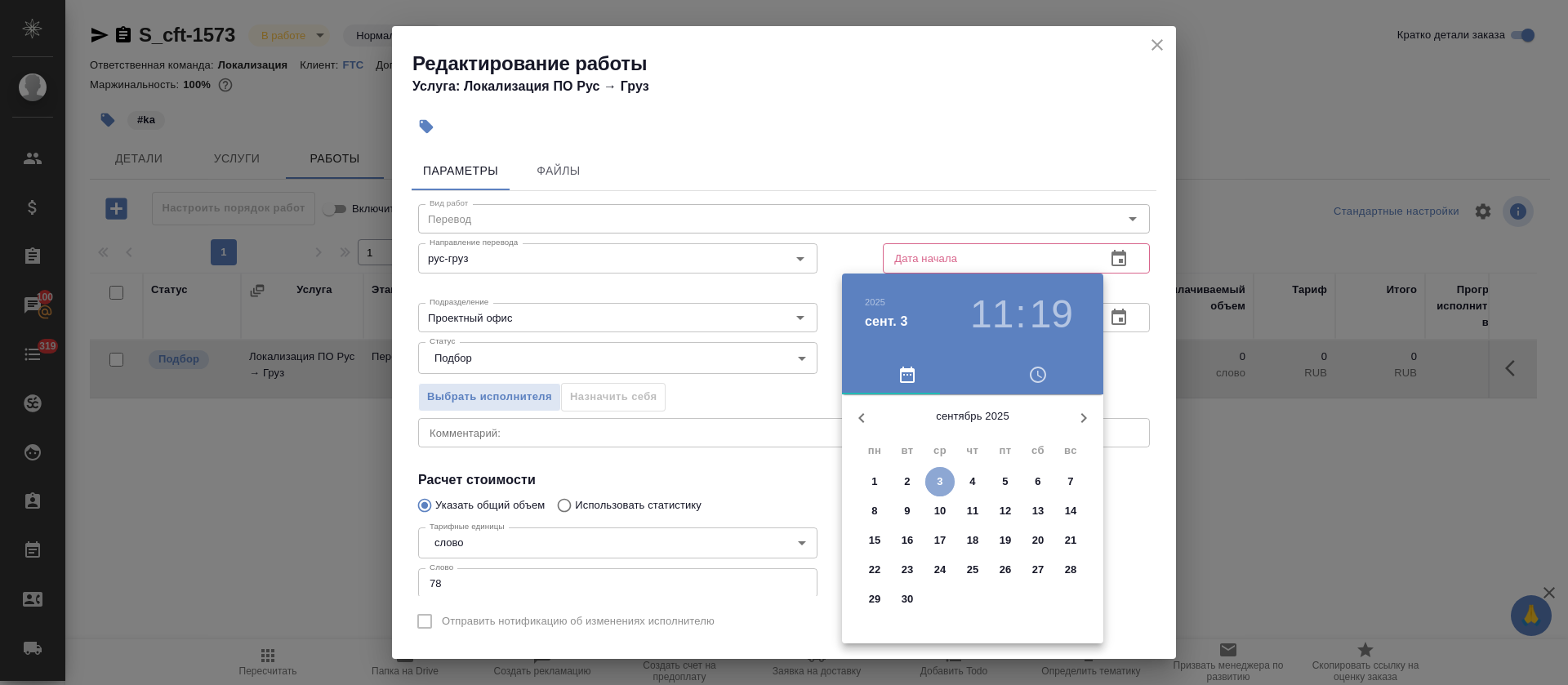
click at [942, 474] on p "3" at bounding box center [939, 482] width 5 height 16
type input "03.09.2025 11:19"
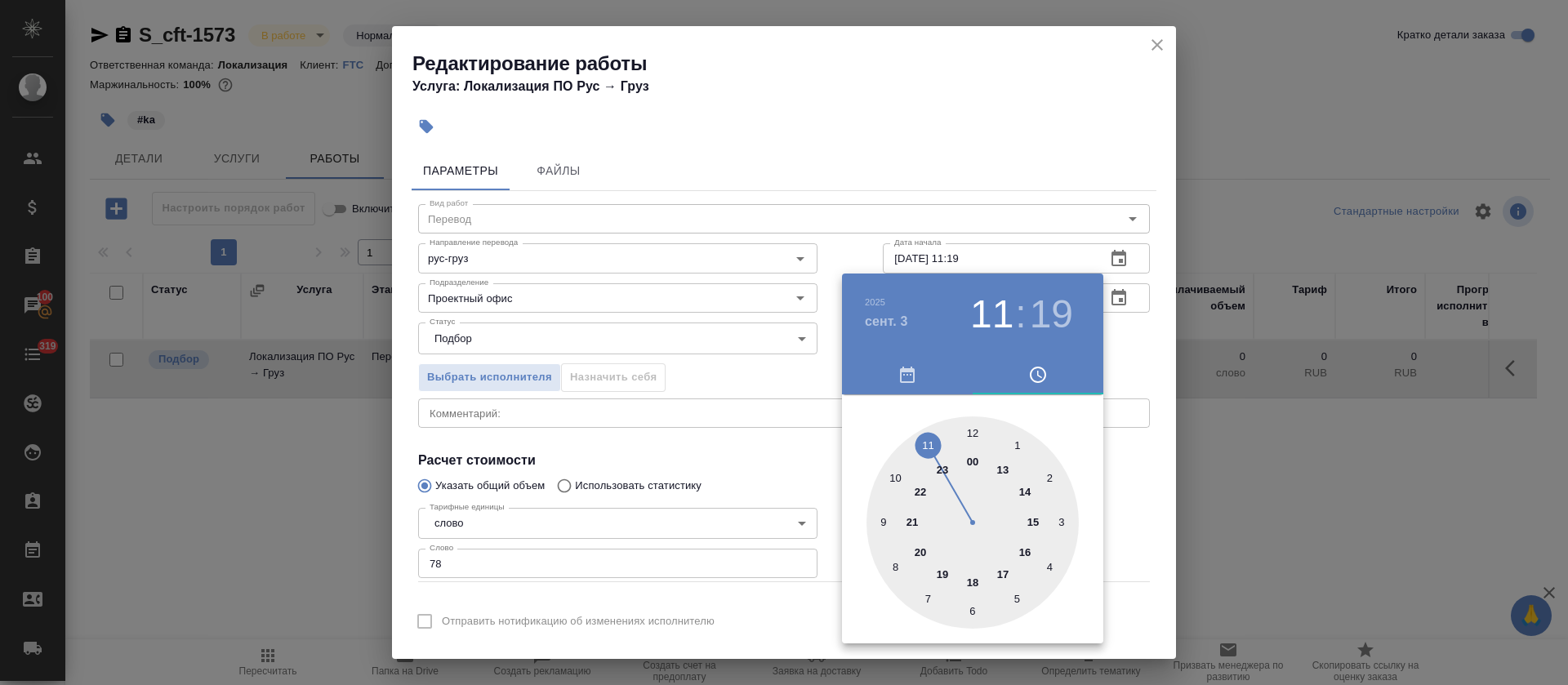
click at [792, 476] on div at bounding box center [784, 342] width 1568 height 685
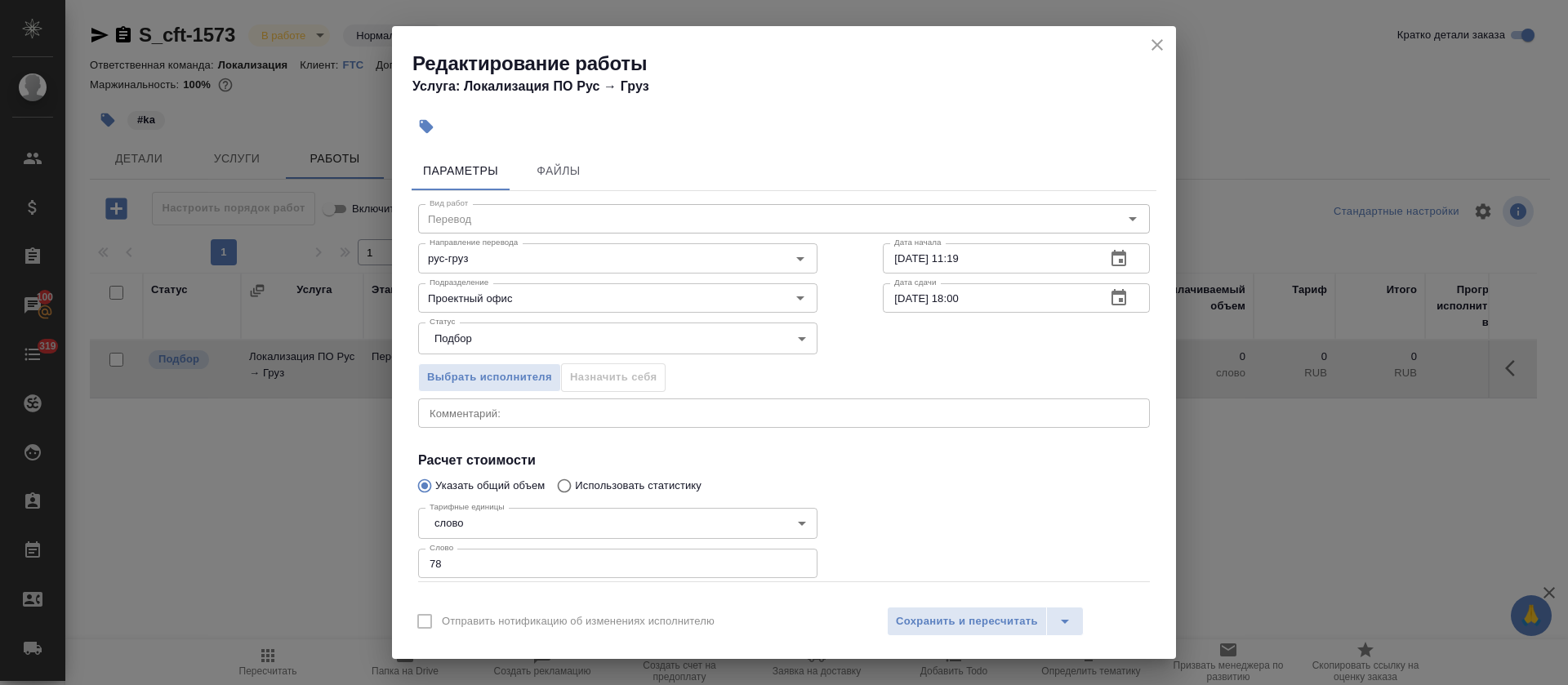
click at [1111, 292] on icon "button" at bounding box center [1118, 297] width 14 height 16
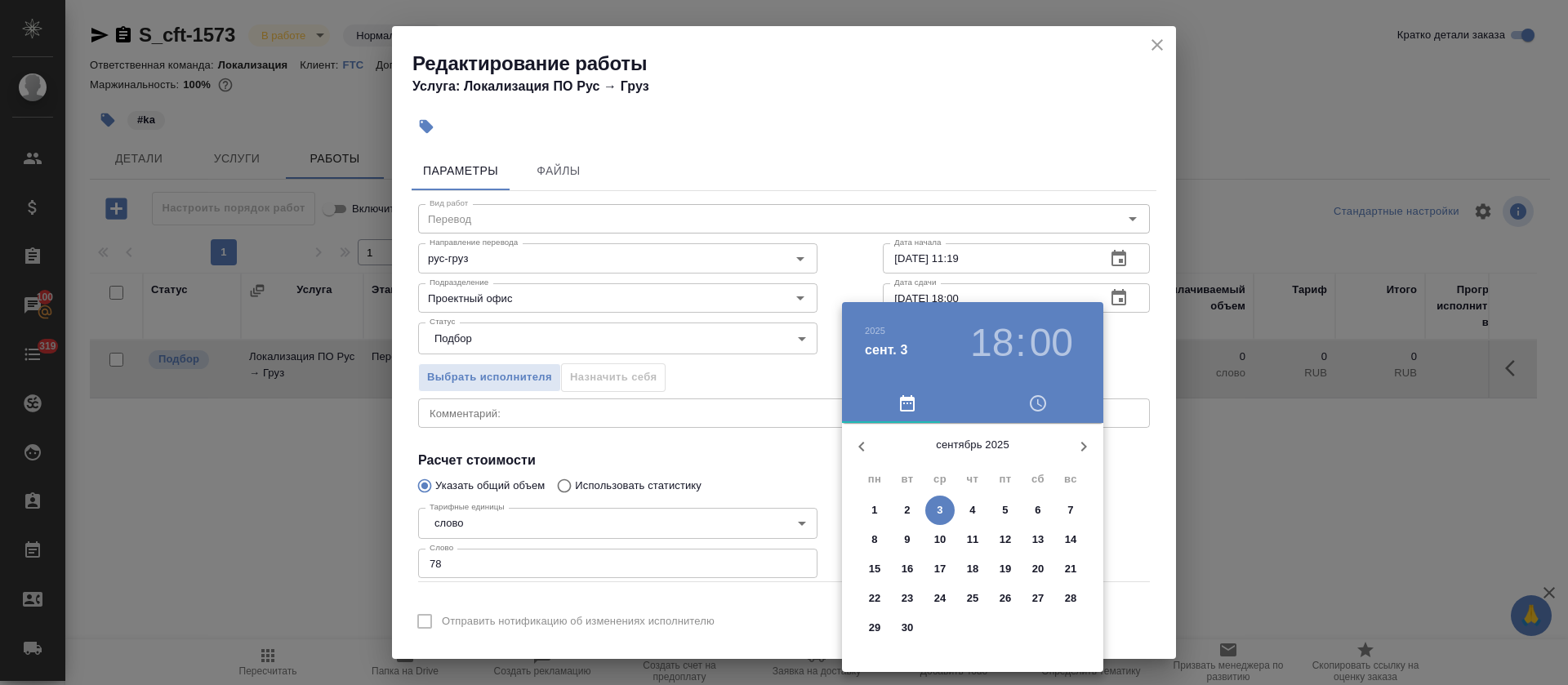
click at [975, 351] on h3 "18" at bounding box center [991, 342] width 43 height 46
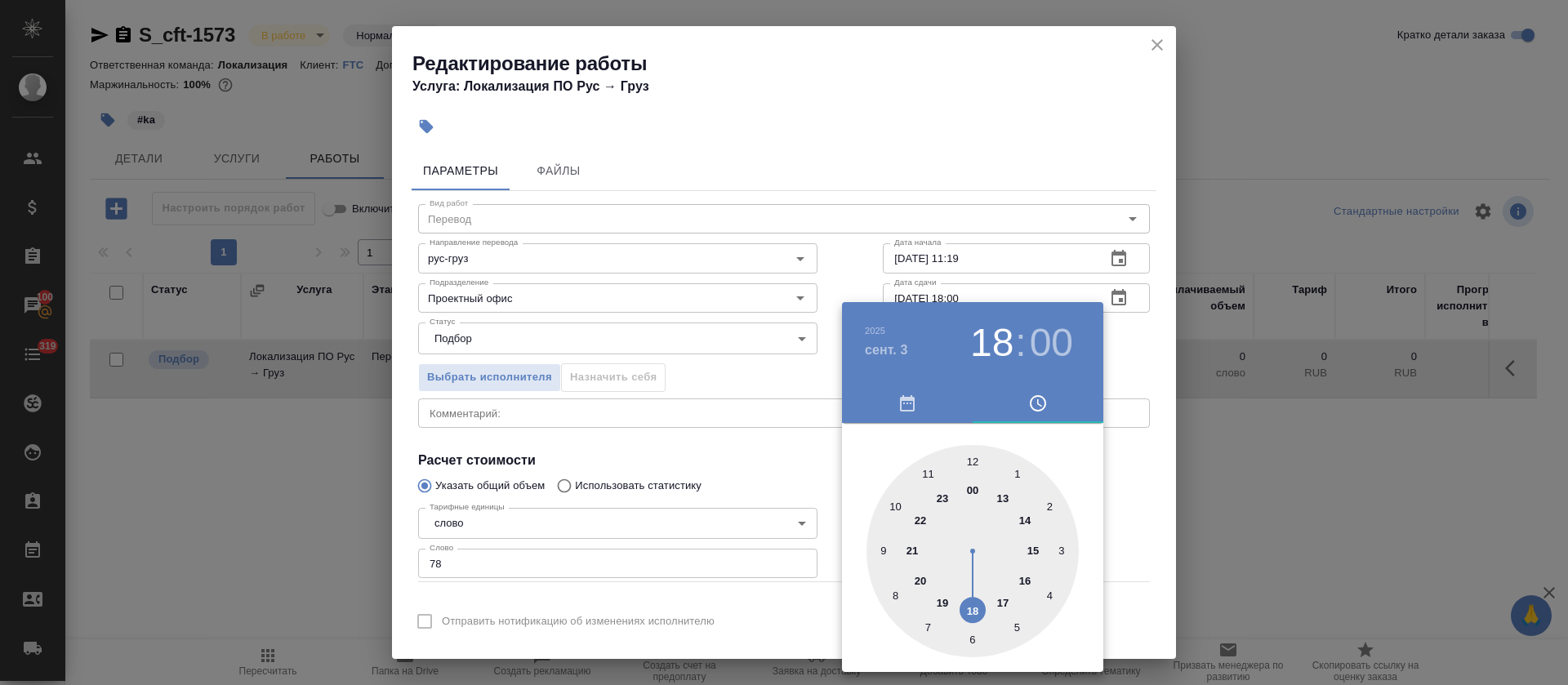
click at [998, 606] on div at bounding box center [972, 551] width 212 height 212
type input "[DATE] 17:00"
click at [711, 526] on div at bounding box center [784, 342] width 1568 height 685
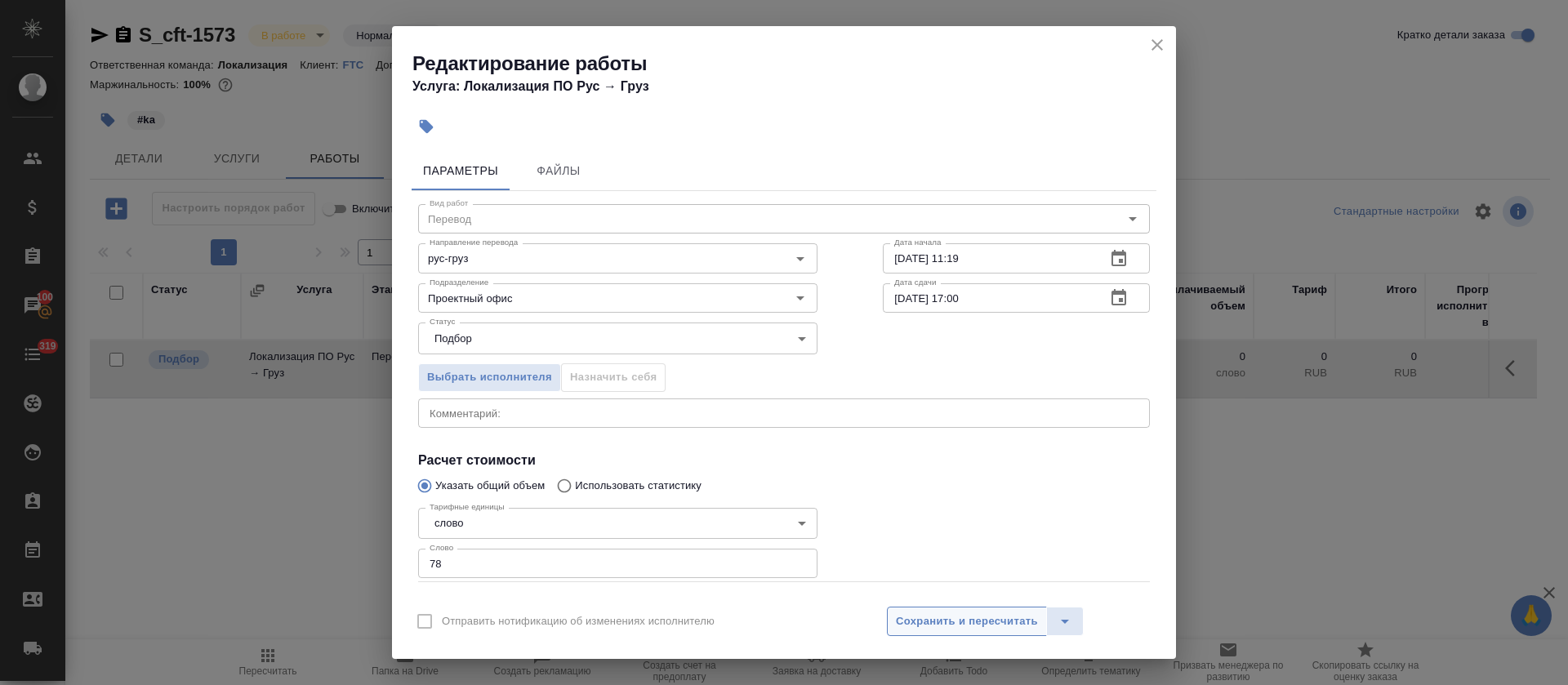
click at [924, 624] on span "Сохранить и пересчитать" at bounding box center [966, 621] width 142 height 19
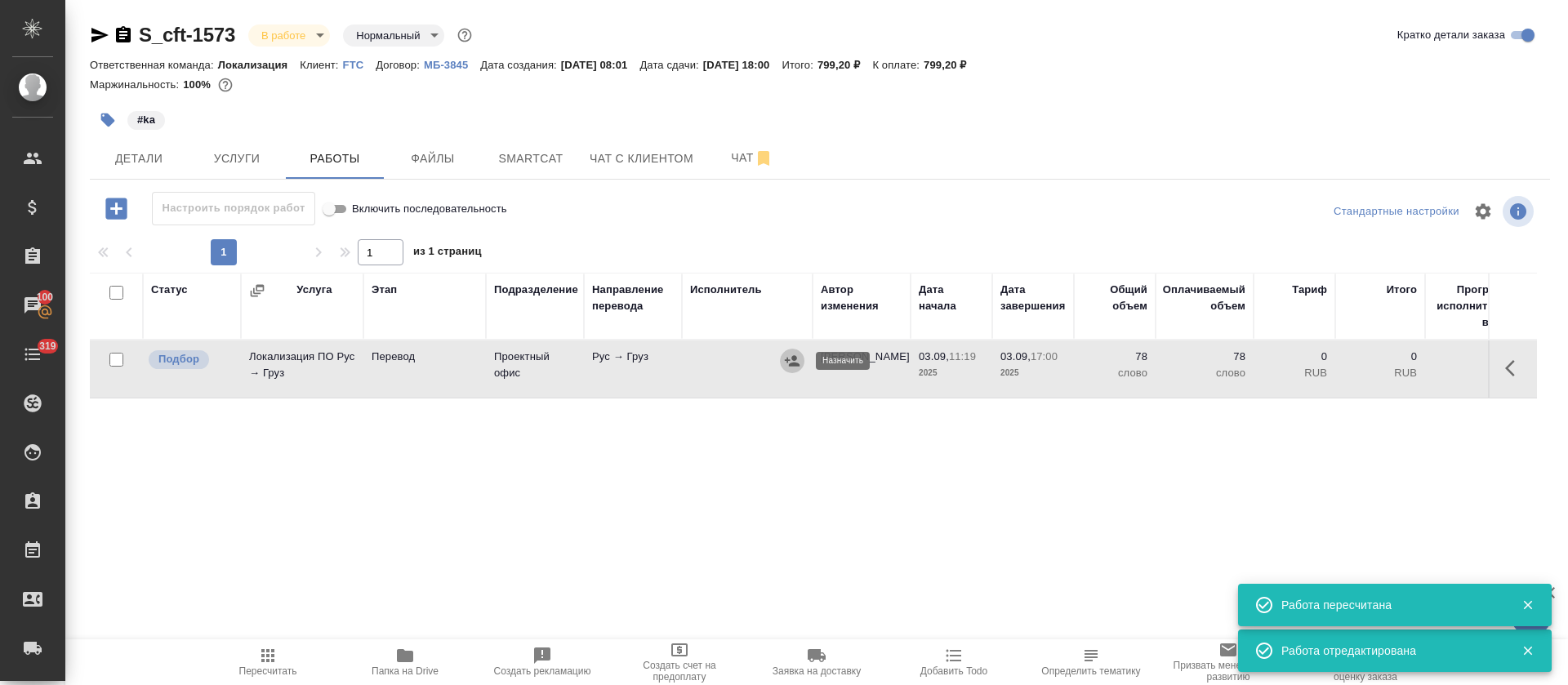
click at [787, 360] on icon "button" at bounding box center [792, 361] width 14 height 11
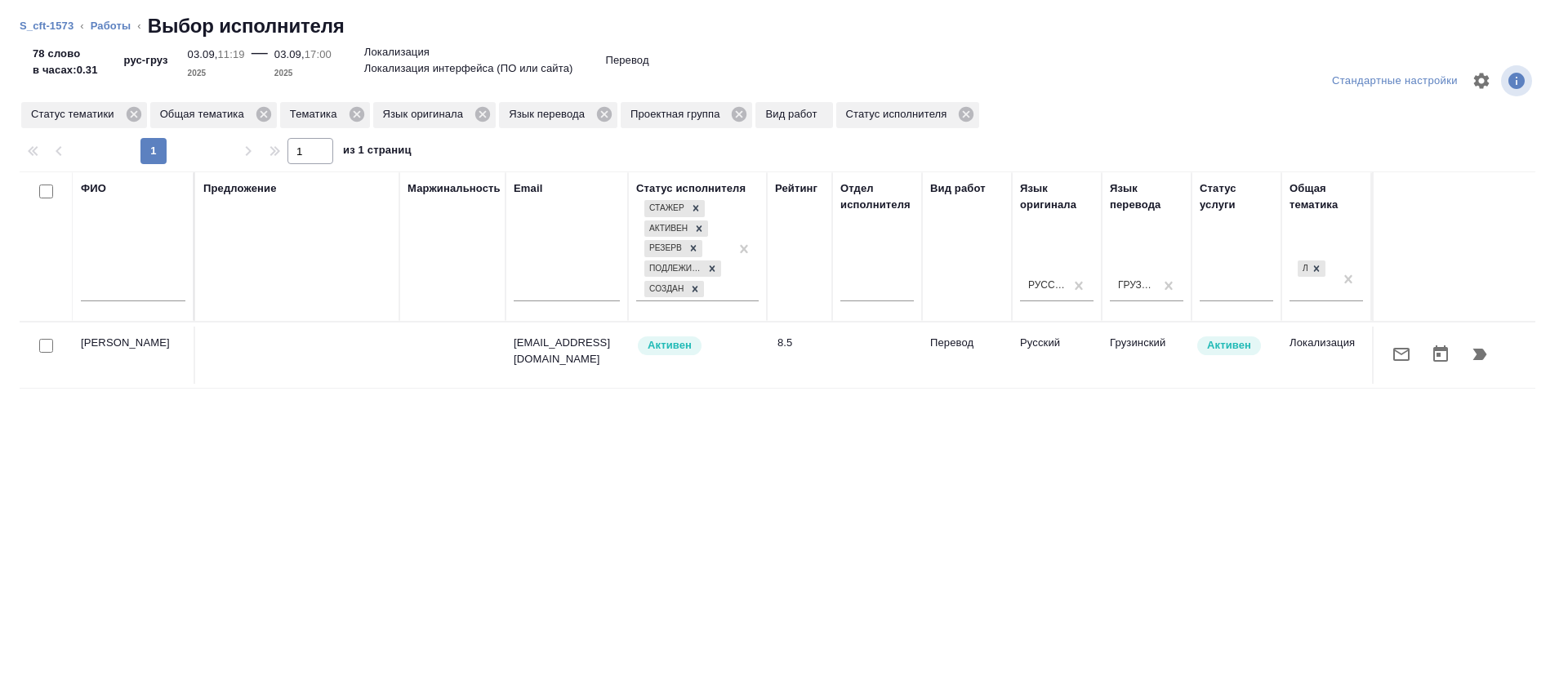
click at [1392, 361] on icon "button" at bounding box center [1401, 355] width 20 height 20
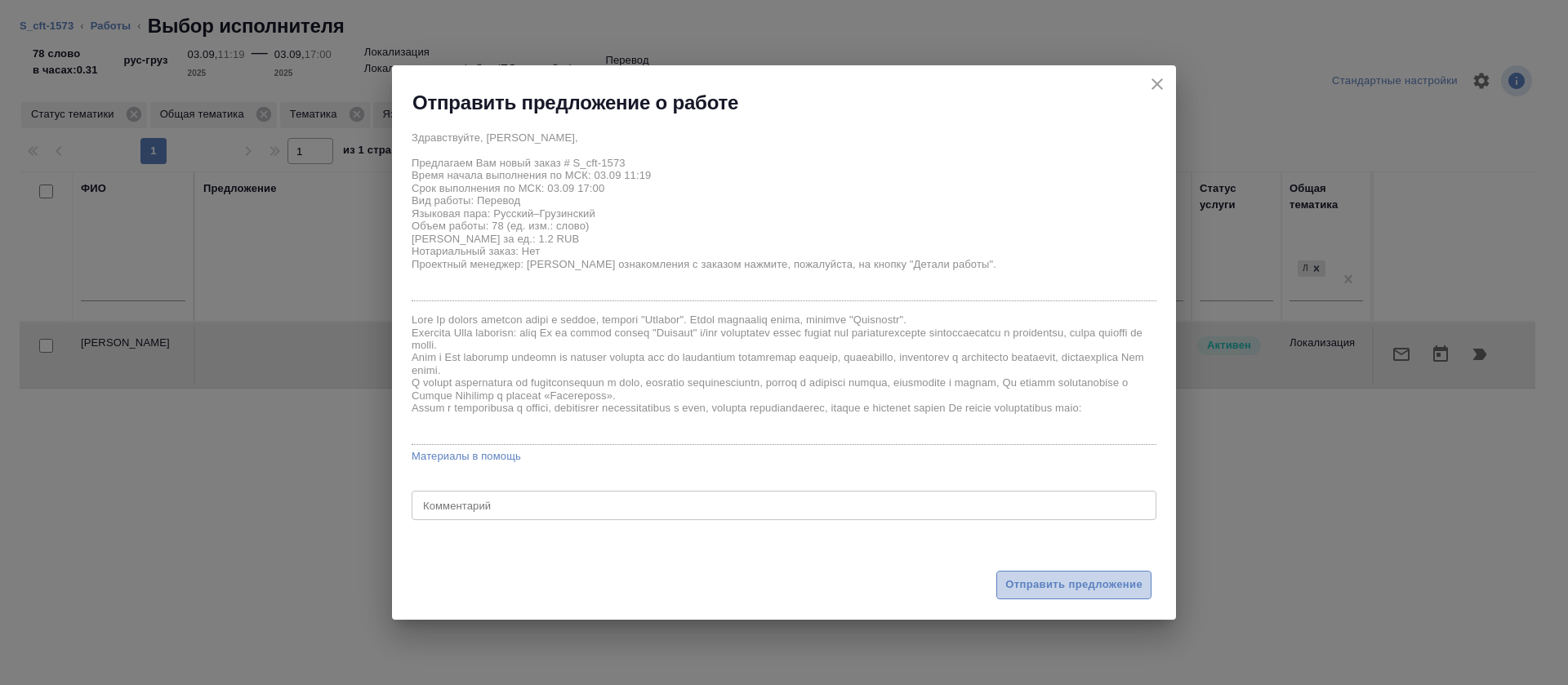
click at [1046, 580] on span "Отправить предложение" at bounding box center [1073, 585] width 137 height 19
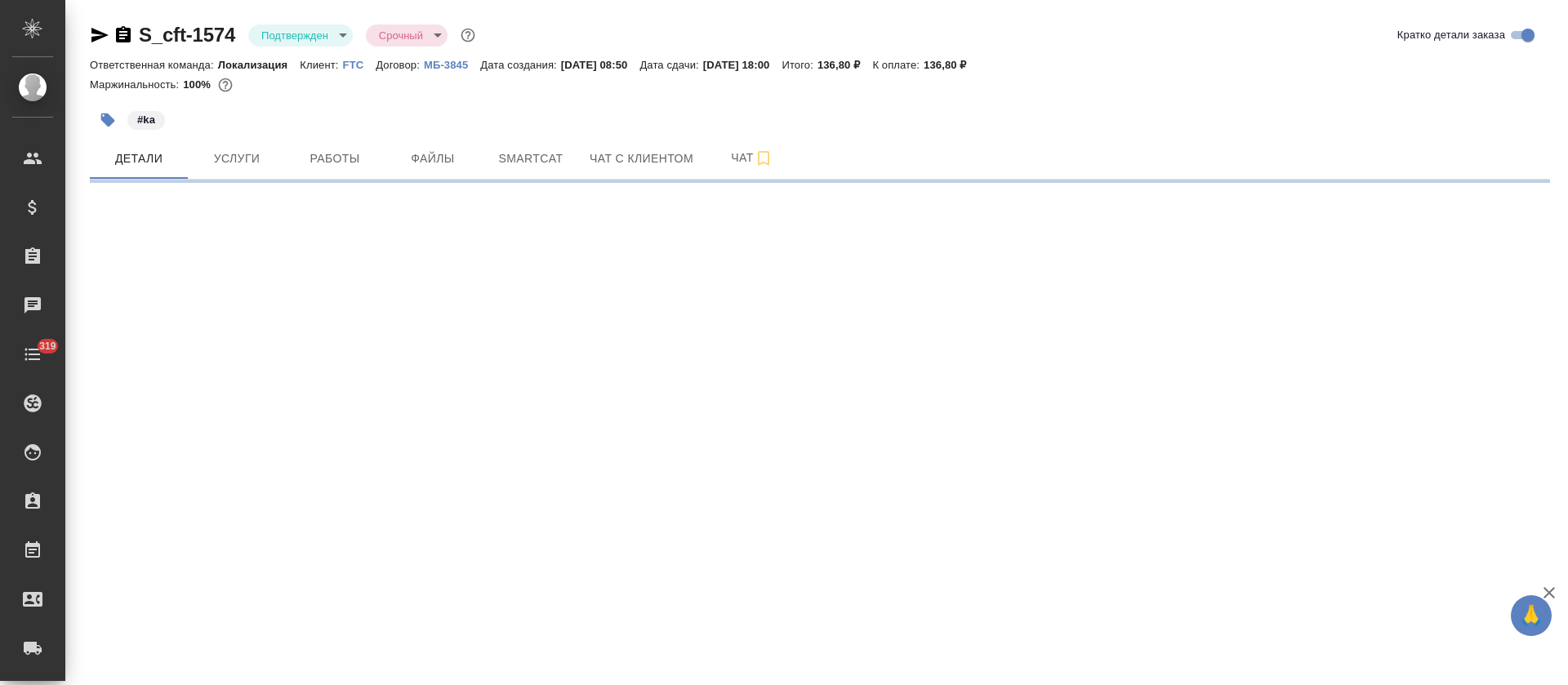
select select "RU"
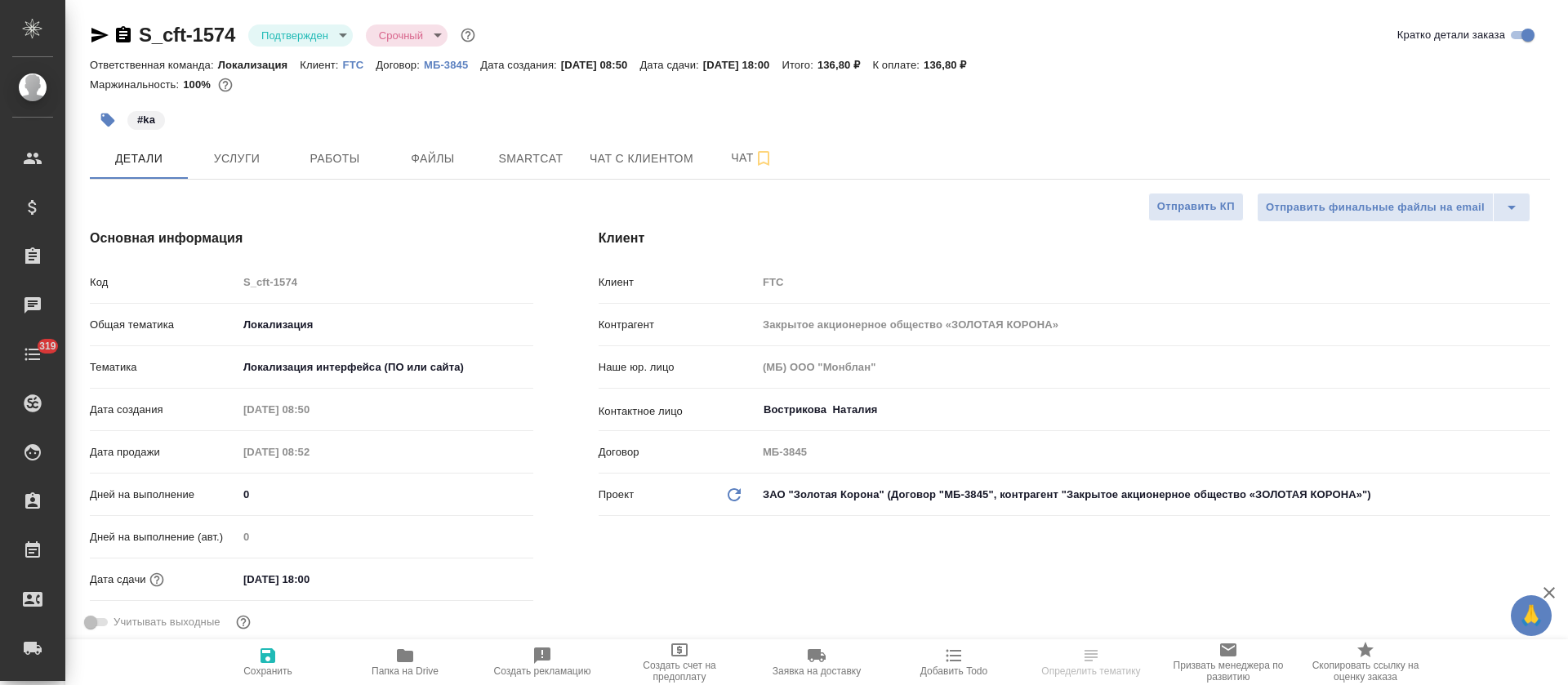
type textarea "x"
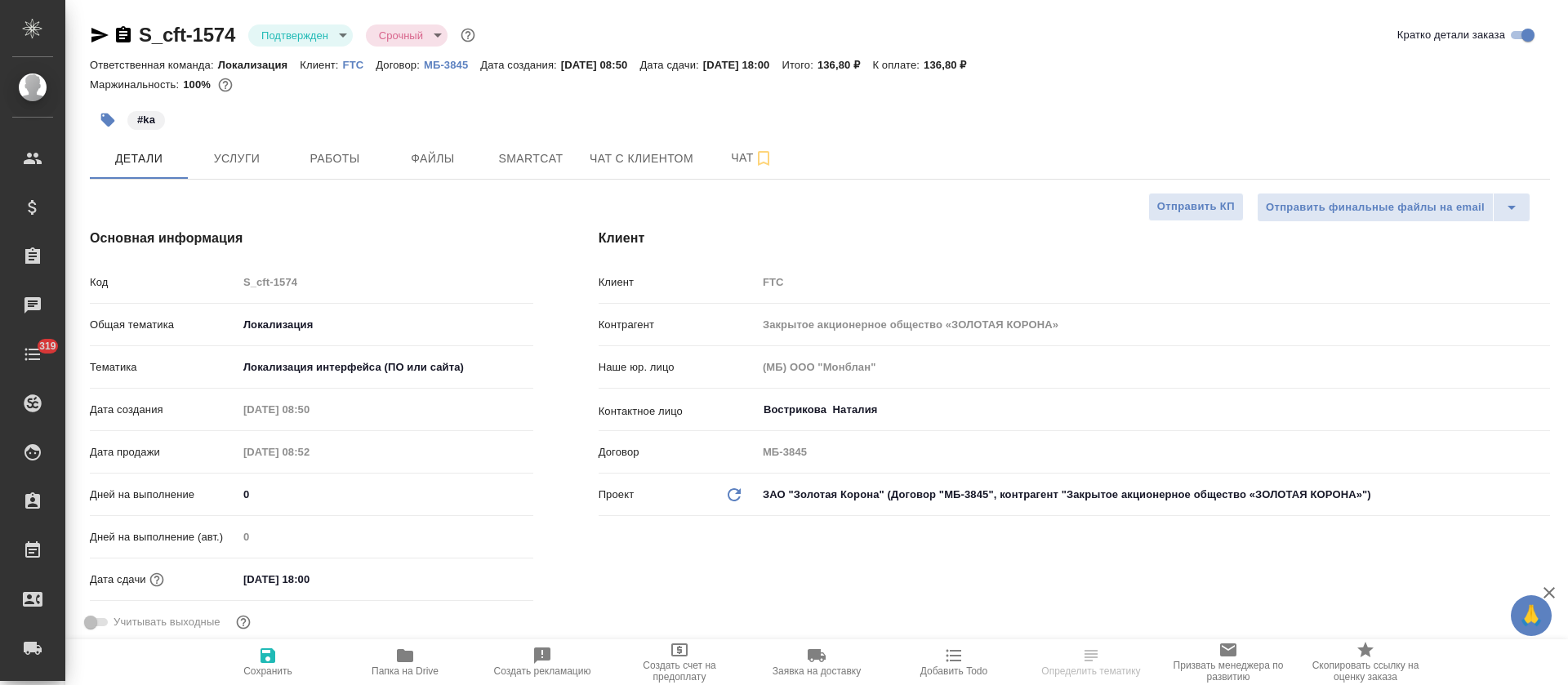
type textarea "x"
click at [513, 175] on button "Smartcat" at bounding box center [530, 158] width 98 height 41
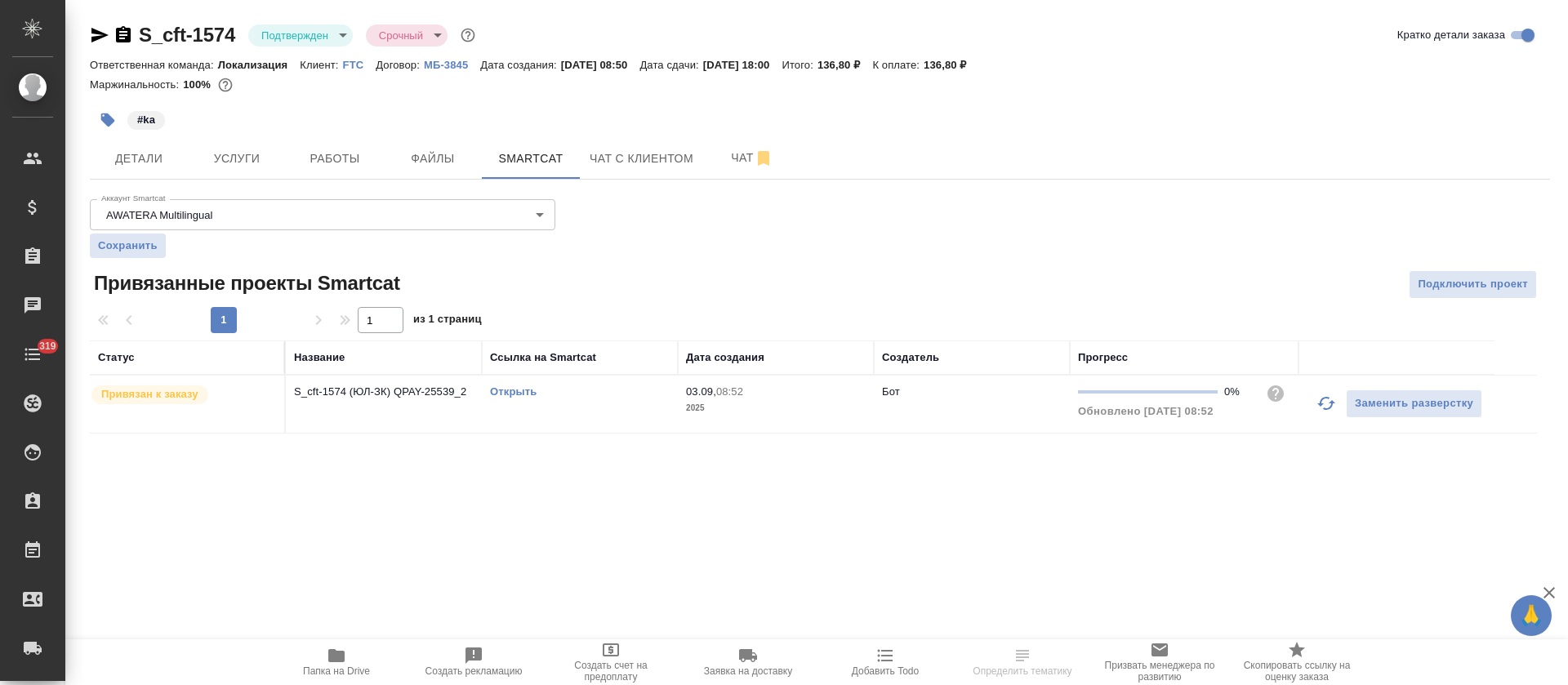
click at [502, 391] on link "Открыть" at bounding box center [513, 391] width 47 height 13
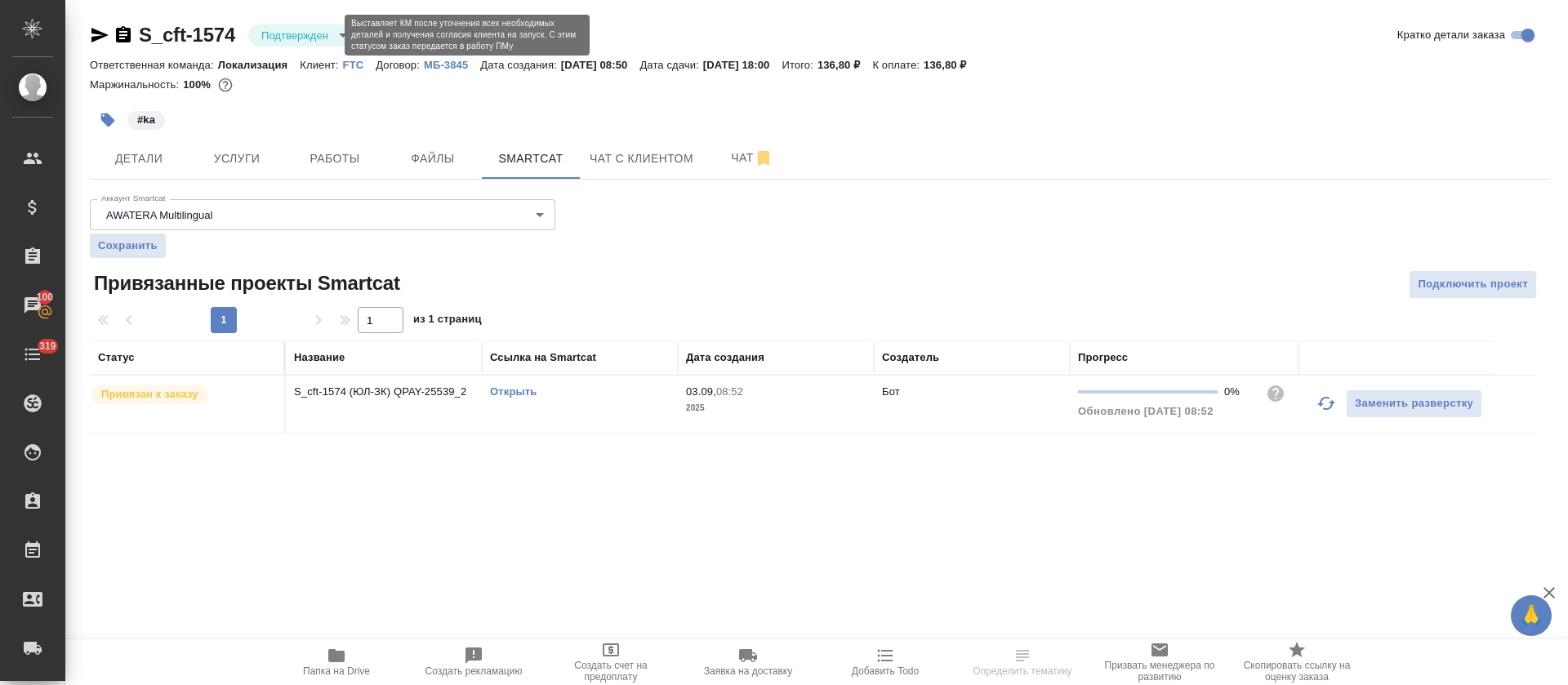
click at [321, 36] on body "🙏 .cls-1 fill:#fff; AWATERA [PERSON_NAME] Спецификации Заказы 100 Чаты 319 Todo…" at bounding box center [784, 342] width 1568 height 685
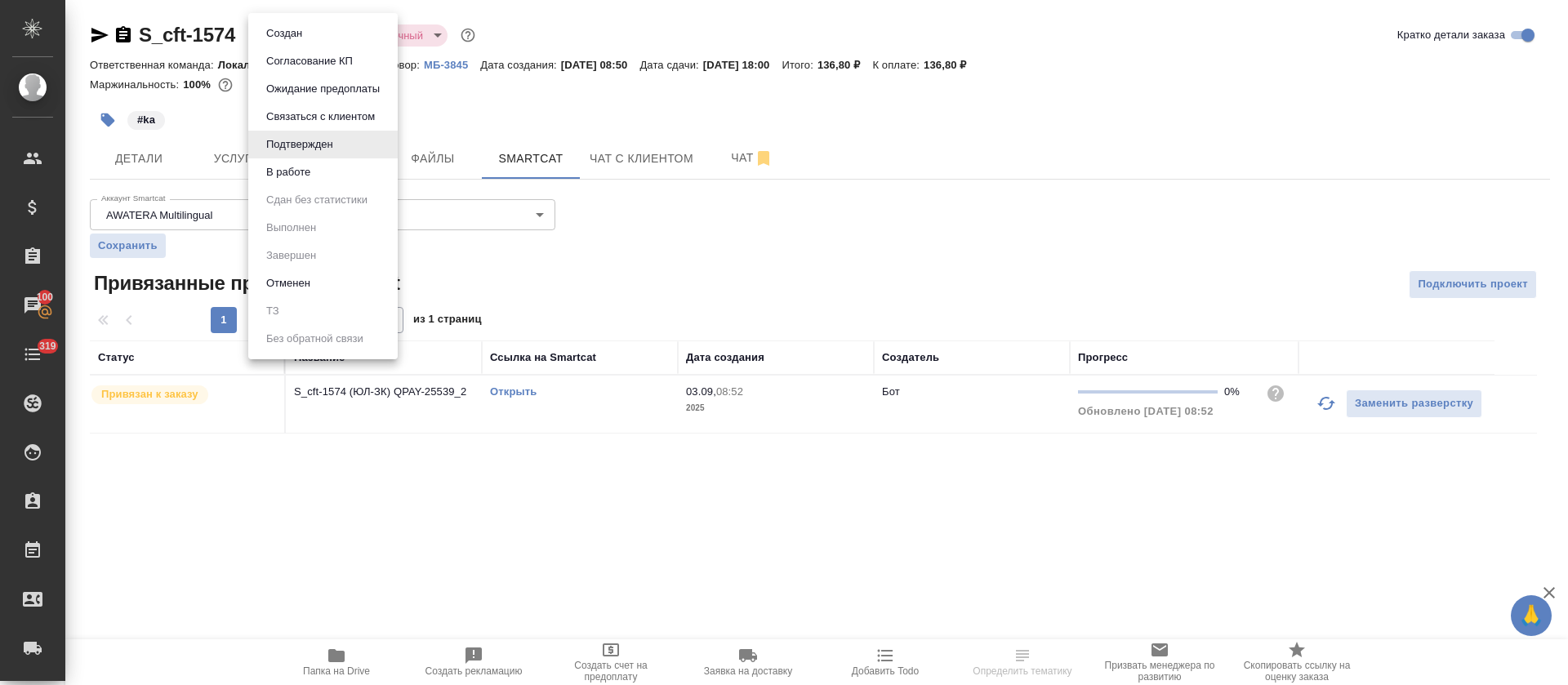
click at [341, 173] on li "В работе" at bounding box center [322, 172] width 150 height 28
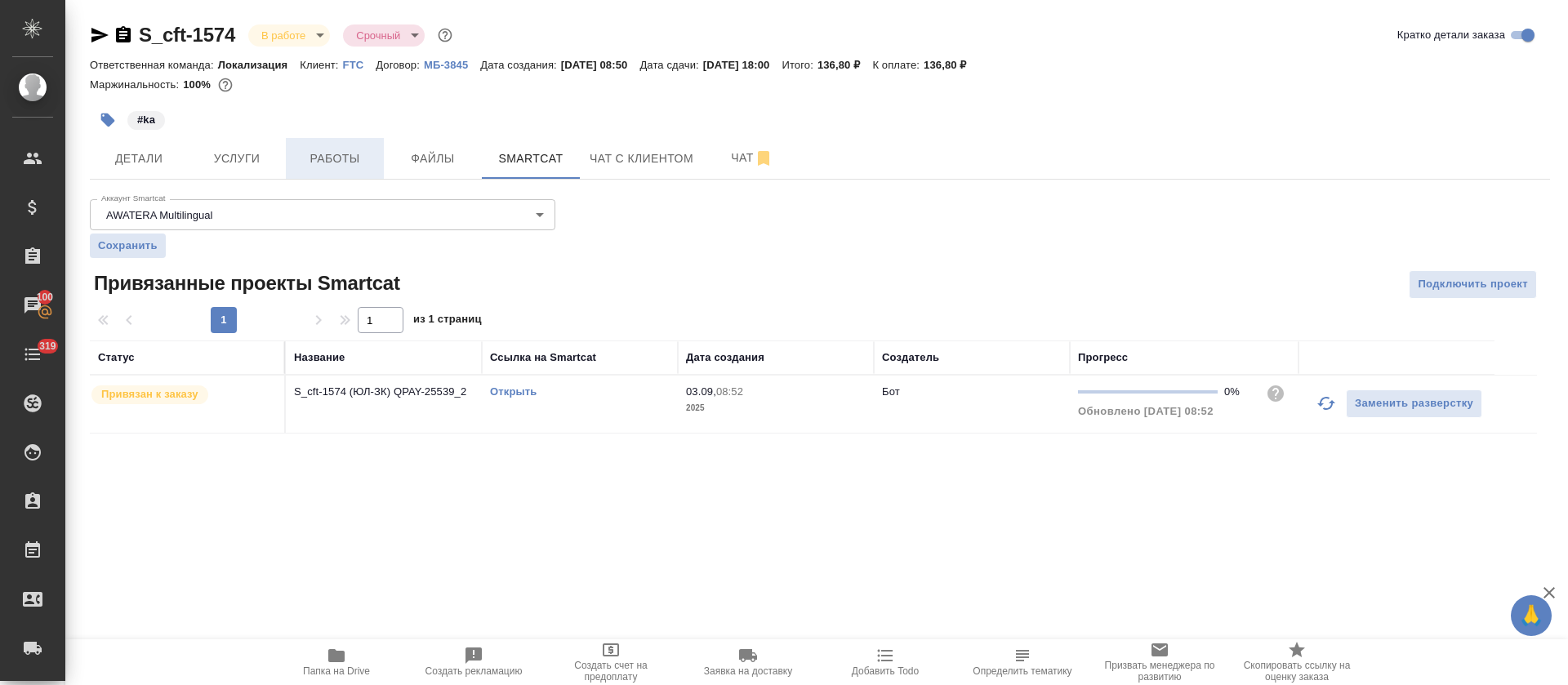
click at [338, 164] on span "Работы" at bounding box center [335, 158] width 79 height 21
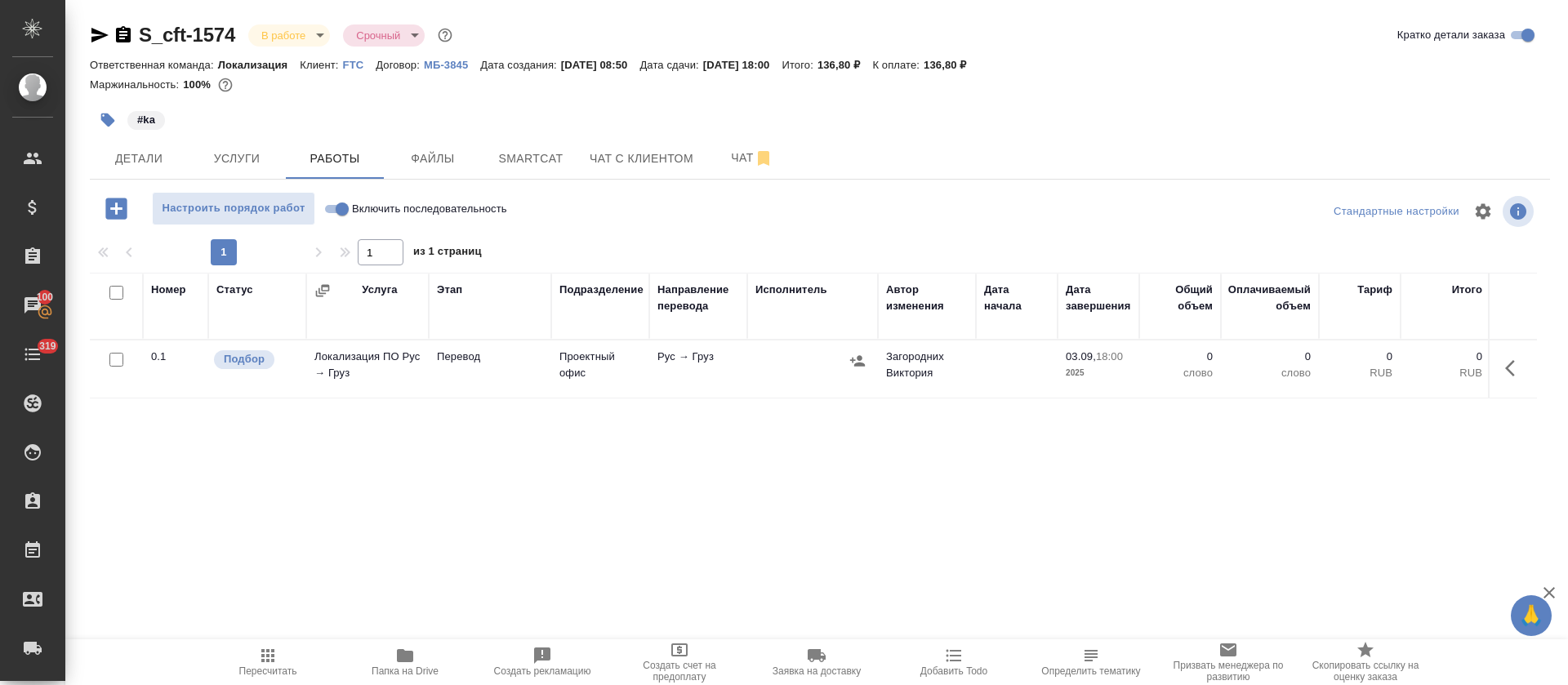
click at [341, 209] on input "Включить последовательность" at bounding box center [342, 209] width 59 height 20
checkbox input "true"
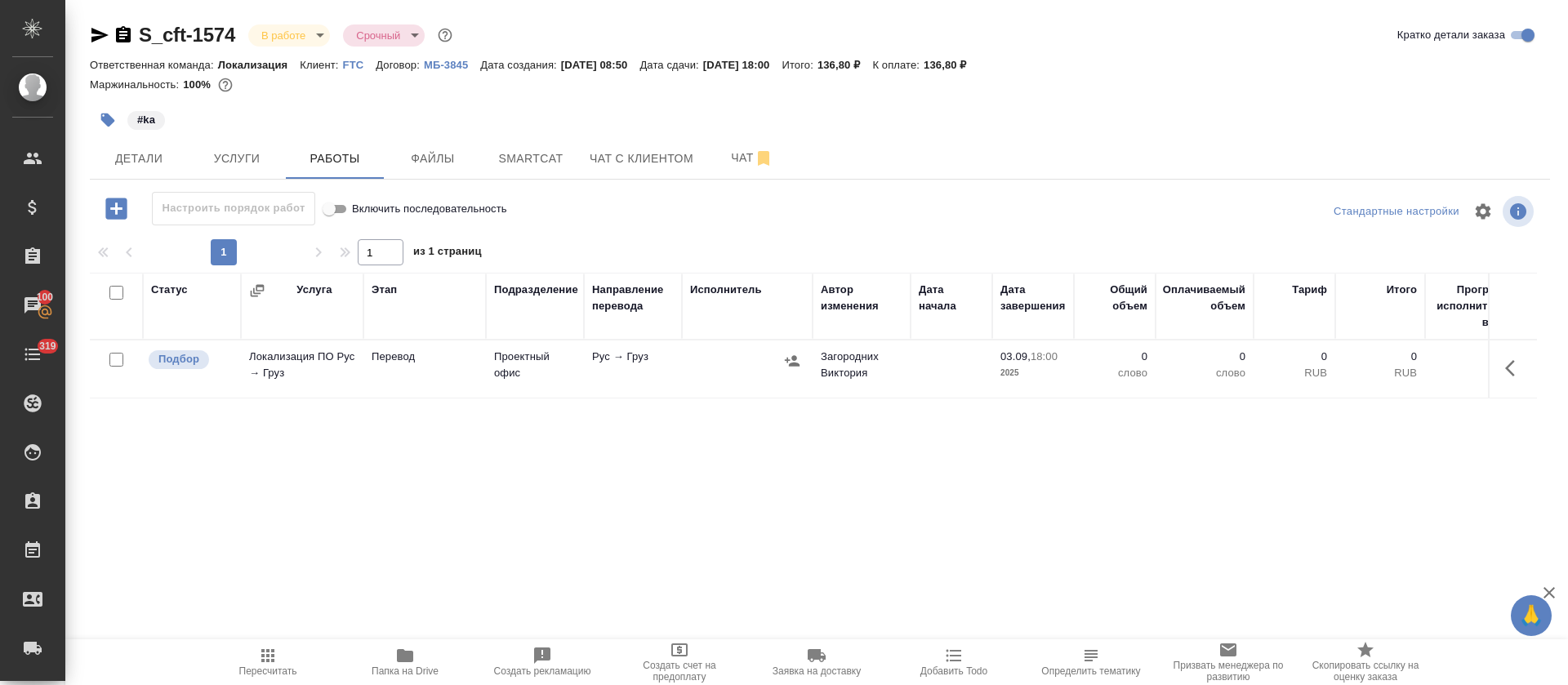
click at [1501, 364] on button "button" at bounding box center [1514, 368] width 39 height 39
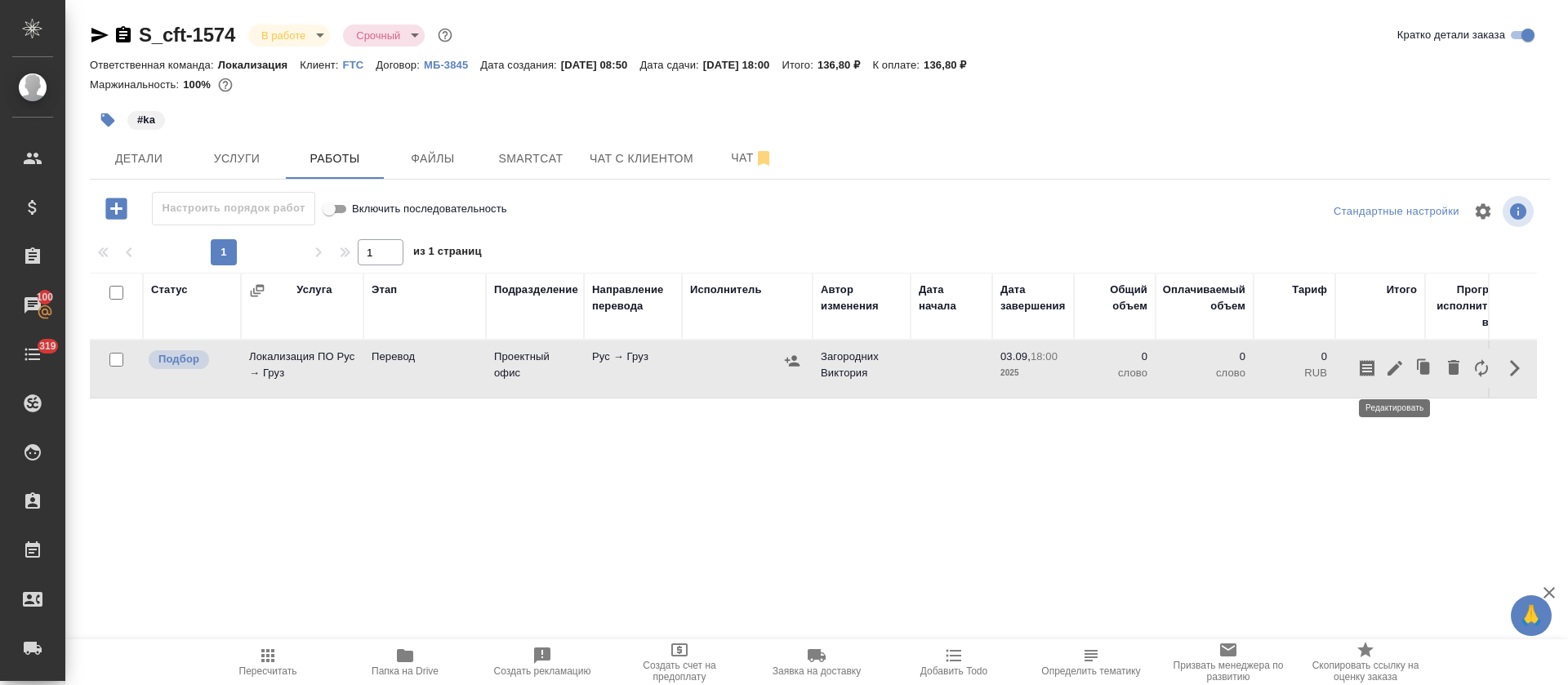
click at [1392, 365] on icon "button" at bounding box center [1394, 368] width 20 height 20
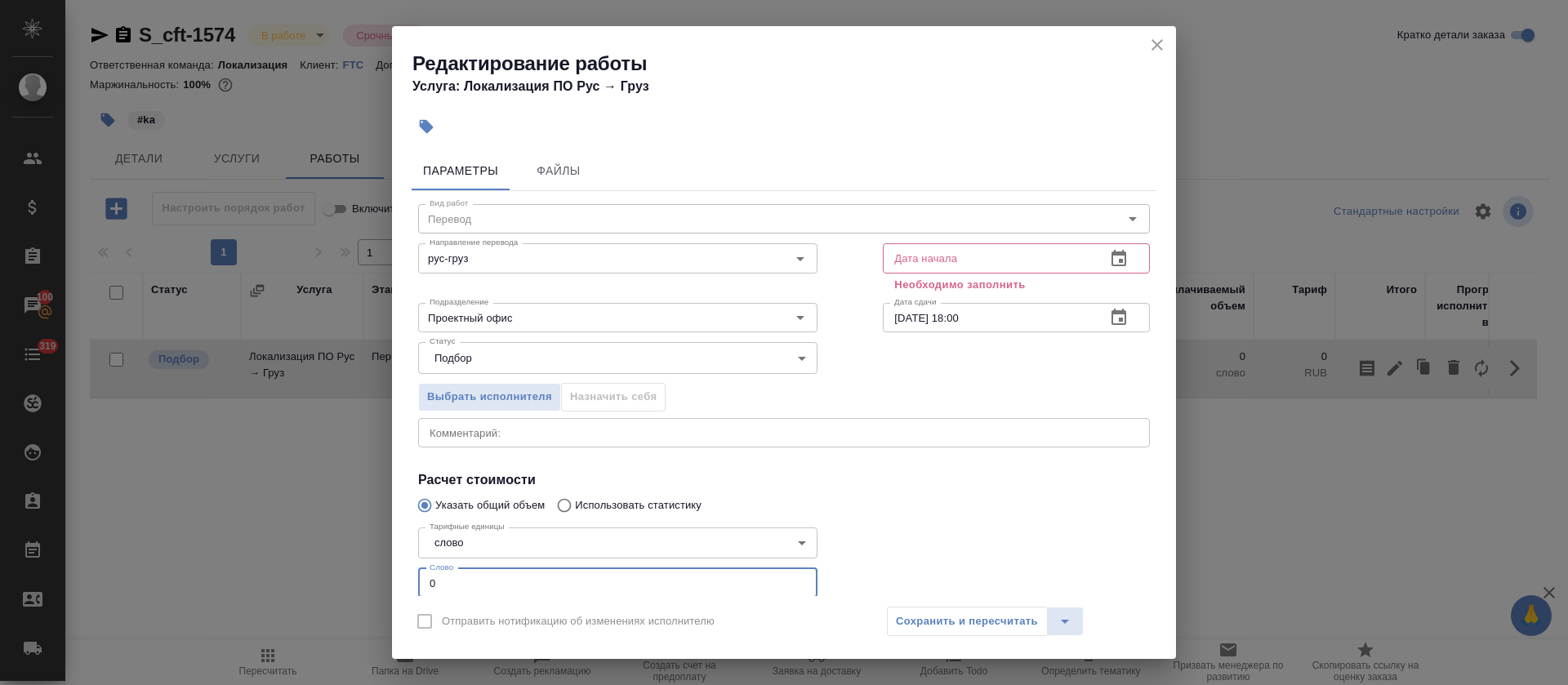
drag, startPoint x: 434, startPoint y: 578, endPoint x: 446, endPoint y: 578, distance: 12.0
click at [446, 578] on input "0" at bounding box center [618, 583] width 399 height 30
type input "19"
click at [1109, 257] on icon "button" at bounding box center [1118, 259] width 20 height 20
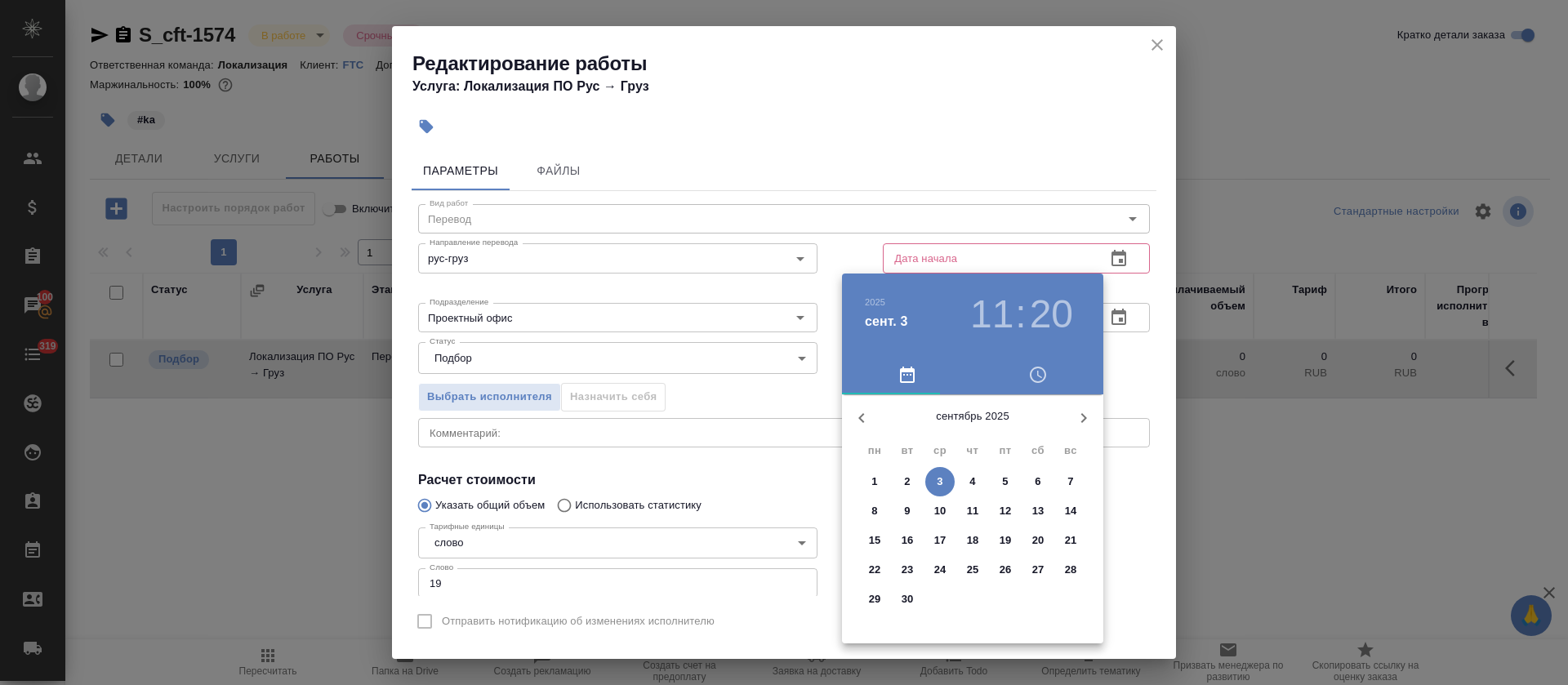
click at [945, 474] on span "3" at bounding box center [939, 482] width 30 height 16
type input "03.09.2025 11:20"
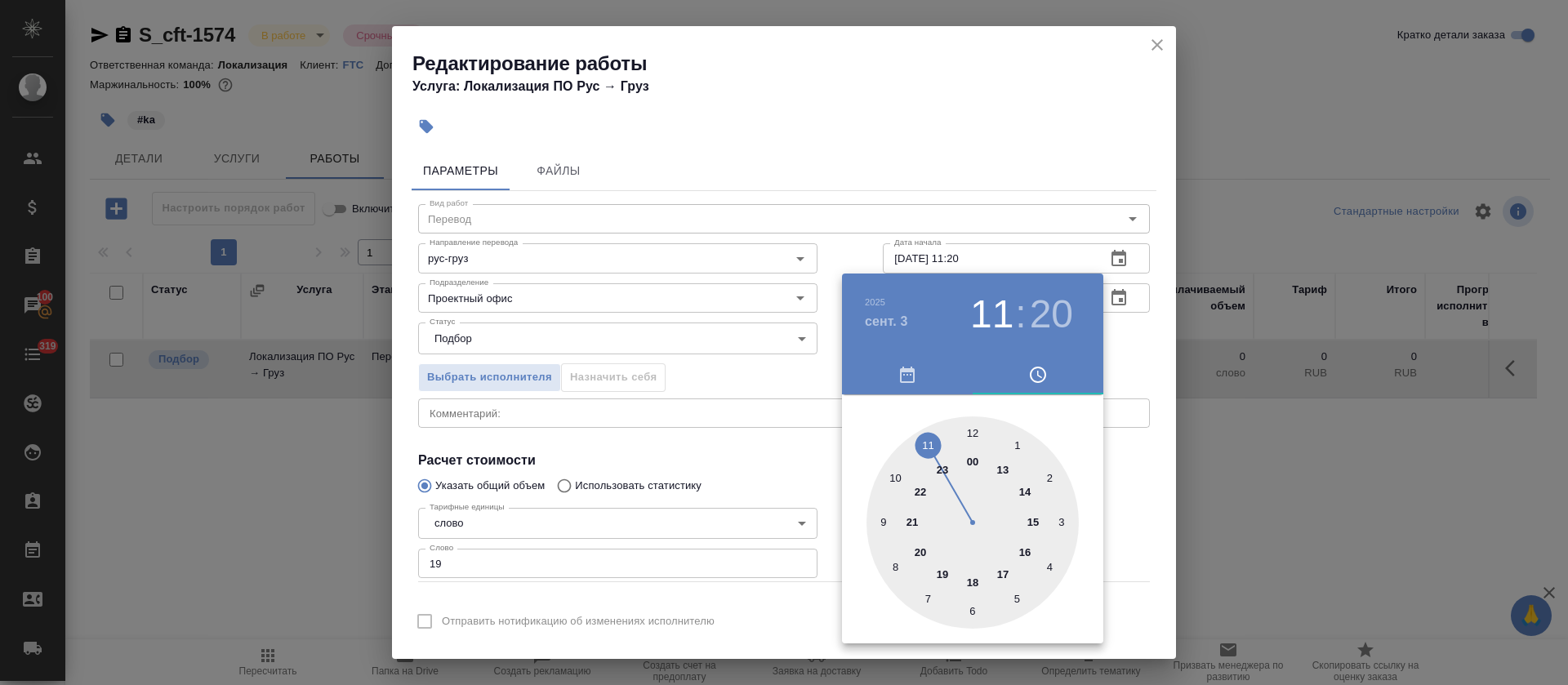
click at [771, 485] on div at bounding box center [784, 342] width 1568 height 685
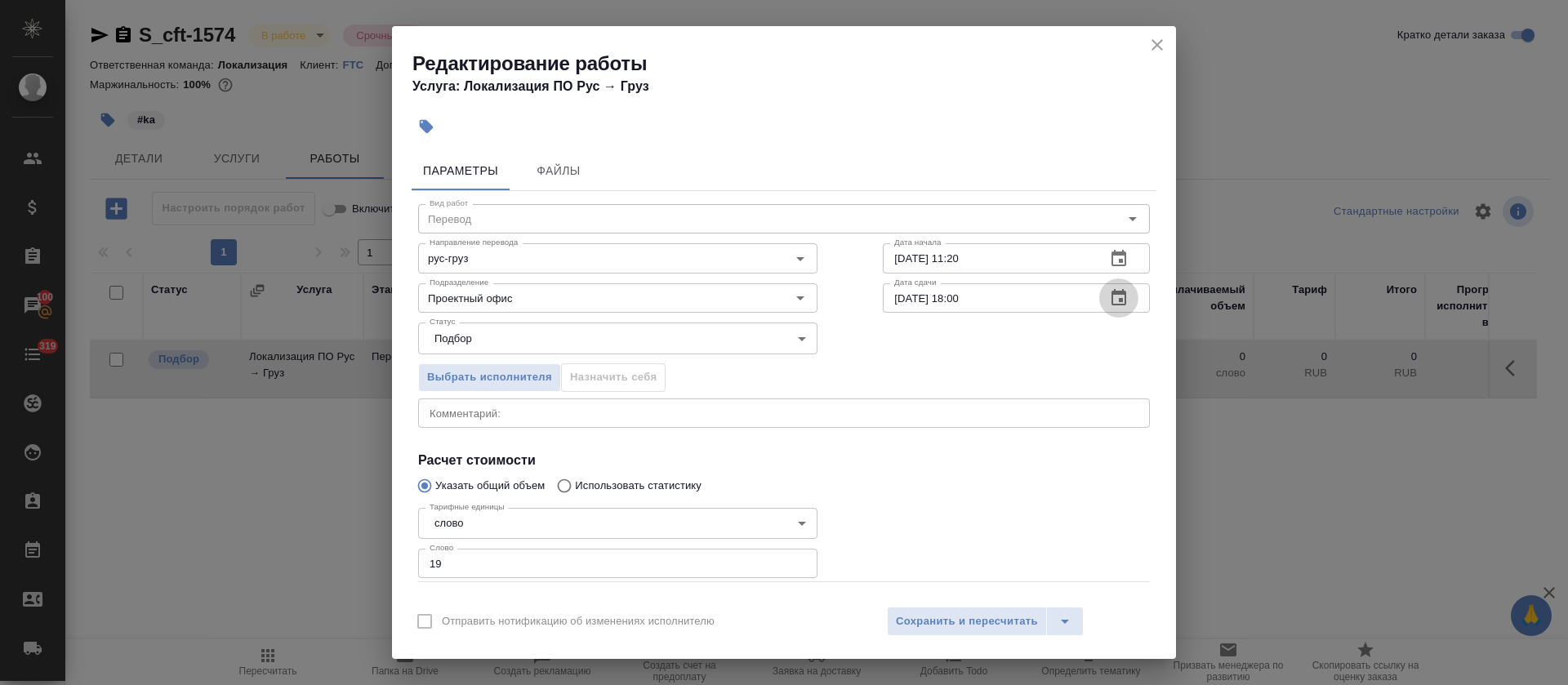
click at [1109, 305] on icon "button" at bounding box center [1118, 298] width 20 height 20
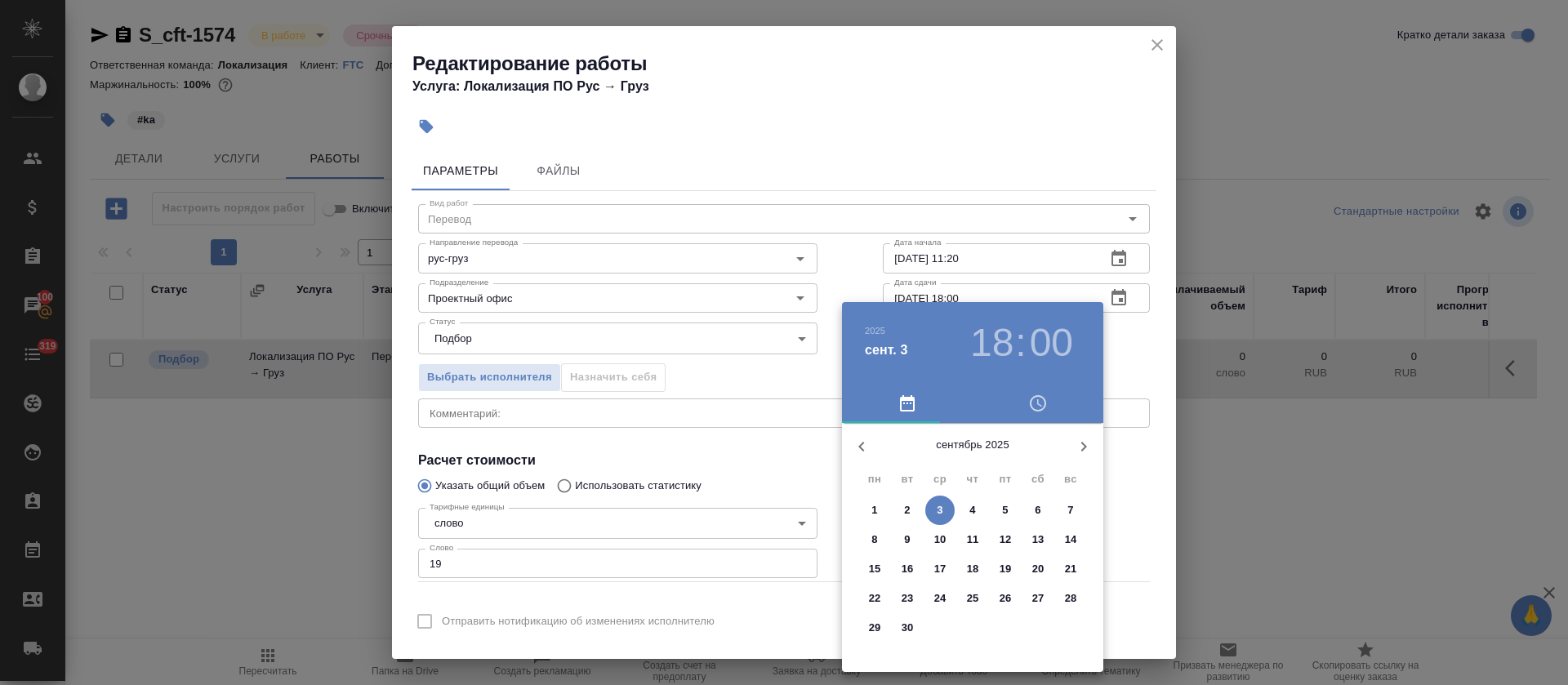
click at [1013, 351] on h3 "18" at bounding box center [991, 342] width 43 height 46
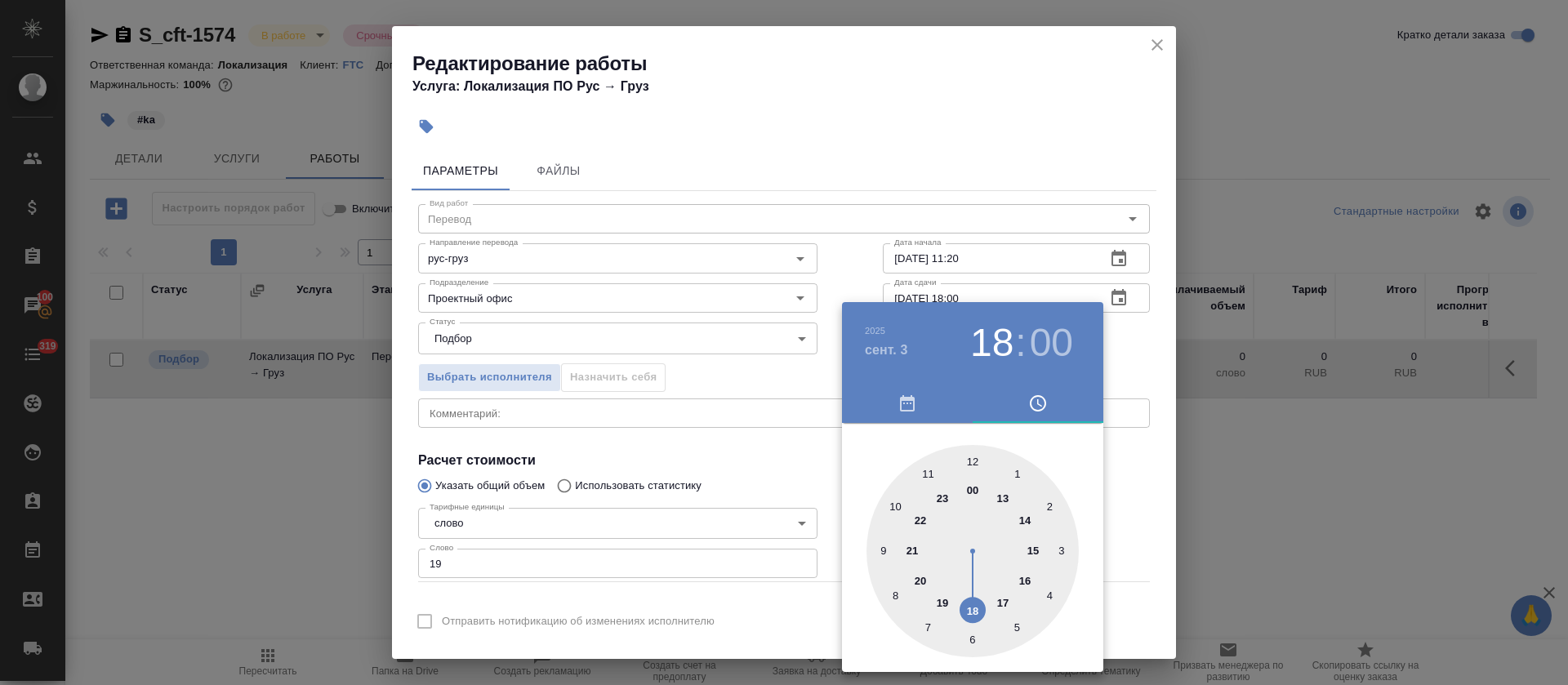
click at [1001, 596] on div at bounding box center [972, 551] width 212 height 212
type input "03.09.2025 17:00"
click at [685, 430] on div at bounding box center [784, 342] width 1568 height 685
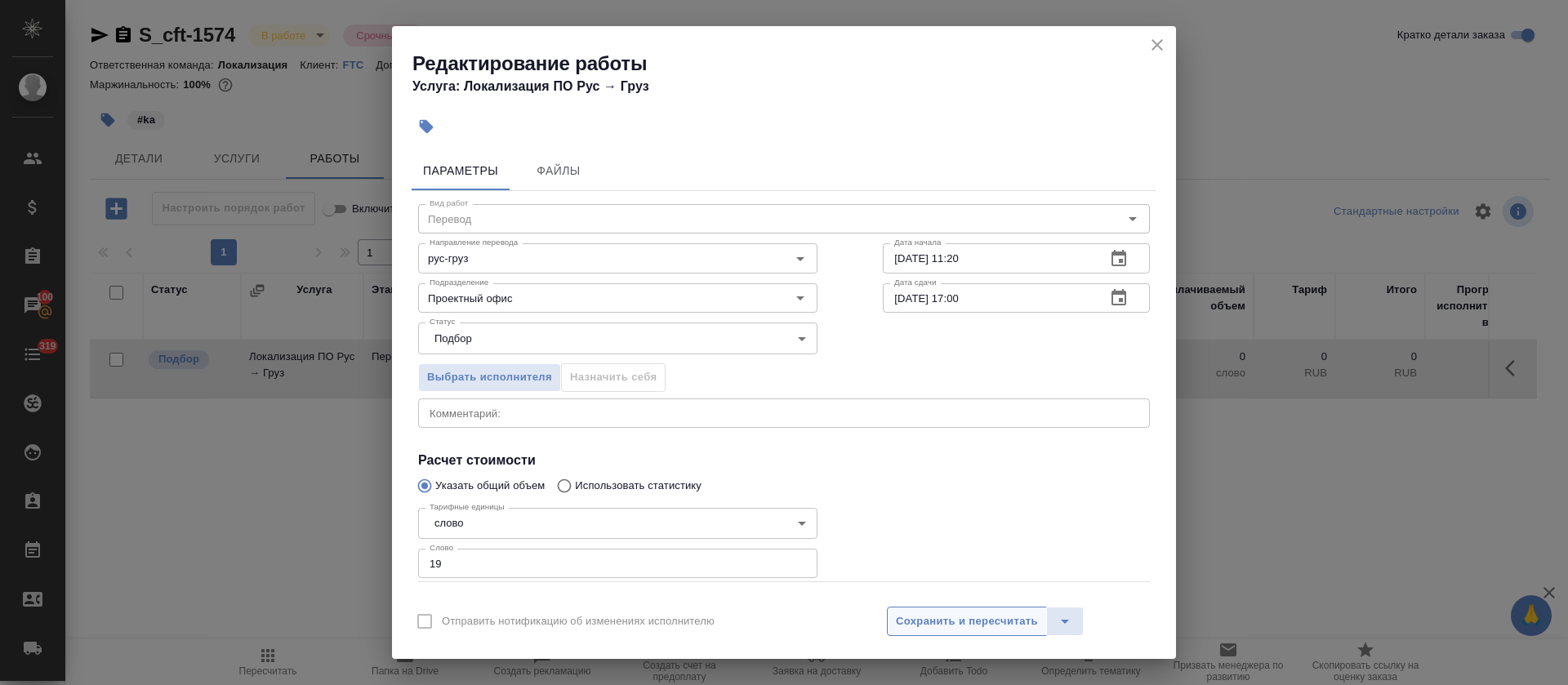
click at [912, 612] on span "Сохранить и пересчитать" at bounding box center [966, 621] width 142 height 19
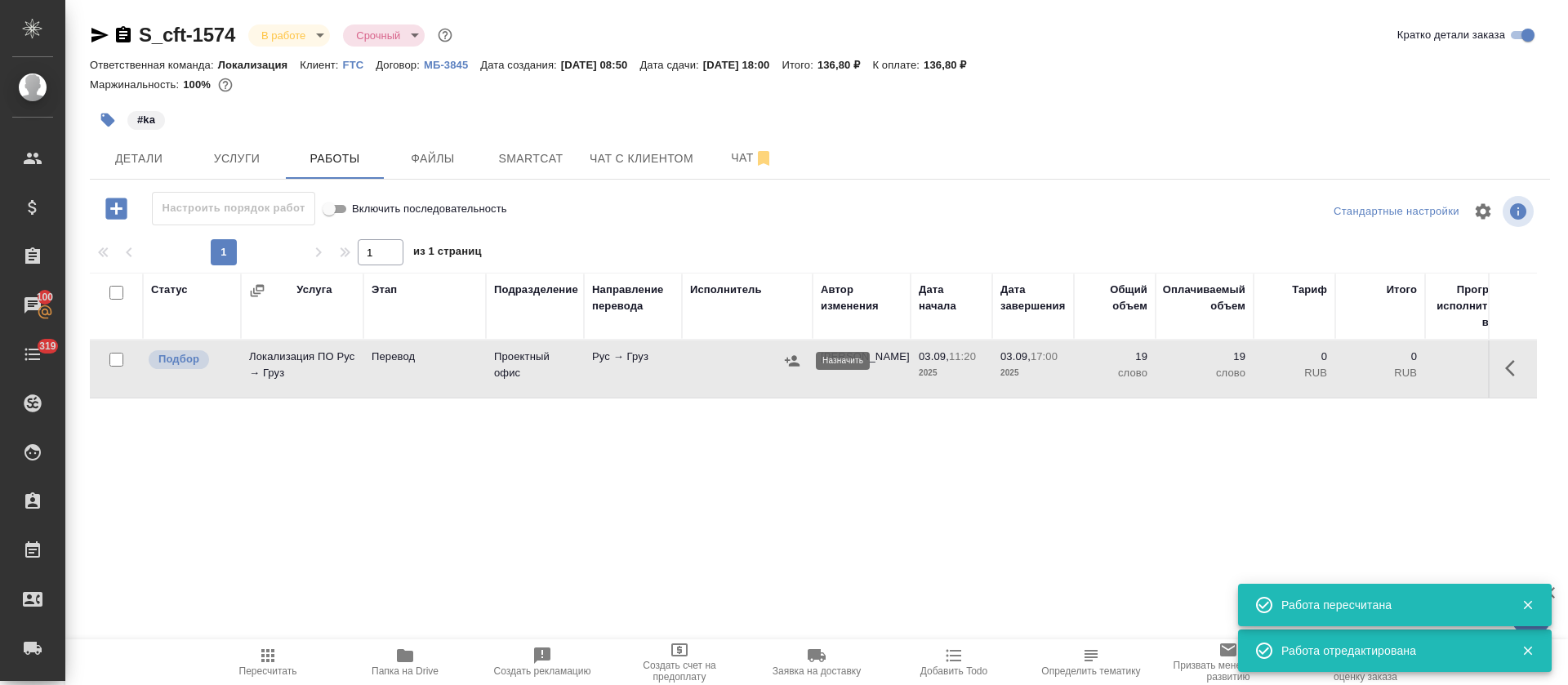
click at [793, 366] on icon "button" at bounding box center [792, 361] width 16 height 16
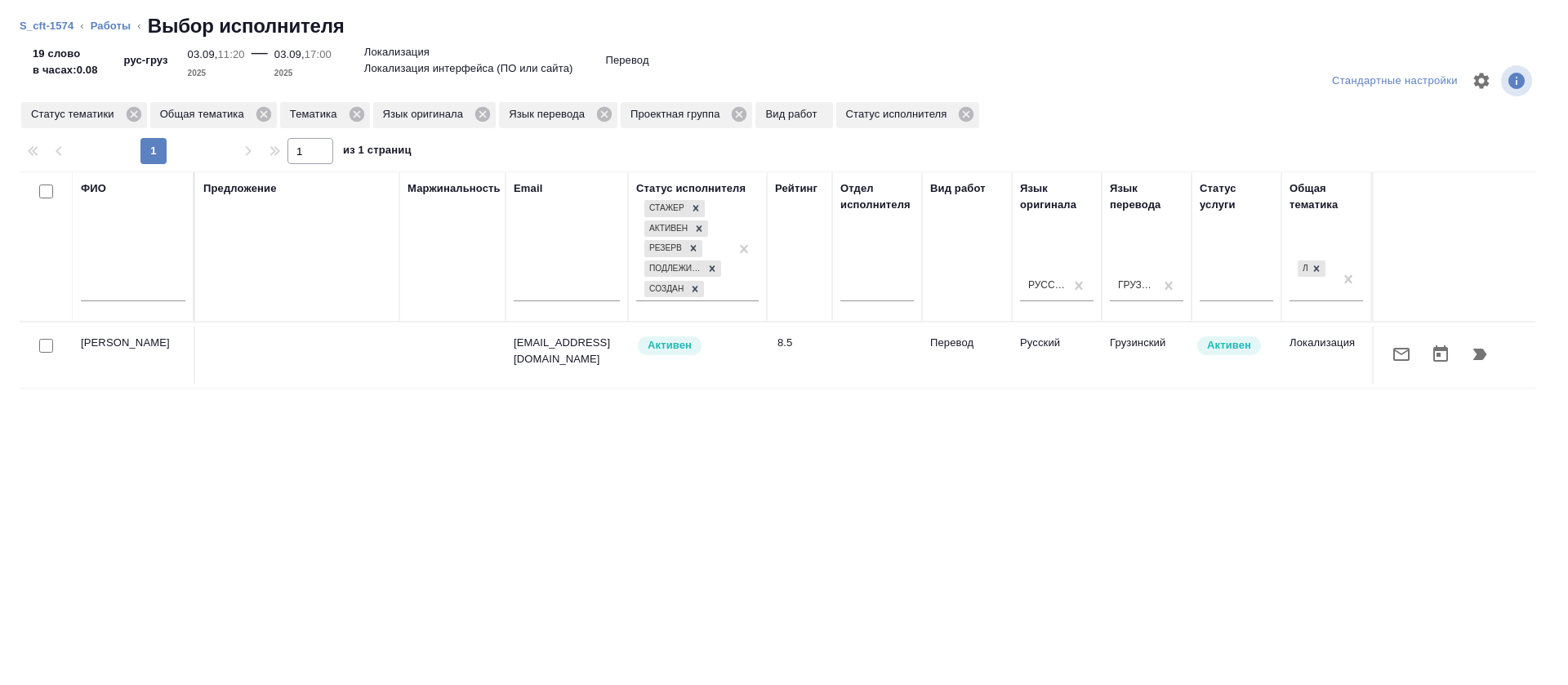
click at [1382, 366] on button "button" at bounding box center [1401, 355] width 39 height 39
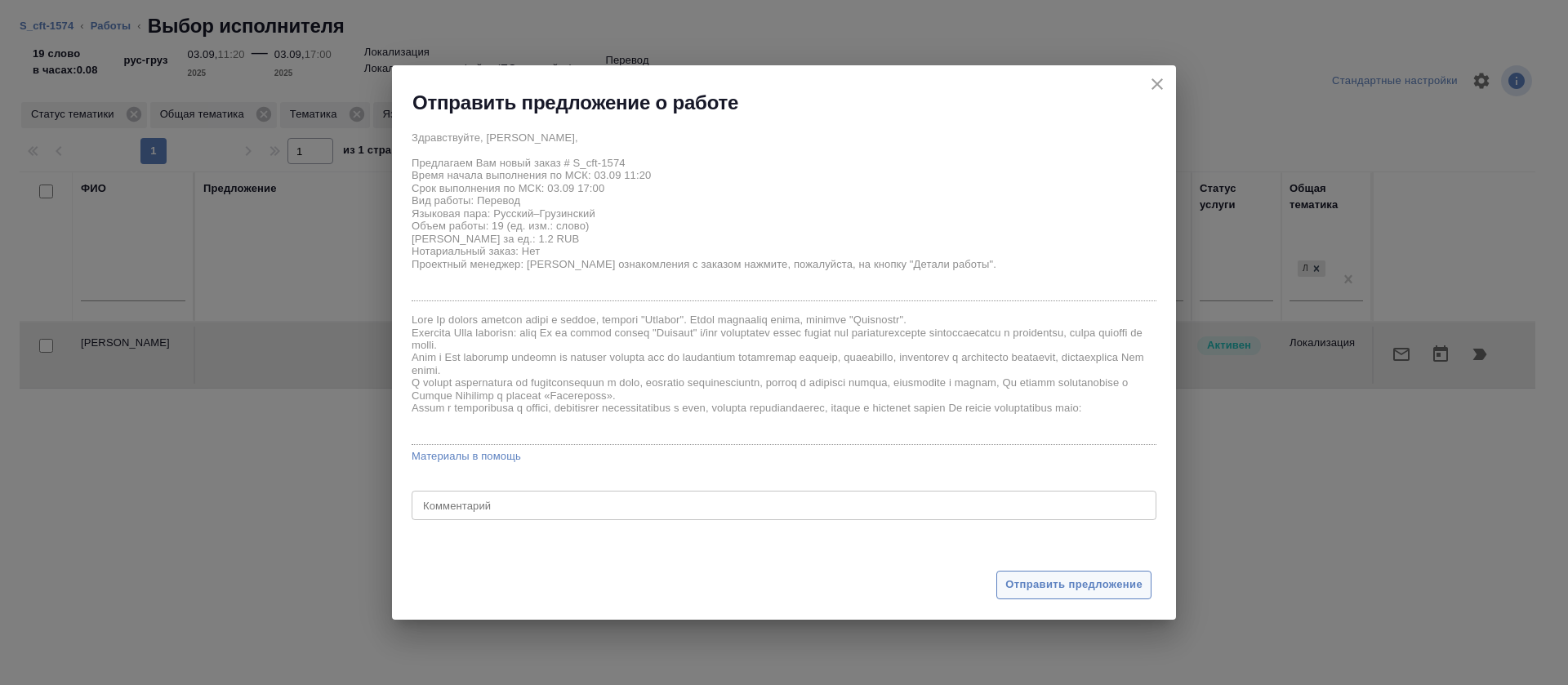
click at [1042, 593] on span "Отправить предложение" at bounding box center [1073, 585] width 137 height 19
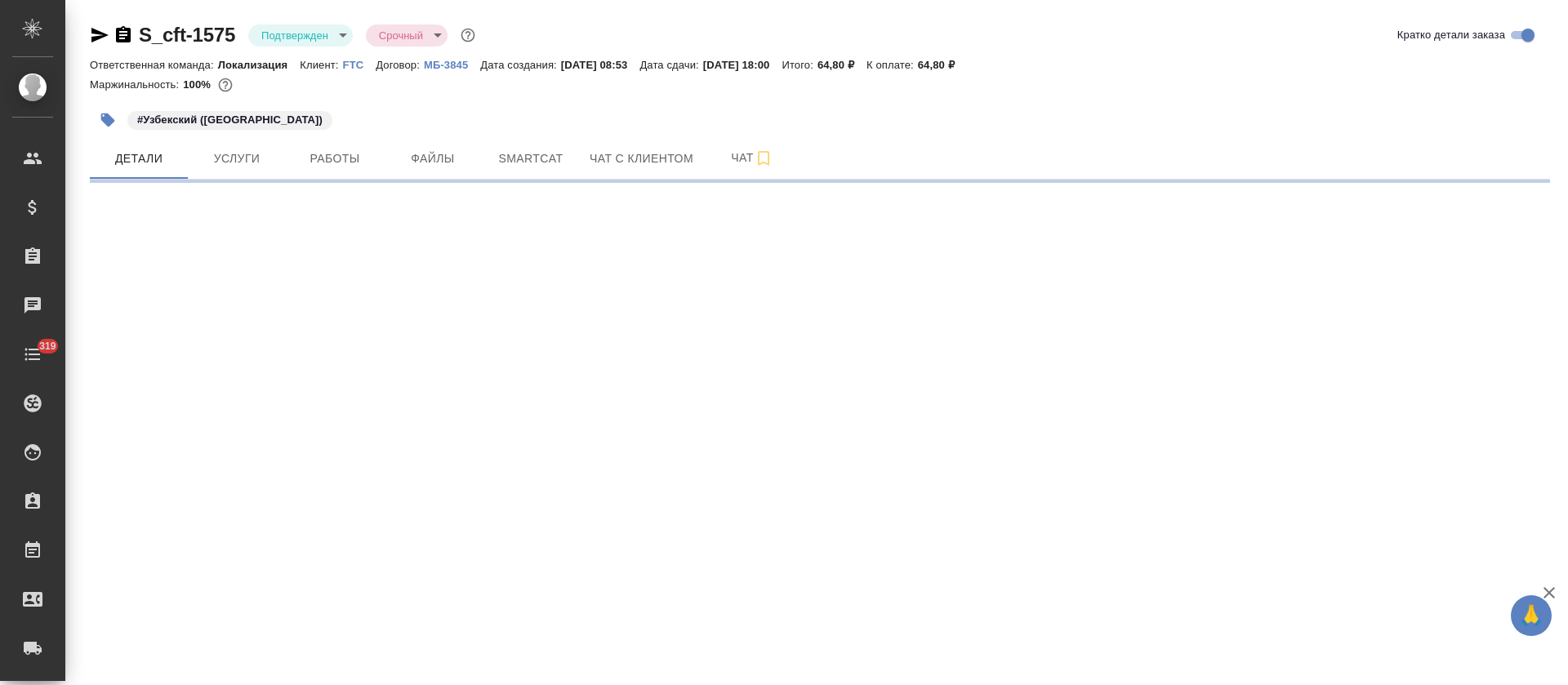
select select "RU"
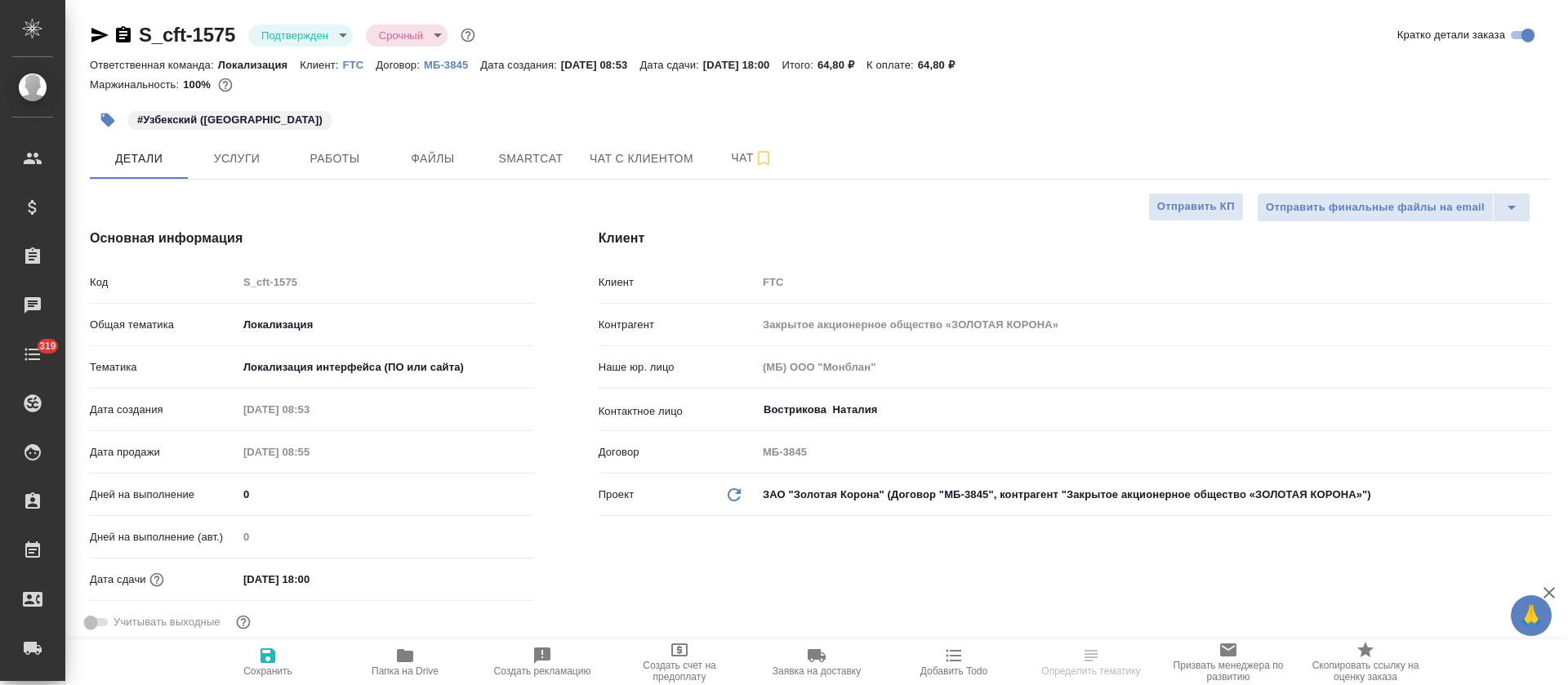
type textarea "x"
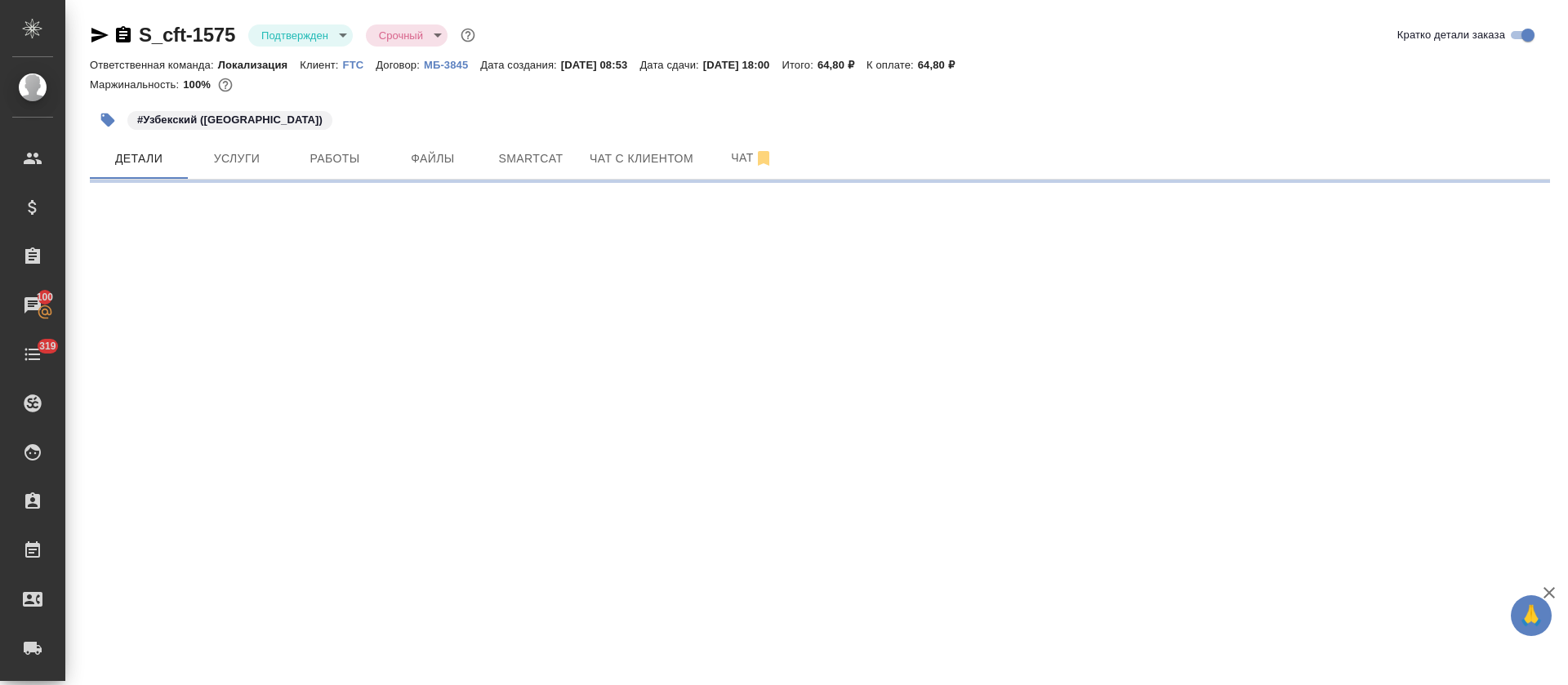
select select "RU"
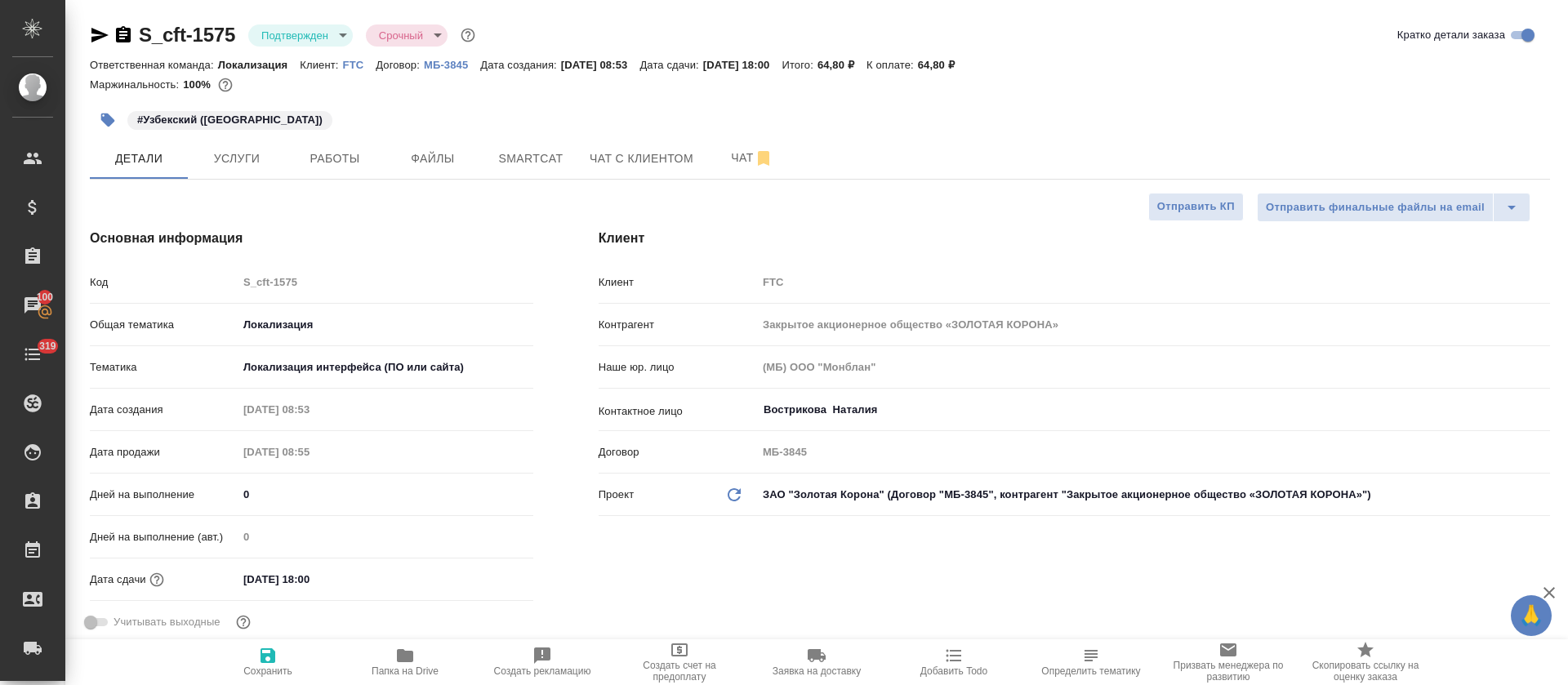
type textarea "x"
click at [341, 39] on body "🙏 .cls-1 fill:#fff; AWATERA [PERSON_NAME] Спецификации Заказы 100 Чаты 319 Todo…" at bounding box center [784, 342] width 1568 height 685
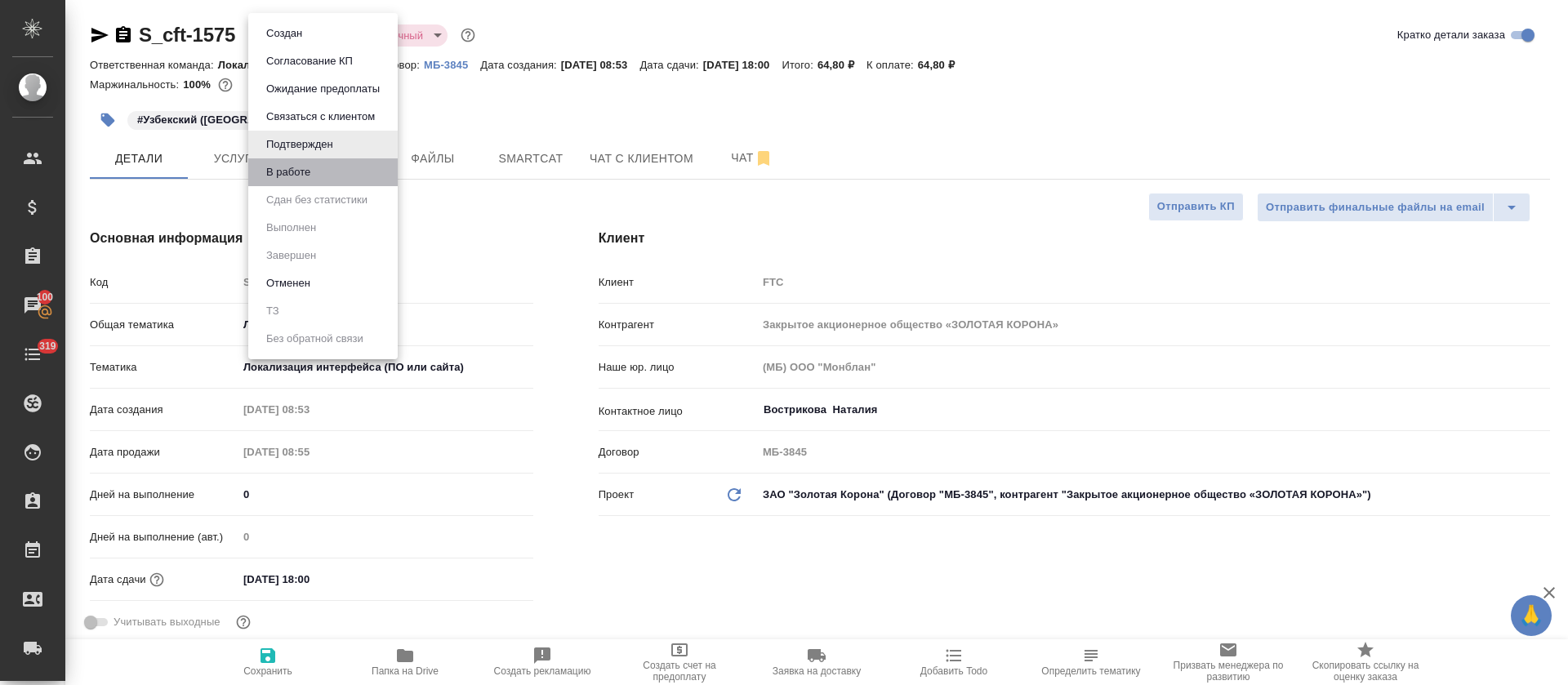
click at [330, 174] on li "В работе" at bounding box center [322, 172] width 150 height 28
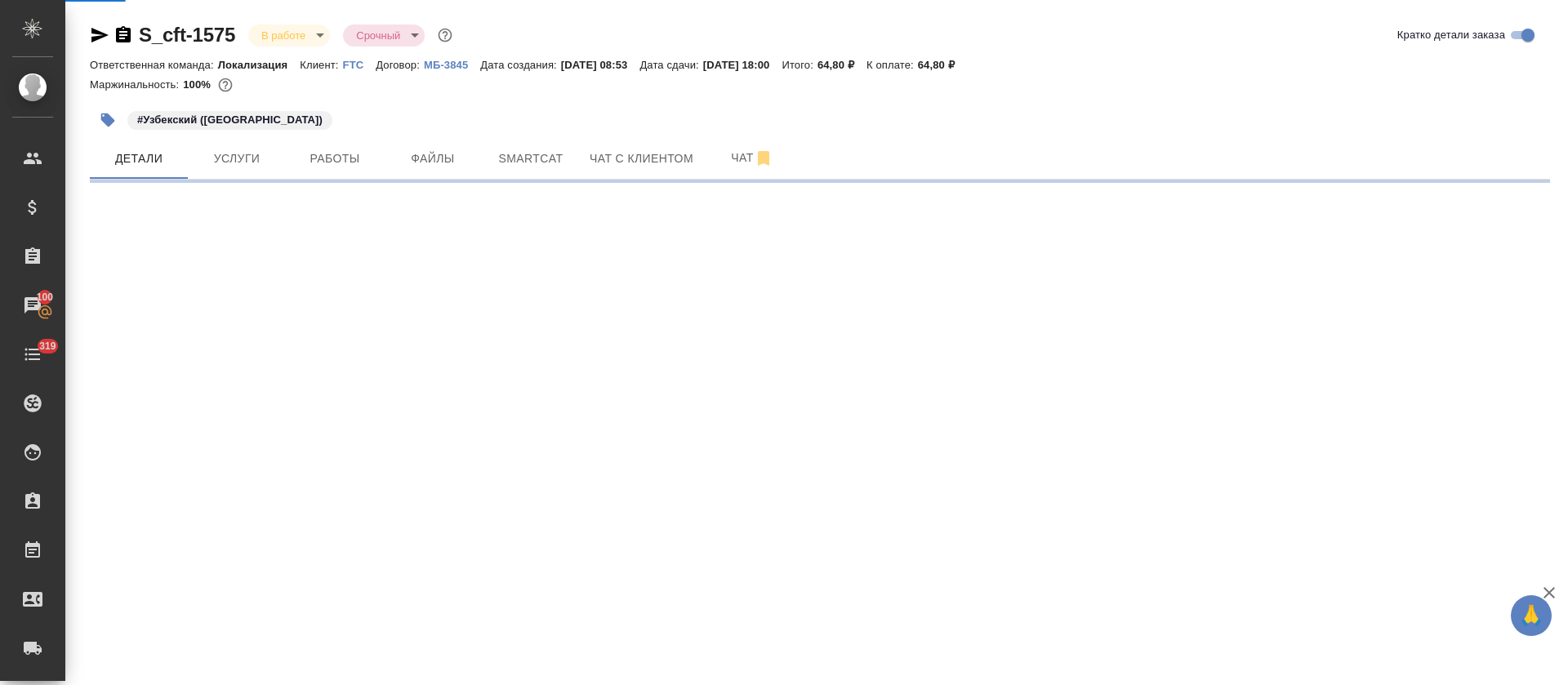
select select "RU"
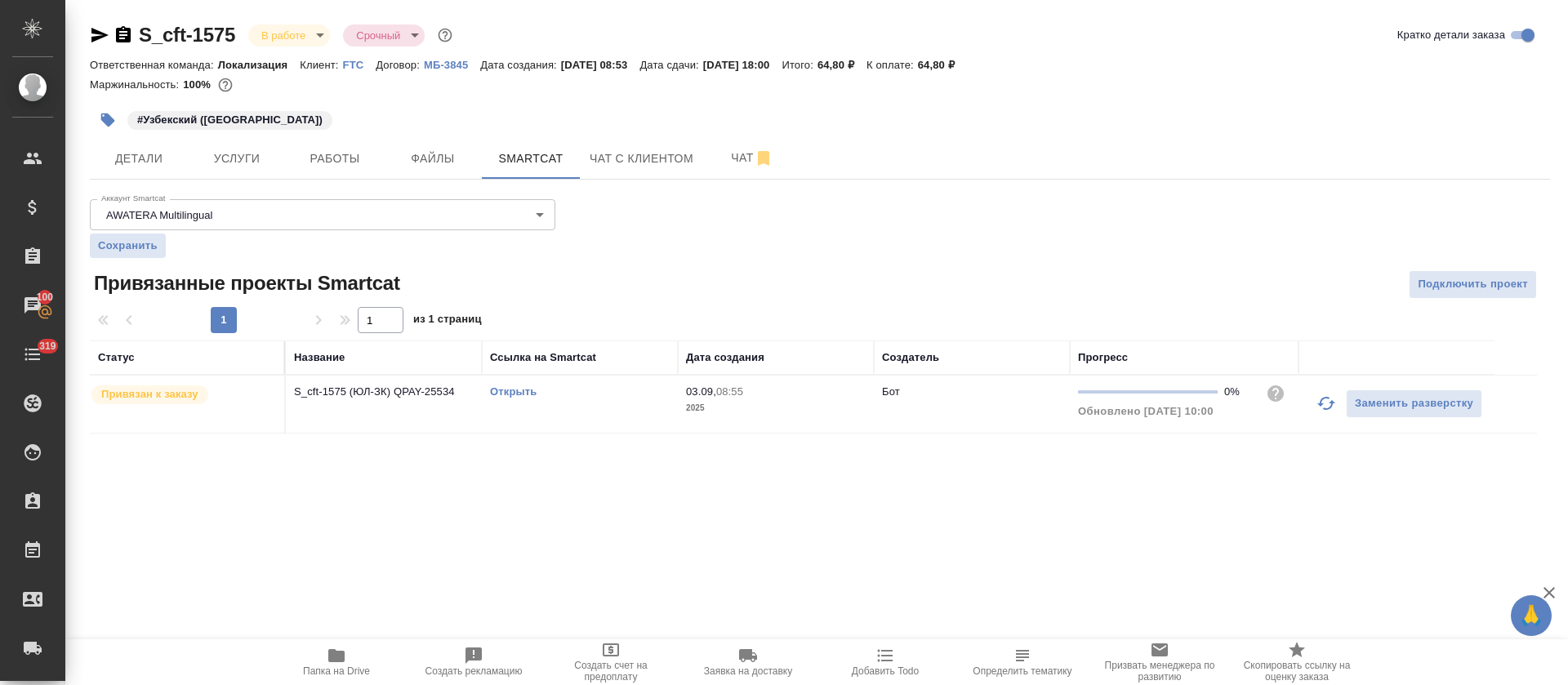
click at [512, 393] on link "Открыть" at bounding box center [513, 391] width 47 height 13
click at [329, 158] on span "Работы" at bounding box center [335, 158] width 79 height 21
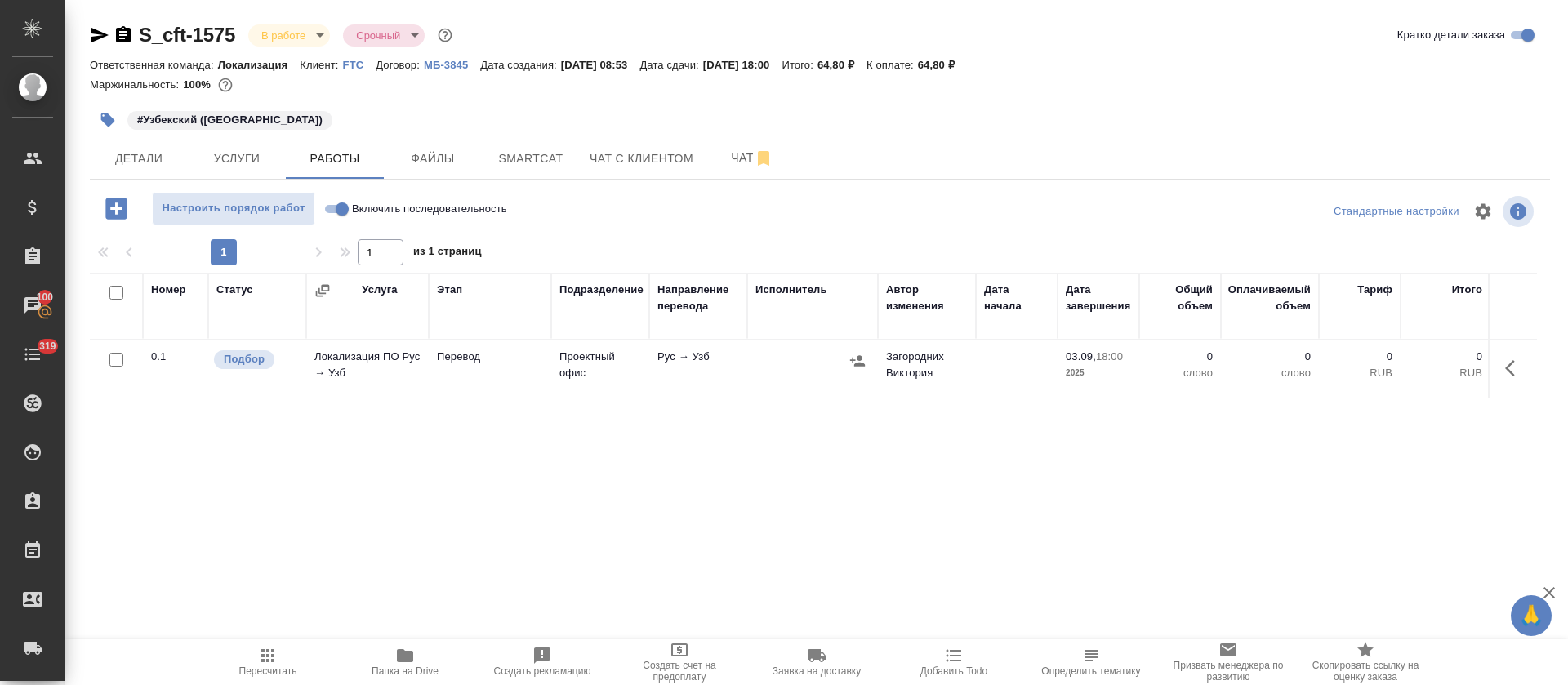
click at [1504, 374] on button "button" at bounding box center [1514, 368] width 39 height 39
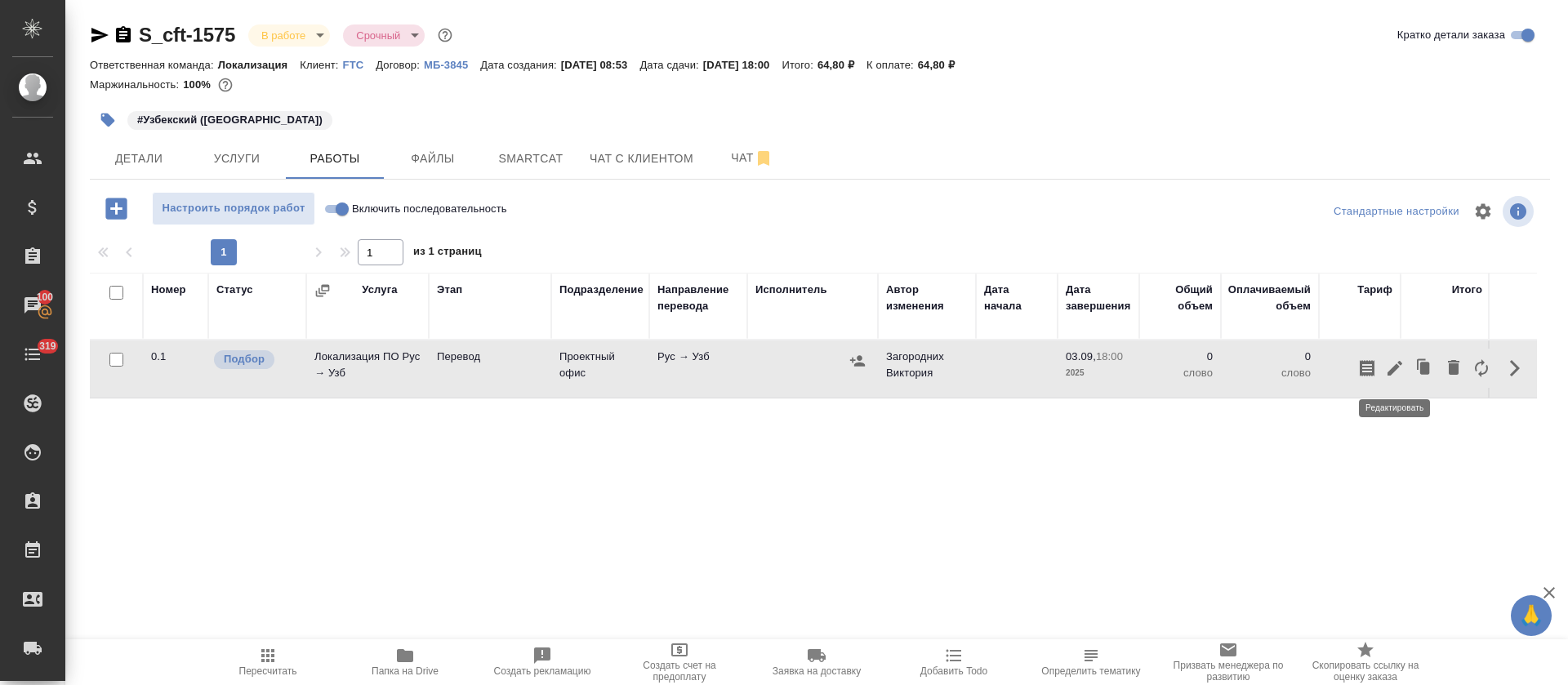
click at [1392, 365] on icon "button" at bounding box center [1394, 368] width 20 height 20
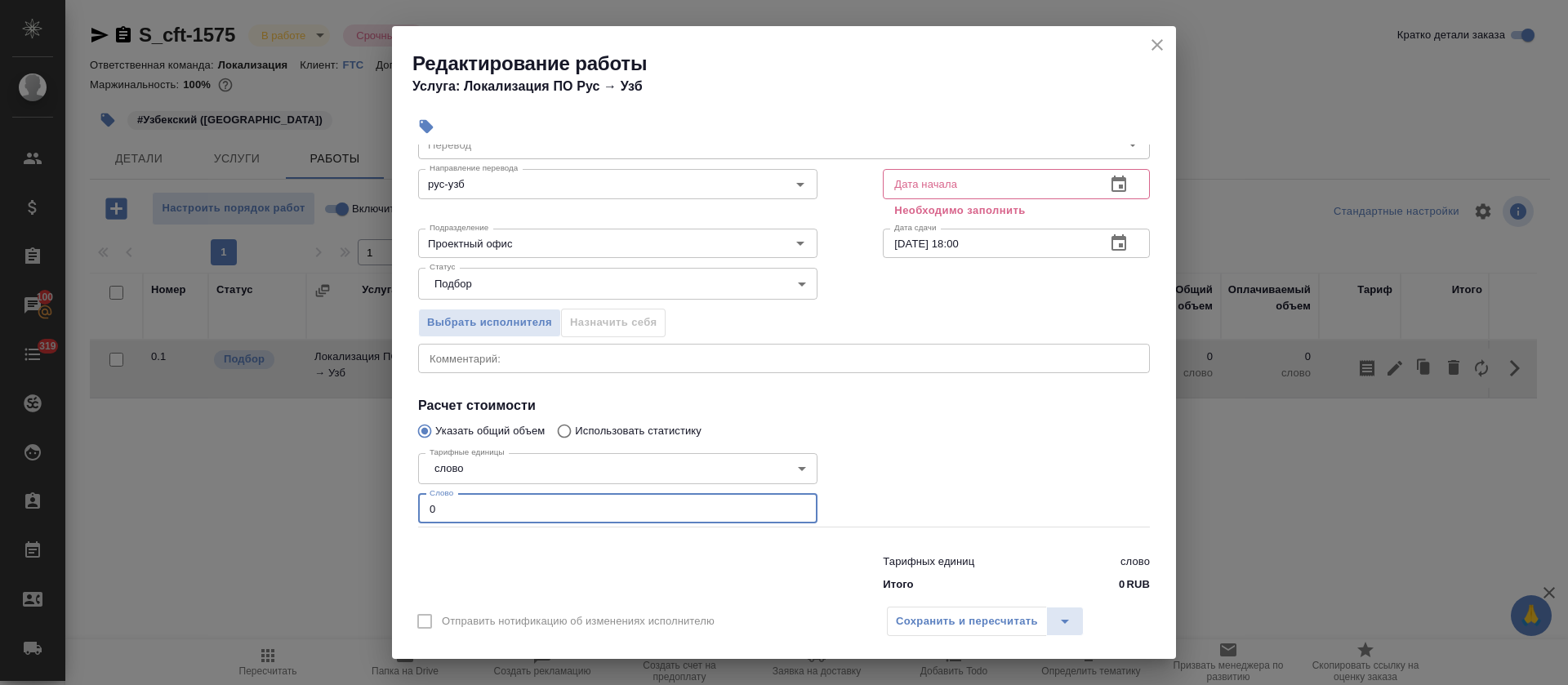
scroll to position [104, 0]
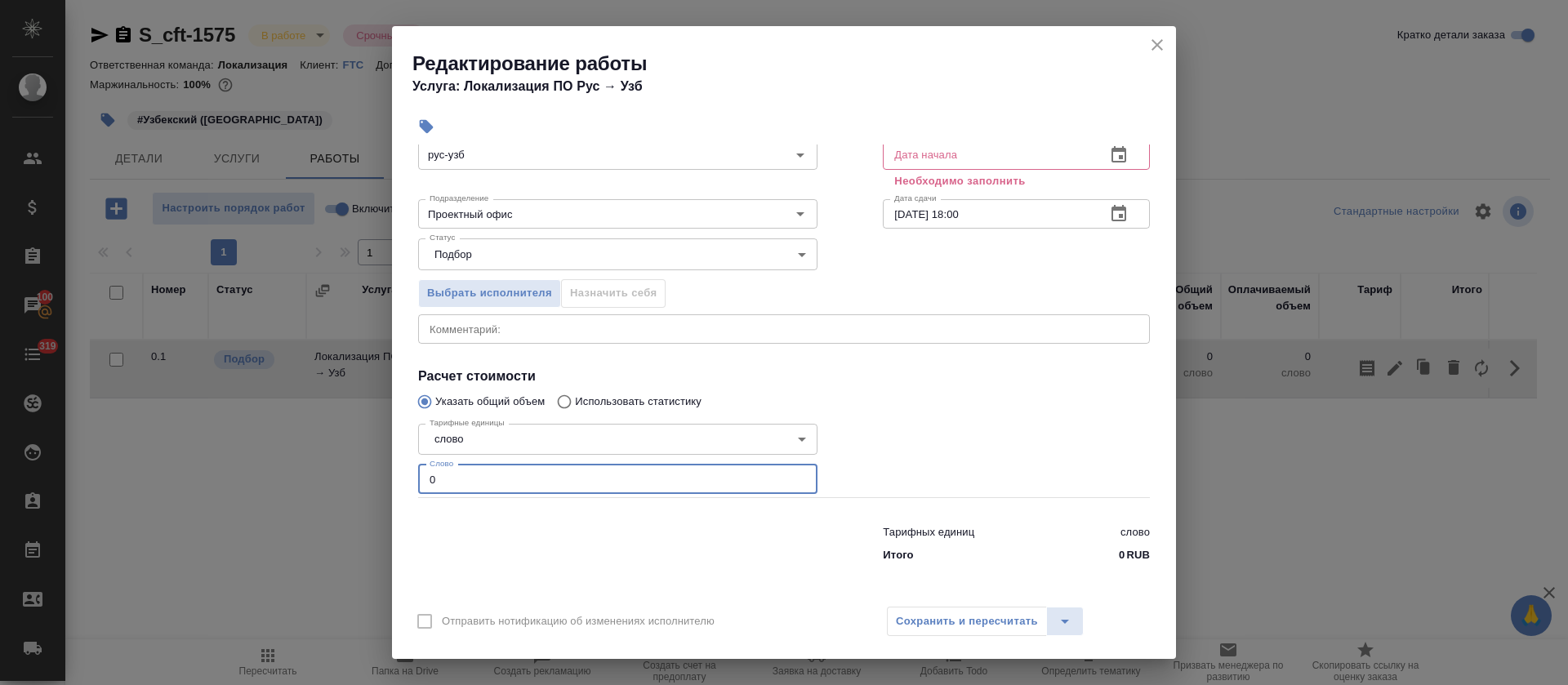
drag, startPoint x: 434, startPoint y: 588, endPoint x: 406, endPoint y: 588, distance: 28.0
click at [406, 588] on div "Параметры Файлы Вид работ Перевод Вид работ Направление перевода рус-узб Направ…" at bounding box center [784, 370] width 784 height 451
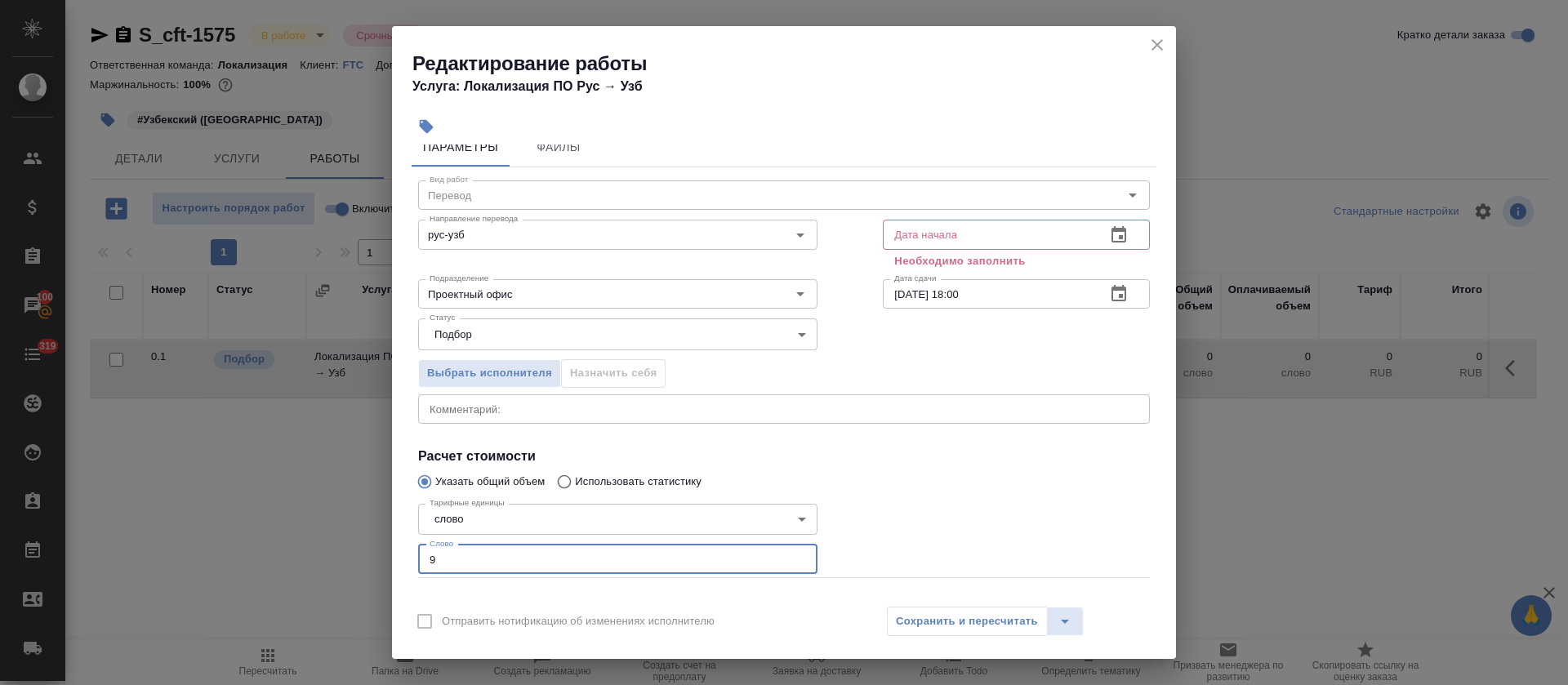
scroll to position [0, 0]
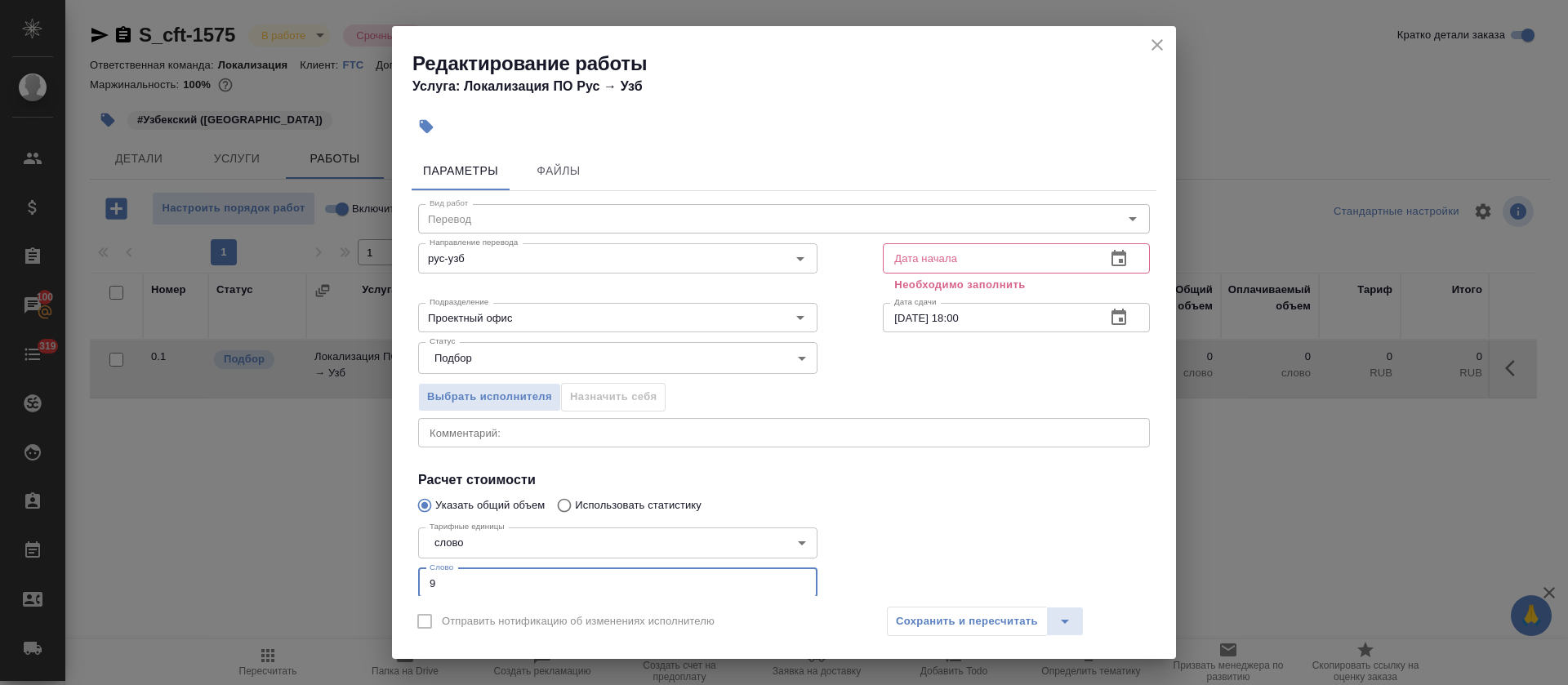
type input "9"
click at [1111, 256] on icon "button" at bounding box center [1118, 258] width 14 height 16
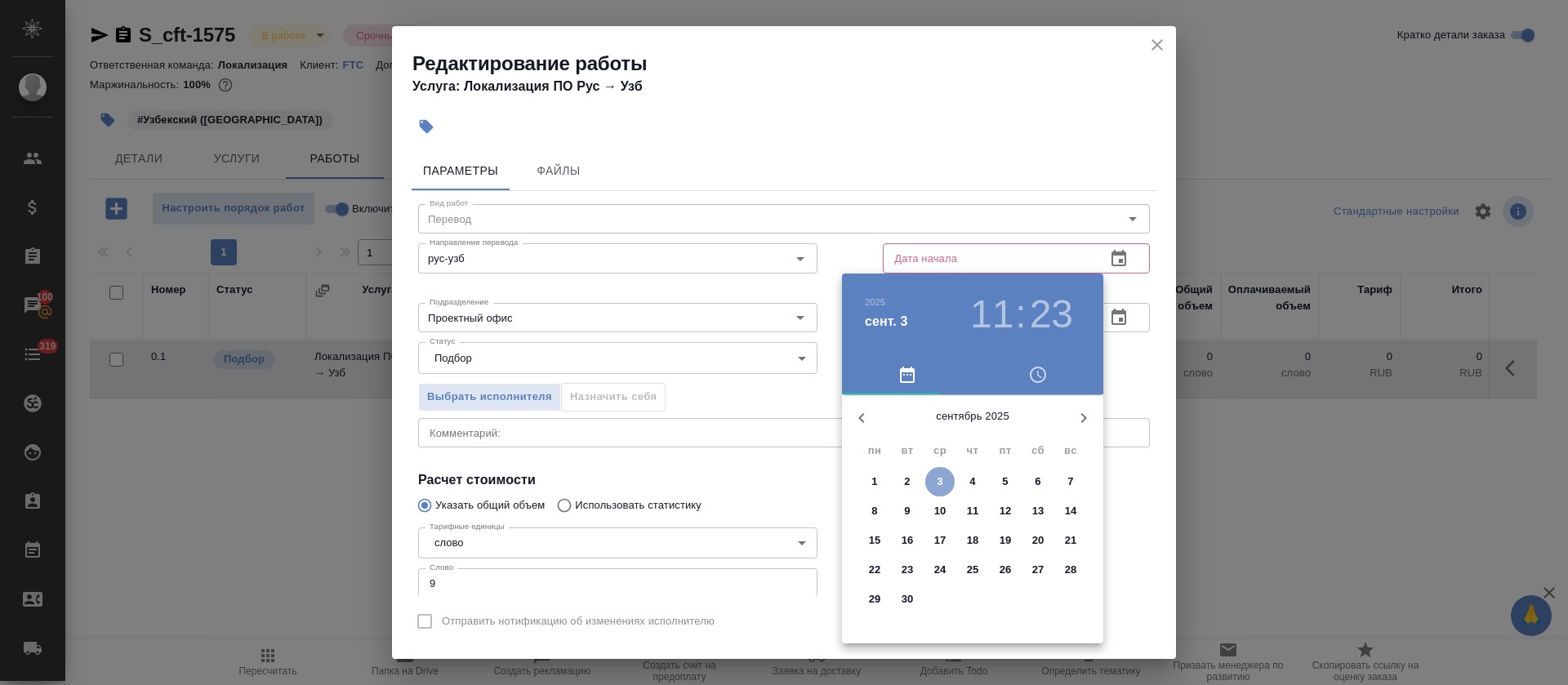
click at [939, 481] on p "3" at bounding box center [939, 482] width 5 height 16
type input "03.09.2025 11:23"
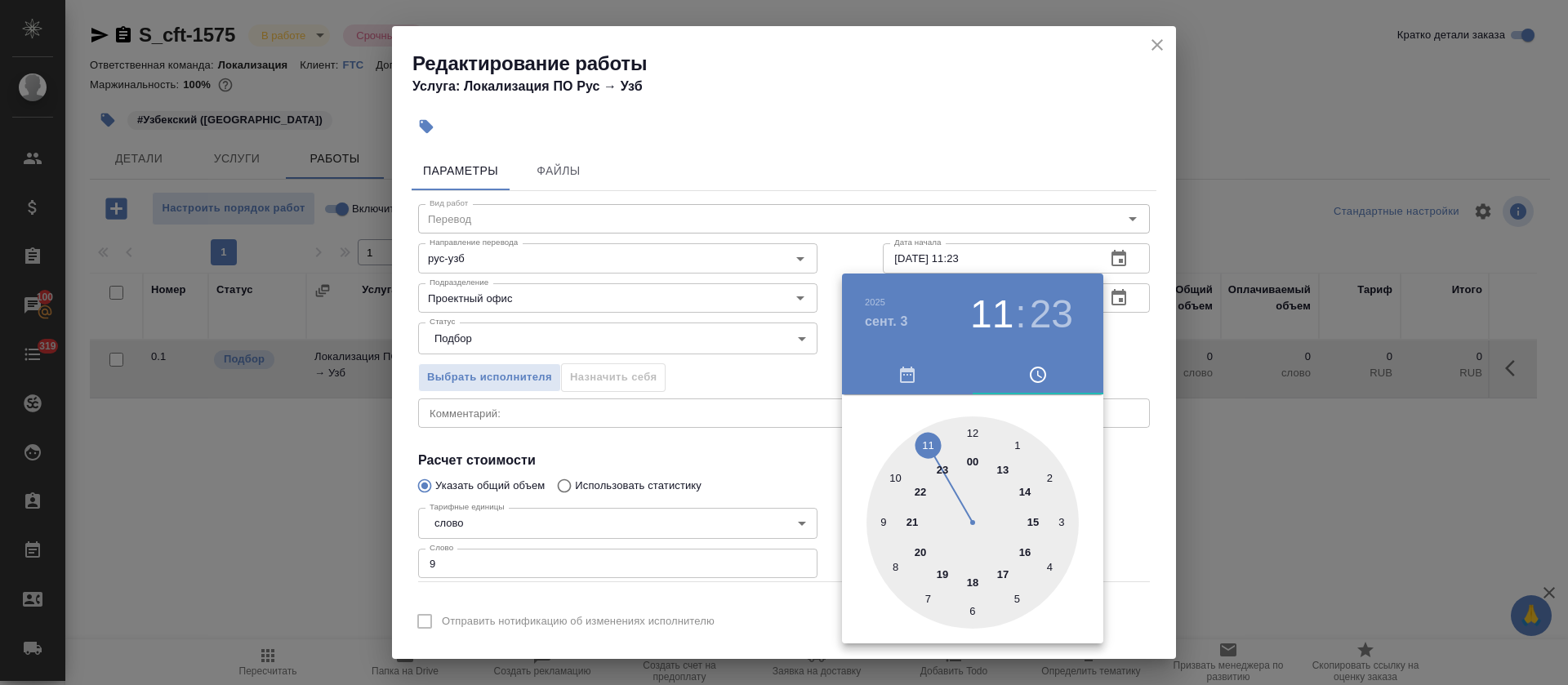
drag, startPoint x: 705, startPoint y: 451, endPoint x: 951, endPoint y: 424, distance: 247.5
click at [711, 451] on div at bounding box center [784, 342] width 1568 height 685
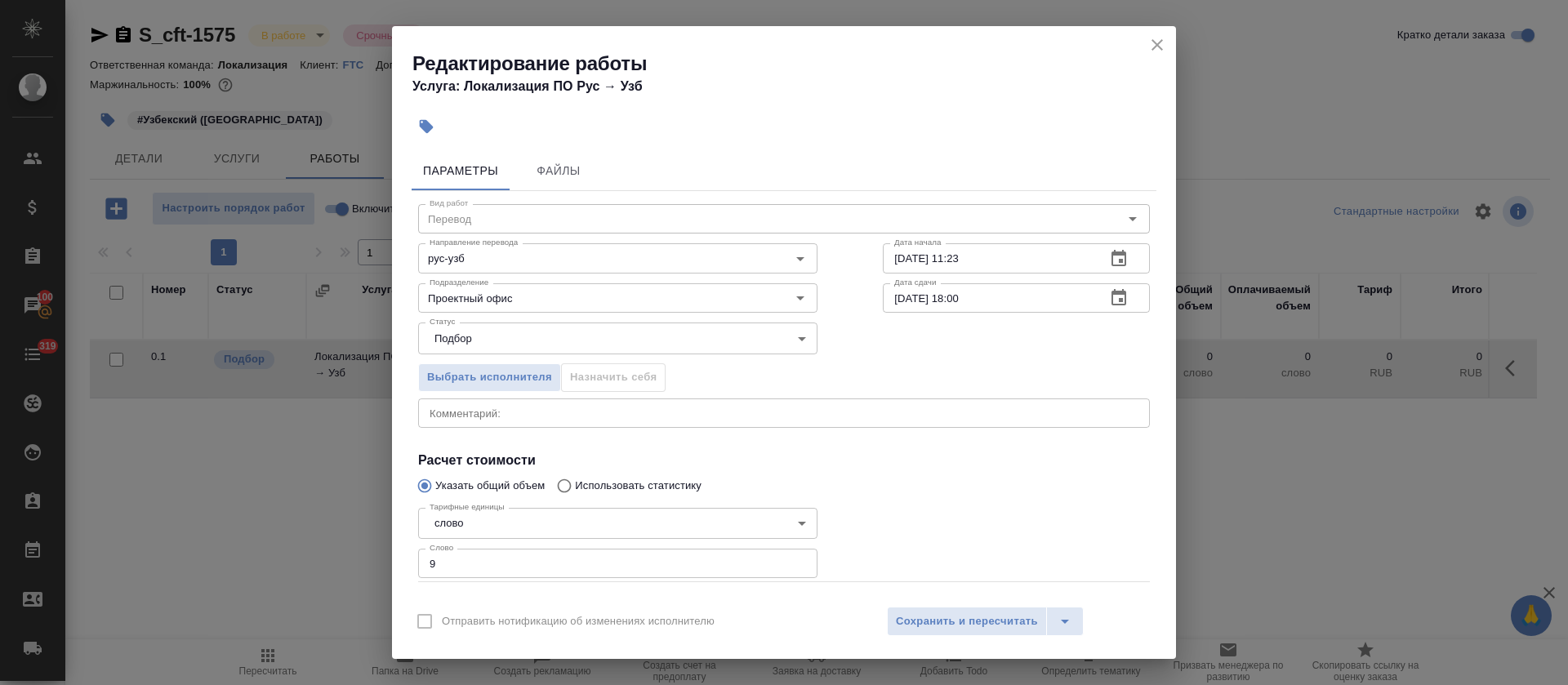
click at [1109, 294] on icon "button" at bounding box center [1118, 298] width 20 height 20
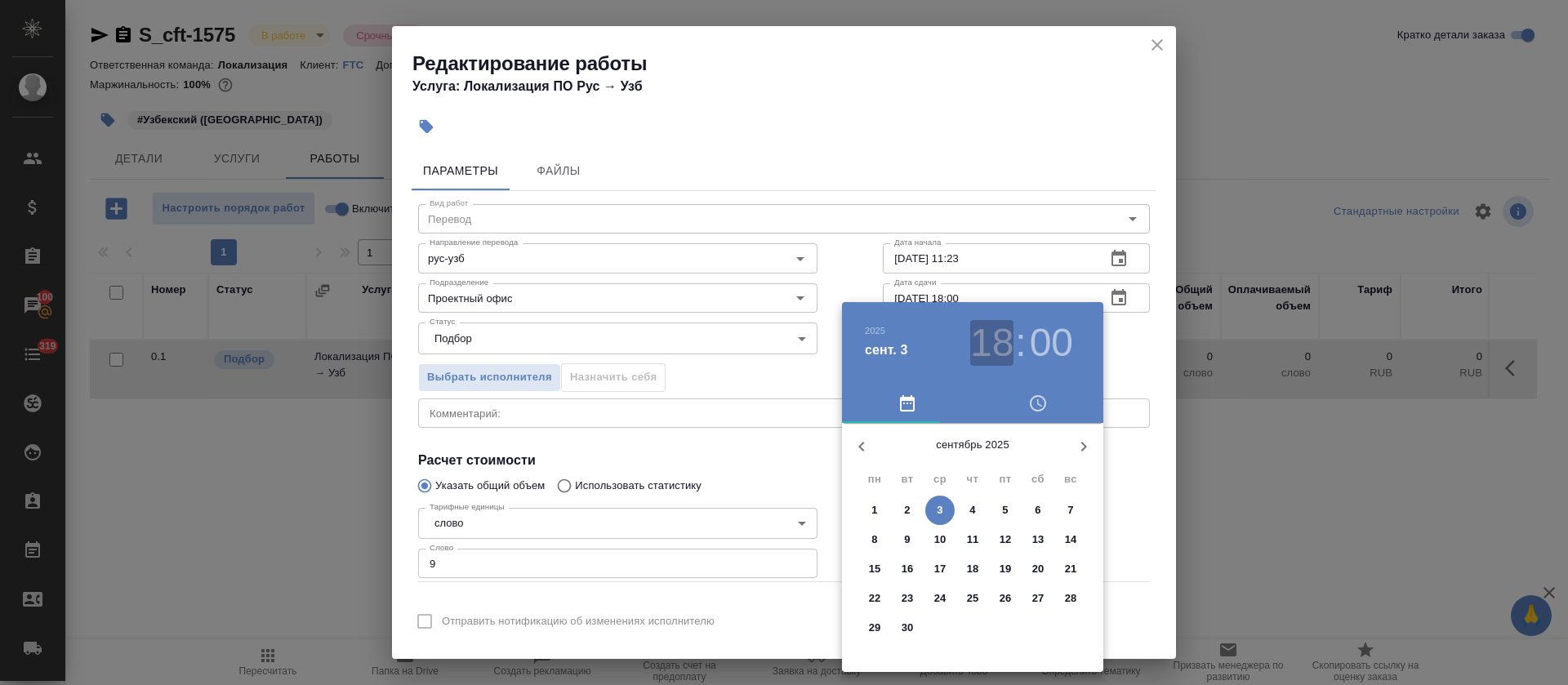
click at [995, 349] on h3 "18" at bounding box center [991, 342] width 43 height 46
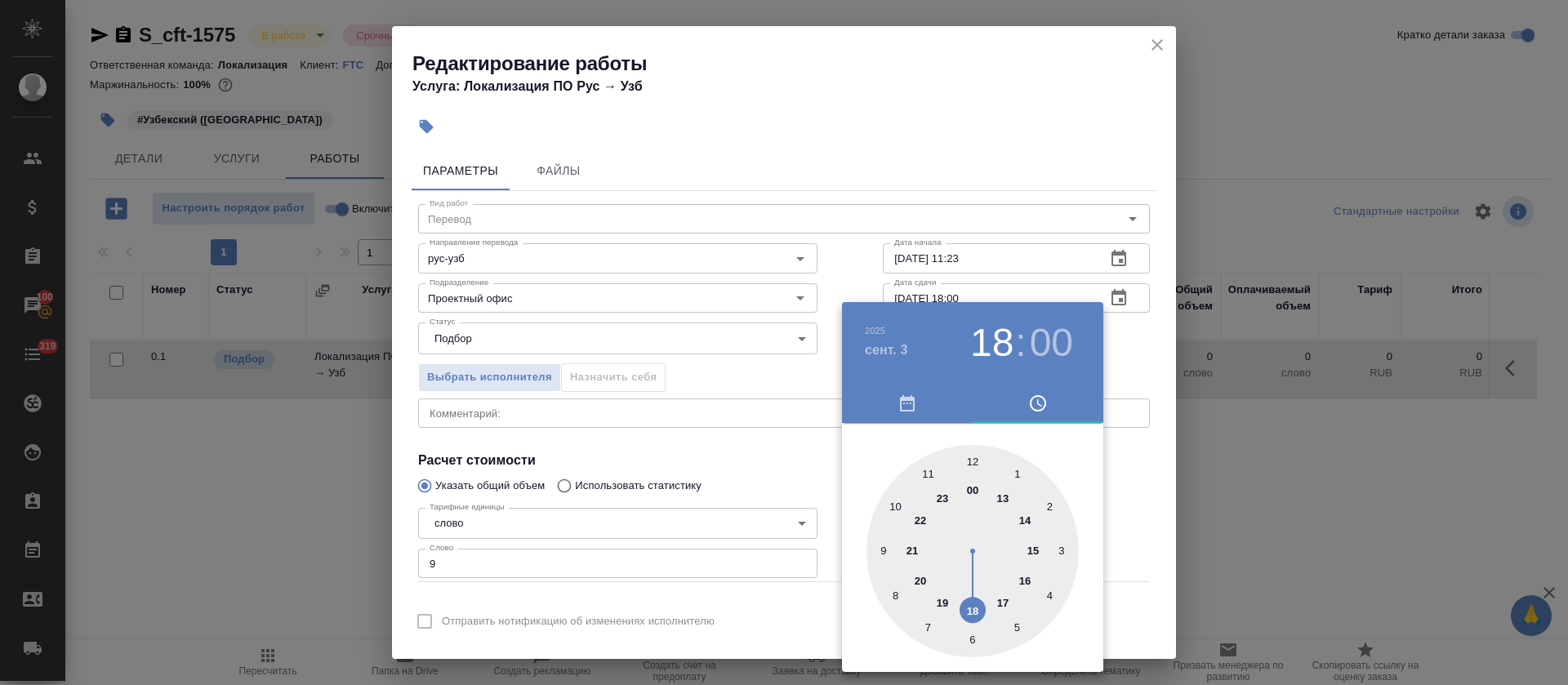
type input "03.09.2025 16:00"
click at [1024, 574] on div at bounding box center [972, 551] width 212 height 212
click at [823, 497] on div at bounding box center [784, 342] width 1568 height 685
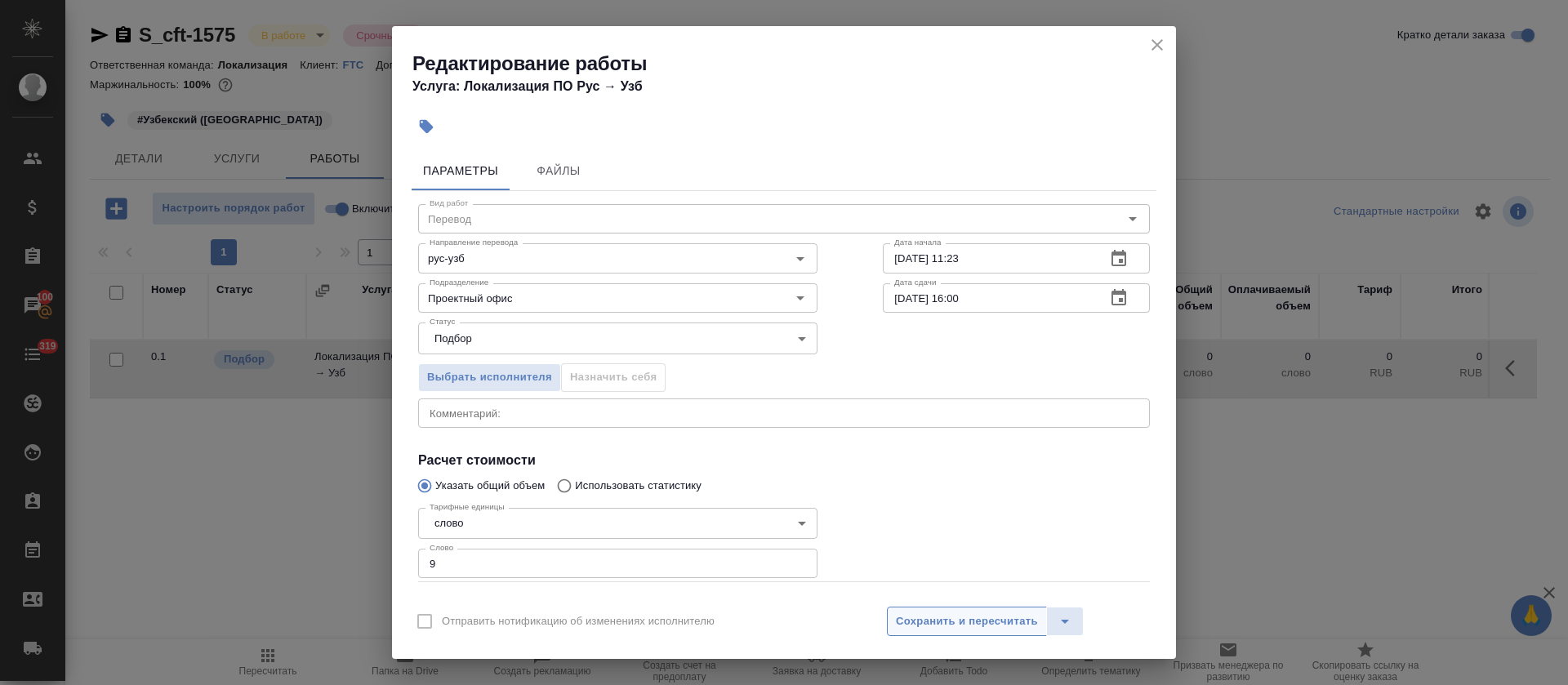
click at [932, 623] on span "Сохранить и пересчитать" at bounding box center [966, 621] width 142 height 19
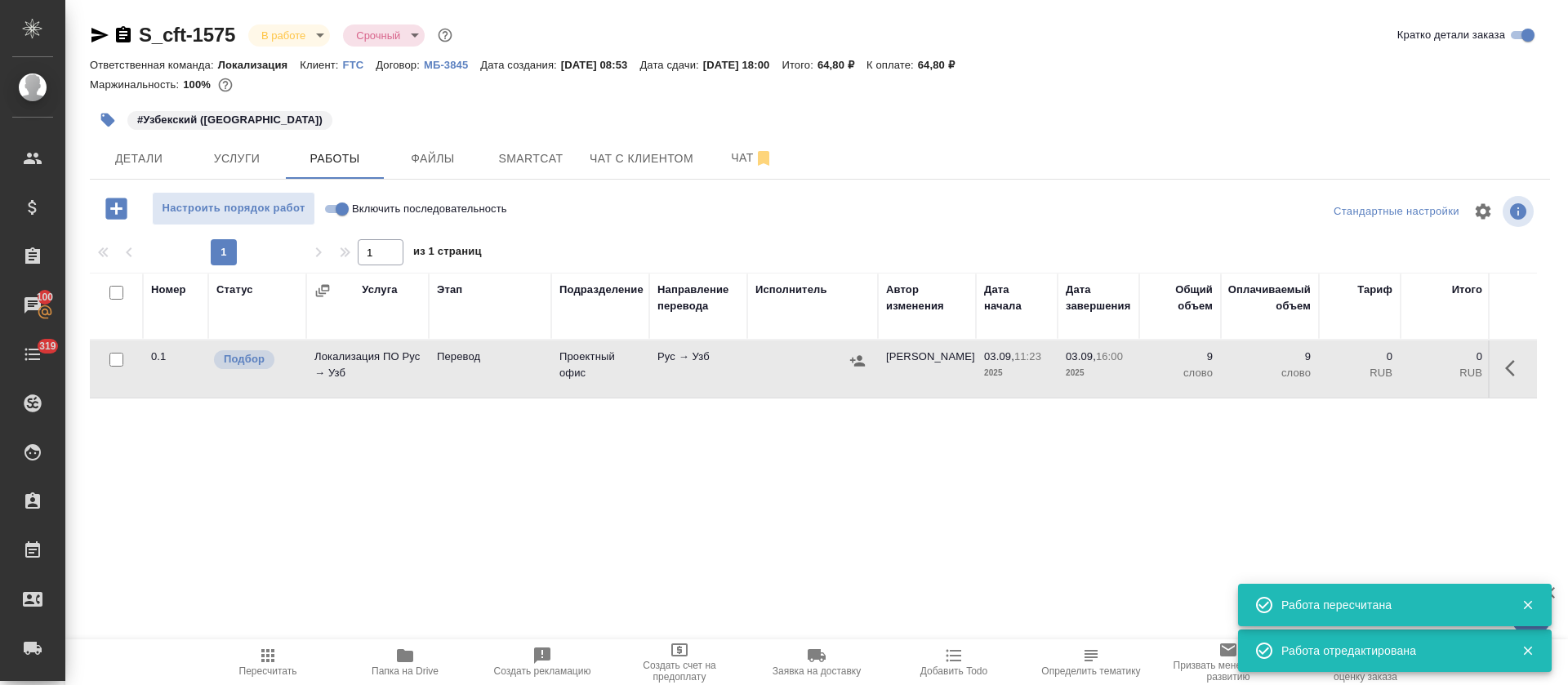
click at [845, 362] on button "button" at bounding box center [857, 360] width 24 height 24
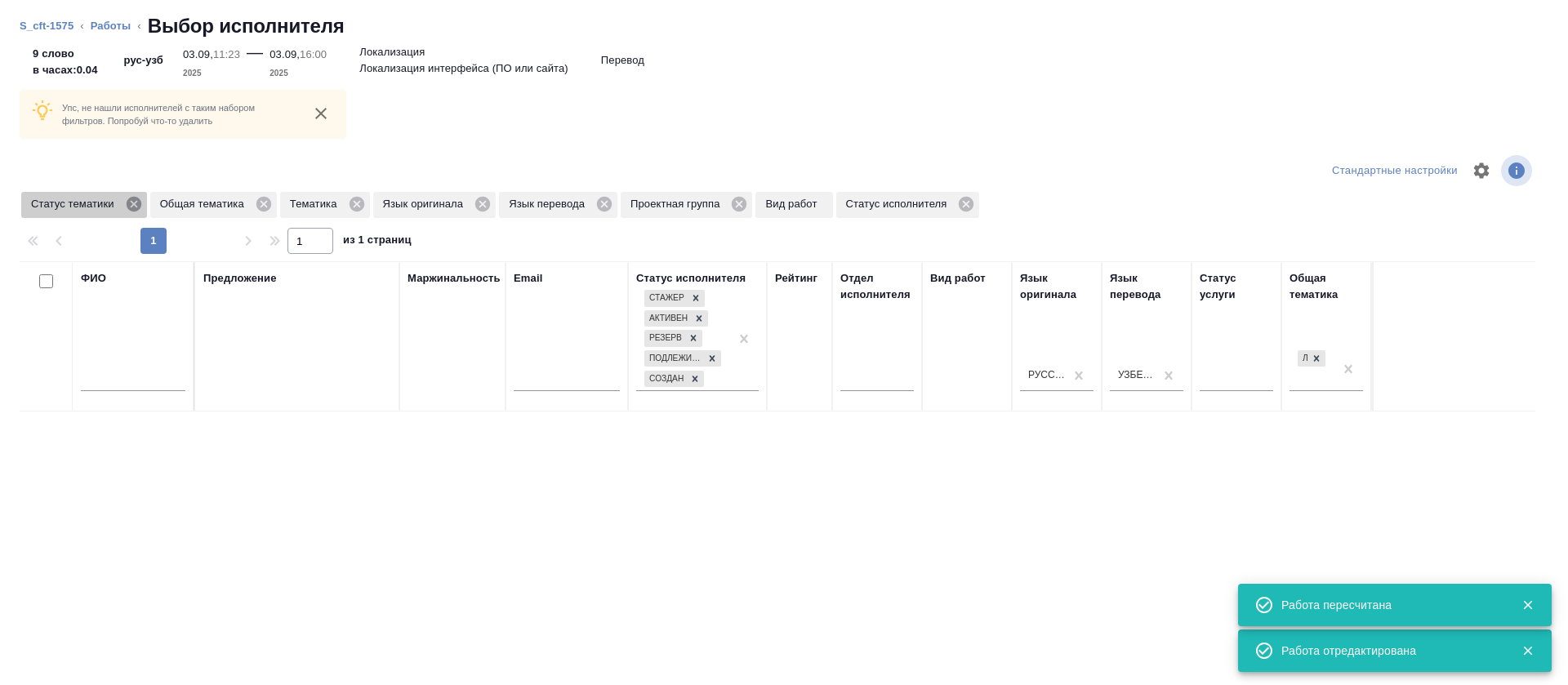
click at [141, 204] on icon at bounding box center [133, 204] width 18 height 18
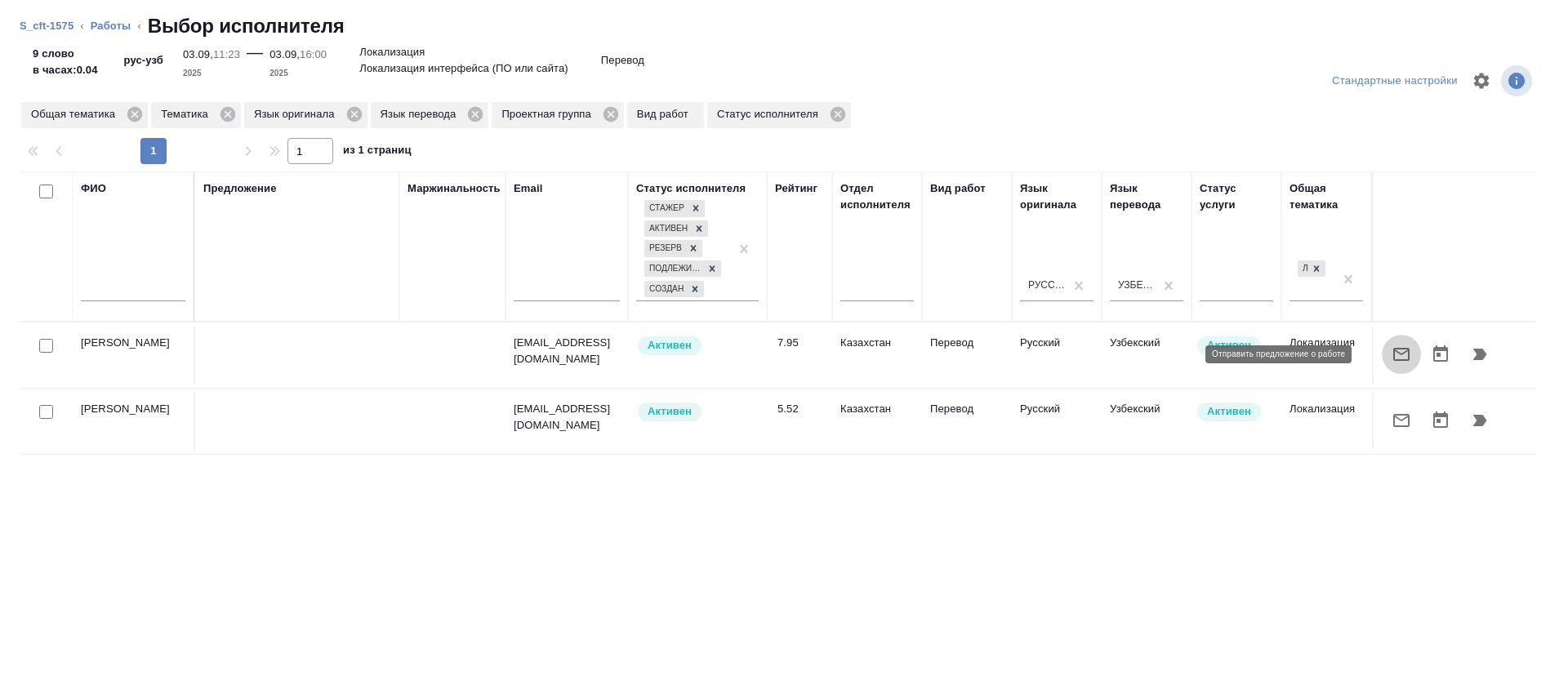
click at [1392, 347] on icon "button" at bounding box center [1401, 355] width 20 height 20
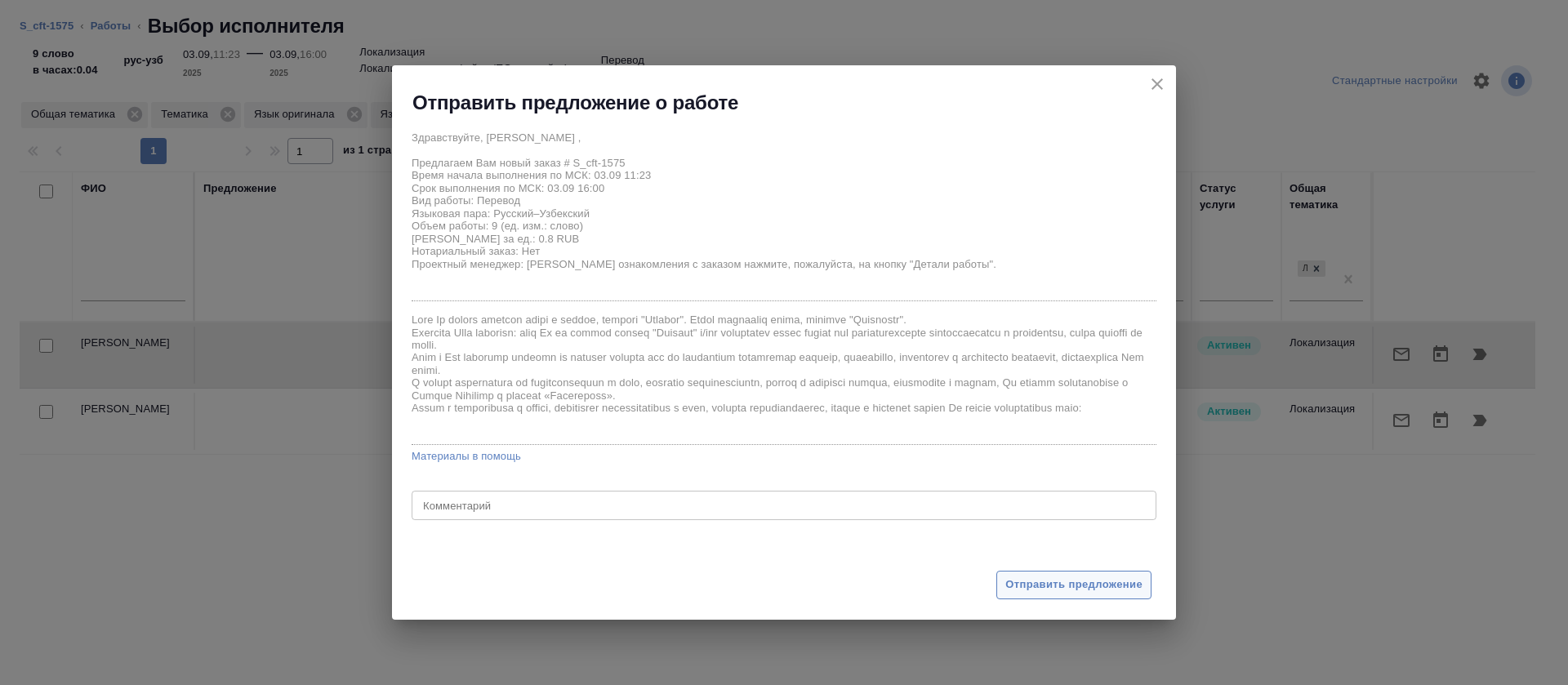
click at [1043, 588] on span "Отправить предложение" at bounding box center [1073, 585] width 137 height 19
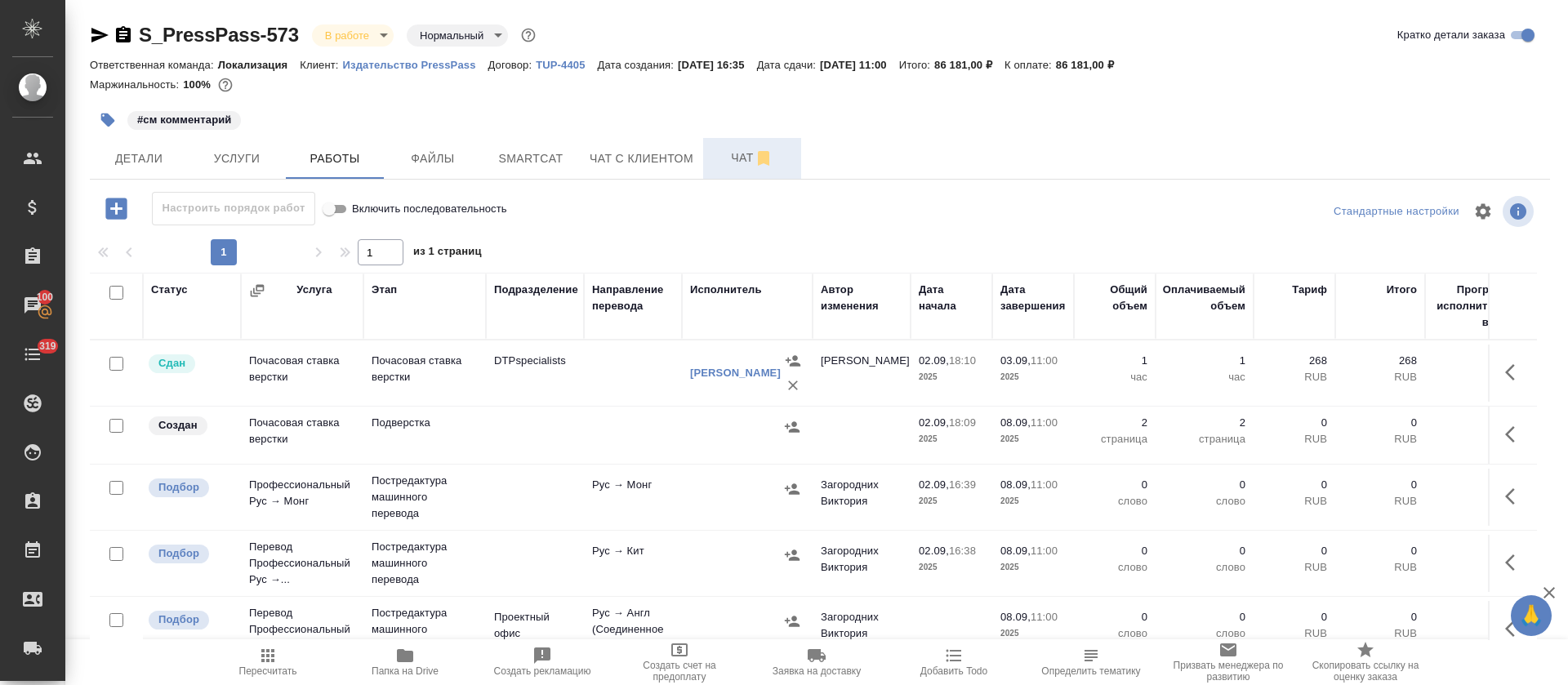
click at [715, 160] on span "Чат" at bounding box center [752, 158] width 79 height 21
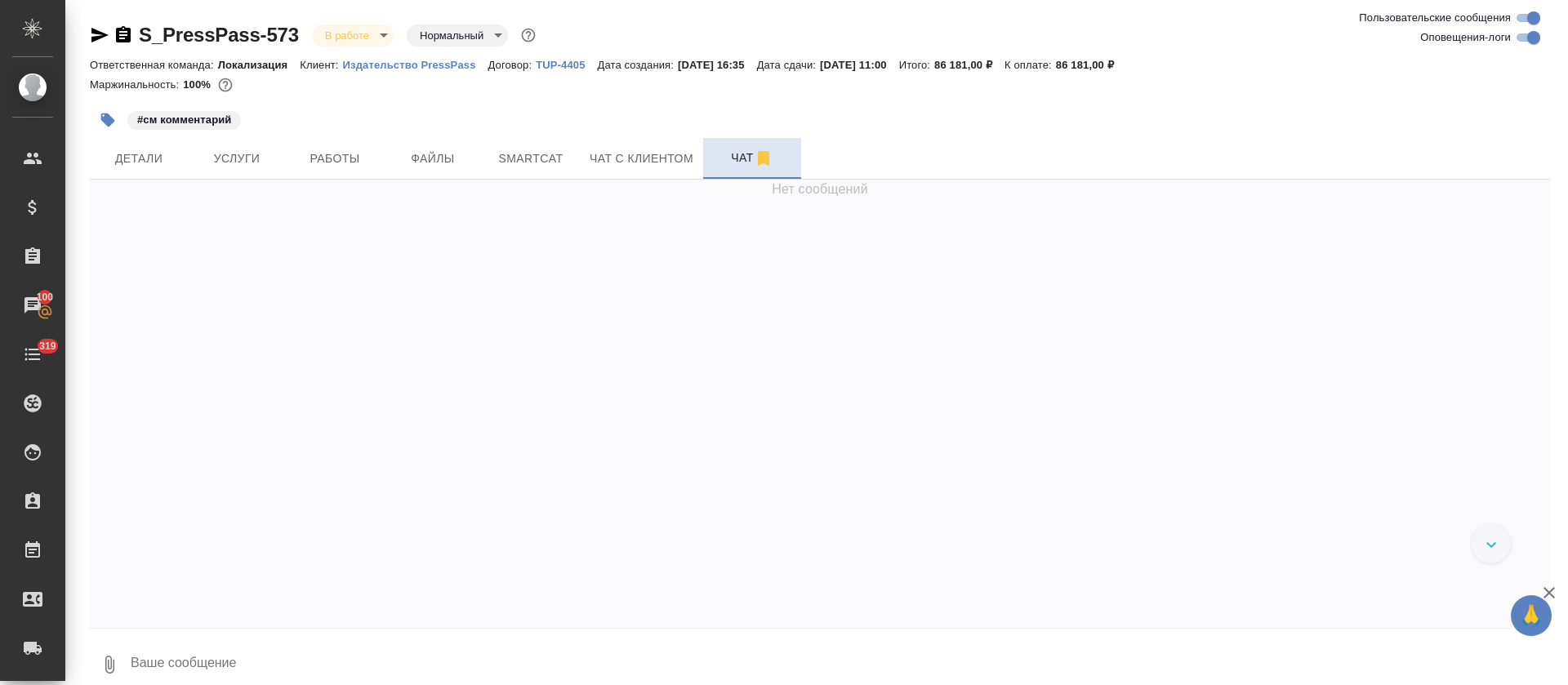
scroll to position [3461, 0]
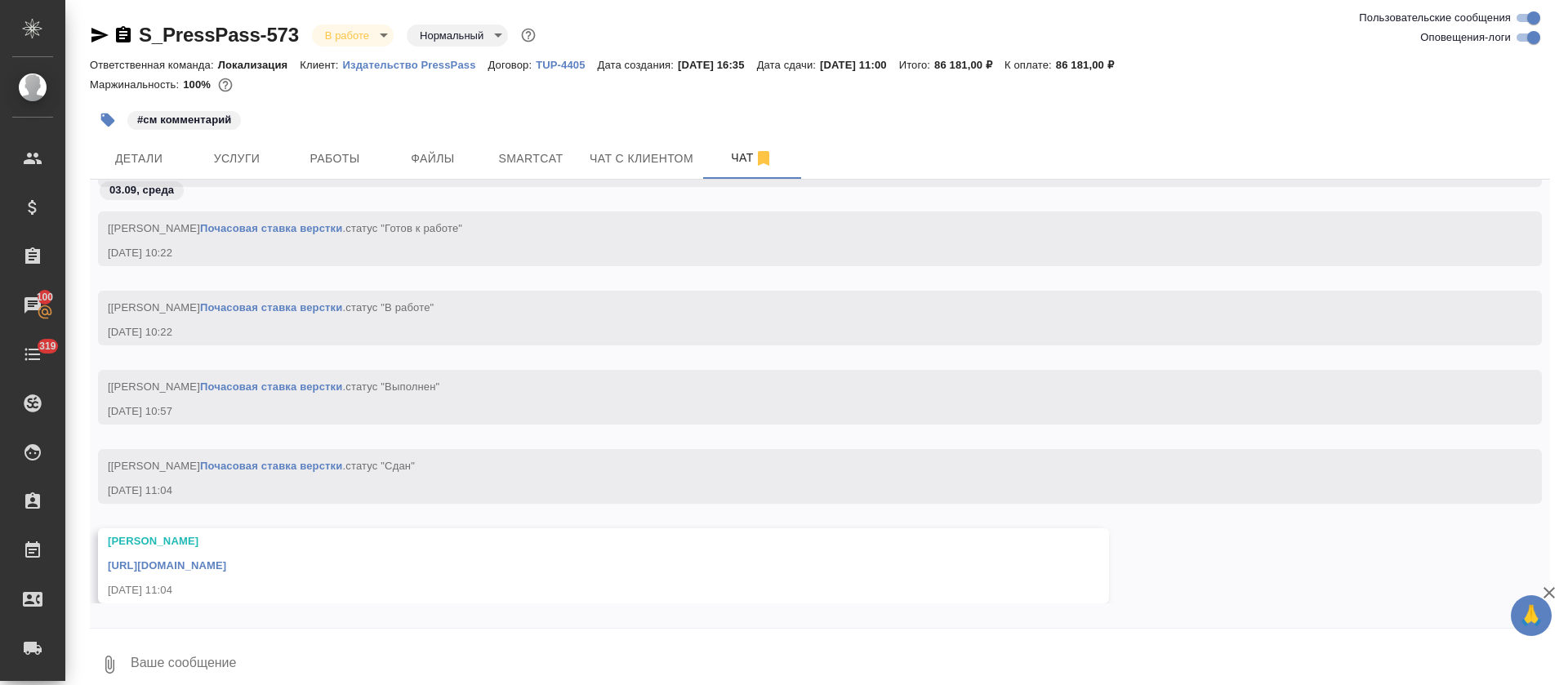
click at [227, 567] on link "[URL][DOMAIN_NAME]" at bounding box center [167, 566] width 118 height 13
drag, startPoint x: 364, startPoint y: 170, endPoint x: 406, endPoint y: 129, distance: 58.7
click at [362, 171] on button "Работы" at bounding box center [334, 158] width 98 height 41
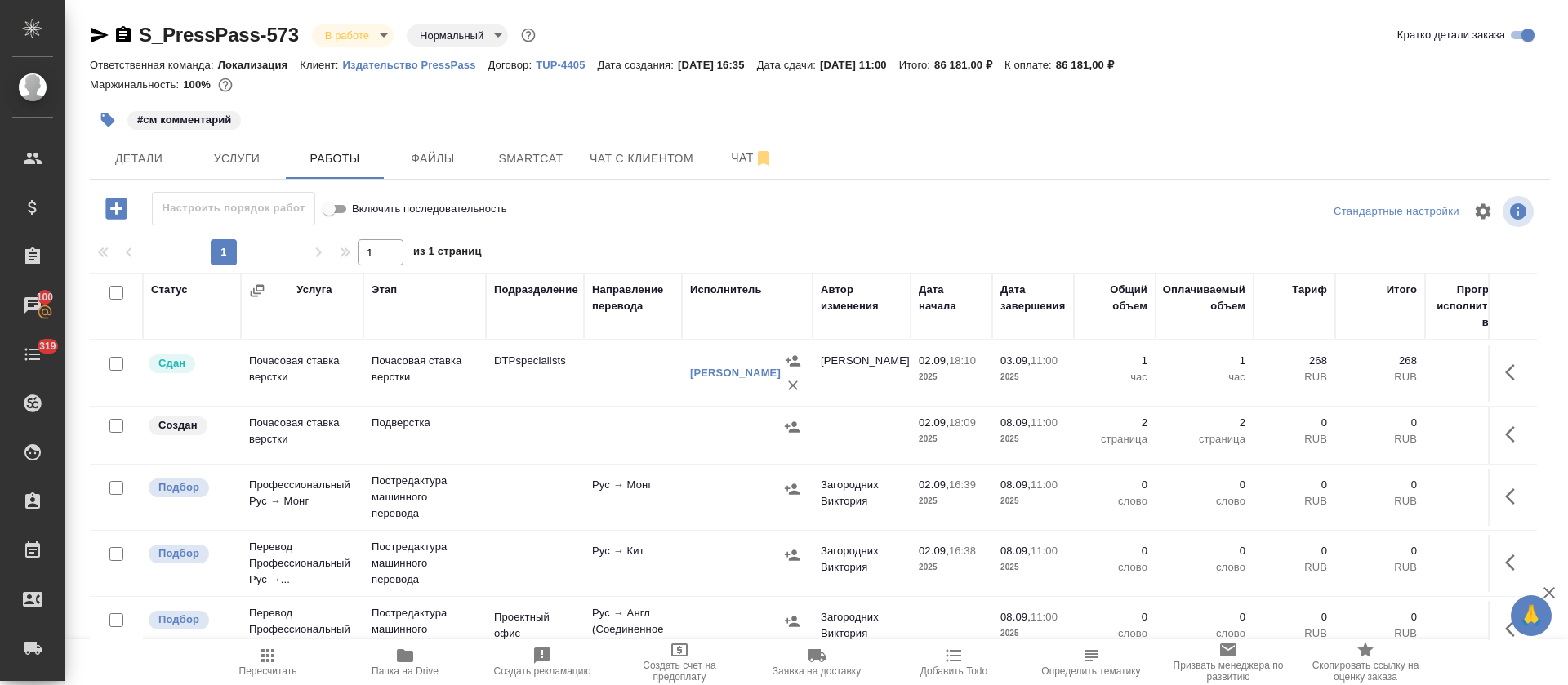
scroll to position [99, 0]
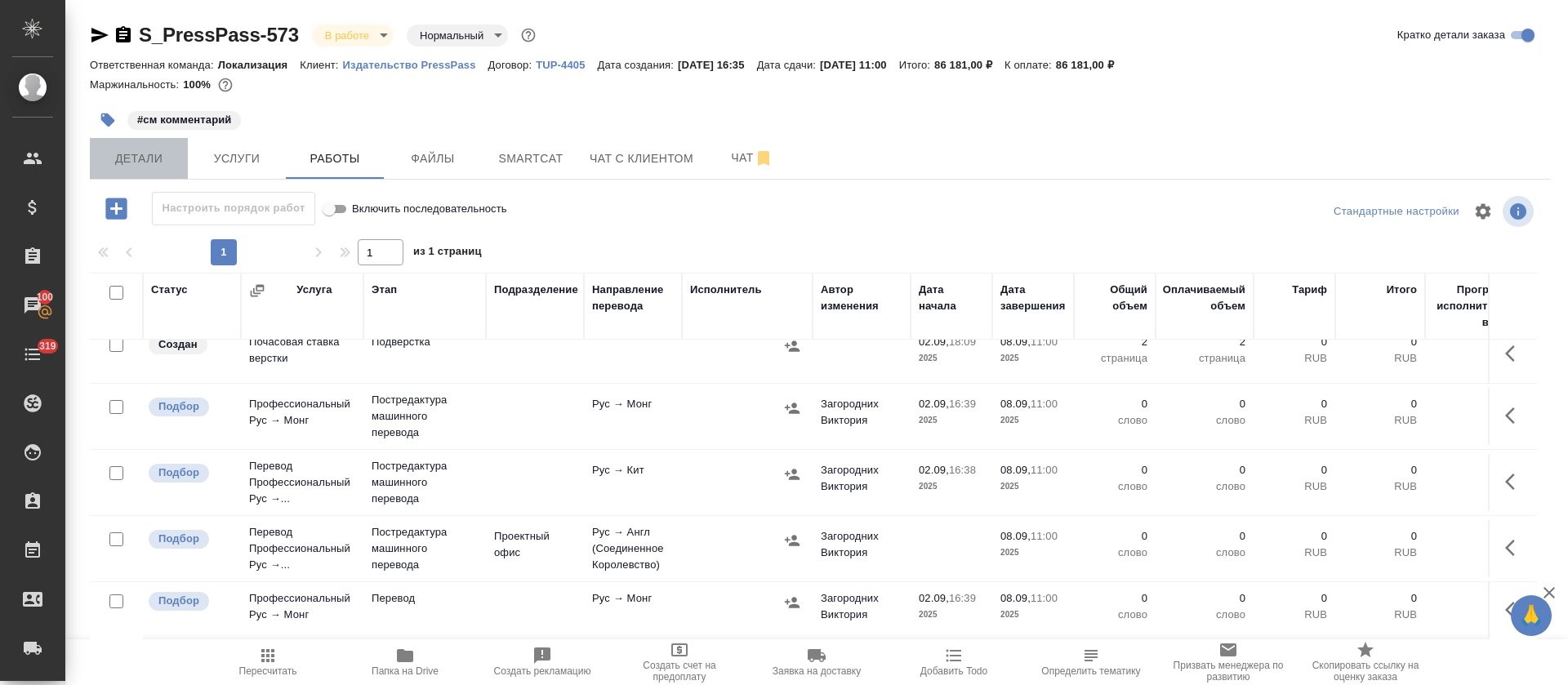
click at [166, 157] on span "Детали" at bounding box center [139, 158] width 79 height 21
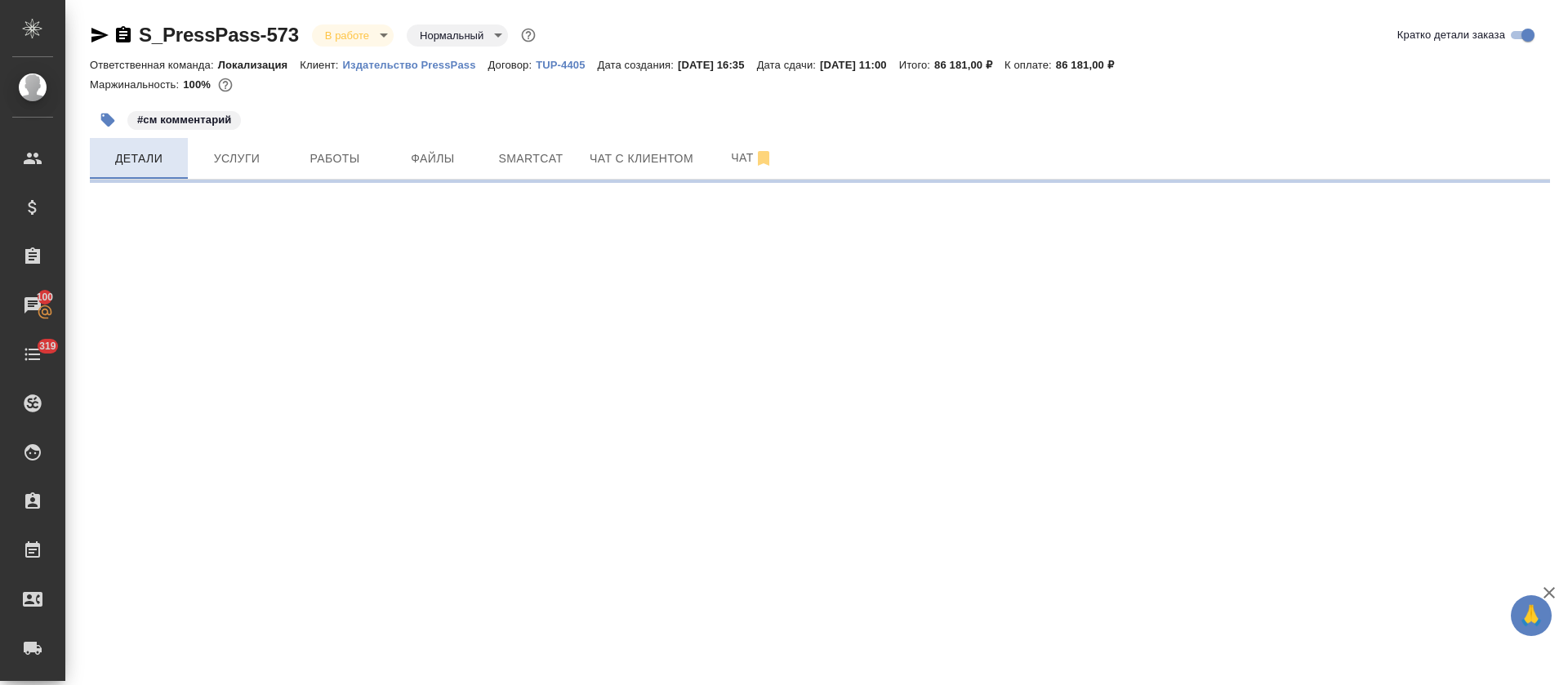
select select "RU"
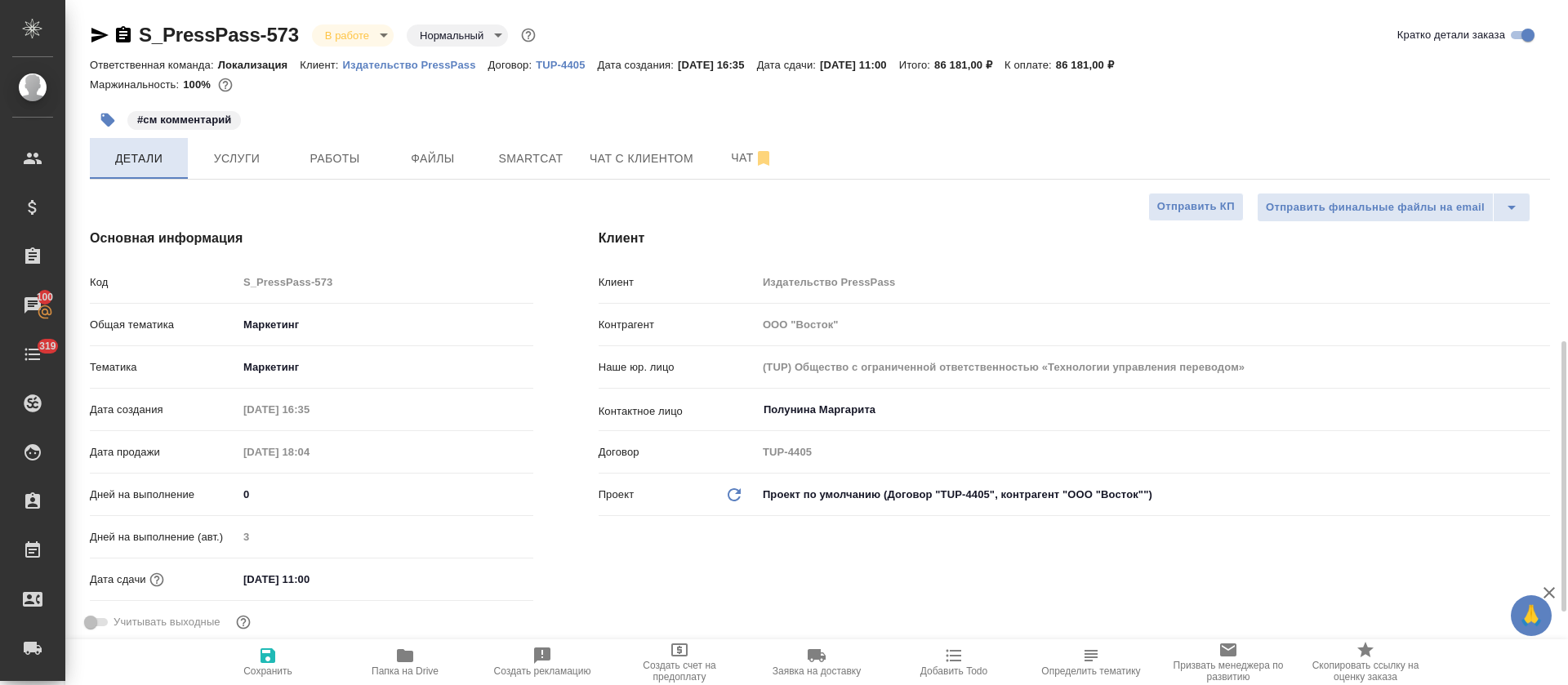
type textarea "x"
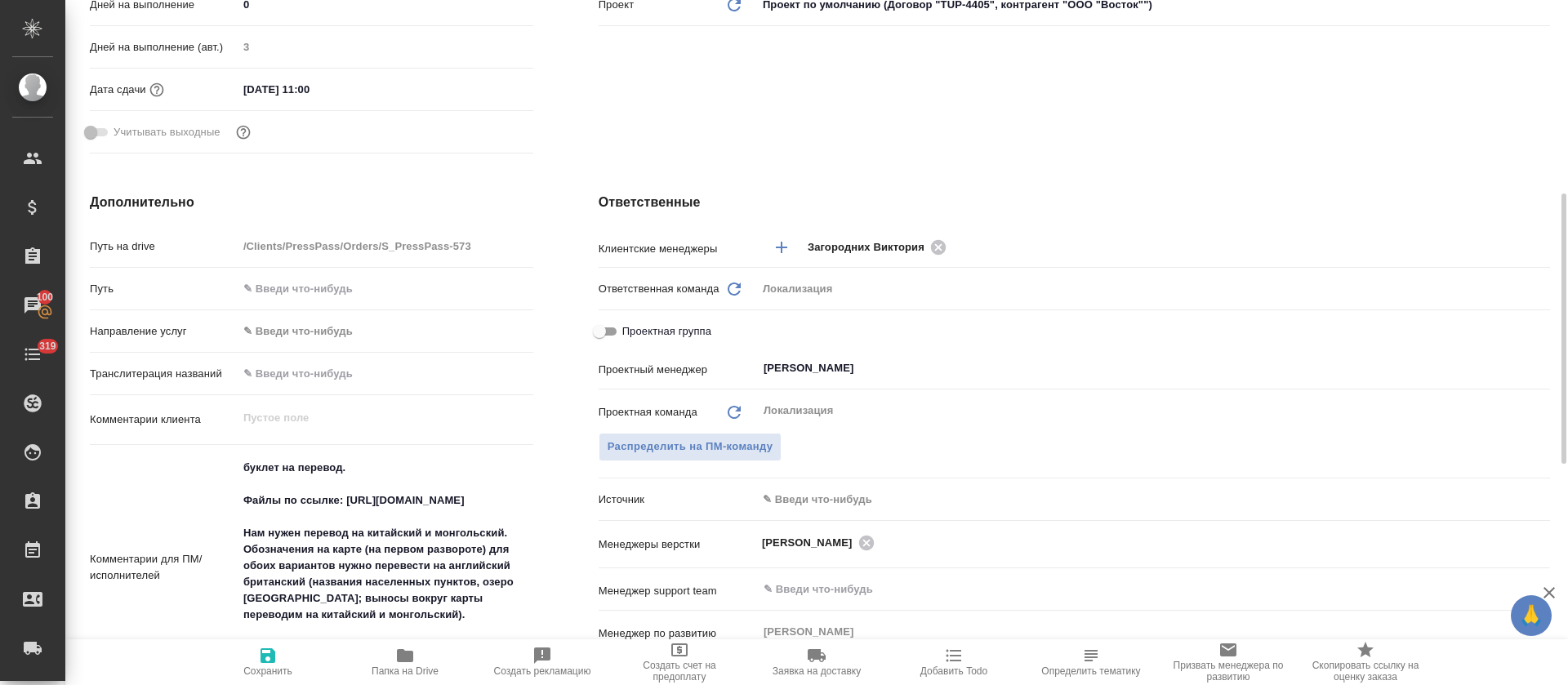
scroll to position [612, 0]
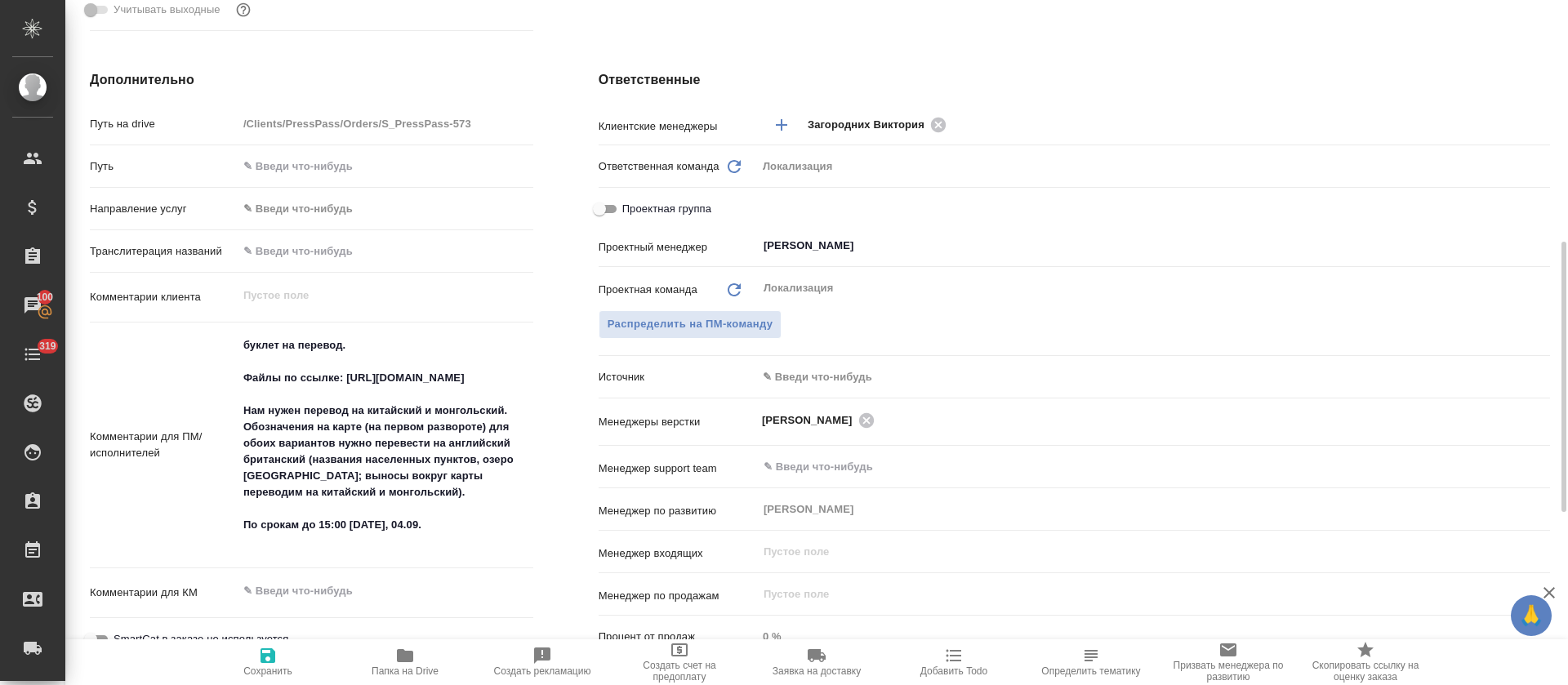
type textarea "x"
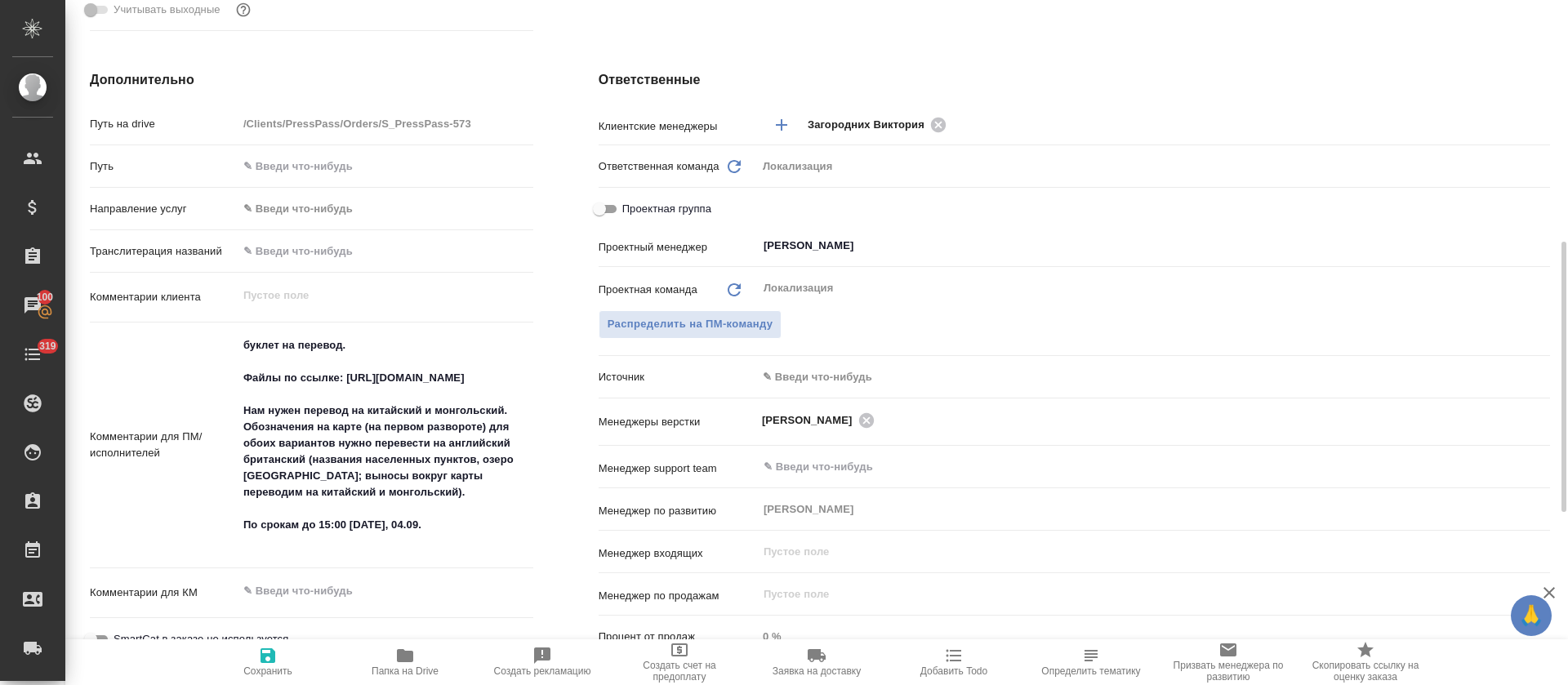
type textarea "x"
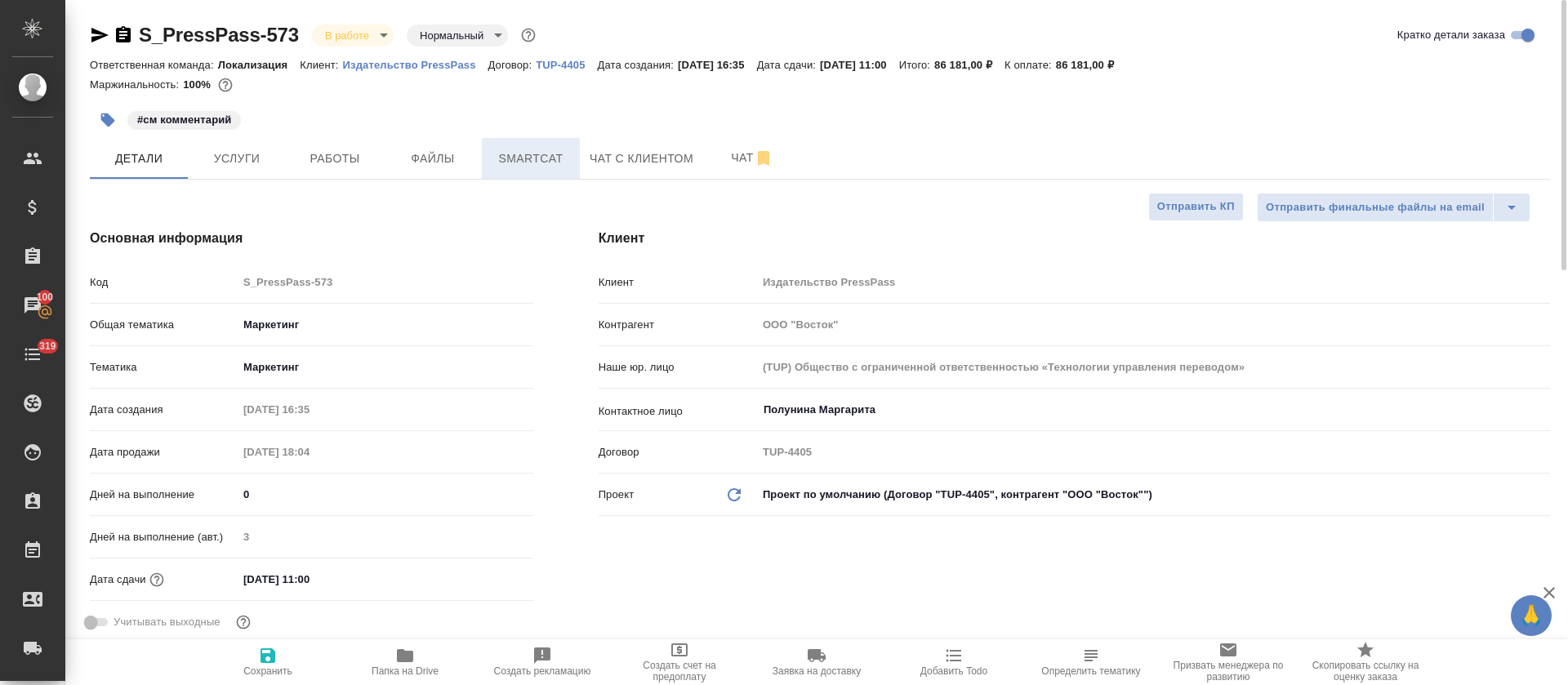
click at [539, 154] on span "Smartcat" at bounding box center [531, 158] width 79 height 21
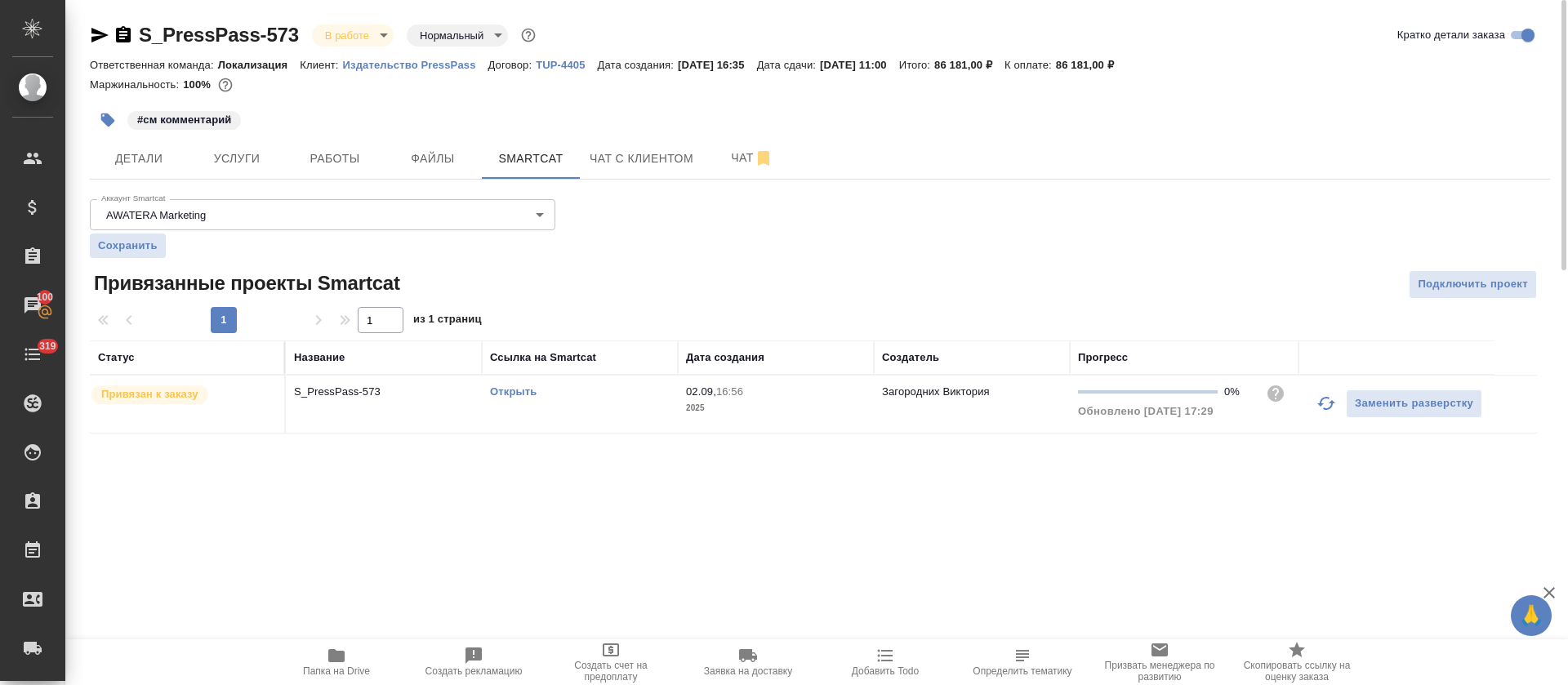
click at [508, 393] on link "Открыть" at bounding box center [513, 391] width 47 height 13
click at [132, 156] on span "Детали" at bounding box center [139, 158] width 79 height 21
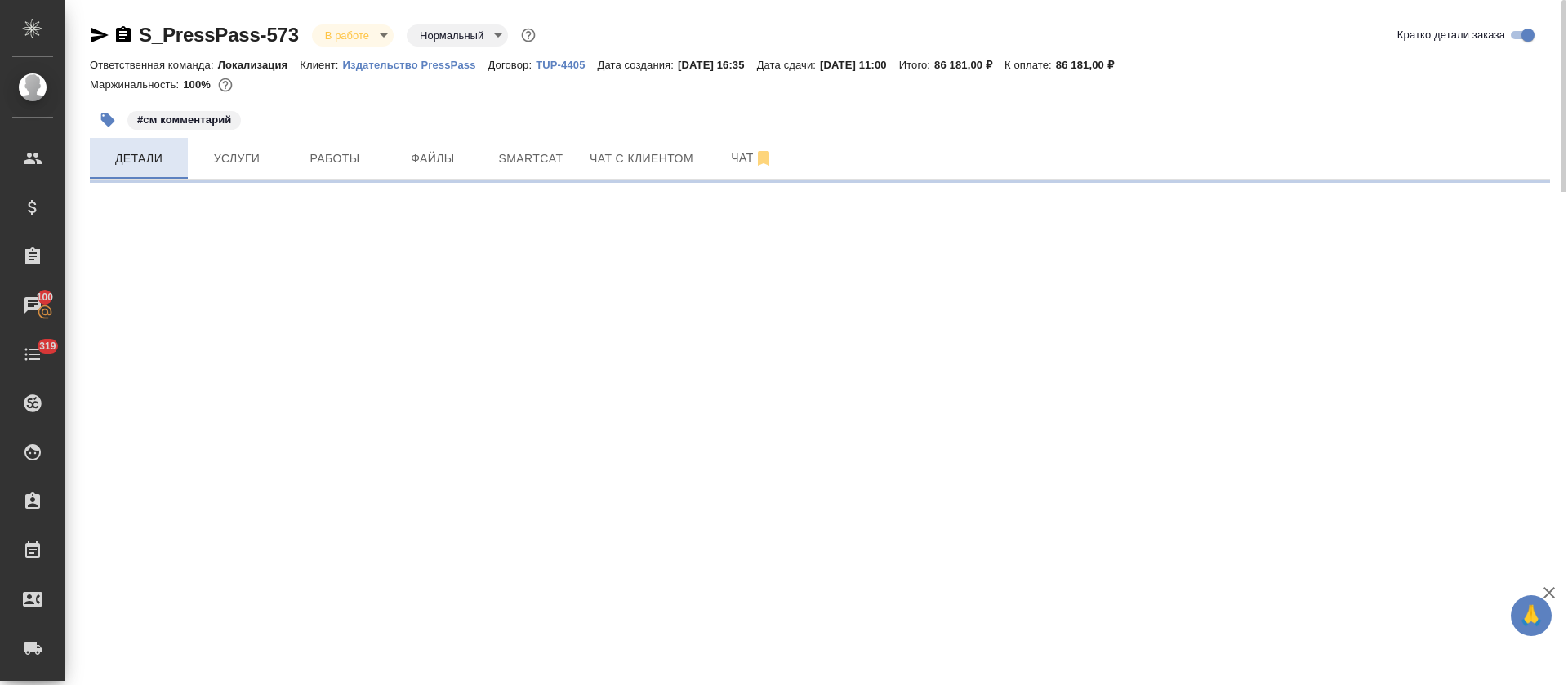
select select "RU"
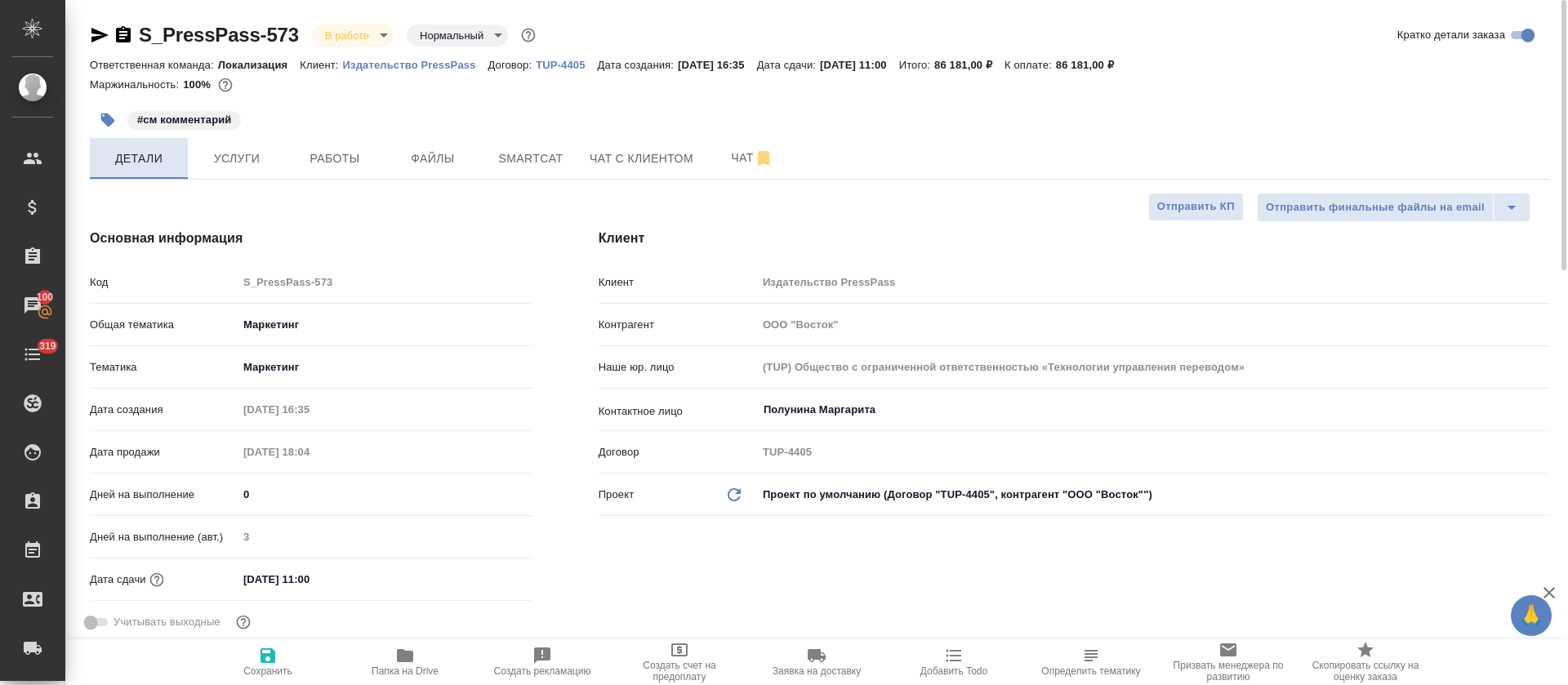
type textarea "x"
click at [550, 154] on span "Smartcat" at bounding box center [531, 158] width 79 height 21
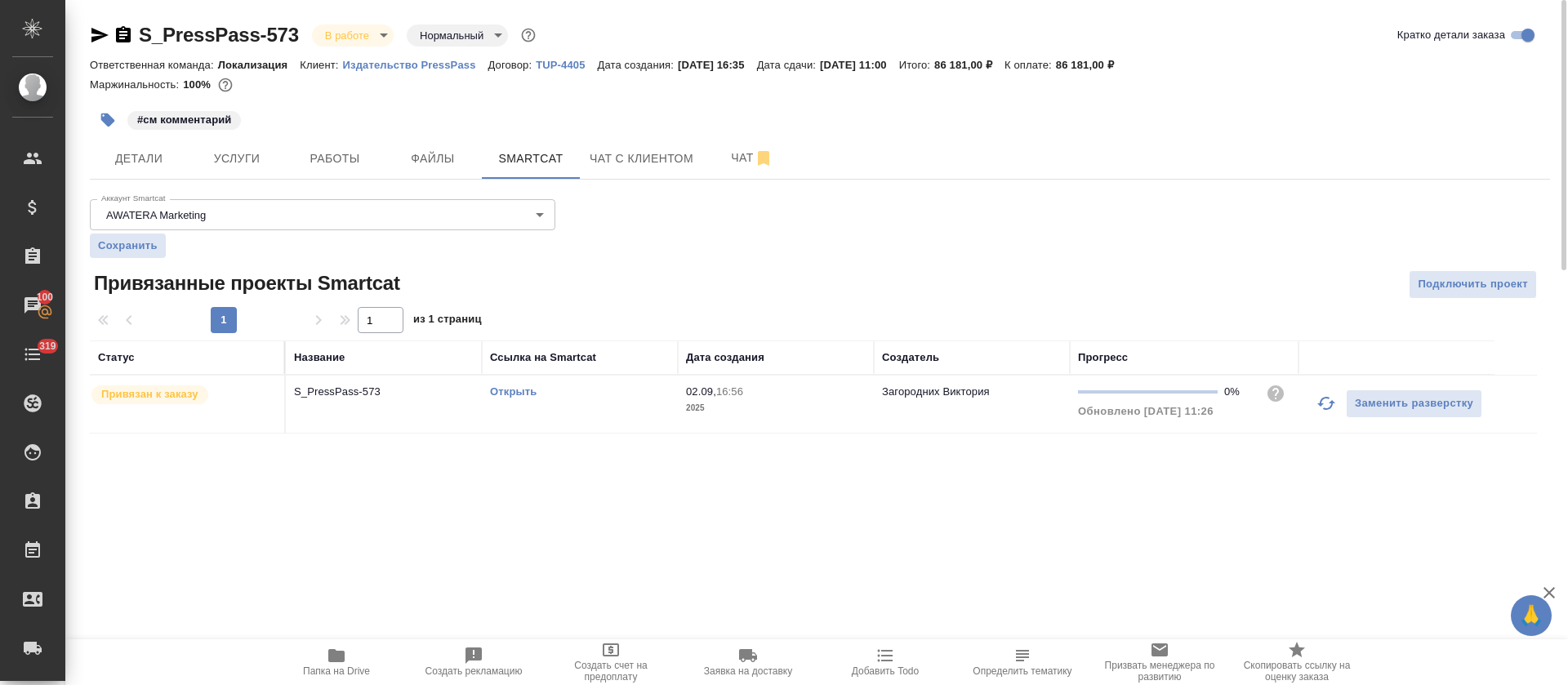
click at [622, 406] on td "Открыть" at bounding box center [579, 404] width 196 height 57
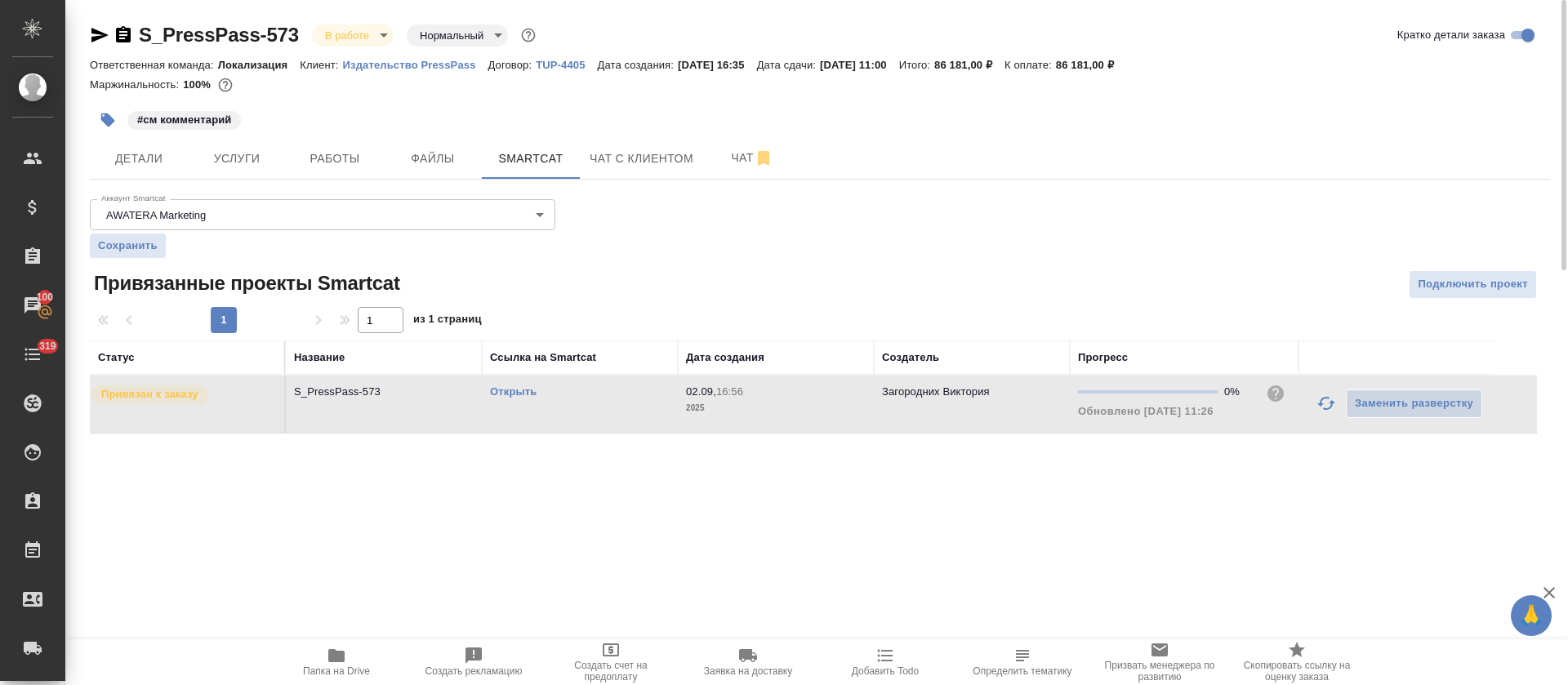
click at [622, 406] on td "Открыть" at bounding box center [579, 404] width 196 height 57
click at [258, 150] on span "Услуги" at bounding box center [237, 158] width 79 height 21
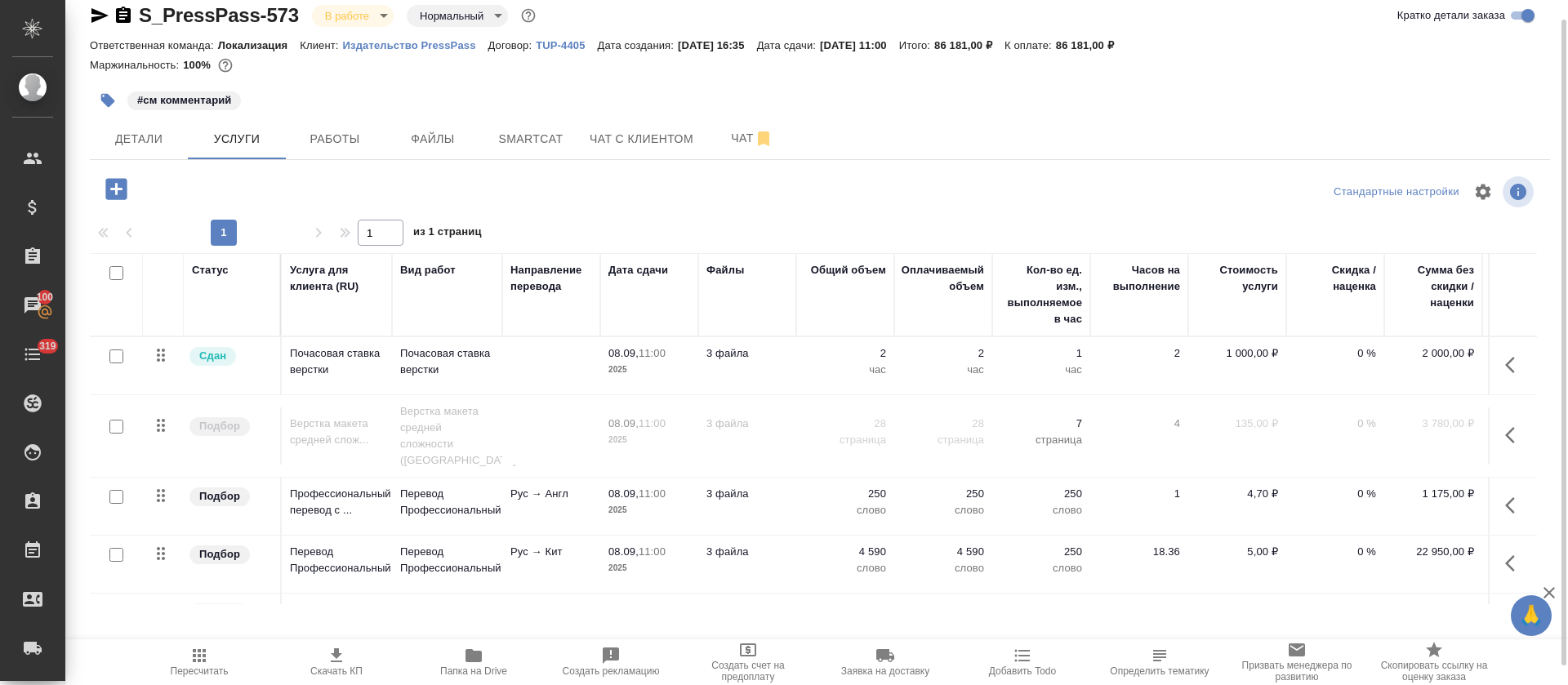
scroll to position [50, 0]
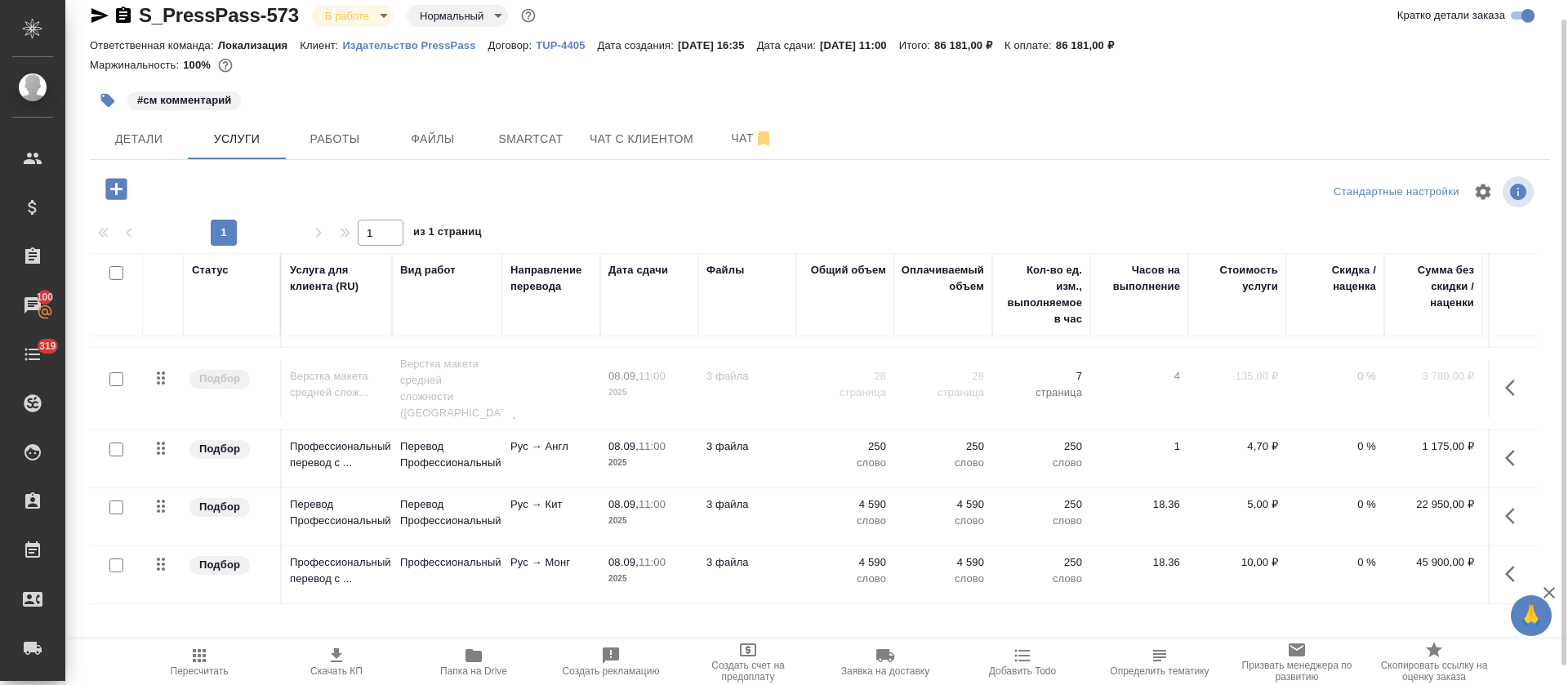
click at [1498, 439] on button "button" at bounding box center [1514, 458] width 39 height 39
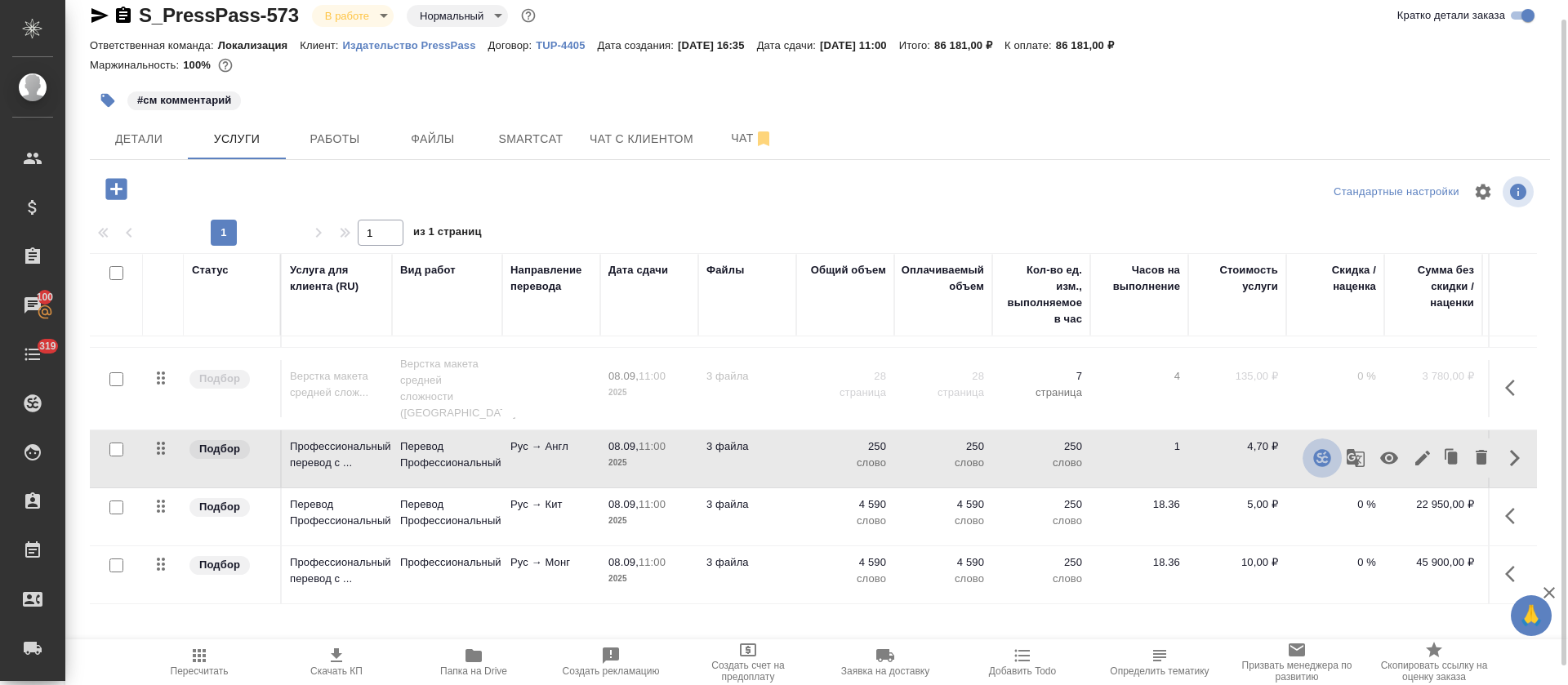
click at [1313, 449] on icon "button" at bounding box center [1321, 457] width 17 height 17
click at [1504, 564] on icon "button" at bounding box center [1514, 574] width 20 height 20
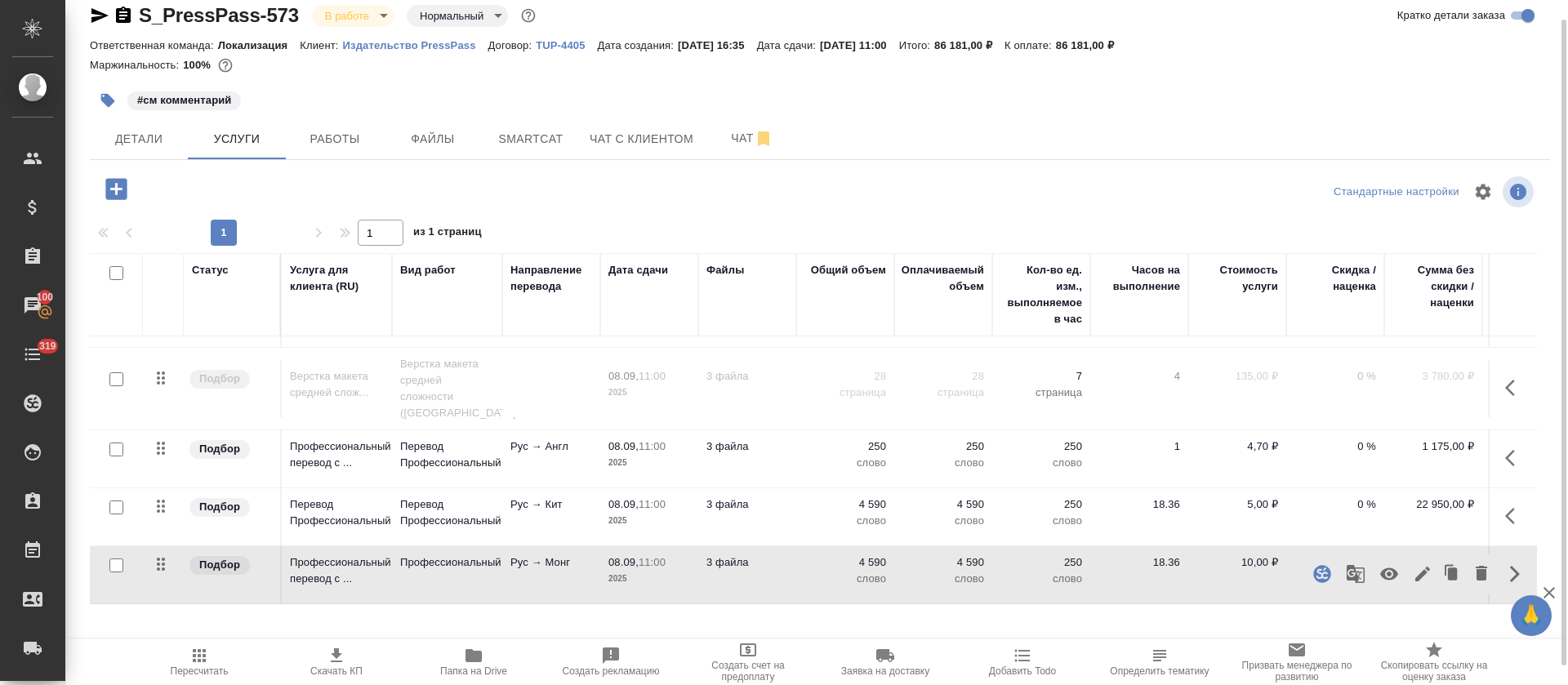
click at [1346, 564] on icon "button" at bounding box center [1356, 574] width 20 height 20
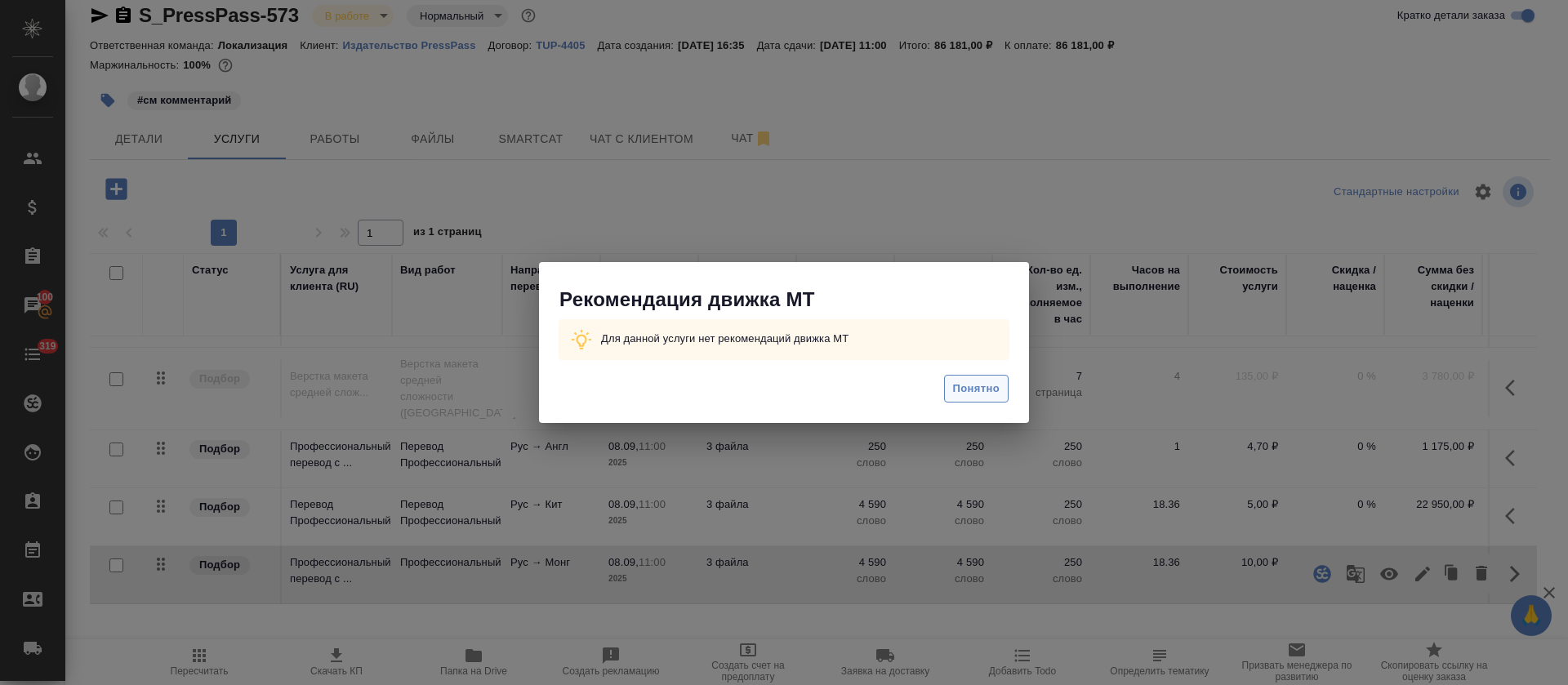
click at [1006, 393] on button "Понятно" at bounding box center [976, 389] width 64 height 29
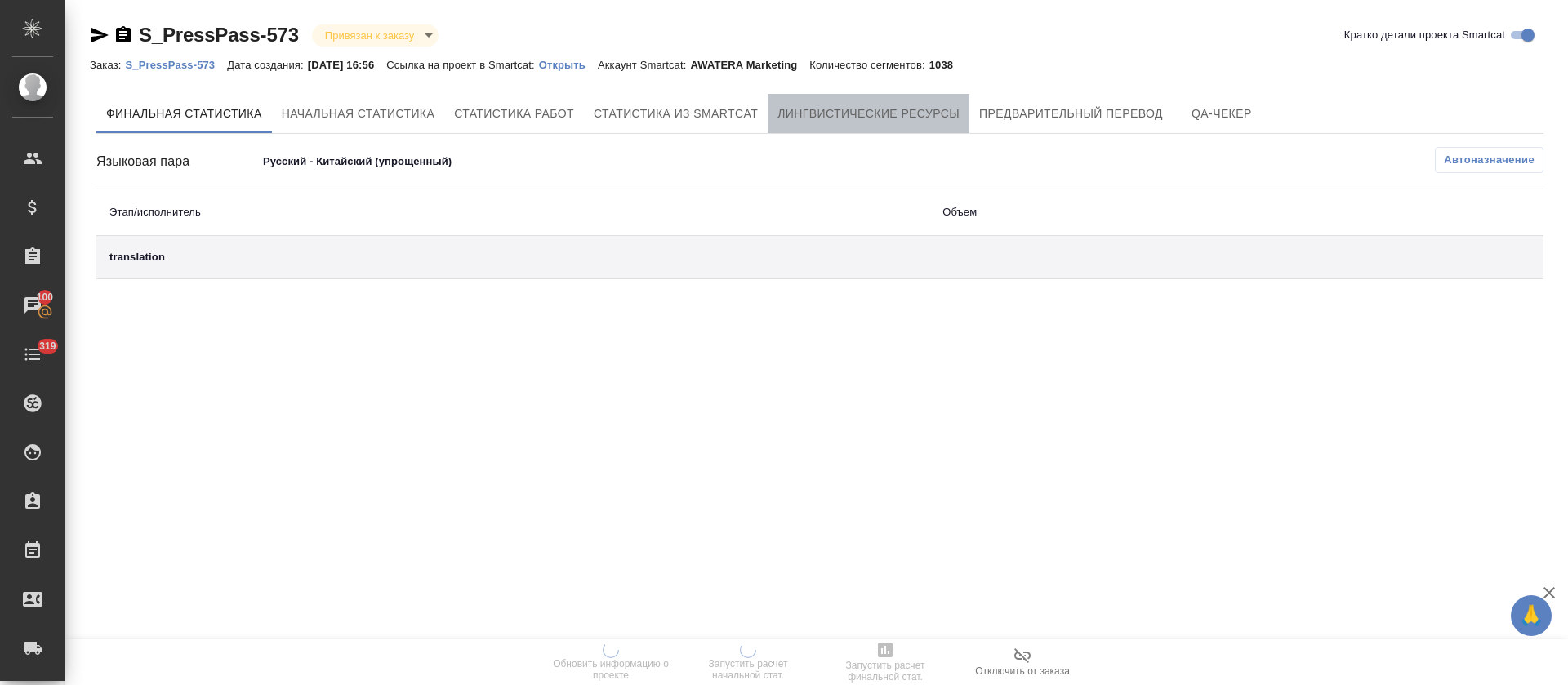
click at [891, 116] on span "Лингвистические ресурсы" at bounding box center [868, 114] width 182 height 21
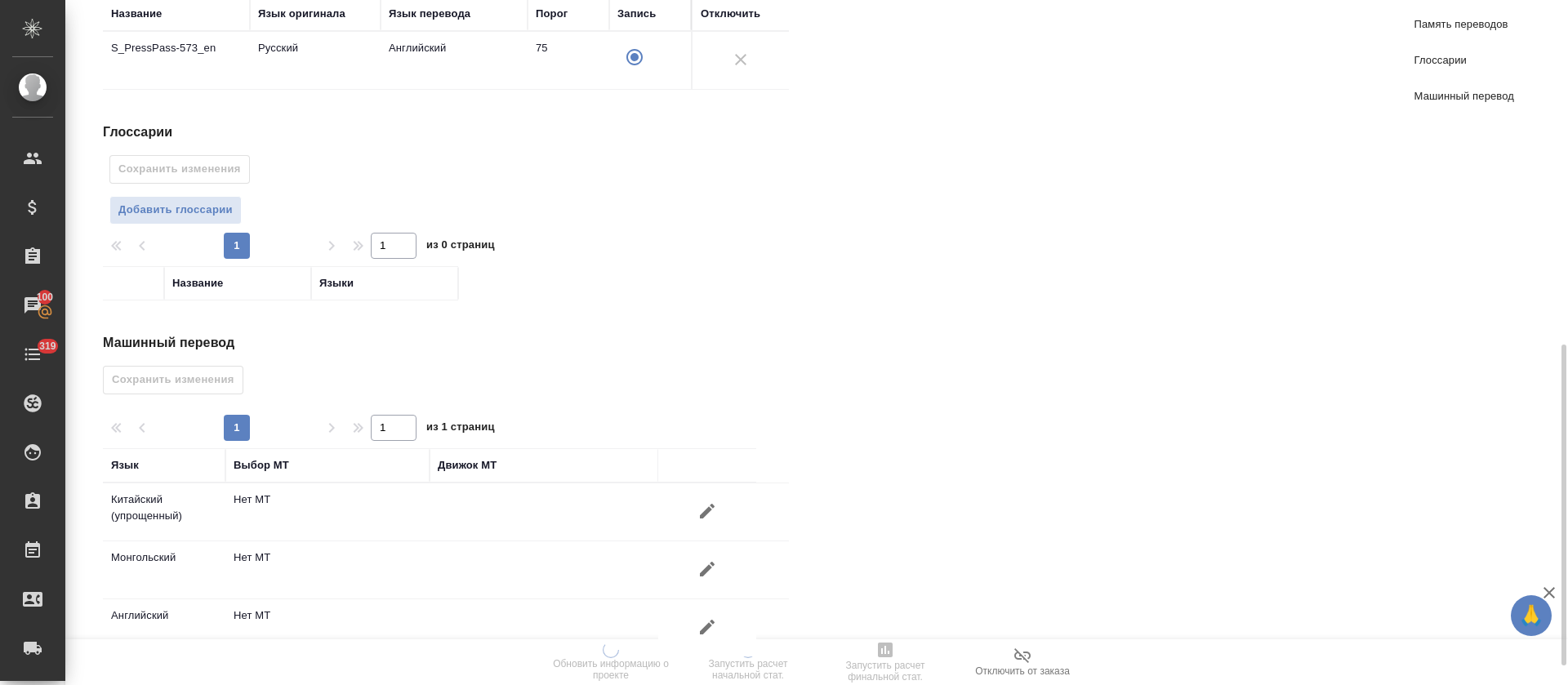
scroll to position [775, 0]
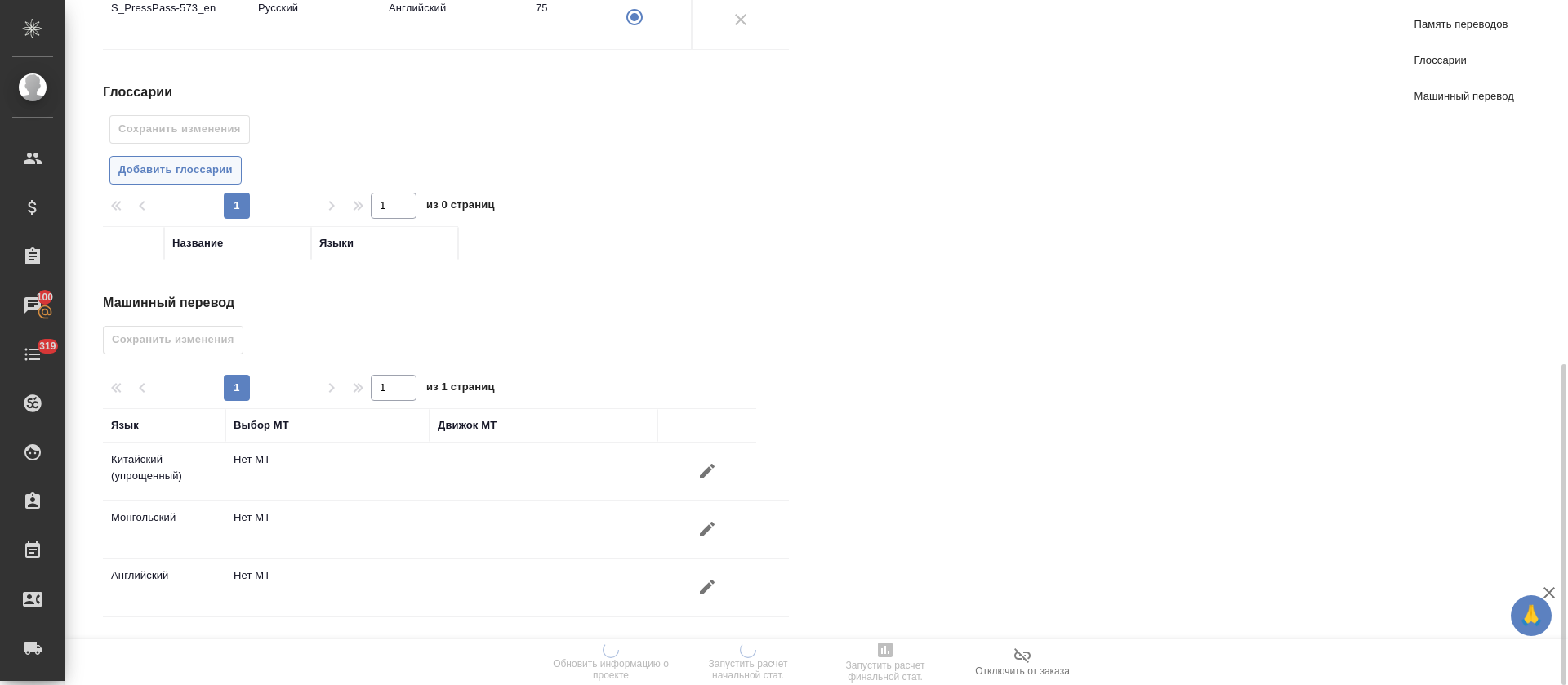
click at [205, 163] on span "Добавить глоссарии" at bounding box center [176, 170] width 115 height 19
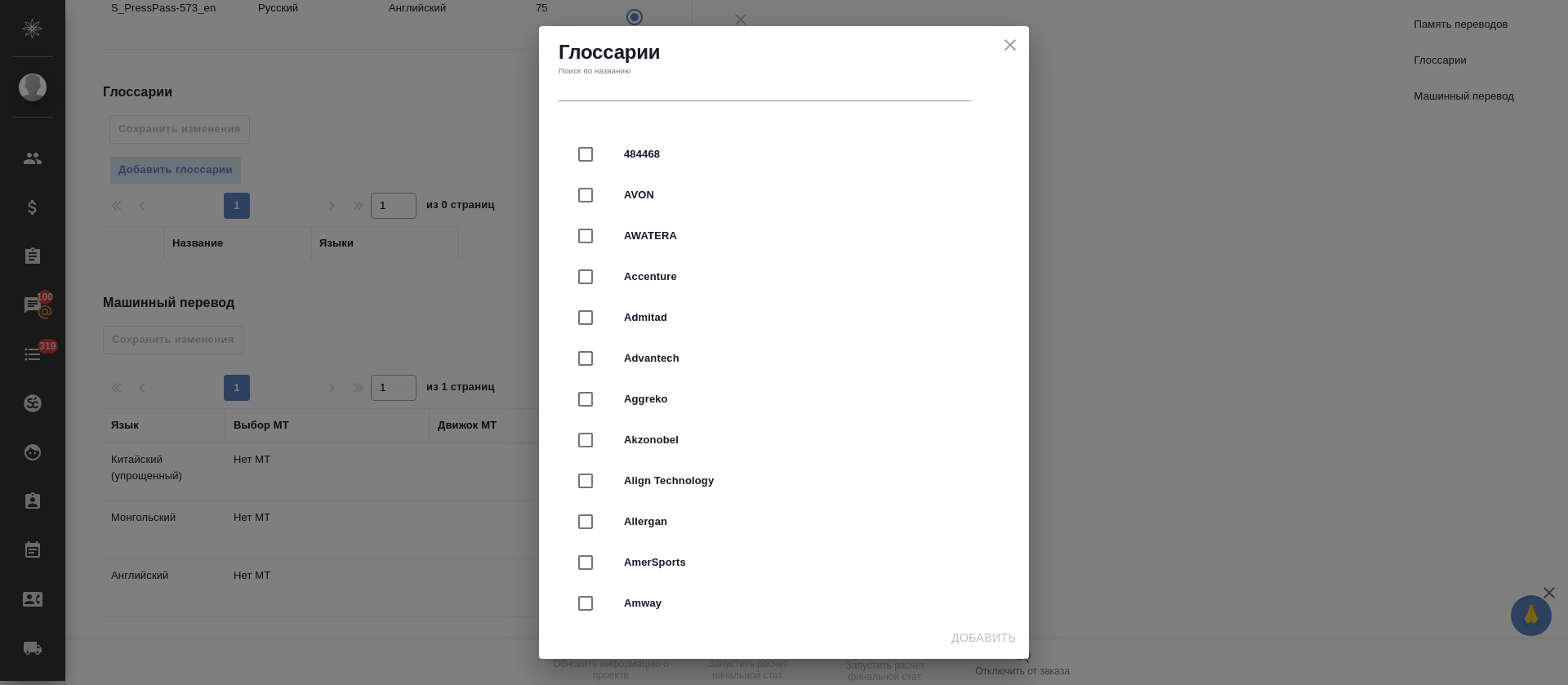
click at [773, 92] on input "text" at bounding box center [765, 90] width 412 height 23
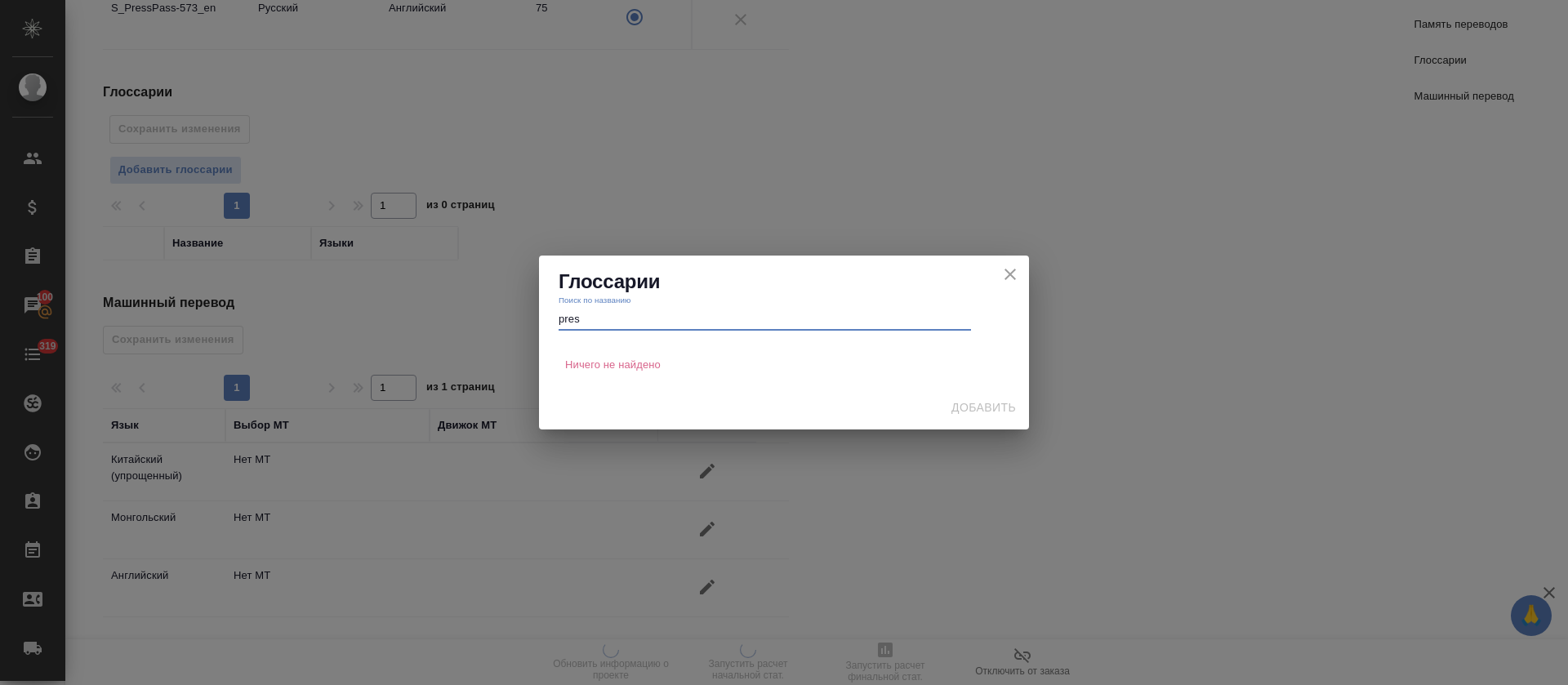
type input "pres"
click at [1004, 274] on icon "close" at bounding box center [1010, 274] width 20 height 20
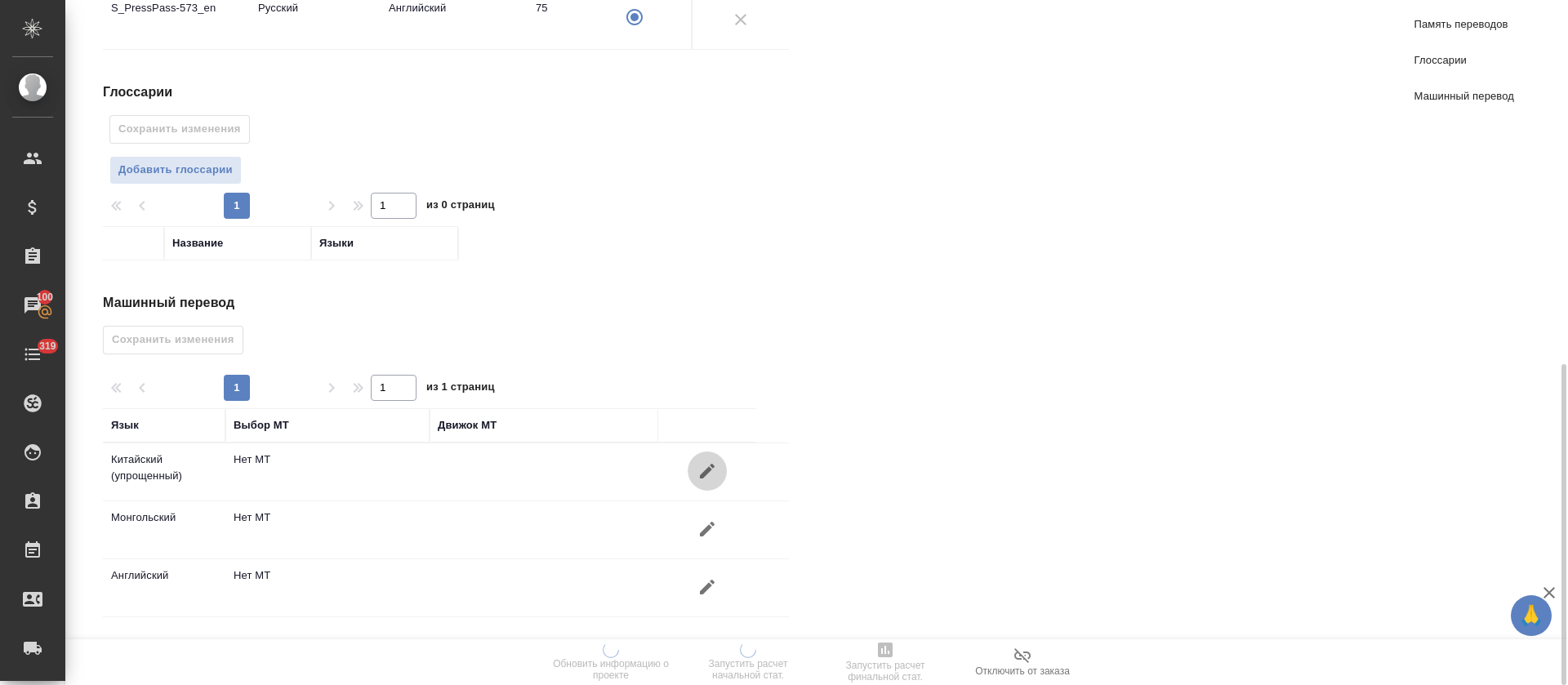
click at [698, 463] on icon "button" at bounding box center [707, 471] width 20 height 20
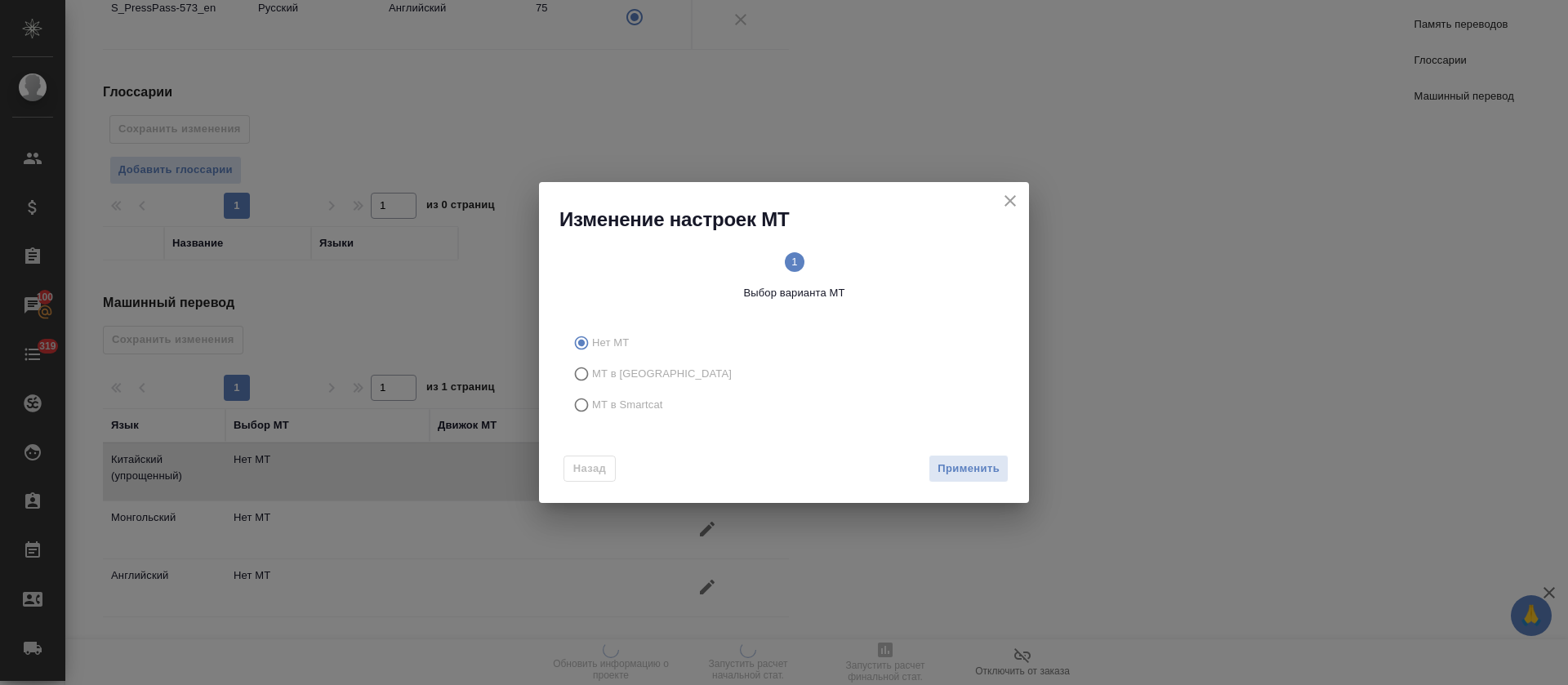
click at [624, 390] on label "МТ в Smartcat" at bounding box center [781, 405] width 430 height 31
click at [592, 390] on input "МТ в Smartcat" at bounding box center [578, 405] width 26 height 31
radio input "true"
click at [1005, 475] on button "Вперед" at bounding box center [979, 469] width 59 height 29
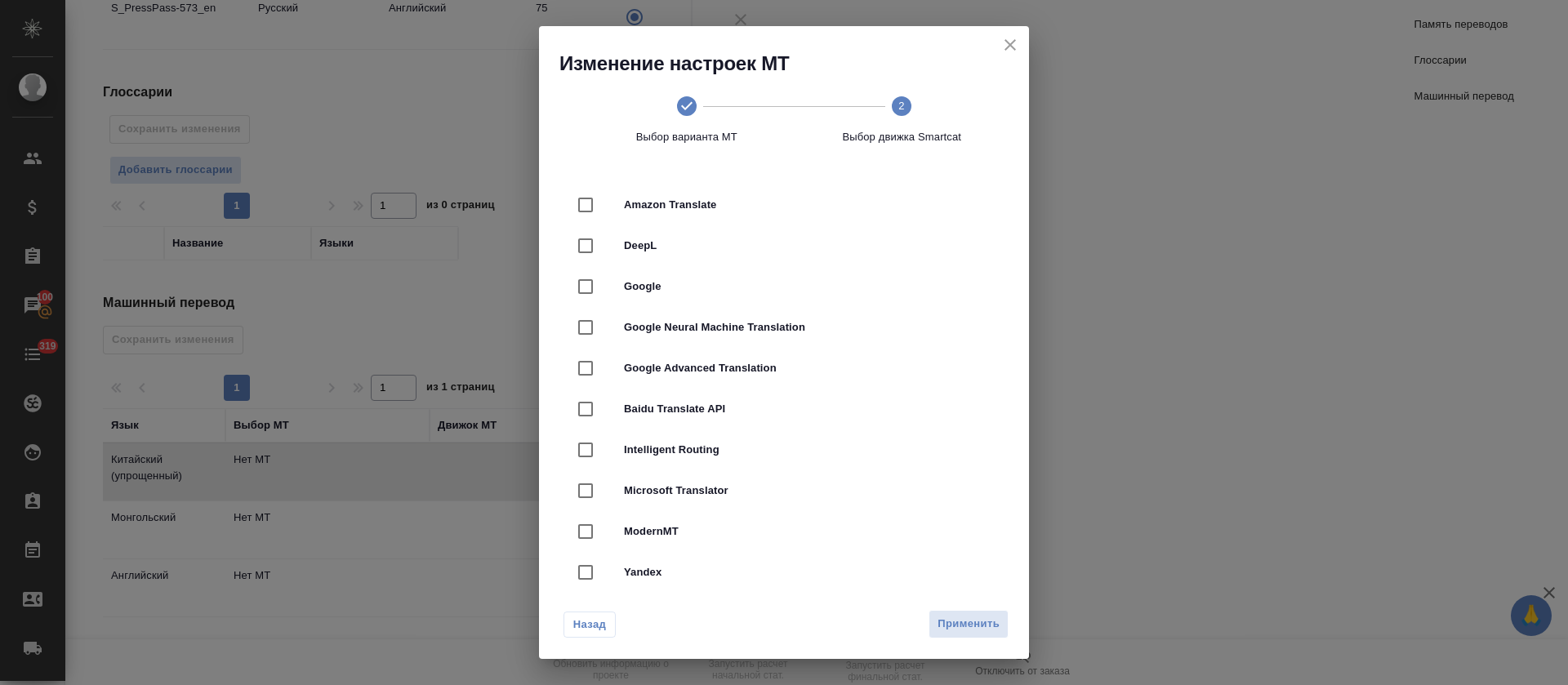
click at [838, 259] on div "DeepL" at bounding box center [784, 246] width 438 height 41
checkbox input "true"
click at [963, 623] on span "Применить" at bounding box center [968, 624] width 62 height 19
radio input "false"
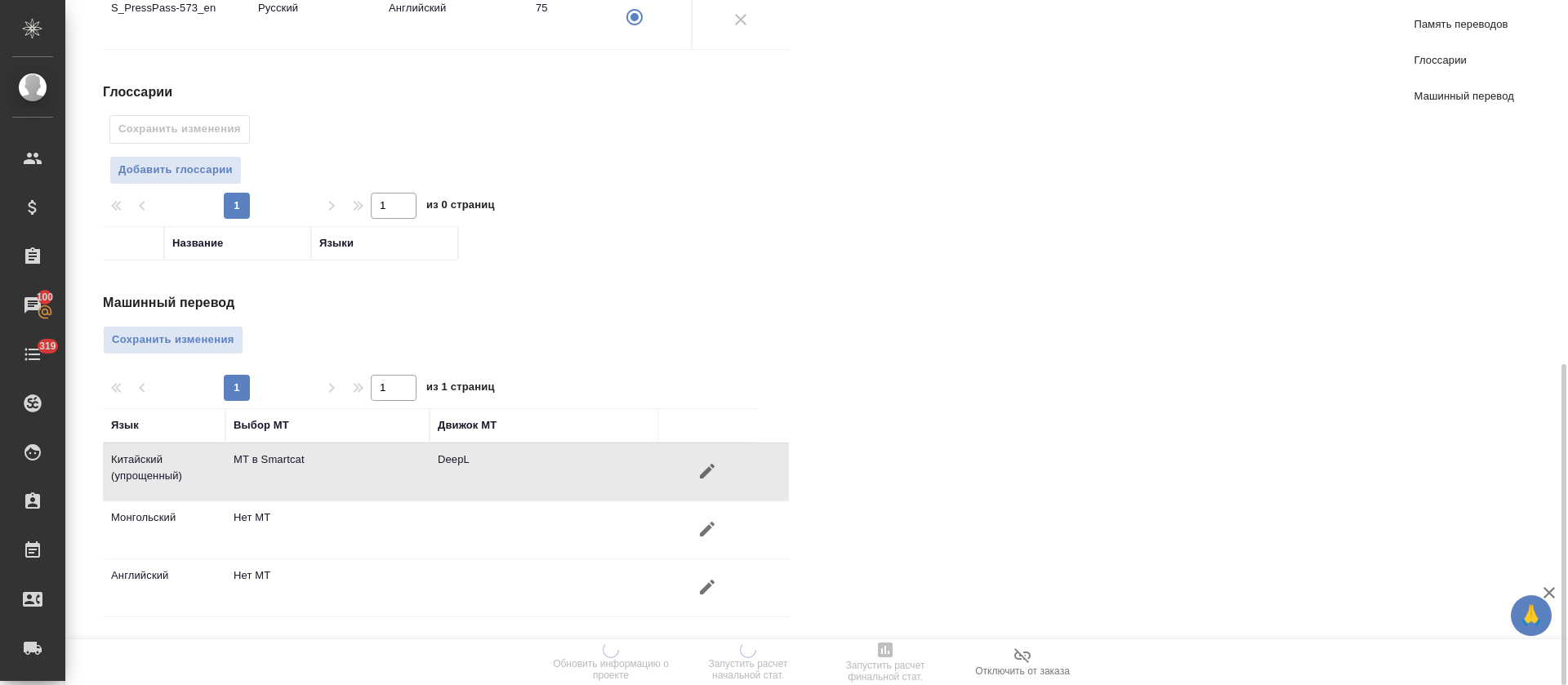
click at [698, 587] on icon "button" at bounding box center [707, 587] width 20 height 20
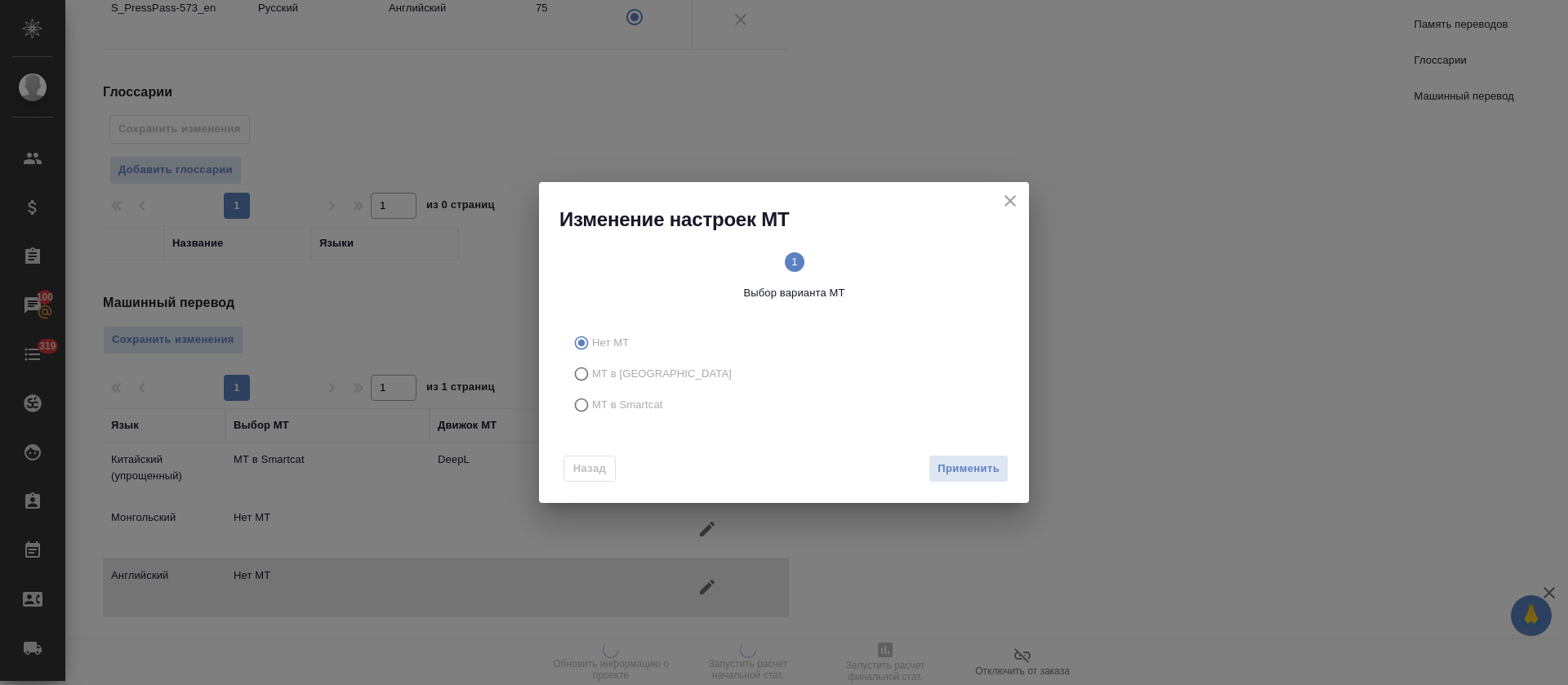
drag, startPoint x: 591, startPoint y: 407, endPoint x: 600, endPoint y: 407, distance: 9.0
click at [592, 406] on label "МТ в Smartcat" at bounding box center [781, 405] width 430 height 31
click at [592, 406] on input "МТ в Smartcat" at bounding box center [578, 405] width 26 height 31
radio input "true"
click at [986, 475] on span "Вперед" at bounding box center [979, 468] width 41 height 19
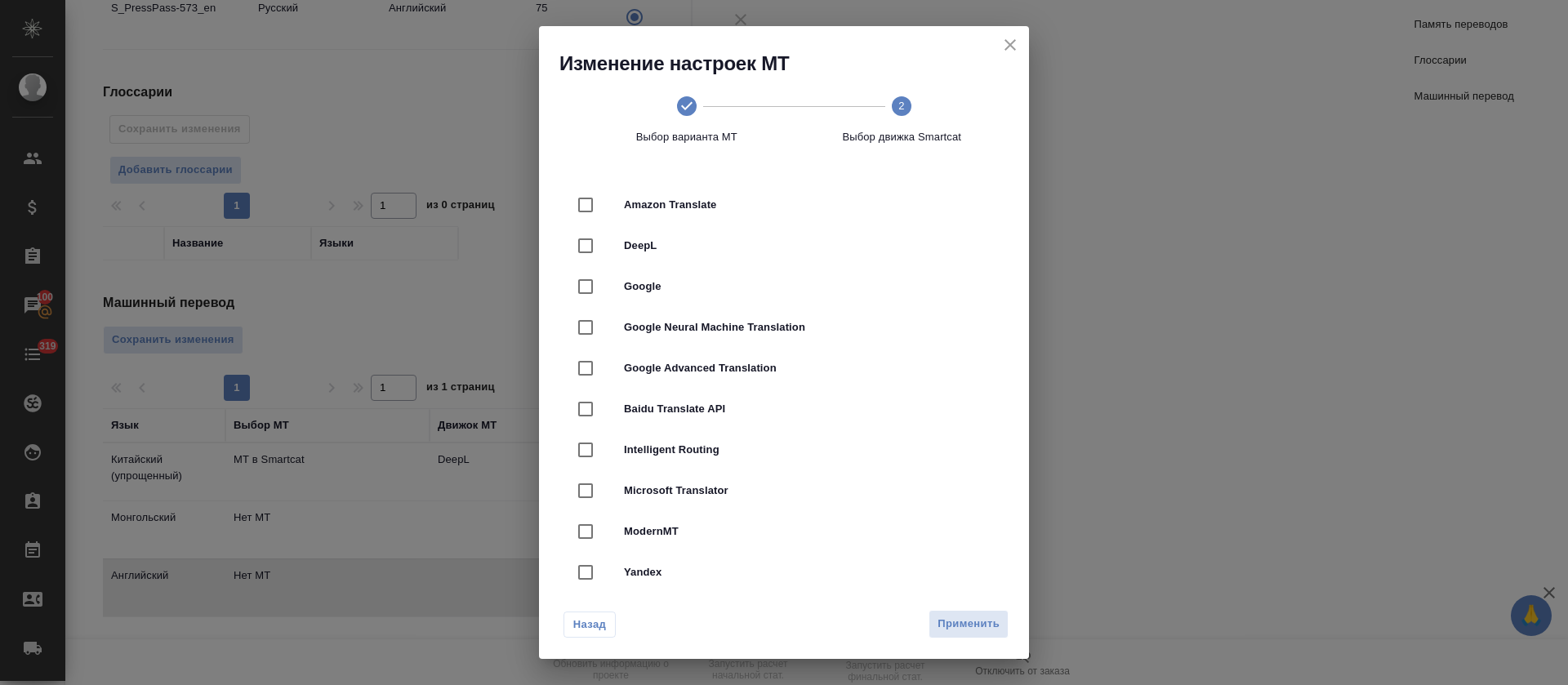
click at [742, 244] on span "DeepL" at bounding box center [807, 245] width 365 height 16
checkbox input "true"
drag, startPoint x: 957, startPoint y: 621, endPoint x: 939, endPoint y: 615, distance: 19.0
click at [959, 622] on span "Применить" at bounding box center [968, 624] width 62 height 19
radio input "false"
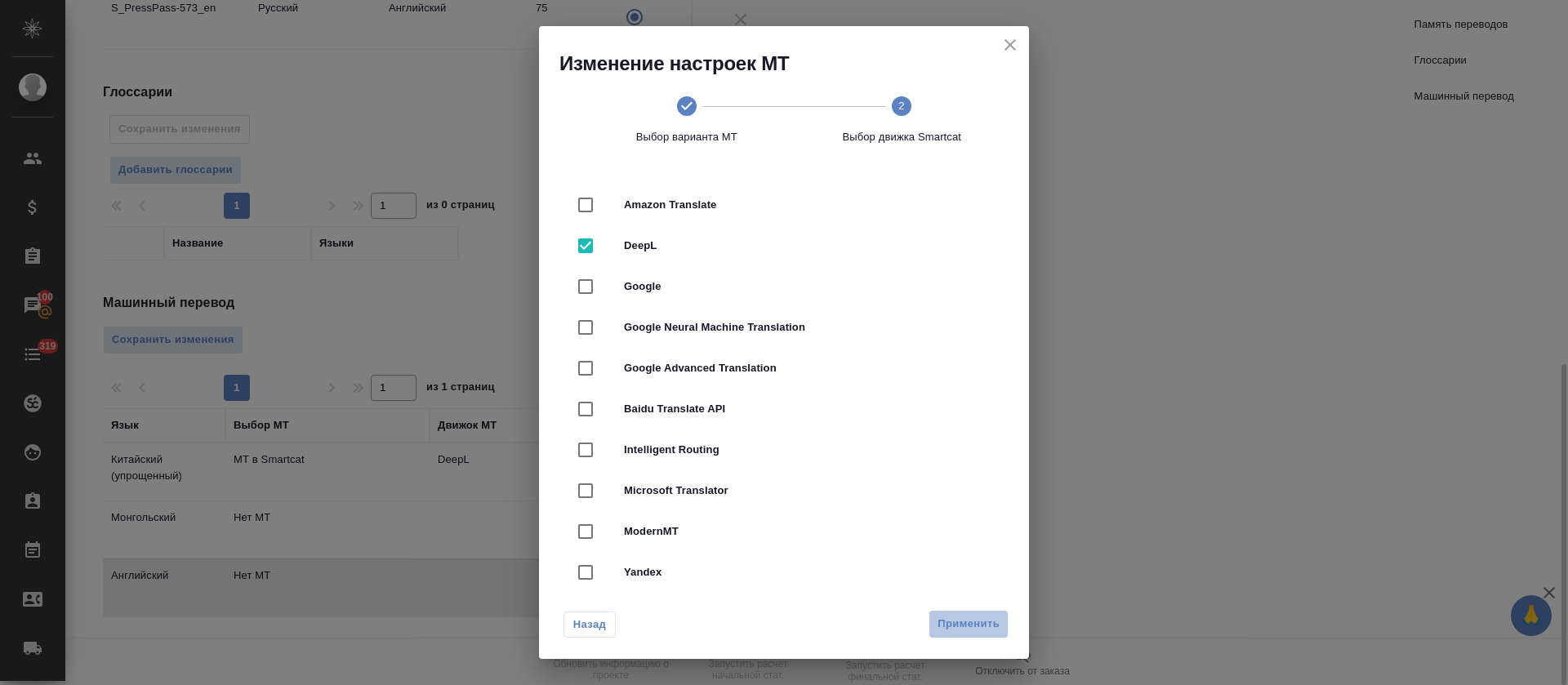
radio input "false"
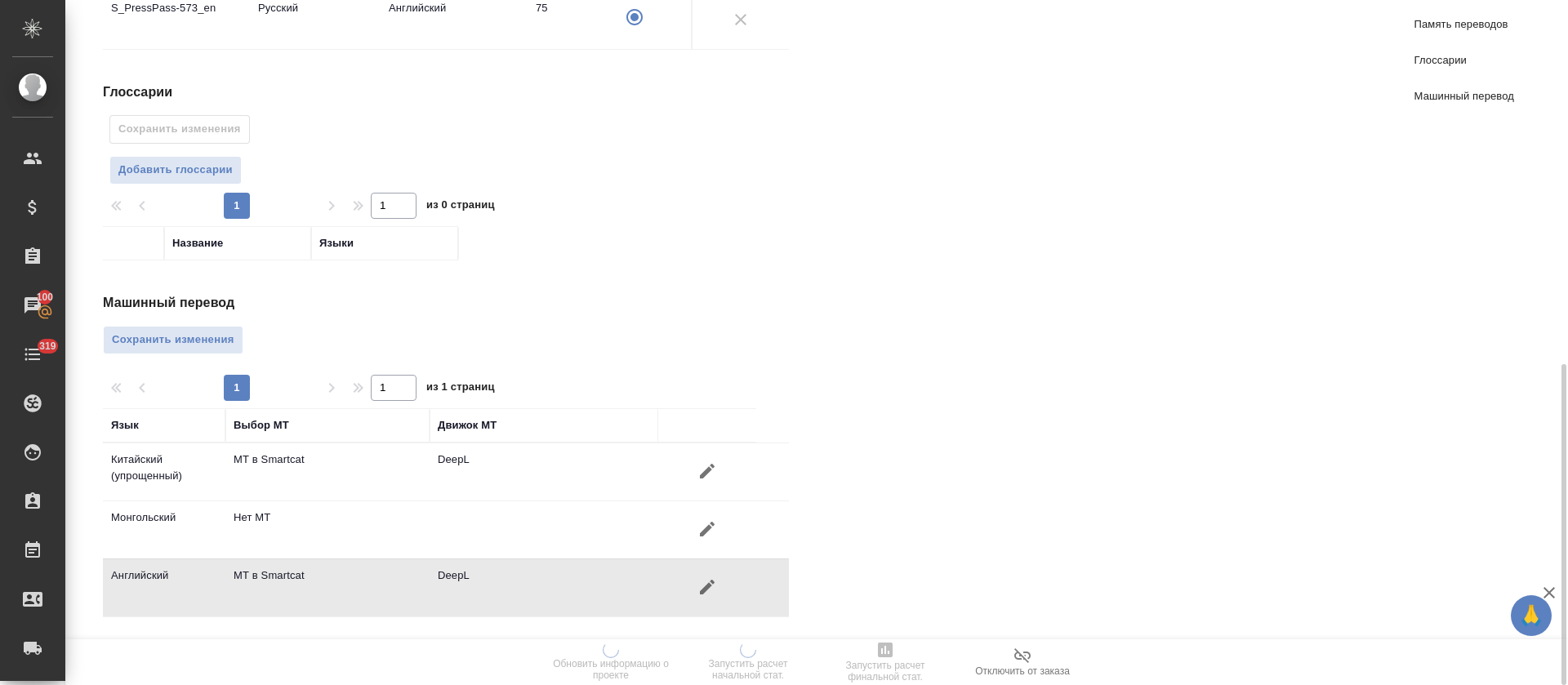
radio input "false"
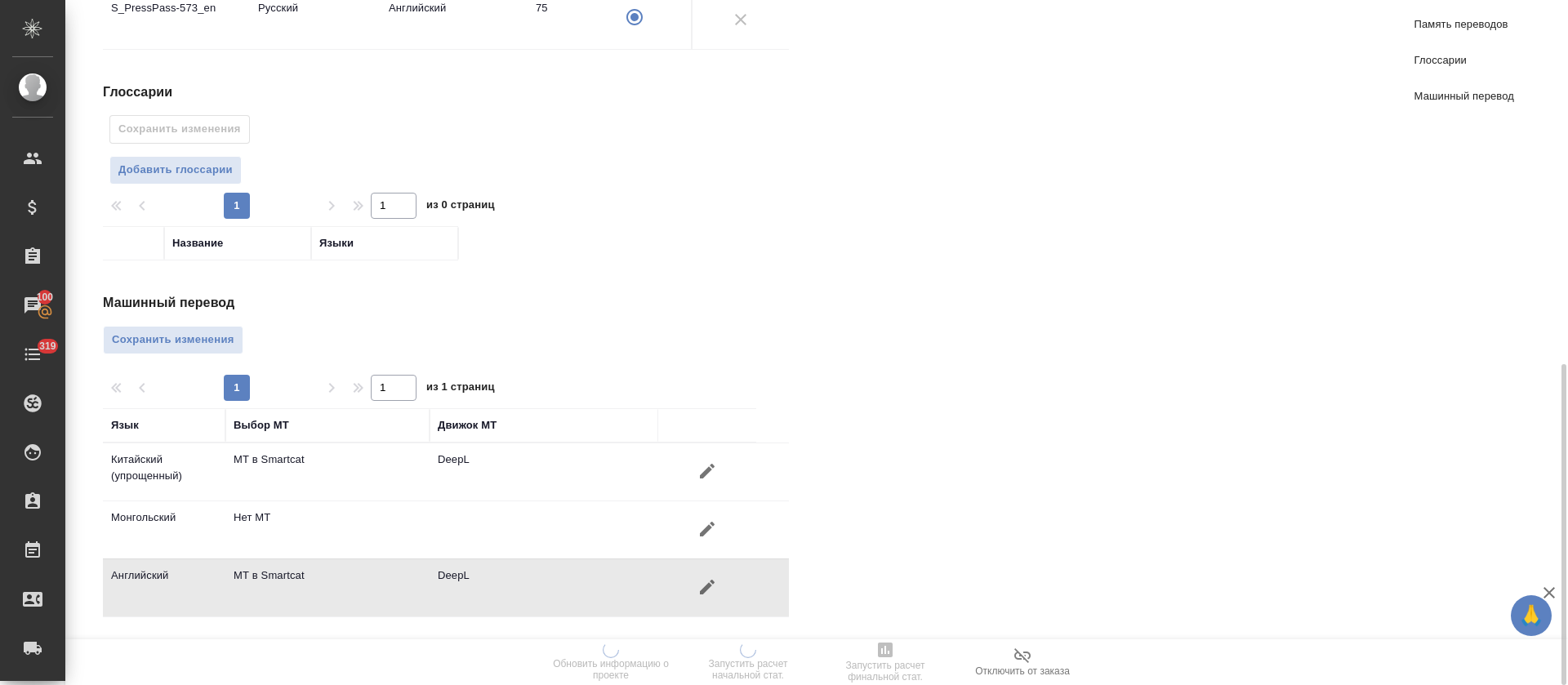
radio input "false"
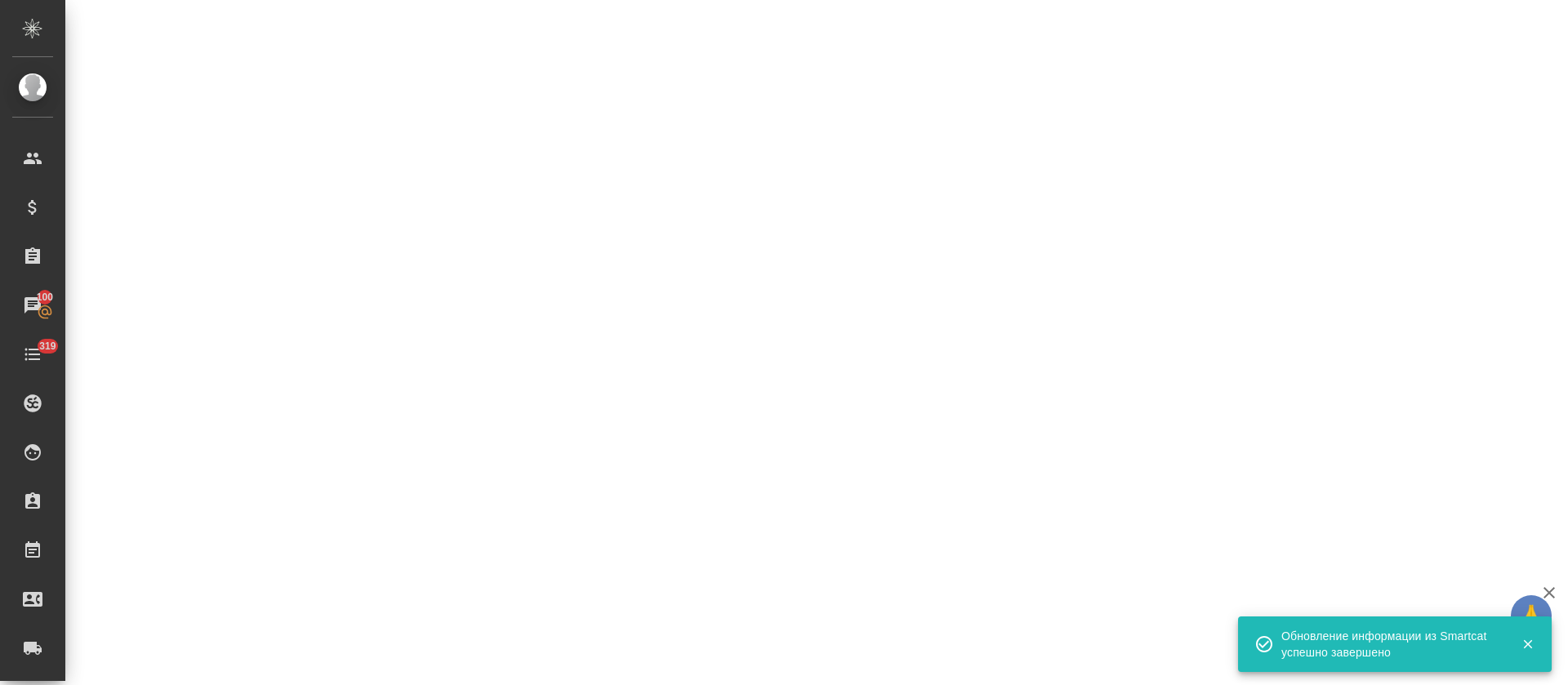
click at [715, 530] on div ".cls-1 fill:#fff; AWATERA Tretyakova Olga Клиенты Спецификации Заказы 100 Чаты …" at bounding box center [784, 342] width 1568 height 685
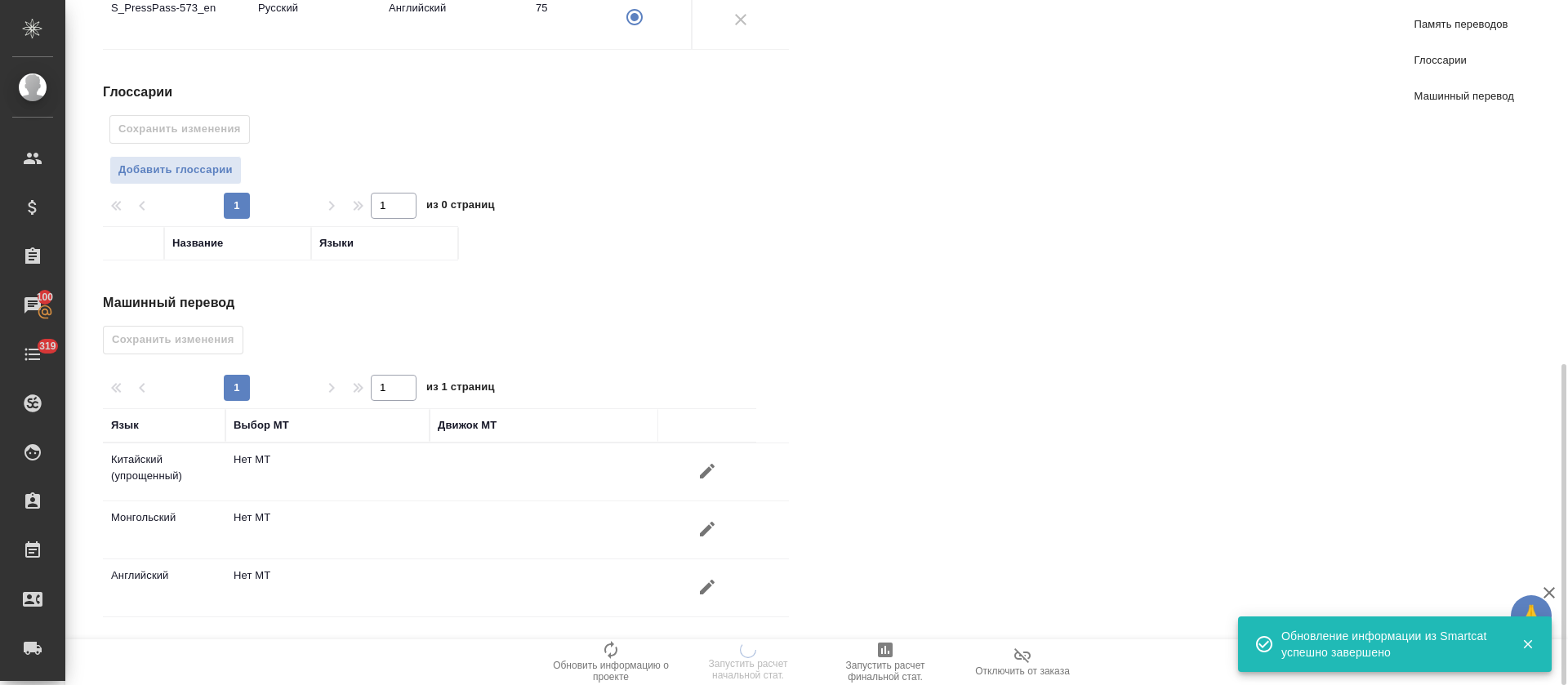
click at [710, 476] on icon "button" at bounding box center [707, 471] width 20 height 20
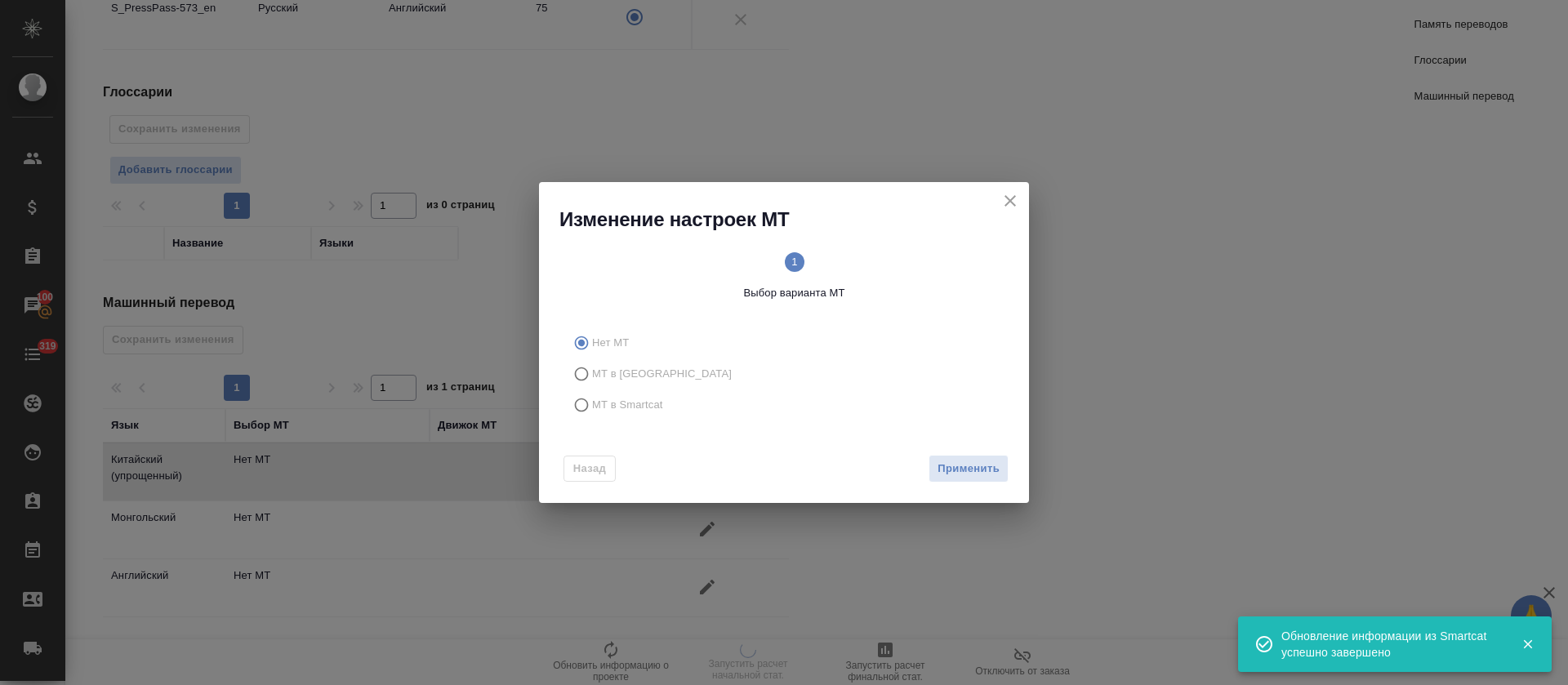
click at [650, 413] on label "МТ в Smartcat" at bounding box center [781, 405] width 430 height 31
click at [592, 413] on input "МТ в Smartcat" at bounding box center [578, 405] width 26 height 31
radio input "true"
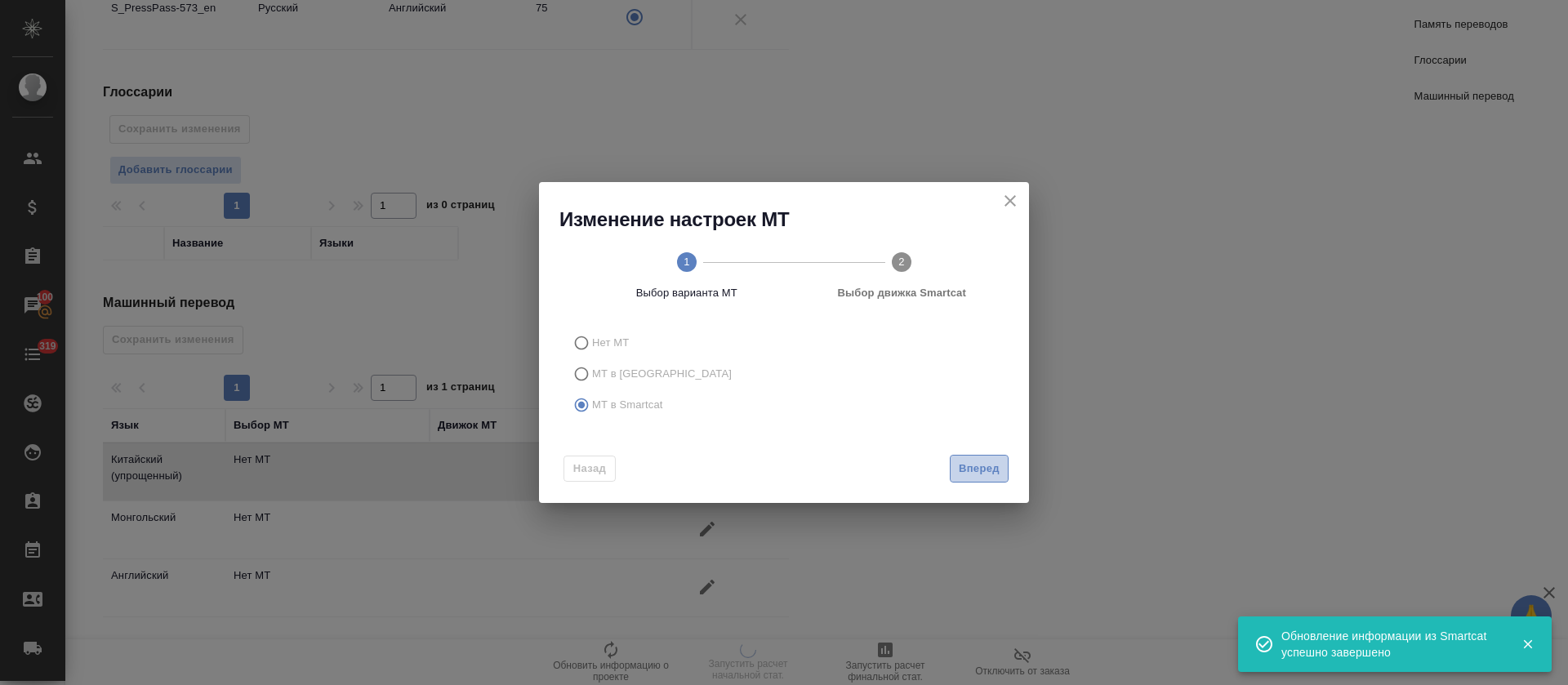
click at [987, 479] on button "Вперед" at bounding box center [979, 469] width 59 height 29
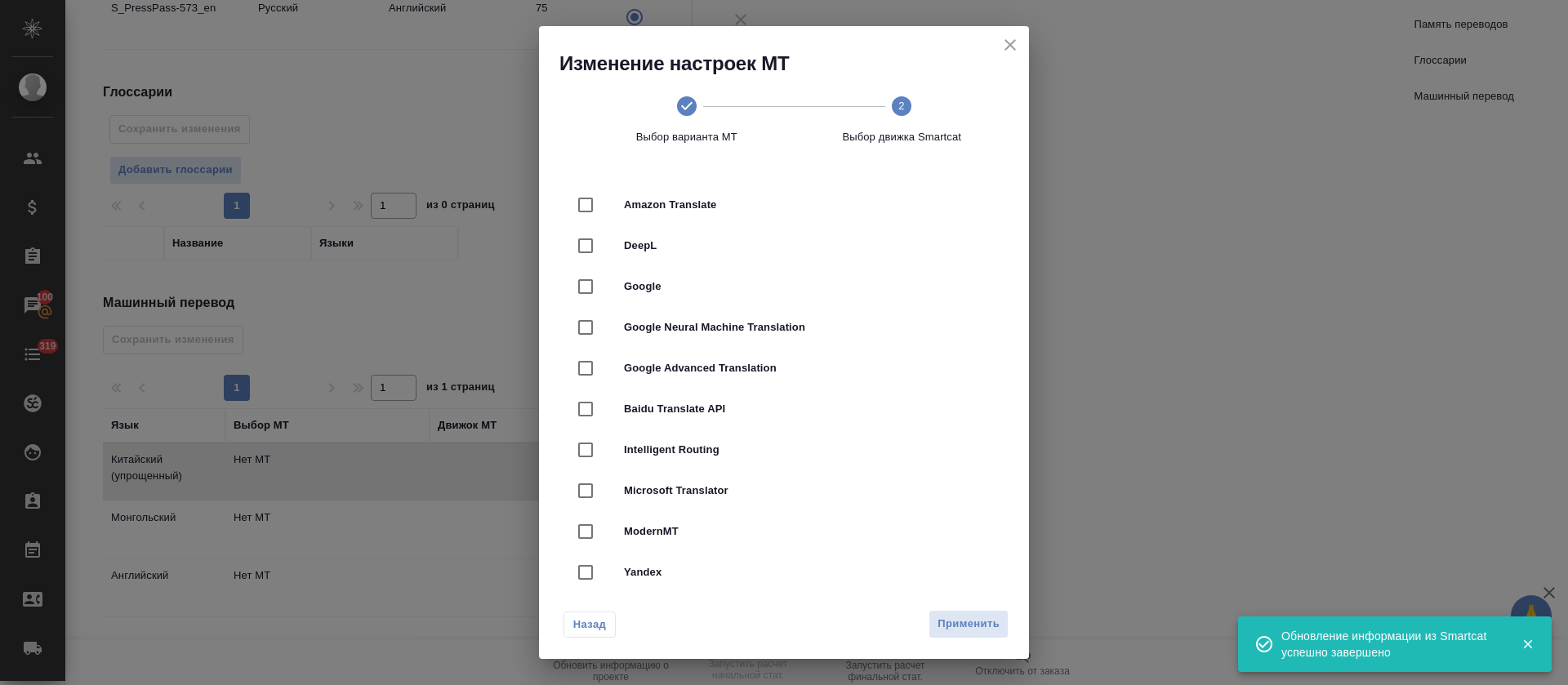
click at [684, 254] on div "DeepL" at bounding box center [784, 246] width 438 height 41
checkbox input "true"
click at [949, 620] on span "Применить" at bounding box center [968, 624] width 62 height 19
radio input "false"
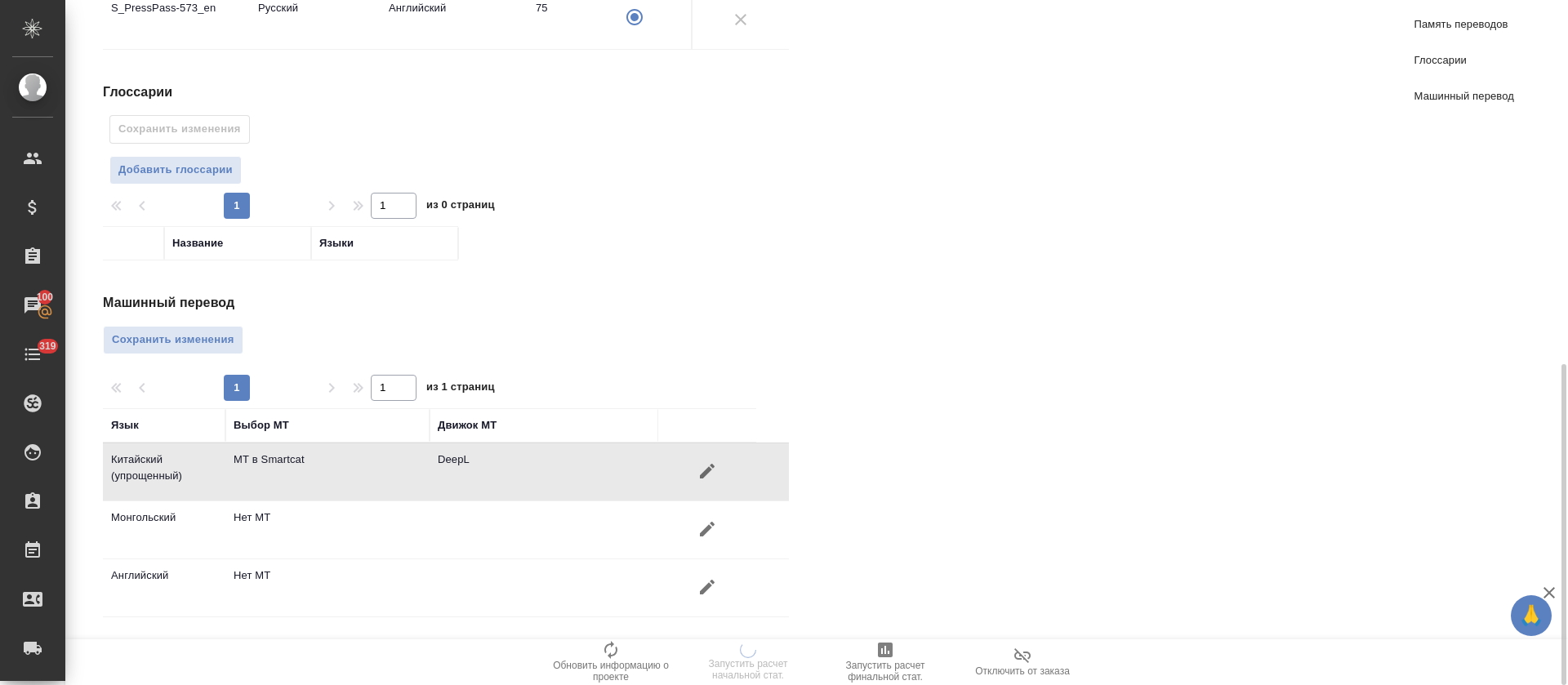
click at [701, 592] on icon "button" at bounding box center [707, 586] width 14 height 14
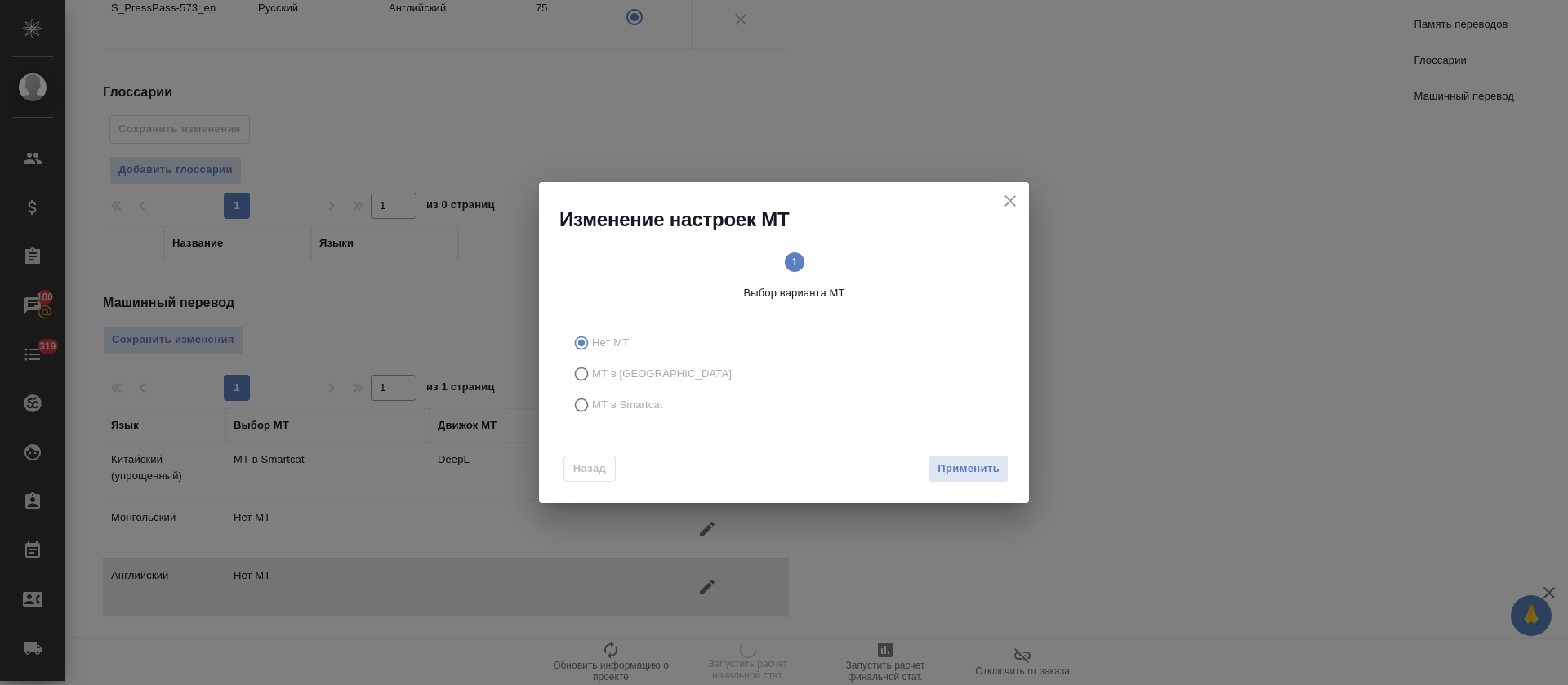
click at [632, 412] on span "МТ в Smartcat" at bounding box center [627, 405] width 71 height 16
click at [592, 412] on input "МТ в Smartcat" at bounding box center [578, 405] width 26 height 31
radio input "true"
click at [957, 472] on button "Вперед" at bounding box center [979, 469] width 59 height 29
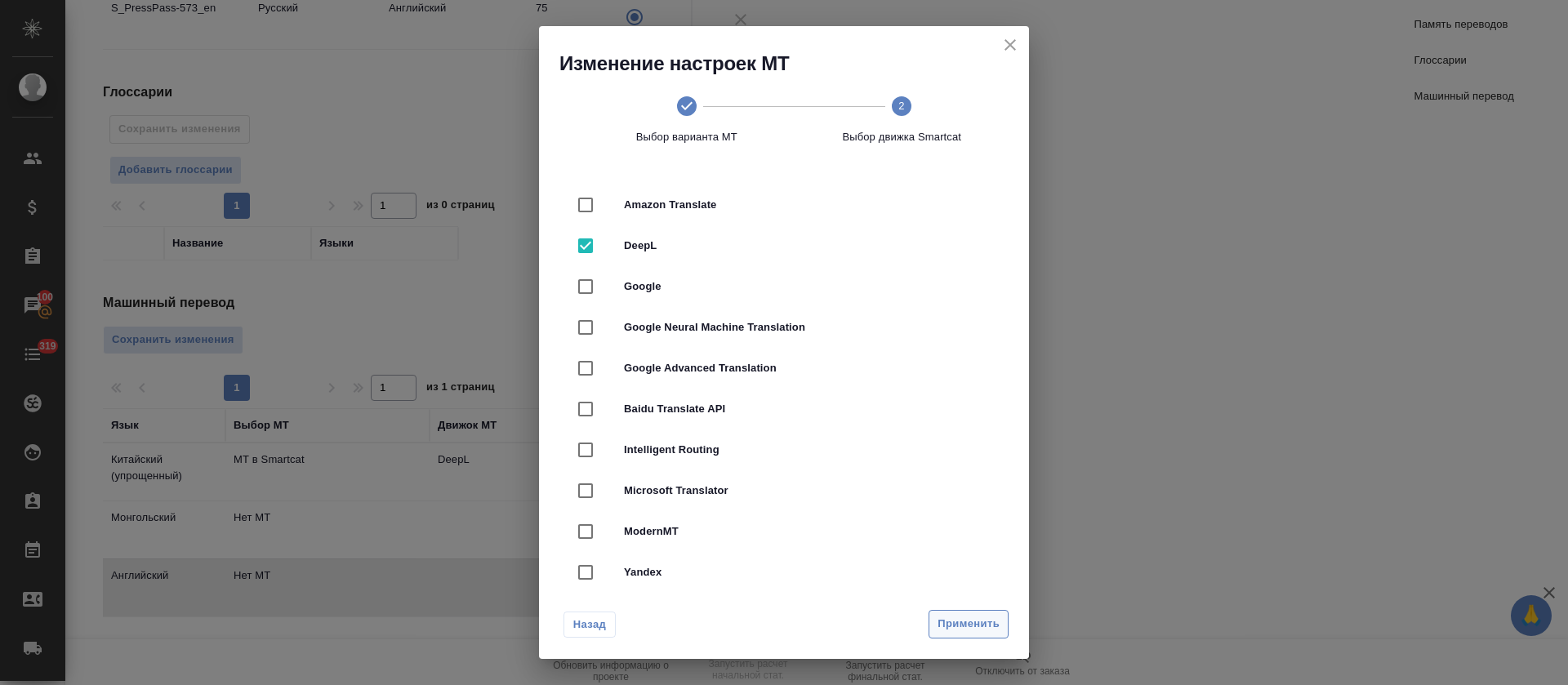
click at [960, 629] on span "Применить" at bounding box center [968, 624] width 62 height 19
radio input "false"
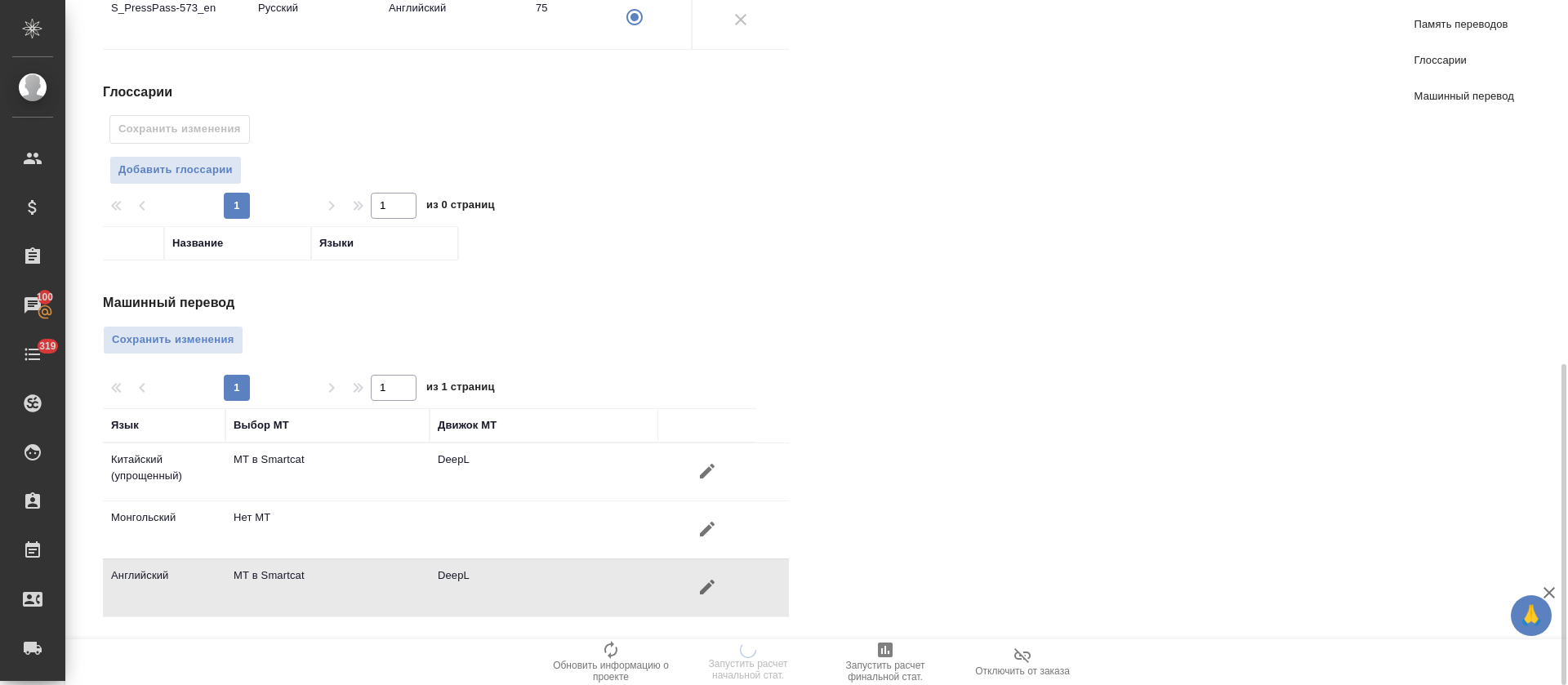
click at [715, 528] on icon "button" at bounding box center [707, 529] width 20 height 20
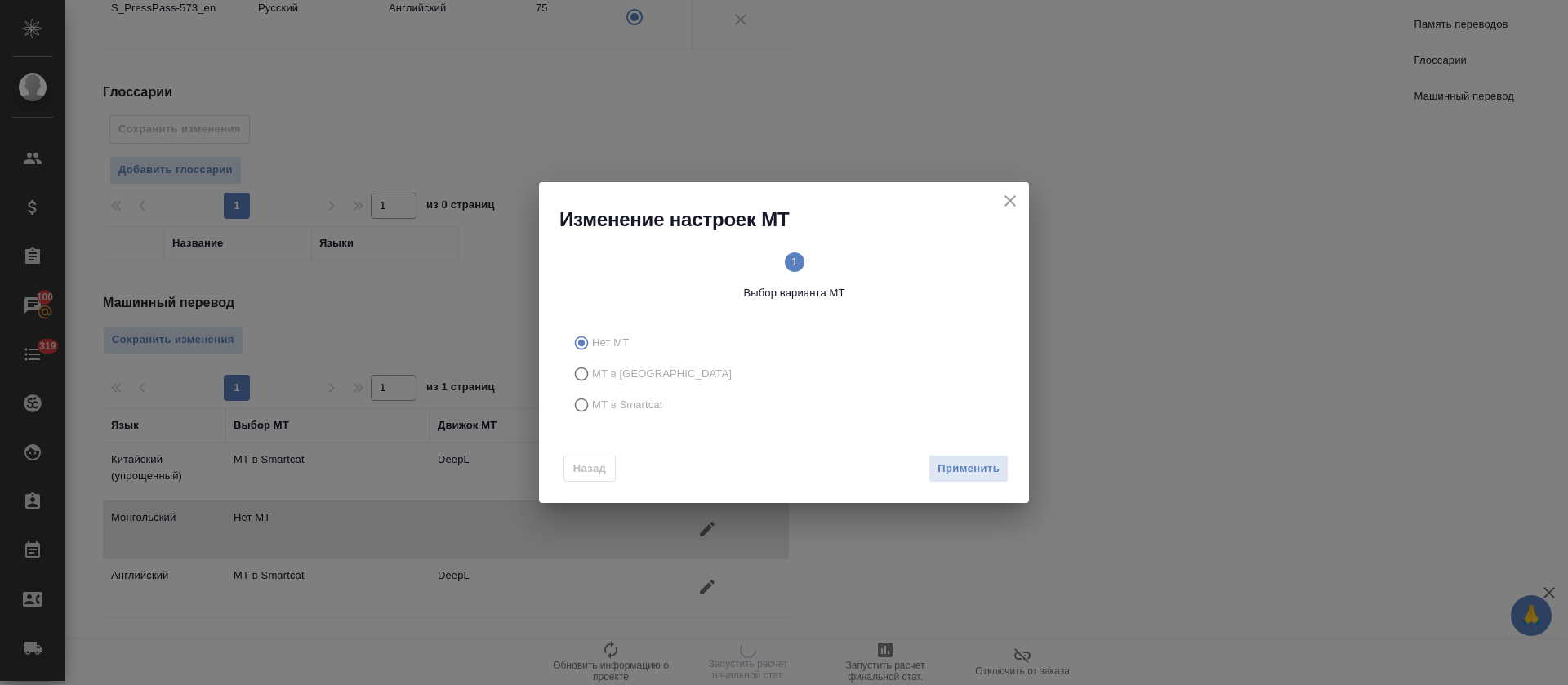
click at [656, 407] on span "МТ в Smartcat" at bounding box center [627, 405] width 71 height 16
click at [592, 407] on input "МТ в Smartcat" at bounding box center [578, 405] width 26 height 31
radio input "true"
click at [951, 465] on button "Вперед" at bounding box center [979, 469] width 59 height 29
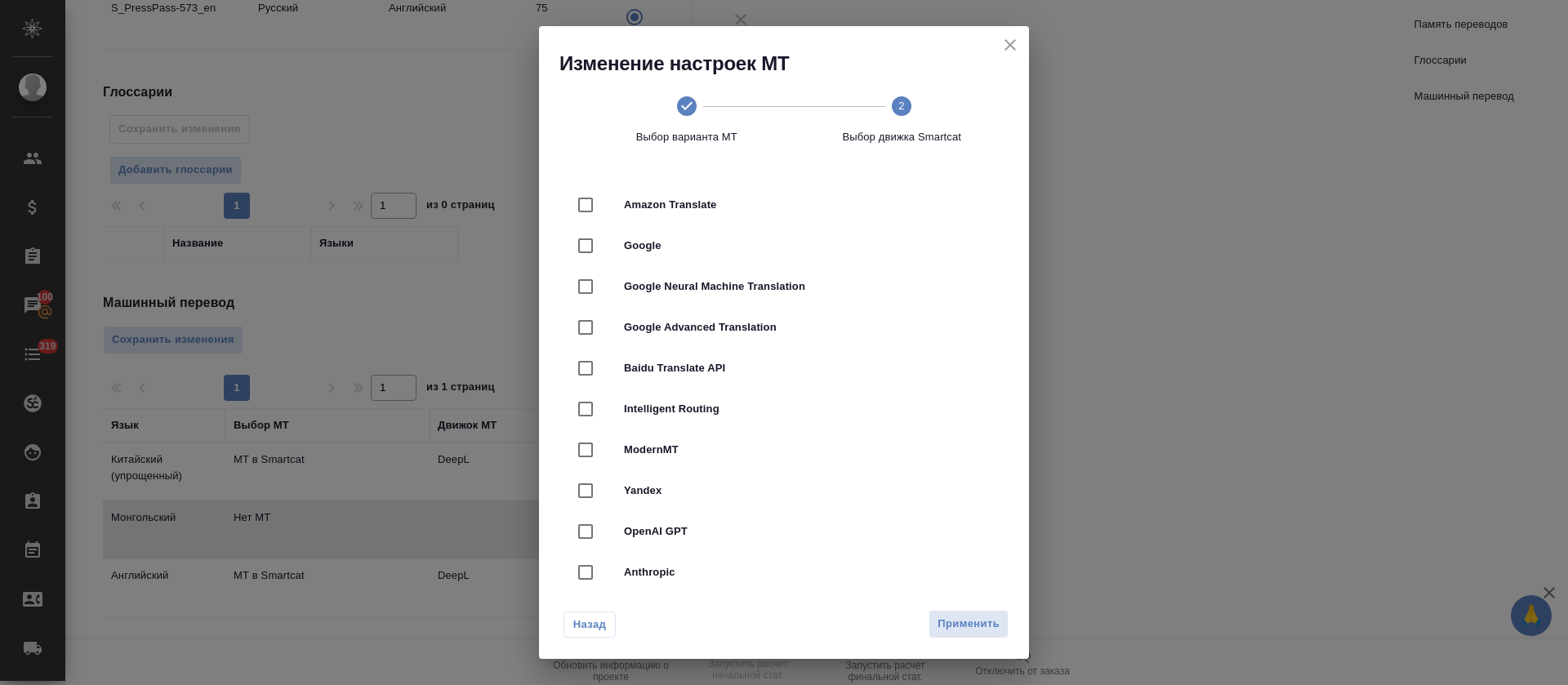
click at [804, 296] on div "Google Neural Machine Translation" at bounding box center [784, 287] width 438 height 41
checkbox input "true"
click at [954, 621] on span "Применить" at bounding box center [968, 624] width 62 height 19
radio input "false"
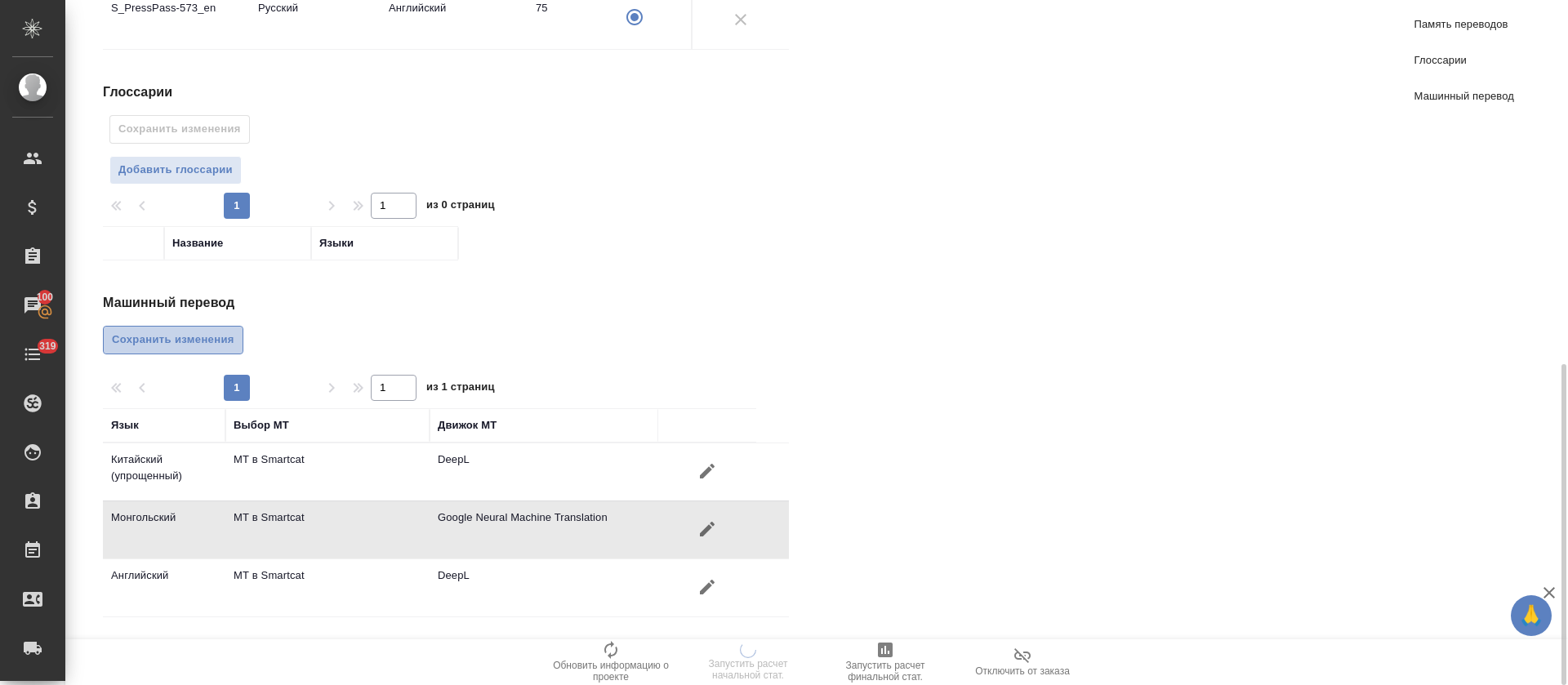
click at [145, 347] on span "Сохранить изменения" at bounding box center [173, 339] width 123 height 19
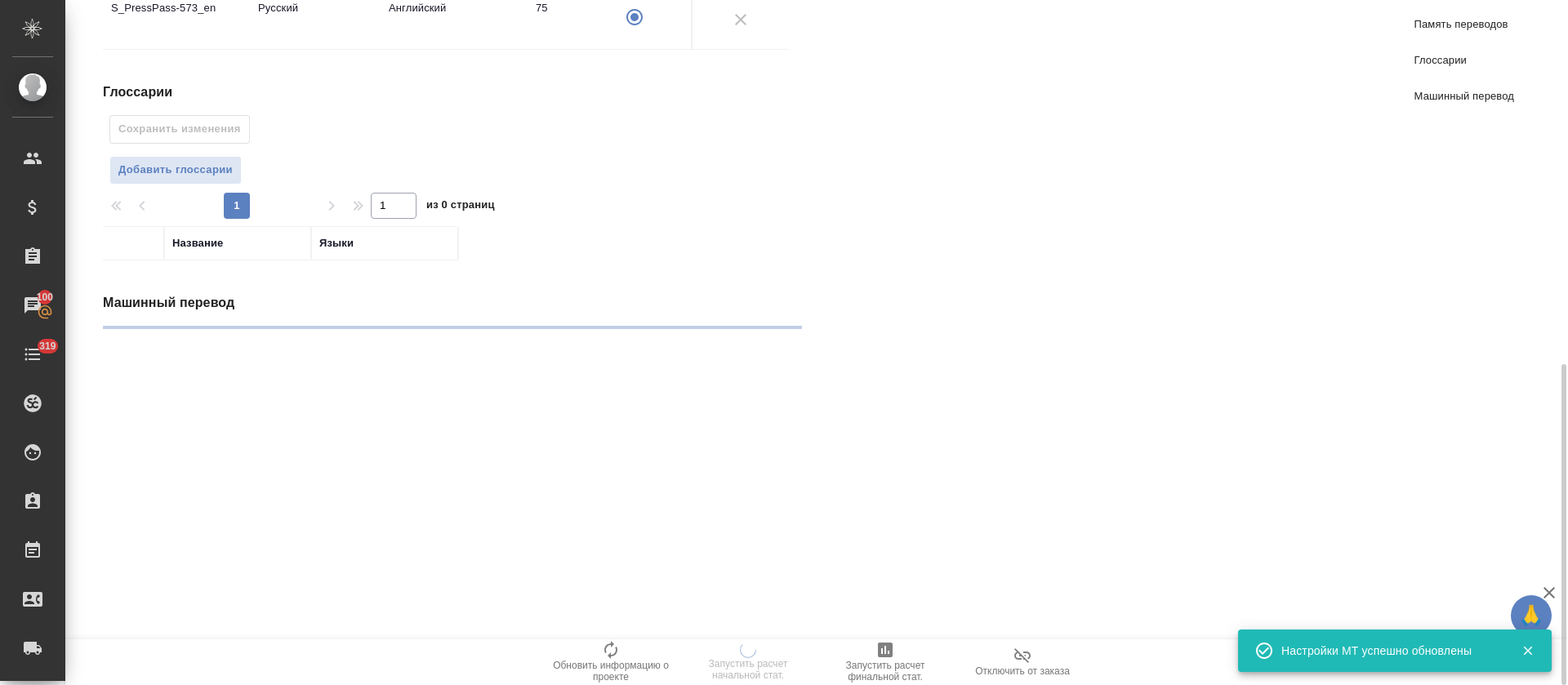
radio input "false"
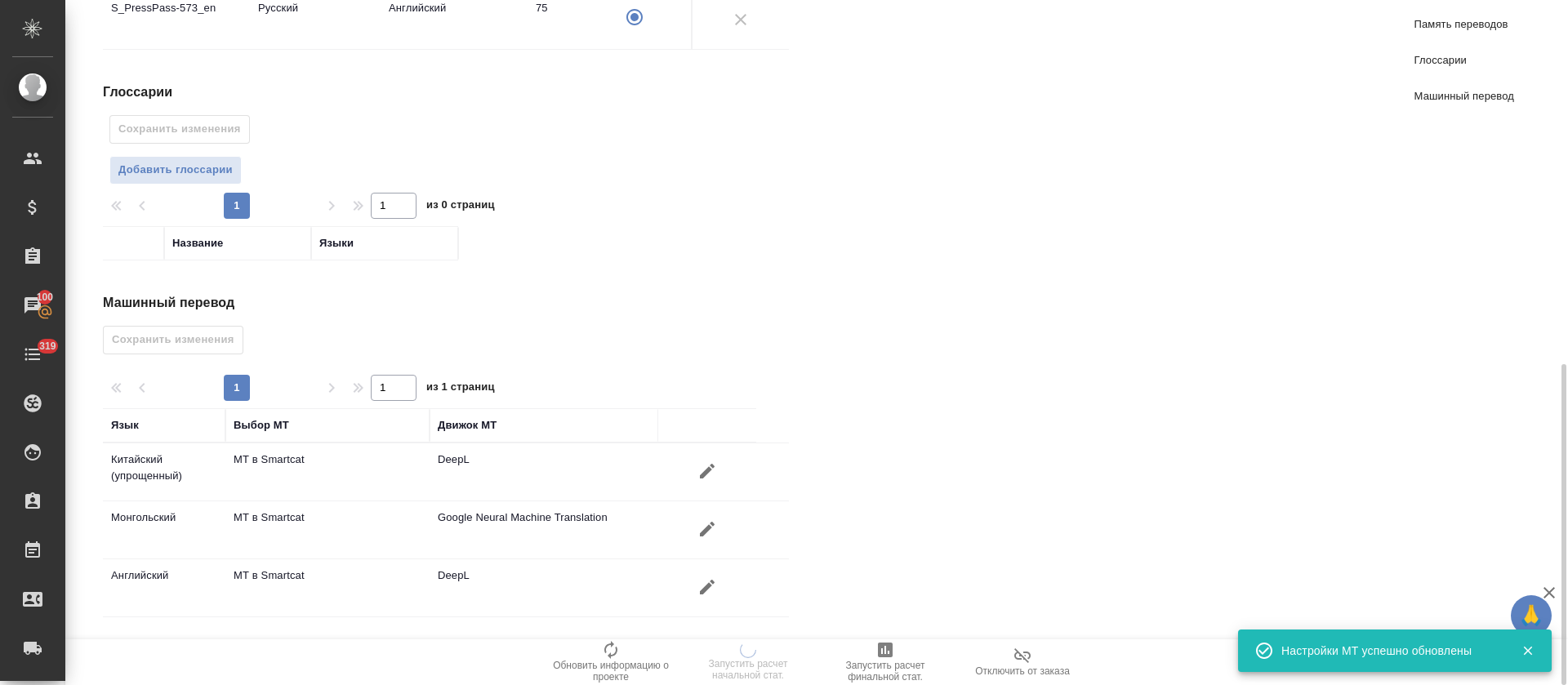
radio input "false"
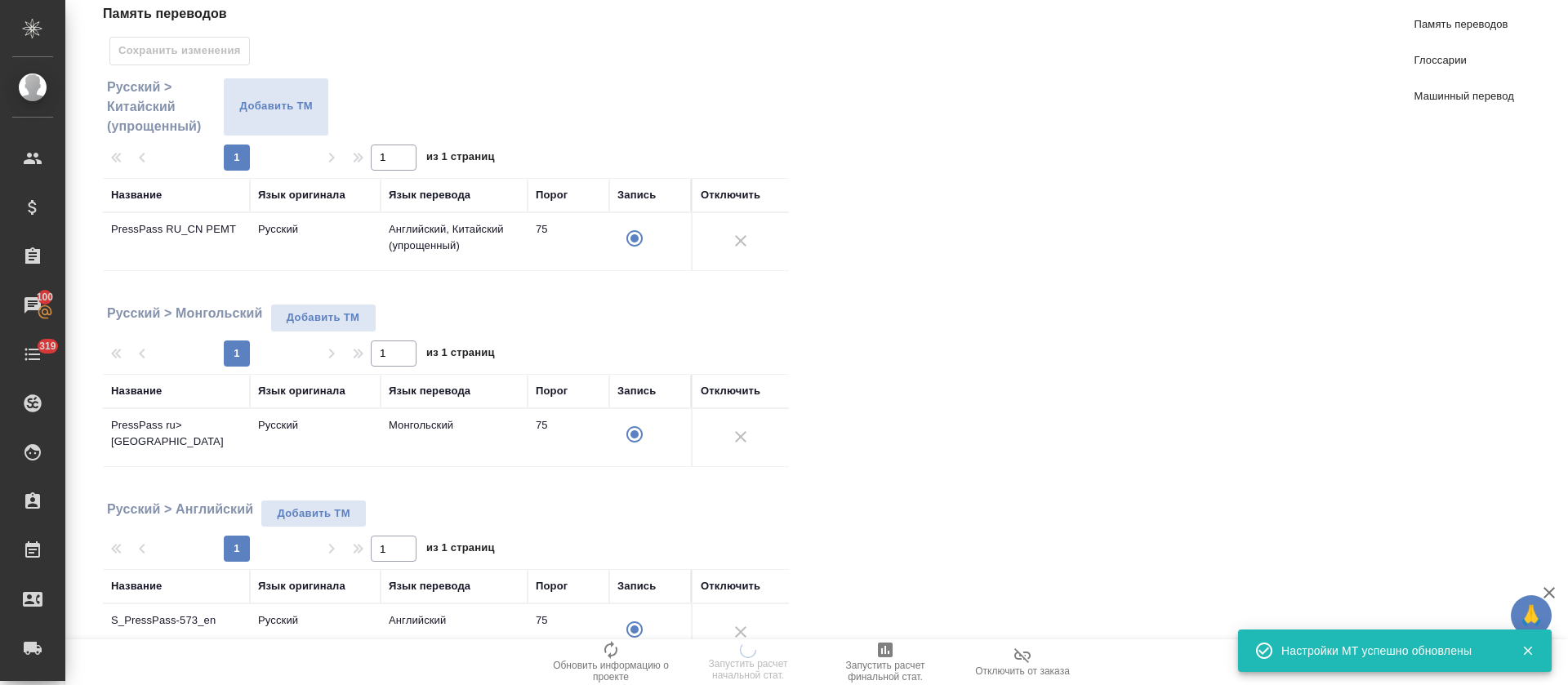
scroll to position [0, 0]
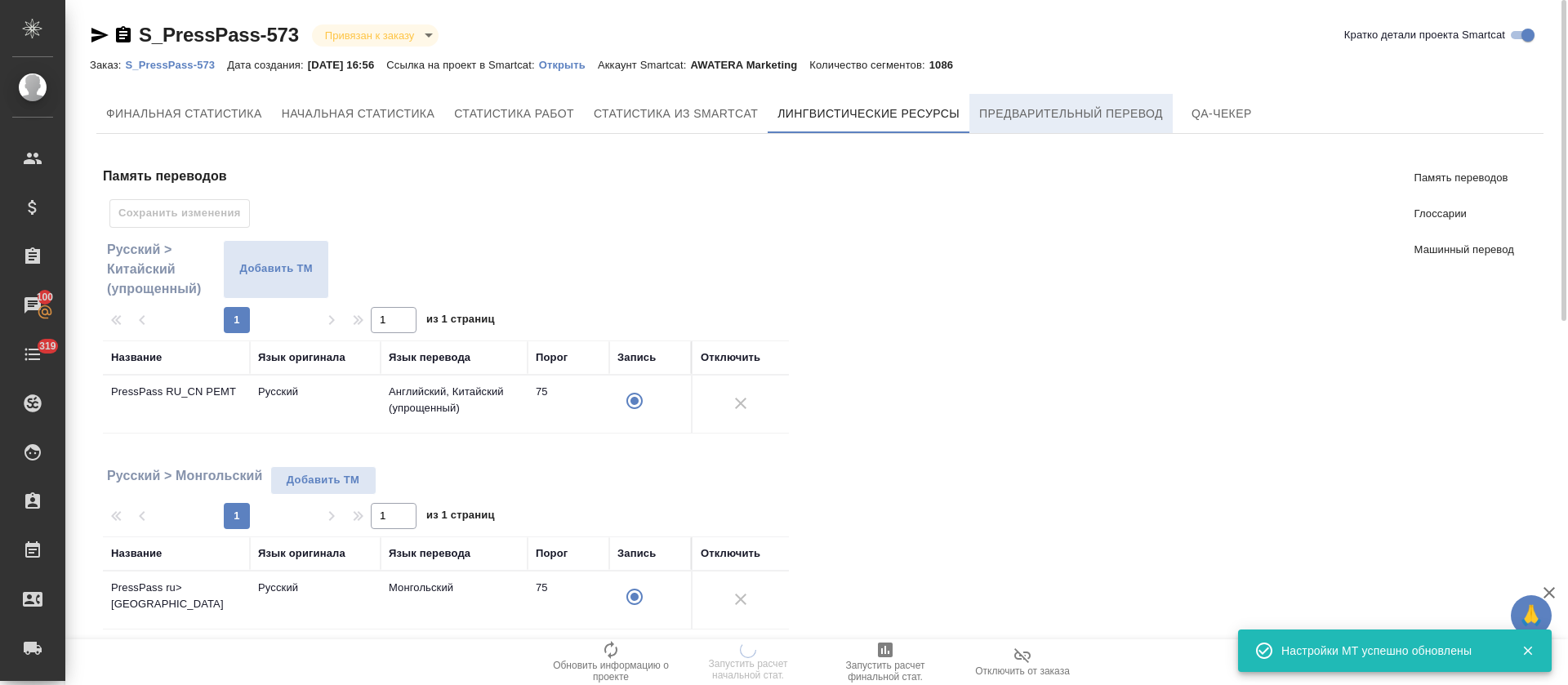
click at [1052, 123] on span "Предварительный перевод" at bounding box center [1070, 114] width 184 height 21
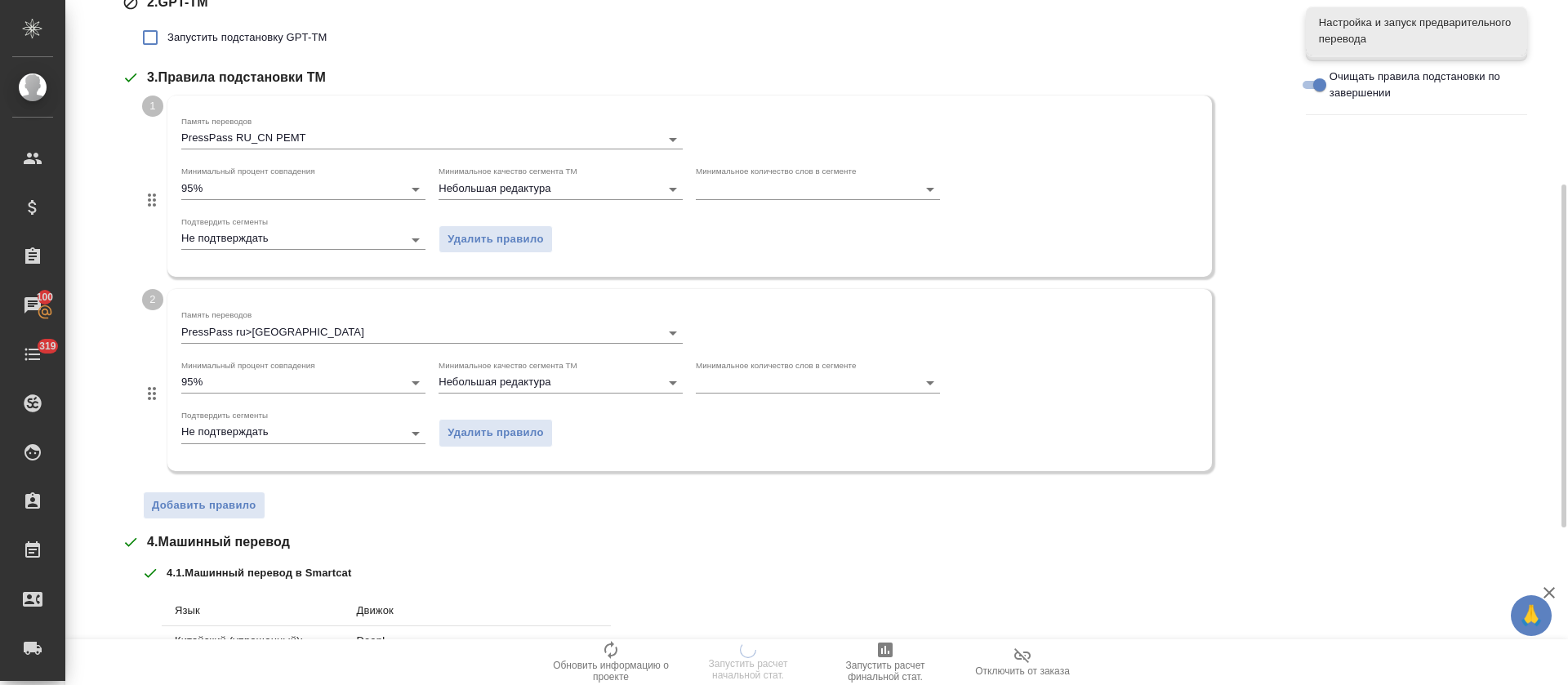
scroll to position [490, 0]
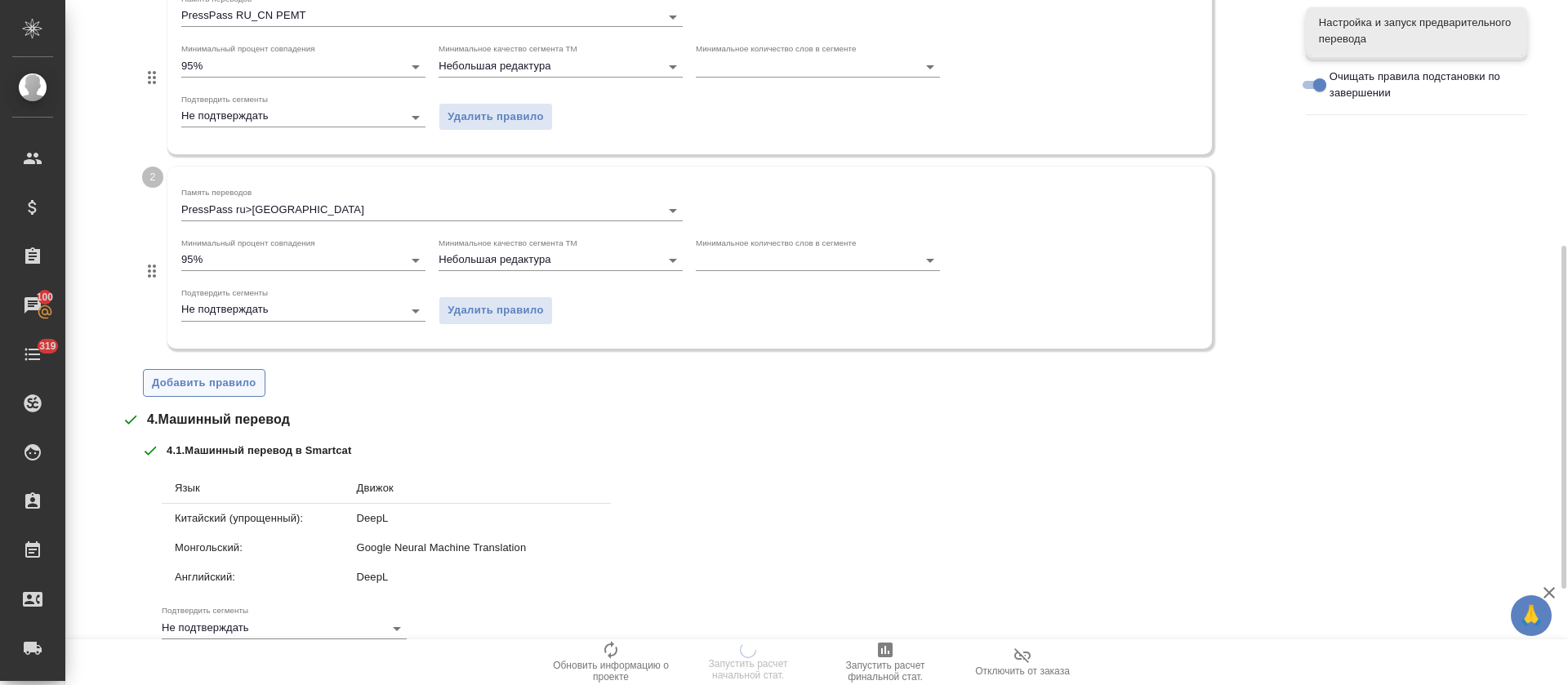
click at [208, 384] on span "Добавить правило" at bounding box center [204, 383] width 105 height 19
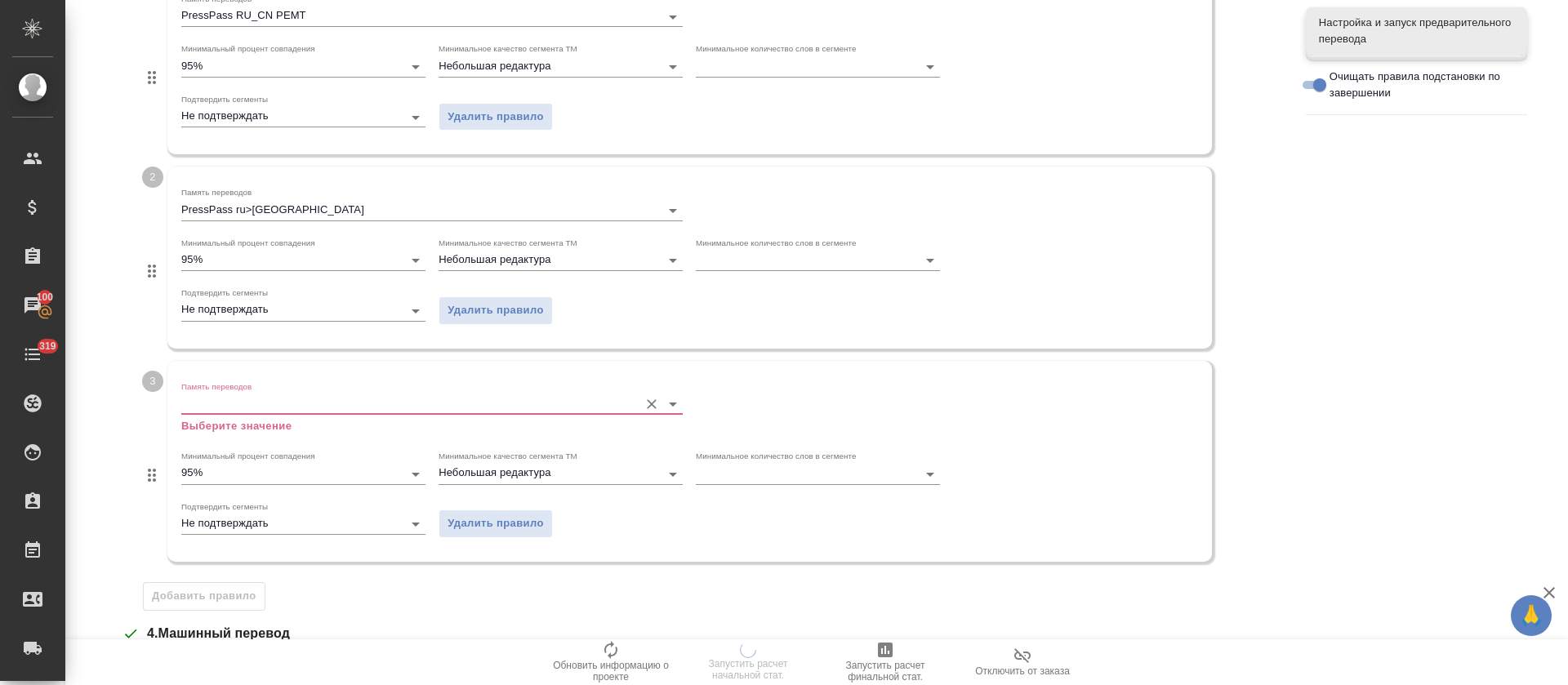
click at [211, 384] on label "Память переводов" at bounding box center [216, 386] width 70 height 8
click at [211, 394] on input "Память переводов" at bounding box center [405, 404] width 449 height 20
click at [220, 398] on input "Память переводов" at bounding box center [405, 404] width 449 height 20
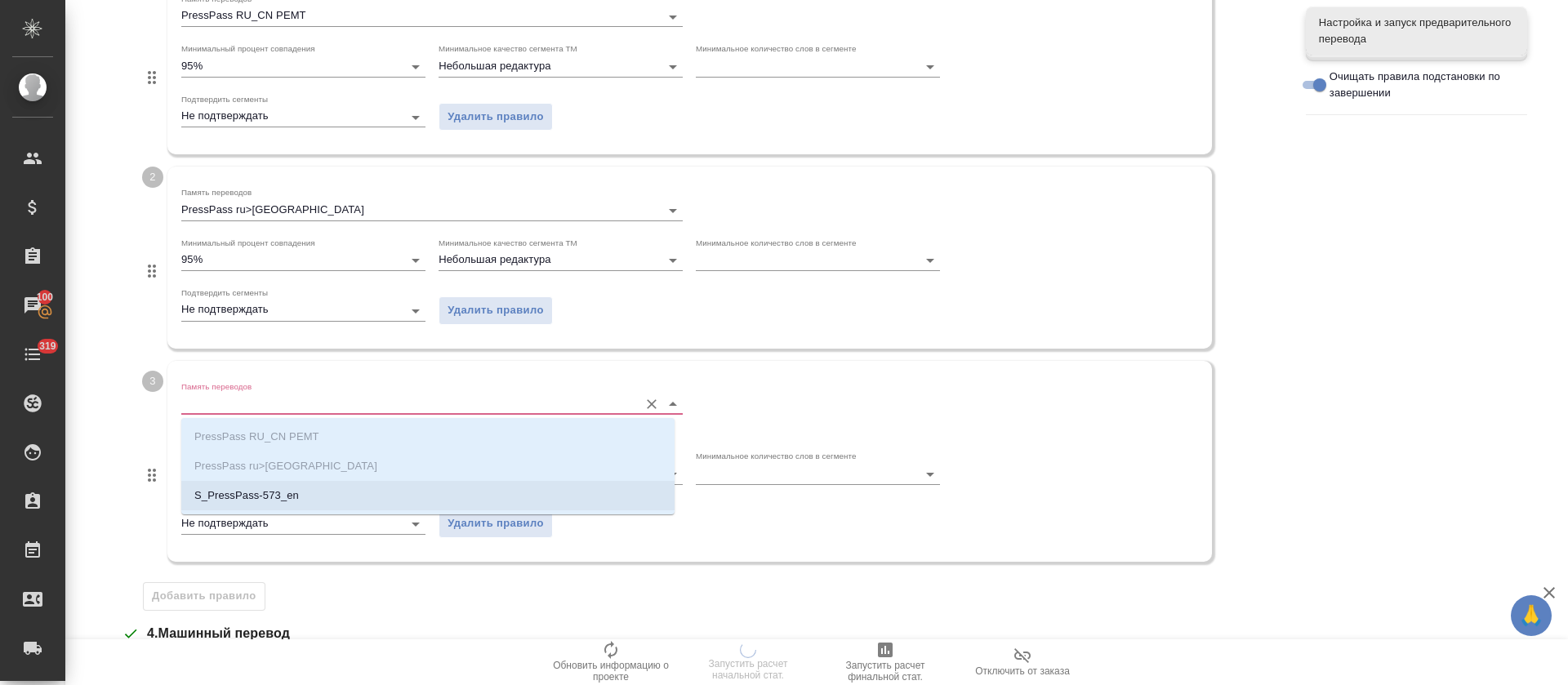
click at [244, 494] on p "S_PressPass-573_en" at bounding box center [246, 495] width 105 height 16
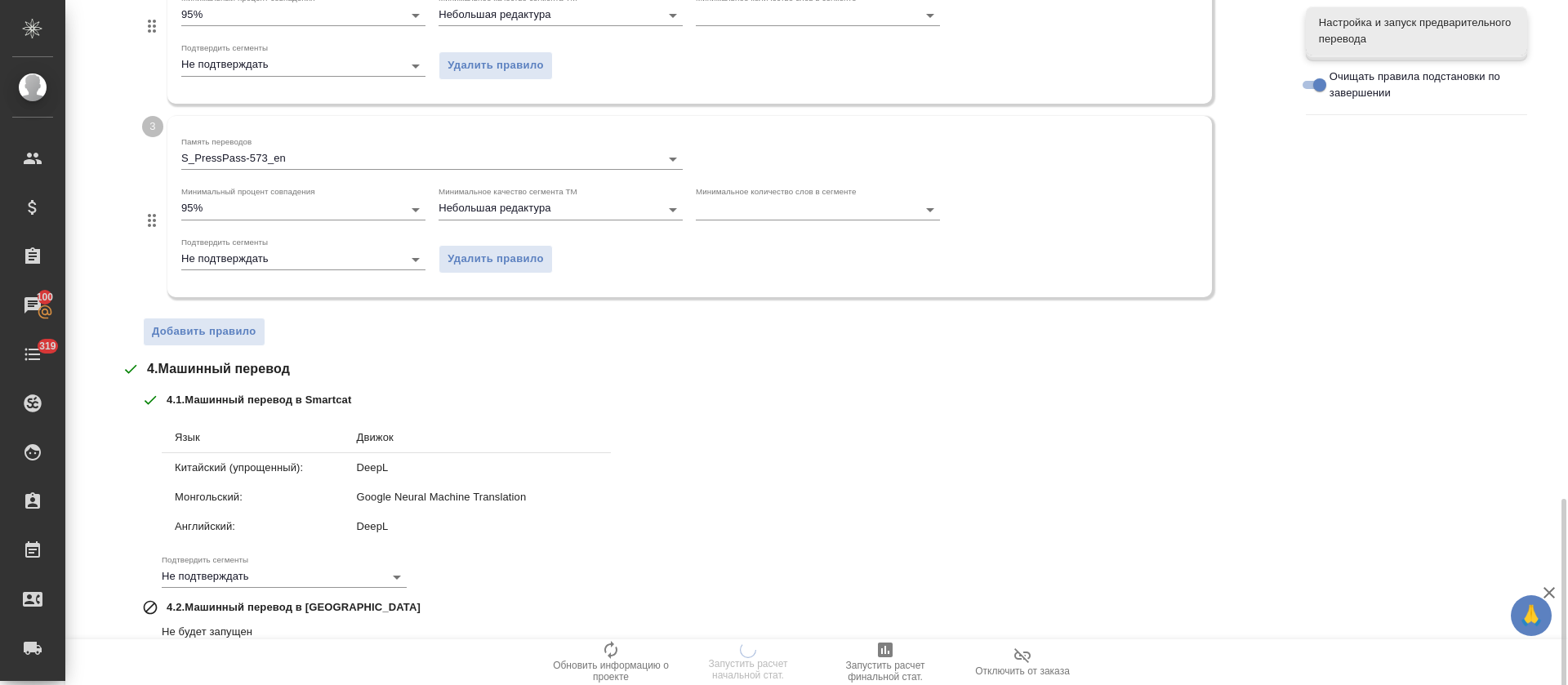
scroll to position [874, 0]
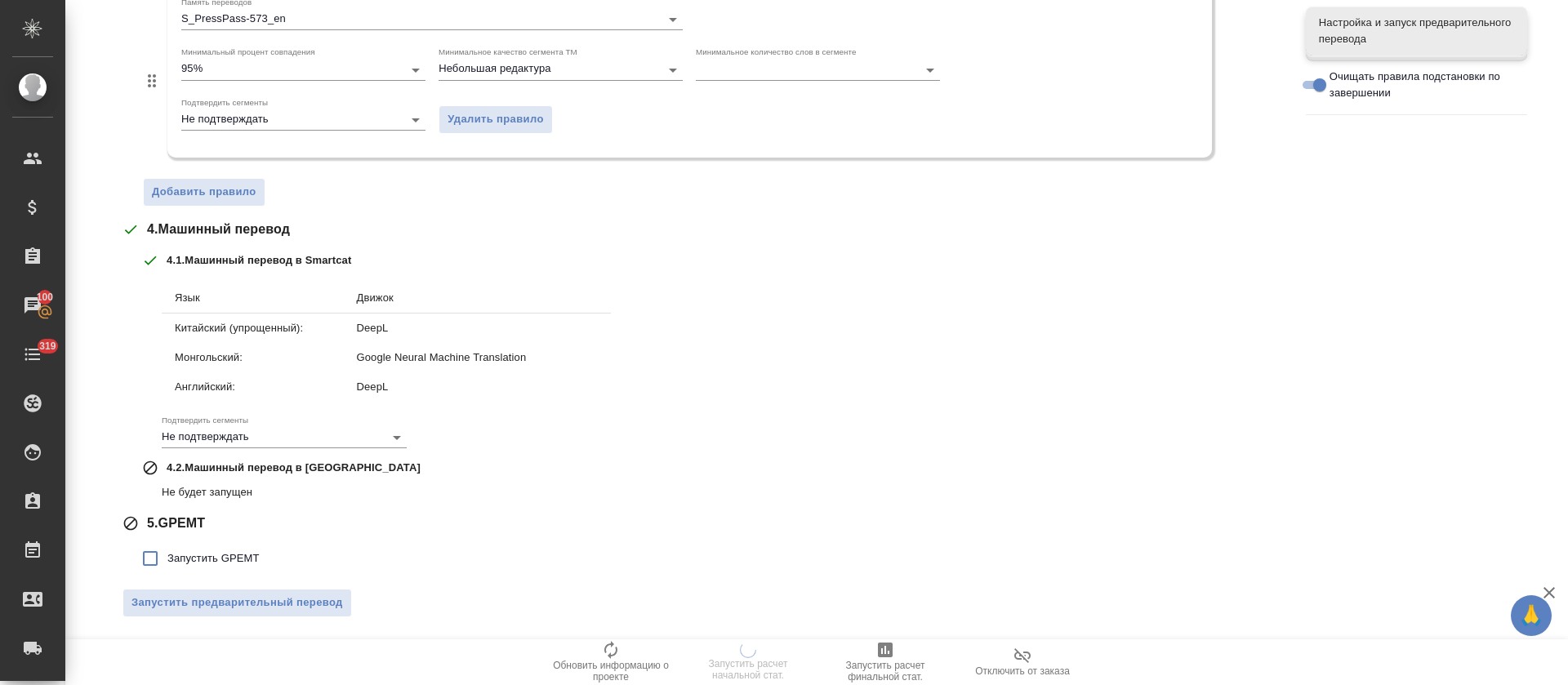
click at [194, 567] on label "Запустить GPEMT" at bounding box center [196, 558] width 126 height 34
click at [167, 567] on input "Запустить GPEMT" at bounding box center [150, 558] width 34 height 34
checkbox input "true"
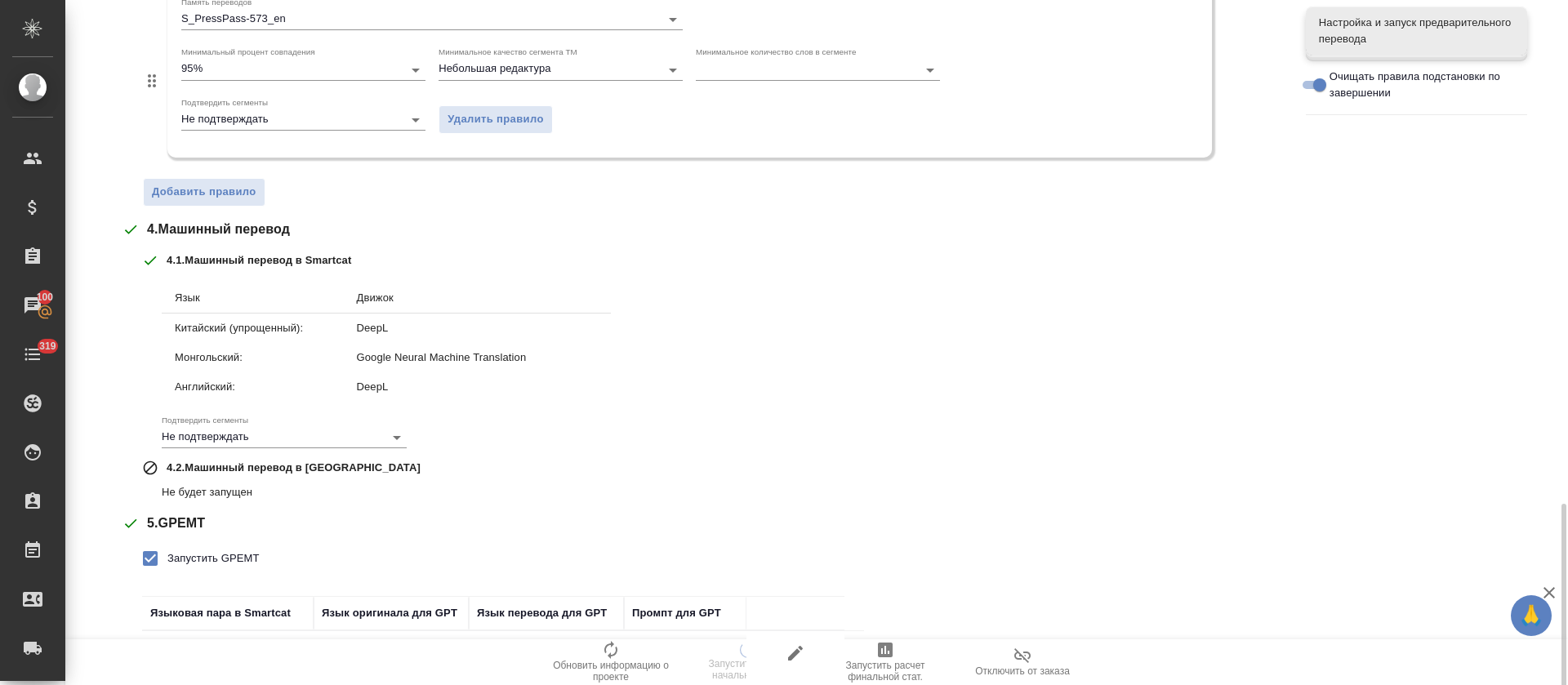
scroll to position [1104, 0]
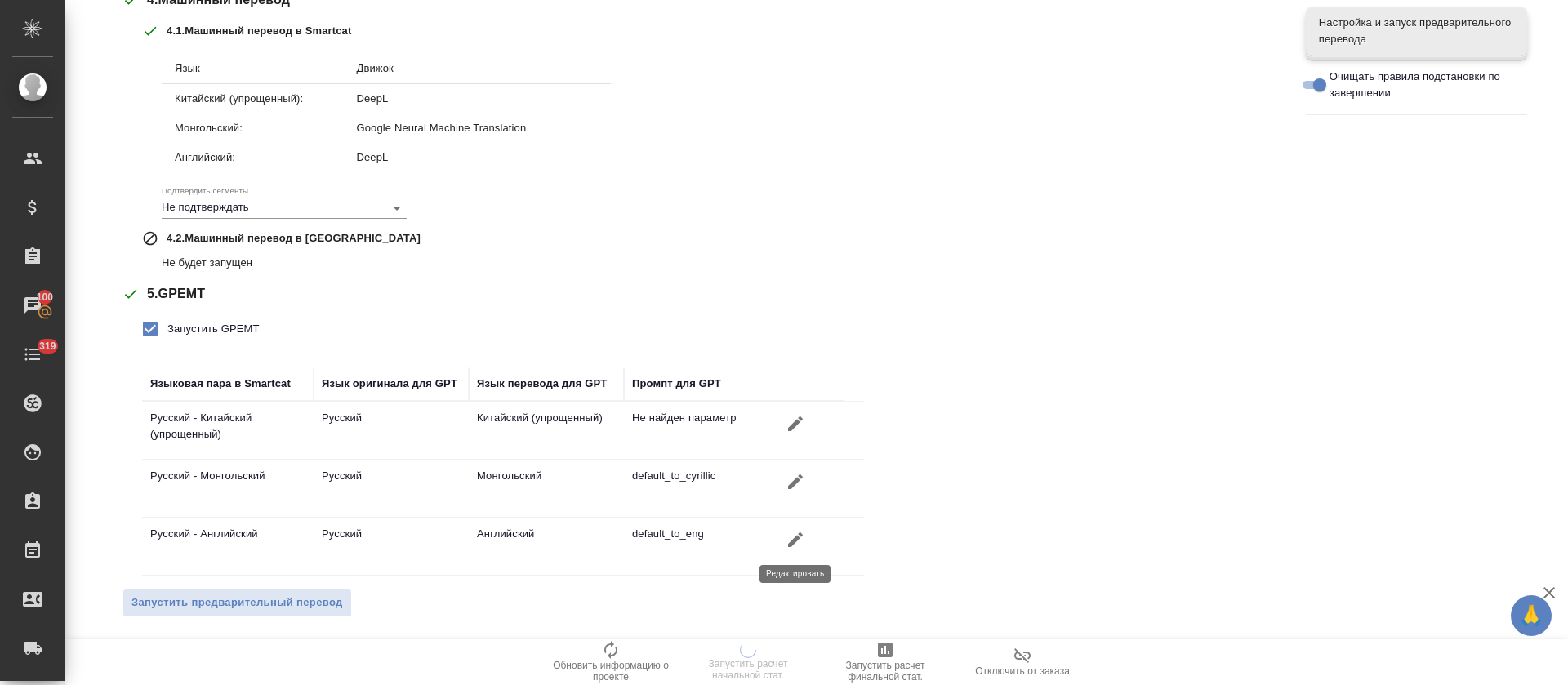
click at [797, 544] on icon "button" at bounding box center [795, 540] width 20 height 20
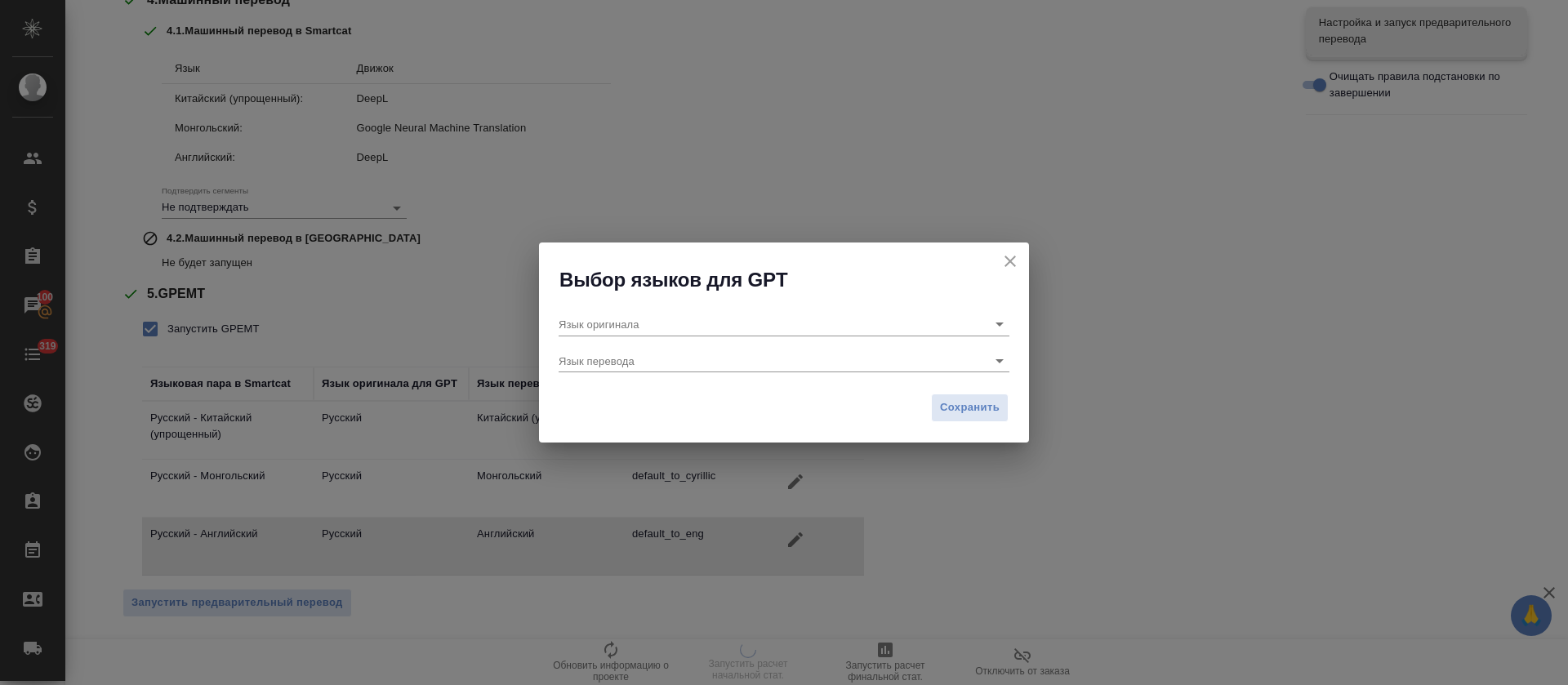
type input "Русский"
click at [716, 375] on div "Язык оригинала Русский Язык перевода Английский" at bounding box center [784, 338] width 490 height 92
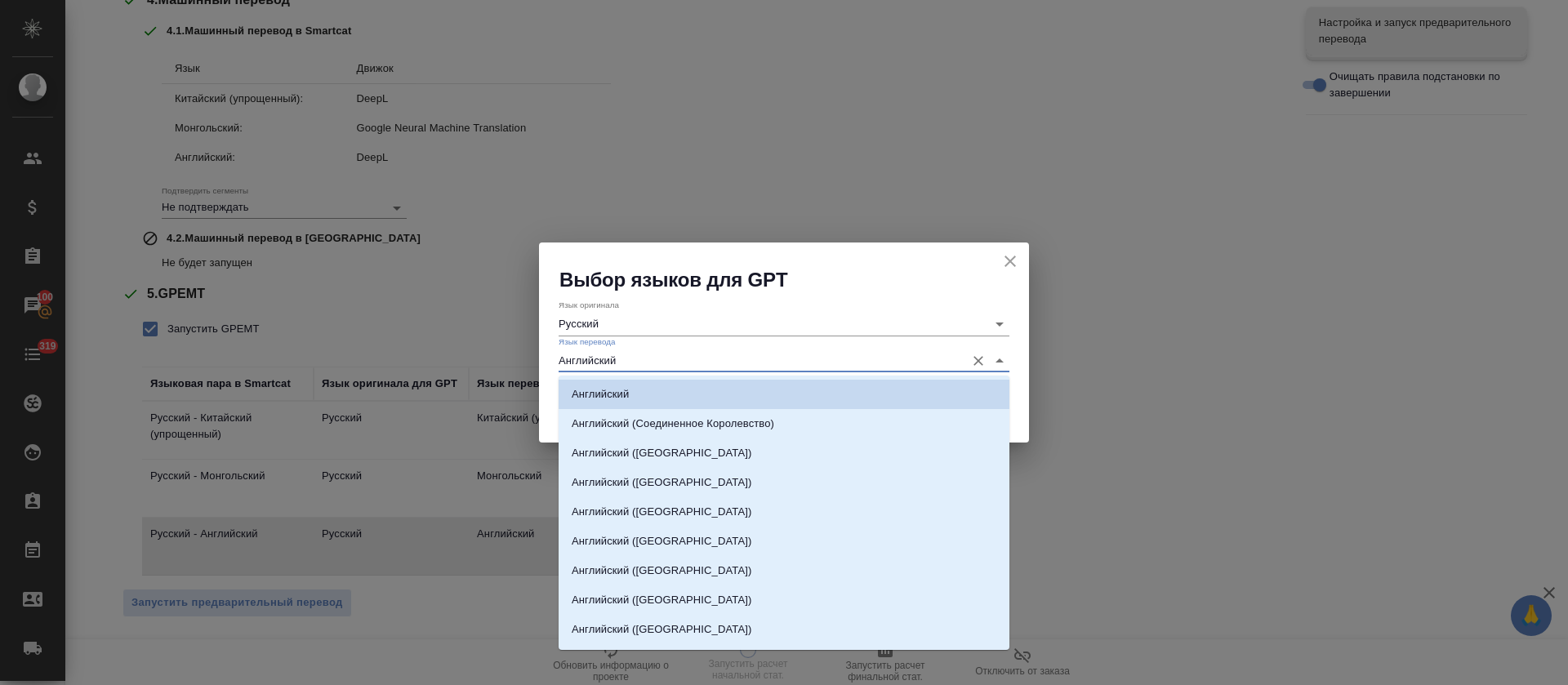
click at [716, 371] on input "Английский" at bounding box center [758, 360] width 398 height 22
click at [717, 421] on p "Английский (Соединенное Королевство)" at bounding box center [673, 424] width 202 height 16
type input "Английский (Соединенное Королевство)"
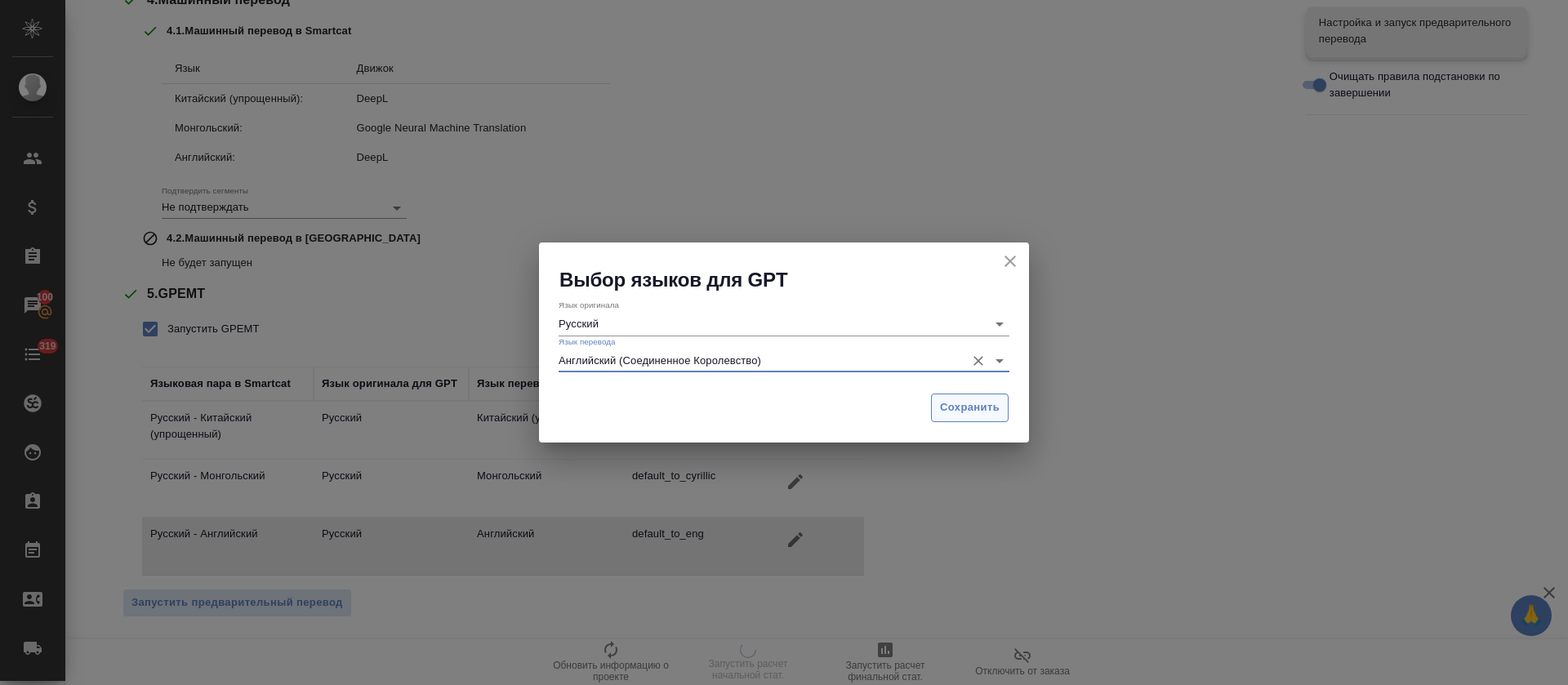
click at [984, 418] on button "Сохранить" at bounding box center [969, 407] width 78 height 29
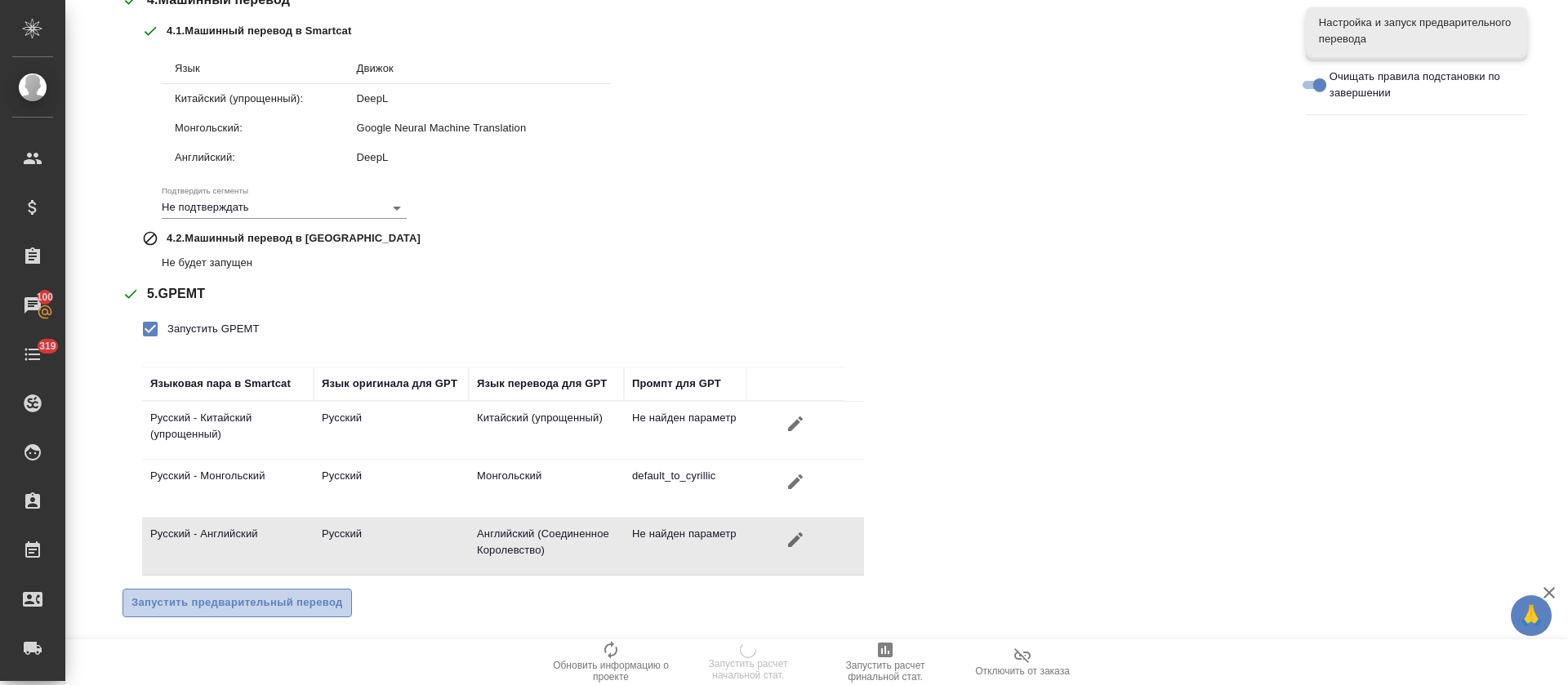
click at [322, 612] on button "Запустить предварительный перевод" at bounding box center [237, 603] width 229 height 29
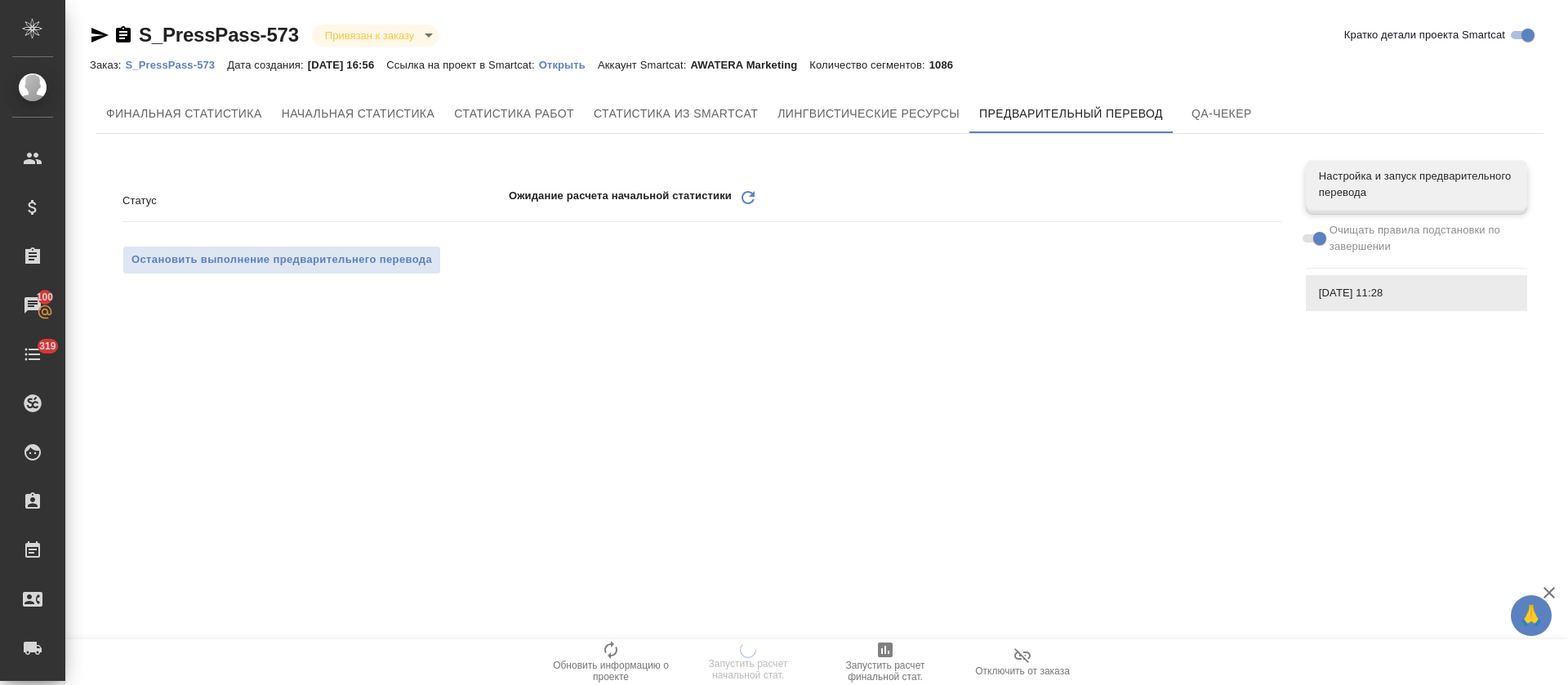
scroll to position [0, 0]
click at [582, 69] on p "Открыть" at bounding box center [569, 65] width 59 height 13
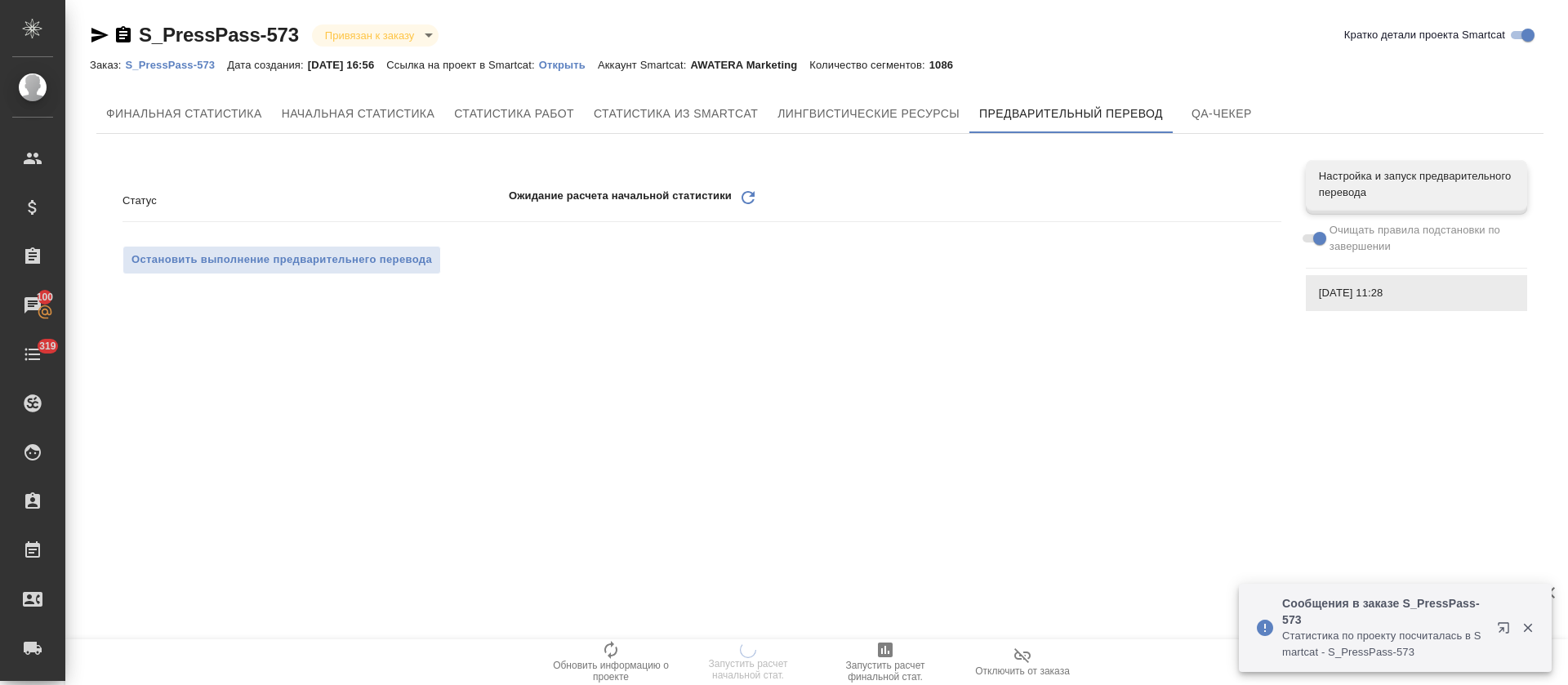
click at [745, 199] on icon "Обновить" at bounding box center [748, 198] width 20 height 20
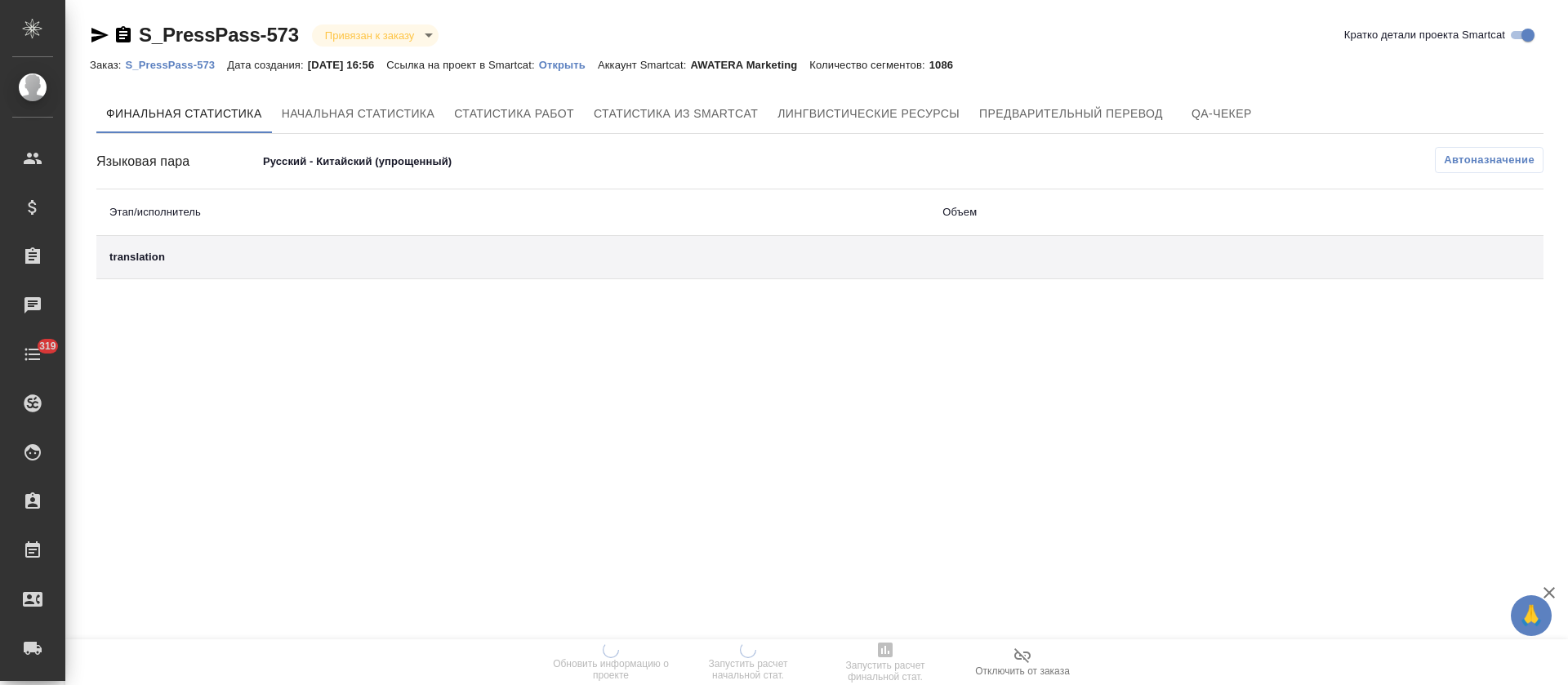
click at [440, 156] on body "🙏 .cls-1 fill:#fff; AWATERA [PERSON_NAME] Спецификации Заказы Чаты 319 Todo Про…" at bounding box center [784, 342] width 1568 height 685
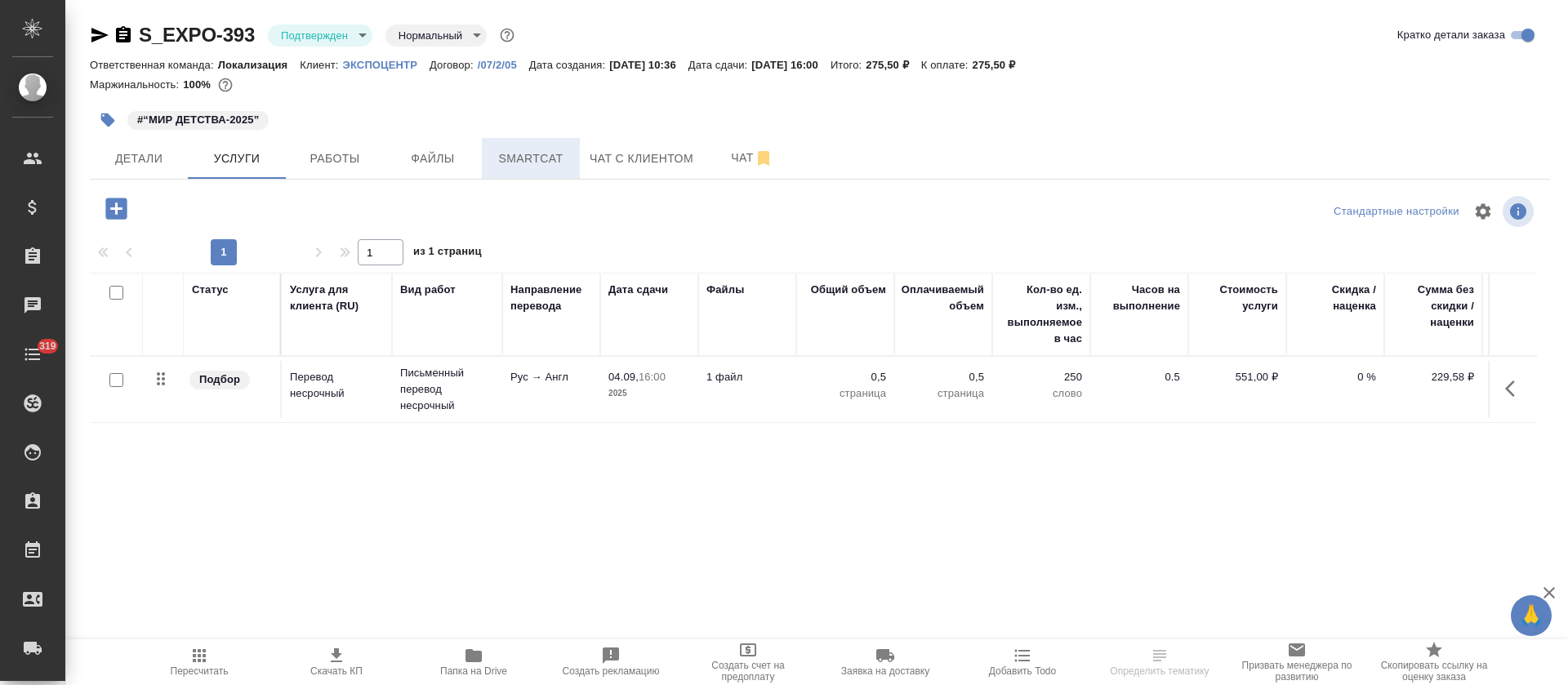
click at [536, 140] on button "Smartcat" at bounding box center [530, 158] width 98 height 41
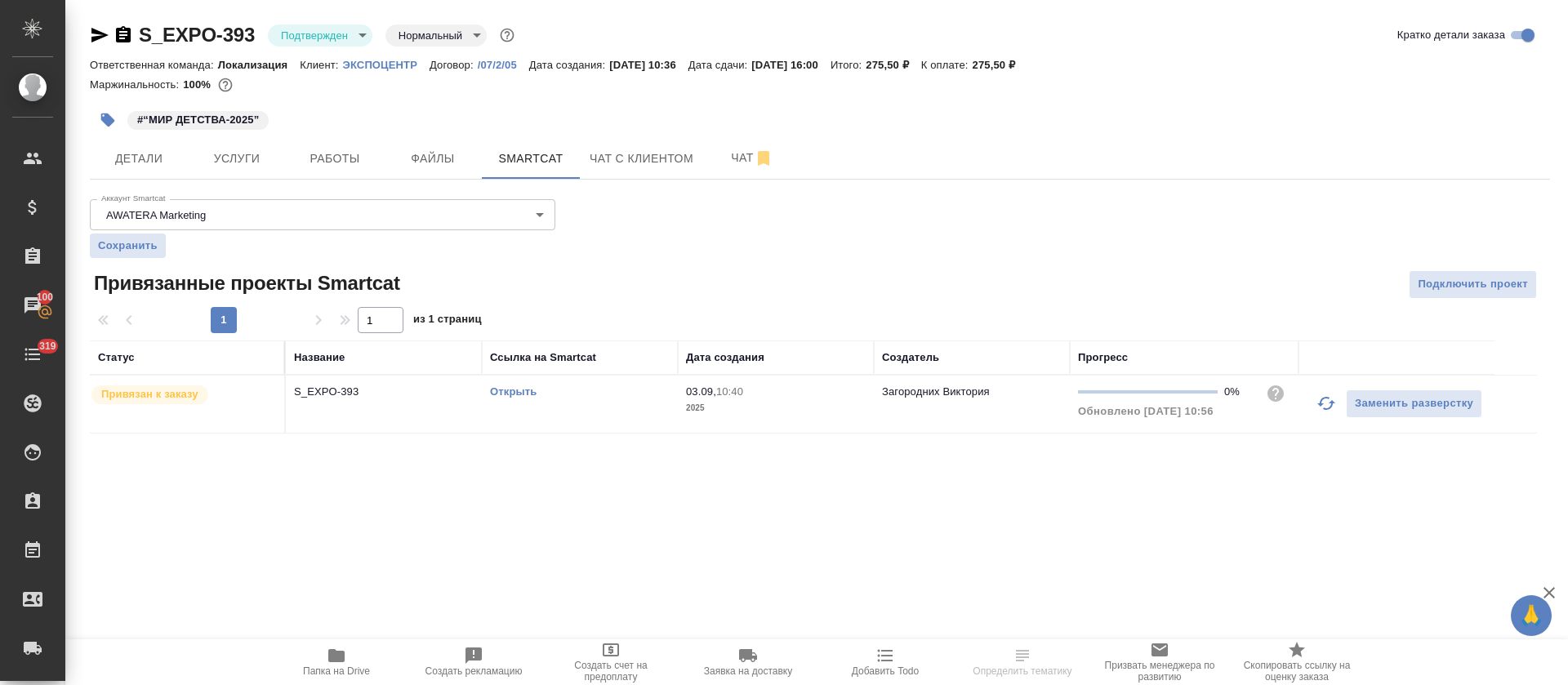
click at [527, 395] on link "Открыть" at bounding box center [513, 391] width 47 height 13
click at [340, 38] on body "🙏 .cls-1 fill:#fff; AWATERA Tretyakova Olga Клиенты Спецификации Заказы 100 Чат…" at bounding box center [784, 342] width 1568 height 685
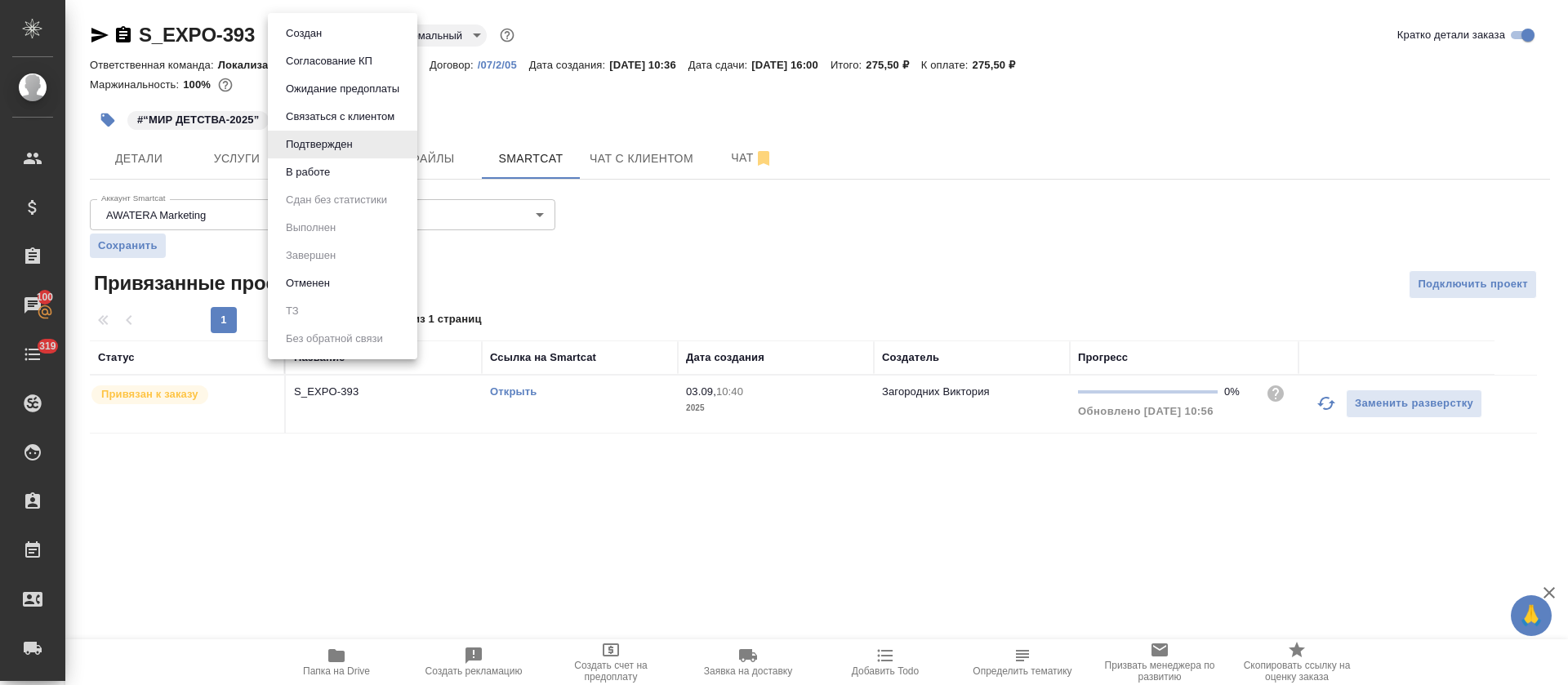
click at [340, 166] on li "В работе" at bounding box center [342, 172] width 150 height 28
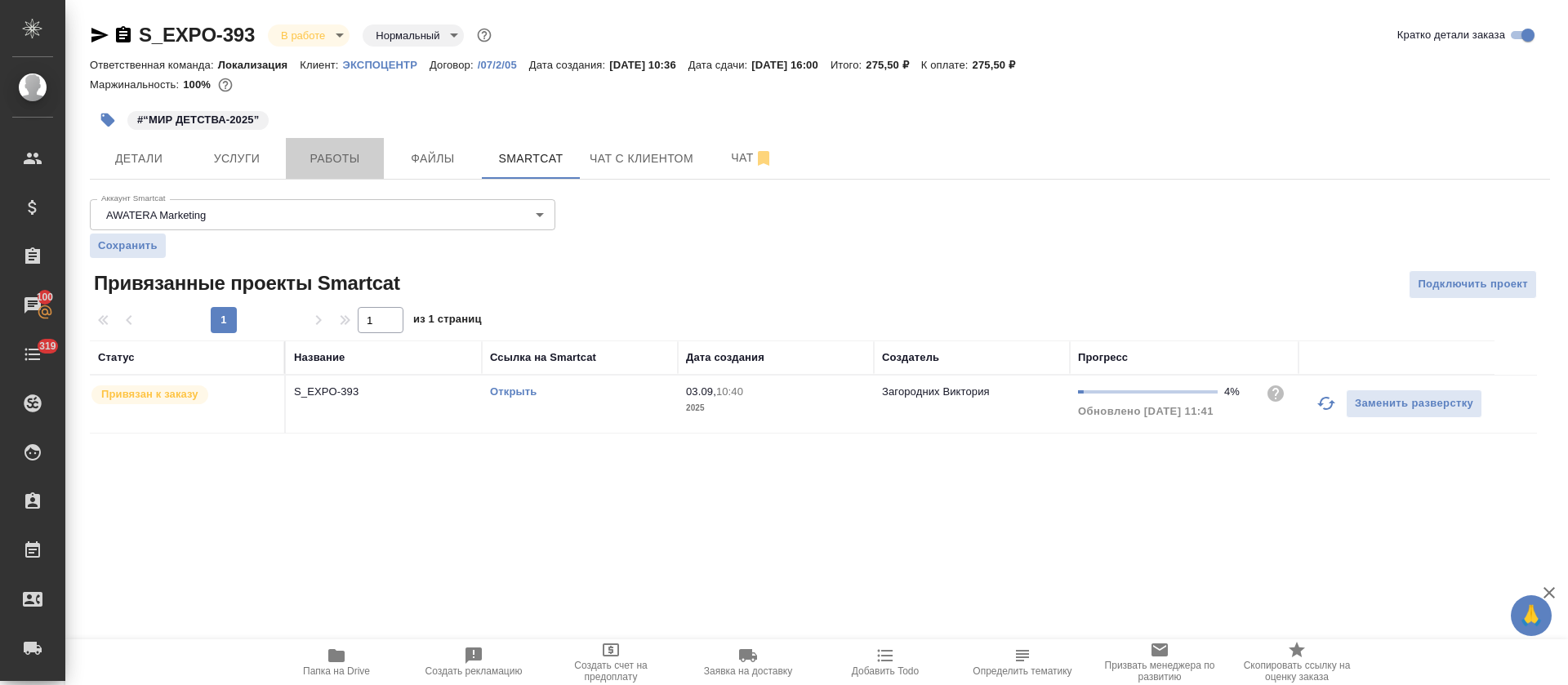
click at [340, 166] on span "Работы" at bounding box center [335, 158] width 79 height 21
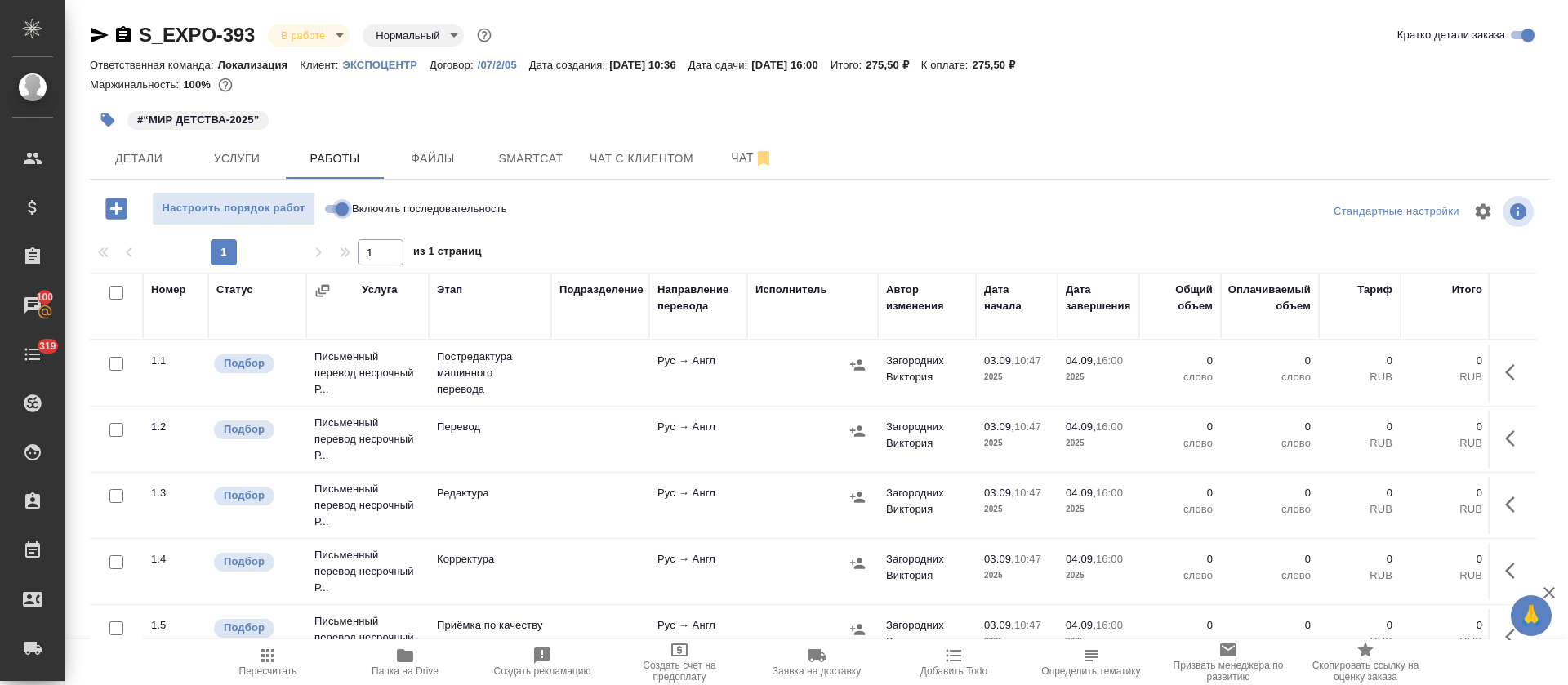
click at [329, 207] on input "Включить последовательность" at bounding box center [342, 209] width 59 height 20
checkbox input "true"
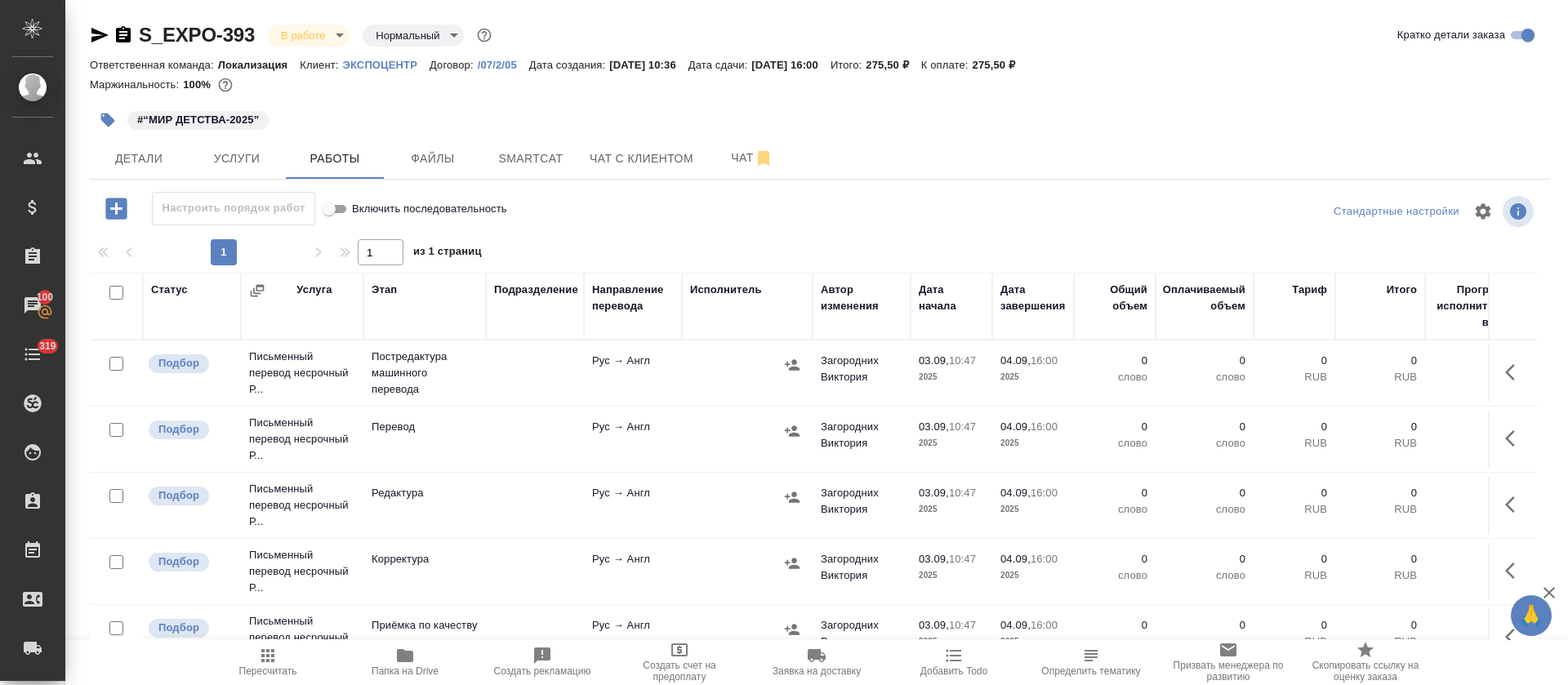
click at [119, 297] on input "checkbox" at bounding box center [116, 292] width 13 height 13
checkbox input "true"
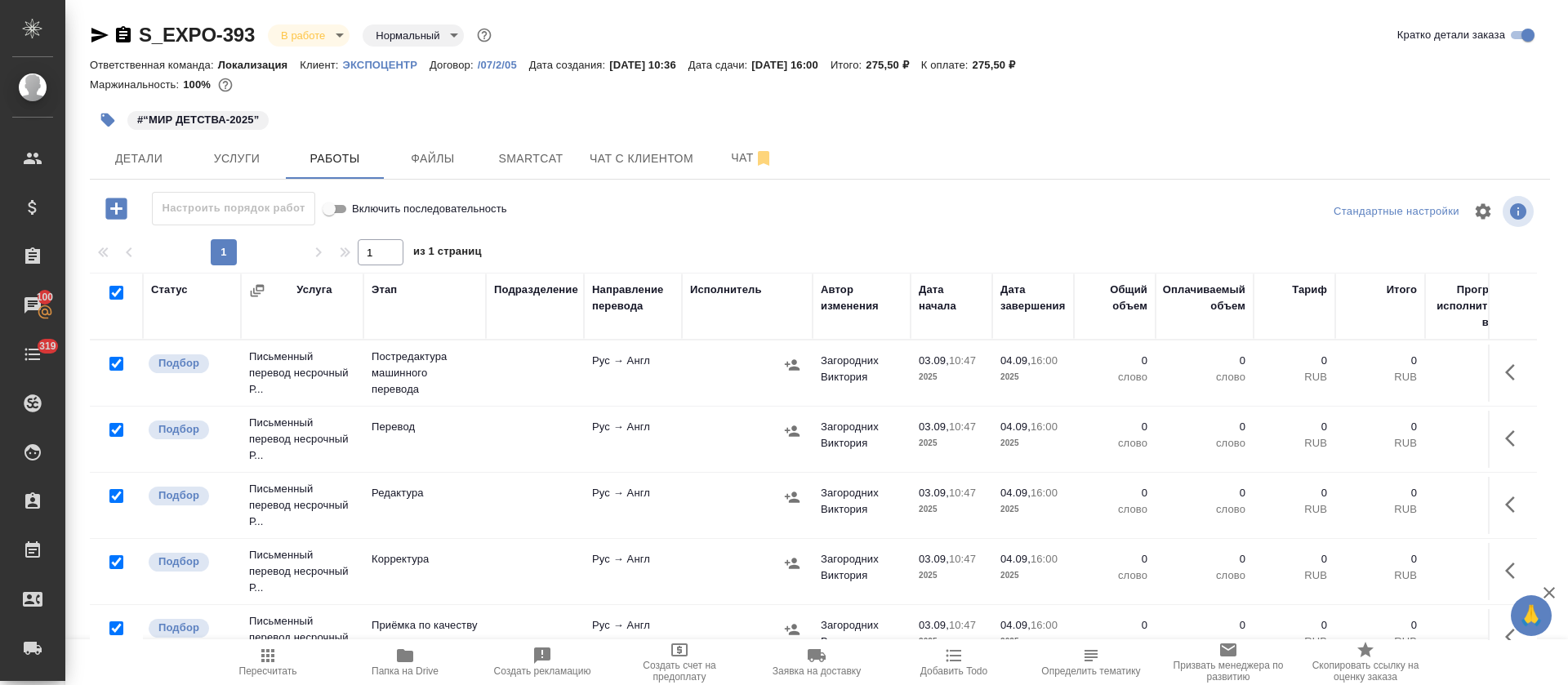
checkbox input "true"
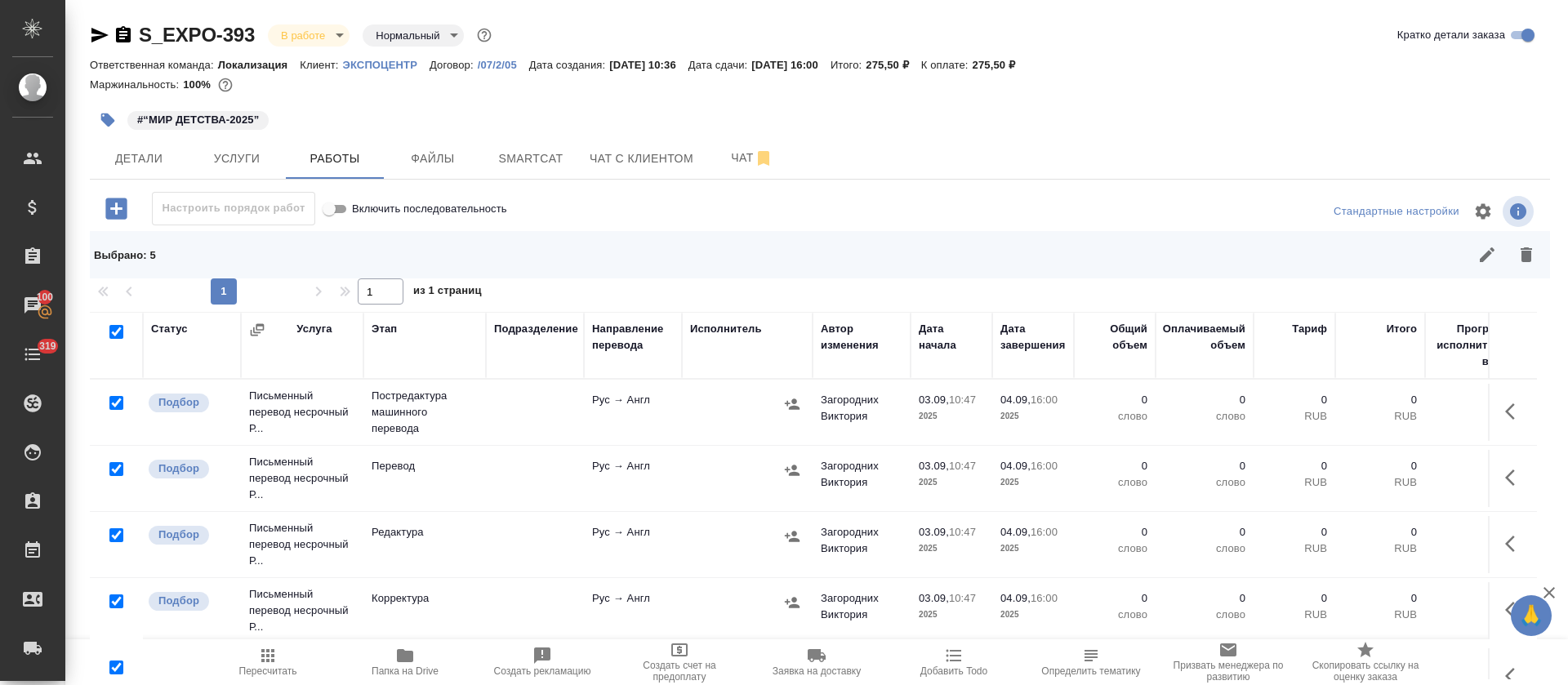
click at [120, 402] on input "checkbox" at bounding box center [116, 402] width 13 height 13
checkbox input "false"
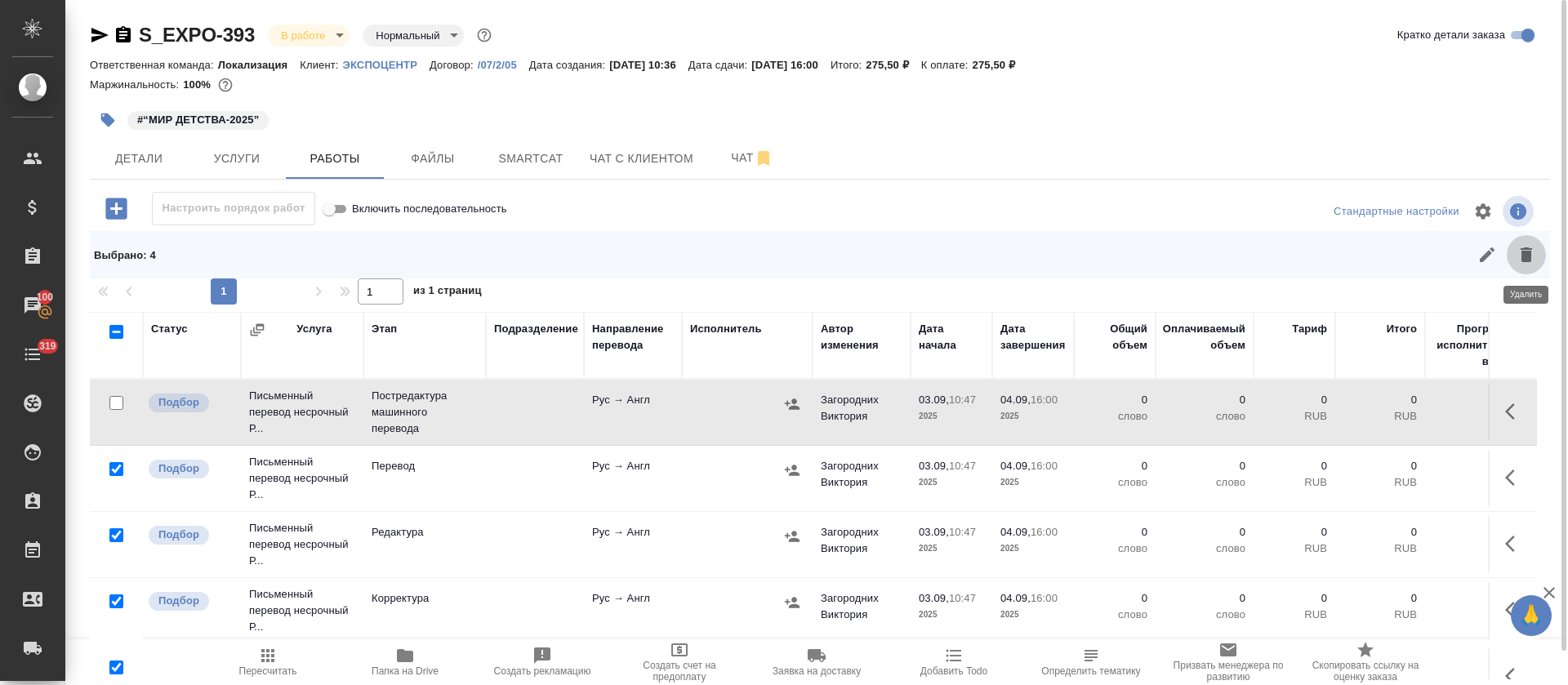
drag, startPoint x: 1541, startPoint y: 262, endPoint x: 1485, endPoint y: 266, distance: 56.1
click at [1539, 262] on button "button" at bounding box center [1526, 255] width 39 height 39
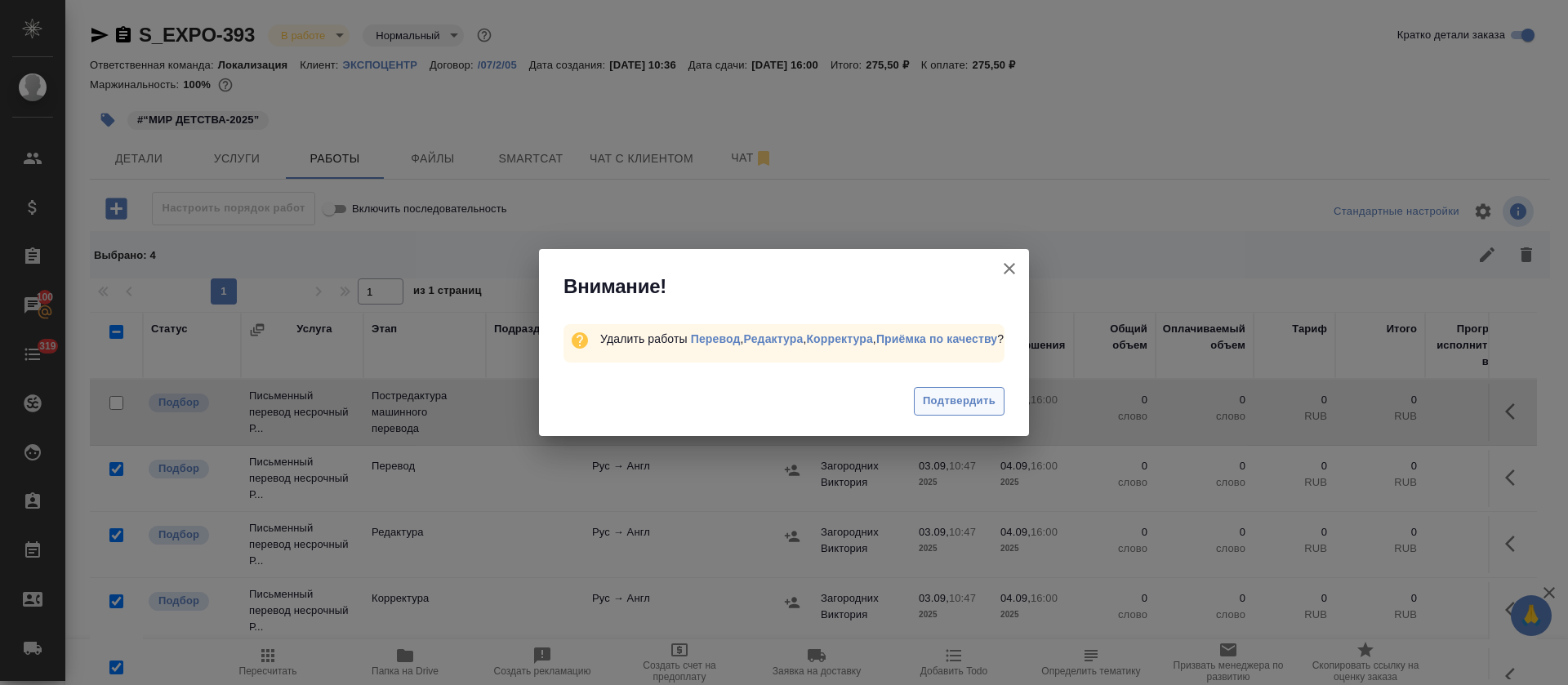
click at [967, 415] on button "Подтвердить" at bounding box center [958, 401] width 90 height 29
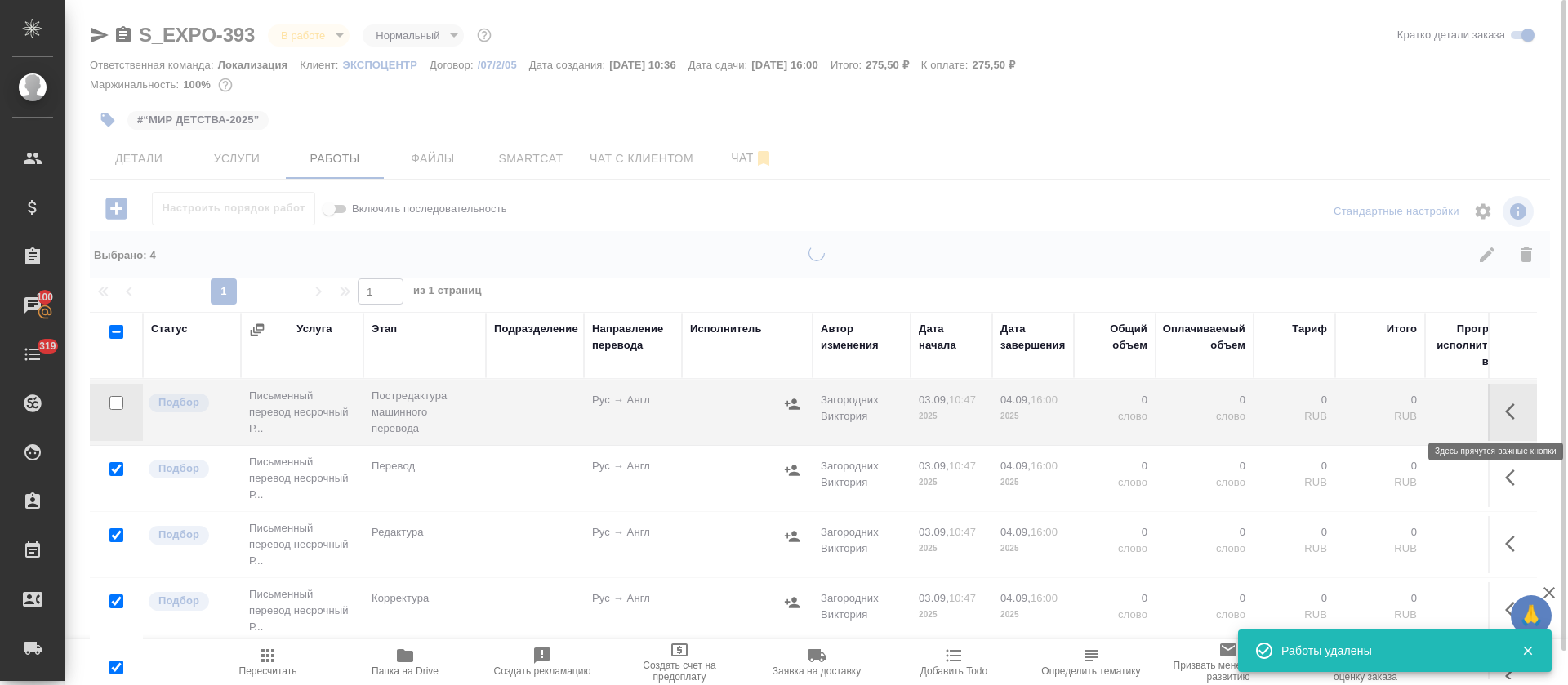
click at [1504, 406] on icon "button" at bounding box center [1514, 412] width 20 height 20
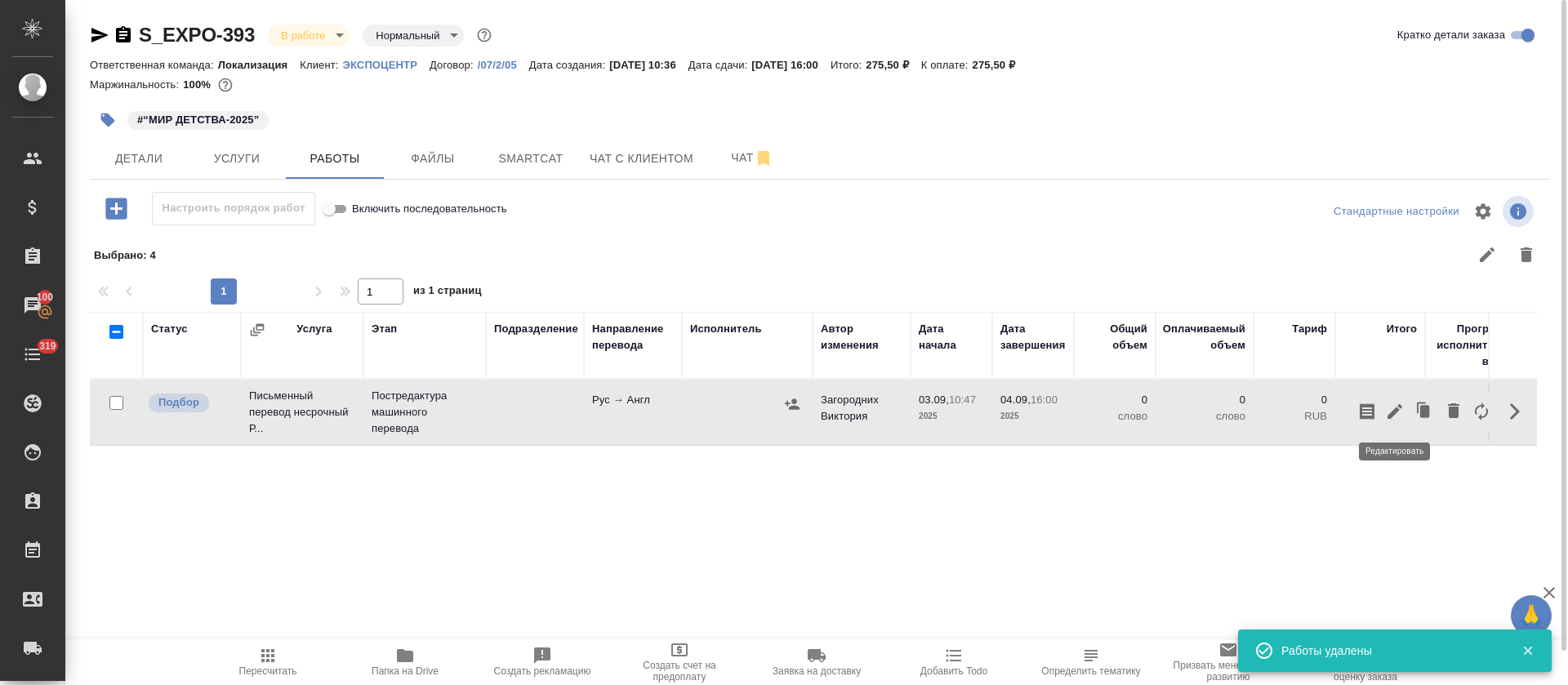
click at [1384, 408] on button "button" at bounding box center [1394, 412] width 28 height 39
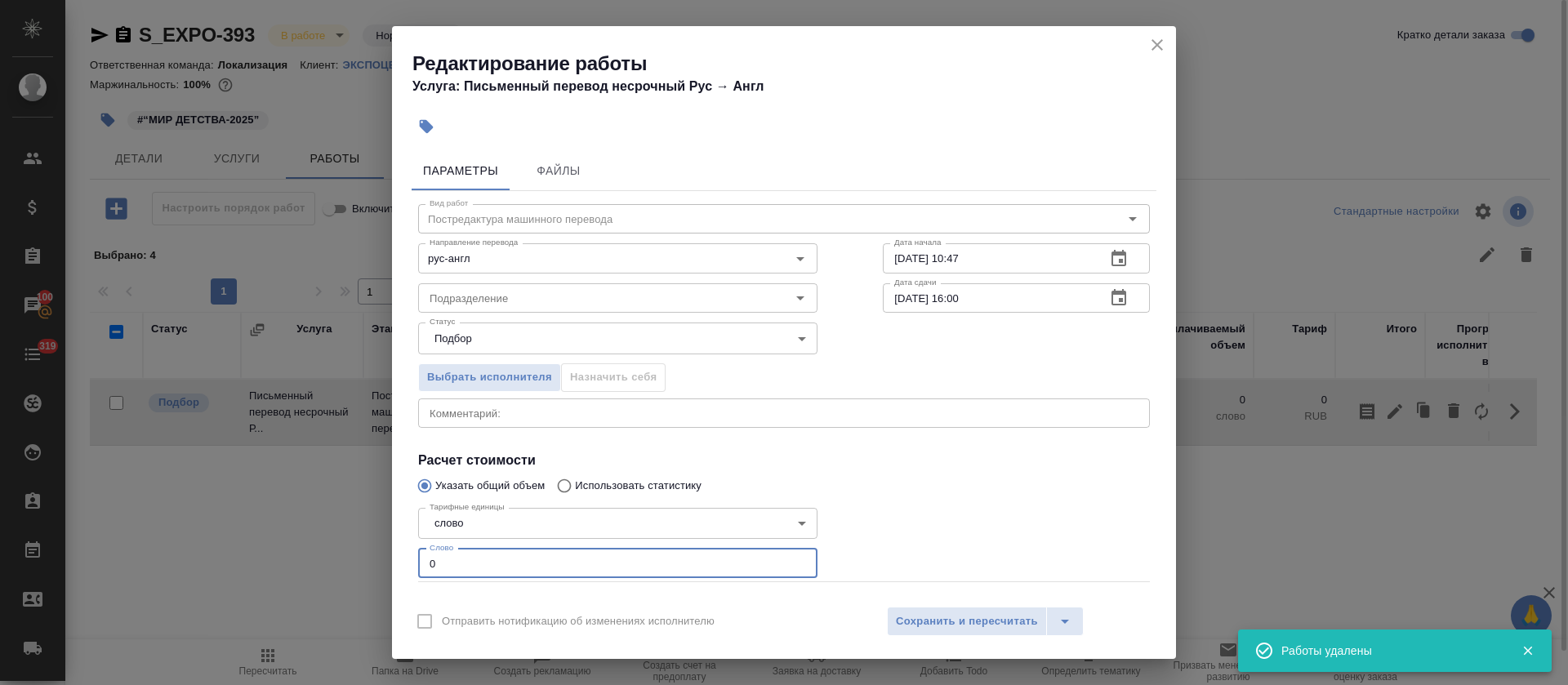
drag, startPoint x: 421, startPoint y: 550, endPoint x: 437, endPoint y: 554, distance: 16.5
click at [437, 554] on input "0" at bounding box center [618, 563] width 399 height 30
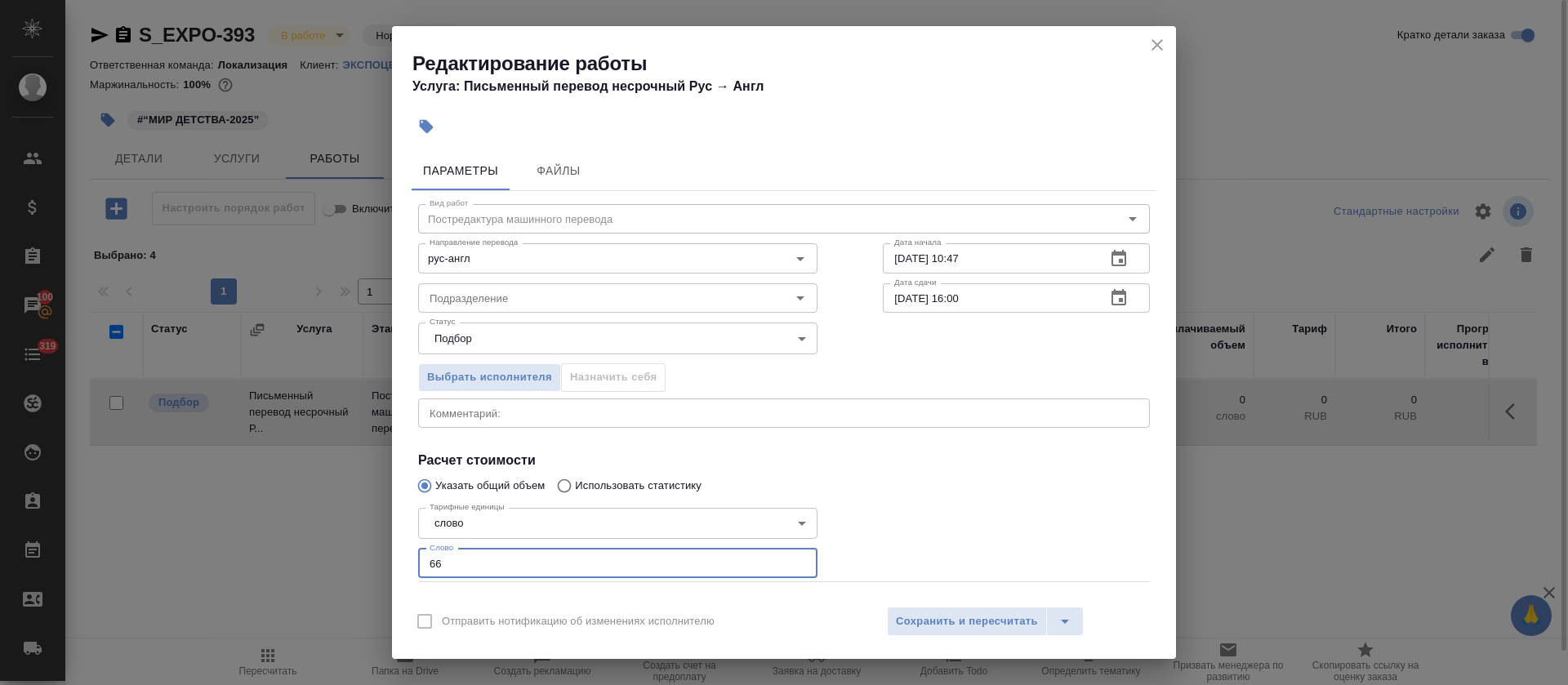
type input "66"
click at [1111, 253] on icon "button" at bounding box center [1118, 258] width 14 height 16
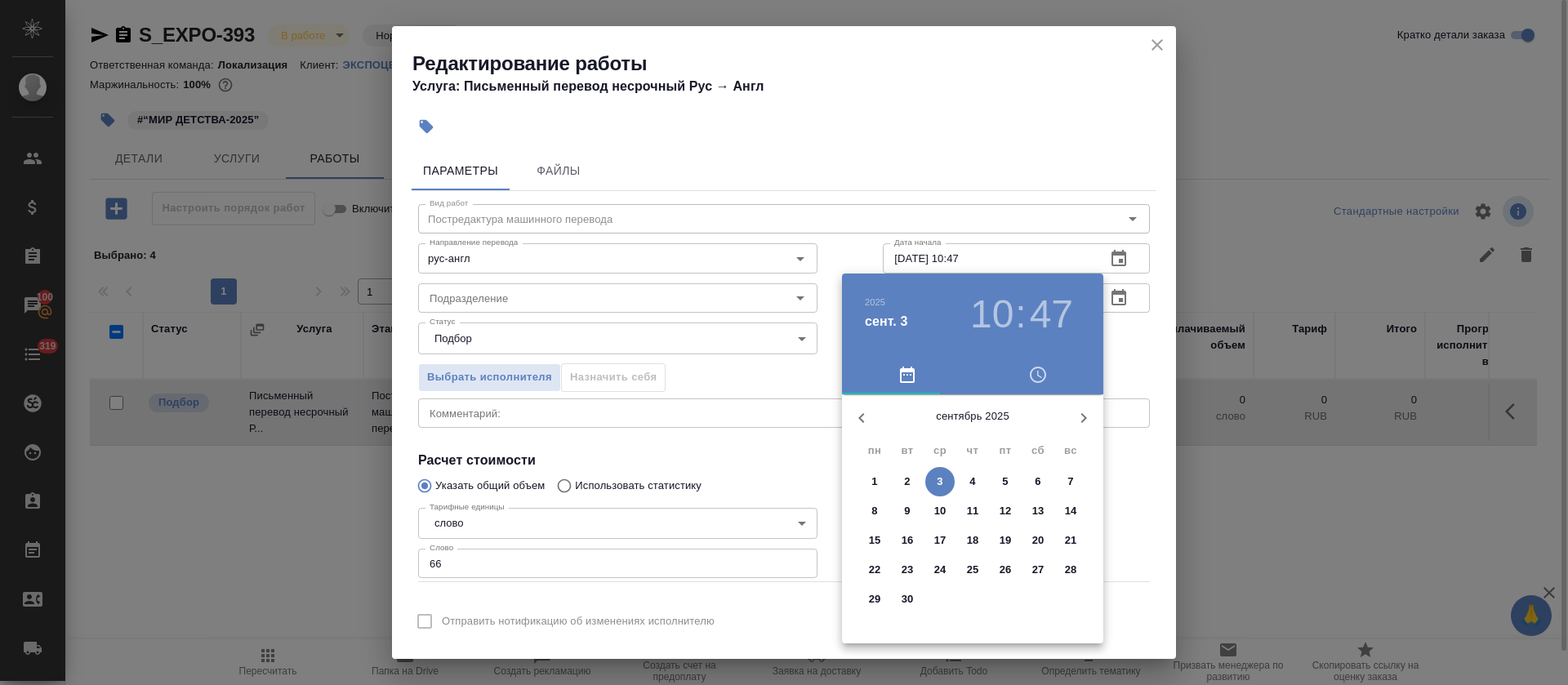
click at [941, 482] on p "3" at bounding box center [939, 482] width 5 height 16
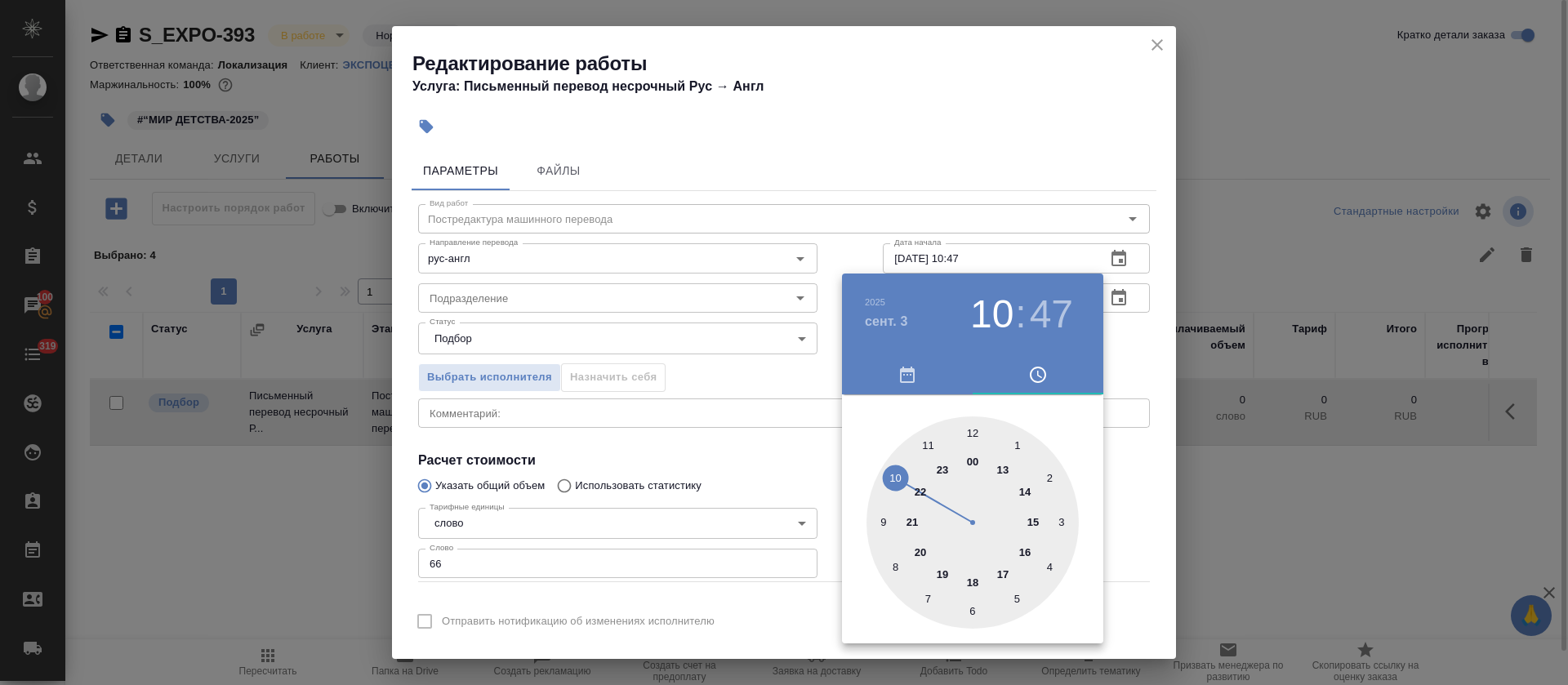
click at [926, 443] on div at bounding box center [972, 522] width 212 height 212
click at [882, 477] on div at bounding box center [972, 522] width 212 height 212
type input "03.09.2025 11:50"
click at [890, 475] on div at bounding box center [972, 522] width 212 height 212
click at [754, 458] on div at bounding box center [784, 342] width 1568 height 685
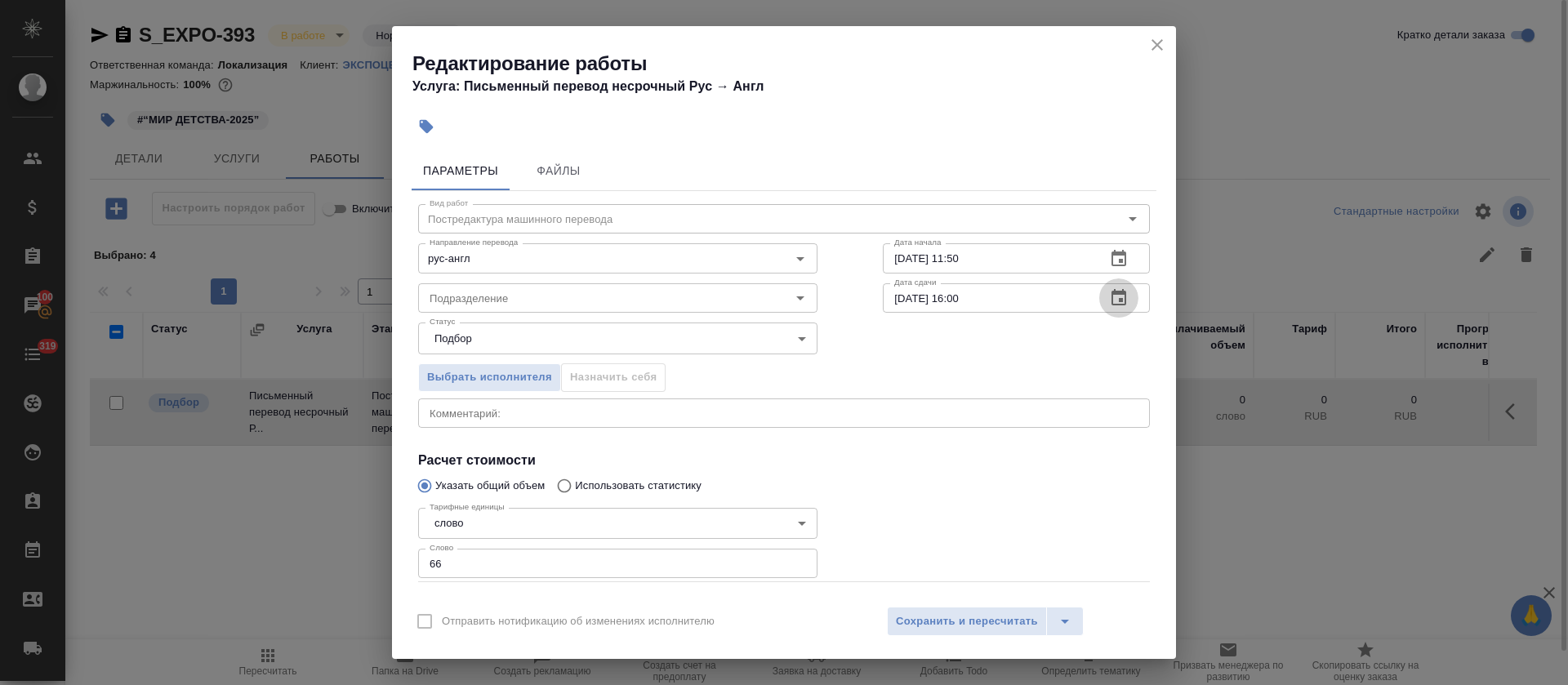
click at [1110, 295] on button "button" at bounding box center [1118, 298] width 39 height 39
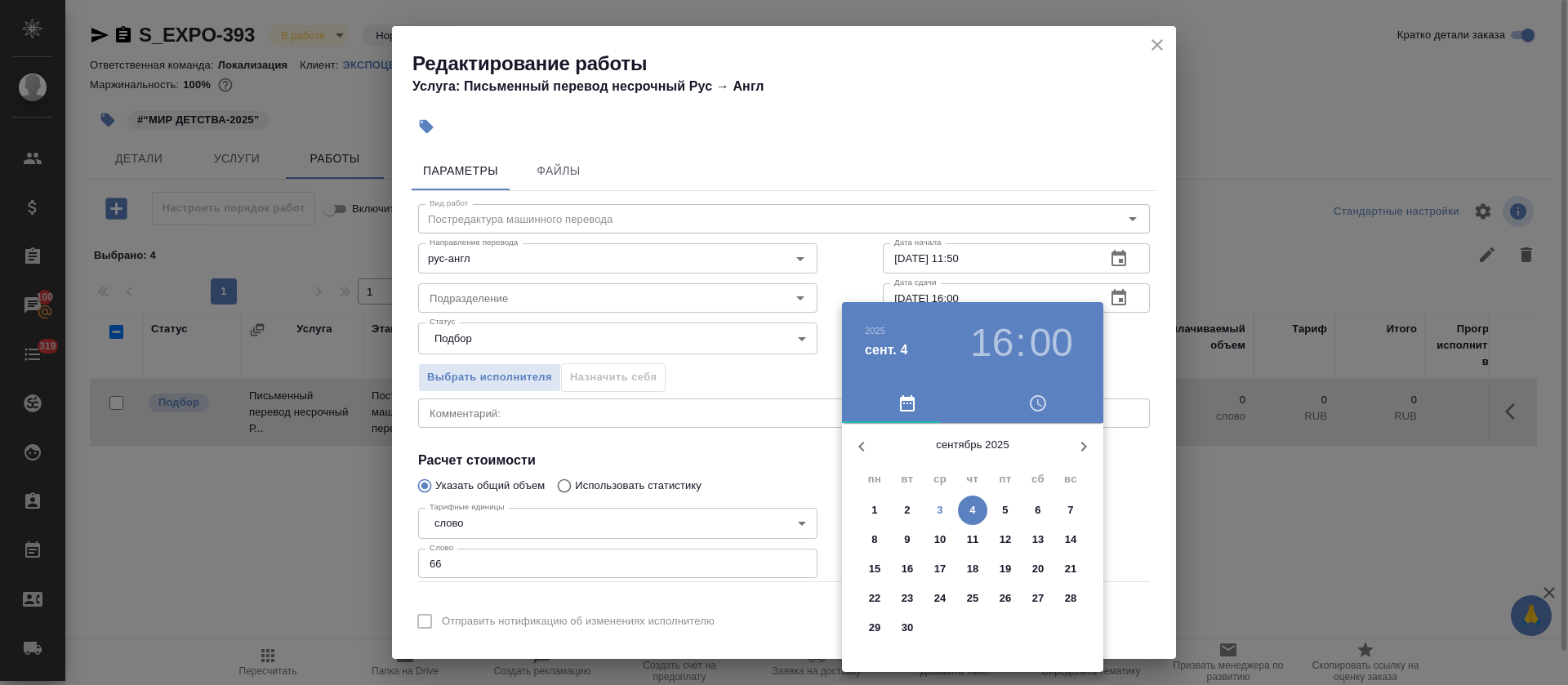
click at [936, 513] on span "3" at bounding box center [939, 510] width 30 height 16
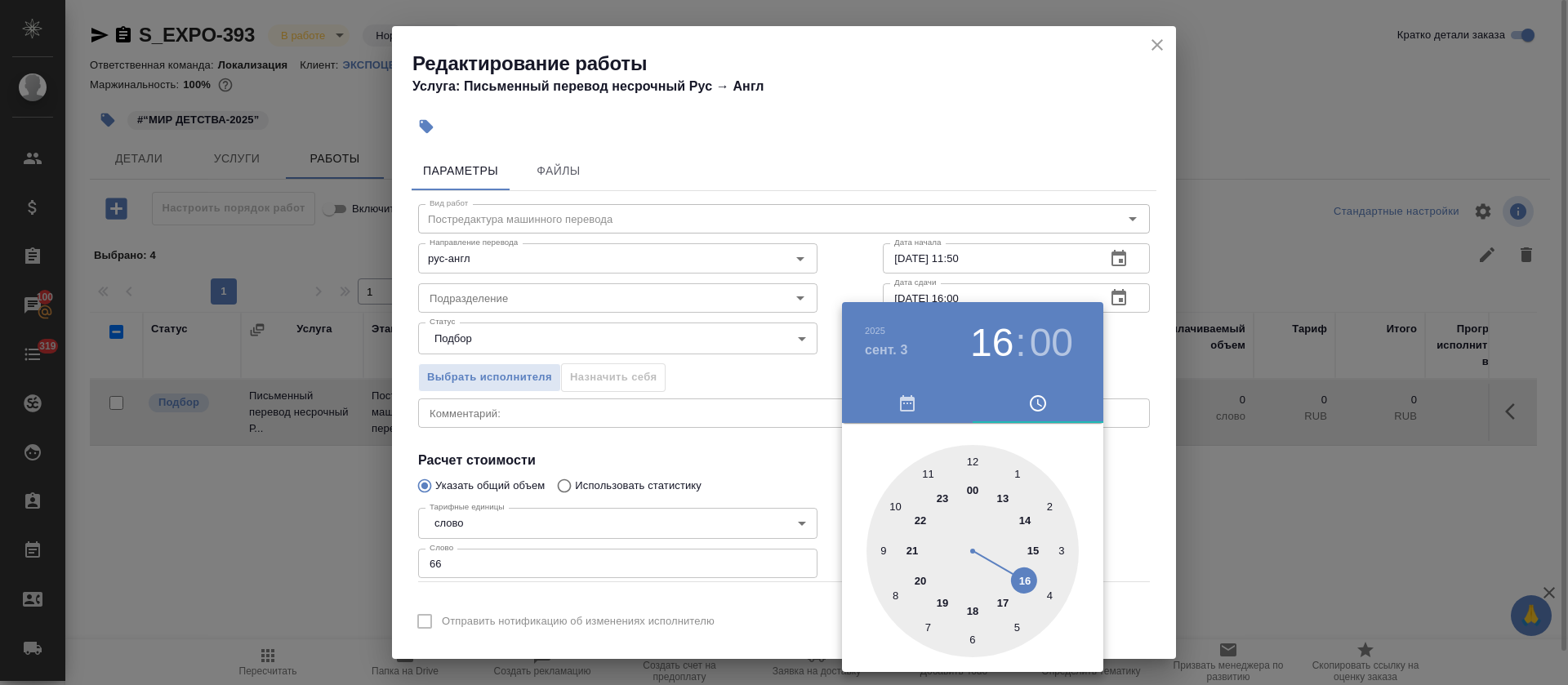
click at [974, 611] on div at bounding box center [972, 551] width 212 height 212
type input "03.09.2025 18:00"
click at [715, 455] on div at bounding box center [784, 342] width 1568 height 685
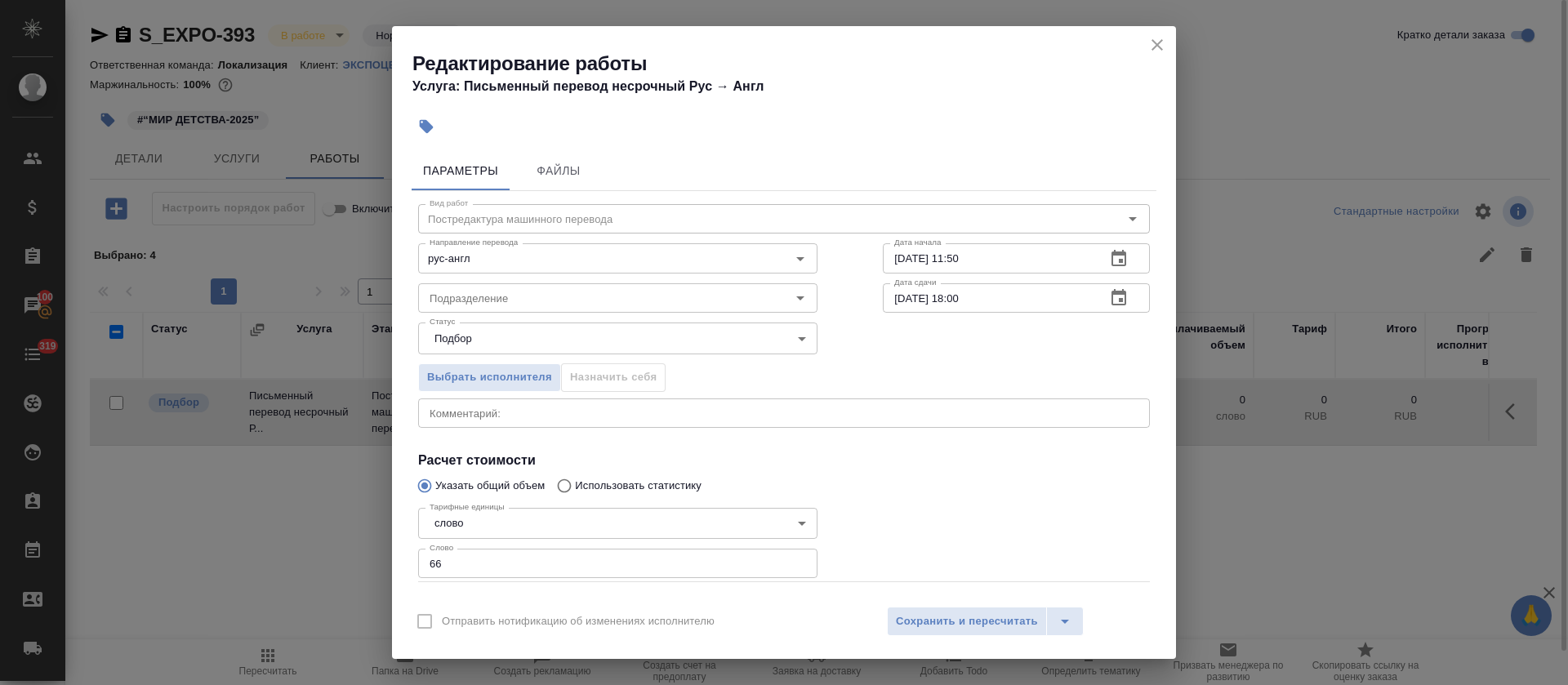
click at [934, 606] on button "Сохранить и пересчитать" at bounding box center [966, 621] width 160 height 30
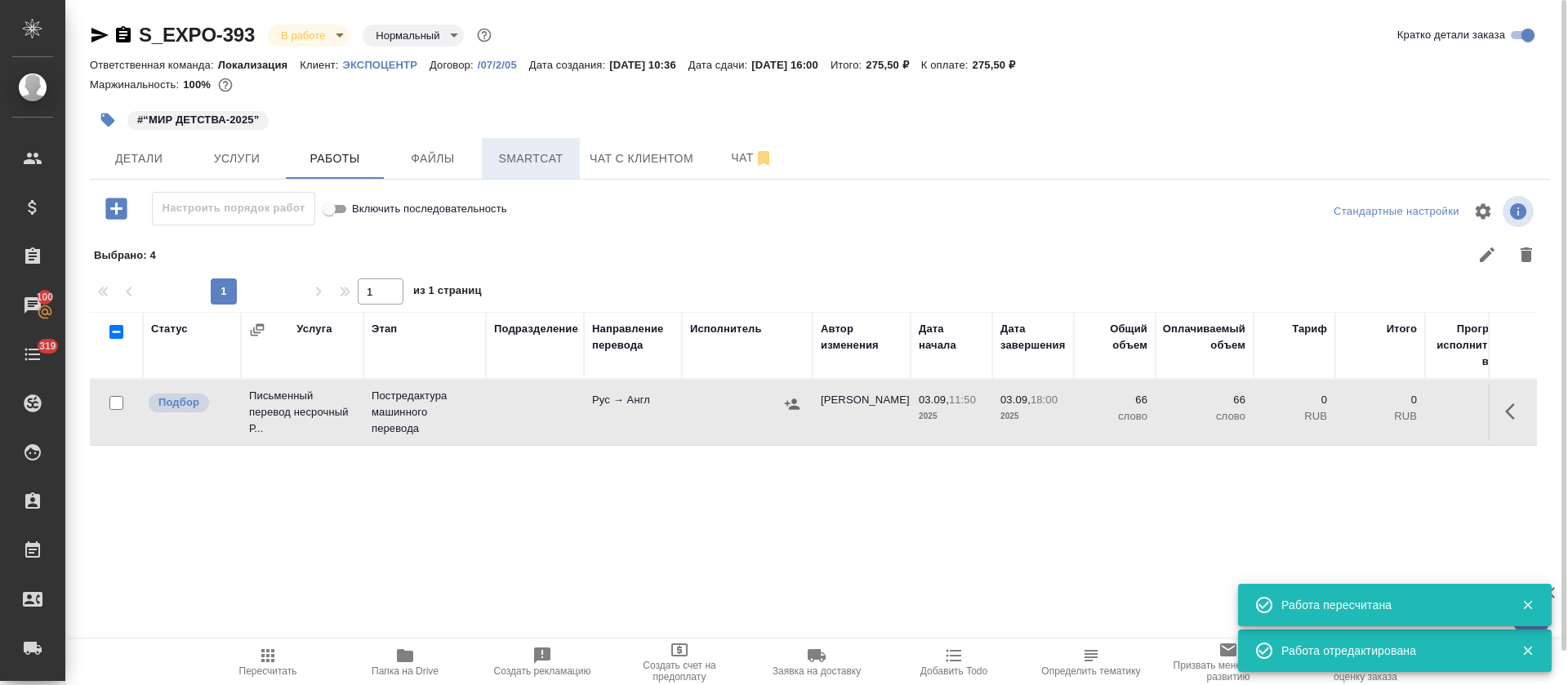
click at [553, 149] on span "Smartcat" at bounding box center [531, 158] width 79 height 21
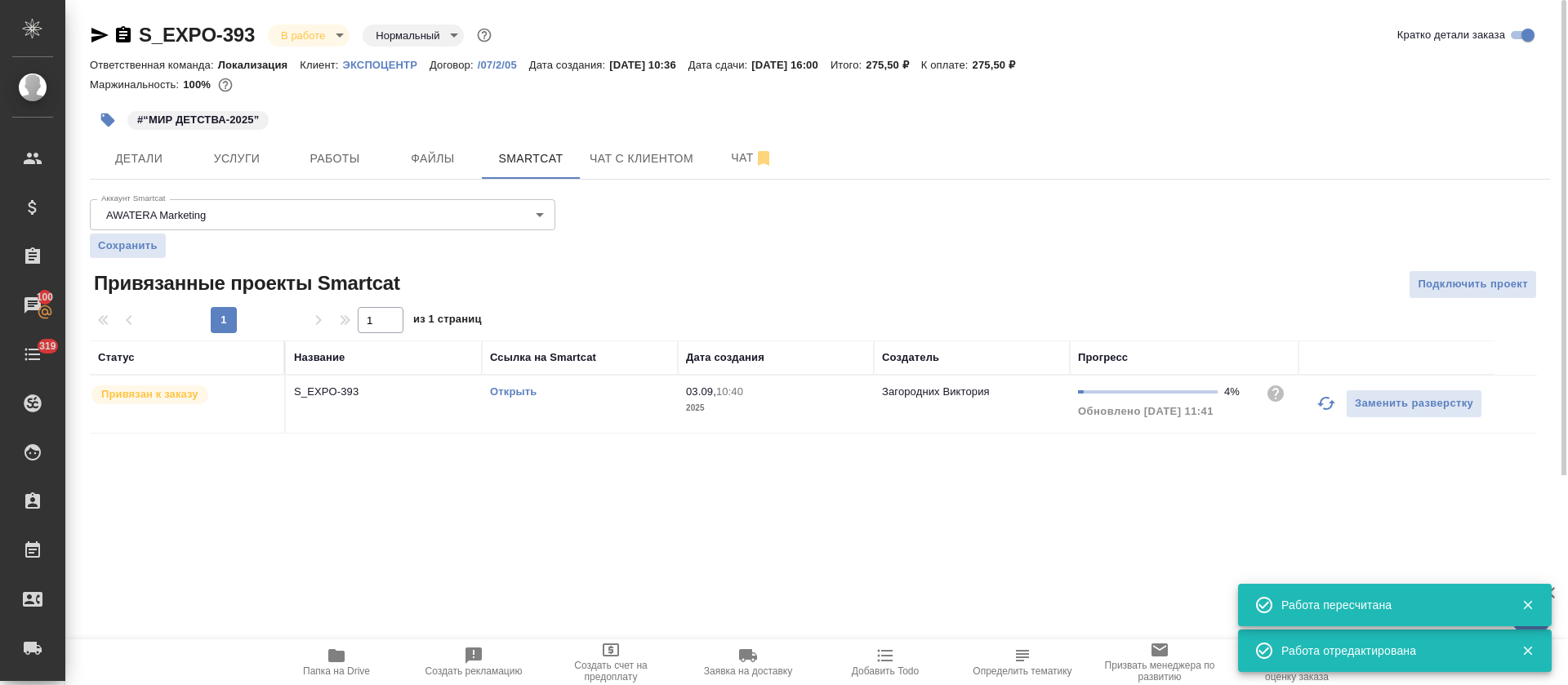
click at [727, 353] on div "Дата создания" at bounding box center [725, 357] width 79 height 16
click at [804, 402] on p "2025" at bounding box center [775, 408] width 180 height 16
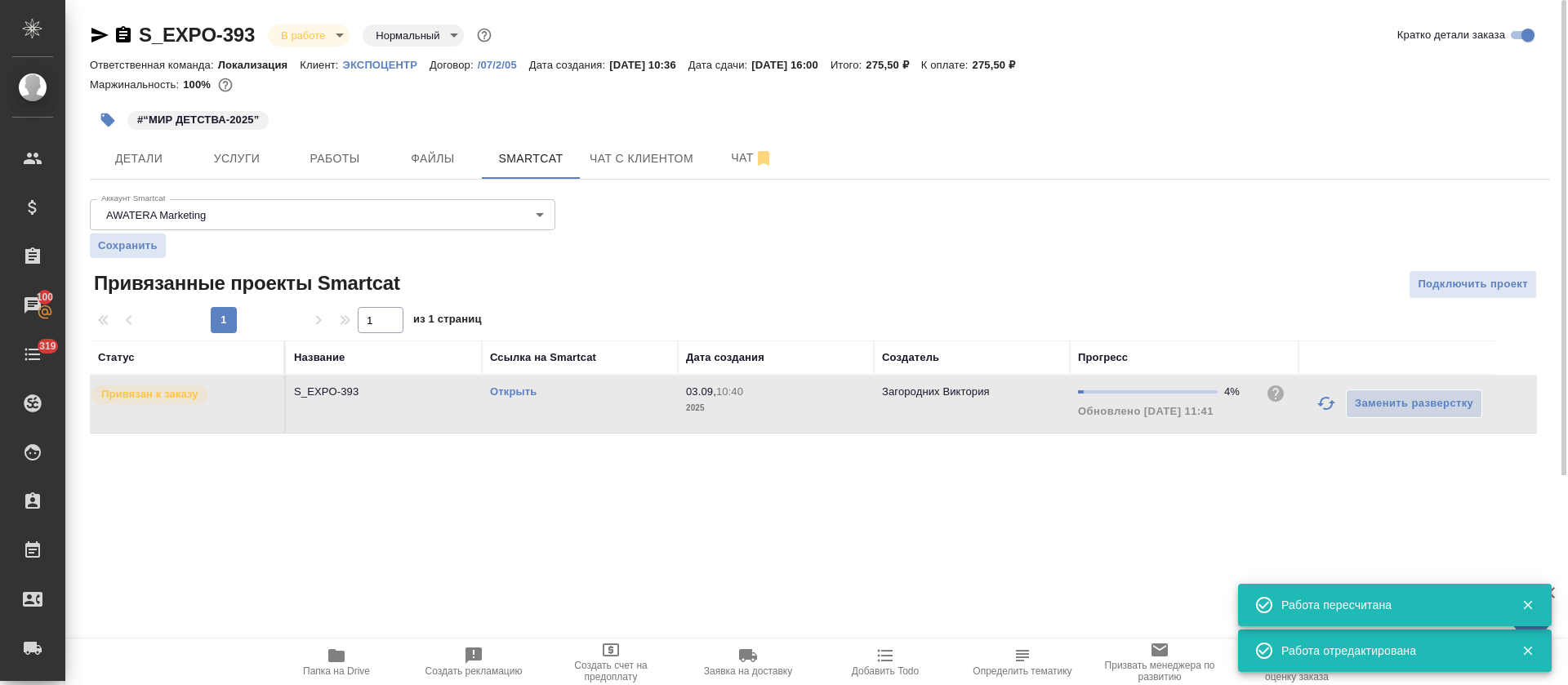
click at [354, 68] on p "ЭКСПОЦЕНТР" at bounding box center [386, 65] width 87 height 13
click at [364, 145] on button "Работы" at bounding box center [334, 158] width 98 height 41
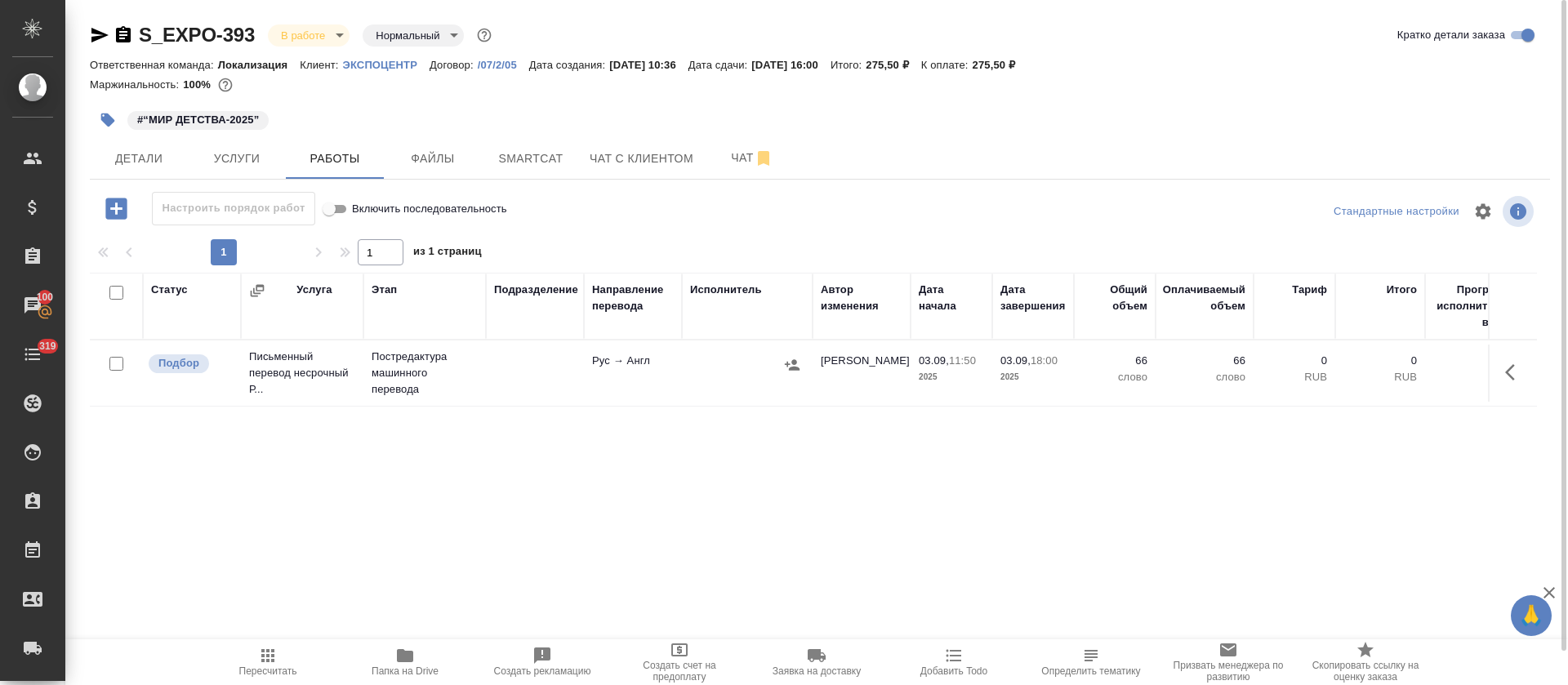
click at [1500, 370] on button "button" at bounding box center [1514, 372] width 39 height 39
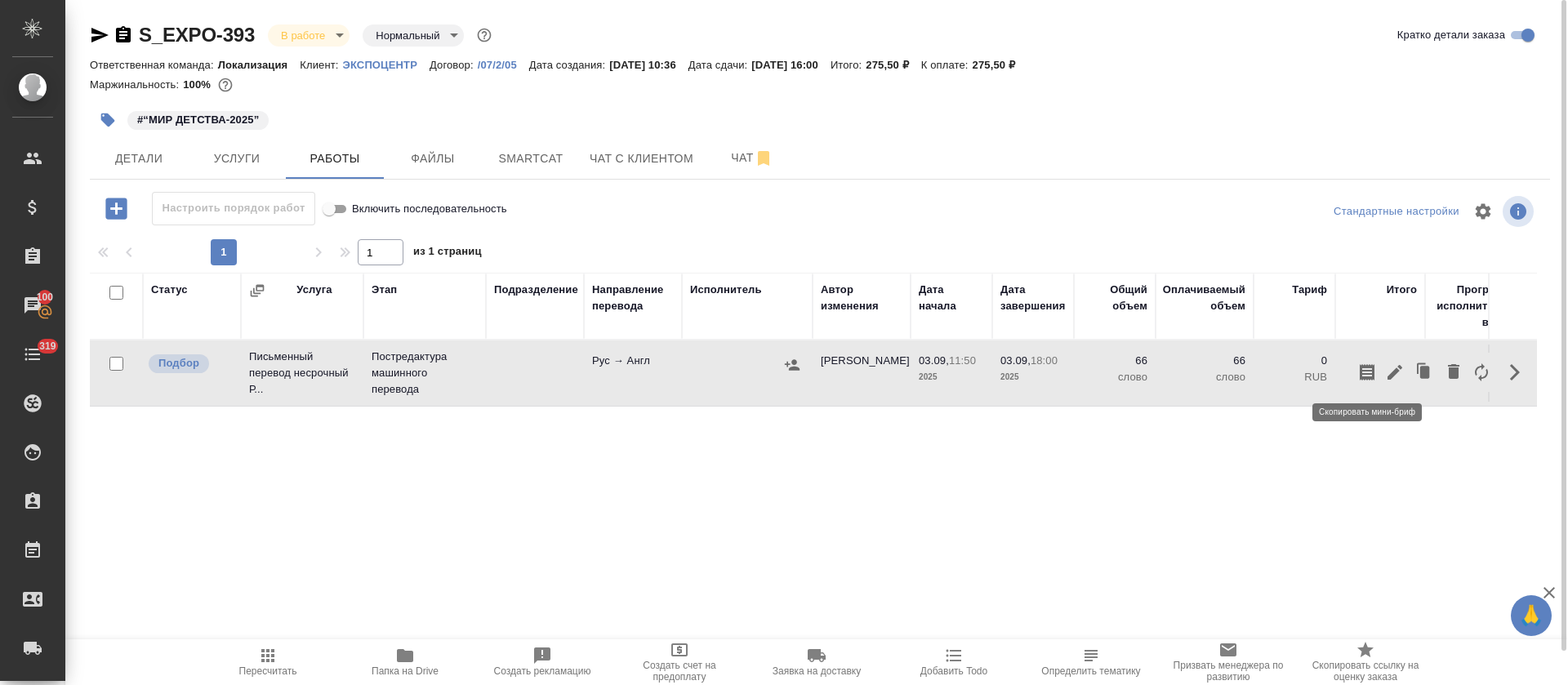
click at [1355, 378] on button "button" at bounding box center [1367, 372] width 28 height 39
click at [793, 365] on icon "button" at bounding box center [792, 364] width 16 height 16
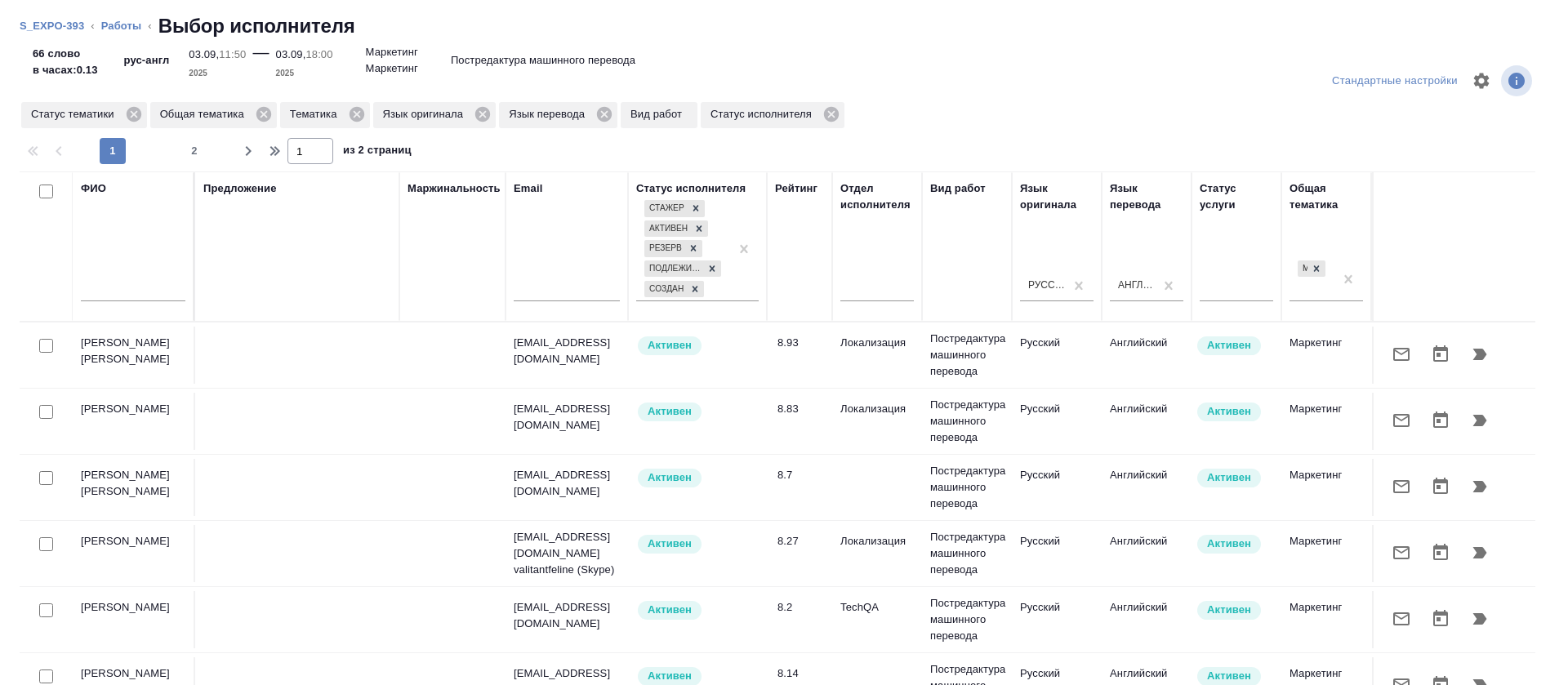
click at [161, 293] on input "text" at bounding box center [133, 291] width 105 height 21
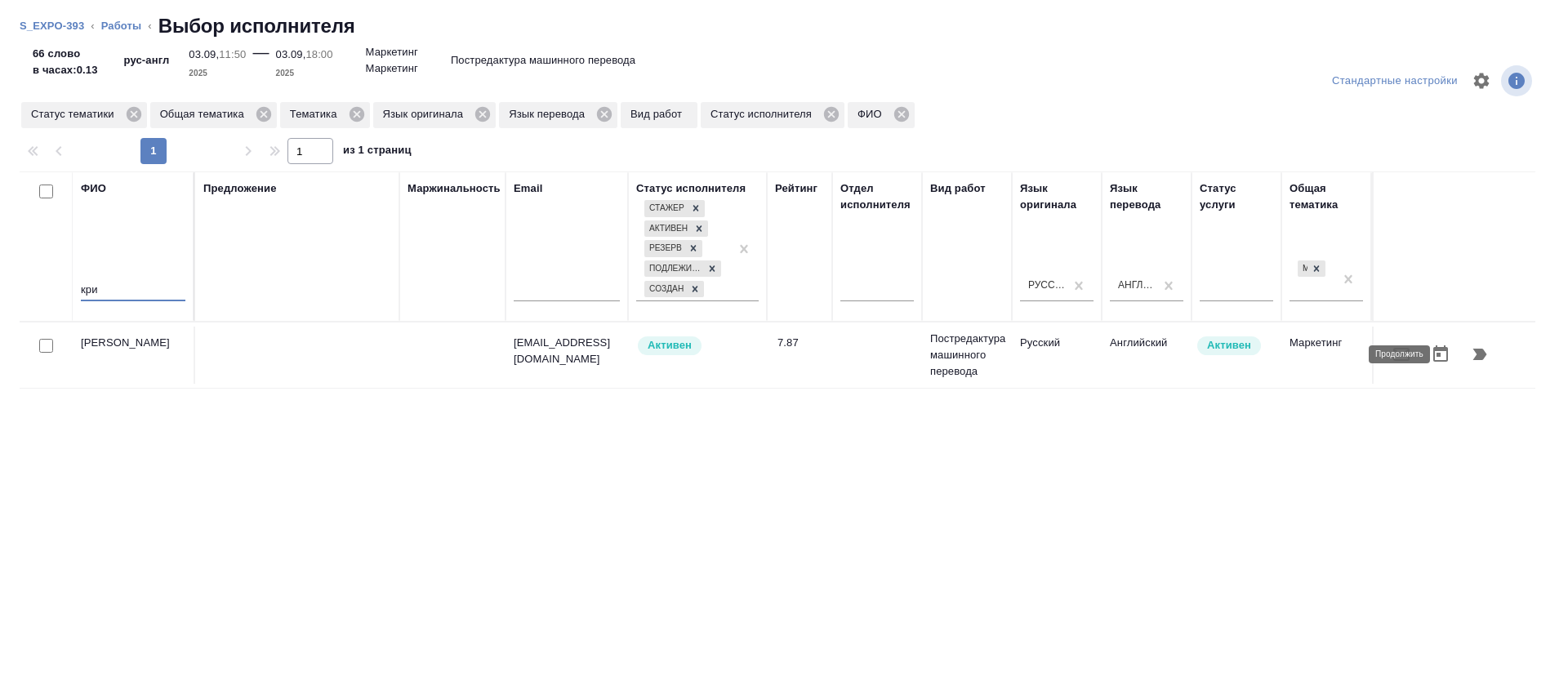
type input "кри"
click at [1469, 357] on icon "button" at bounding box center [1479, 355] width 20 height 20
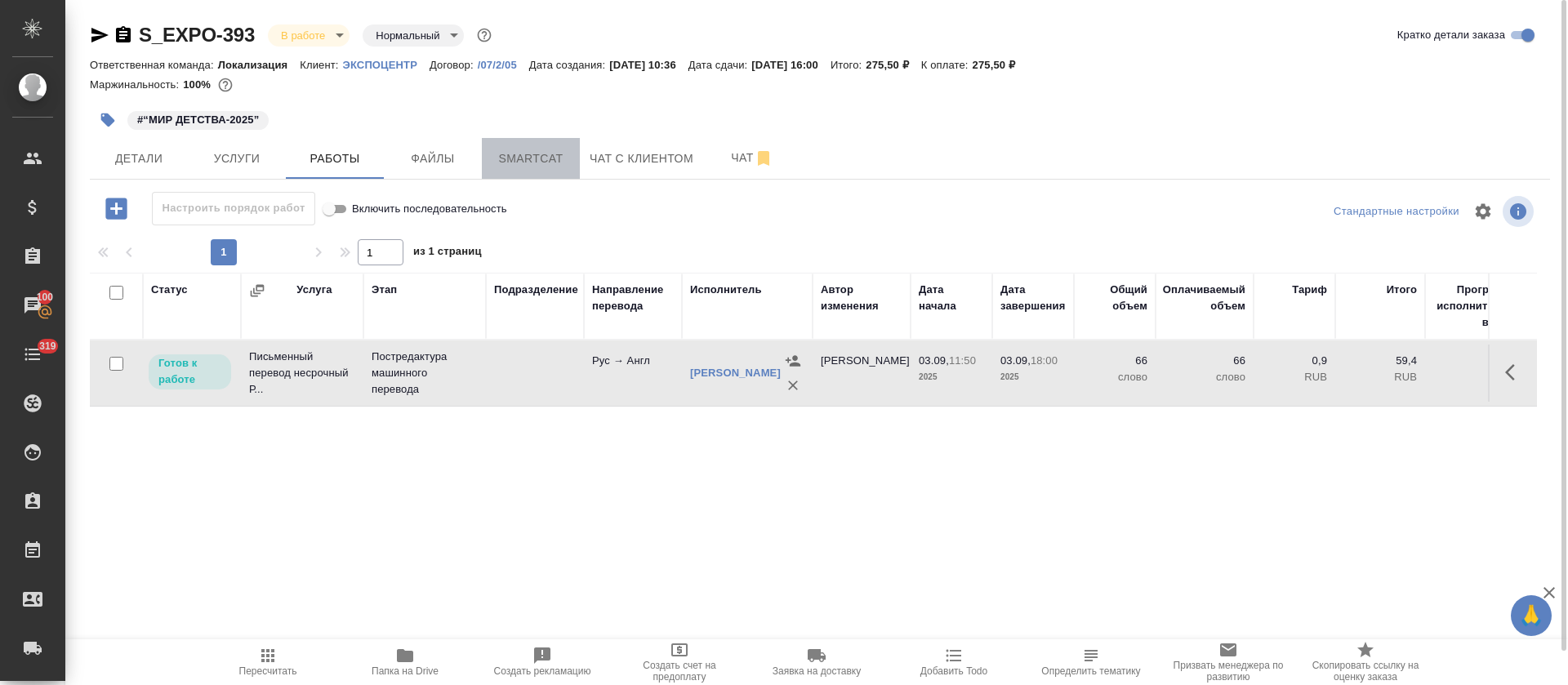
click at [510, 174] on button "Smartcat" at bounding box center [530, 158] width 98 height 41
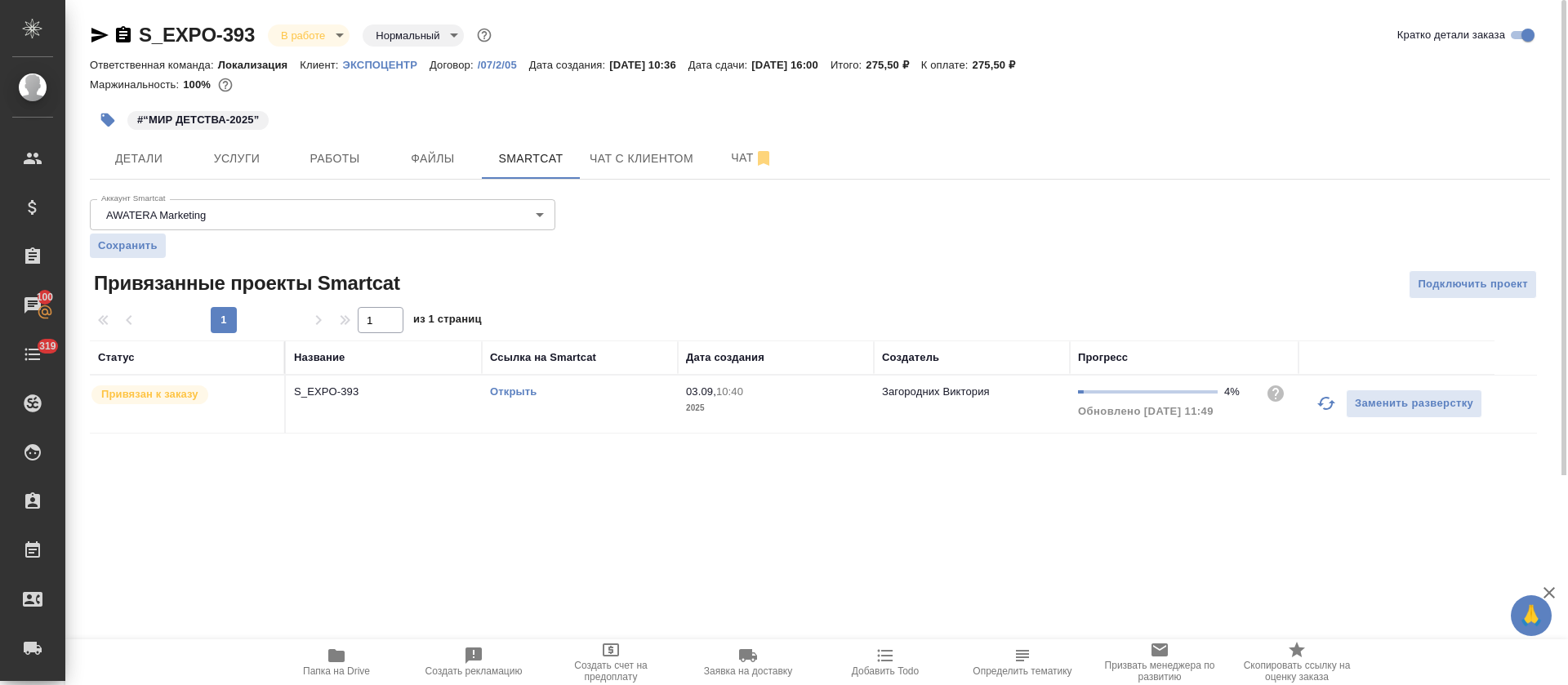
click at [521, 393] on link "Открыть" at bounding box center [513, 391] width 47 height 13
click at [652, 394] on div "Открыть" at bounding box center [579, 392] width 180 height 16
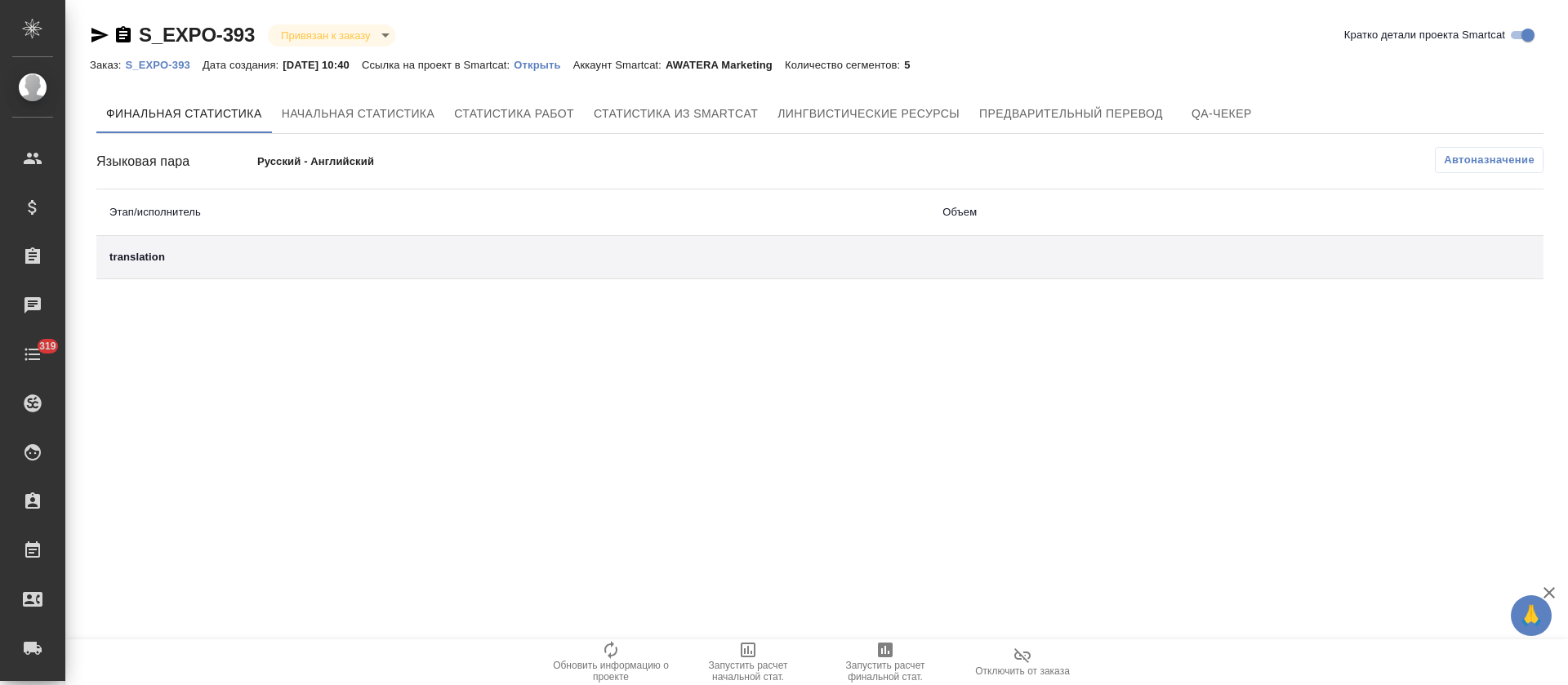
click at [899, 90] on div "Финальная статистика Начальная статистика Статистика работ Статистика из Smartc…" at bounding box center [819, 187] width 1460 height 199
click at [902, 114] on span "Лингвистические ресурсы" at bounding box center [868, 114] width 182 height 21
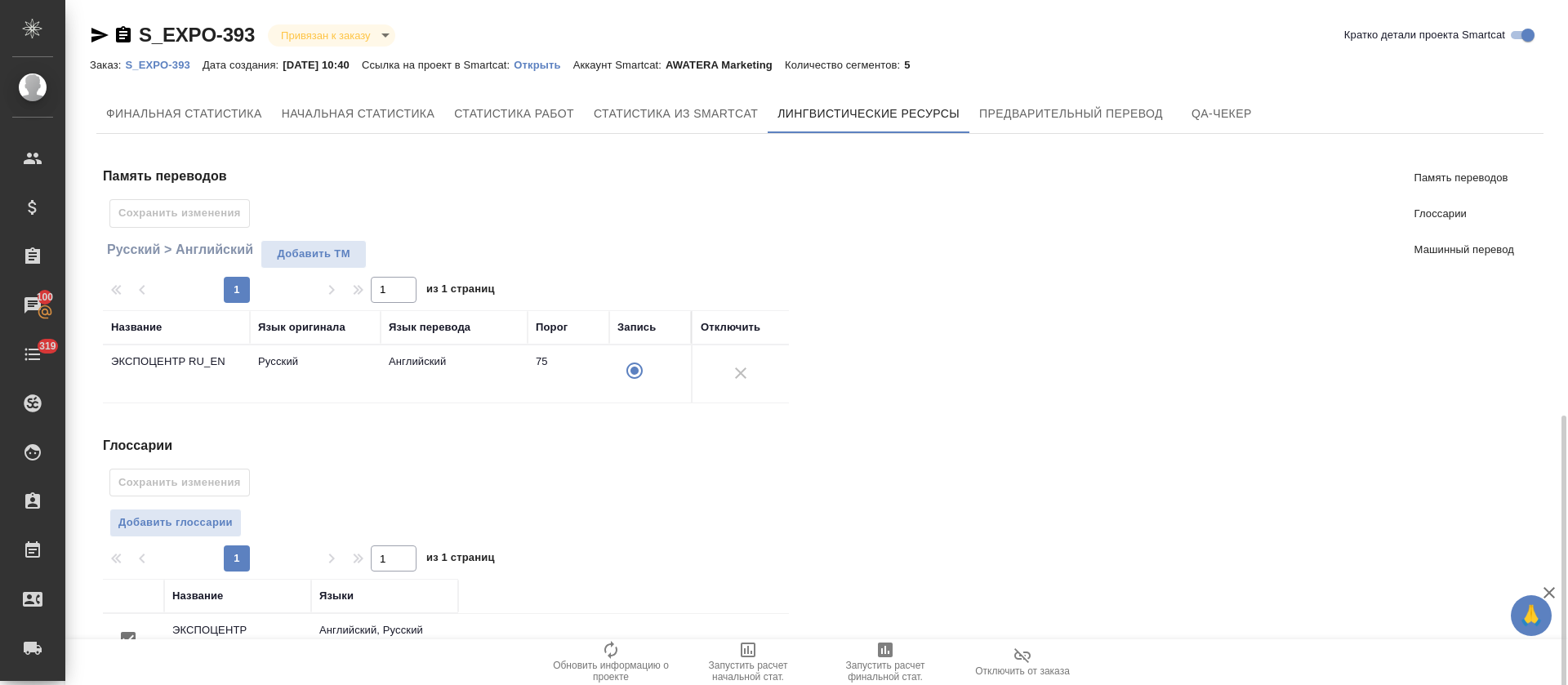
scroll to position [295, 0]
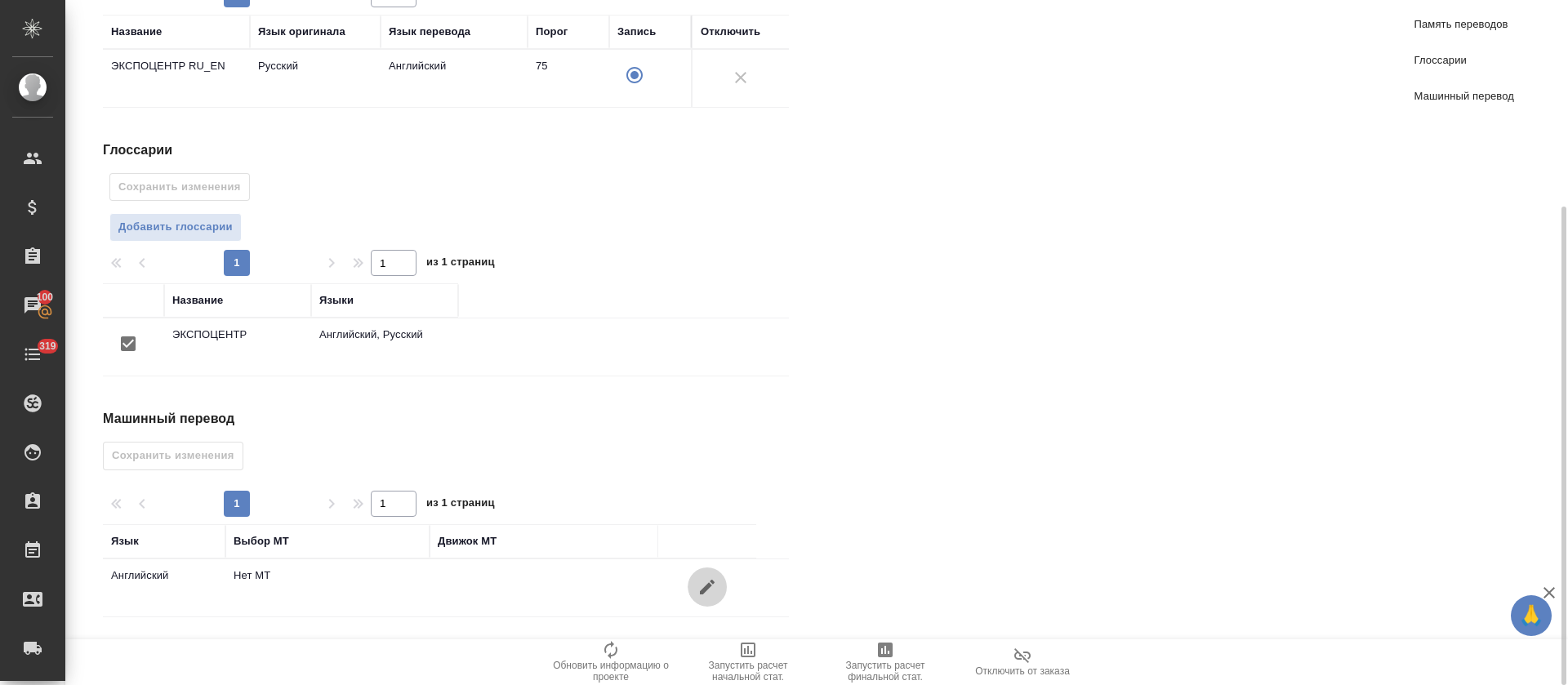
click at [716, 587] on icon "button" at bounding box center [707, 587] width 20 height 20
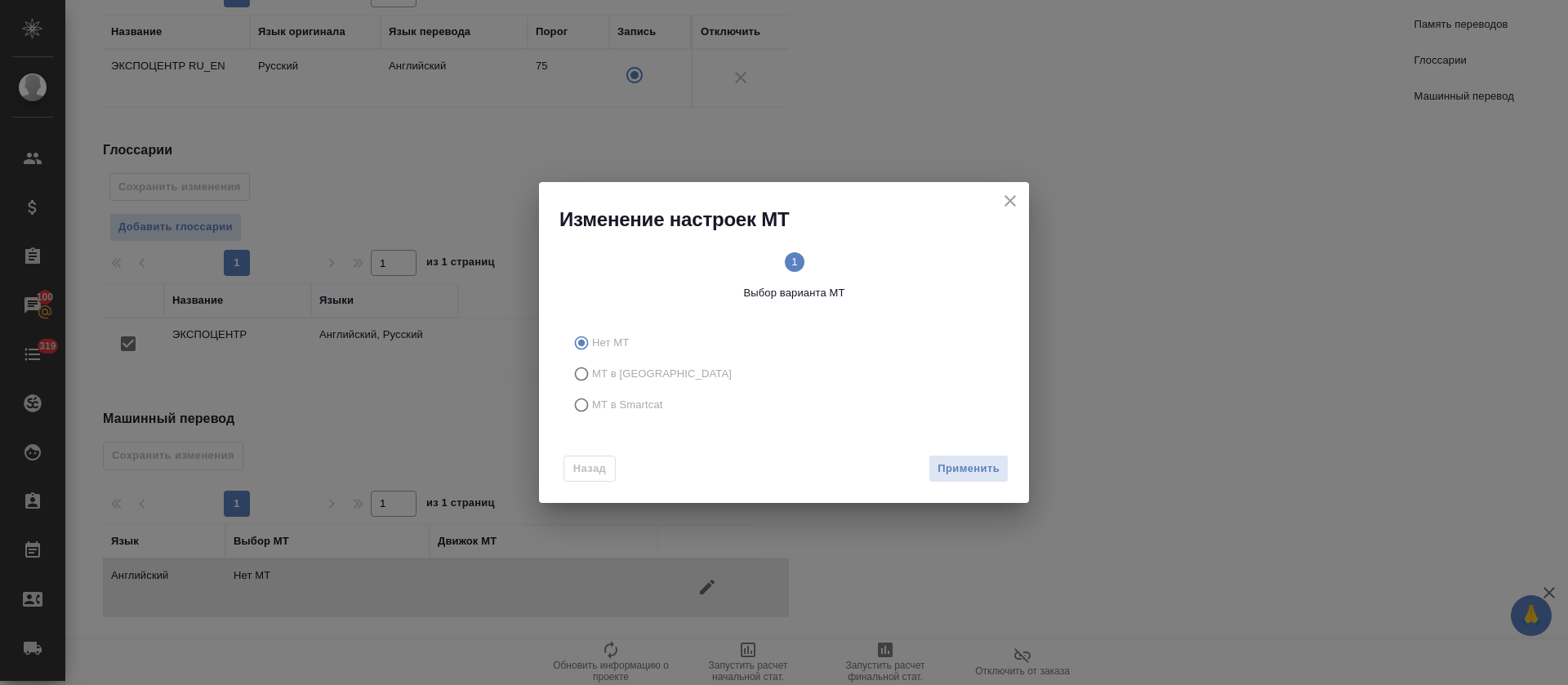
drag, startPoint x: 647, startPoint y: 393, endPoint x: 675, endPoint y: 407, distance: 31.3
click at [647, 394] on label "МТ в Smartcat" at bounding box center [781, 405] width 430 height 31
click at [592, 394] on input "МТ в Smartcat" at bounding box center [578, 405] width 26 height 31
radio input "true"
click at [958, 459] on span "Вперед" at bounding box center [979, 468] width 41 height 19
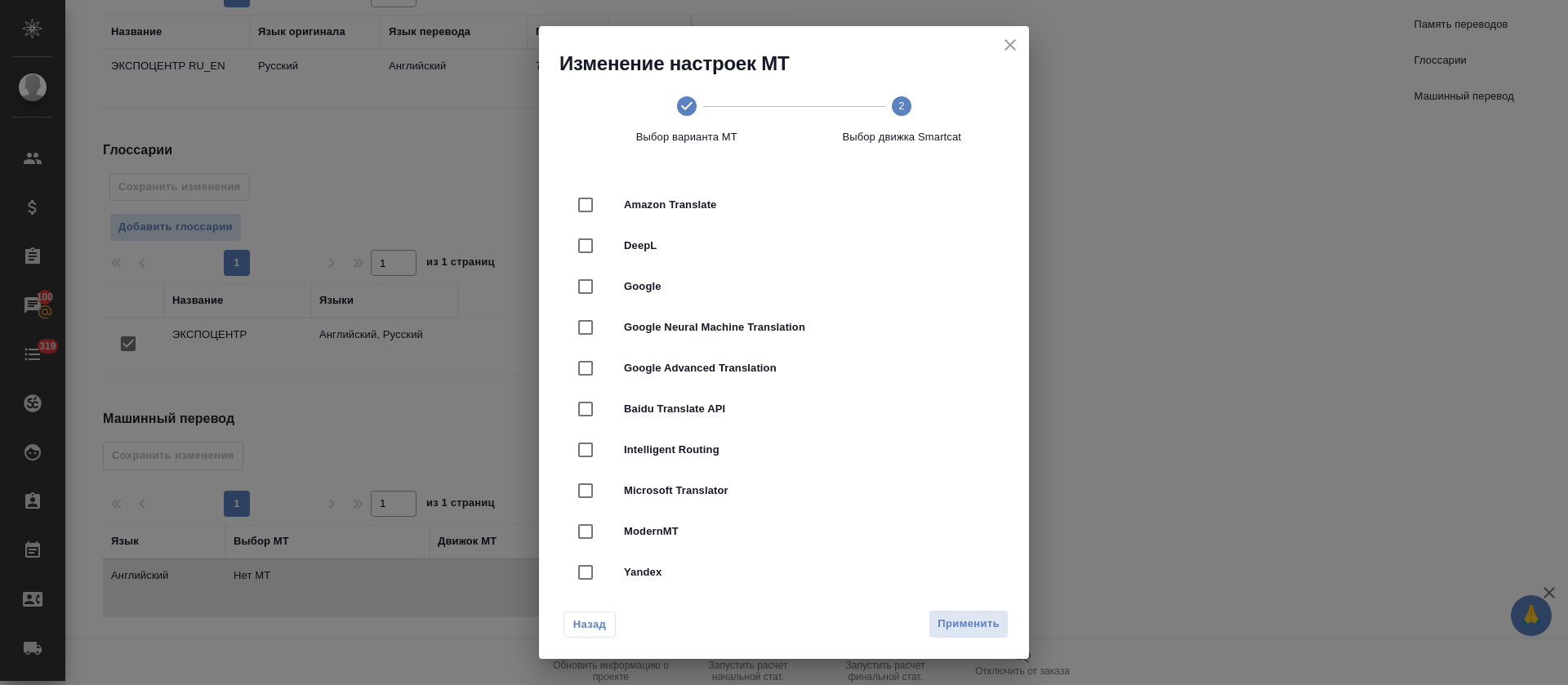
click at [833, 245] on span "DeepL" at bounding box center [807, 245] width 365 height 16
checkbox input "true"
click at [990, 616] on span "Применить" at bounding box center [968, 624] width 62 height 19
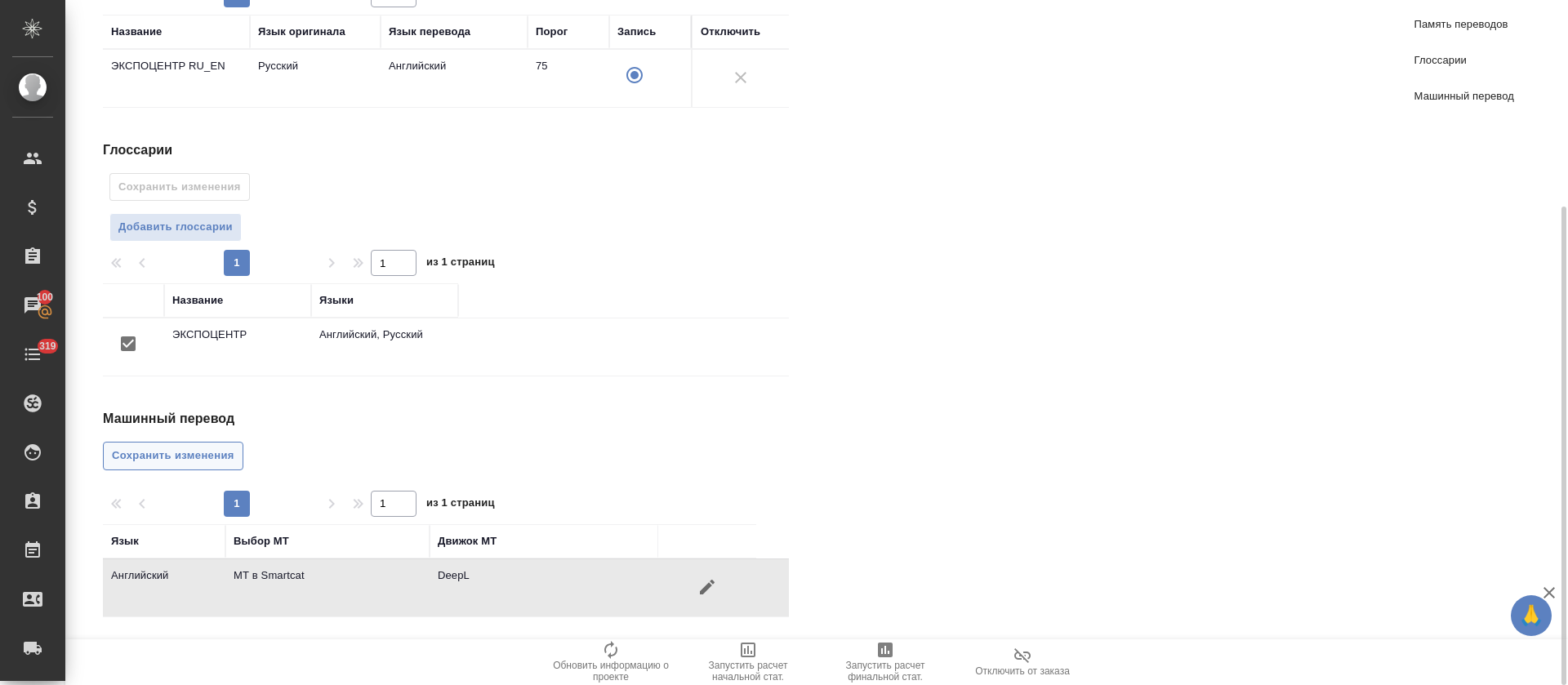
click at [150, 447] on span "Сохранить изменения" at bounding box center [173, 456] width 123 height 19
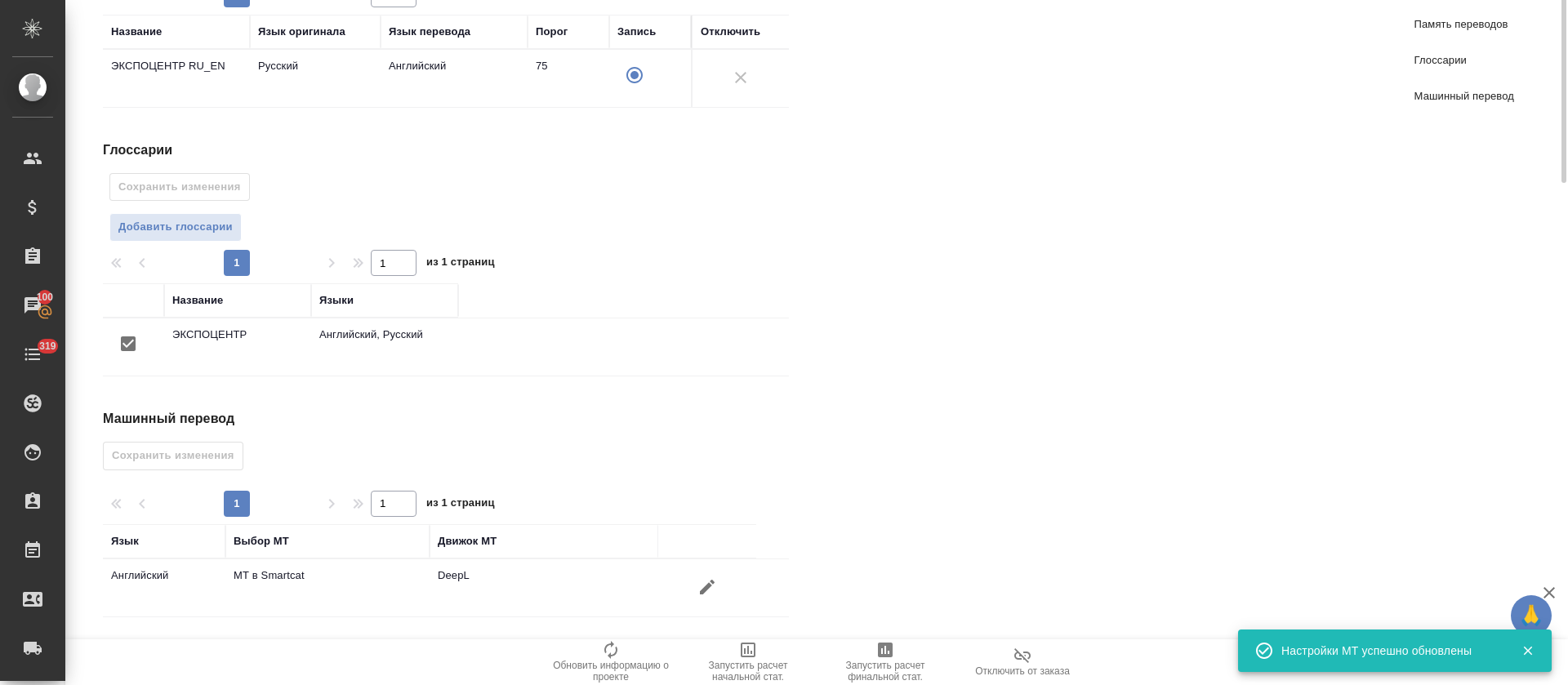
scroll to position [0, 0]
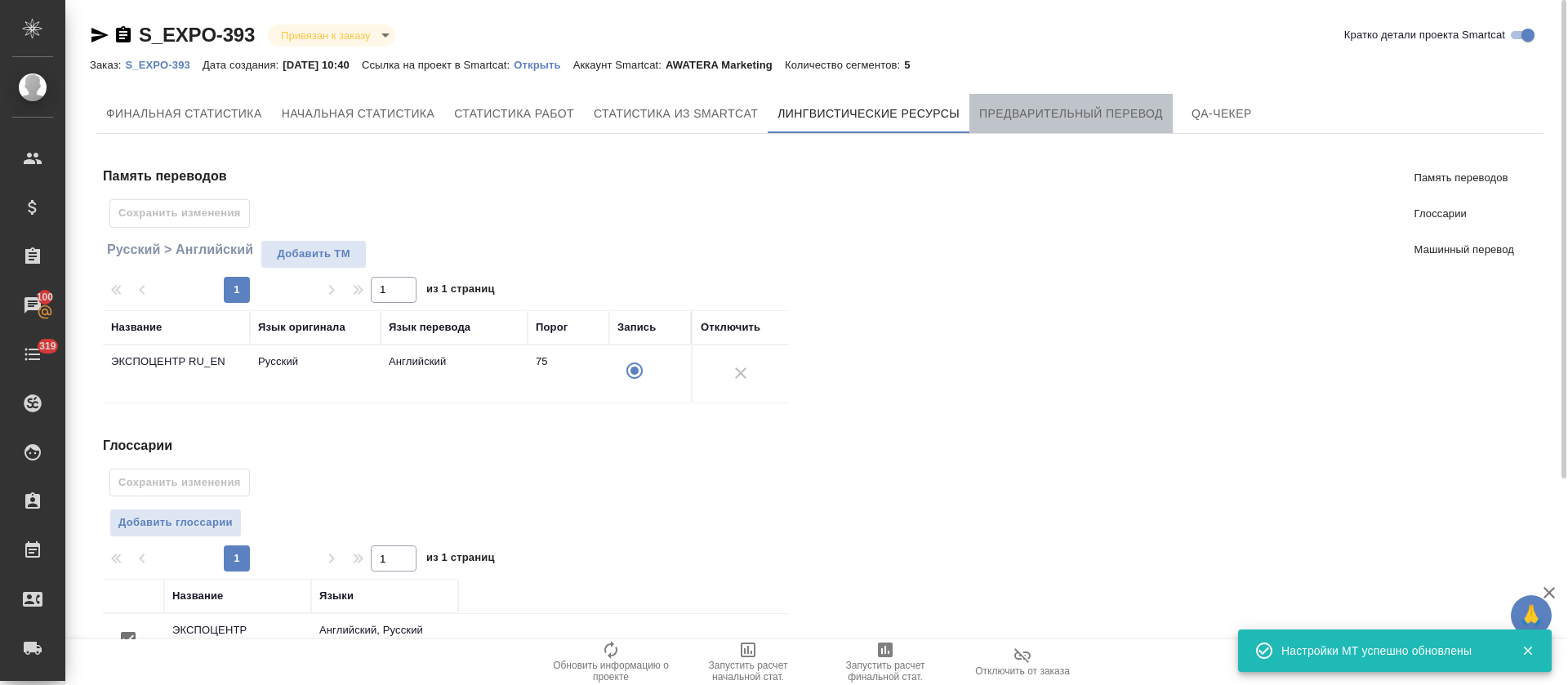
click at [1079, 107] on span "Предварительный перевод" at bounding box center [1070, 114] width 184 height 21
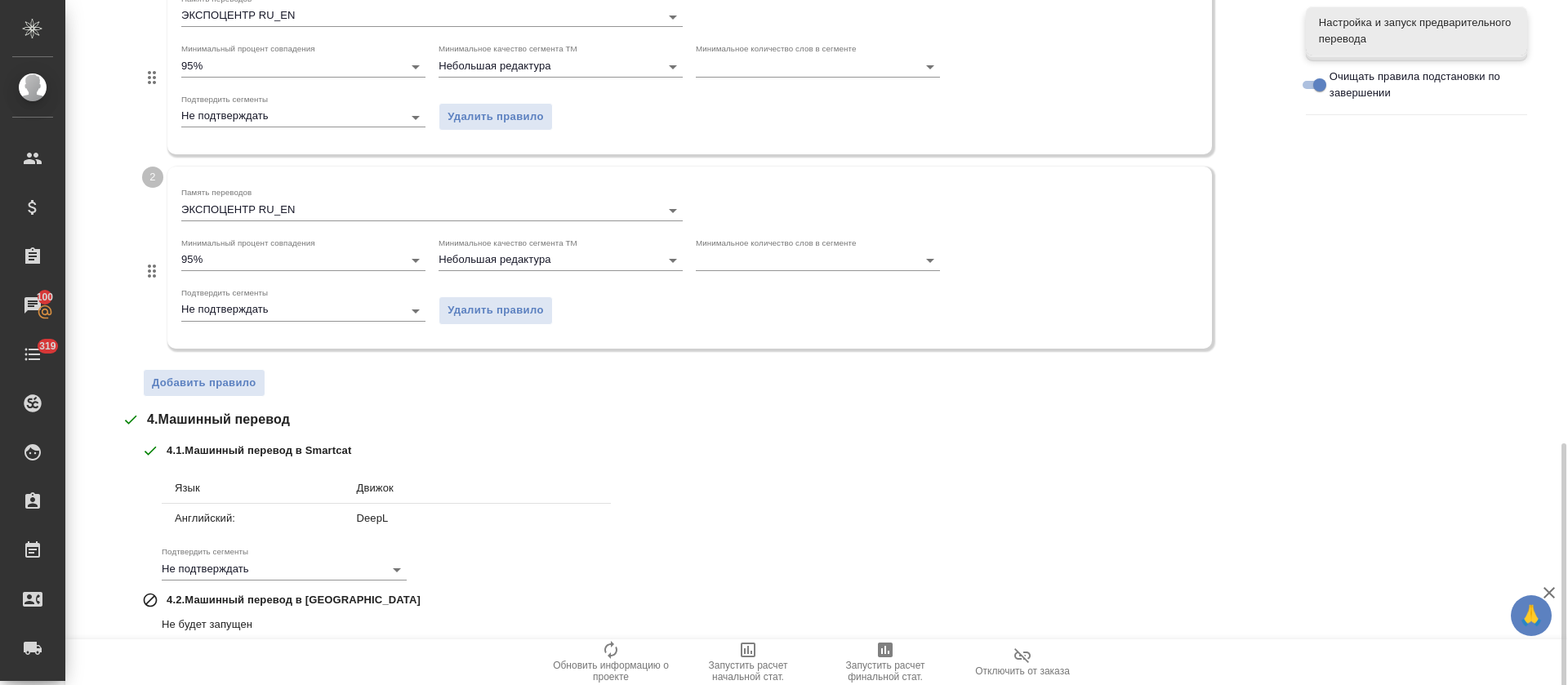
scroll to position [622, 0]
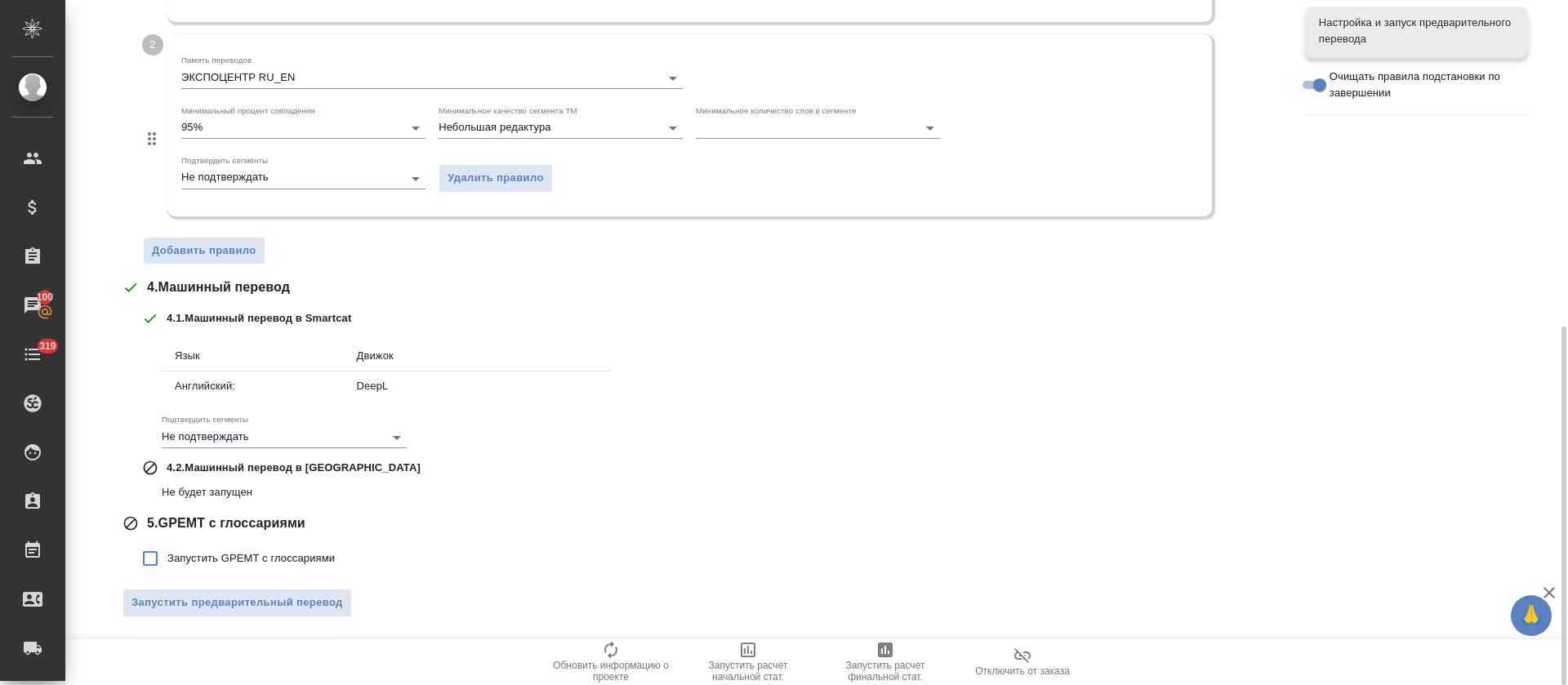
click at [223, 549] on label "Запустить GPEMT с глоссариями" at bounding box center [234, 558] width 201 height 34
click at [167, 549] on input "Запустить GPEMT с глоссариями" at bounding box center [150, 558] width 34 height 34
checkbox input "true"
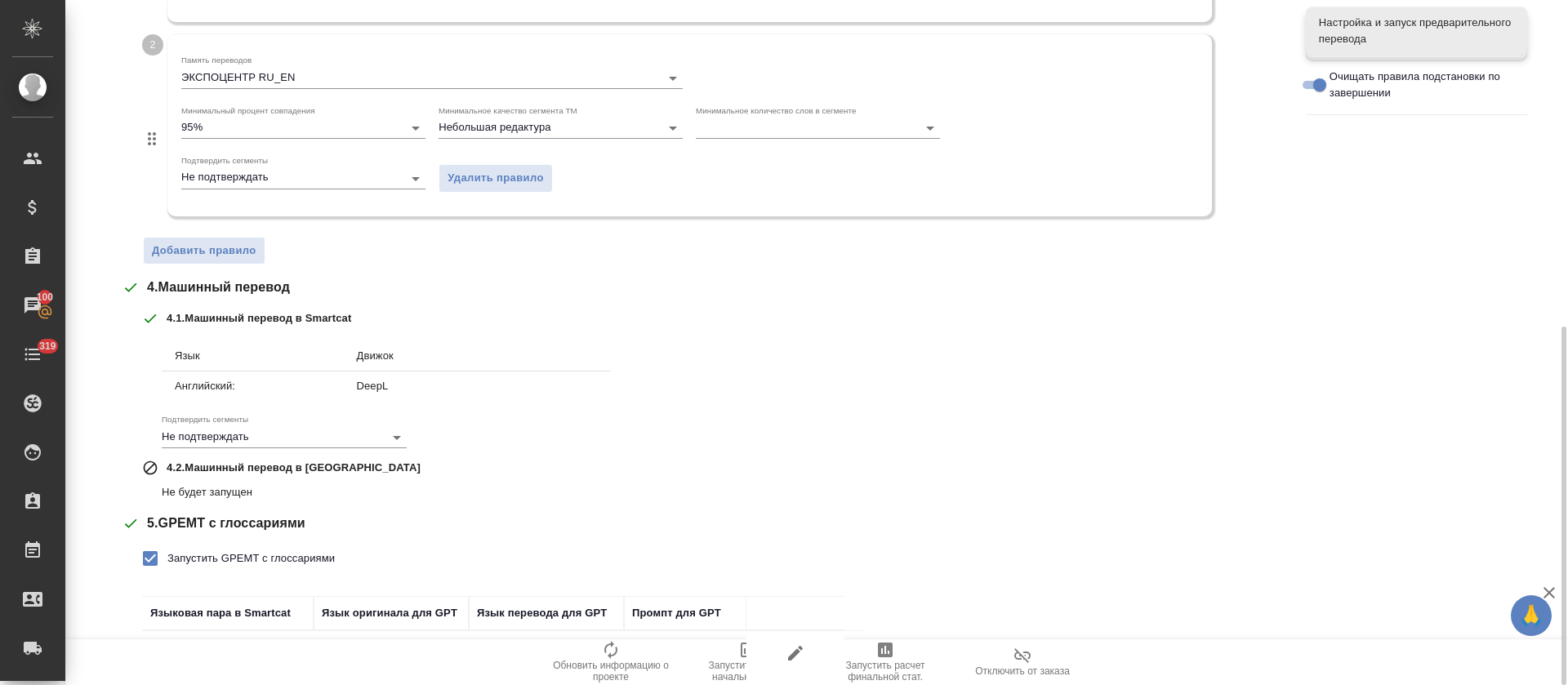
scroll to position [735, 0]
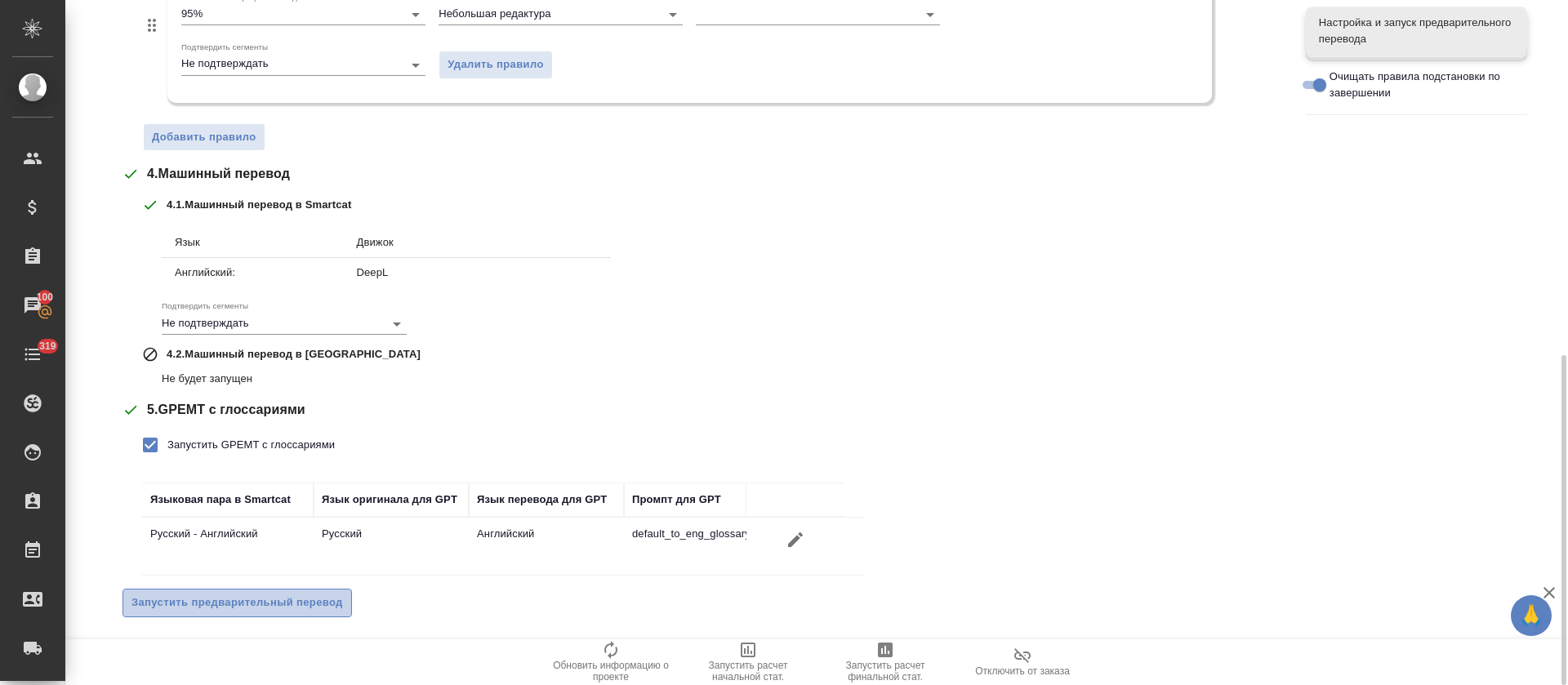
click at [244, 595] on span "Запустить предварительный перевод" at bounding box center [237, 603] width 211 height 19
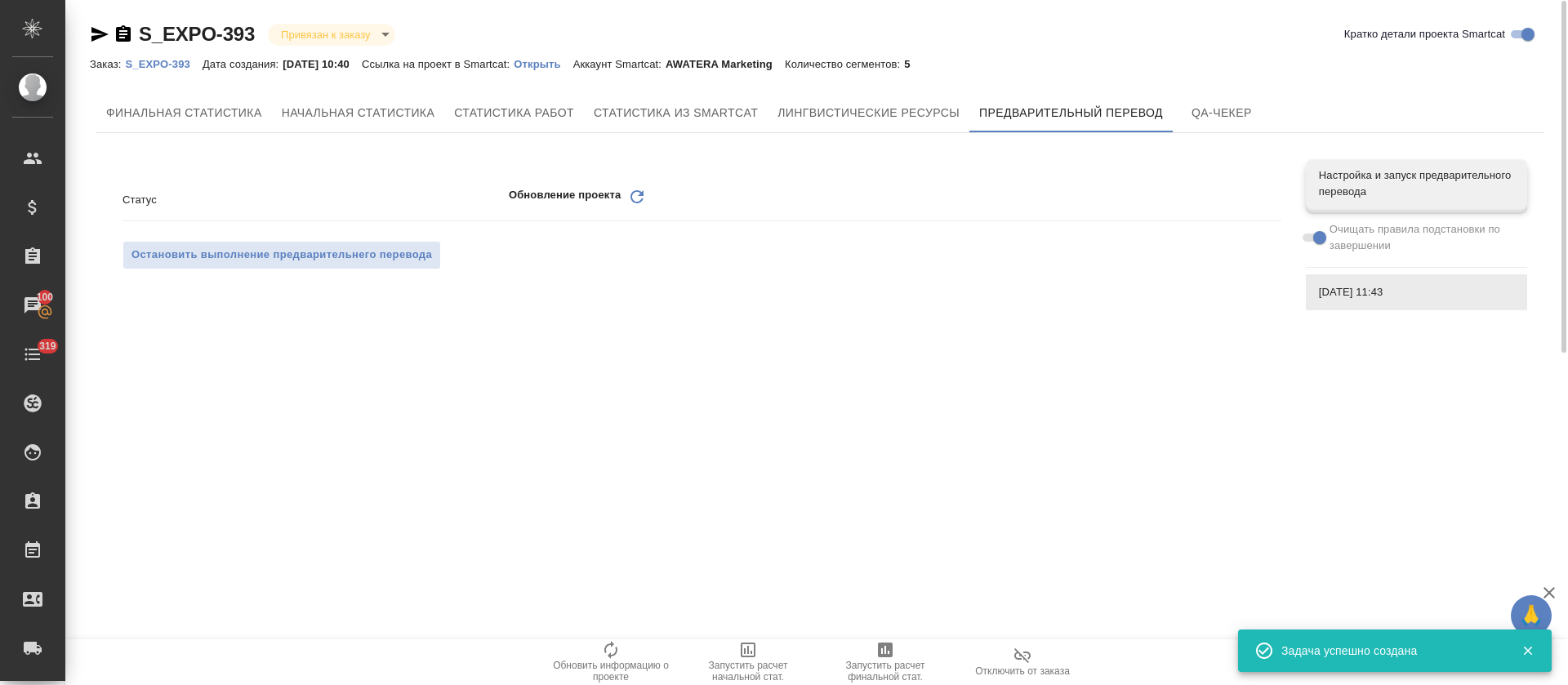
scroll to position [0, 0]
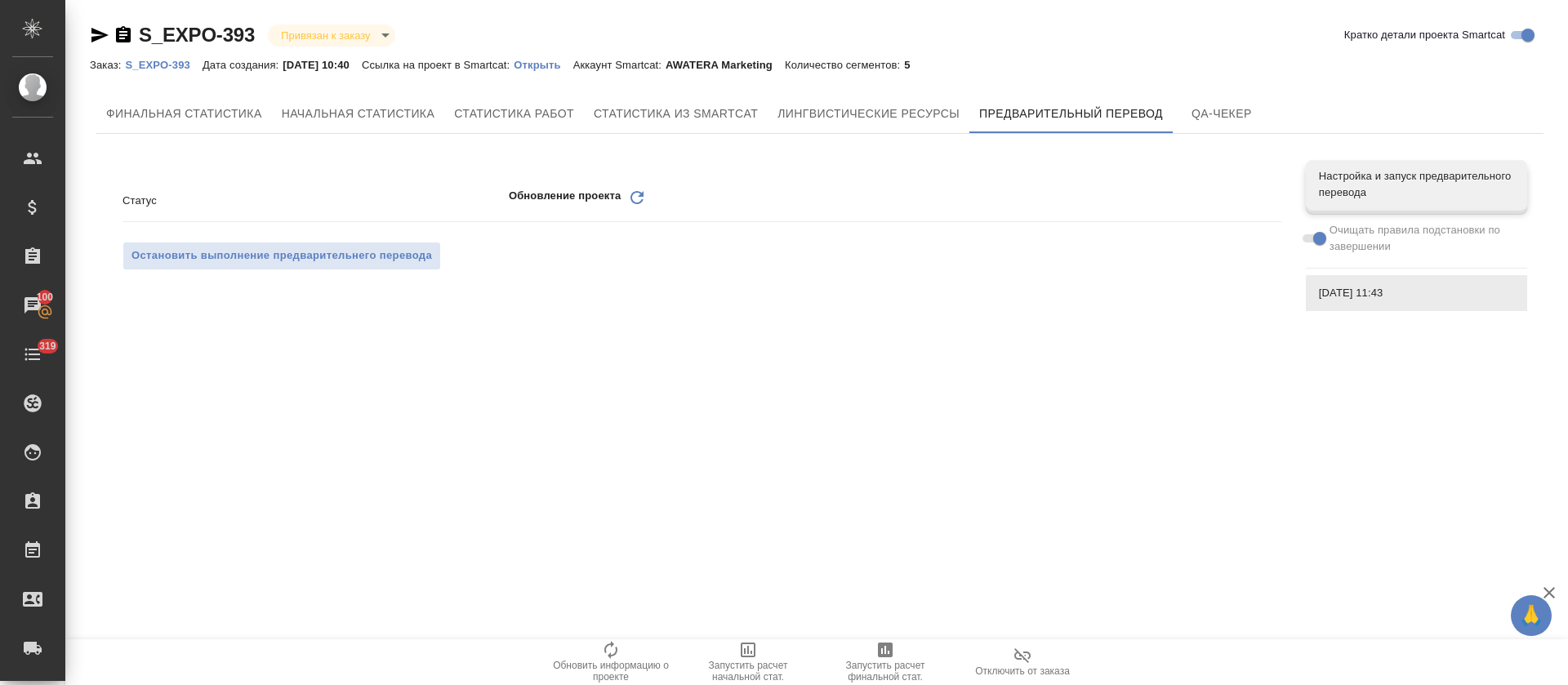
click at [637, 198] on icon "Обновить" at bounding box center [637, 198] width 20 height 20
click at [635, 201] on icon "Обновить" at bounding box center [637, 198] width 20 height 20
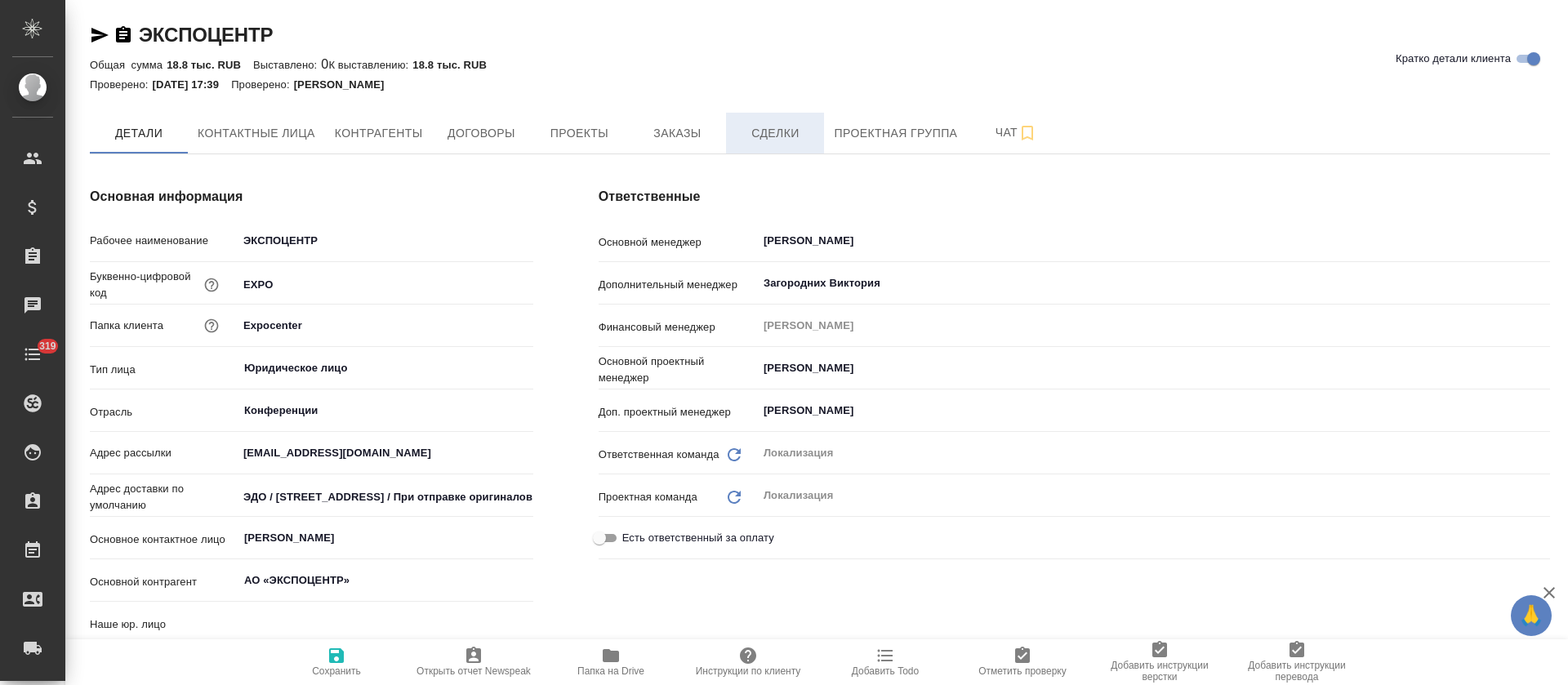
type textarea "x"
type input "(Т2) ООО "Трактат24""
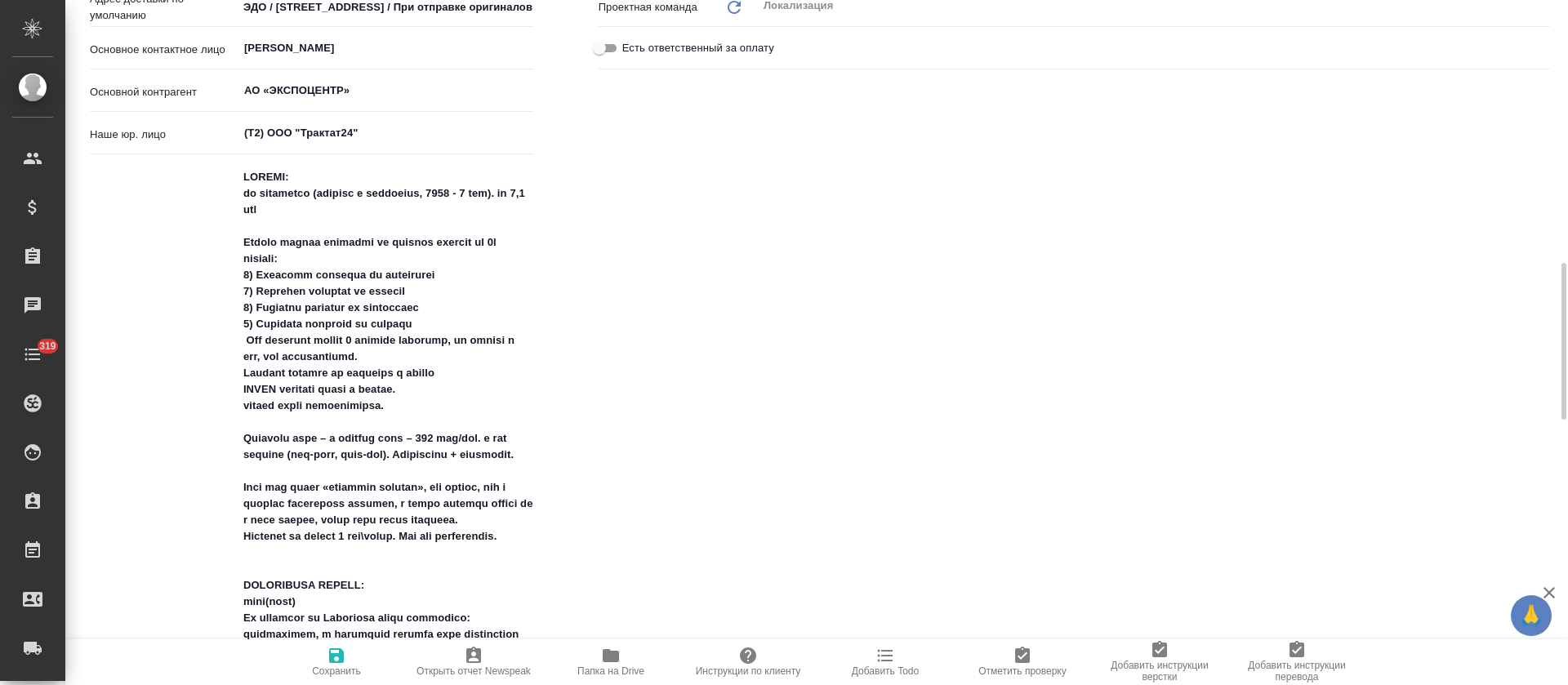
type textarea "x"
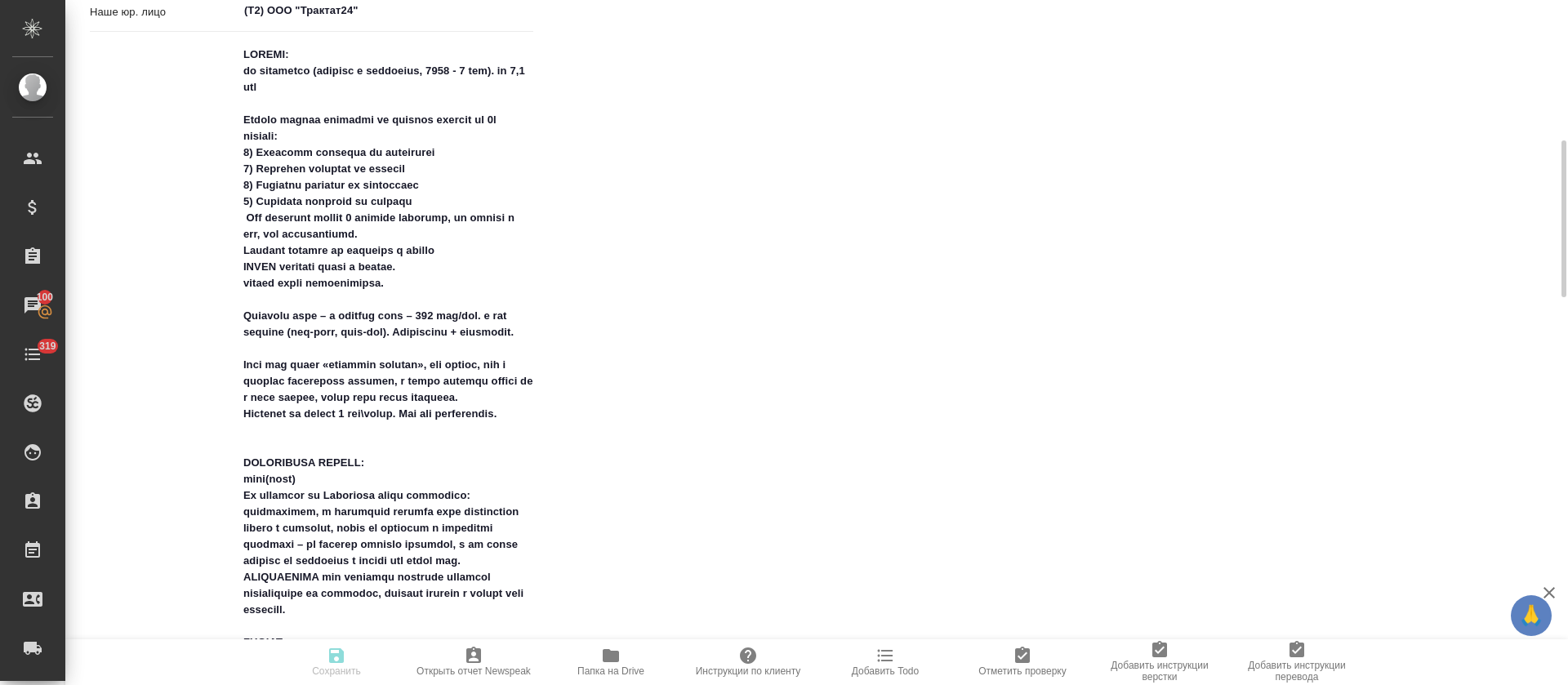
type textarea "x"
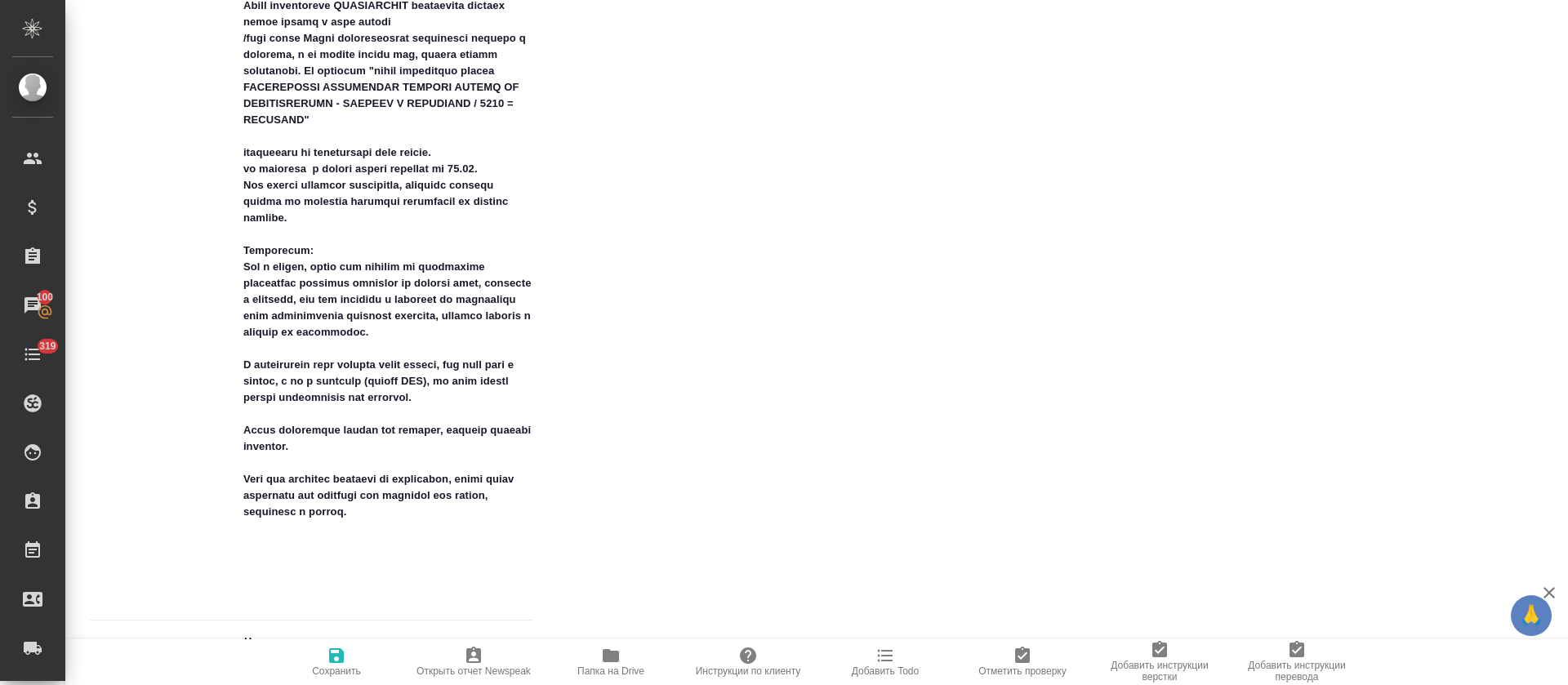
scroll to position [1469, 0]
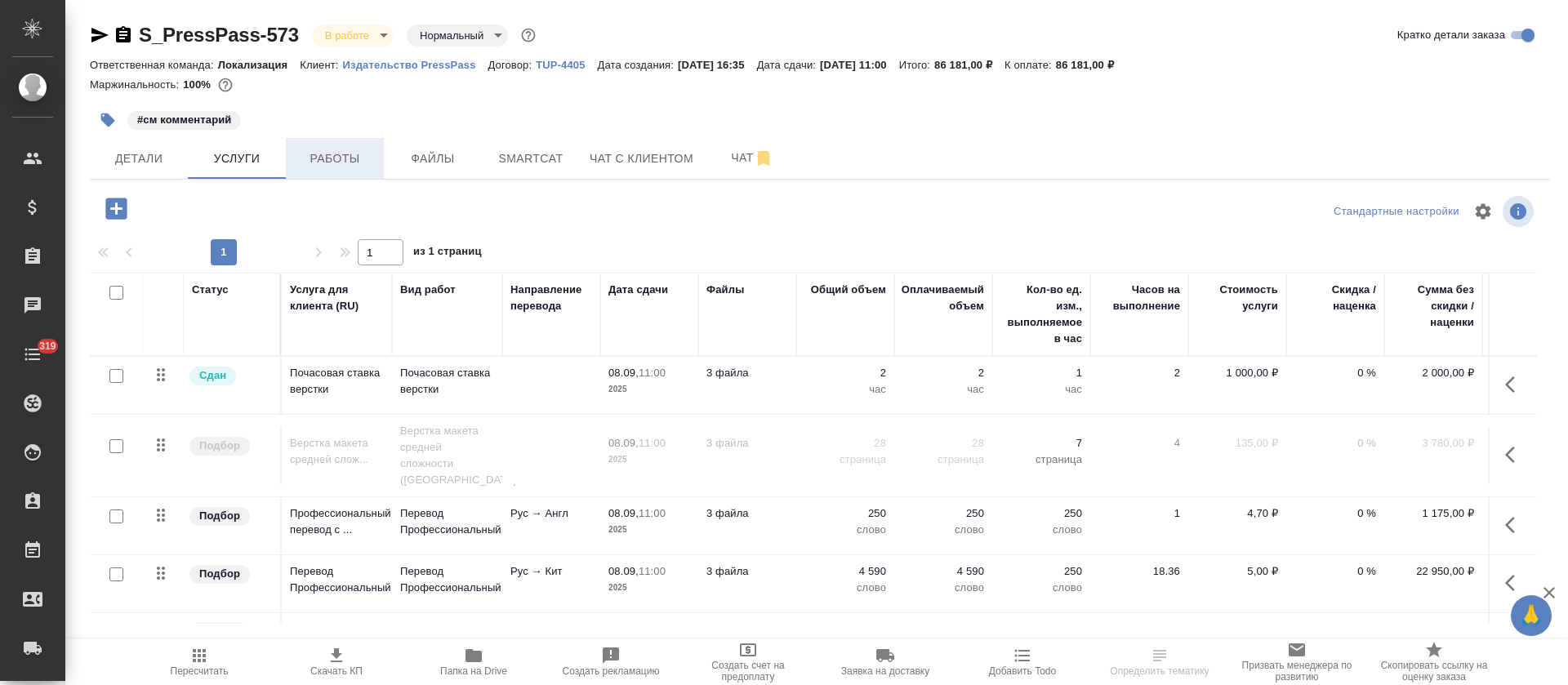
click at [352, 158] on span "Работы" at bounding box center [335, 158] width 79 height 21
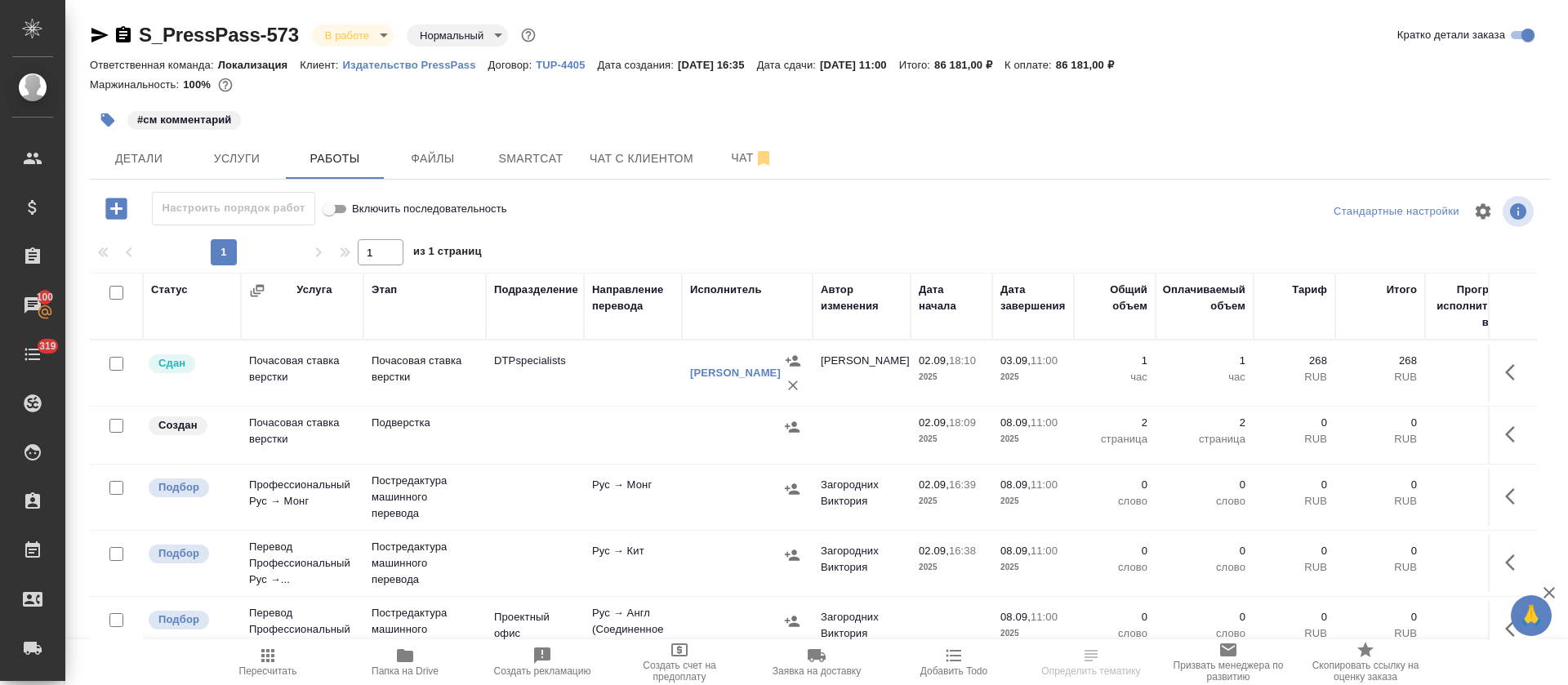
scroll to position [99, 0]
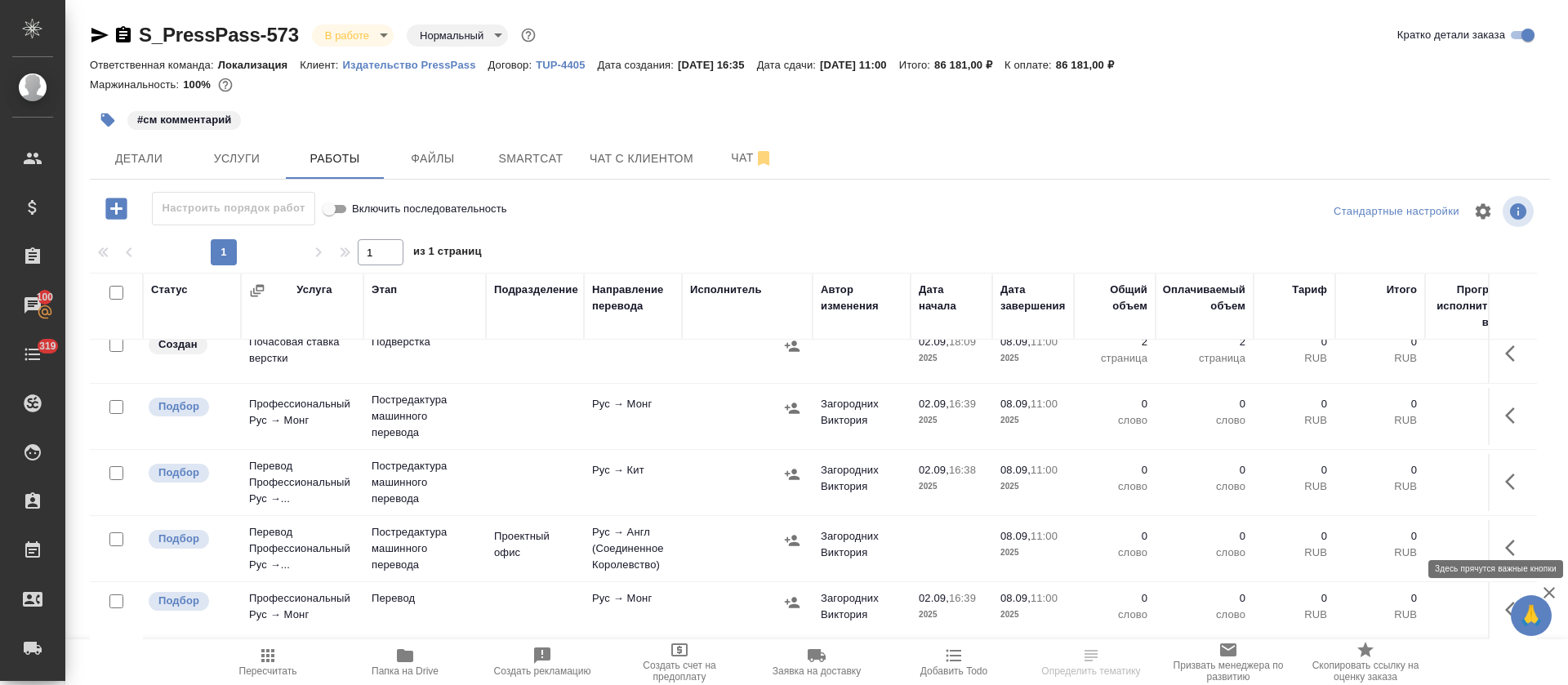
click at [1504, 538] on icon "button" at bounding box center [1514, 548] width 20 height 20
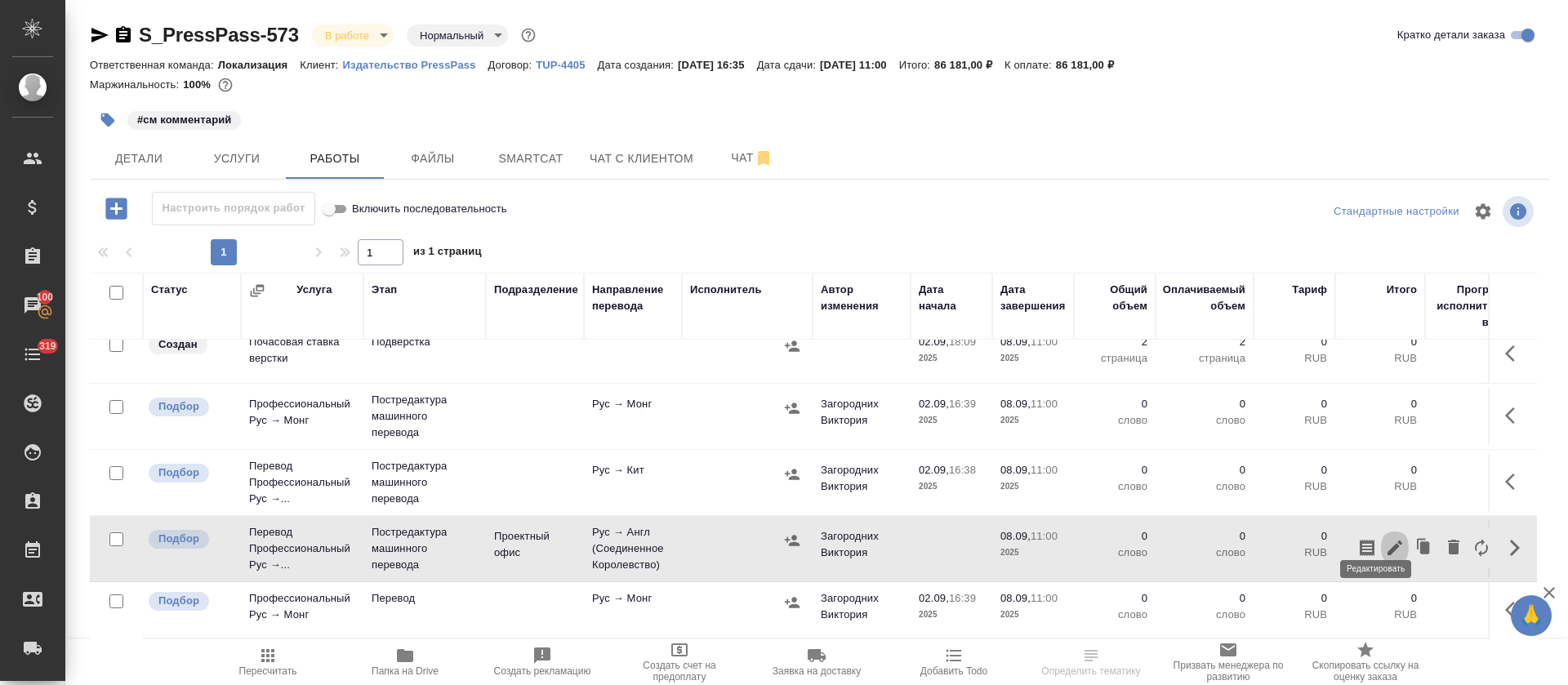
click at [1387, 541] on icon "button" at bounding box center [1394, 548] width 14 height 14
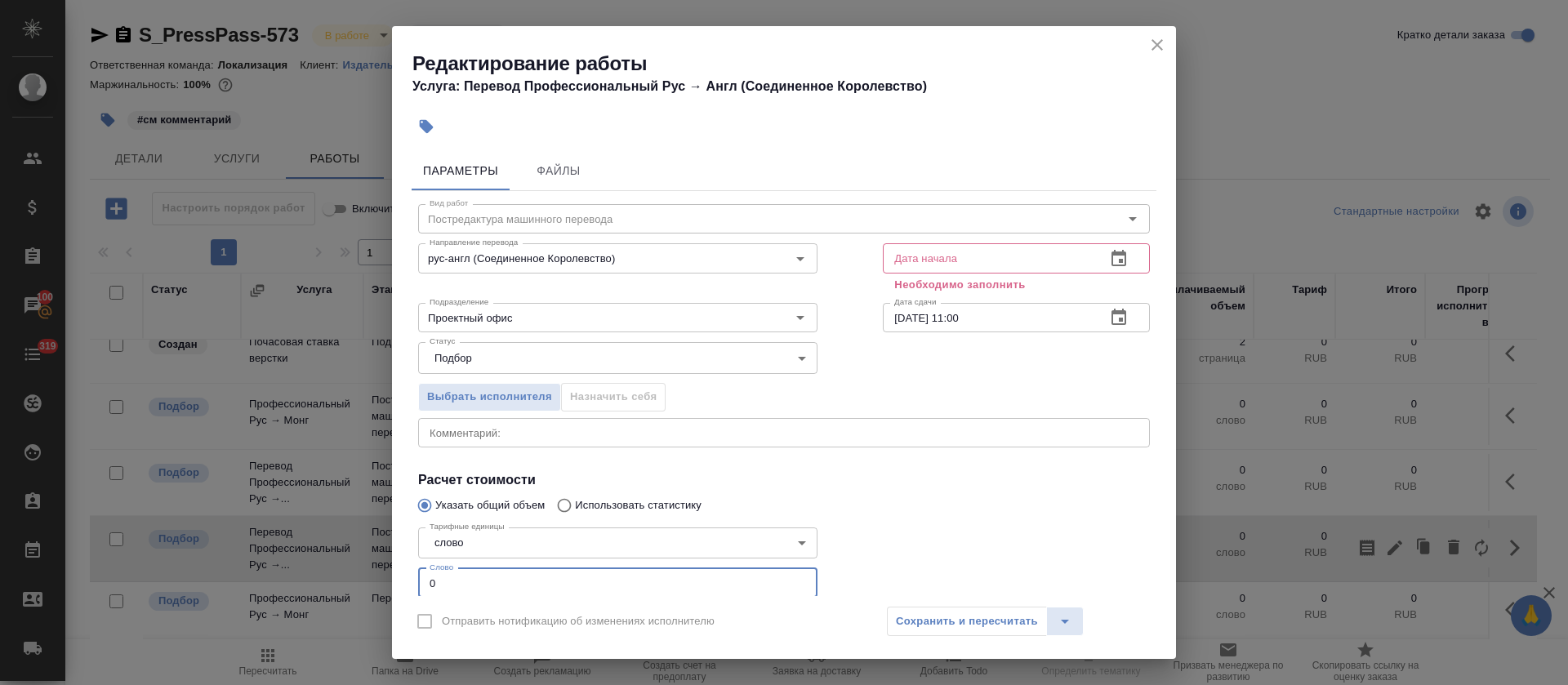
click at [421, 579] on input "0" at bounding box center [618, 583] width 399 height 30
type input "50"
click at [1111, 254] on icon "button" at bounding box center [1118, 258] width 14 height 16
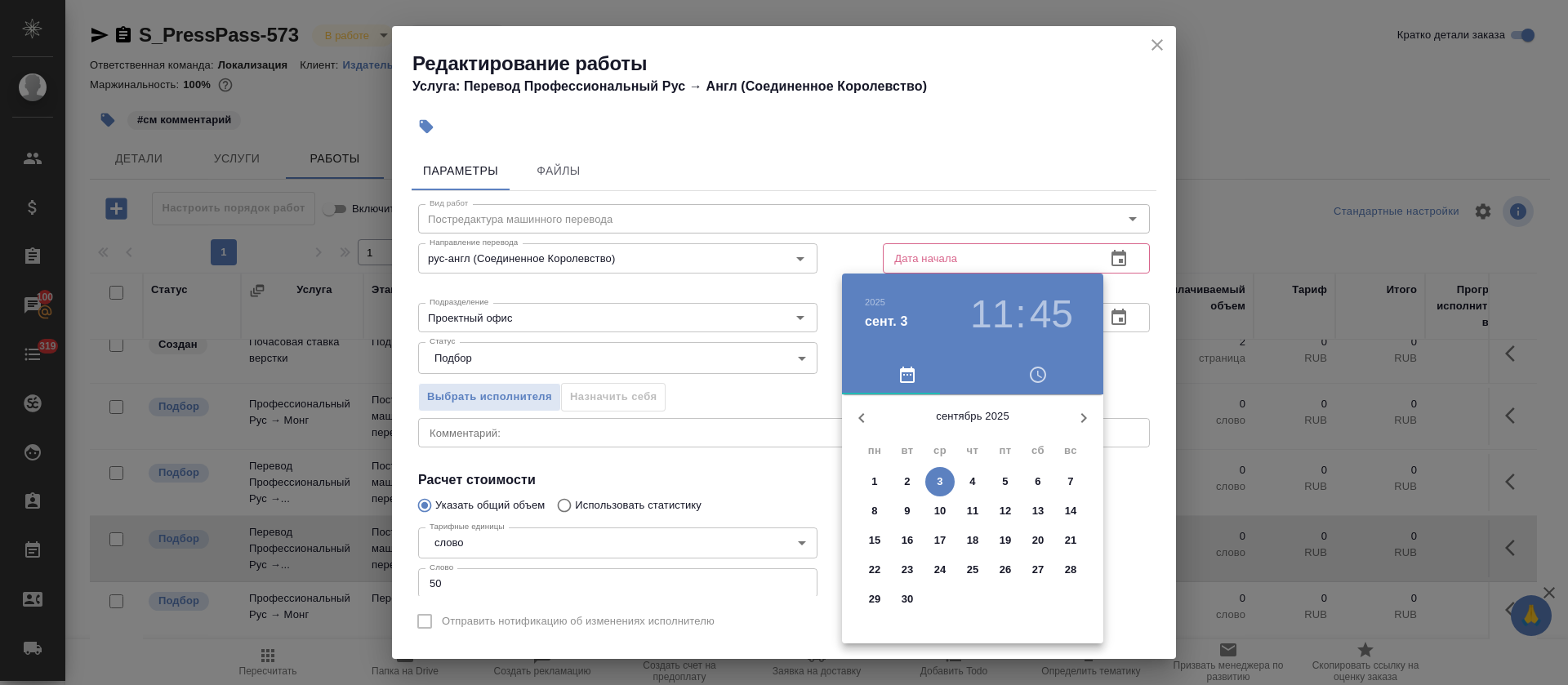
click at [936, 475] on span "3" at bounding box center [939, 482] width 30 height 16
type input "03.09.2025 11:45"
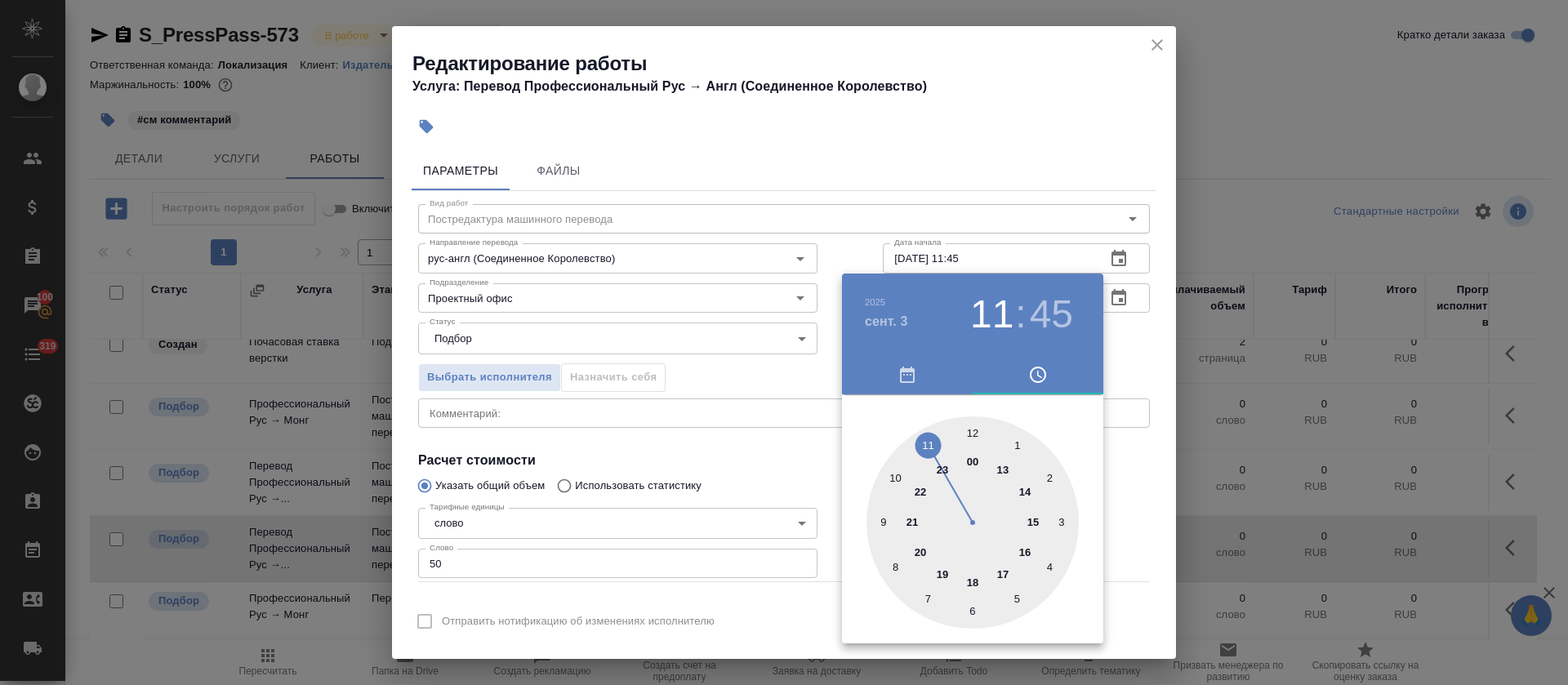
click at [810, 377] on div at bounding box center [784, 342] width 1568 height 685
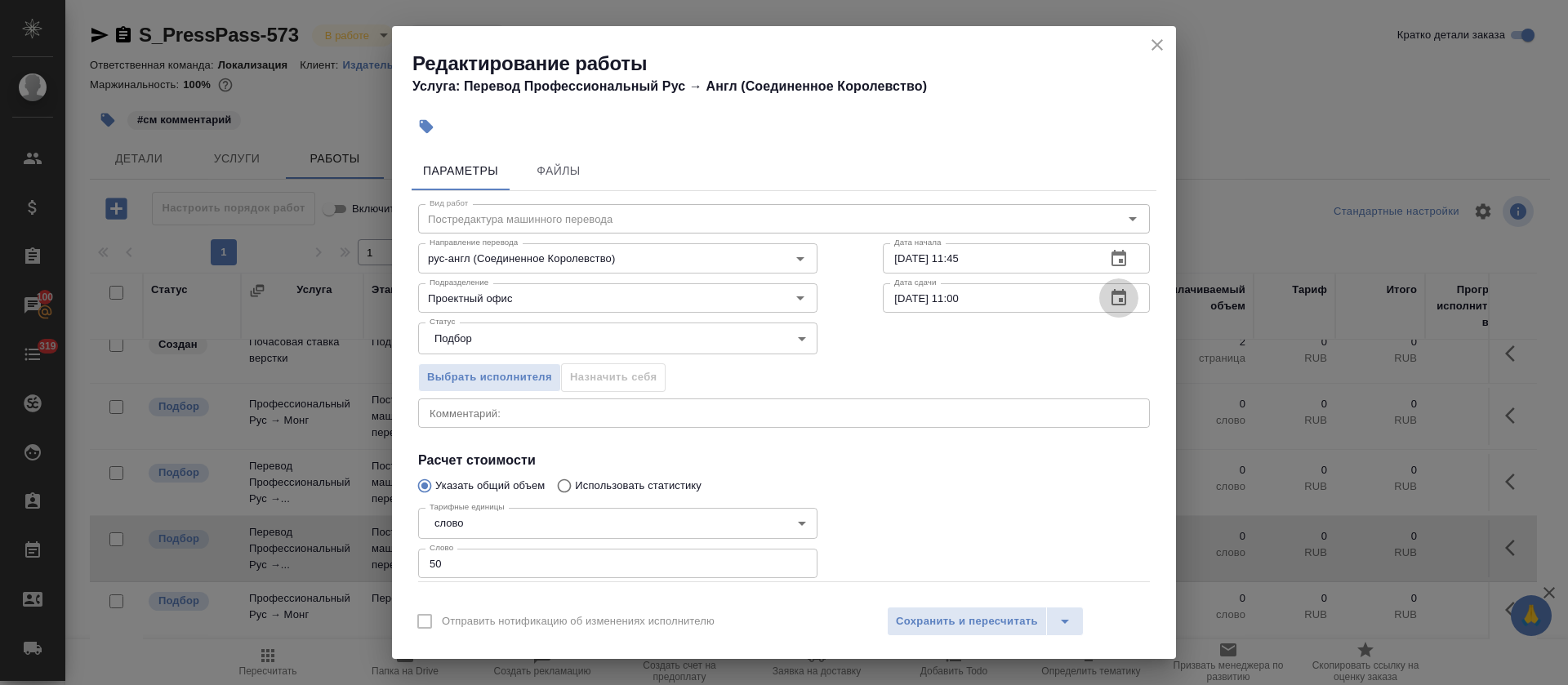
click at [1110, 299] on button "button" at bounding box center [1118, 298] width 39 height 39
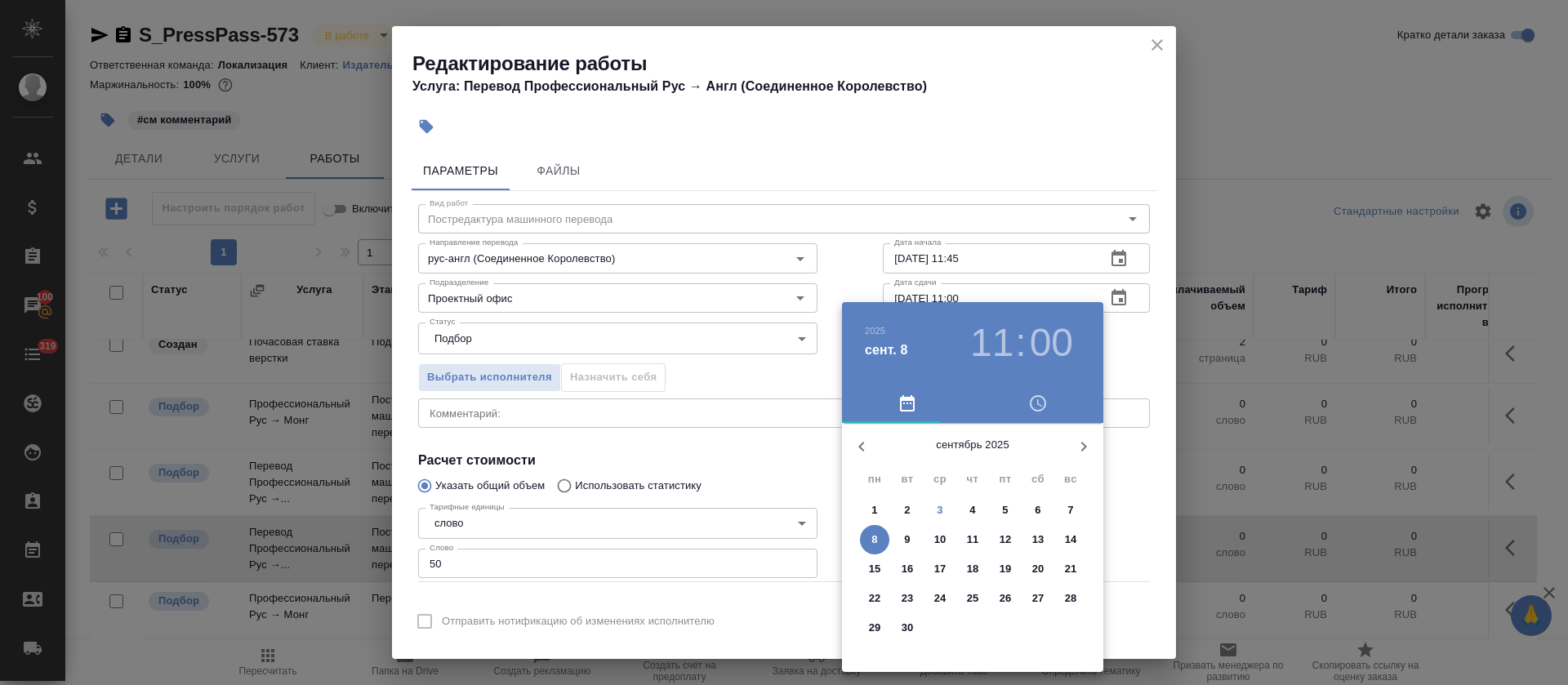
click at [973, 510] on p "4" at bounding box center [972, 510] width 5 height 16
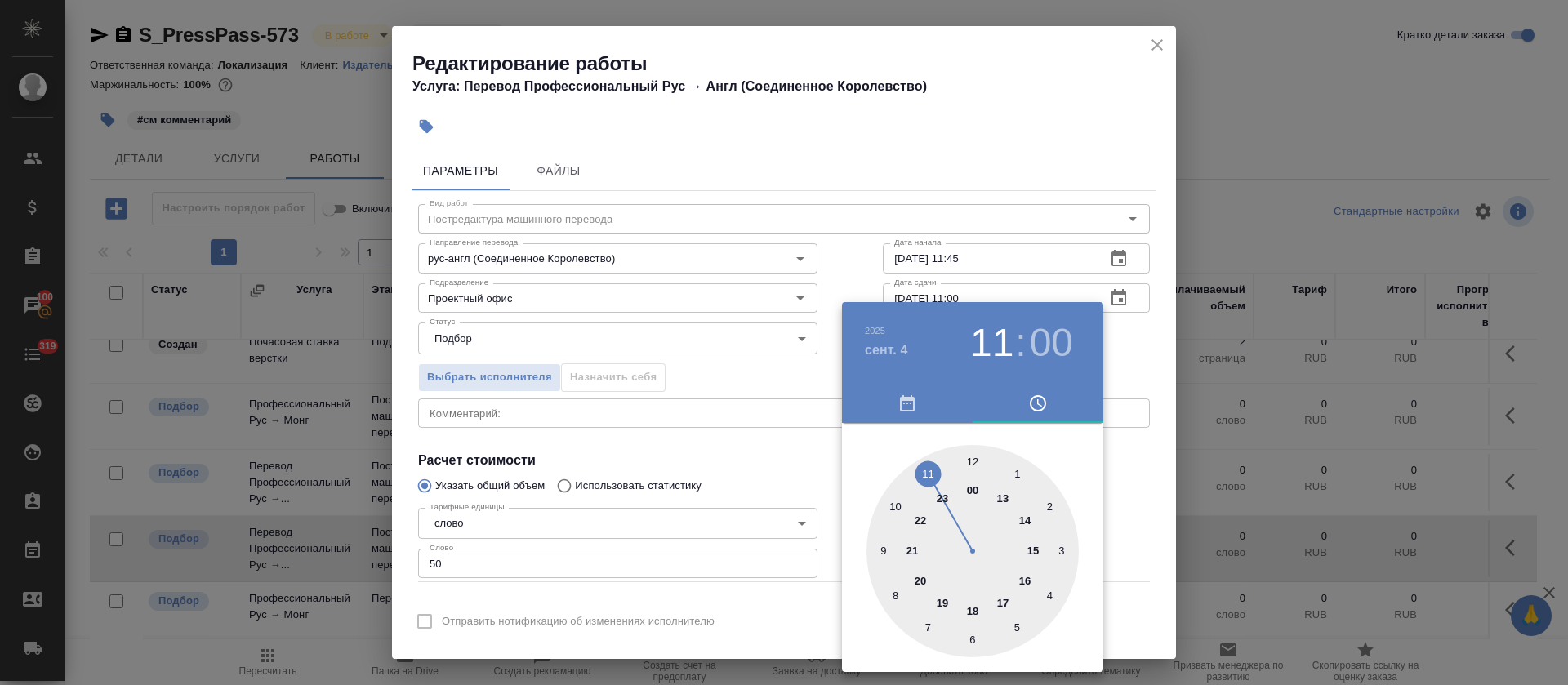
click at [1031, 549] on div at bounding box center [972, 551] width 212 height 212
type input "04.09.2025 15:00"
click at [674, 458] on div at bounding box center [784, 342] width 1568 height 685
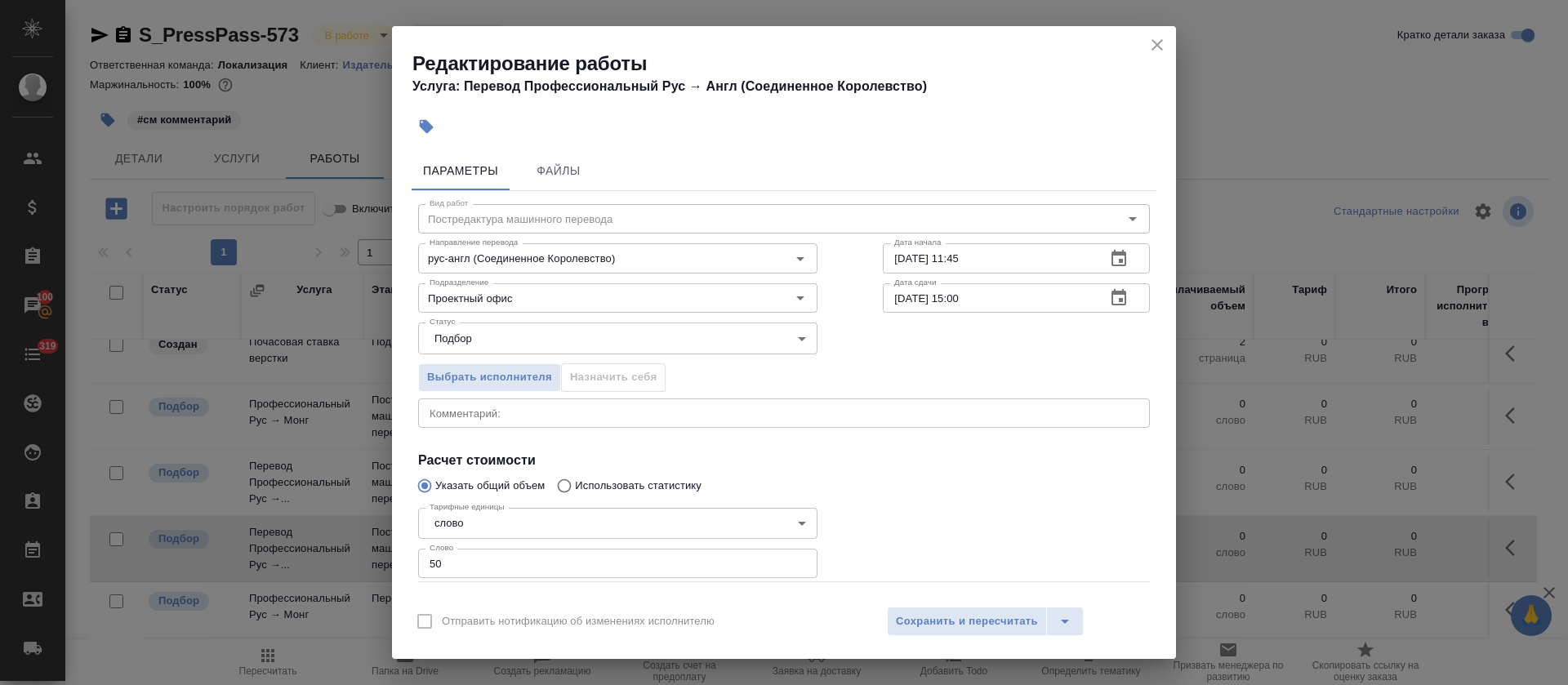
click at [933, 605] on div "Отправить нотификацию об изменениях исполнителю Сохранить и пересчитать" at bounding box center [784, 628] width 784 height 63
click at [934, 620] on span "Сохранить и пересчитать" at bounding box center [966, 621] width 142 height 19
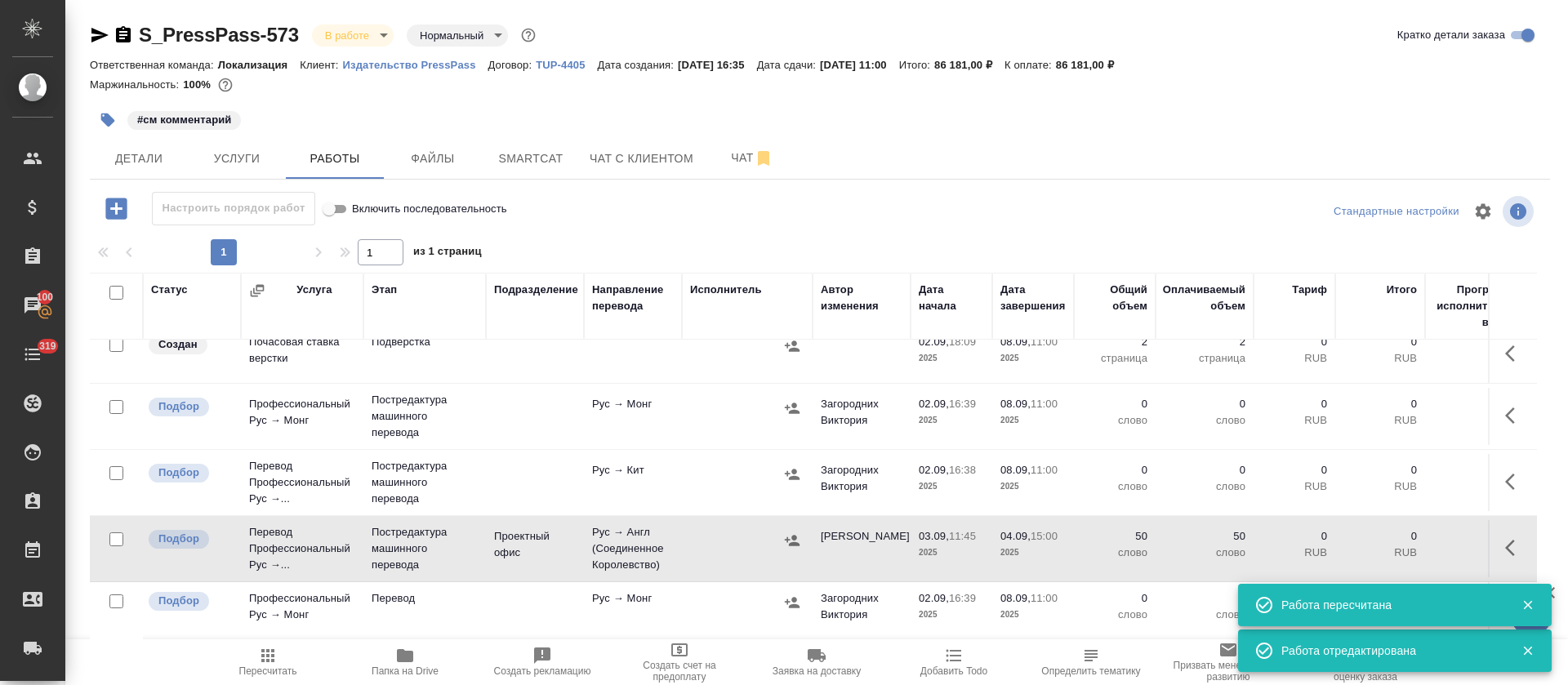
click at [1504, 406] on icon "button" at bounding box center [1514, 415] width 20 height 20
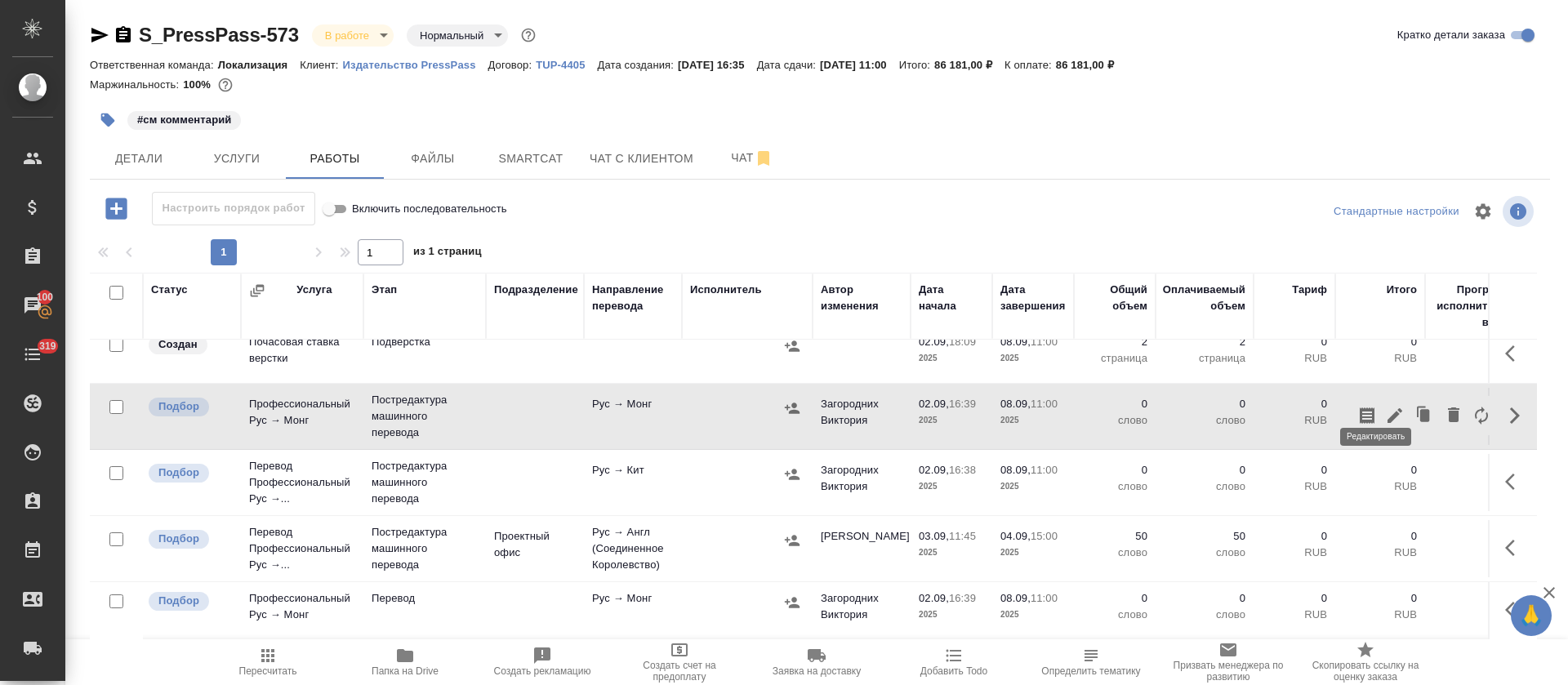
click at [1384, 406] on icon "button" at bounding box center [1394, 415] width 20 height 20
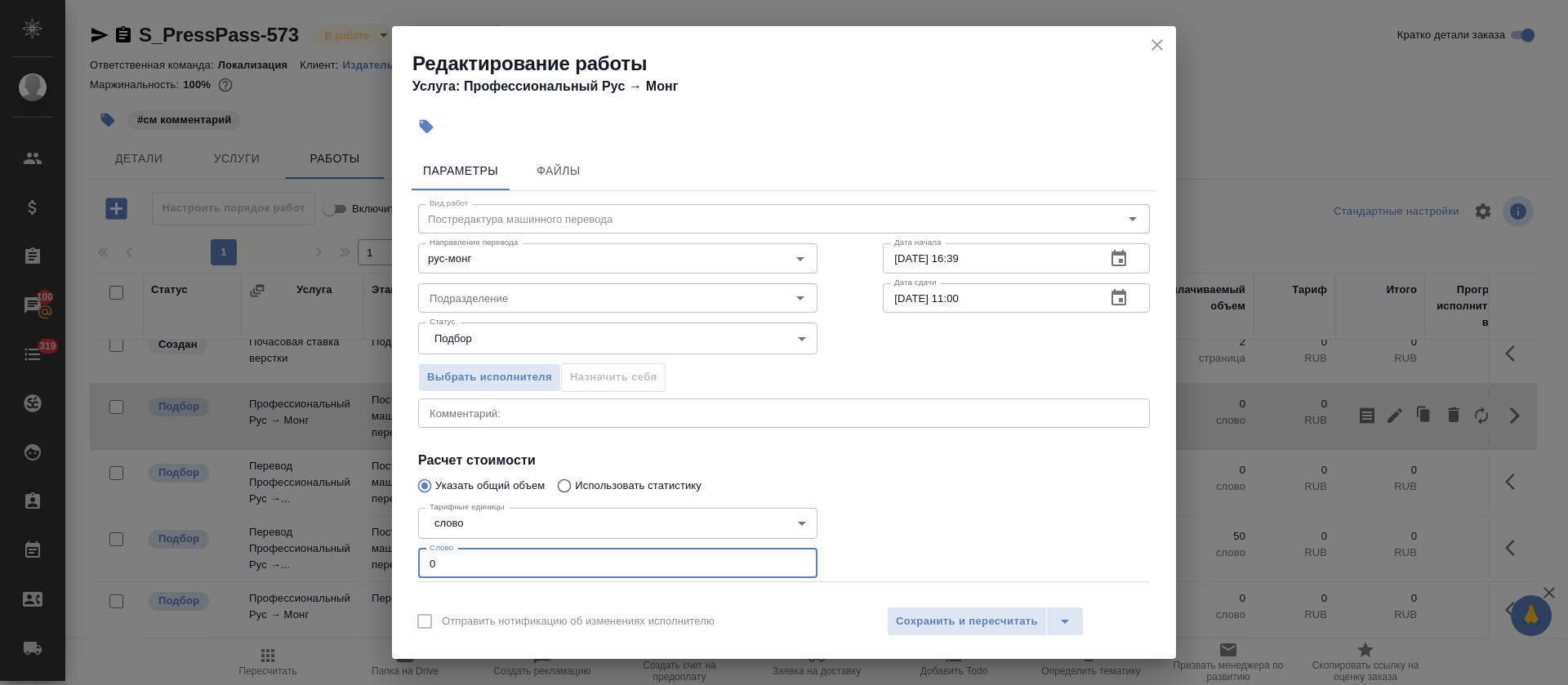
drag, startPoint x: 482, startPoint y: 563, endPoint x: 400, endPoint y: 564, distance: 82.0
click at [400, 564] on div "Параметры Файлы Вид работ Постредактура машинного перевода Вид работ Направлени…" at bounding box center [784, 370] width 784 height 451
paste input "4577"
type input "4577"
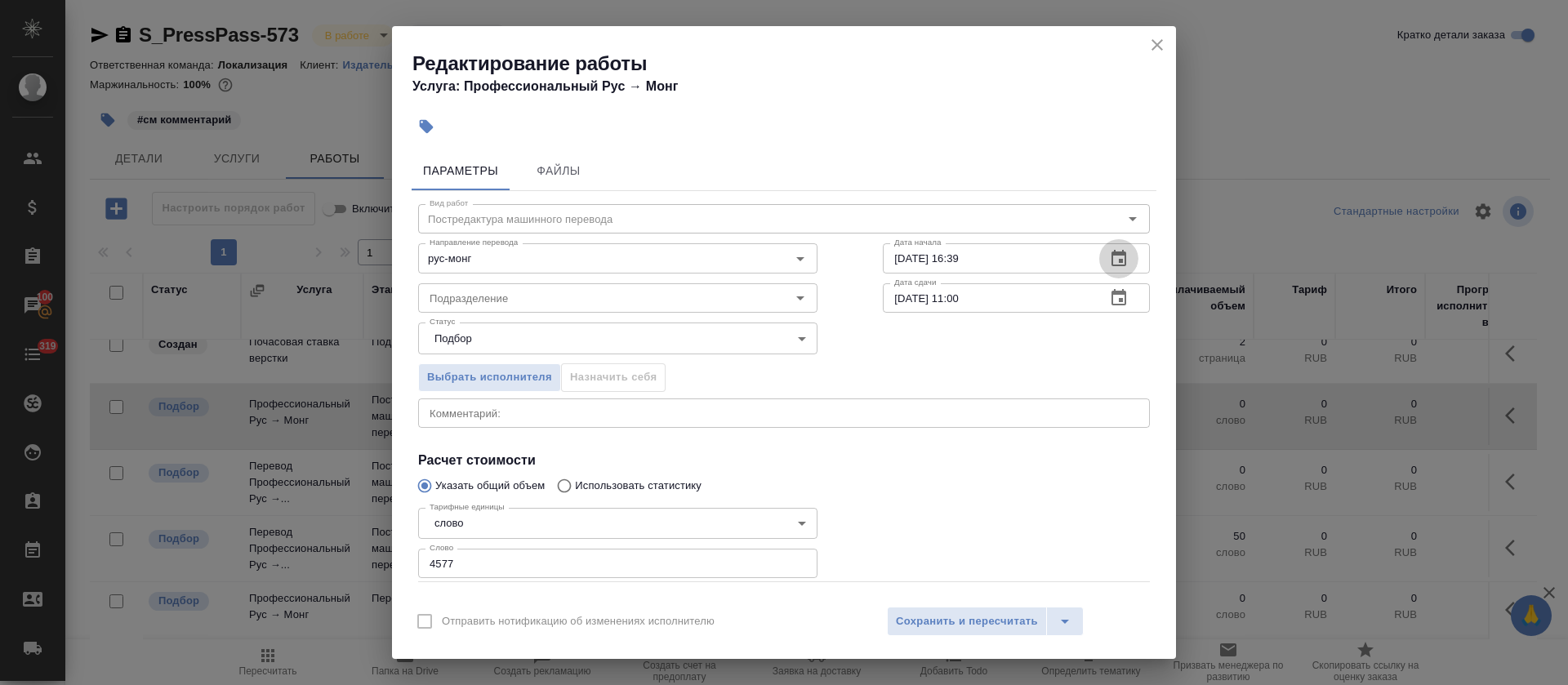
click at [1111, 255] on icon "button" at bounding box center [1118, 258] width 14 height 16
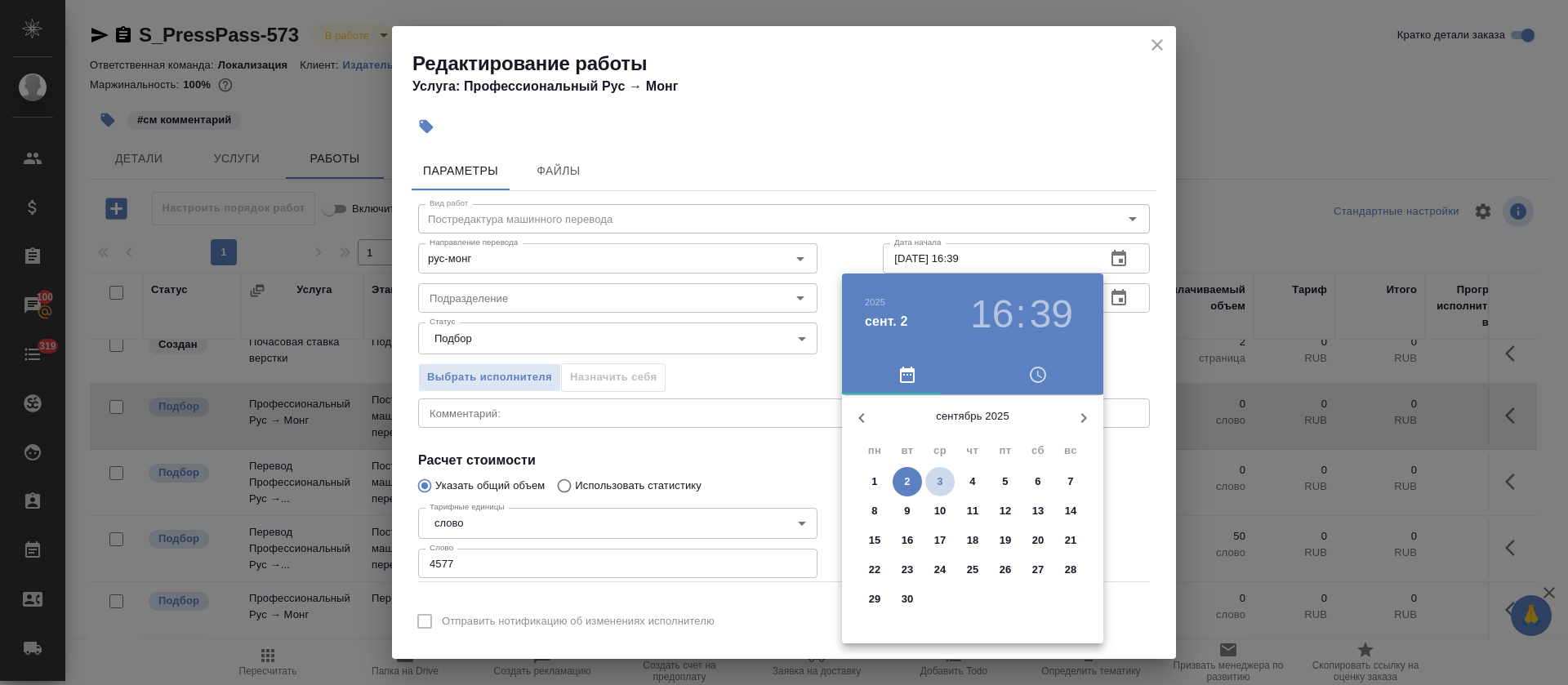
click at [930, 478] on span "3" at bounding box center [939, 482] width 30 height 16
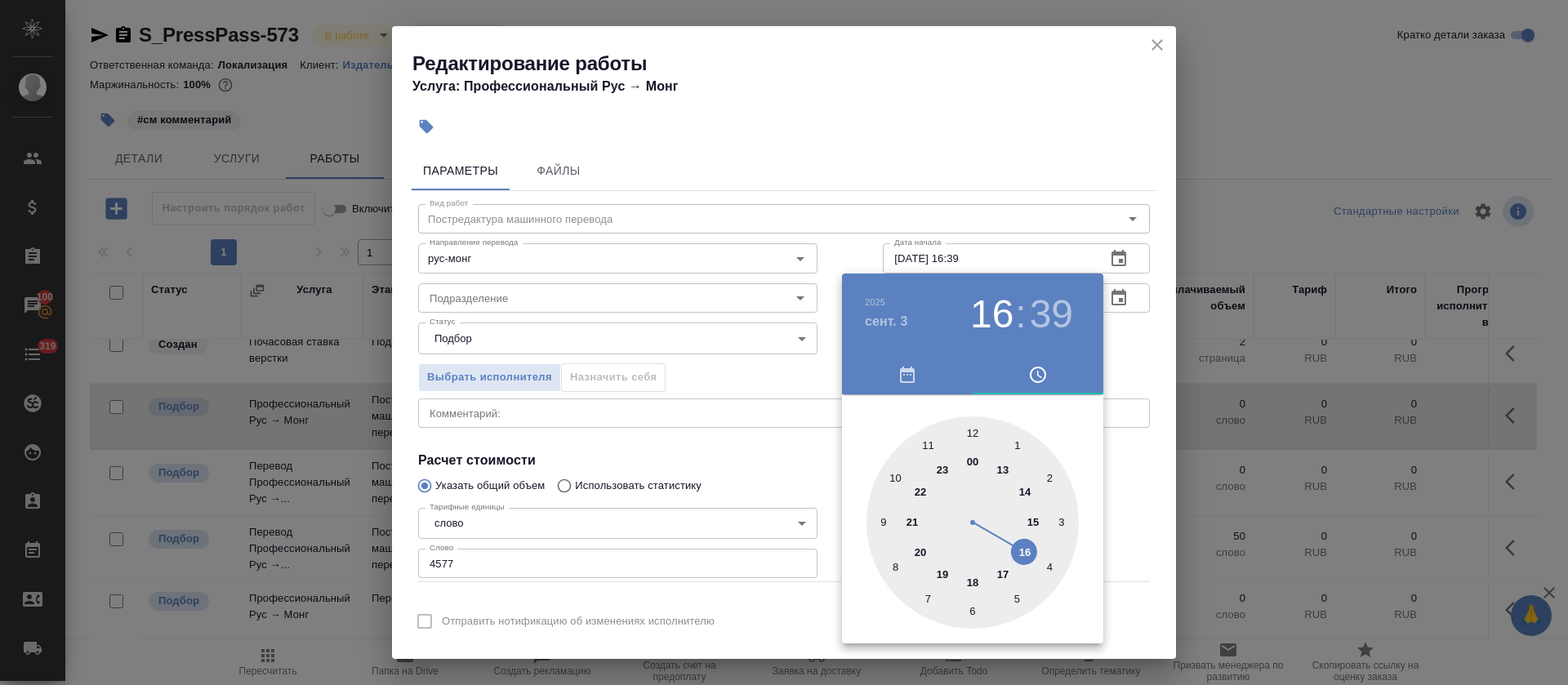
click at [925, 436] on div at bounding box center [972, 522] width 212 height 212
click at [931, 441] on div at bounding box center [972, 522] width 212 height 212
type input "03.09.2025 11:56"
click at [747, 441] on div at bounding box center [784, 342] width 1568 height 685
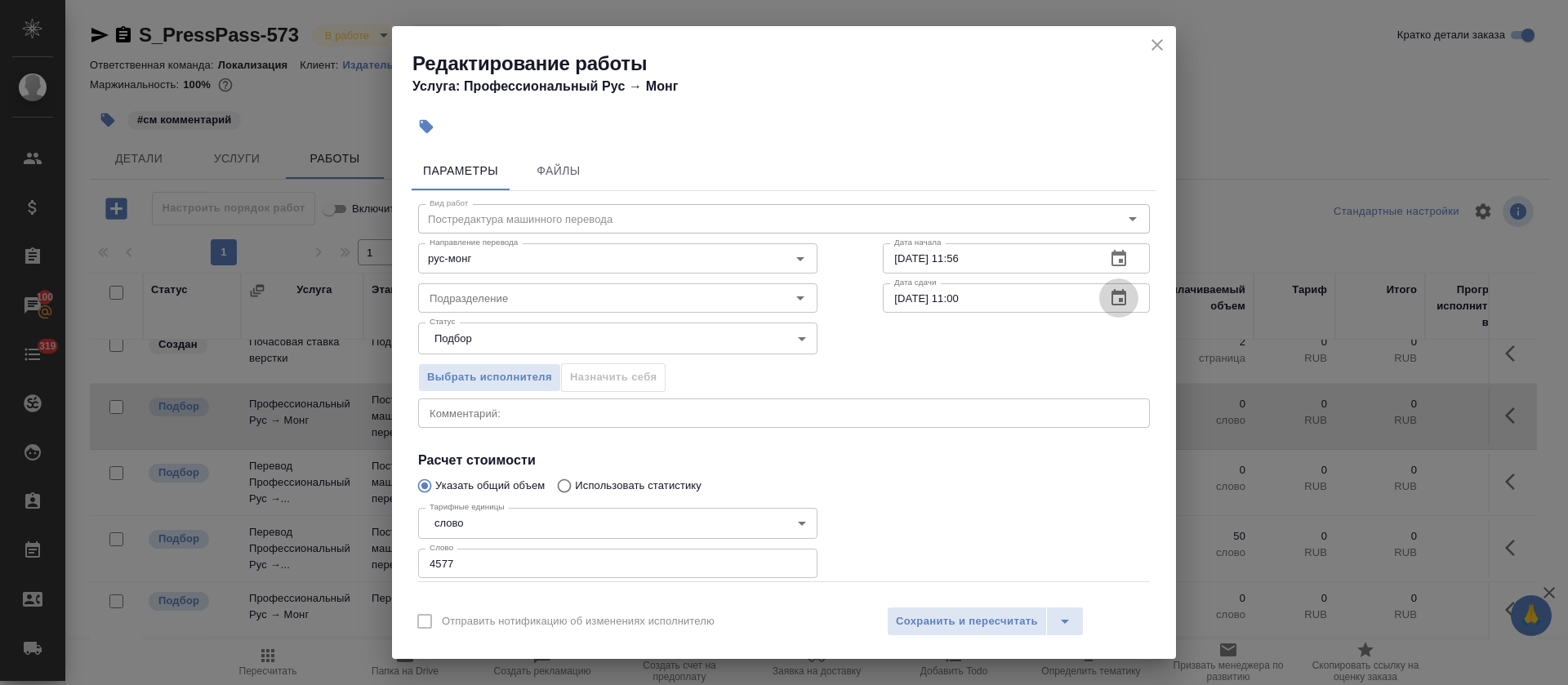
click at [1111, 292] on icon "button" at bounding box center [1118, 297] width 14 height 16
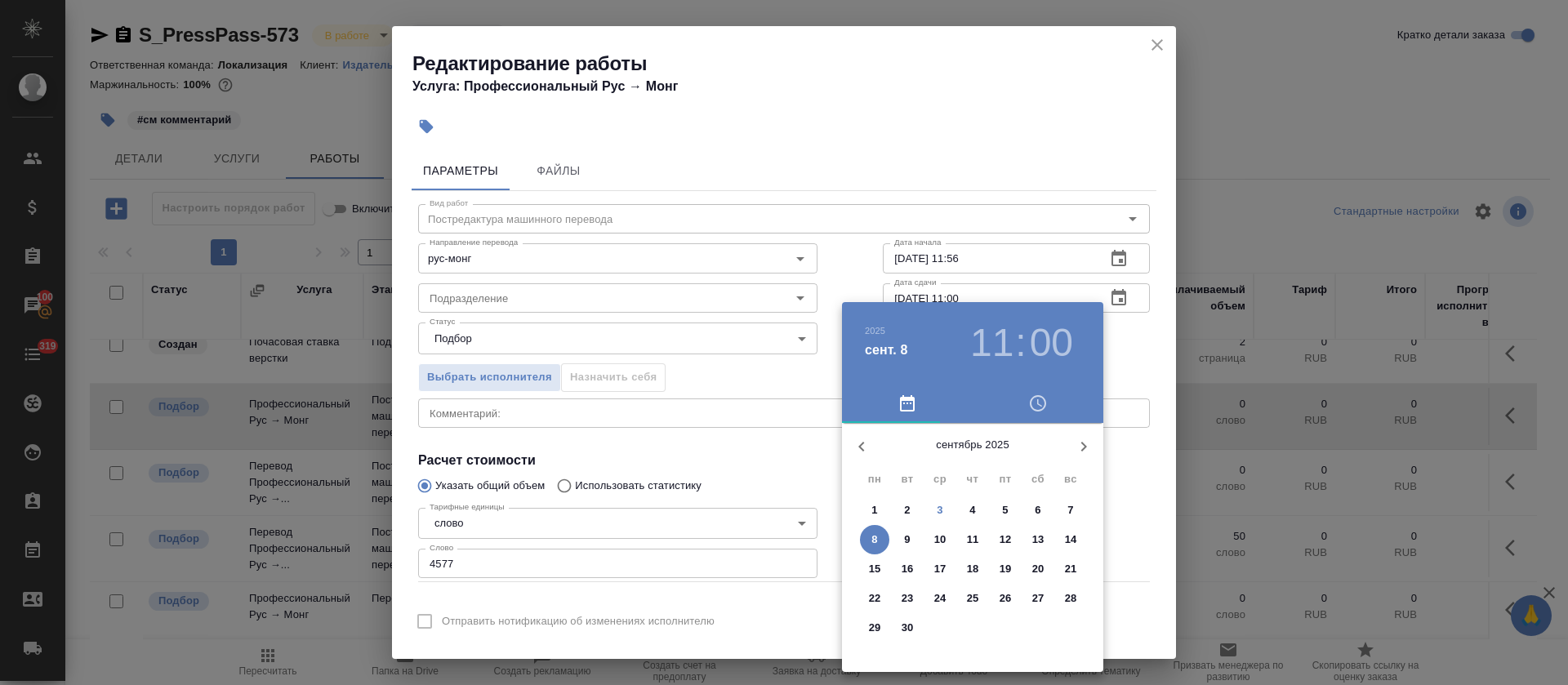
click at [780, 452] on div at bounding box center [784, 342] width 1568 height 685
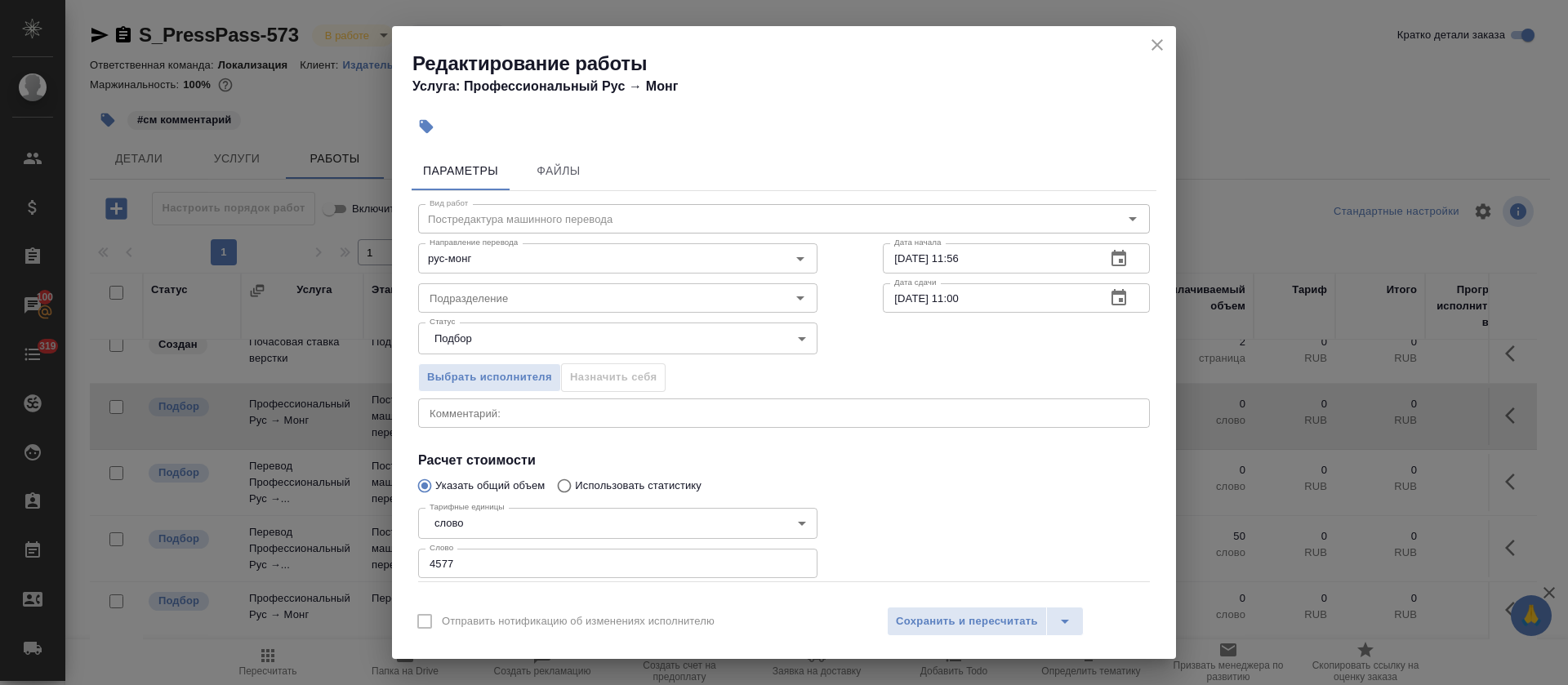
click at [1152, 41] on icon "close" at bounding box center [1157, 45] width 20 height 20
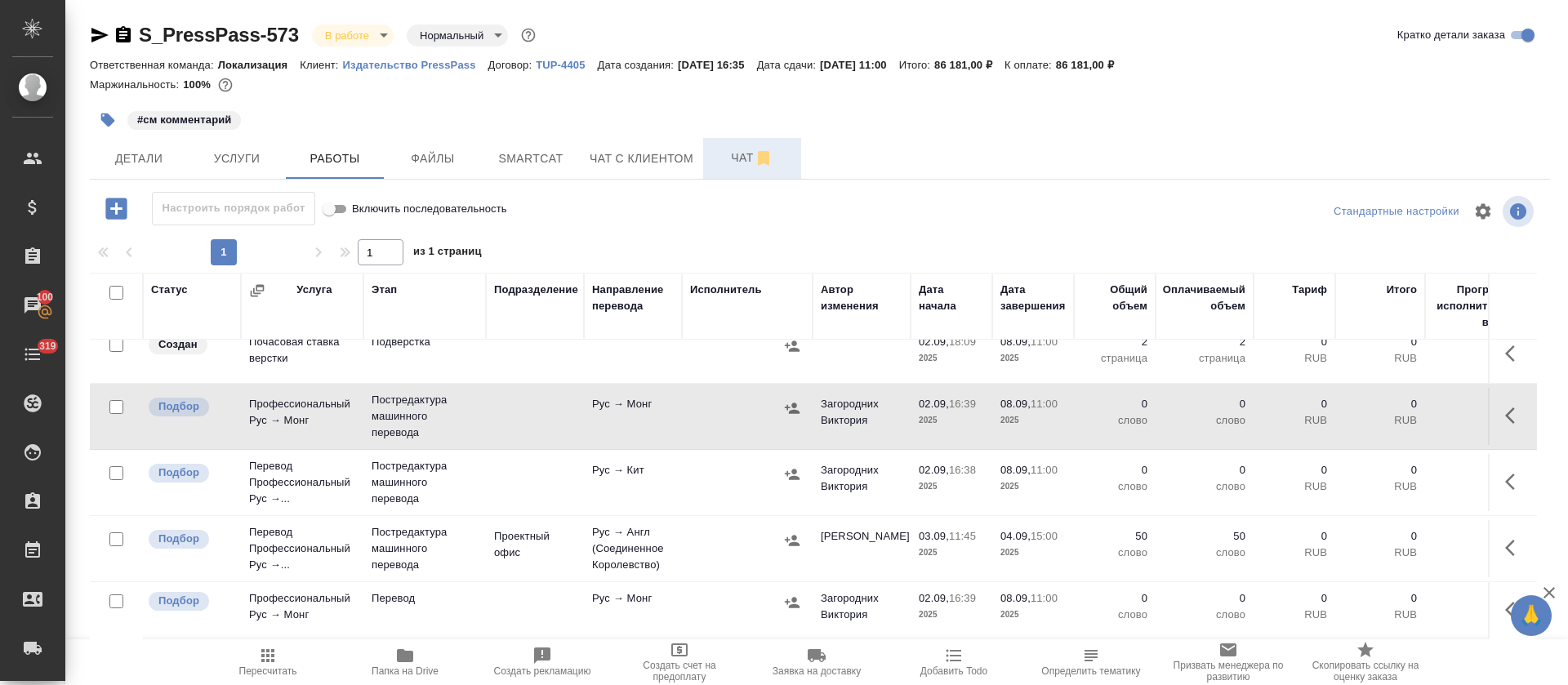
click at [717, 157] on span "Чат" at bounding box center [752, 158] width 79 height 21
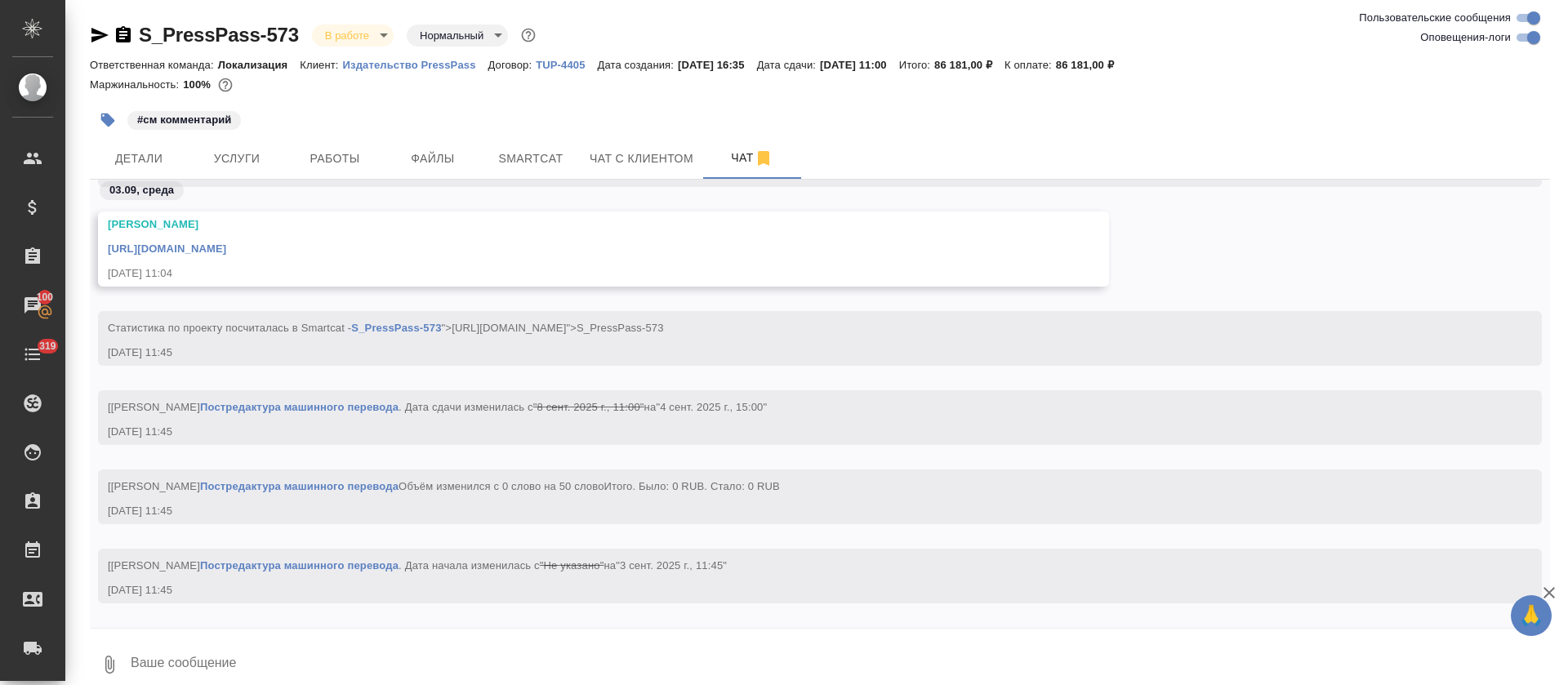
scroll to position [3655, 0]
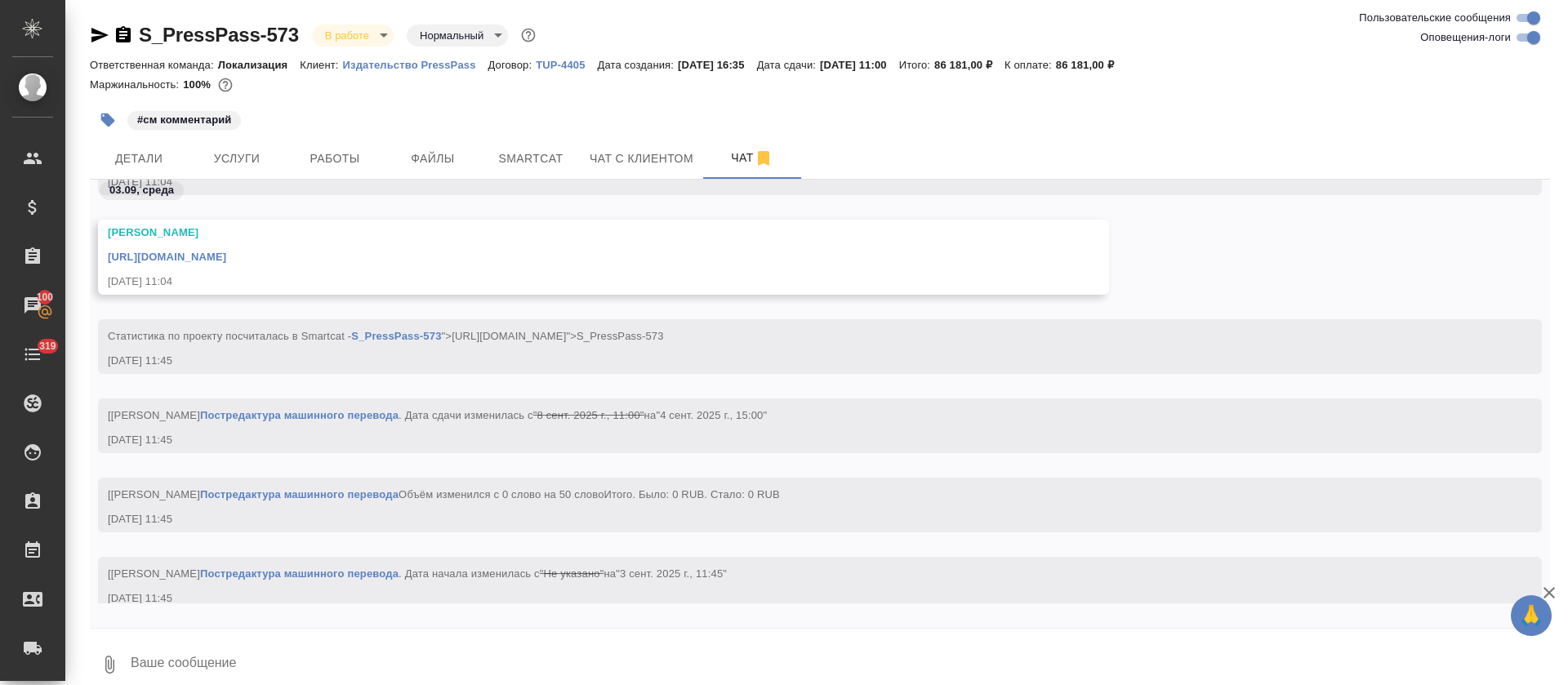
click at [1527, 41] on input "Оповещения-логи" at bounding box center [1533, 38] width 59 height 20
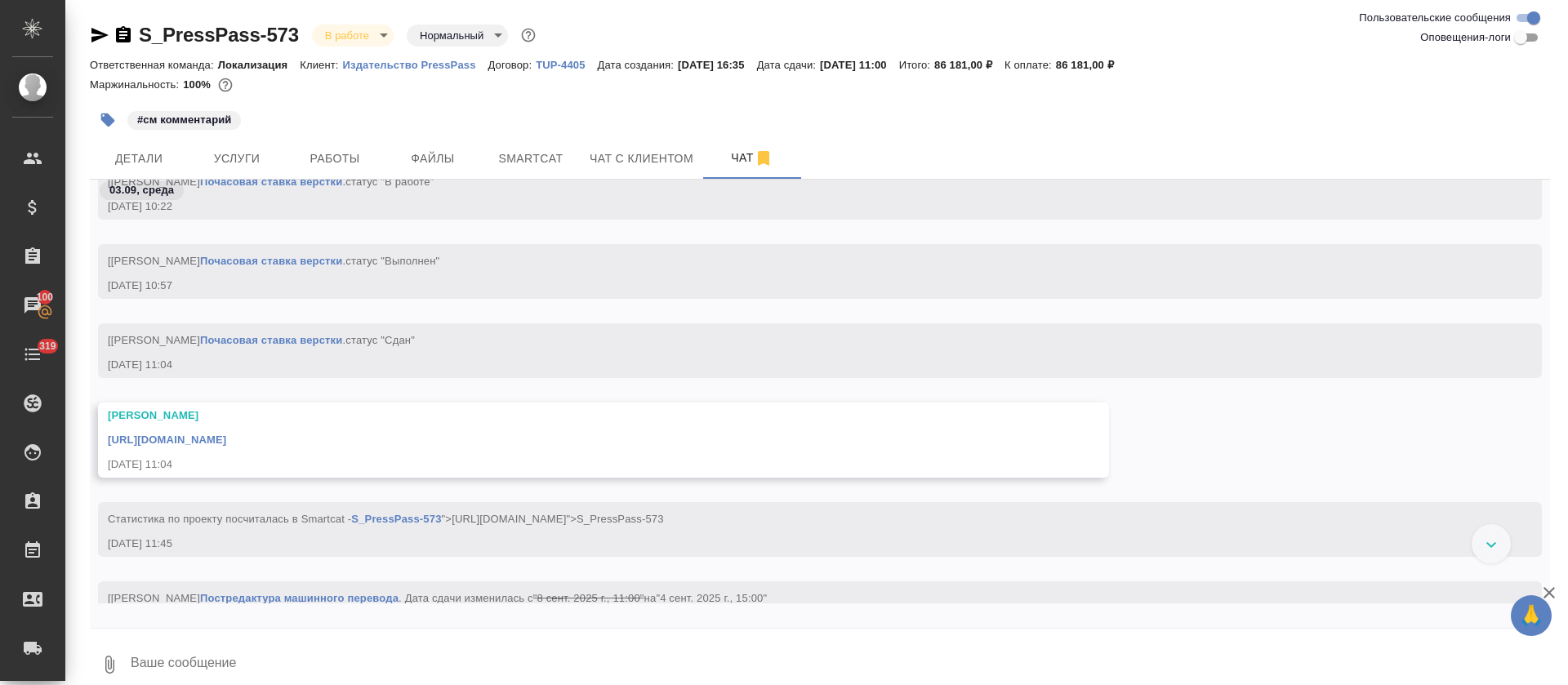
scroll to position [3549, 0]
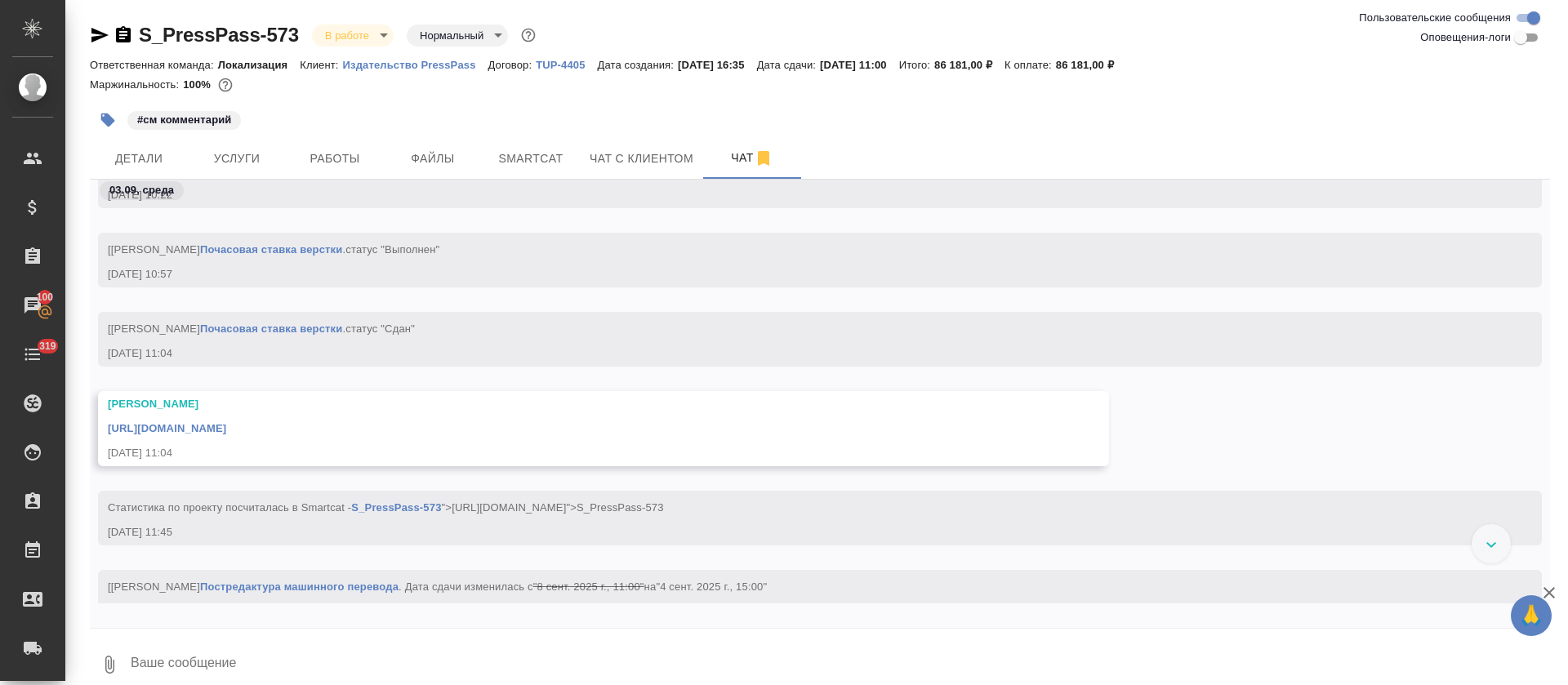
click at [1520, 38] on input "Оповещения-логи" at bounding box center [1521, 38] width 59 height 20
click at [1520, 38] on input "Оповещения-логи" at bounding box center [1533, 38] width 59 height 20
checkbox input "false"
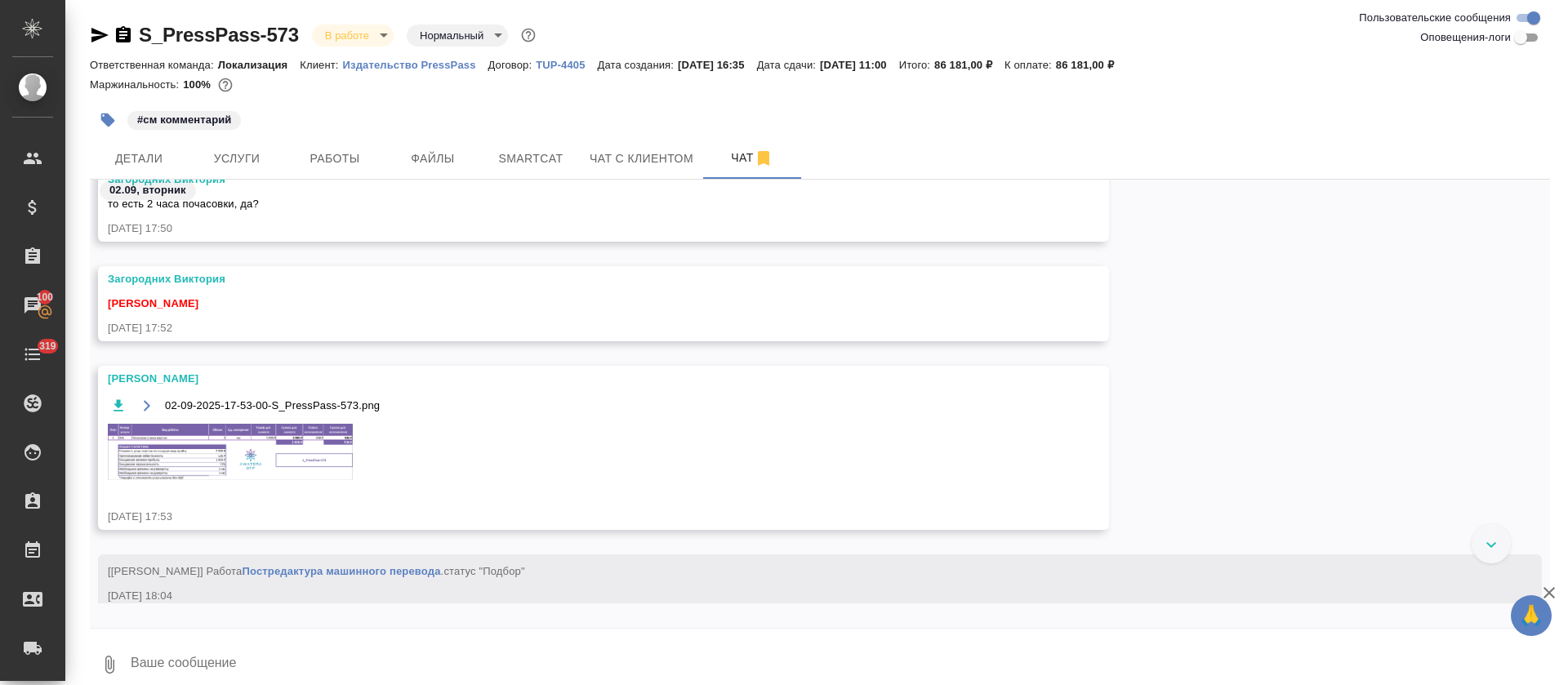
scroll to position [1421, 0]
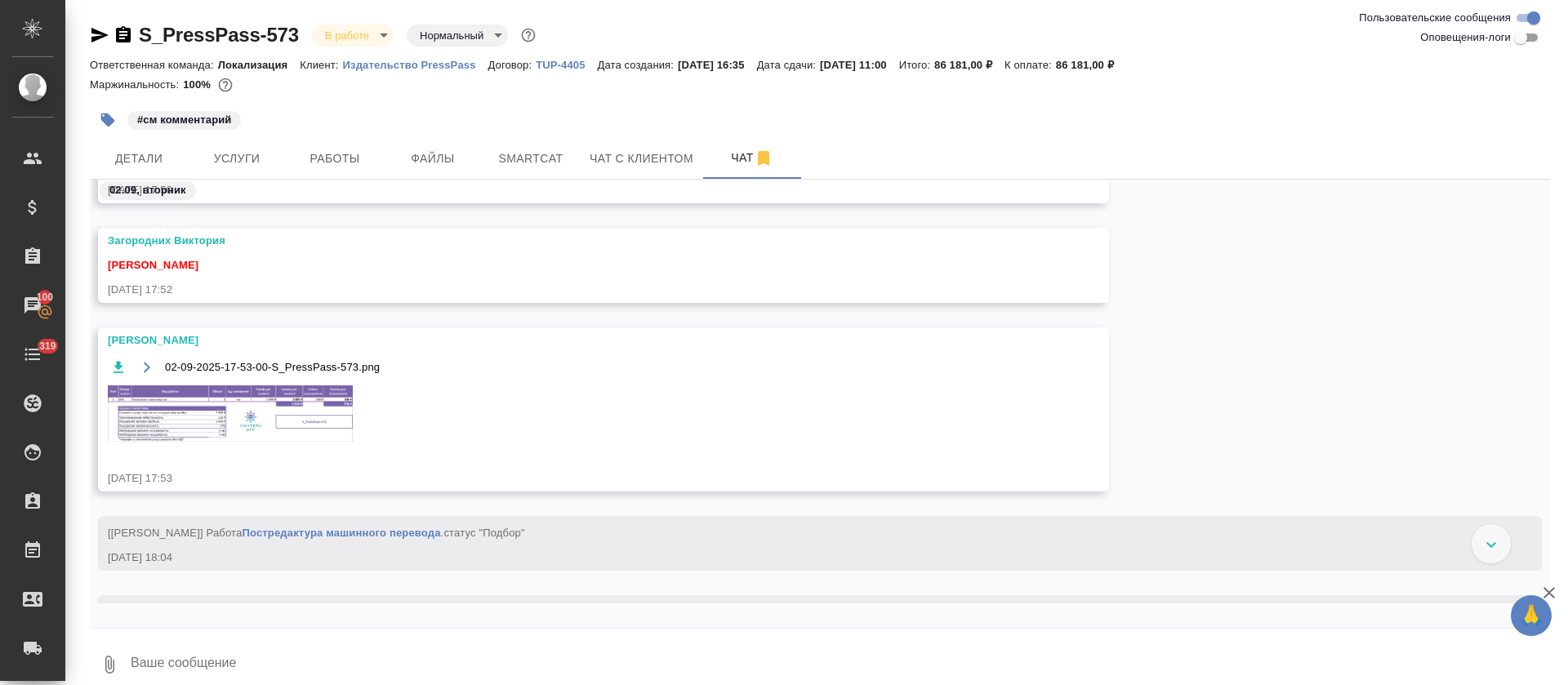
click at [302, 409] on img at bounding box center [230, 413] width 245 height 56
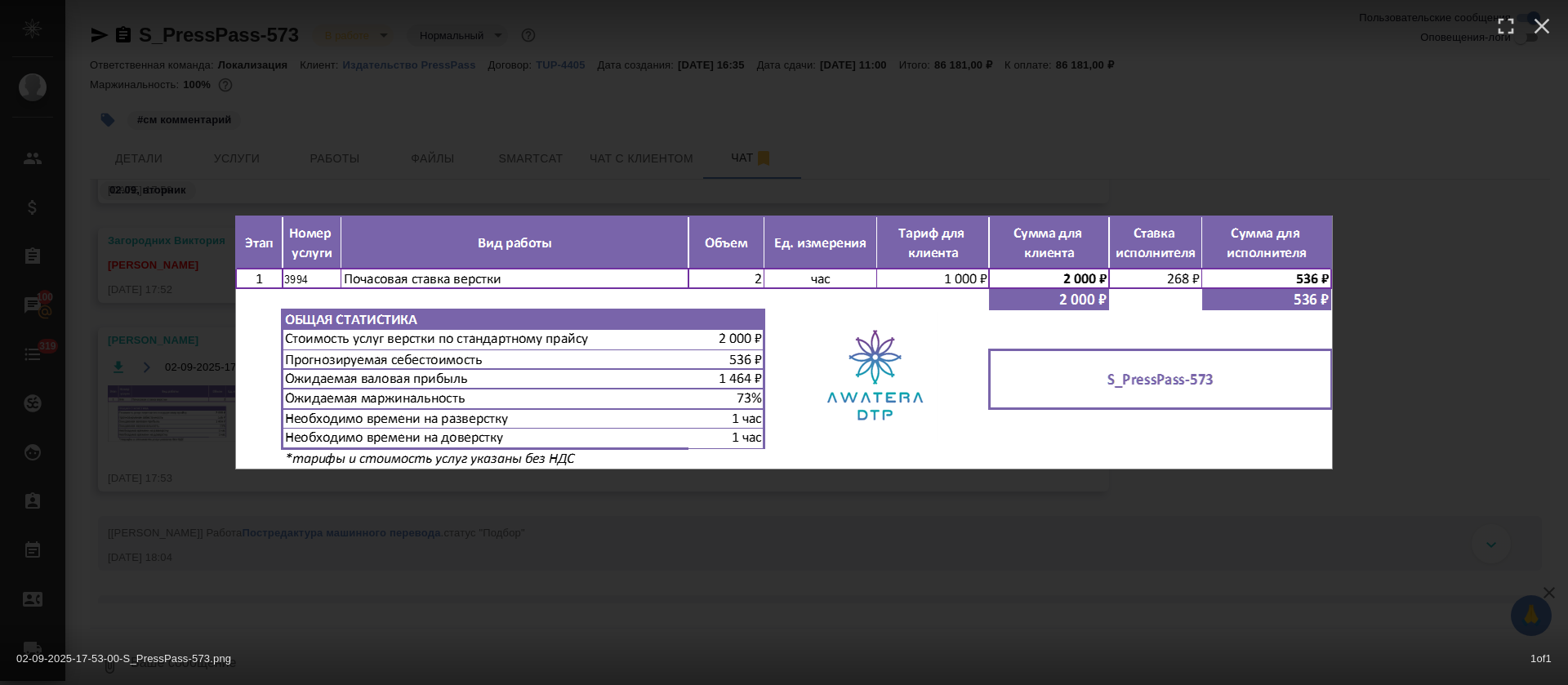
click at [871, 555] on div "02-09-2025-17-53-00-S_PressPass-573.png 1 of 1" at bounding box center [784, 342] width 1568 height 685
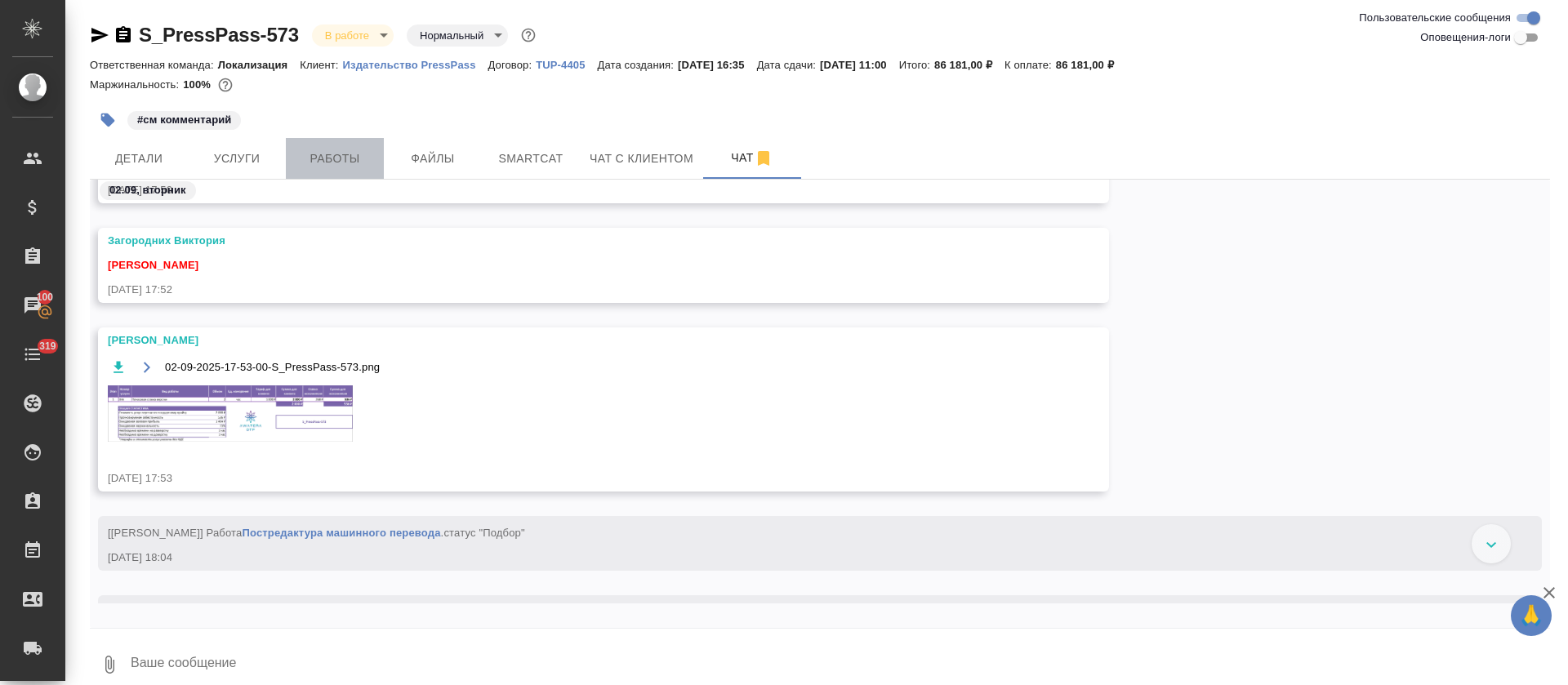
click at [344, 155] on span "Работы" at bounding box center [335, 158] width 79 height 21
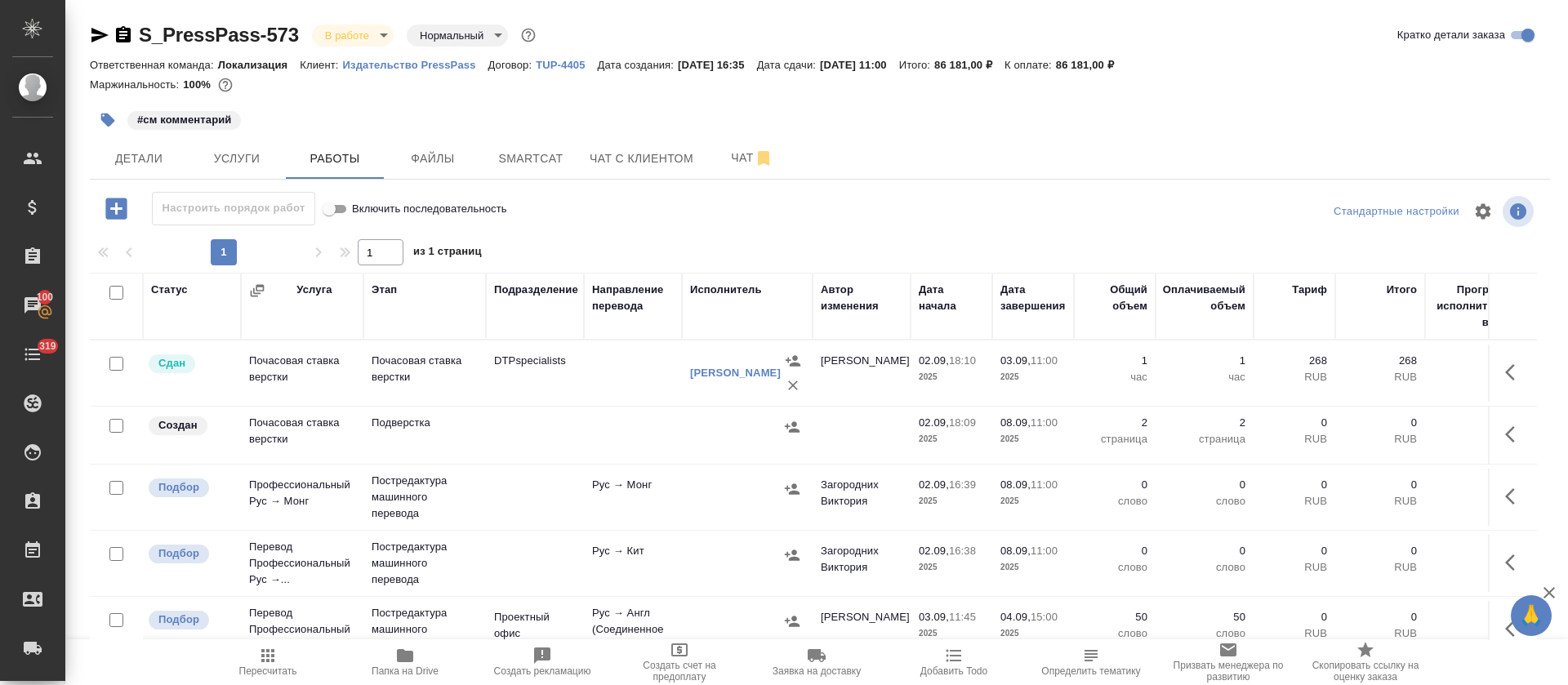
scroll to position [99, 0]
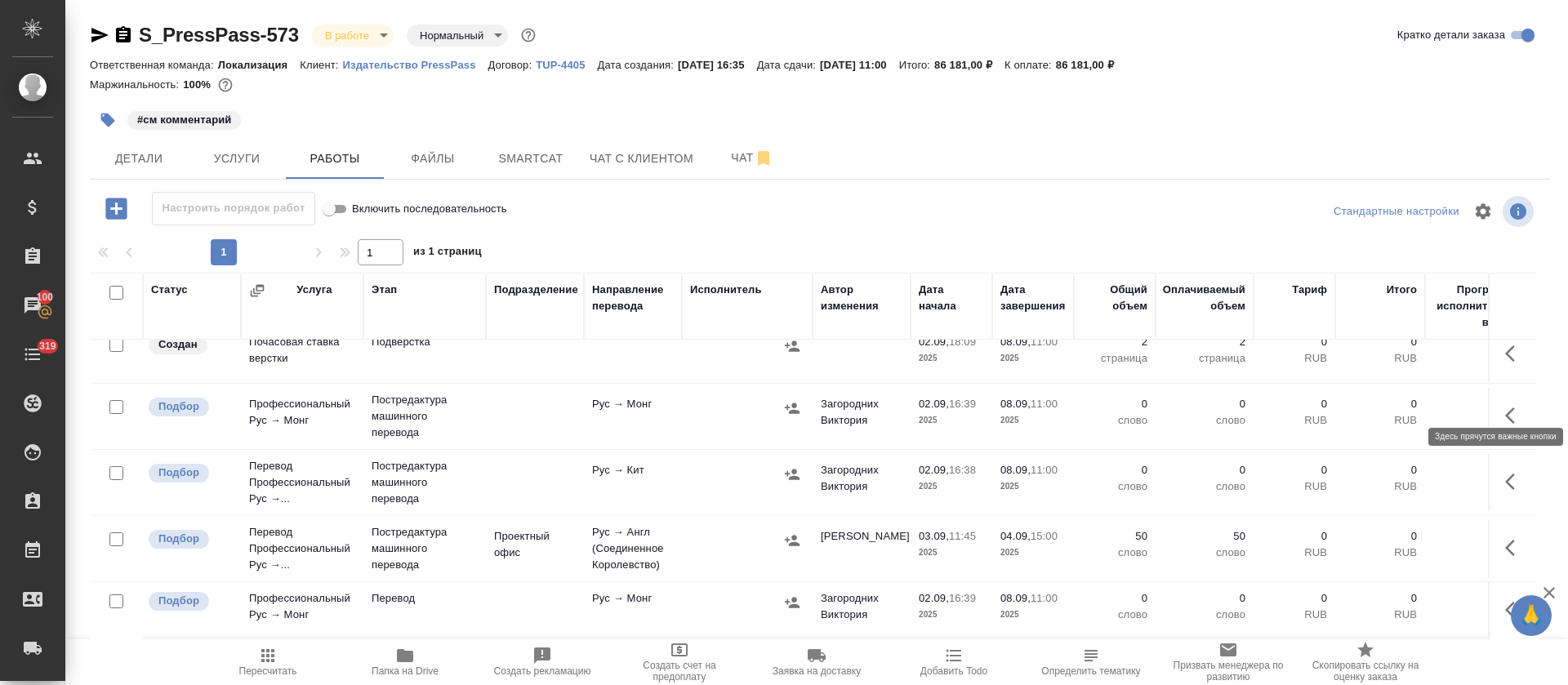
click at [1504, 406] on icon "button" at bounding box center [1514, 415] width 20 height 20
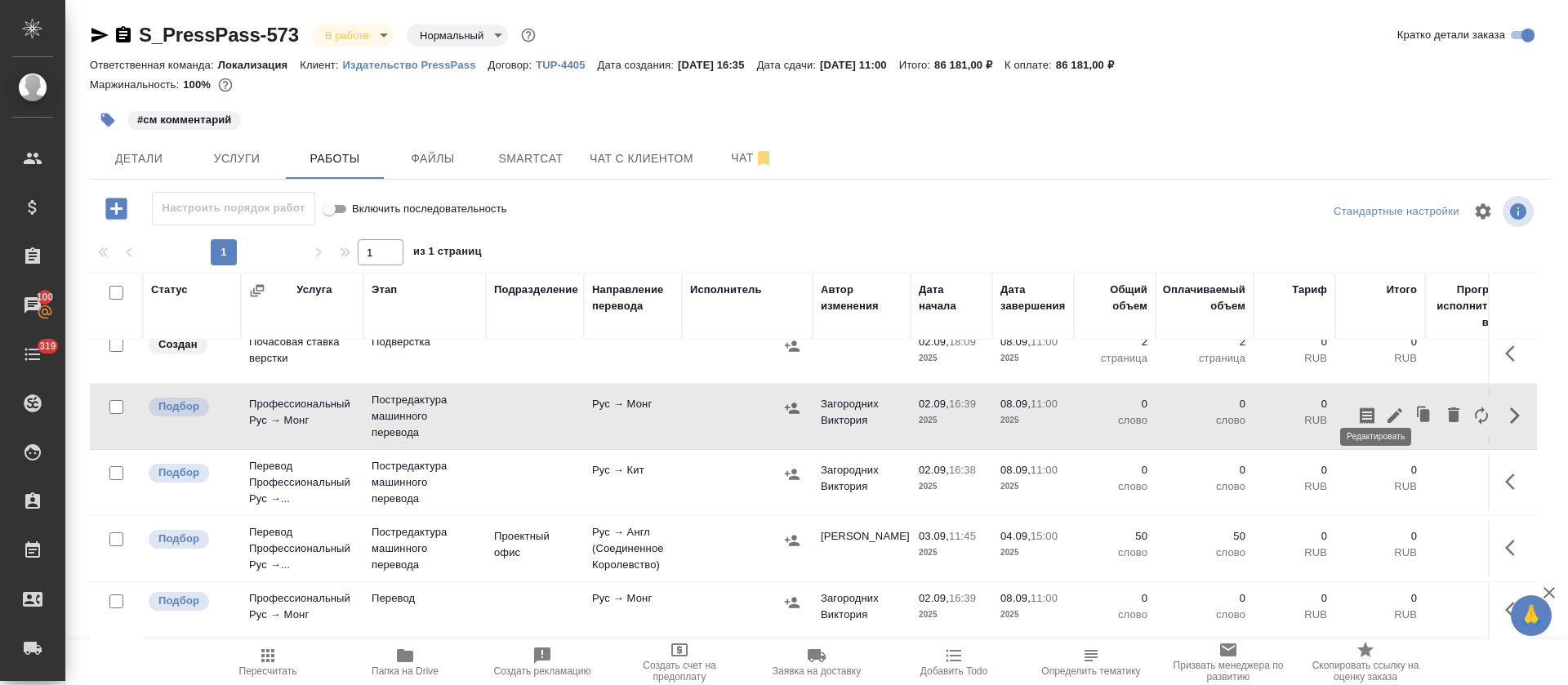
click at [1387, 408] on icon "button" at bounding box center [1394, 415] width 14 height 14
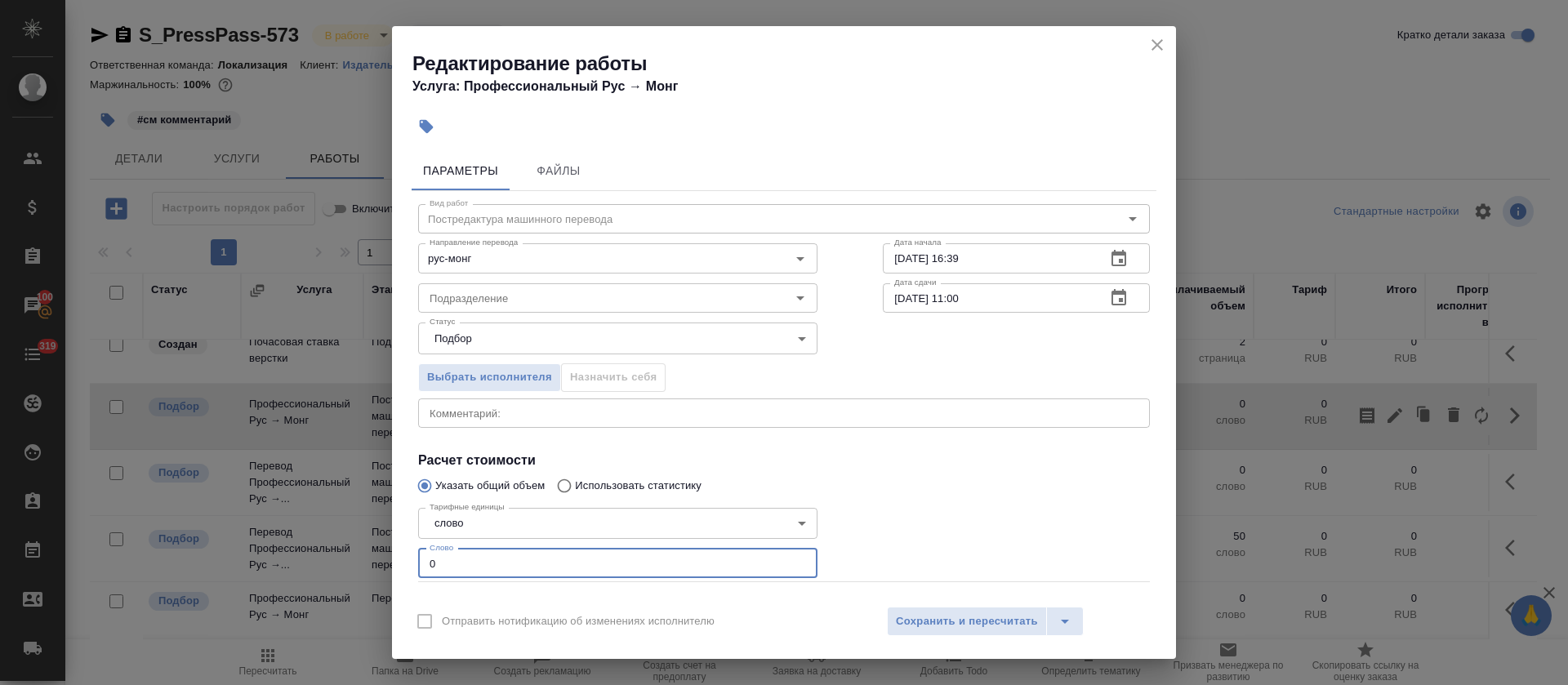
drag, startPoint x: 447, startPoint y: 561, endPoint x: 418, endPoint y: 561, distance: 29.0
click at [418, 561] on input "0" at bounding box center [618, 563] width 399 height 30
paste input "4577"
type input "4577"
click at [1099, 270] on button "button" at bounding box center [1118, 259] width 39 height 39
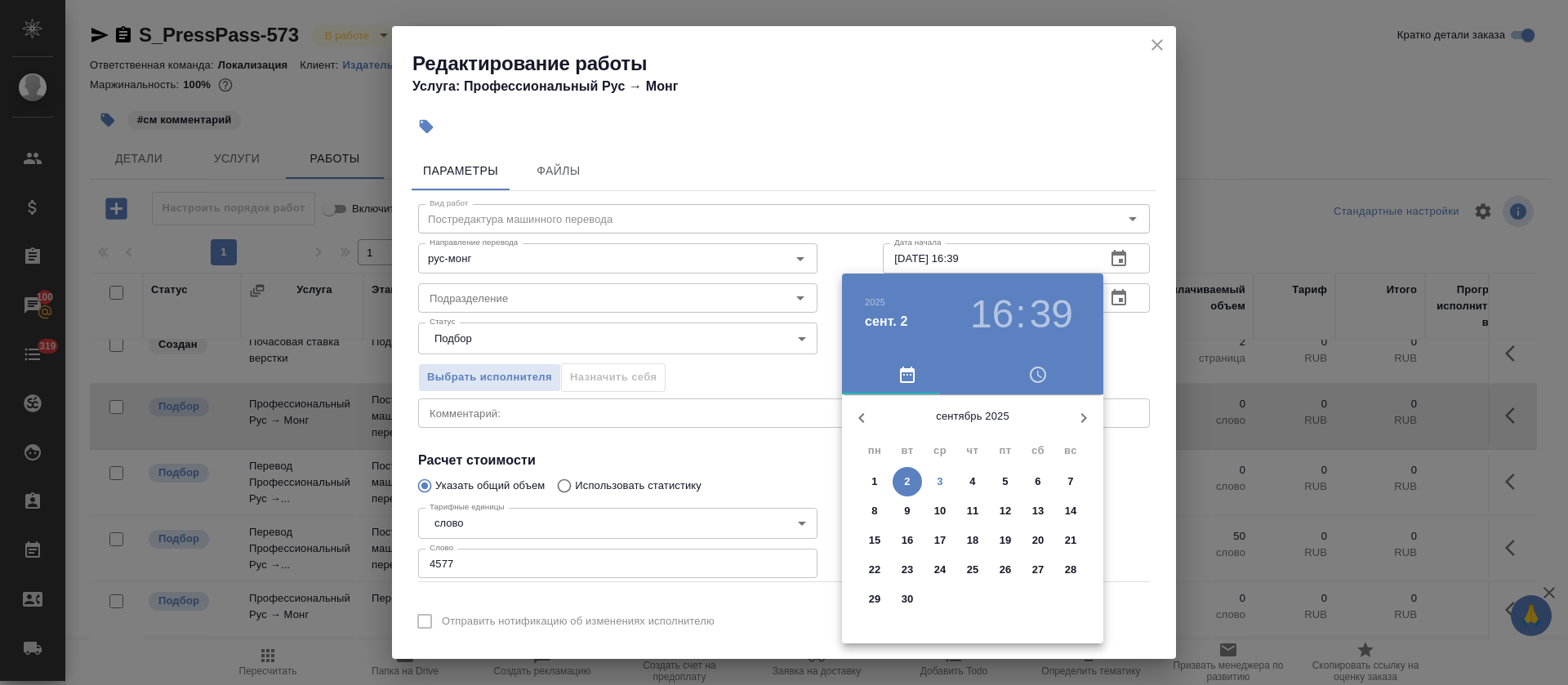
click at [939, 483] on p "3" at bounding box center [939, 482] width 5 height 16
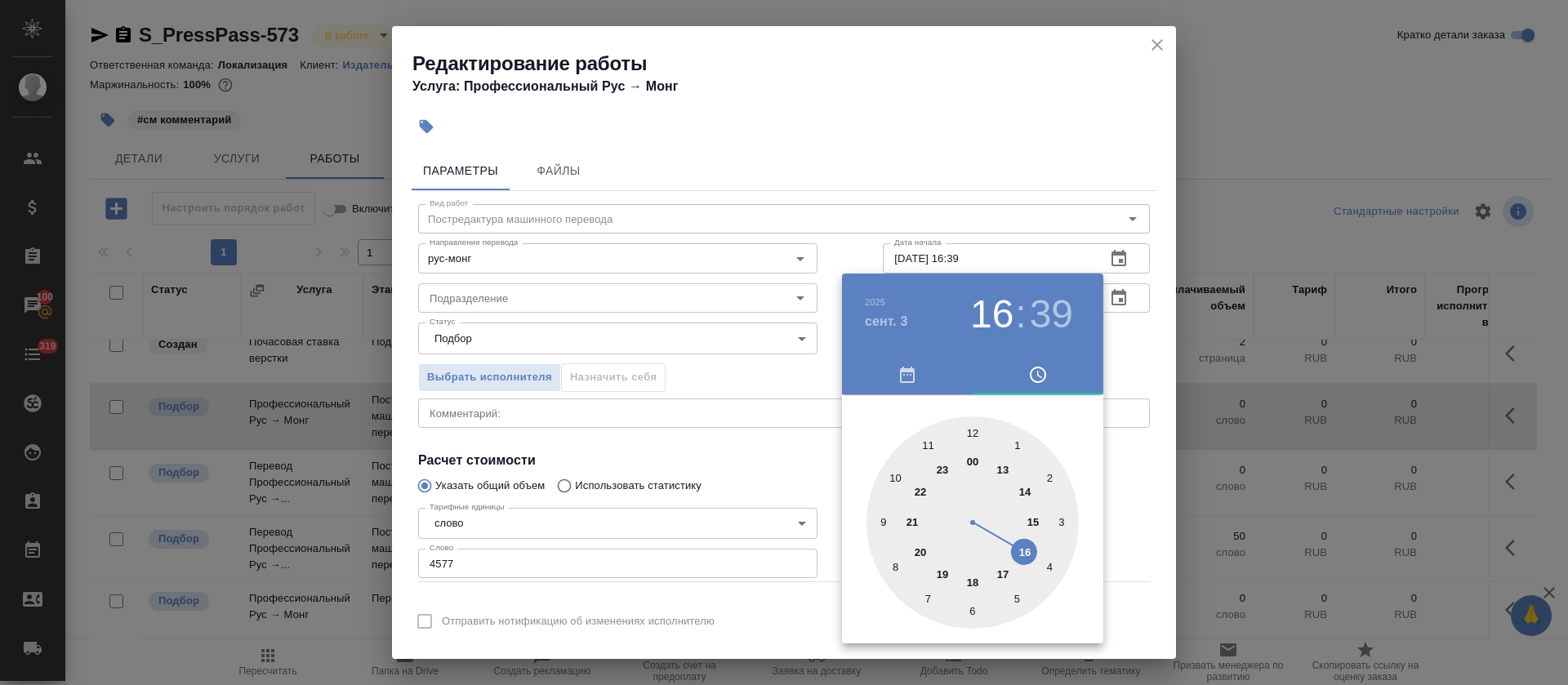
click at [973, 425] on div at bounding box center [972, 522] width 212 height 212
click at [973, 424] on div at bounding box center [972, 522] width 212 height 212
type input "03.09.2025 12:00"
click at [739, 369] on div at bounding box center [784, 342] width 1568 height 685
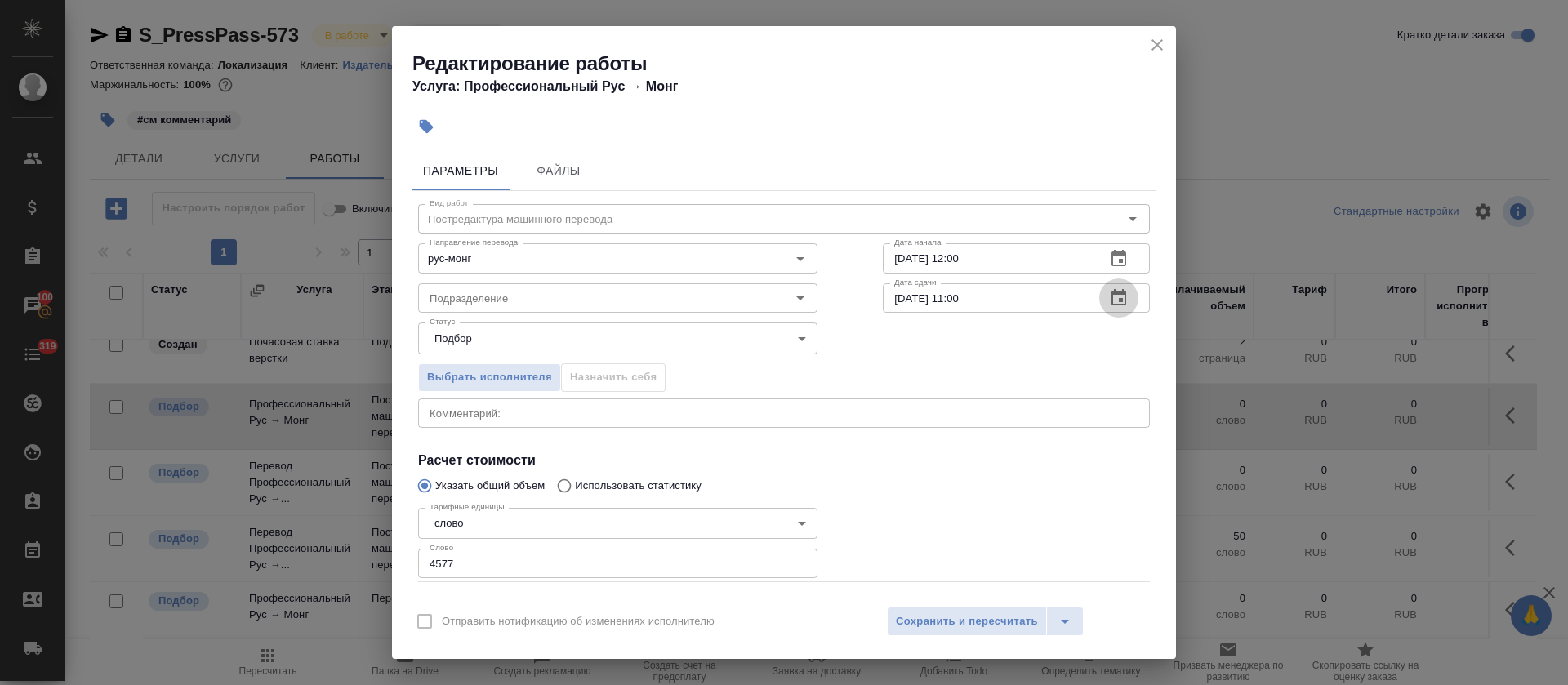
click at [1117, 304] on button "button" at bounding box center [1118, 298] width 39 height 39
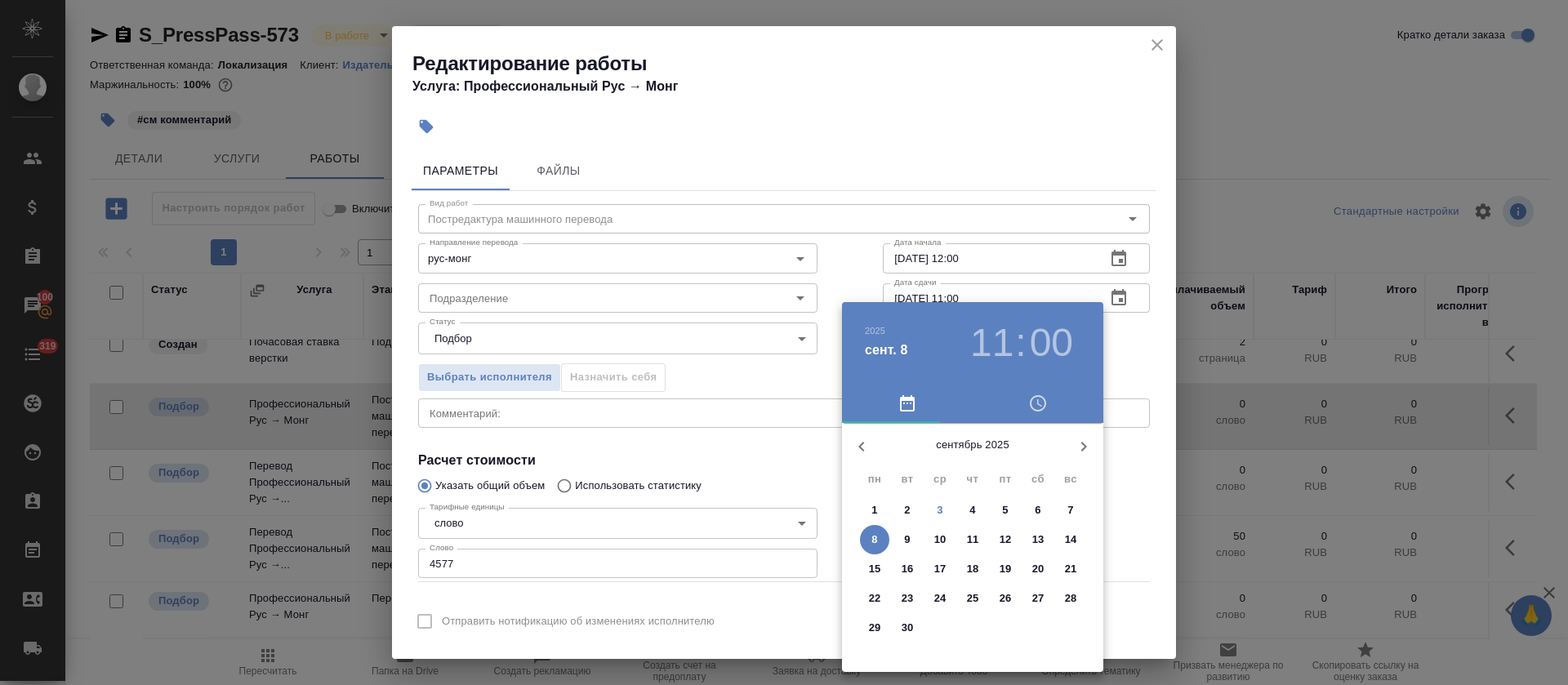
click at [1069, 504] on p "7" at bounding box center [1070, 510] width 5 height 16
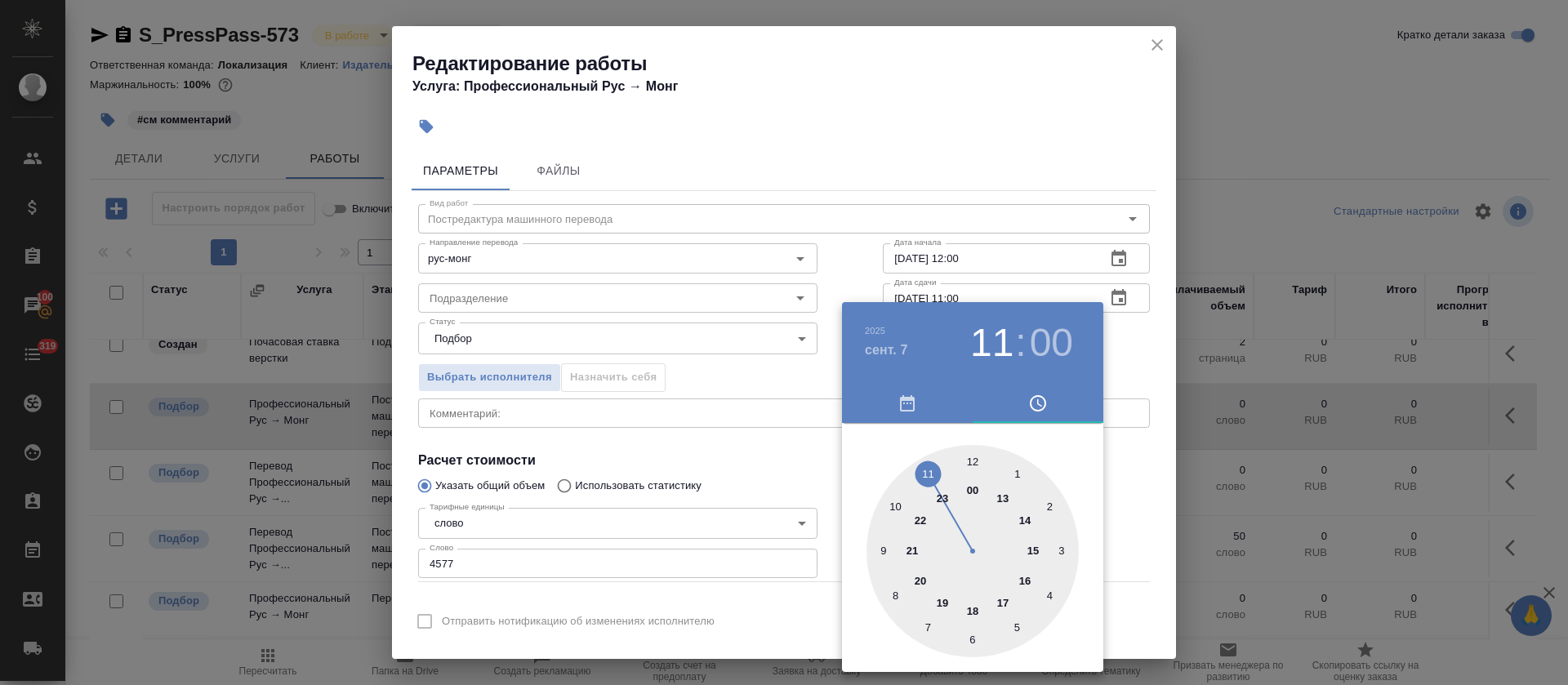
click at [999, 604] on div at bounding box center [972, 551] width 212 height 212
type input "07.09.2025 17:00"
click at [640, 498] on div at bounding box center [784, 342] width 1568 height 685
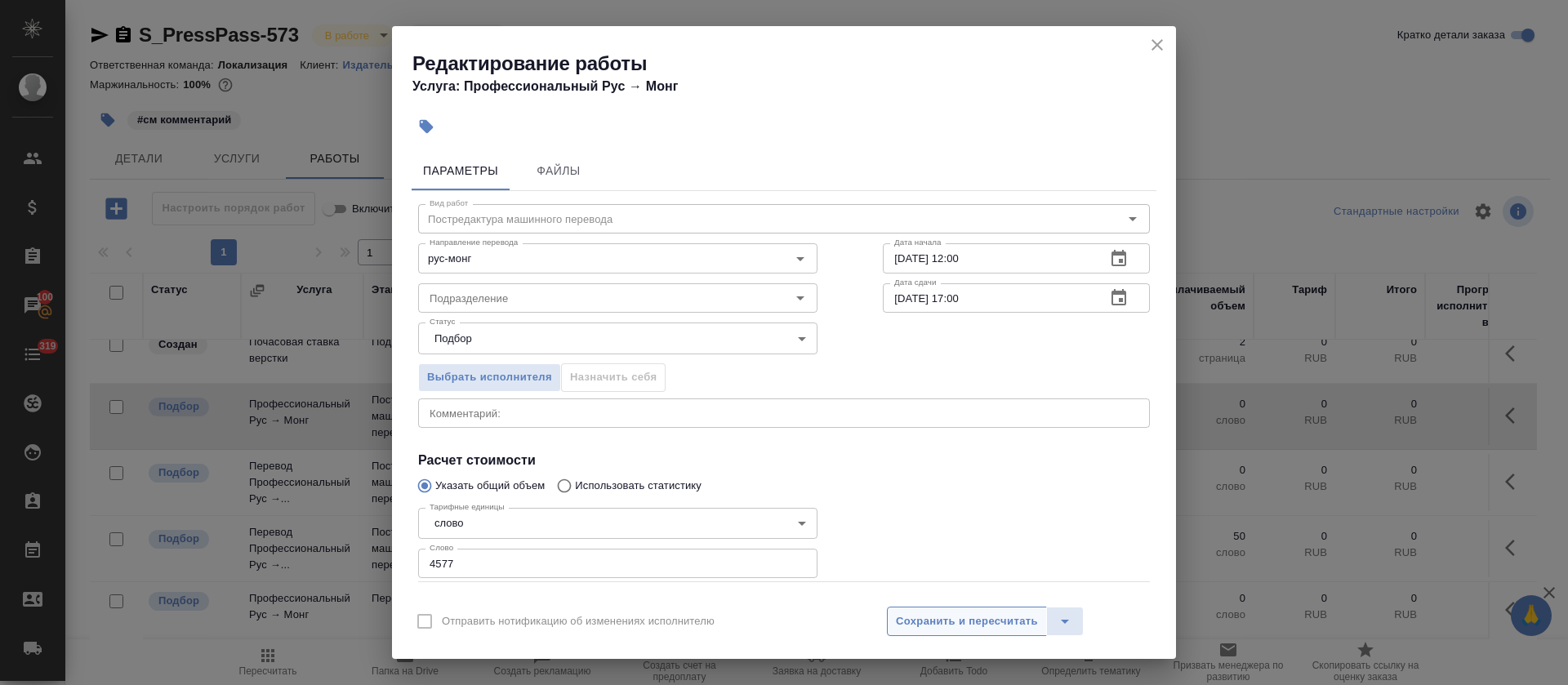
click at [918, 629] on span "Сохранить и пересчитать" at bounding box center [966, 621] width 142 height 19
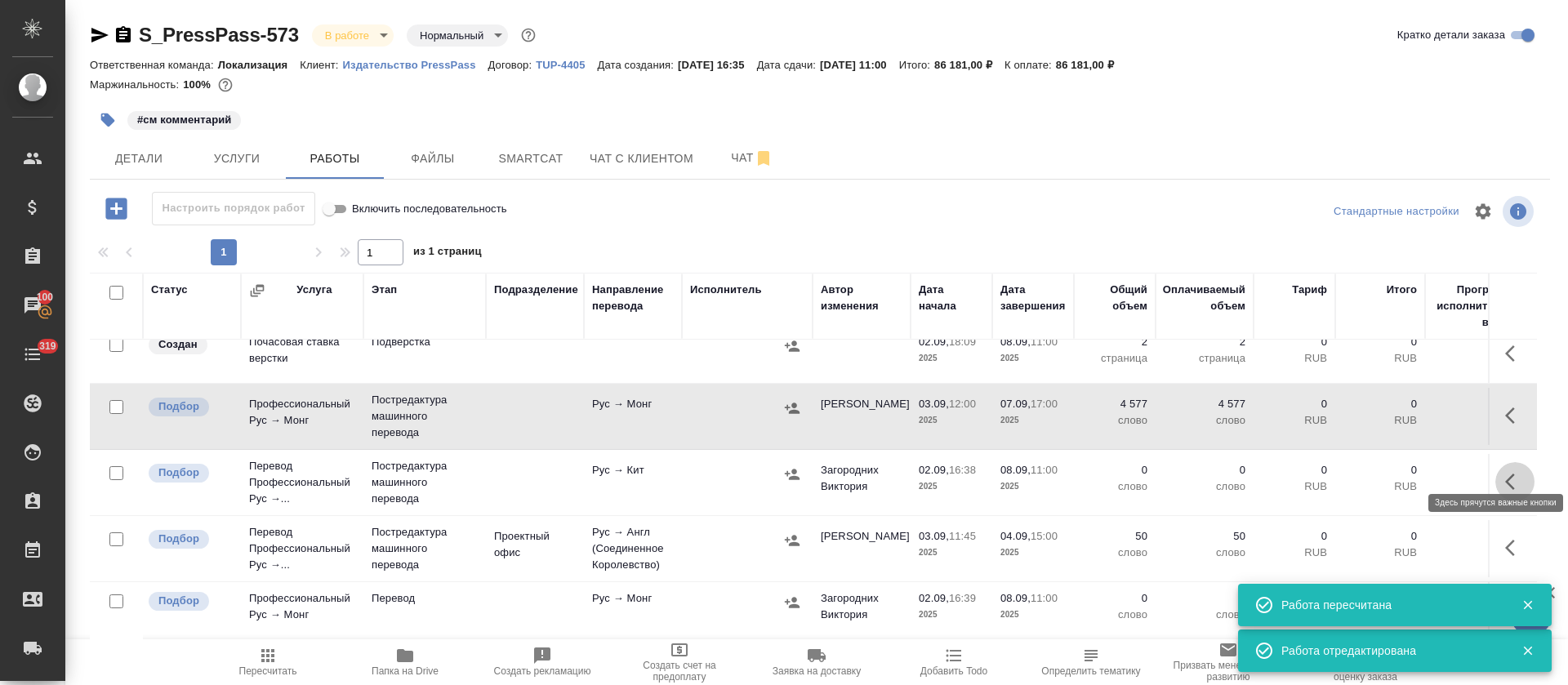
click at [1495, 468] on button "button" at bounding box center [1514, 482] width 39 height 39
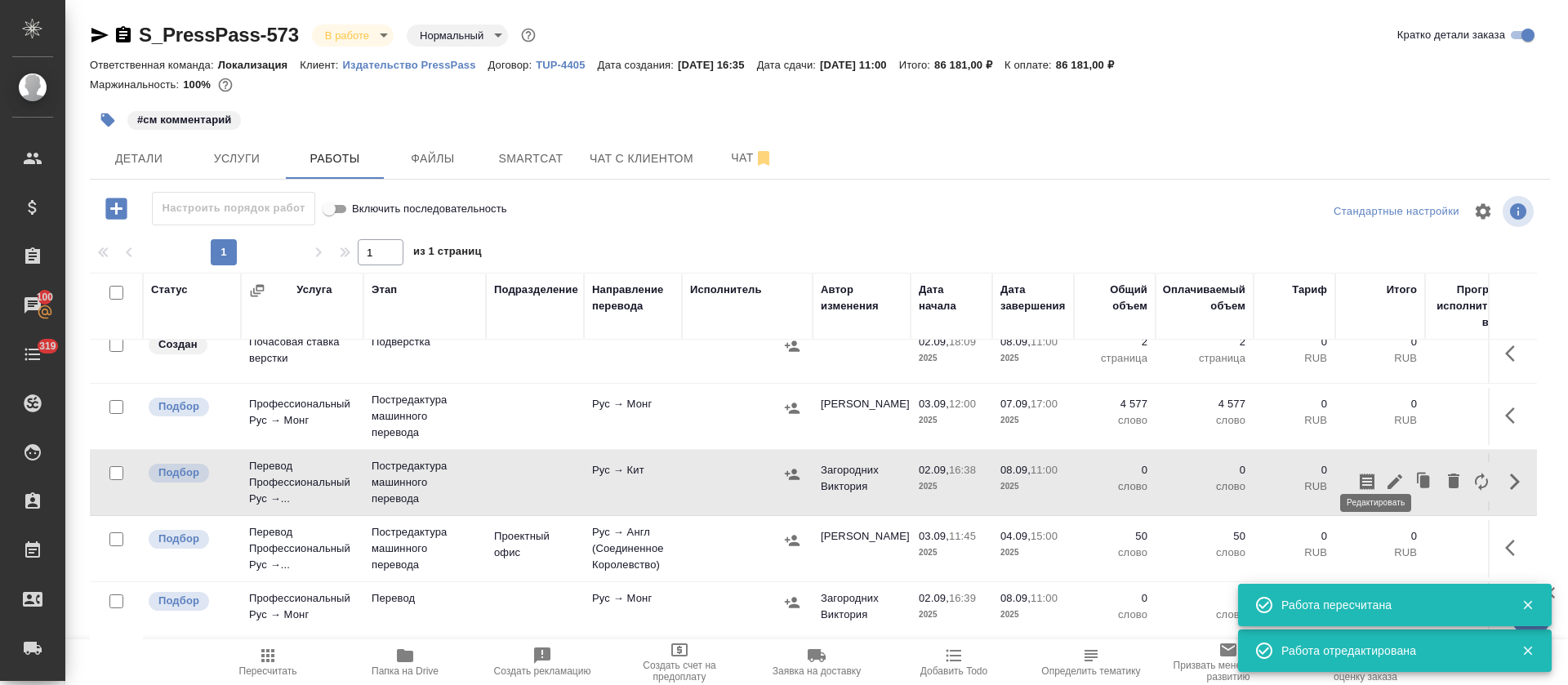
click at [1387, 475] on icon "button" at bounding box center [1394, 482] width 14 height 14
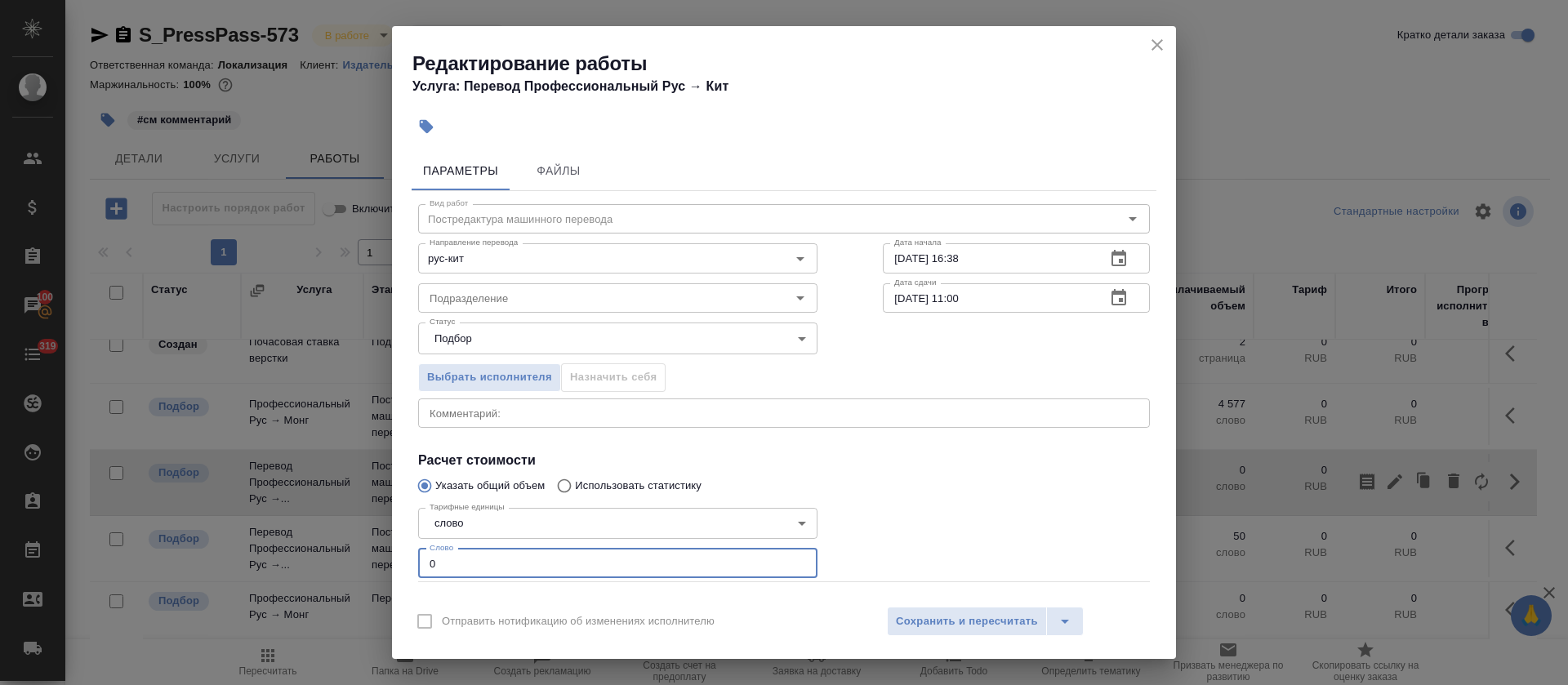
click at [428, 559] on input "0" at bounding box center [618, 563] width 399 height 30
paste input "4553"
type input "4553"
click at [1115, 263] on button "button" at bounding box center [1118, 259] width 39 height 39
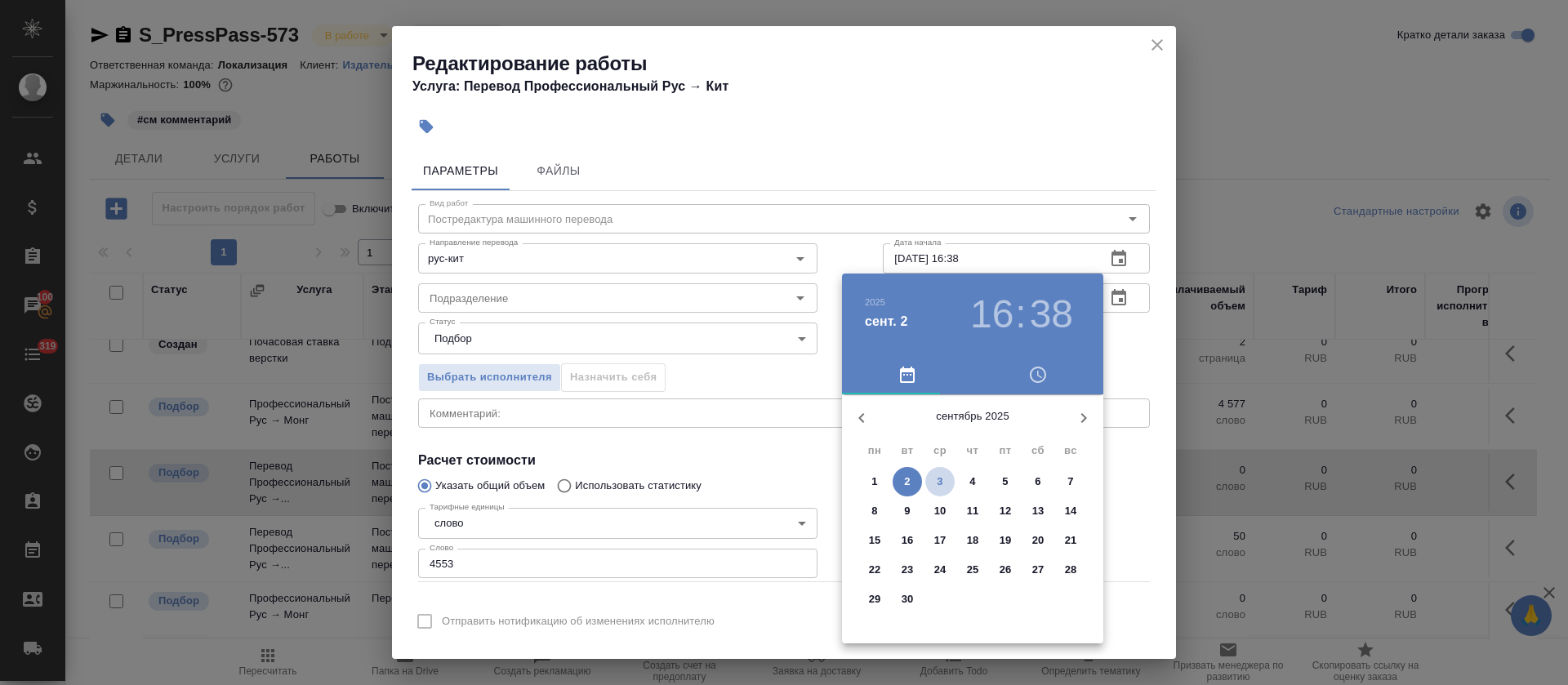
click at [935, 482] on span "3" at bounding box center [939, 482] width 30 height 16
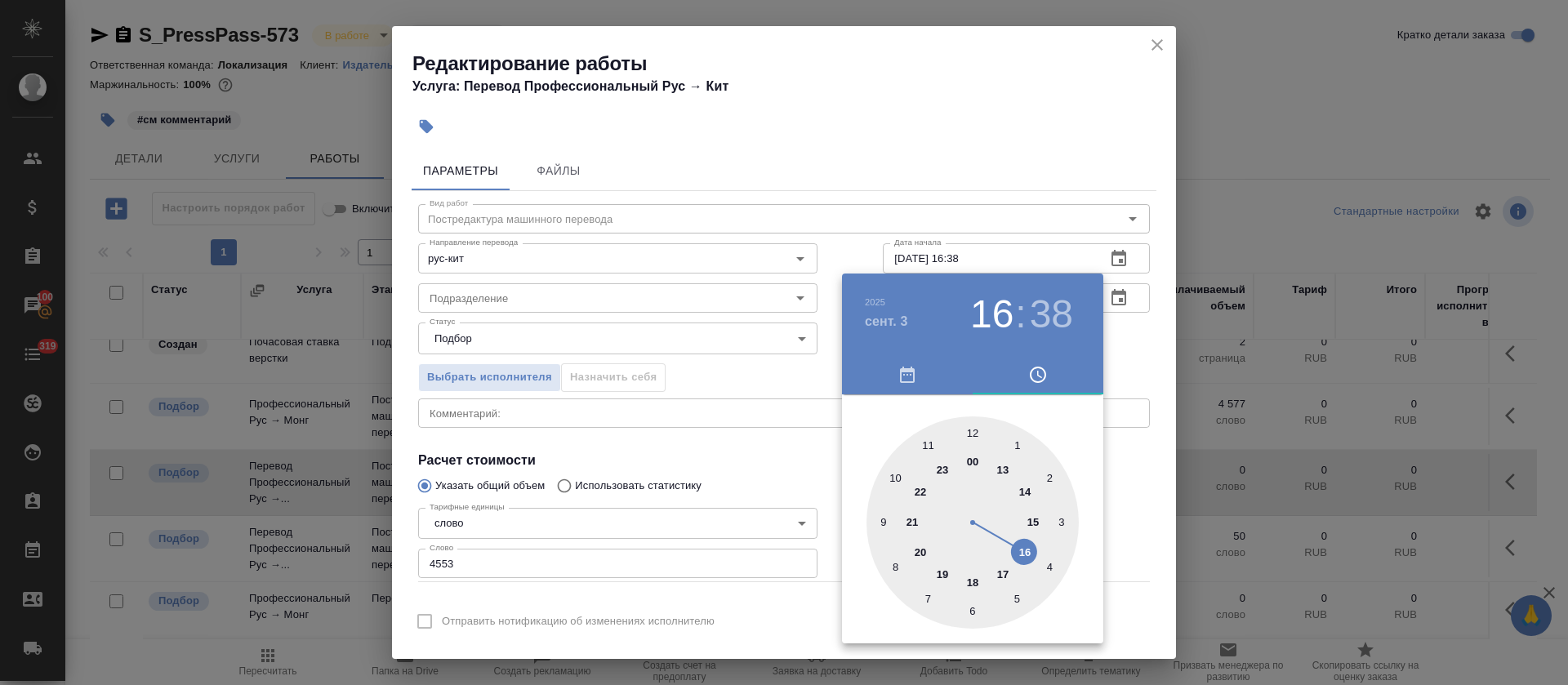
click at [973, 429] on div at bounding box center [972, 522] width 212 height 212
type input "03.09.2025 12:00"
click at [755, 429] on div at bounding box center [784, 342] width 1568 height 685
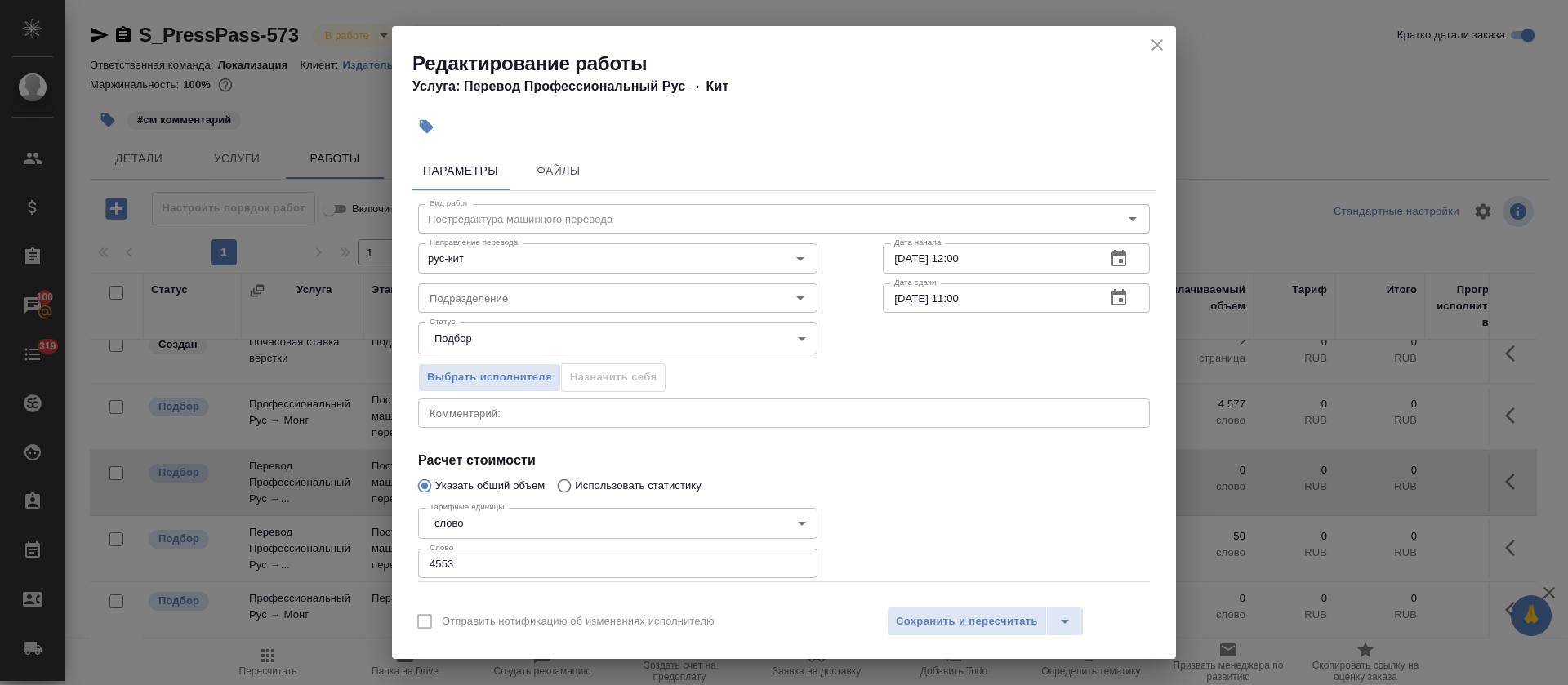
click at [1111, 291] on icon "button" at bounding box center [1118, 297] width 14 height 16
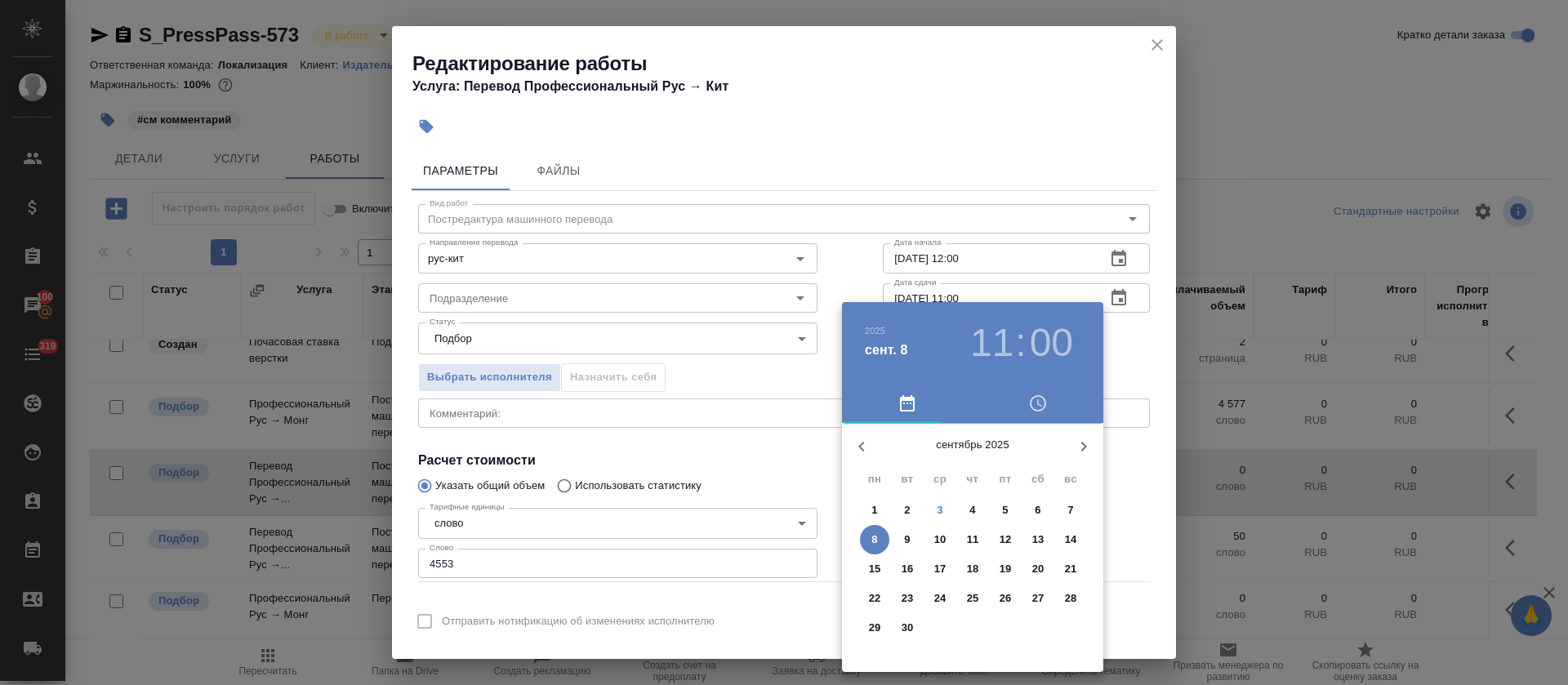
click at [1060, 510] on span "7" at bounding box center [1070, 510] width 30 height 16
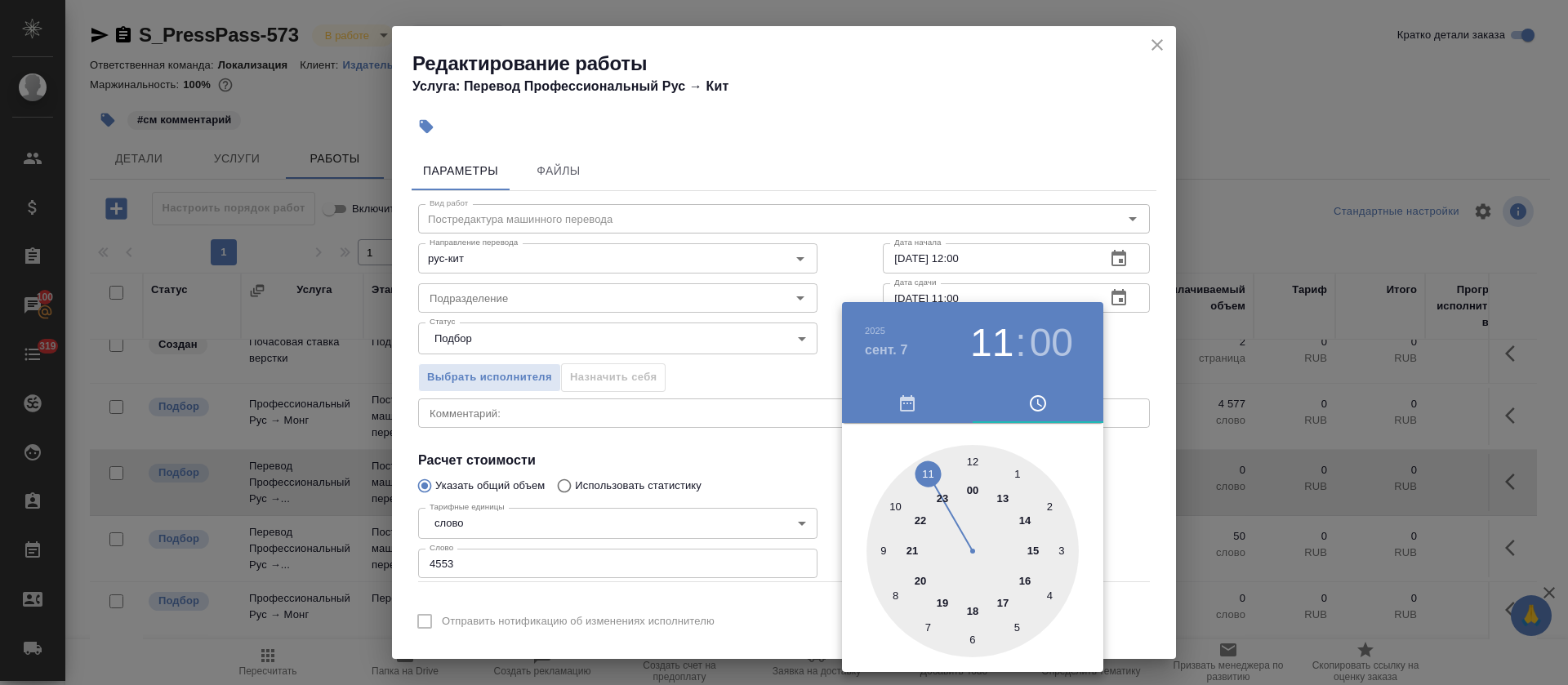
click at [1005, 606] on div at bounding box center [972, 551] width 212 height 212
type input "07.09.2025 17:00"
click at [631, 412] on div at bounding box center [784, 342] width 1568 height 685
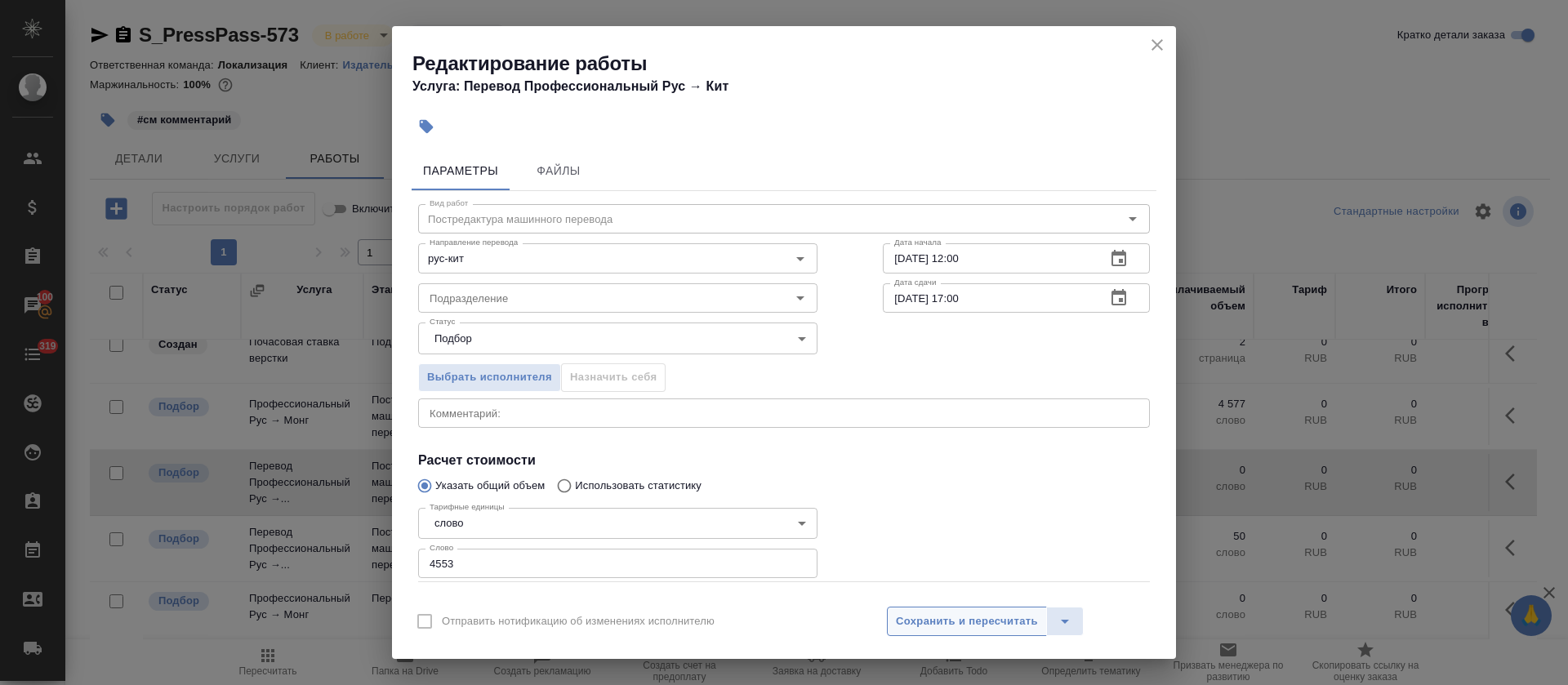
click at [899, 616] on span "Сохранить и пересчитать" at bounding box center [966, 621] width 142 height 19
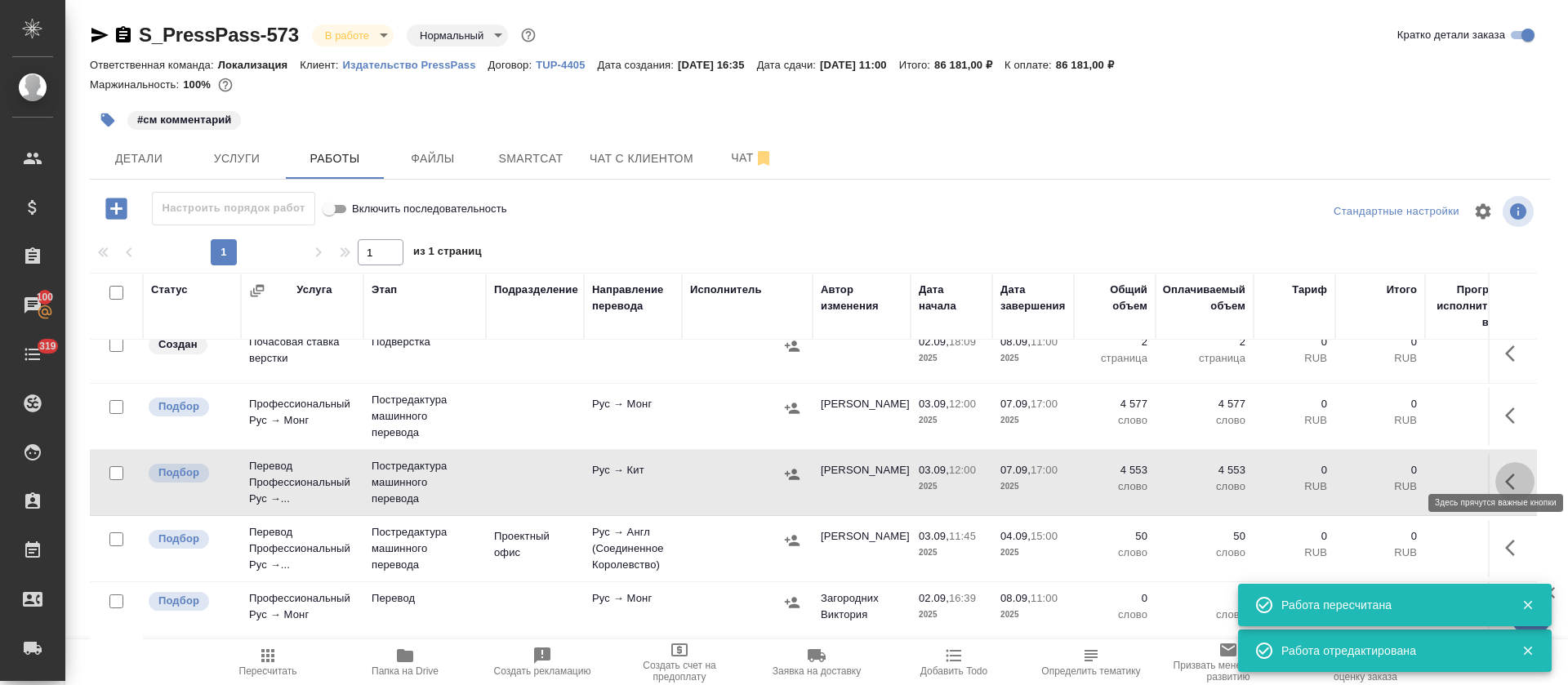
click at [1503, 462] on button "button" at bounding box center [1514, 482] width 39 height 39
click at [1358, 462] on button "button" at bounding box center [1367, 482] width 28 height 39
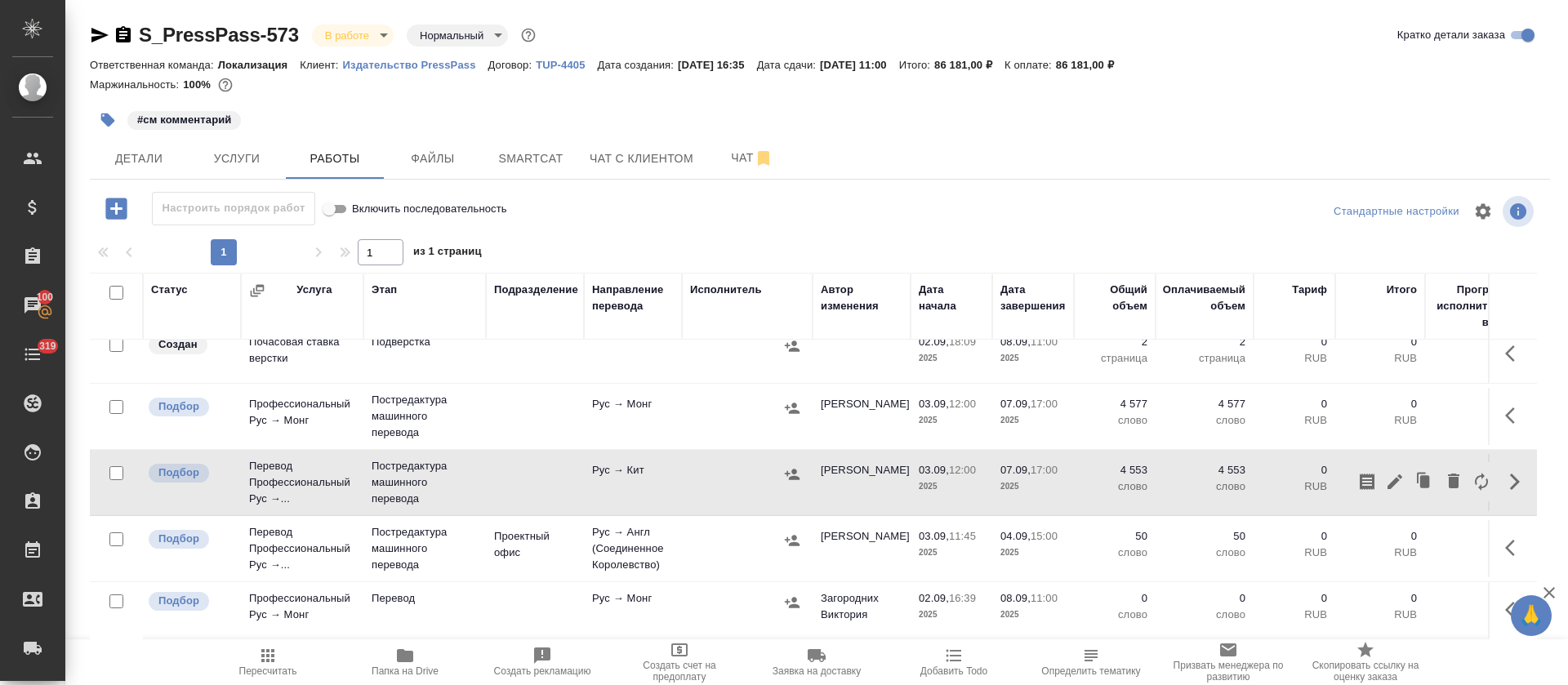
scroll to position [0, 0]
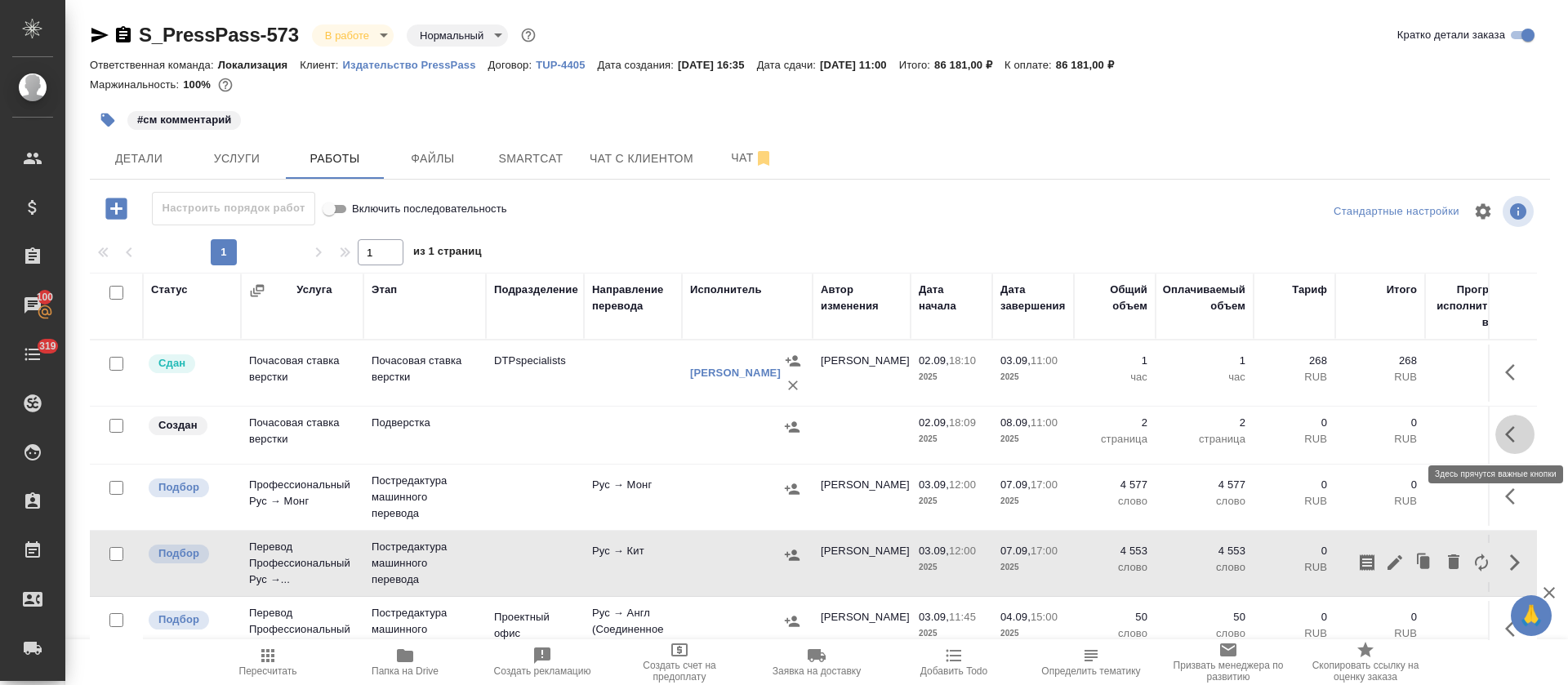
click at [1495, 441] on button "button" at bounding box center [1514, 434] width 39 height 39
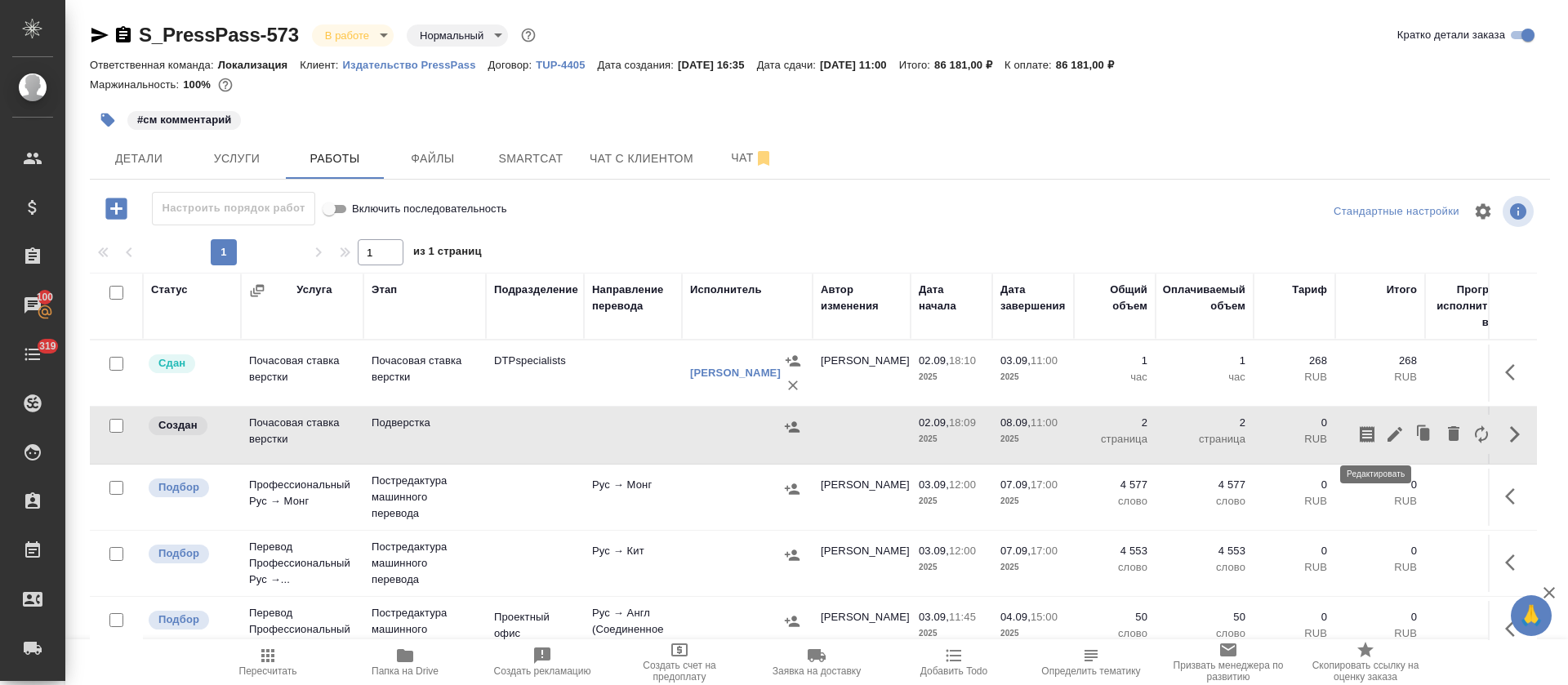
click at [1384, 435] on icon "button" at bounding box center [1394, 434] width 20 height 20
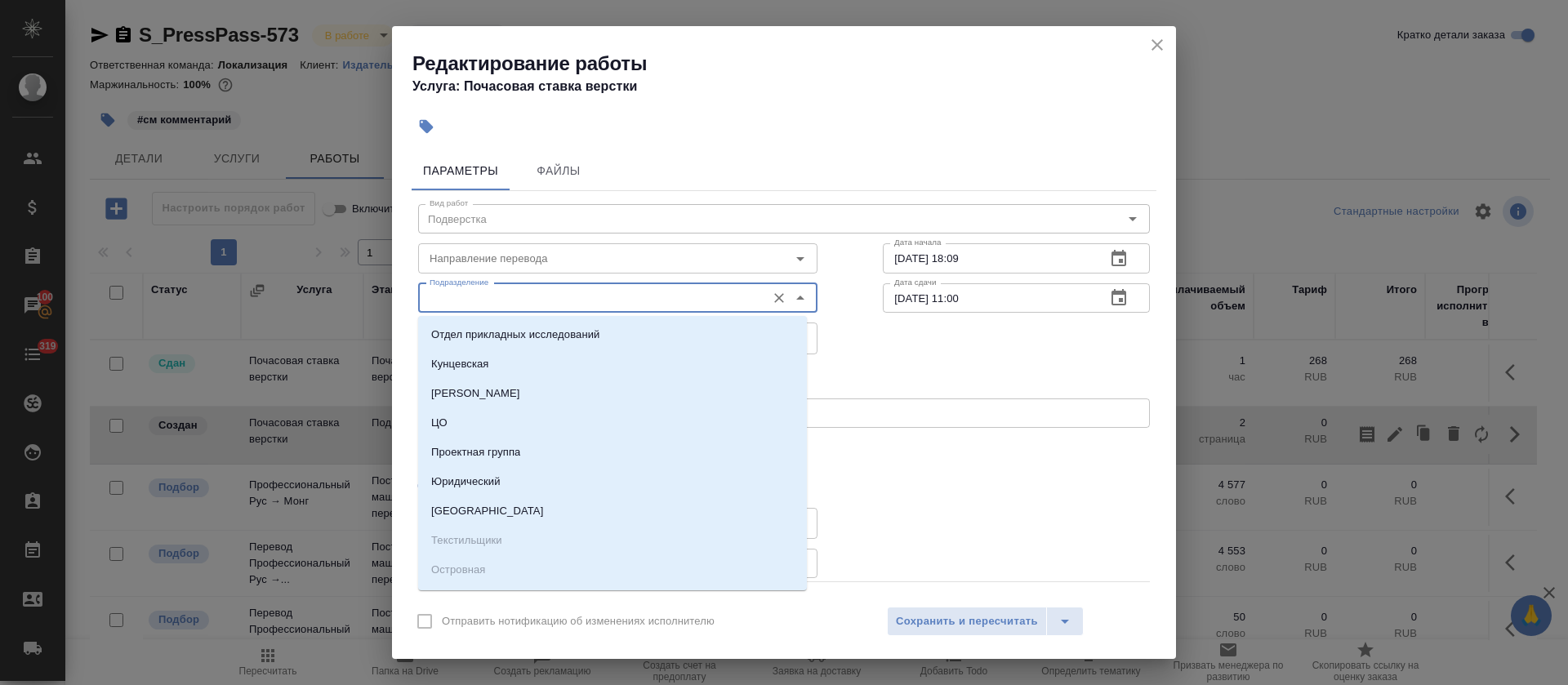
click at [482, 301] on input "Подразделение" at bounding box center [590, 298] width 335 height 20
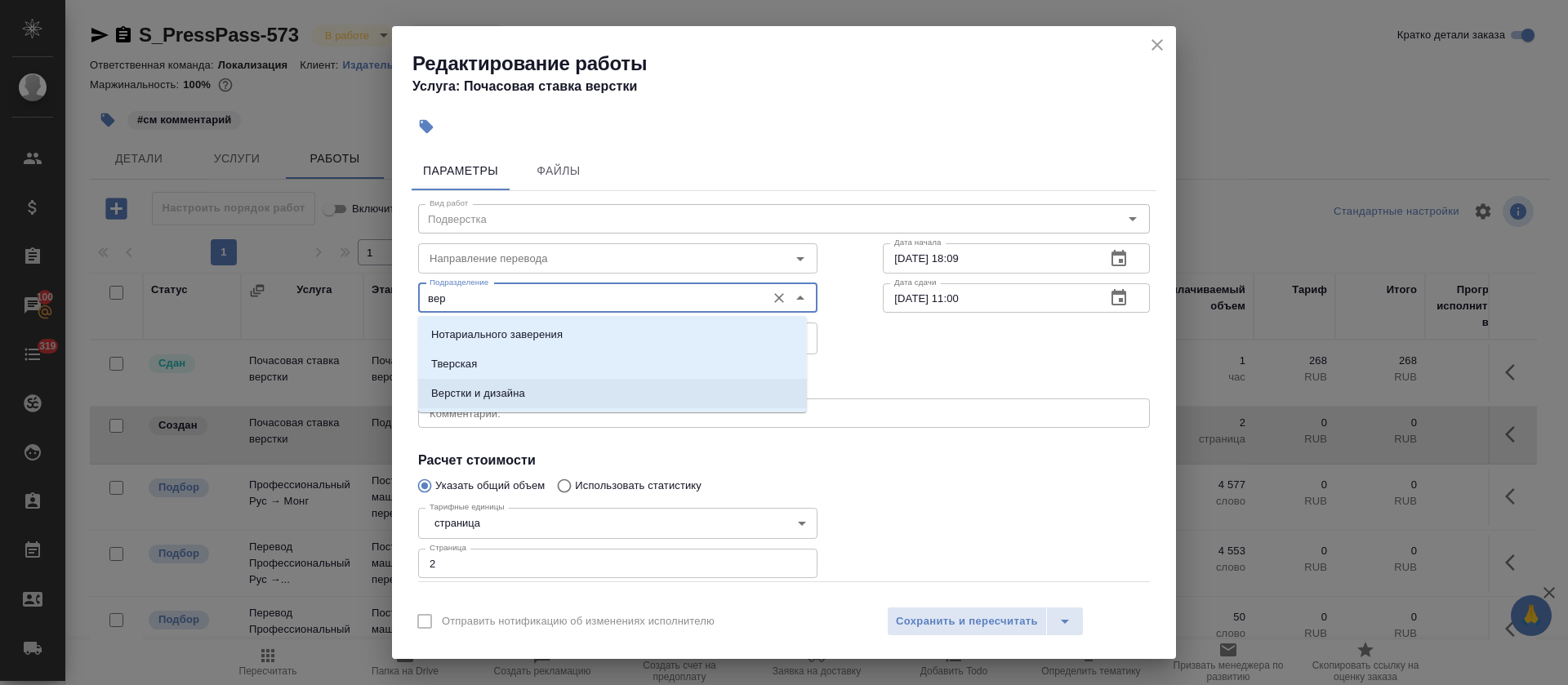
click at [482, 397] on p "Верстки и дизайна" at bounding box center [477, 393] width 94 height 16
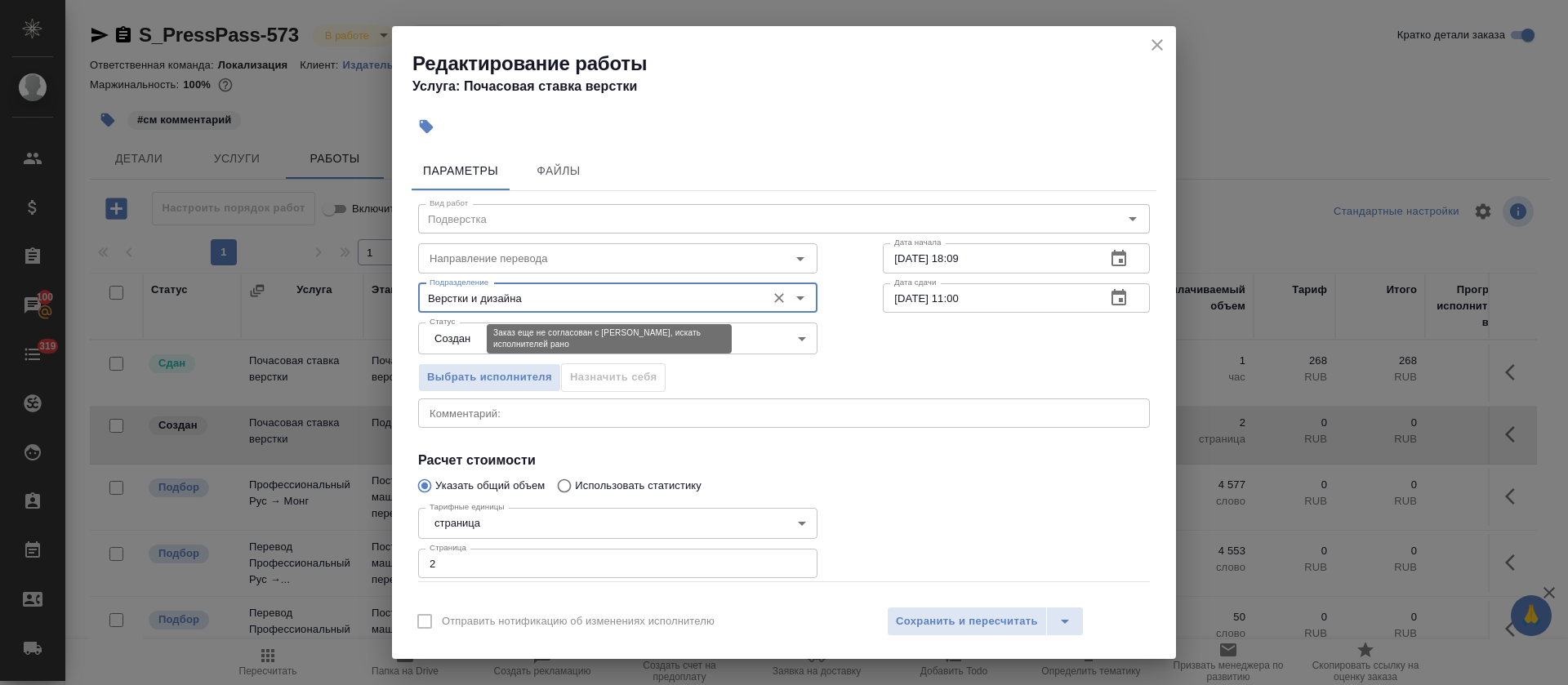
type input "Верстки и дизайна"
click at [473, 342] on body "🙏 .cls-1 fill:#fff; AWATERA Tretyakova Olga Клиенты Спецификации Заказы 100 Чат…" at bounding box center [784, 342] width 1568 height 685
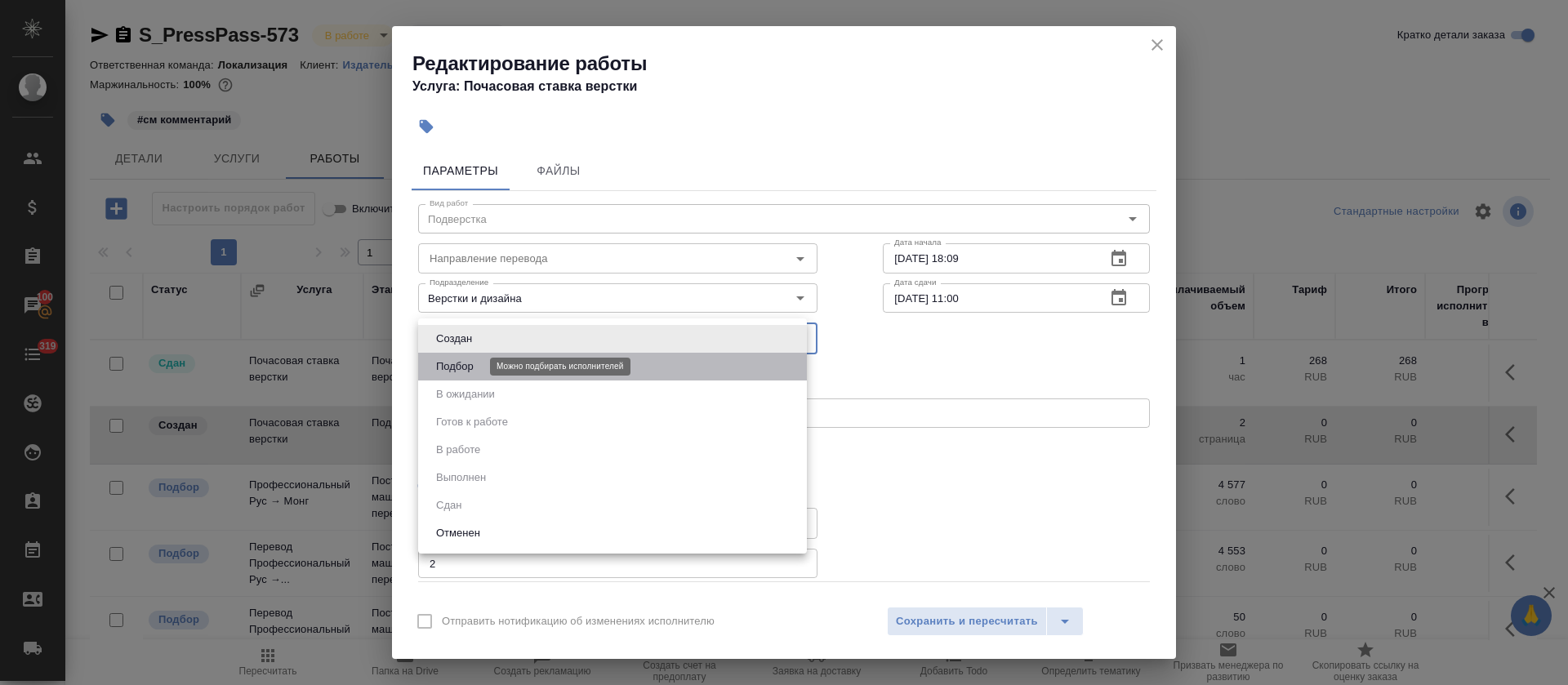
click at [467, 365] on button "Подбор" at bounding box center [454, 366] width 47 height 18
type input "recruiting"
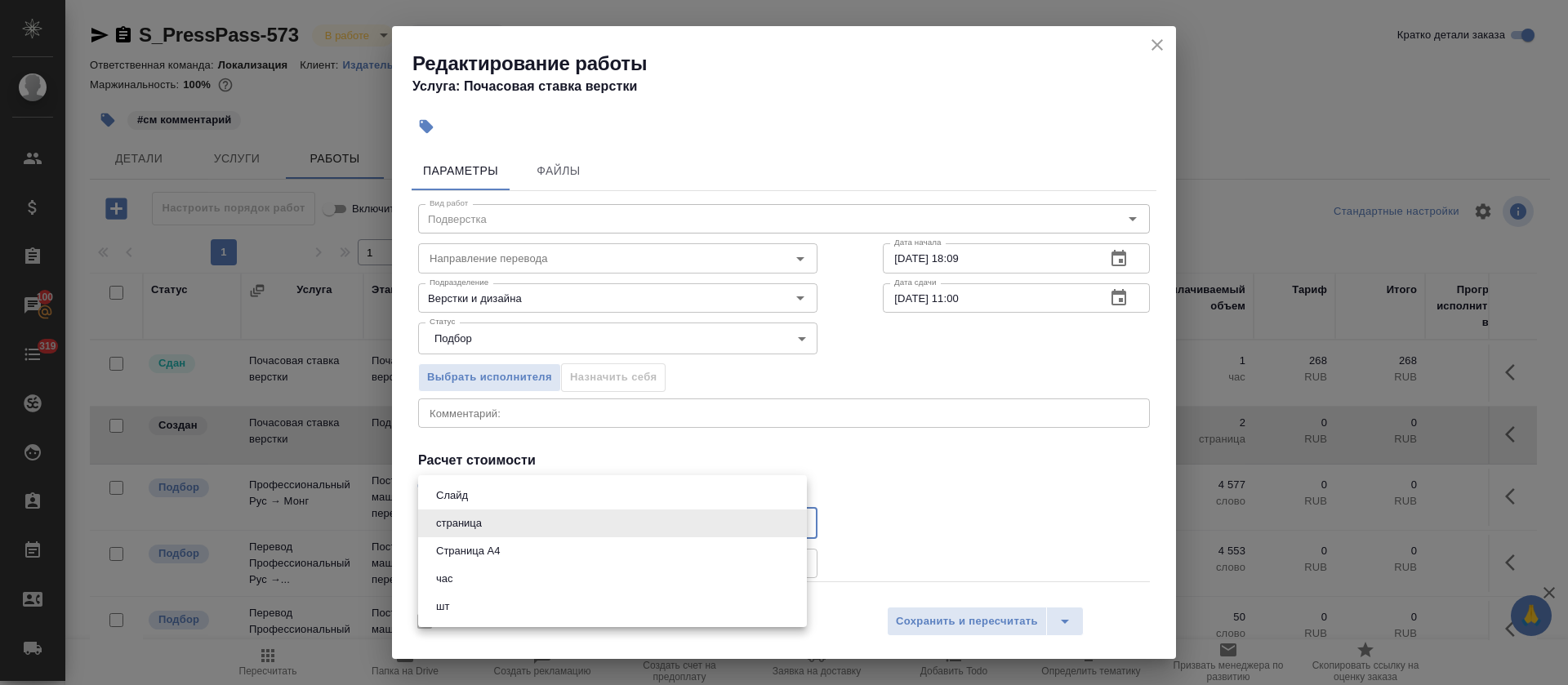
click at [480, 533] on body "🙏 .cls-1 fill:#fff; AWATERA Tretyakova Olga Клиенты Спецификации Заказы 100 Чат…" at bounding box center [784, 342] width 1568 height 685
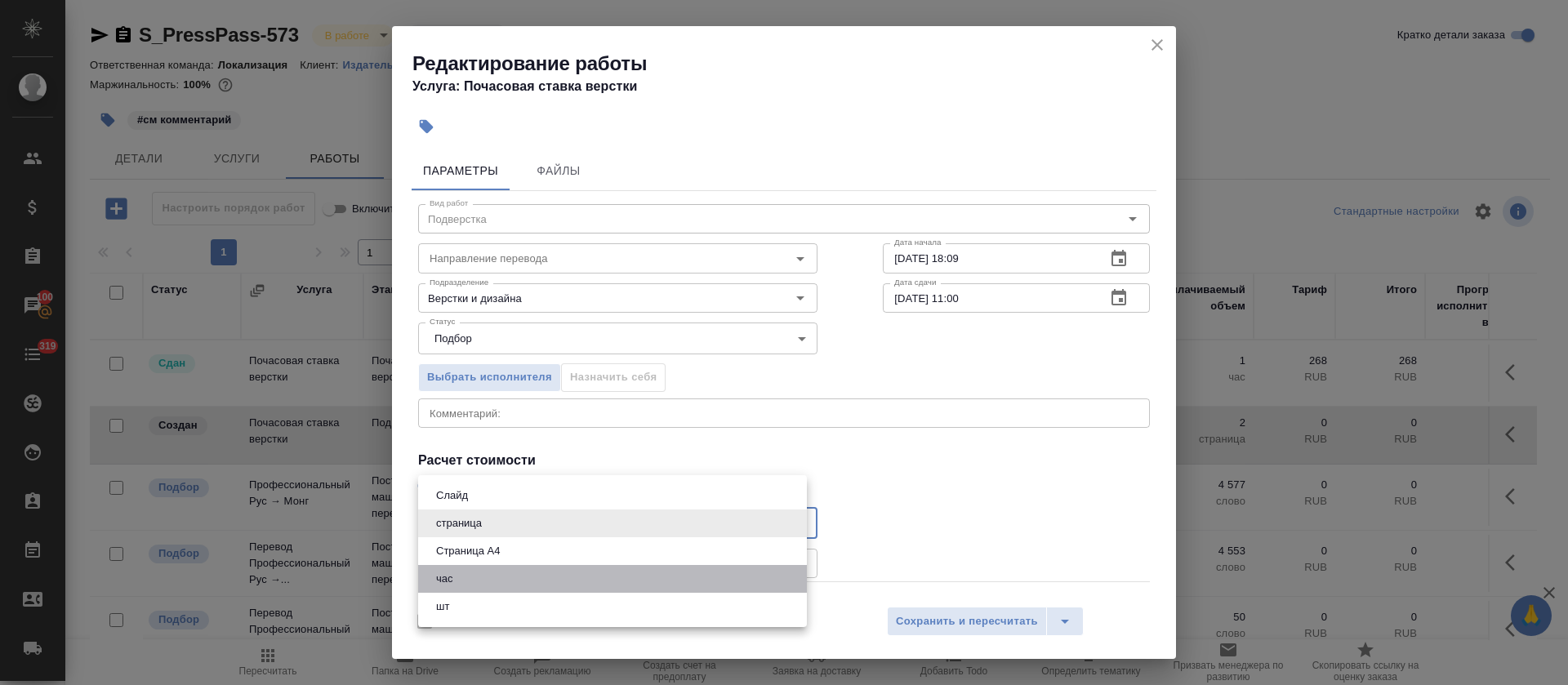
click at [467, 576] on li "час" at bounding box center [613, 578] width 389 height 28
type input "5a8b1489cc6b4906c91bfd93"
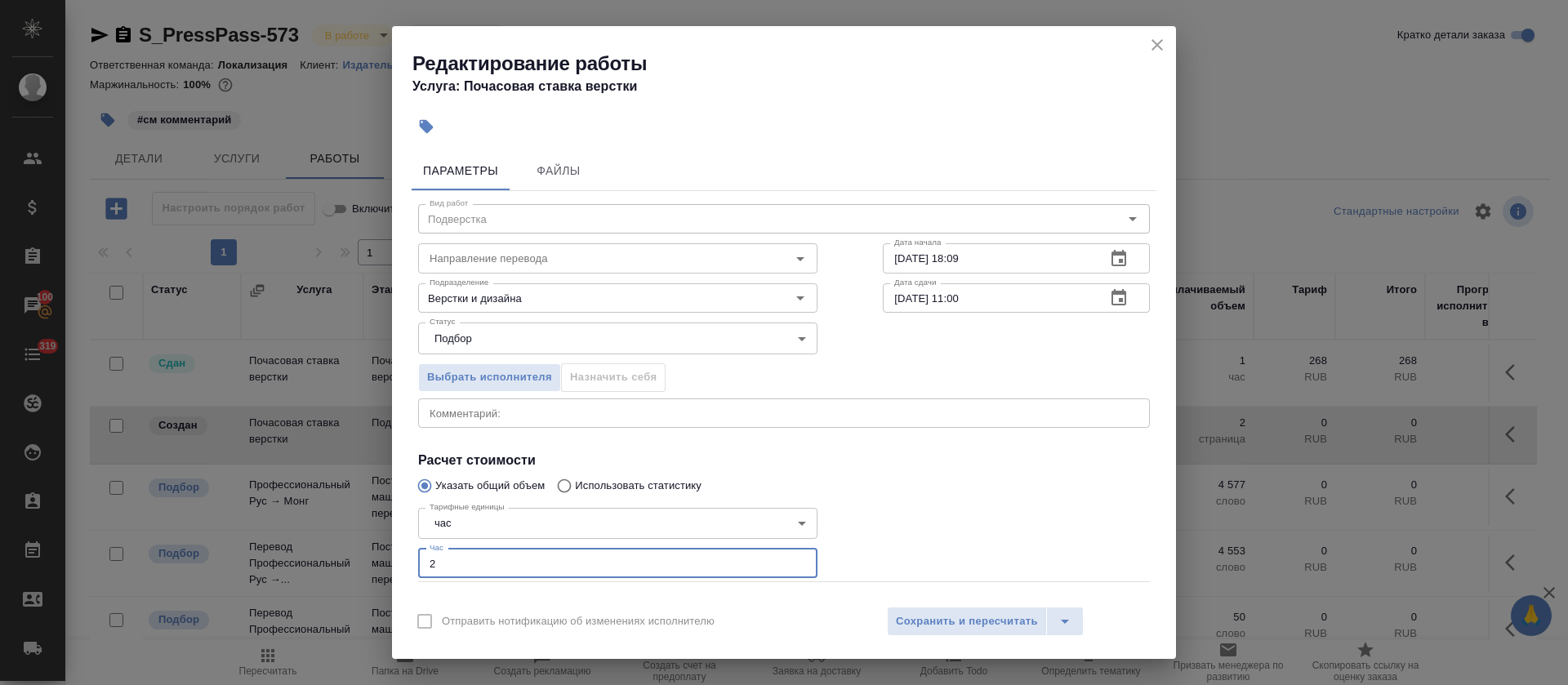
drag, startPoint x: 450, startPoint y: 555, endPoint x: 420, endPoint y: 557, distance: 30.1
click at [420, 557] on input "2" at bounding box center [618, 563] width 399 height 30
type input "1"
click at [1113, 254] on button "button" at bounding box center [1118, 259] width 39 height 39
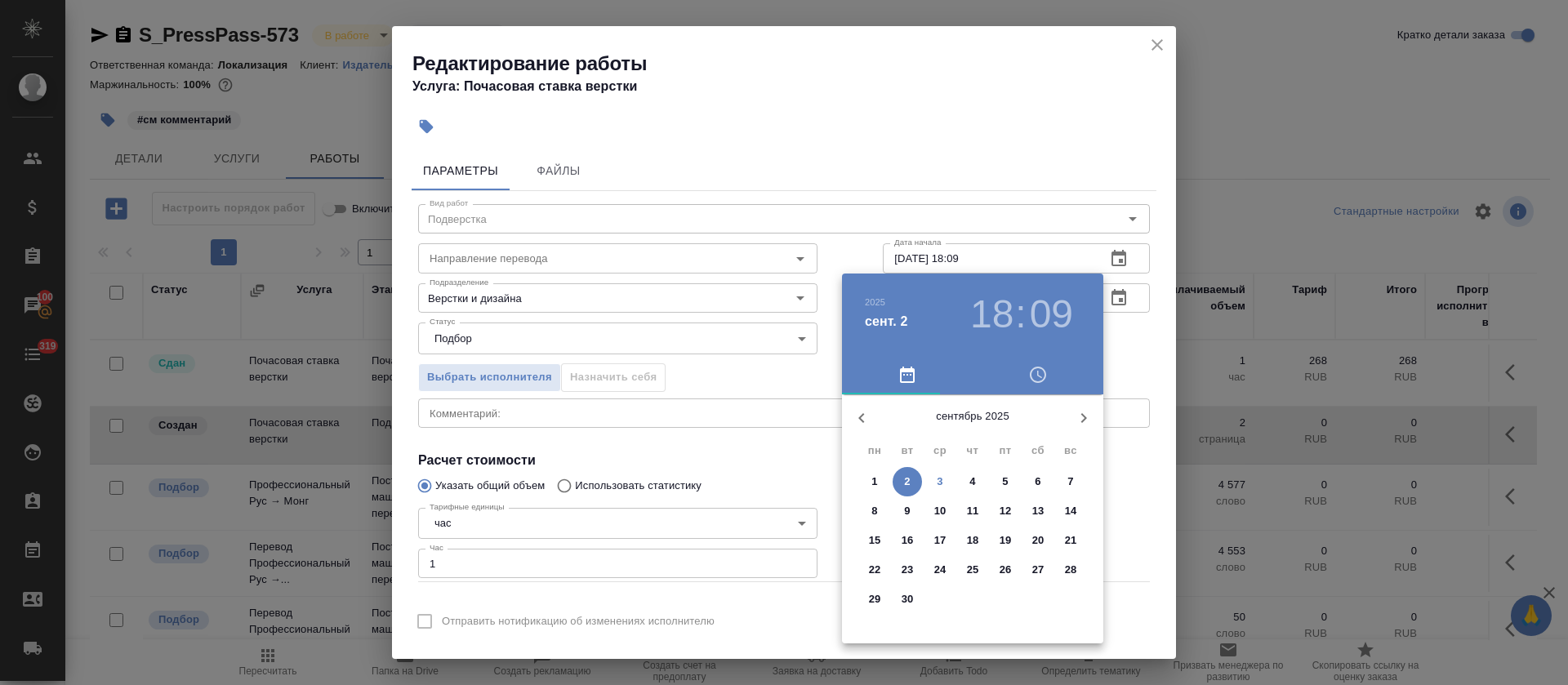
click at [875, 509] on p "8" at bounding box center [874, 511] width 5 height 16
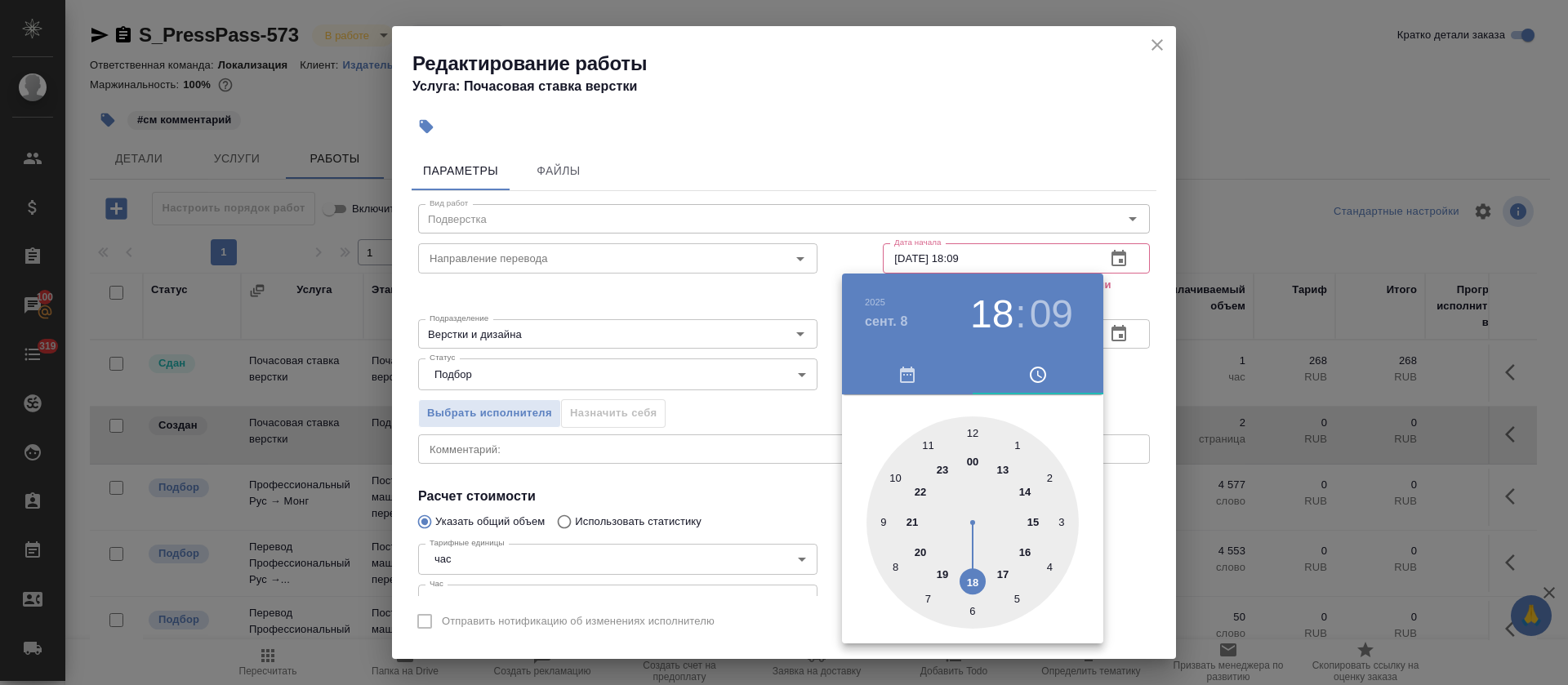
click at [894, 477] on div at bounding box center [972, 522] width 212 height 212
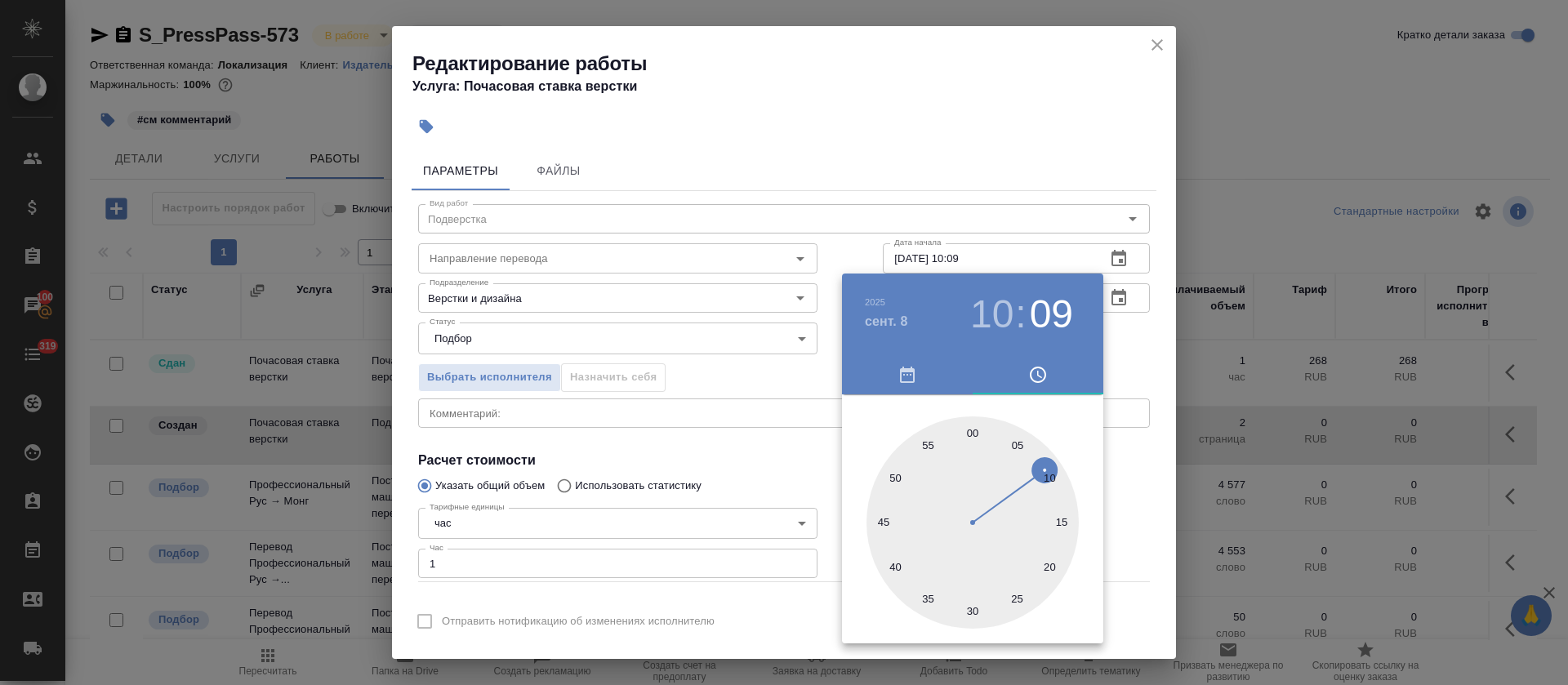
click at [970, 428] on div at bounding box center [972, 522] width 212 height 212
click at [1051, 313] on h3 "00" at bounding box center [1051, 313] width 43 height 46
click at [973, 611] on div at bounding box center [972, 522] width 212 height 212
click at [727, 521] on div at bounding box center [784, 342] width 1568 height 685
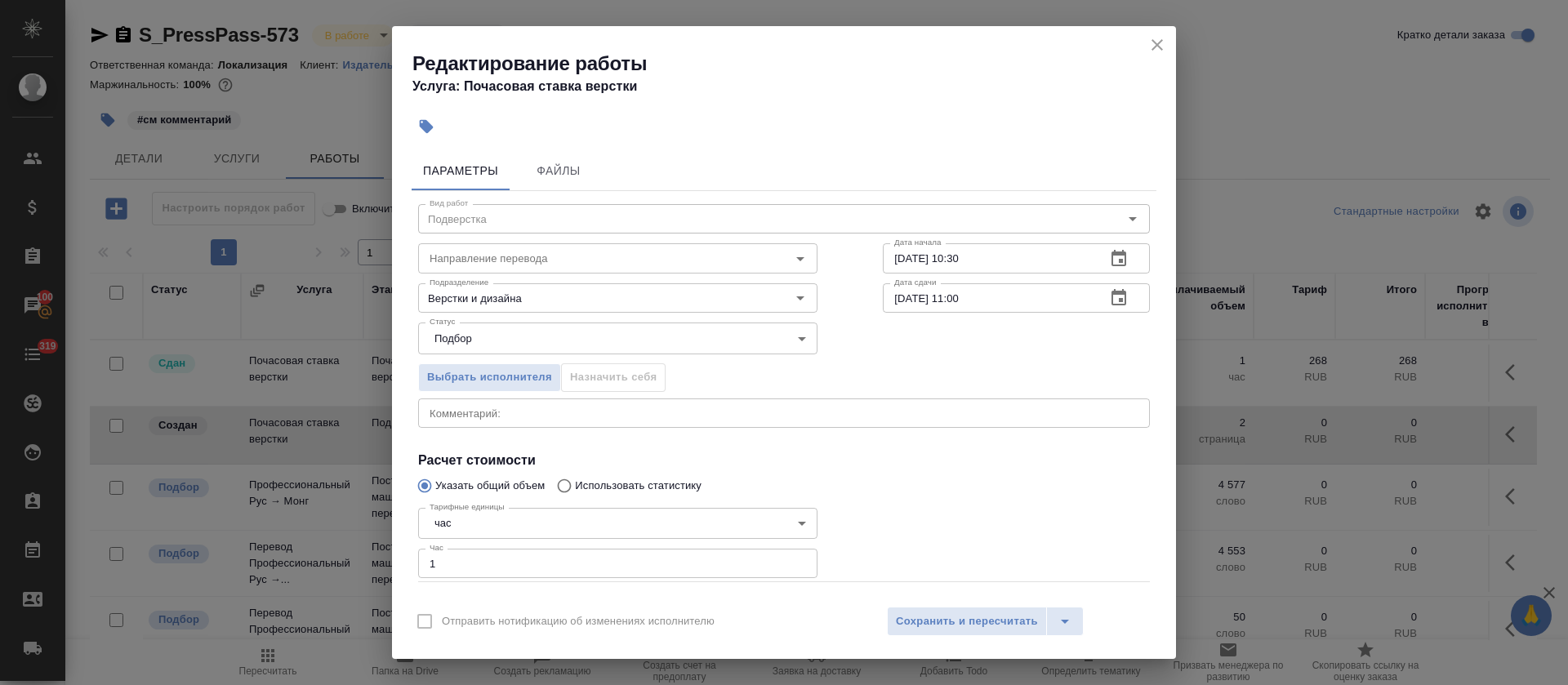
click at [1109, 301] on icon "button" at bounding box center [1118, 298] width 20 height 20
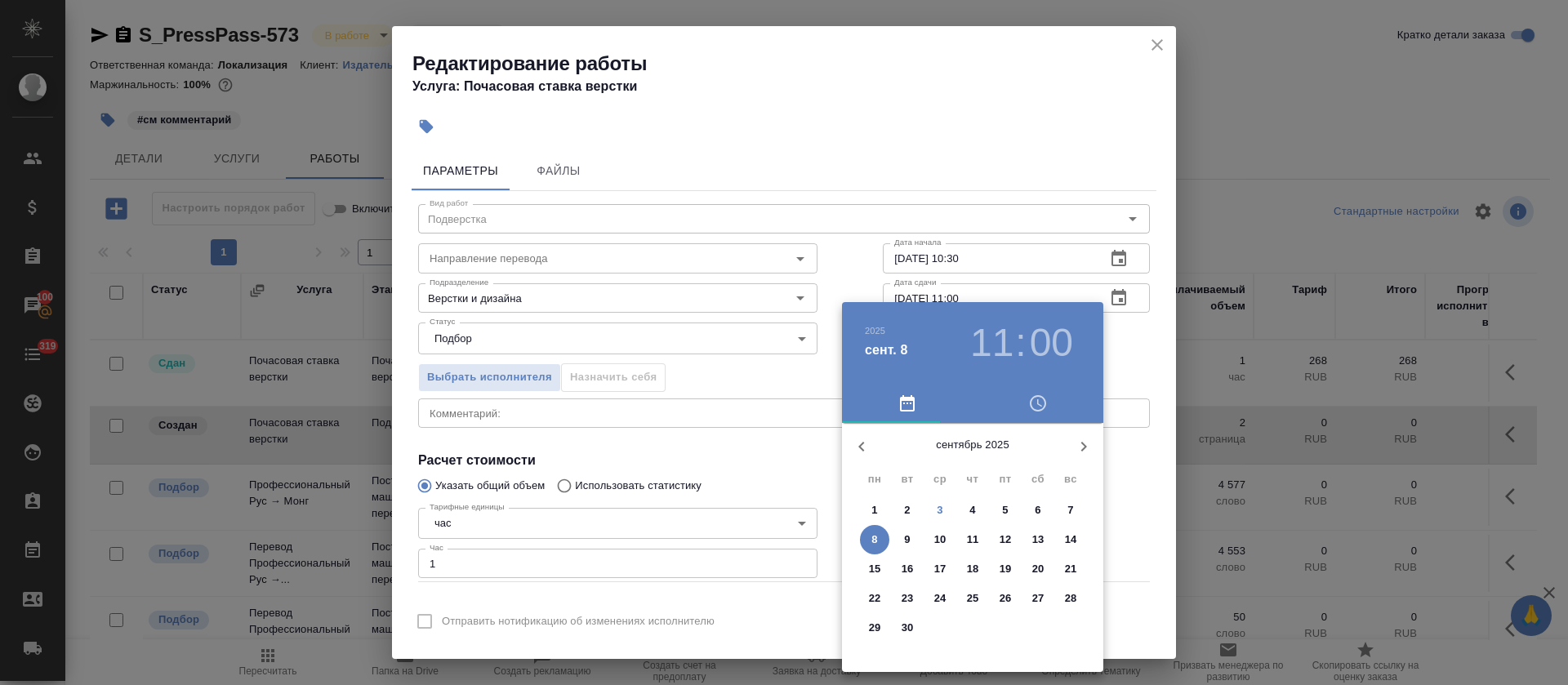
click at [1041, 270] on div at bounding box center [784, 342] width 1568 height 685
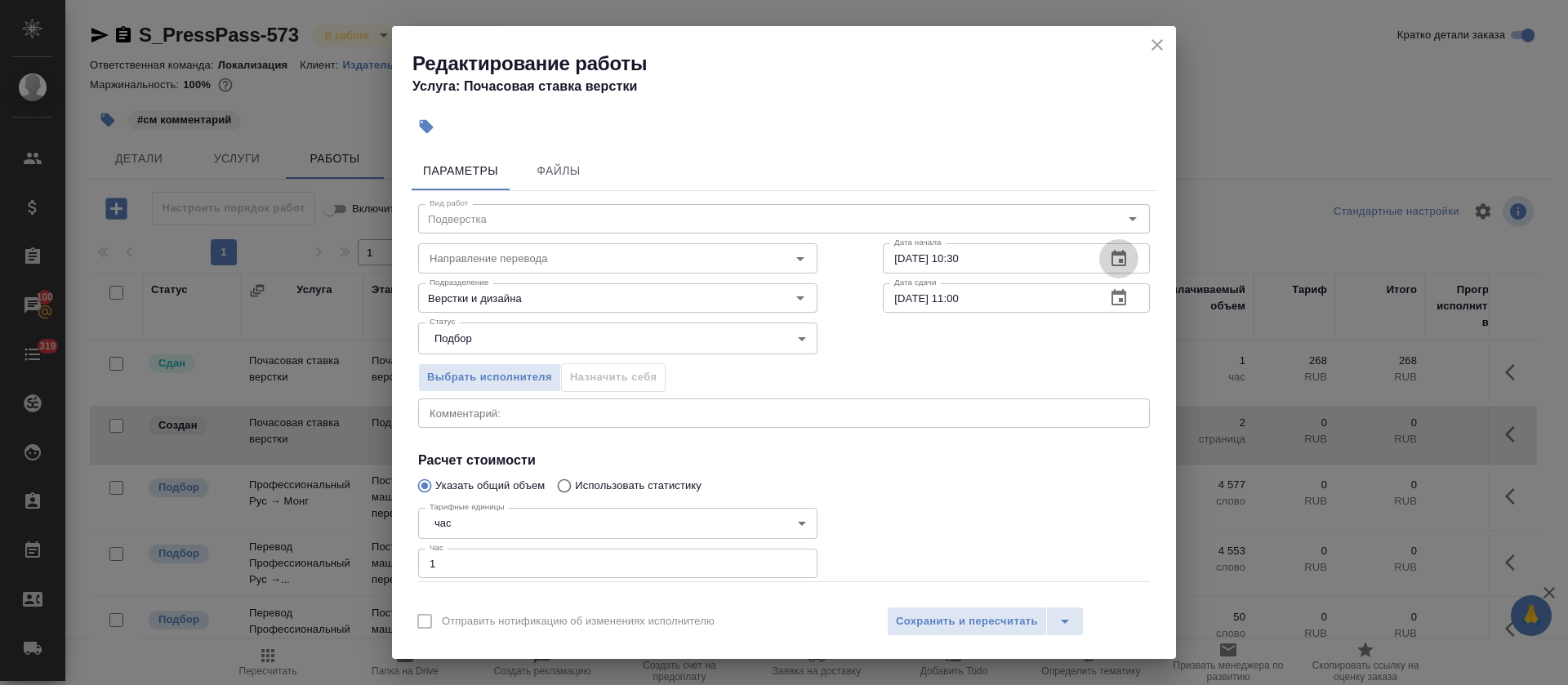
click at [1111, 256] on icon "button" at bounding box center [1118, 258] width 14 height 16
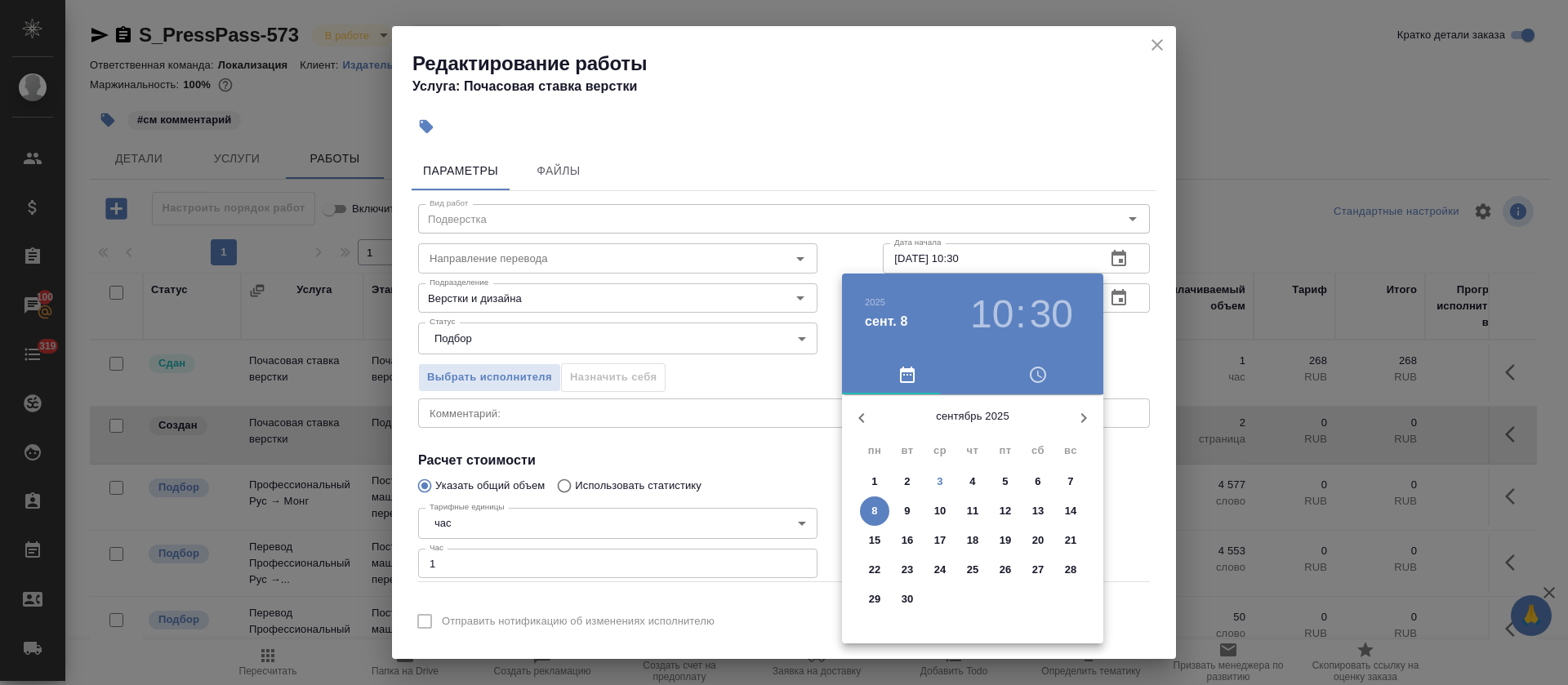
click at [1049, 316] on h3 "30" at bounding box center [1051, 313] width 43 height 46
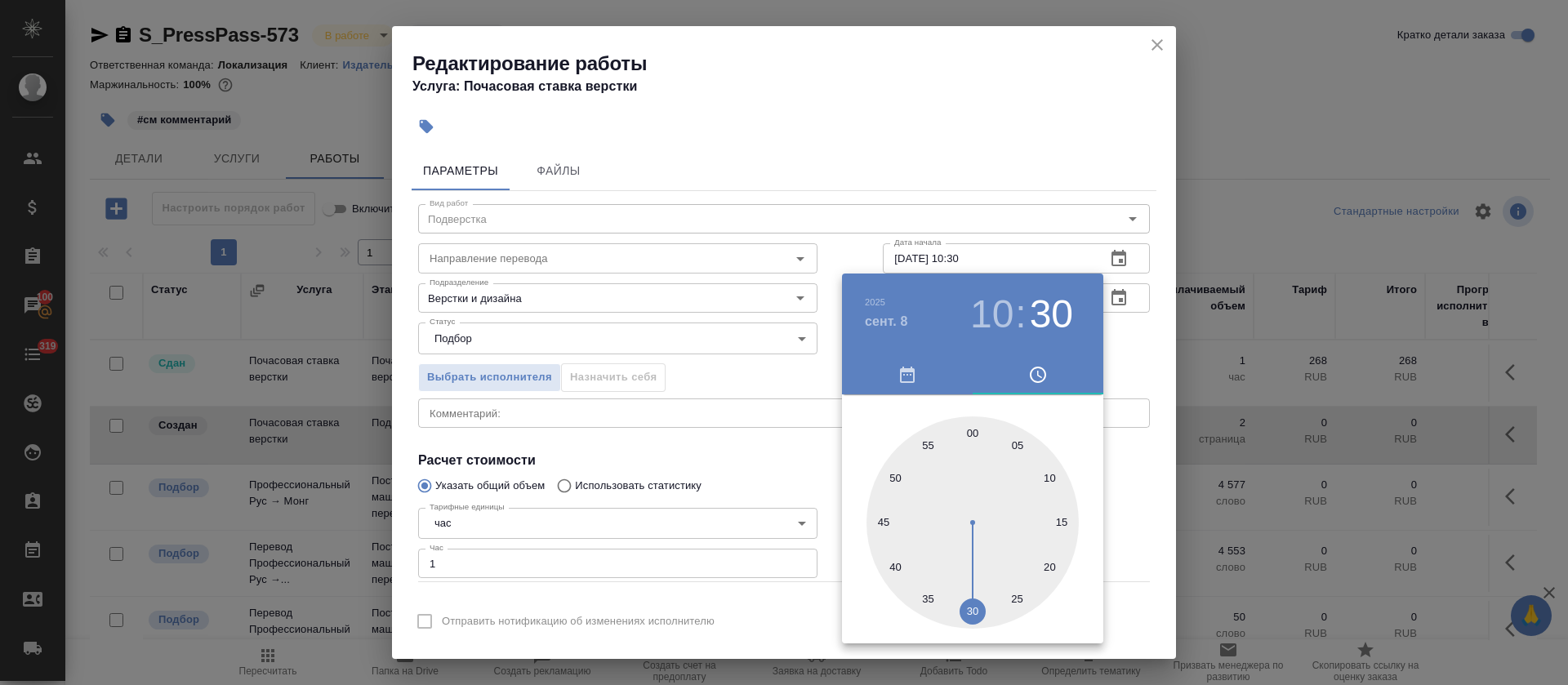
click at [972, 430] on div at bounding box center [972, 522] width 212 height 212
type input "08.09.2025 10:00"
click at [780, 462] on div at bounding box center [784, 342] width 1568 height 685
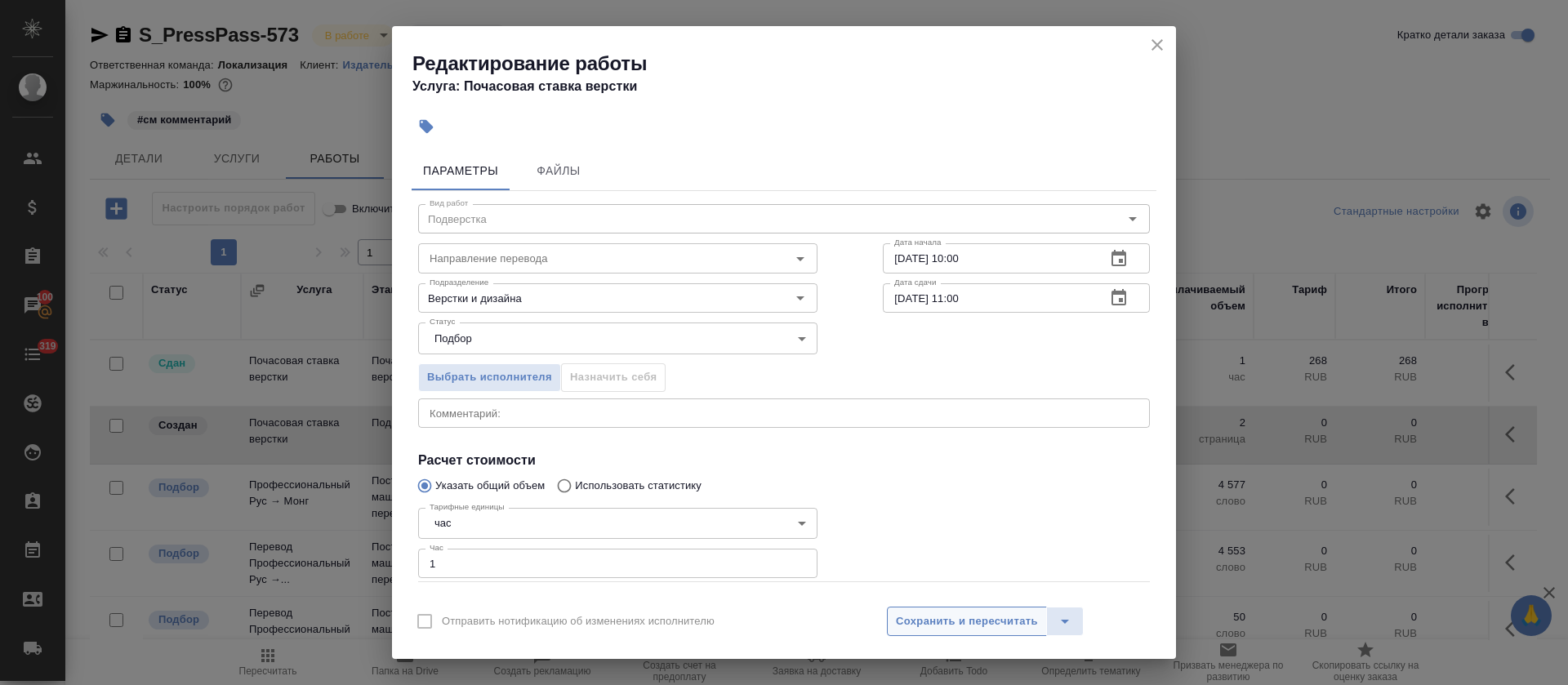
click at [973, 624] on span "Сохранить и пересчитать" at bounding box center [966, 621] width 142 height 19
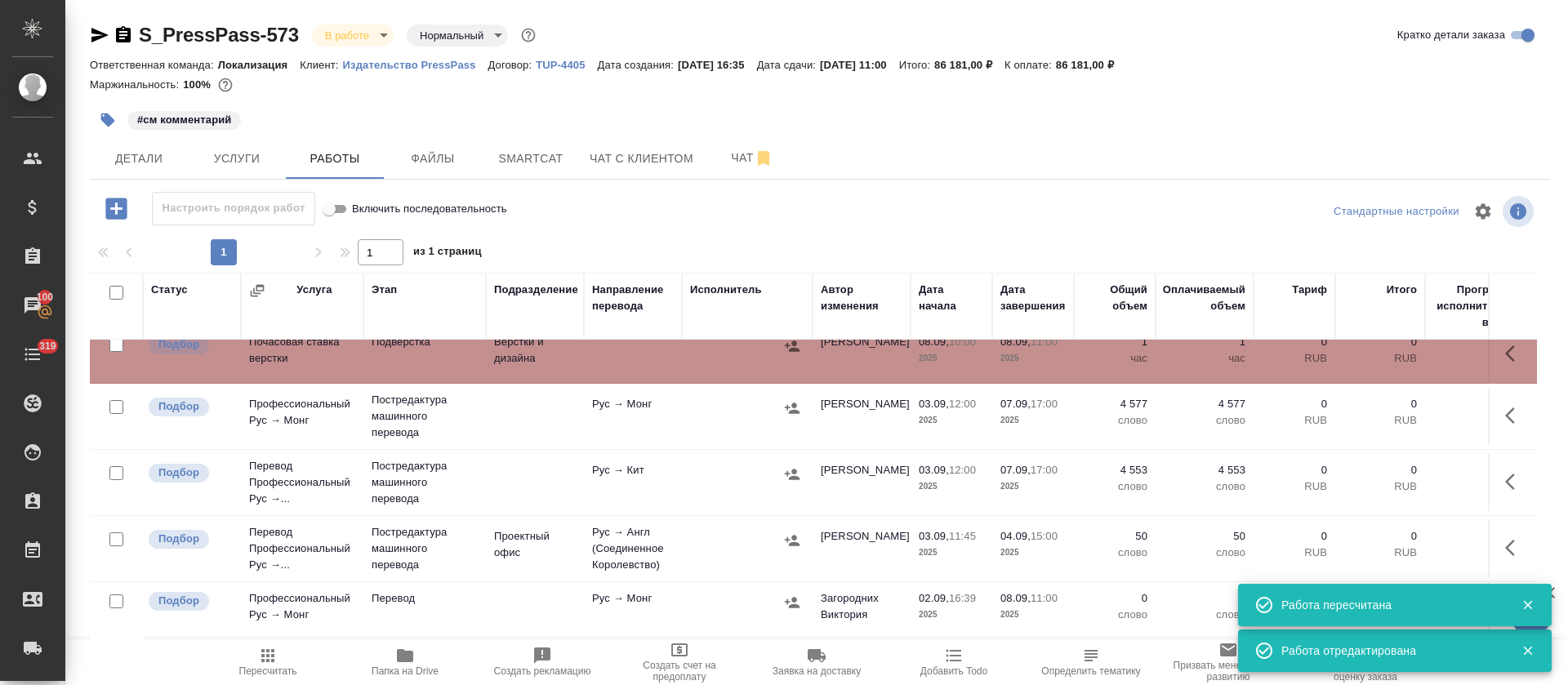
scroll to position [99, 0]
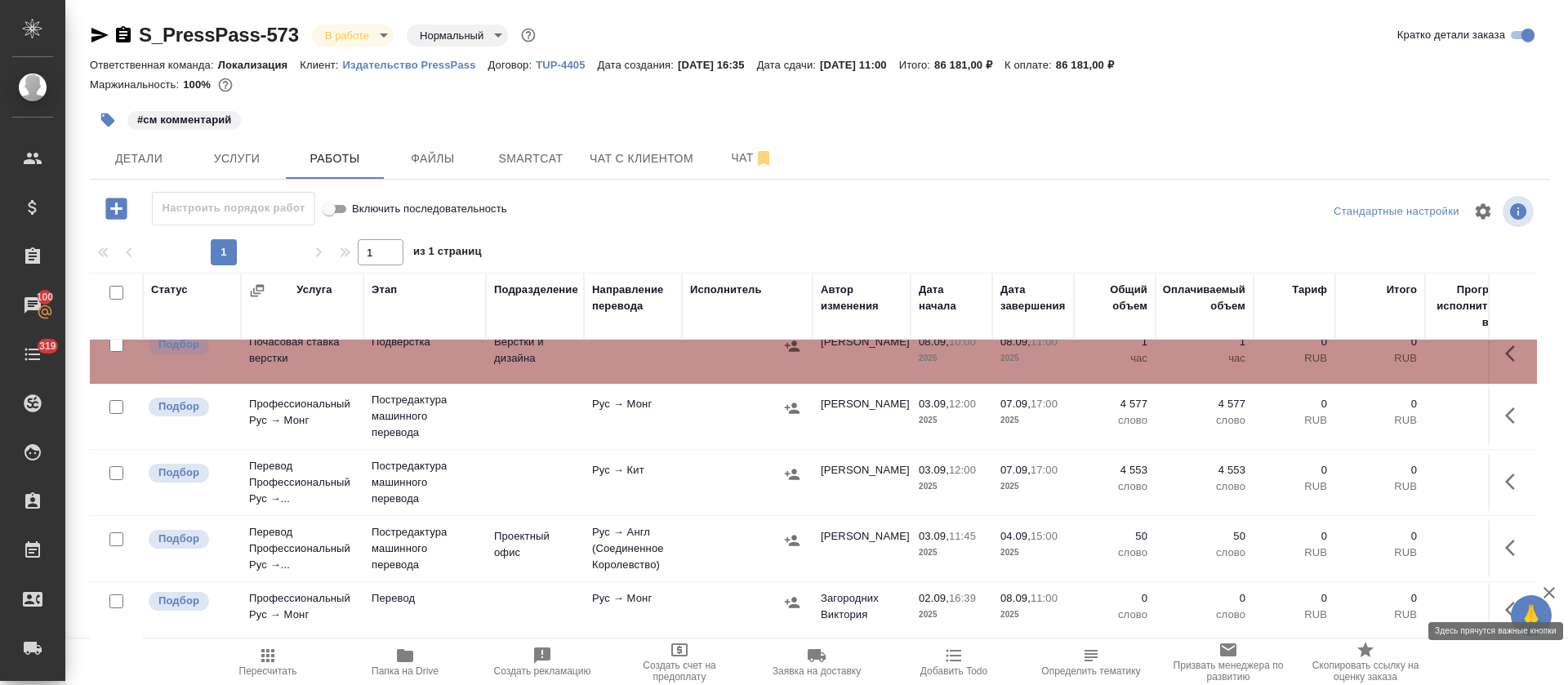
click at [1495, 595] on button "button" at bounding box center [1514, 610] width 39 height 39
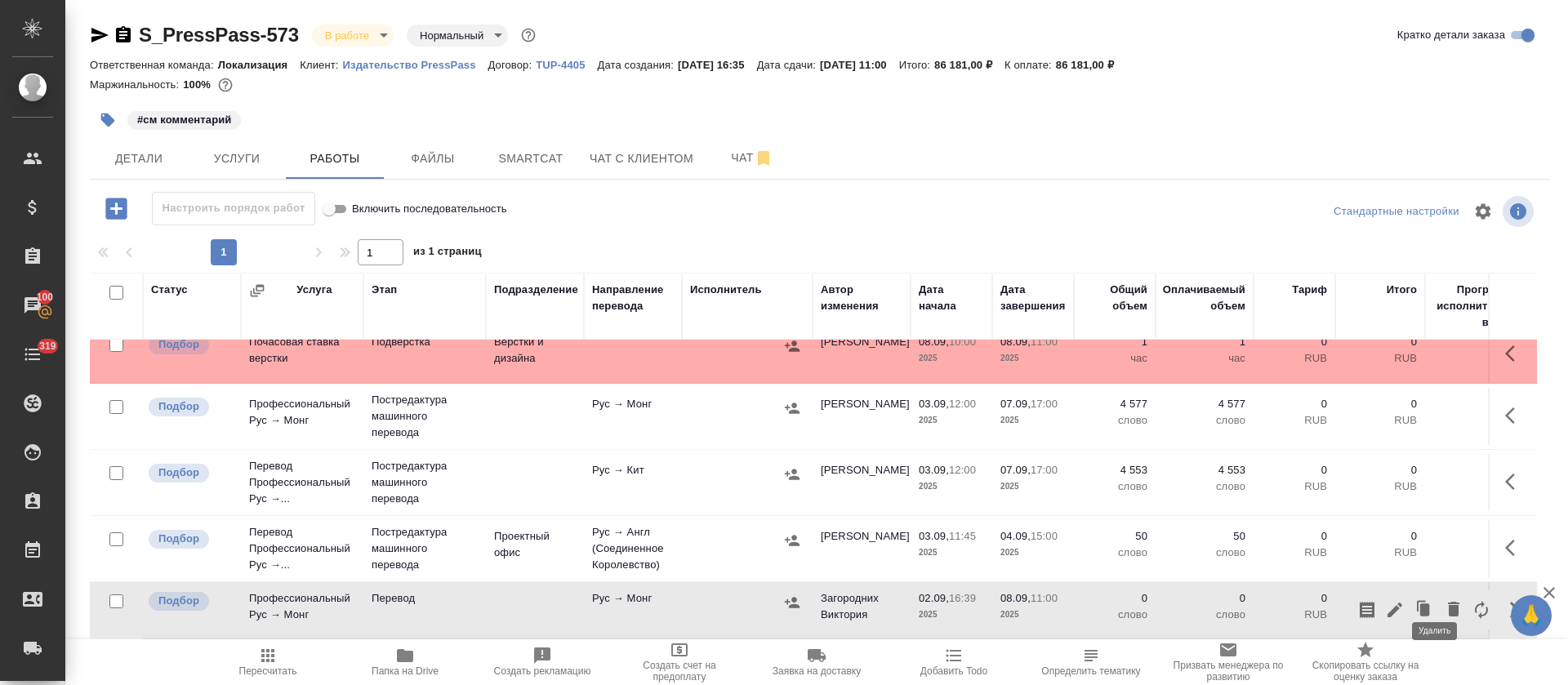
click at [1448, 602] on icon "button" at bounding box center [1453, 609] width 12 height 14
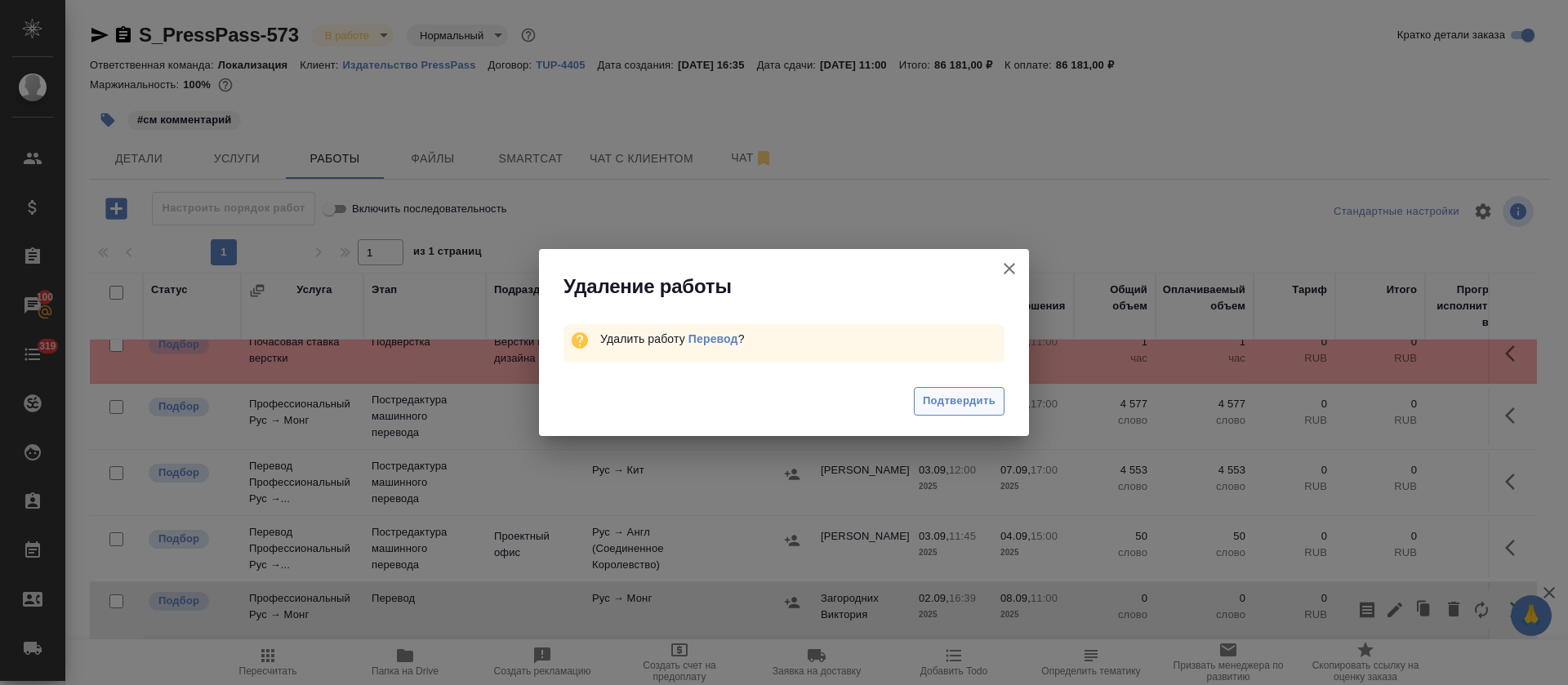
click at [958, 398] on span "Подтвердить" at bounding box center [958, 401] width 73 height 19
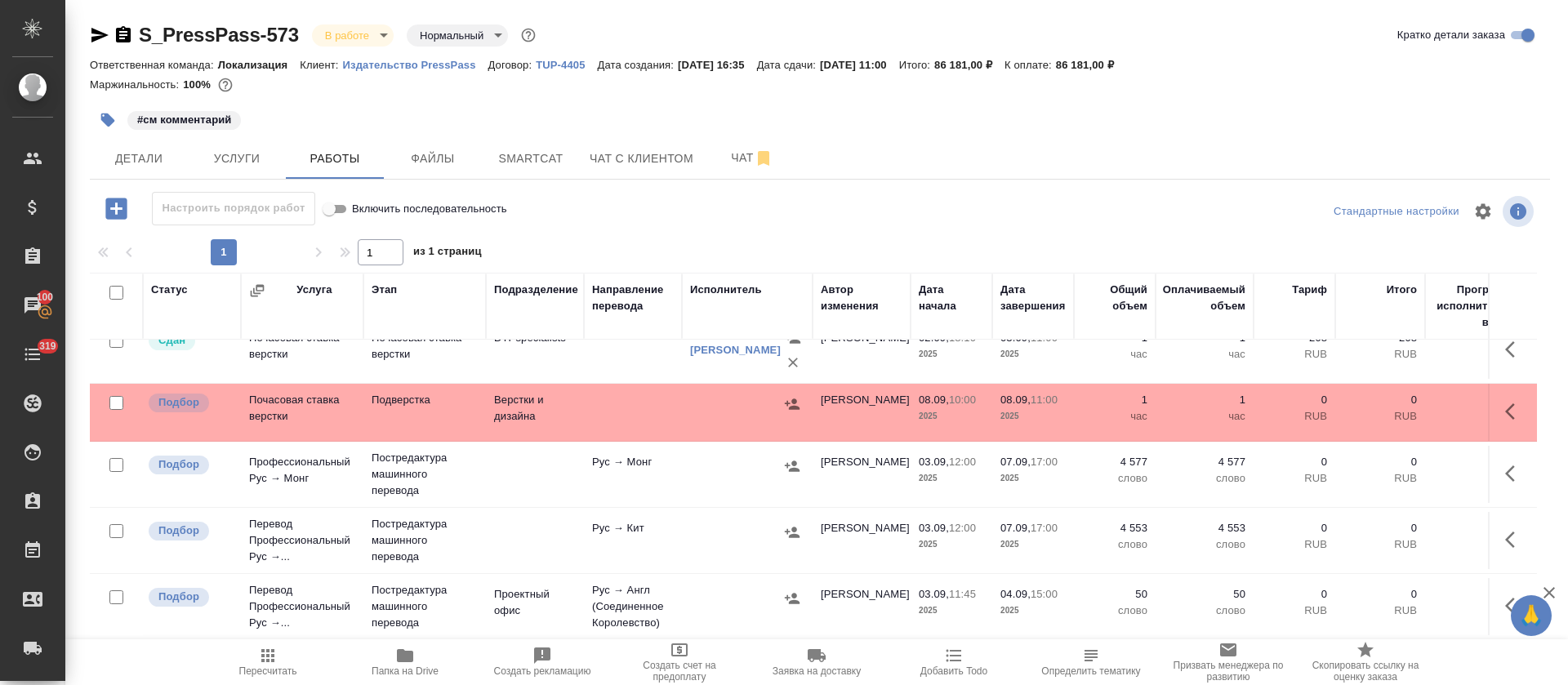
scroll to position [0, 0]
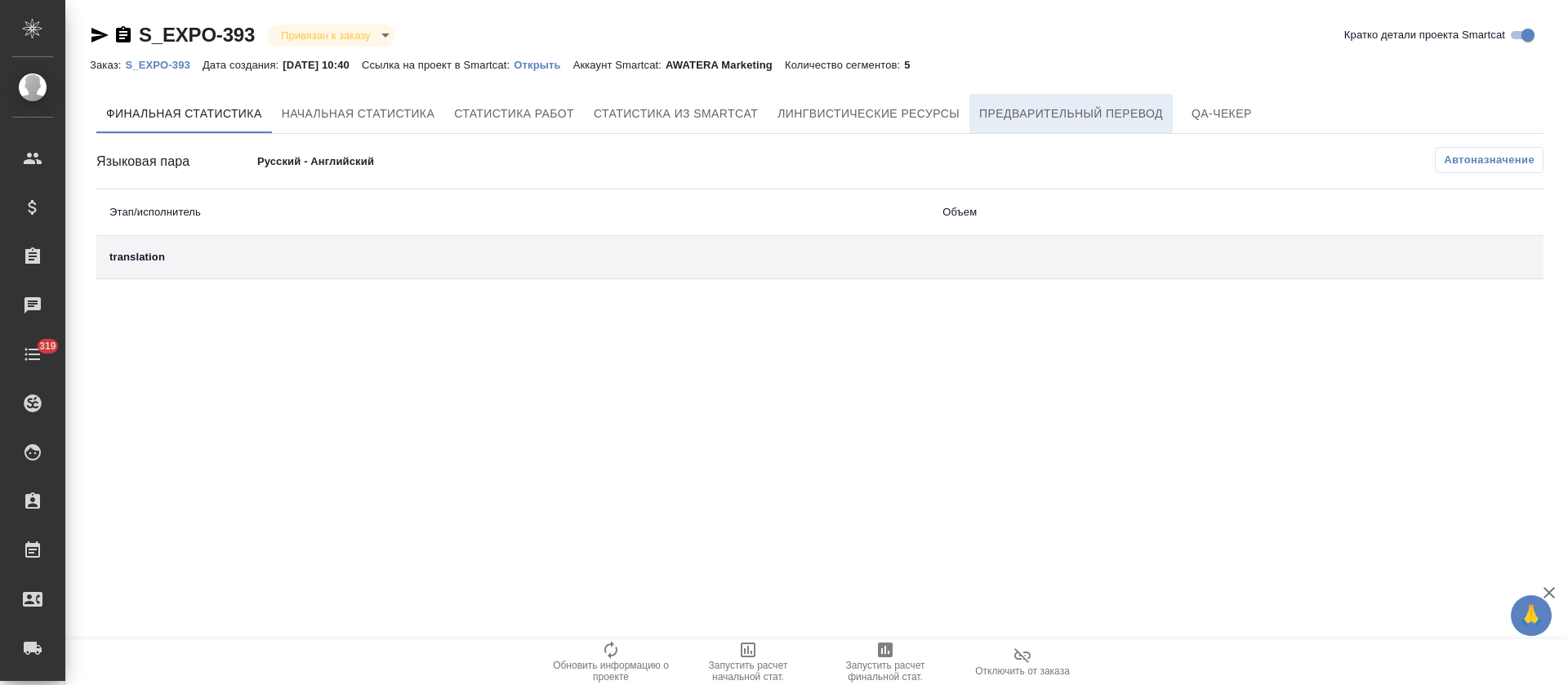
click at [1024, 117] on span "Предварительный перевод" at bounding box center [1070, 114] width 184 height 21
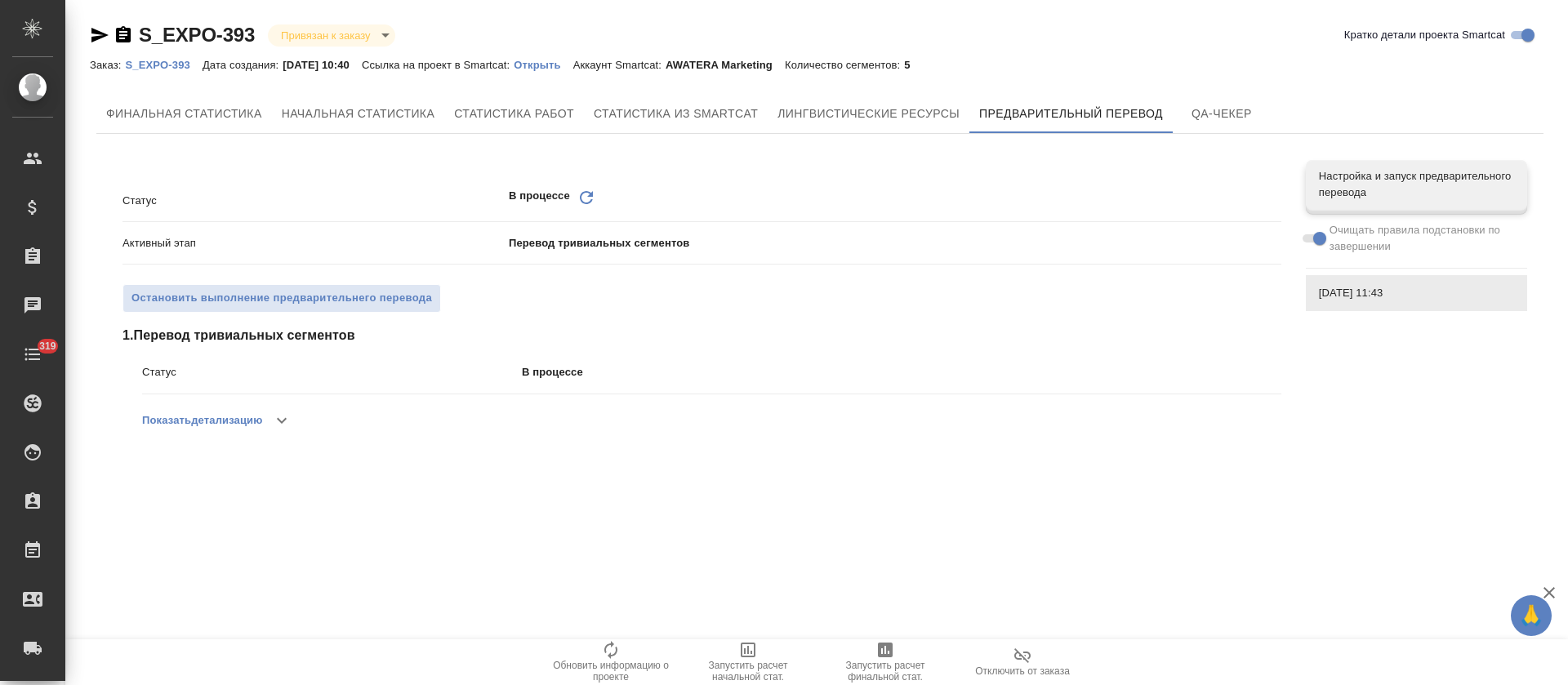
click at [582, 197] on icon "Обновить" at bounding box center [587, 198] width 20 height 20
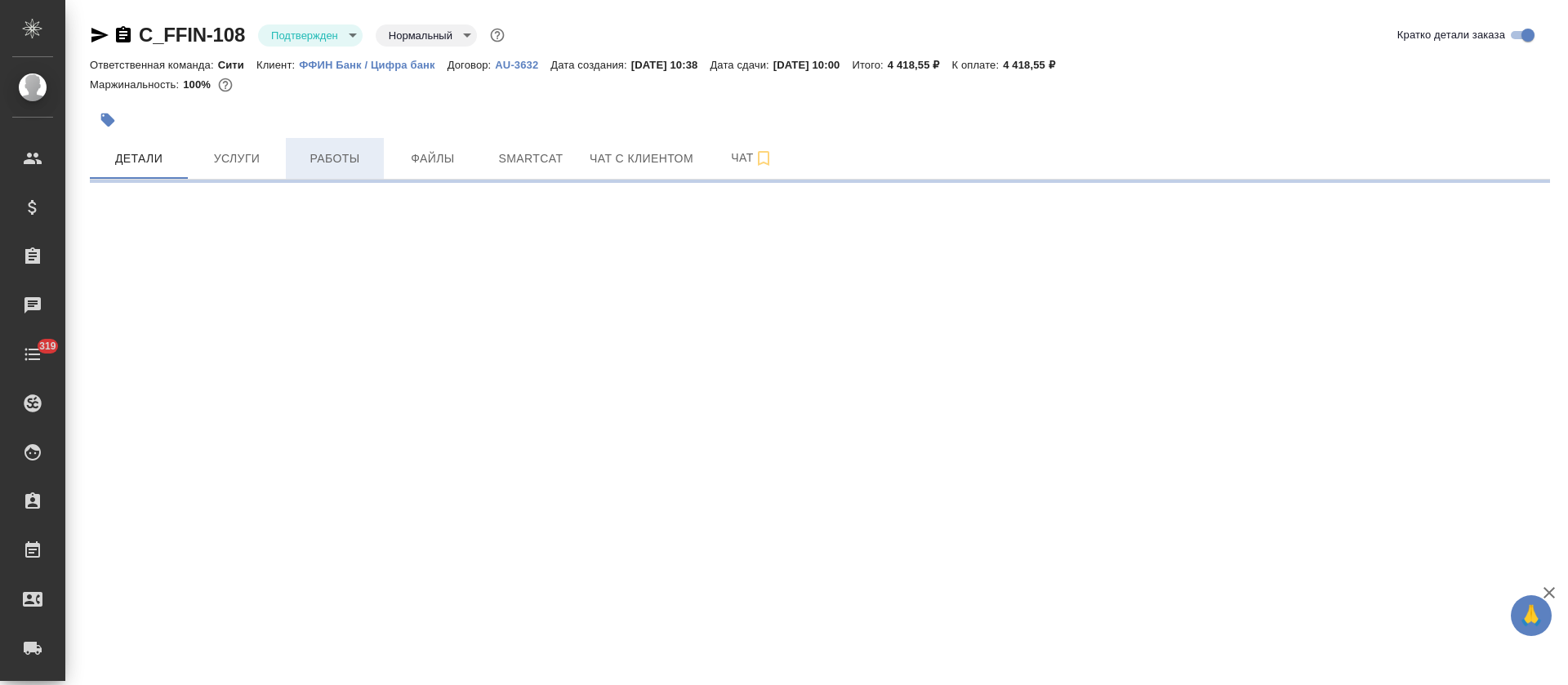
select select "RU"
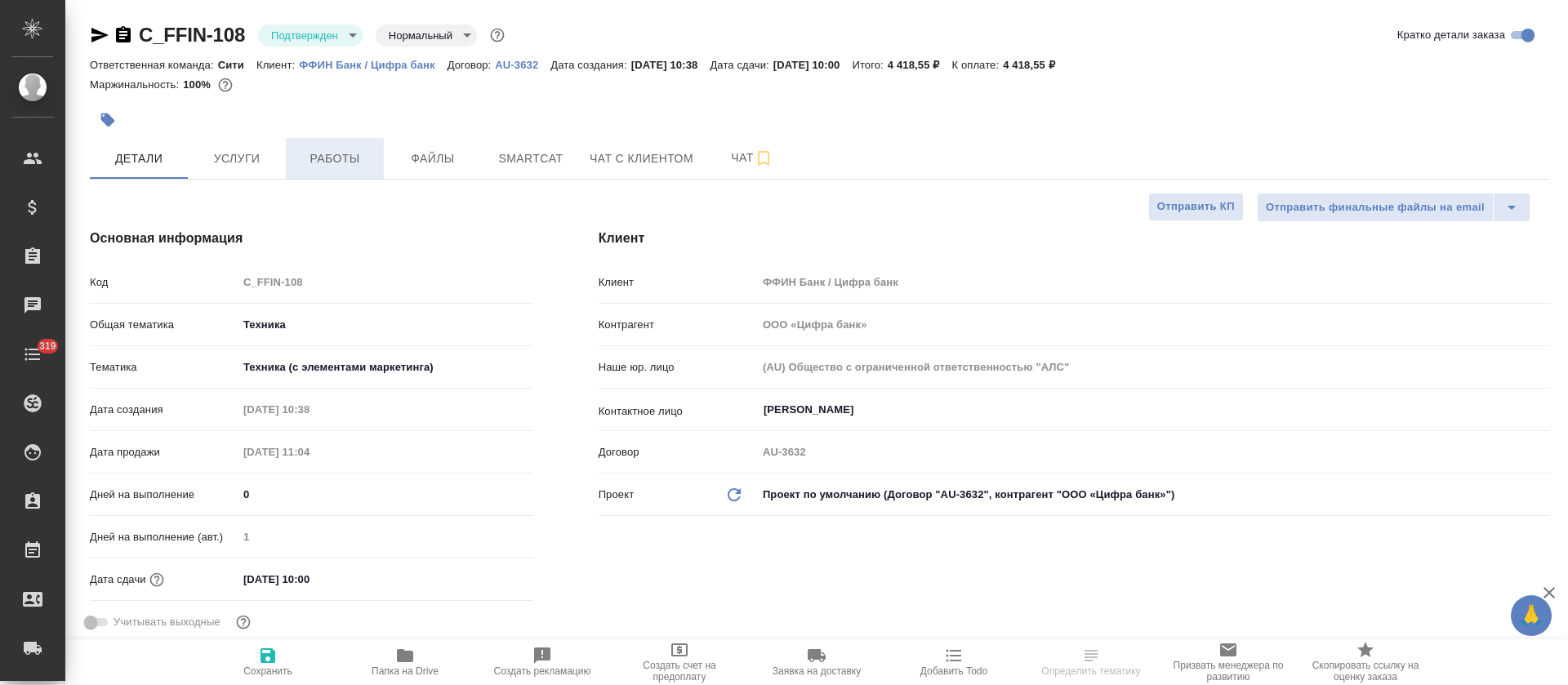
type textarea "x"
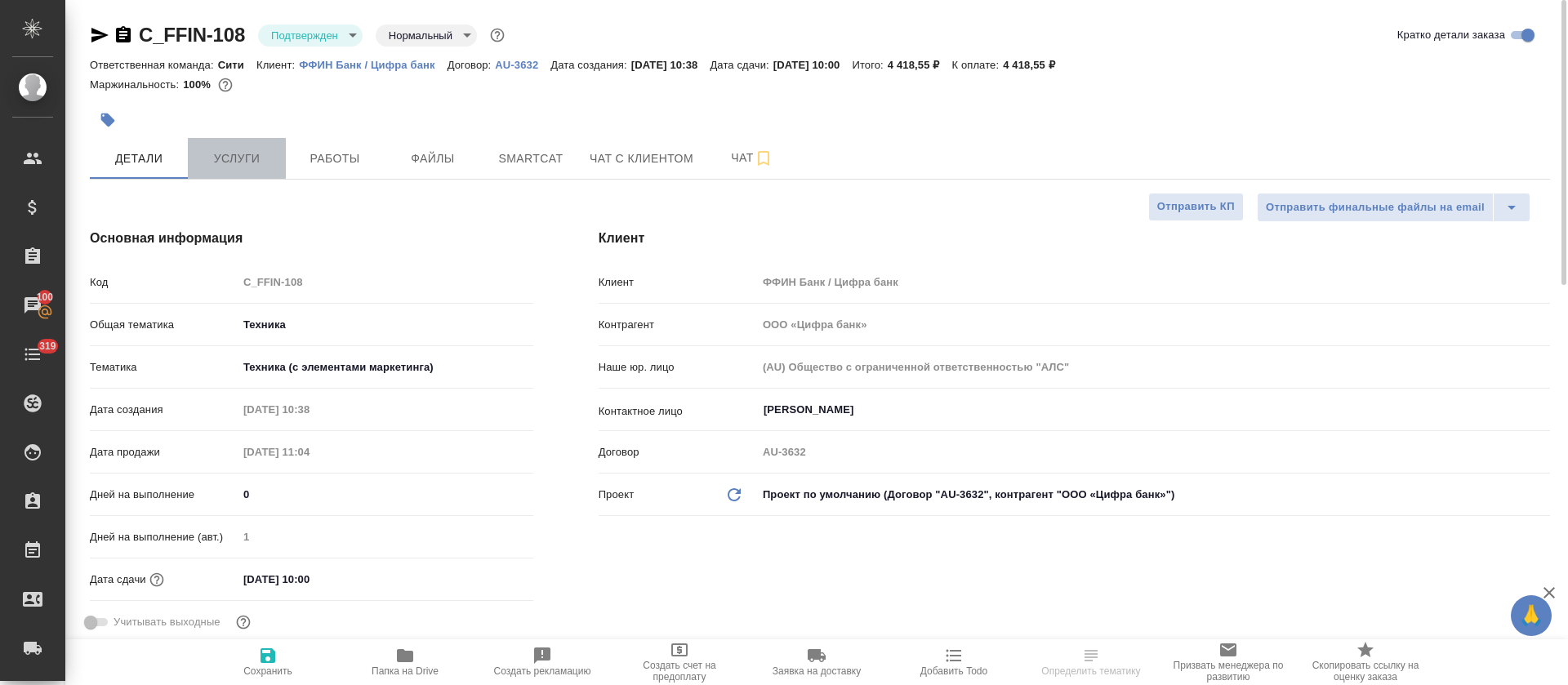
click at [222, 165] on span "Услуги" at bounding box center [237, 158] width 79 height 21
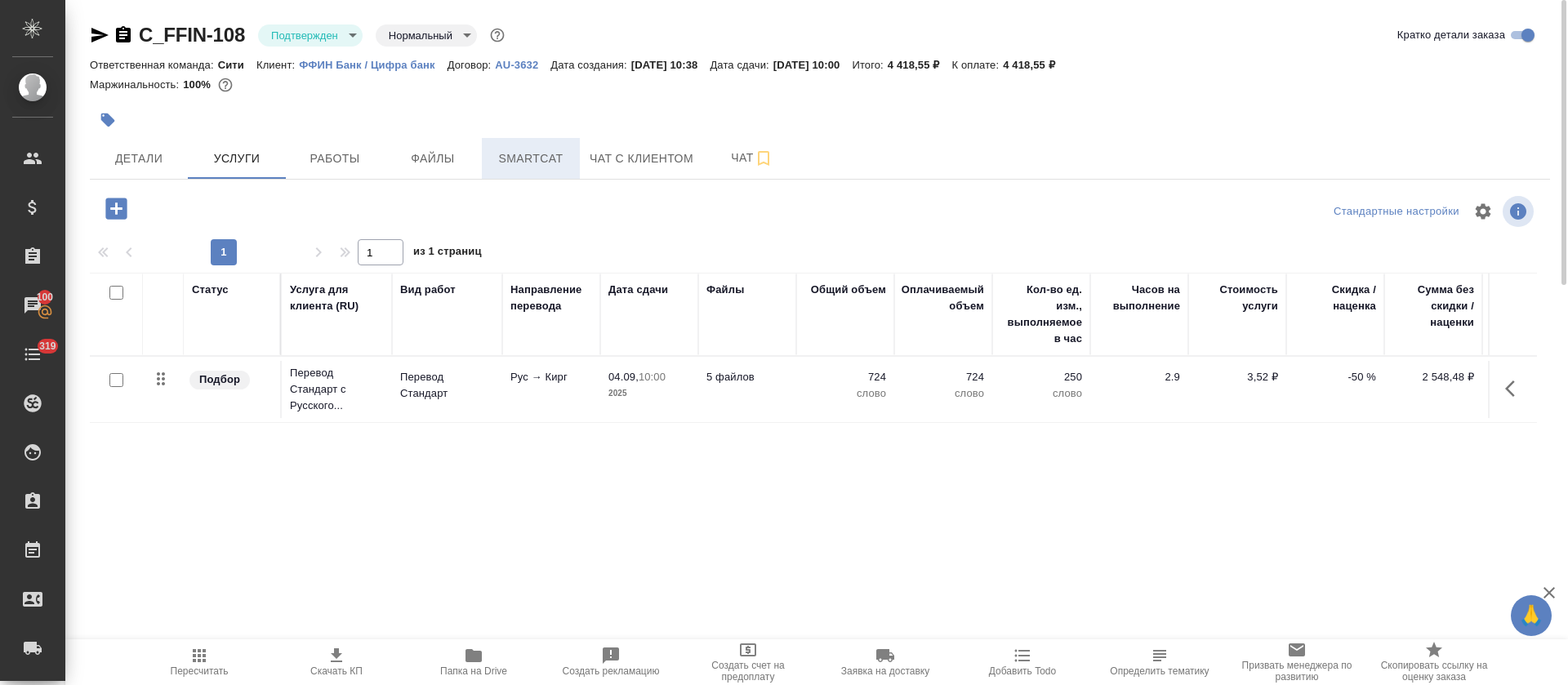
click at [522, 158] on span "Smartcat" at bounding box center [531, 158] width 79 height 21
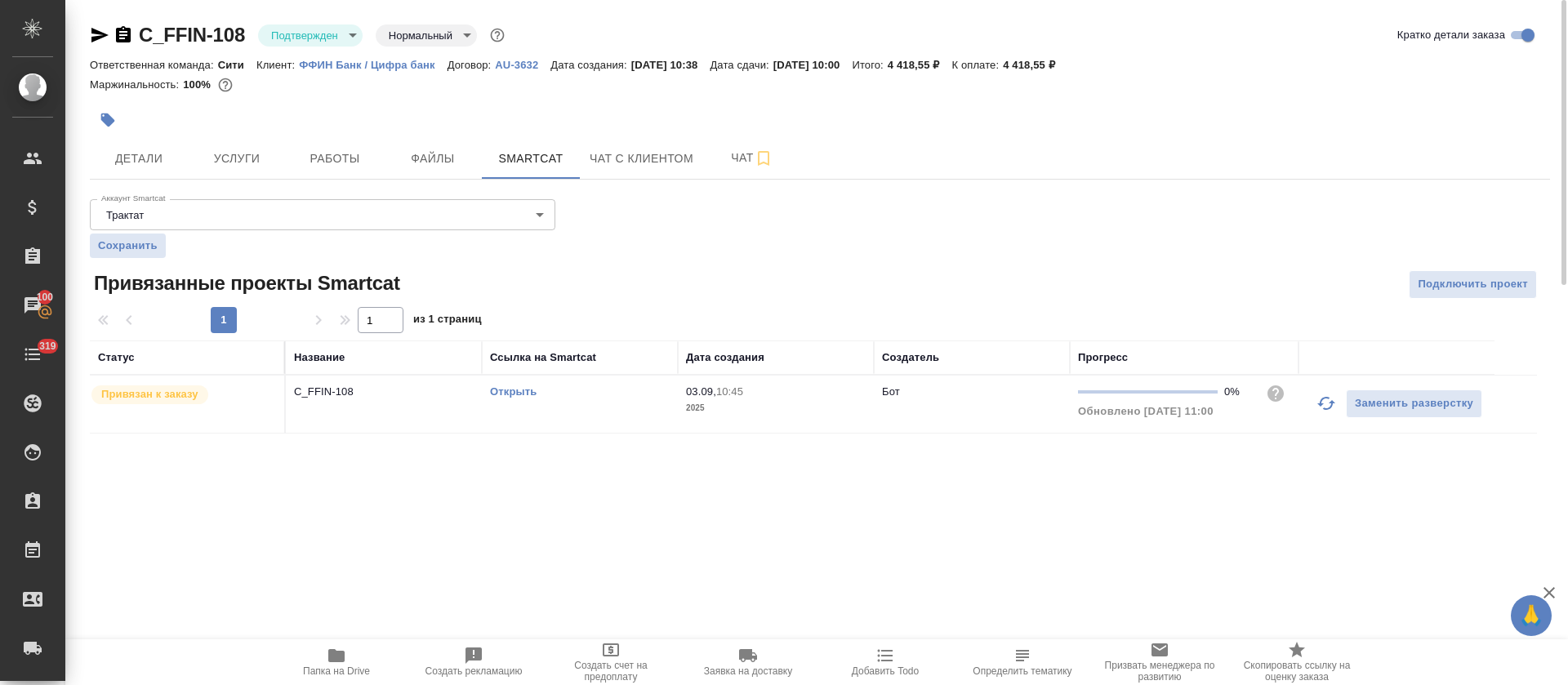
click at [522, 393] on link "Открыть" at bounding box center [513, 391] width 47 height 13
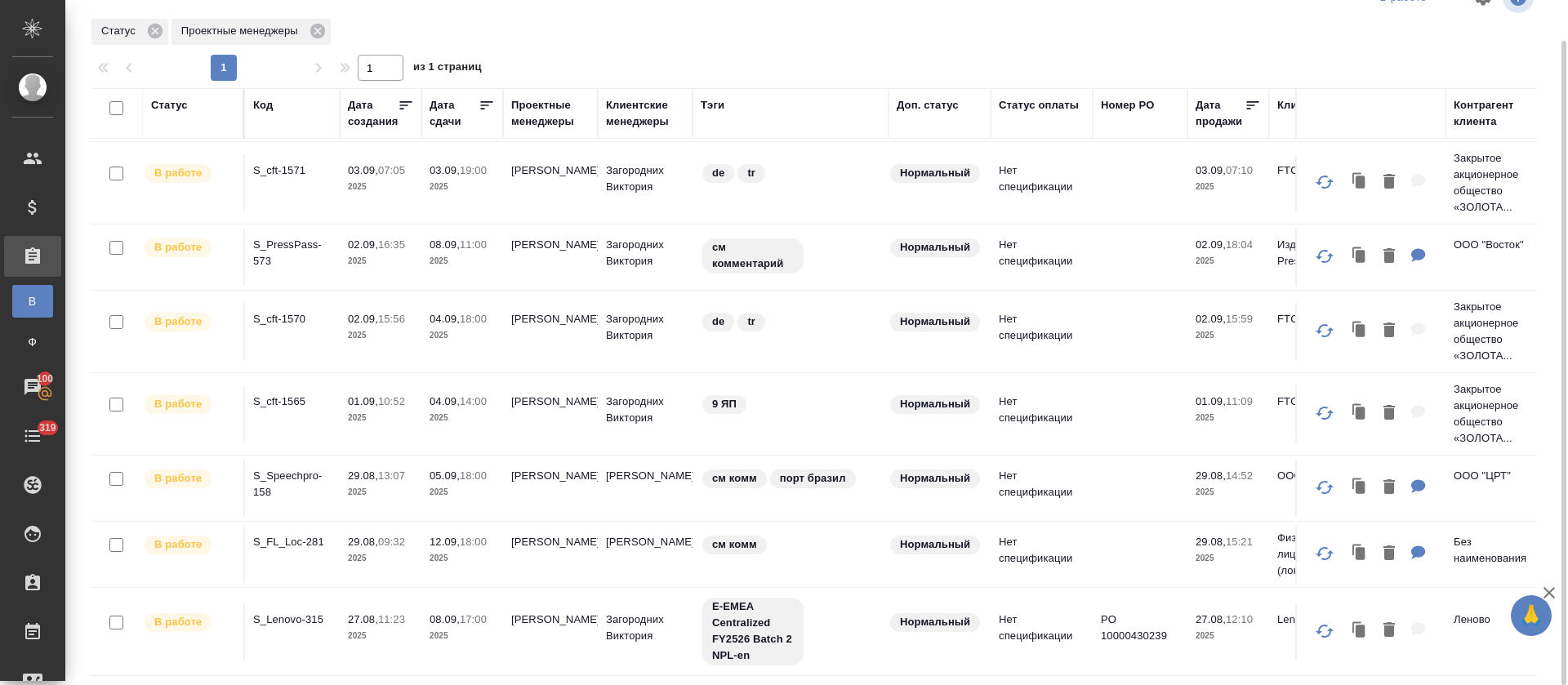
scroll to position [404, 0]
